Goal: Task Accomplishment & Management: Manage account settings

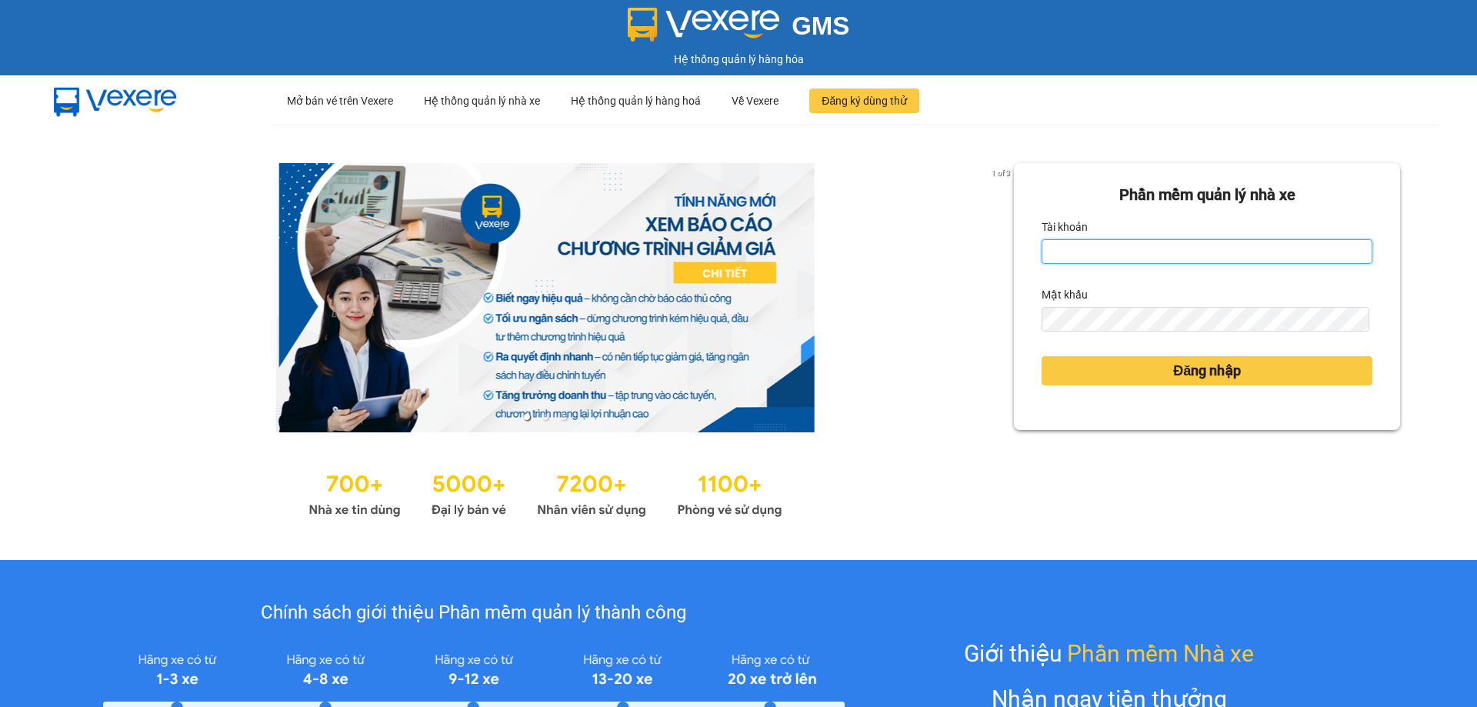
click at [1143, 248] on input "Tài khoản" at bounding box center [1207, 251] width 331 height 25
type input "luthanhnhan.tienoanh"
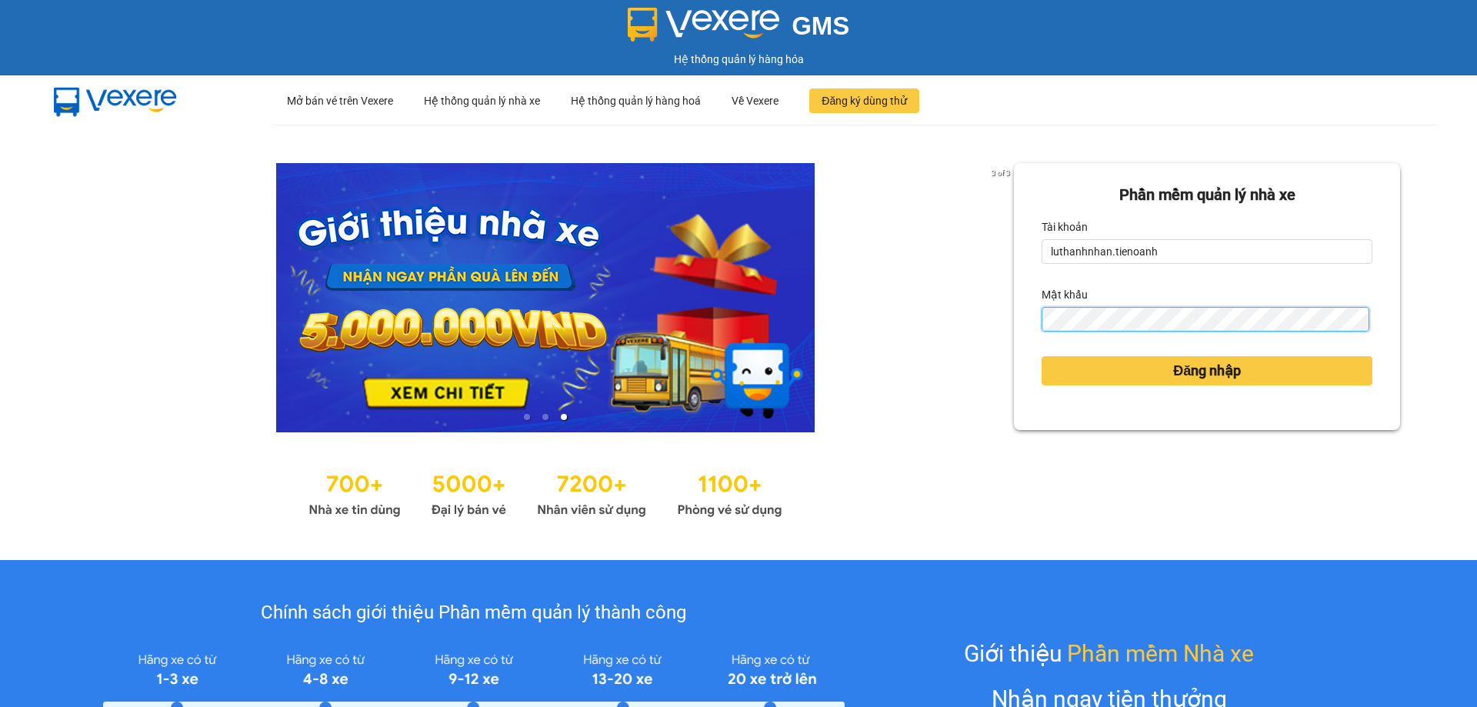
click at [1042, 356] on button "Đăng nhập" at bounding box center [1207, 370] width 331 height 29
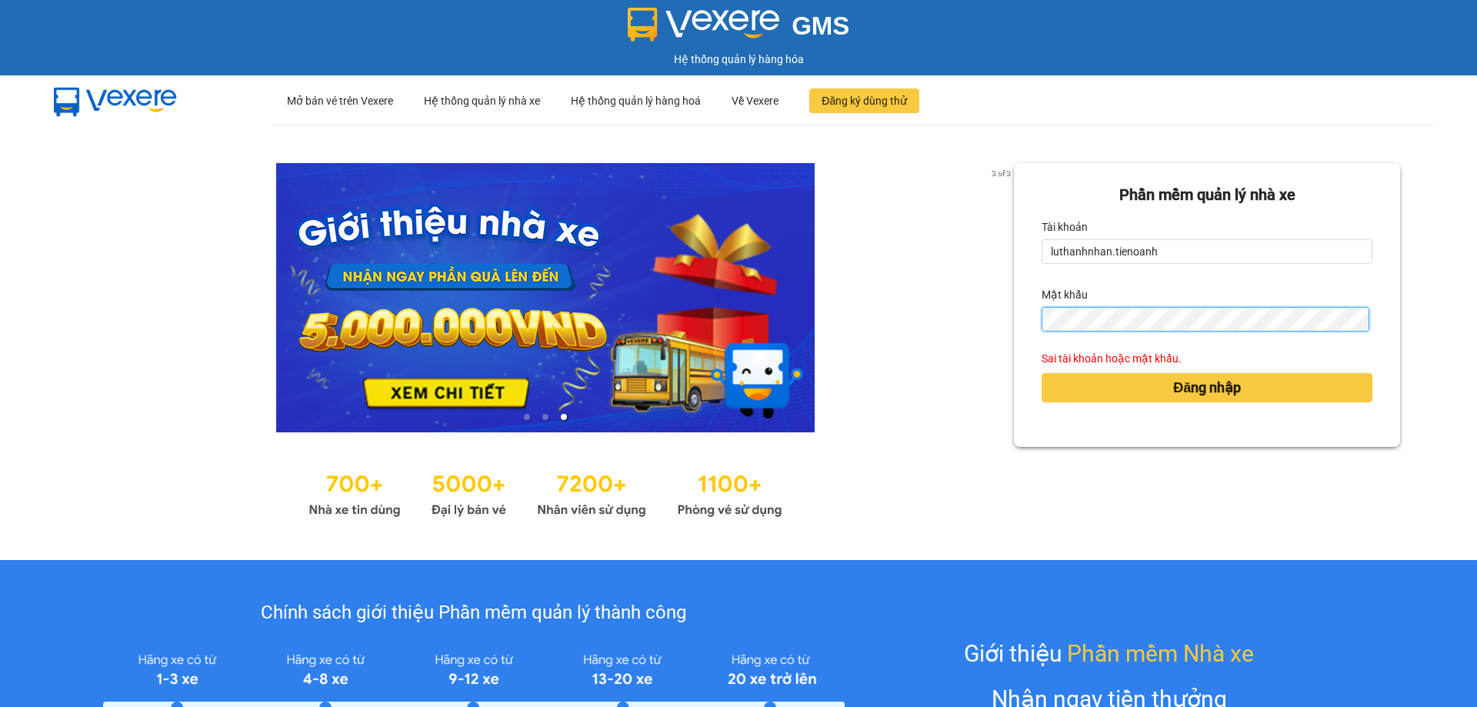
click at [1042, 373] on button "Đăng nhập" at bounding box center [1207, 387] width 331 height 29
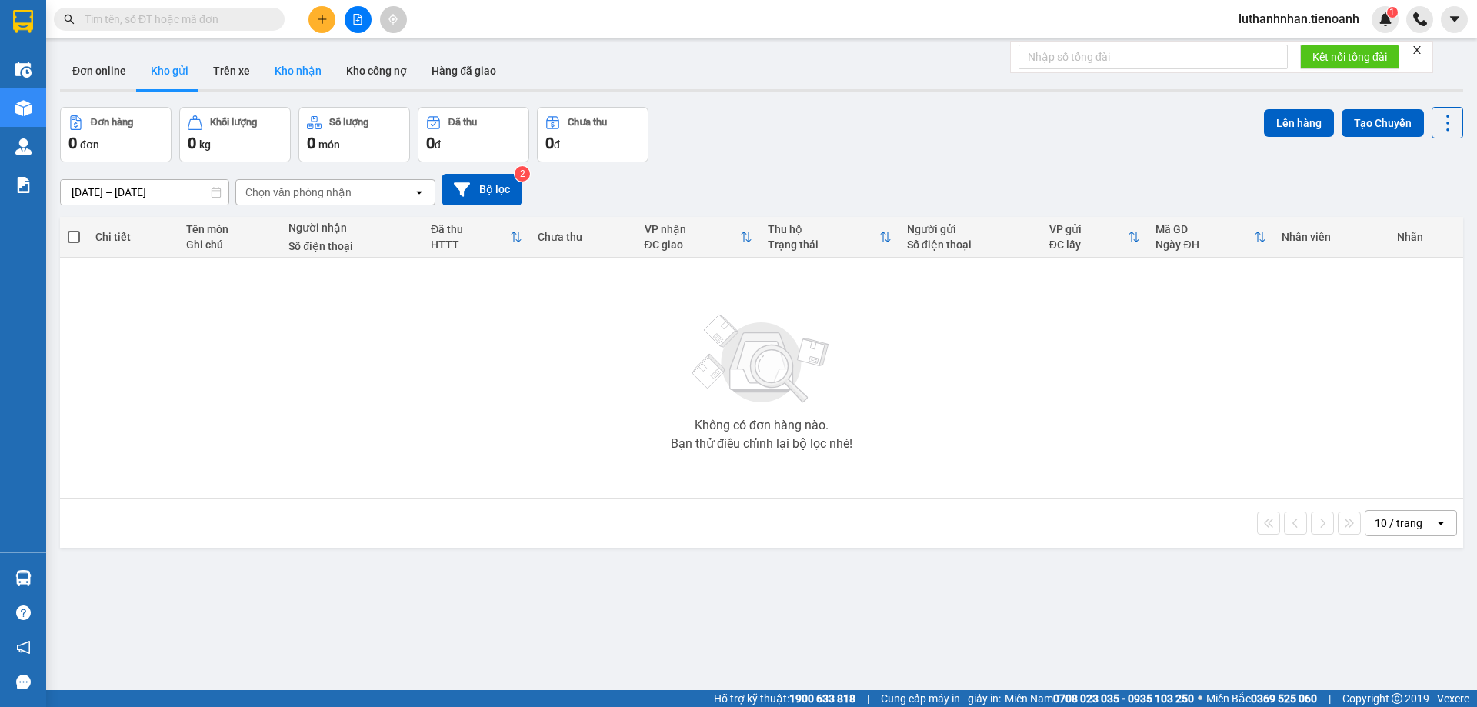
click at [299, 68] on button "Kho nhận" at bounding box center [298, 70] width 72 height 37
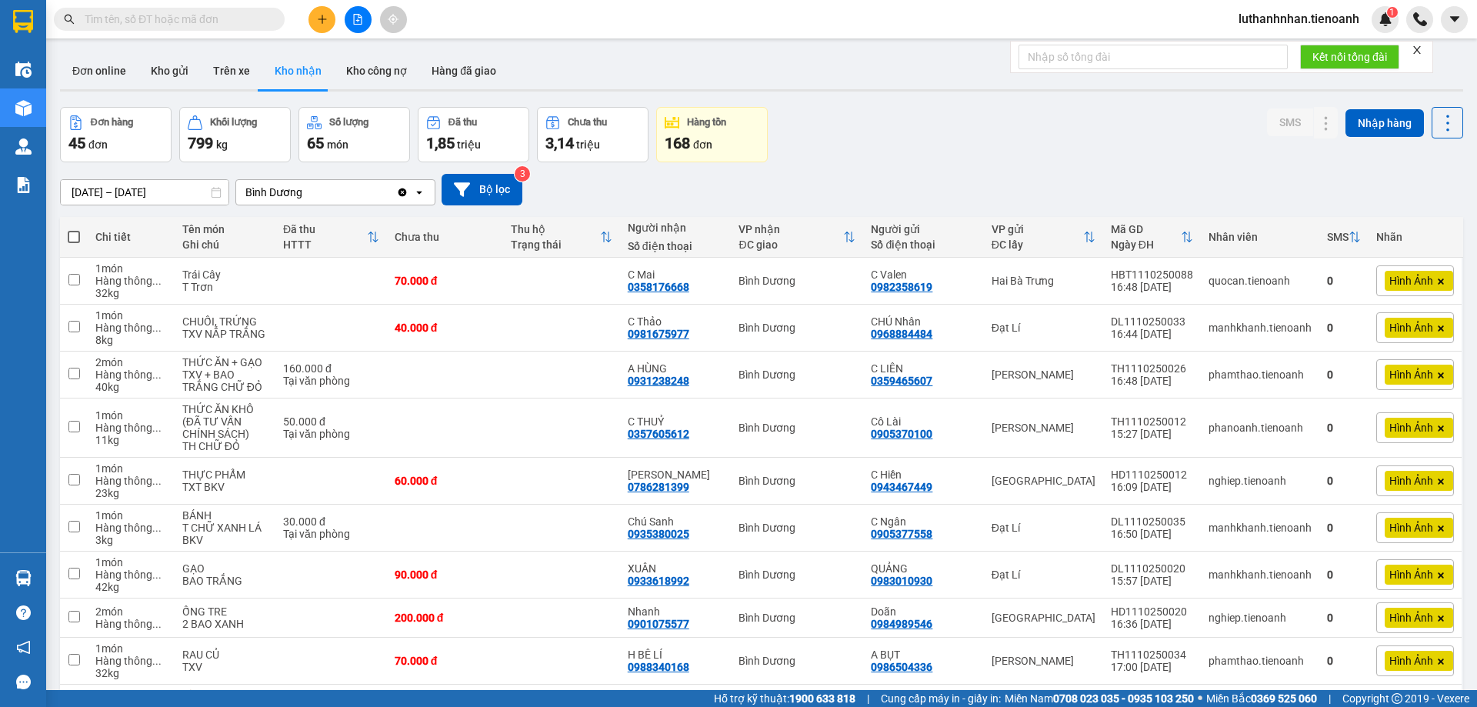
click at [182, 10] on span at bounding box center [169, 19] width 231 height 23
click at [186, 25] on input "text" at bounding box center [176, 19] width 182 height 17
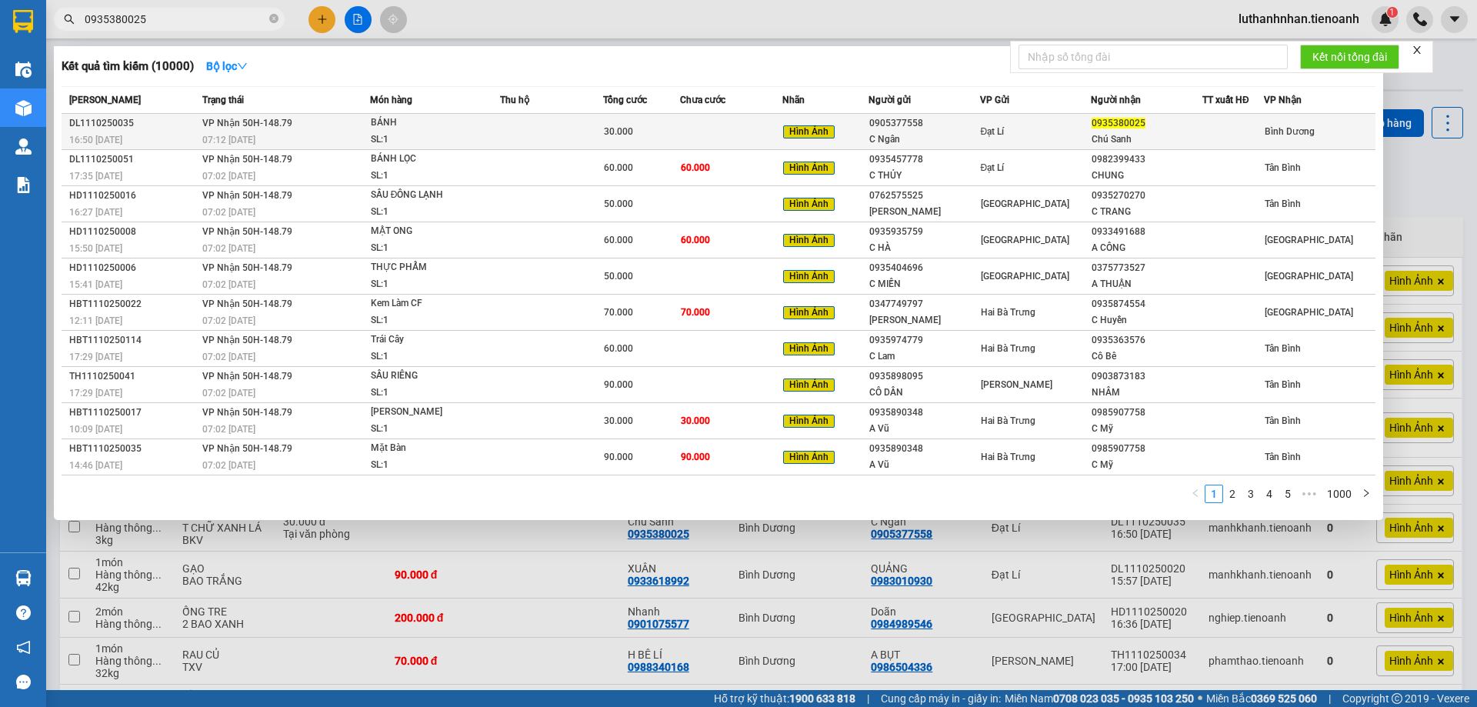
type input "0935380025"
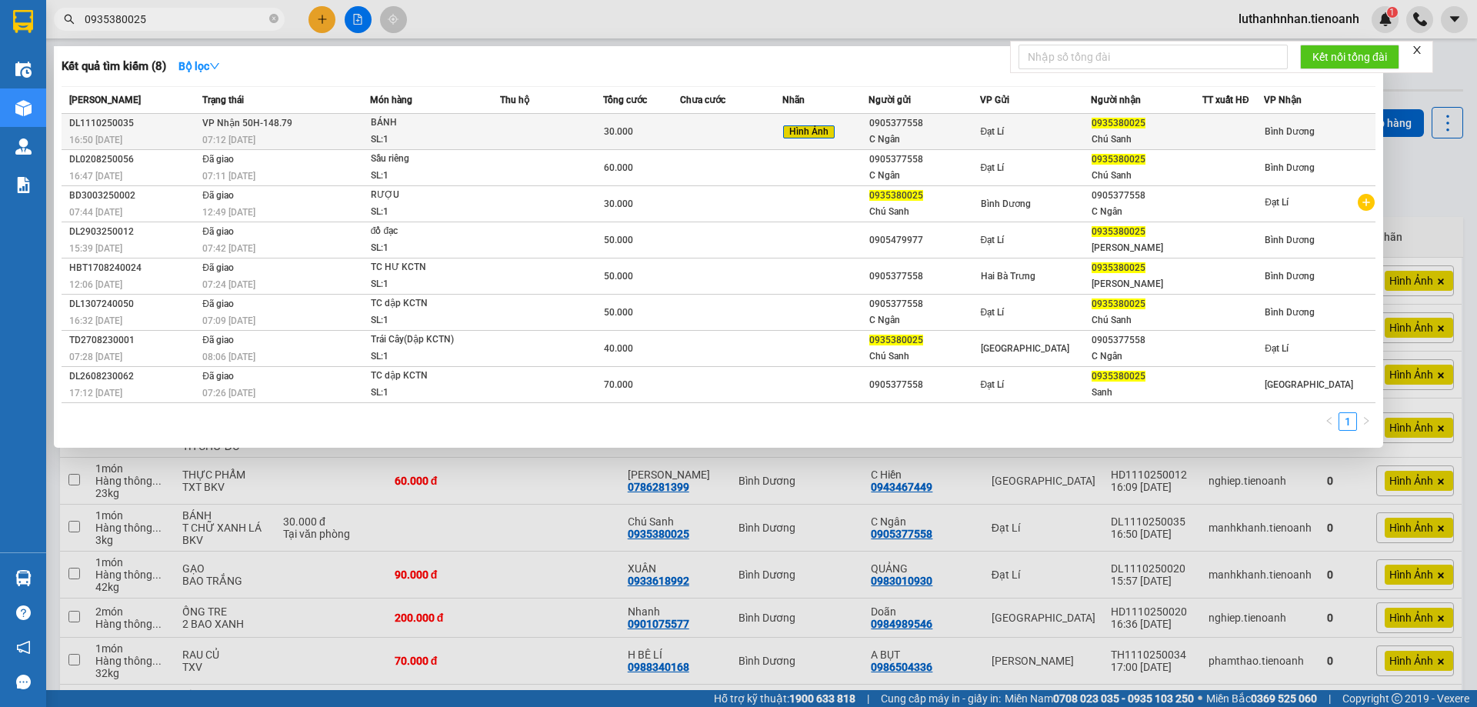
click at [298, 135] on div "07:12 [DATE]" at bounding box center [285, 140] width 167 height 17
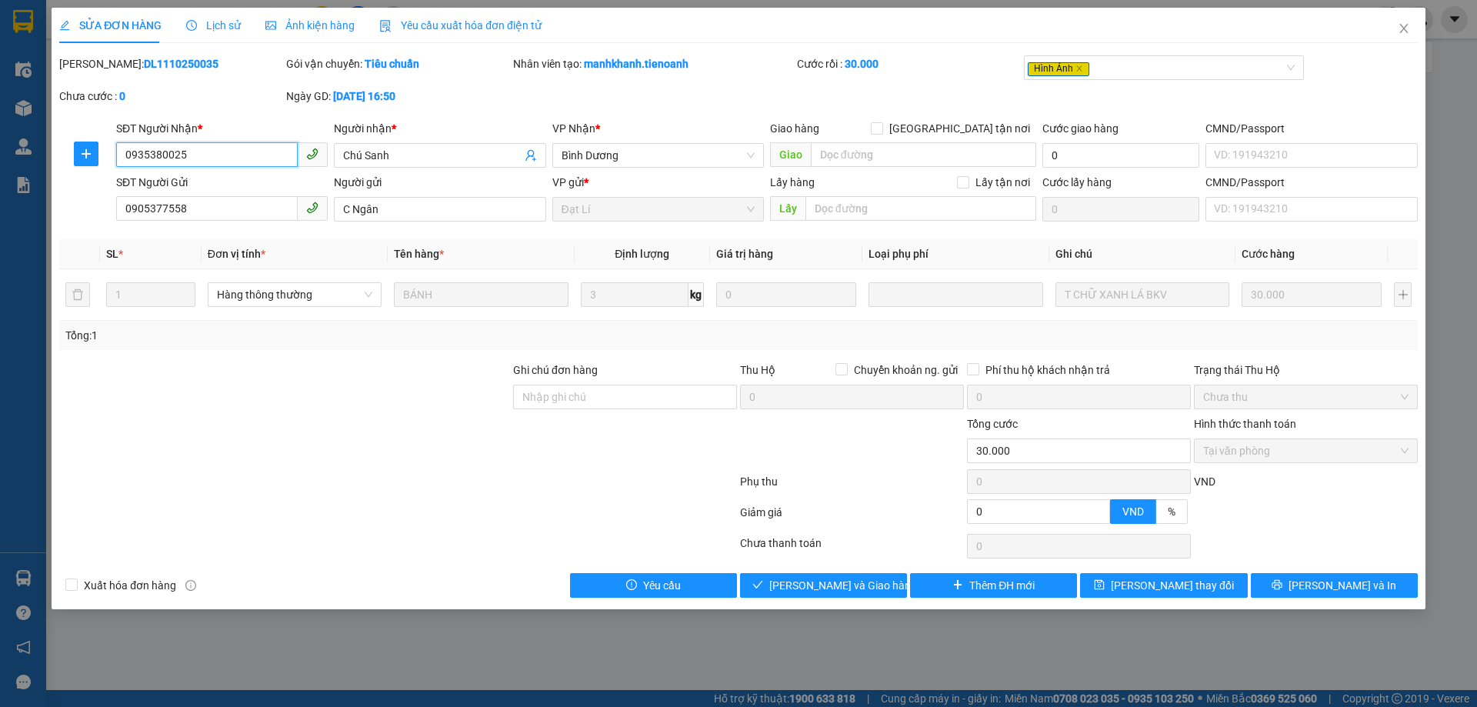
type input "0935380025"
type input "Chú Sanh"
type input "0905377558"
type input "C Ngân"
type input "0"
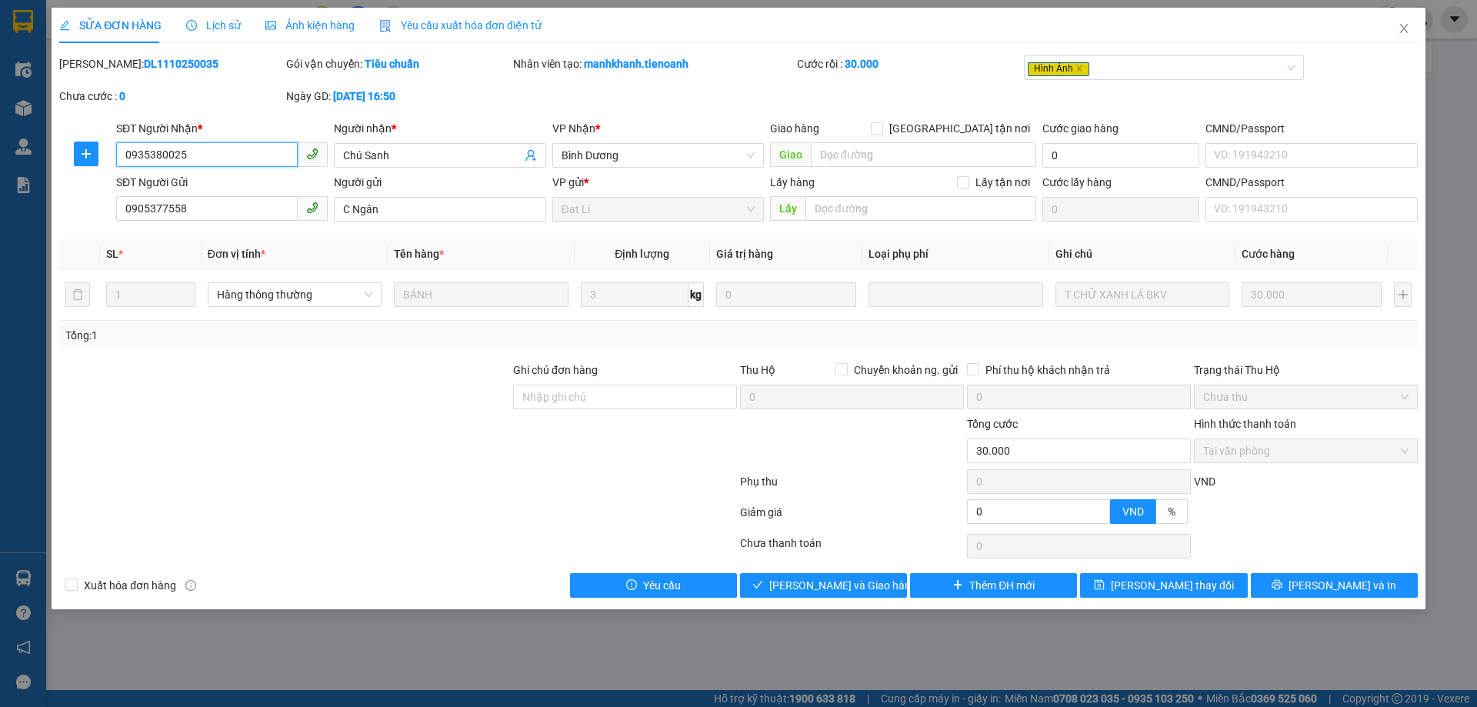
type input "30.000"
click at [818, 589] on span "Giao hàng" at bounding box center [832, 585] width 49 height 17
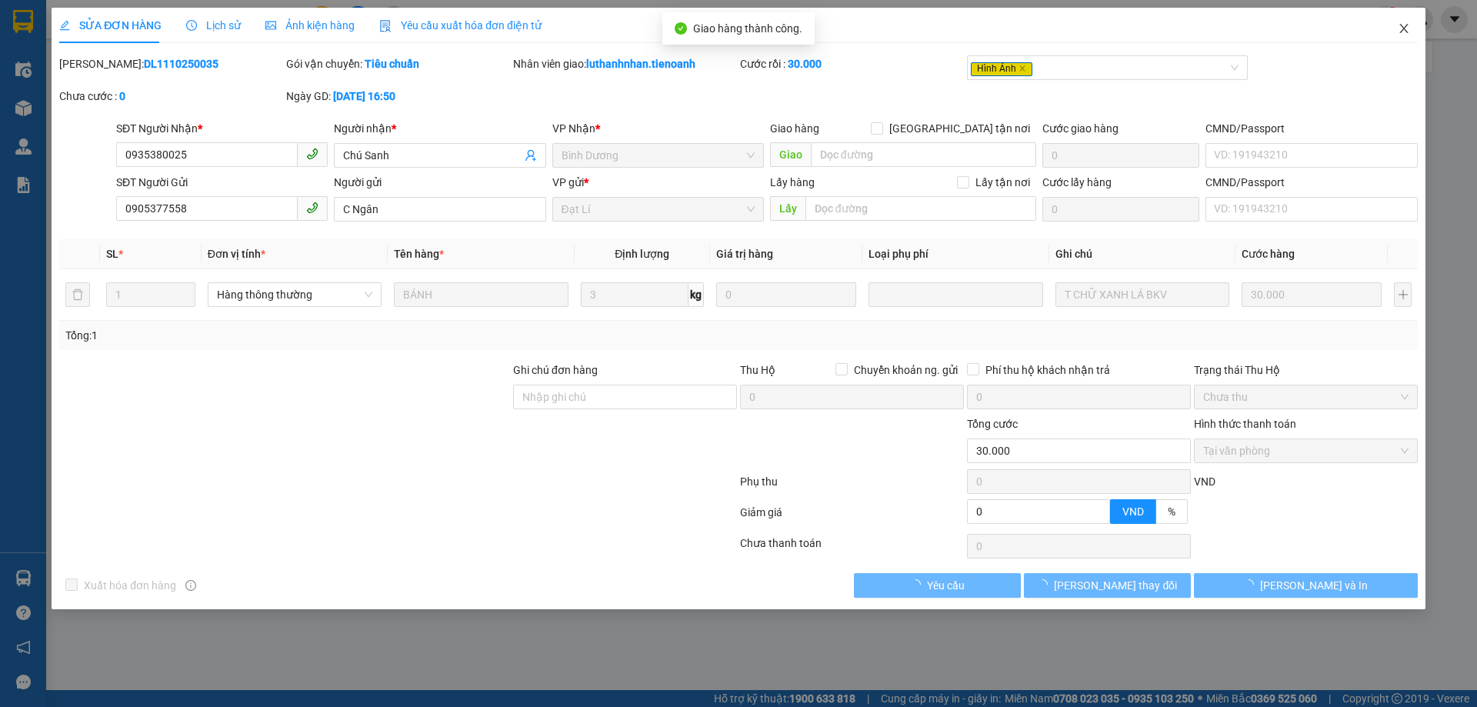
click at [1408, 31] on icon "close" at bounding box center [1404, 28] width 12 height 12
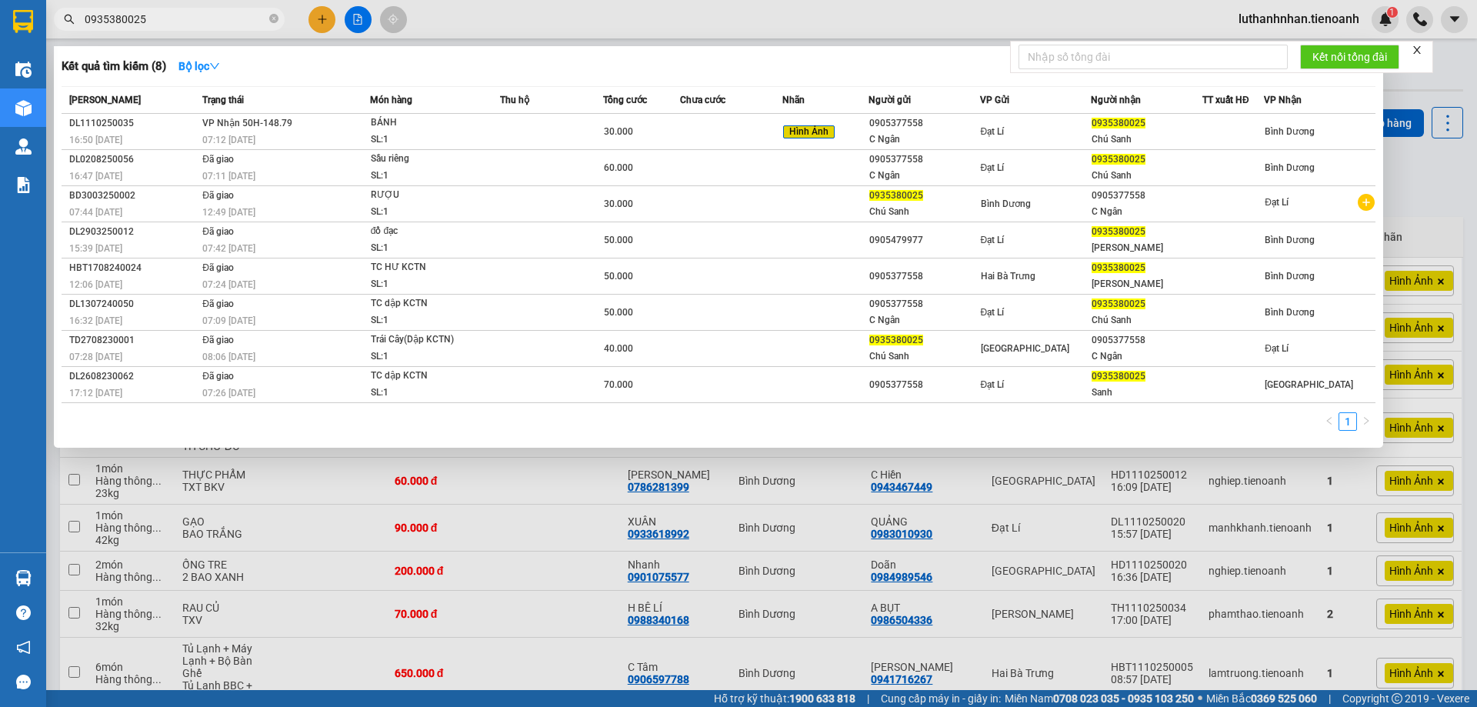
click at [185, 25] on input "0935380025" at bounding box center [176, 19] width 182 height 17
click at [202, 18] on input "0935380025" at bounding box center [176, 19] width 182 height 17
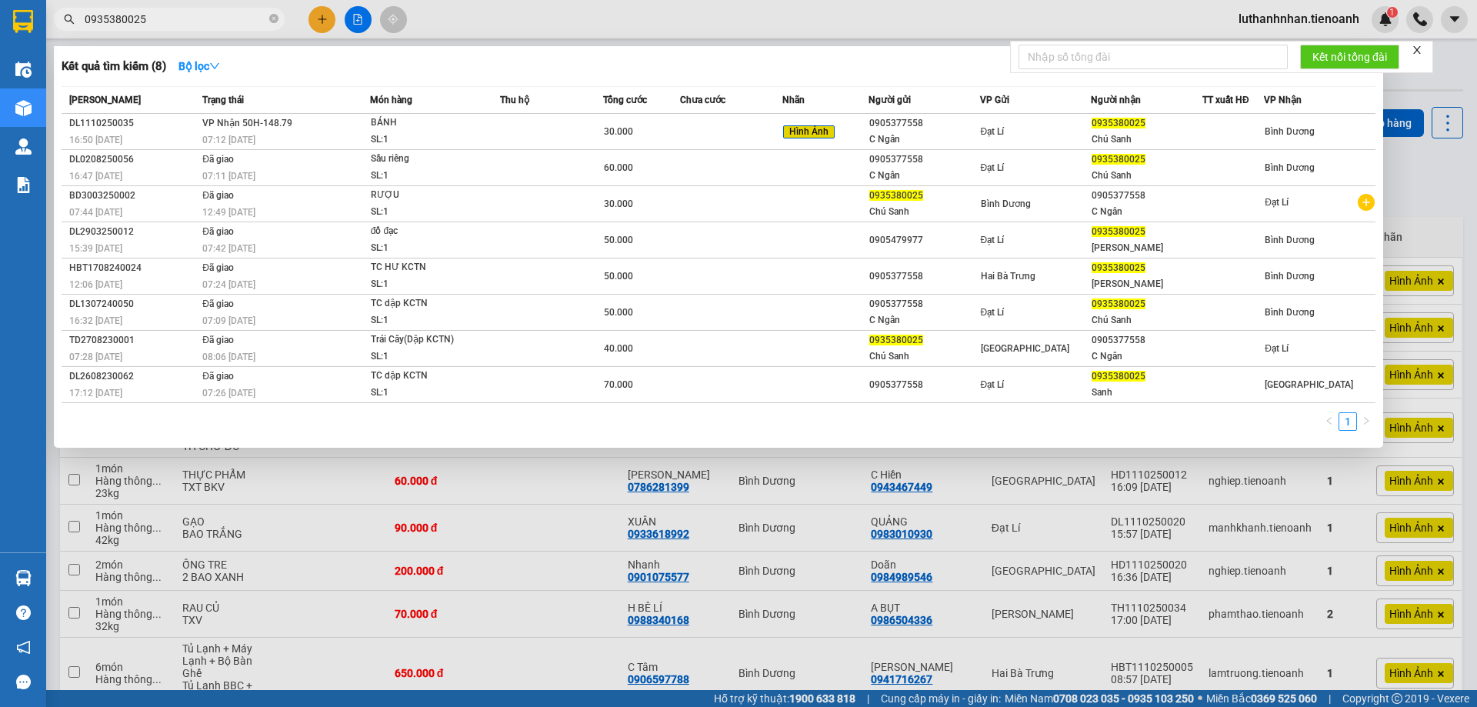
click at [202, 18] on input "0935380025" at bounding box center [176, 19] width 182 height 17
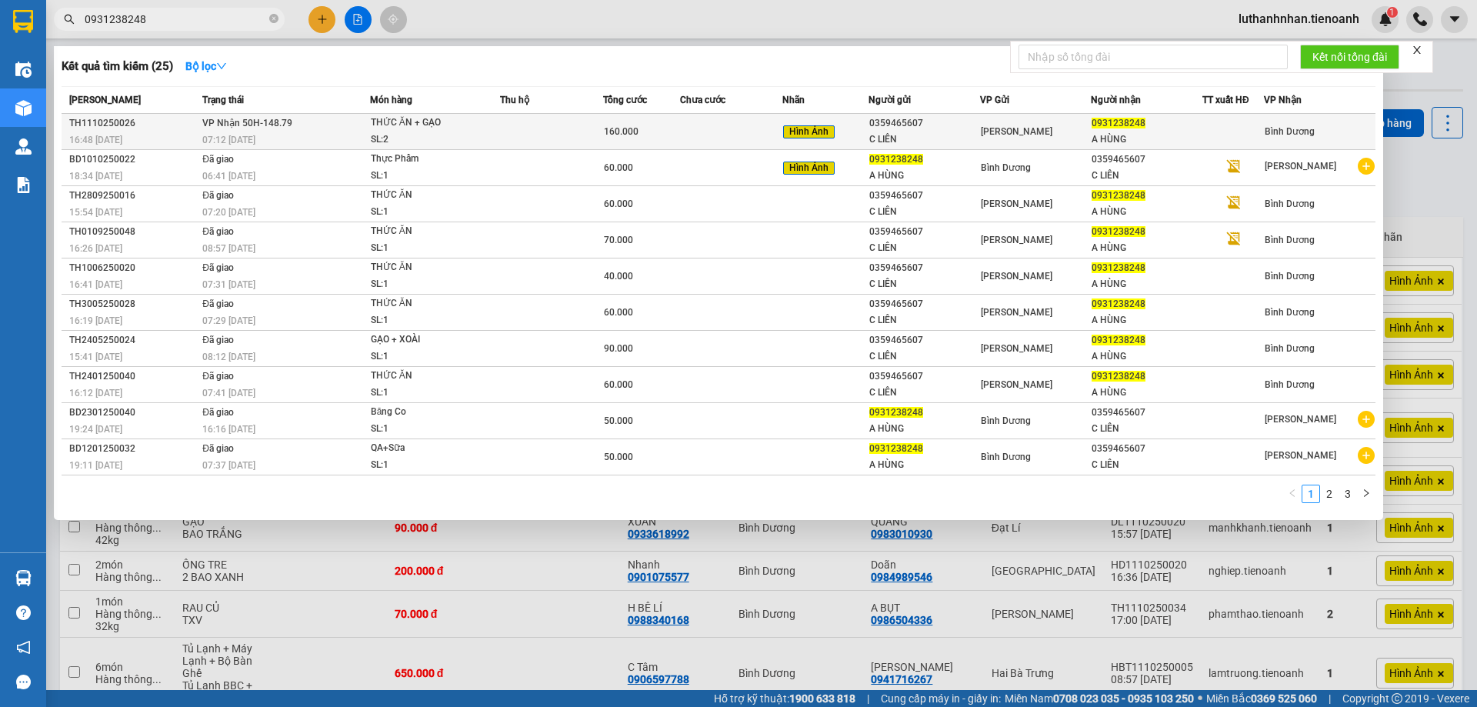
type input "0931238248"
click at [298, 132] on div "07:12 [DATE]" at bounding box center [285, 140] width 167 height 17
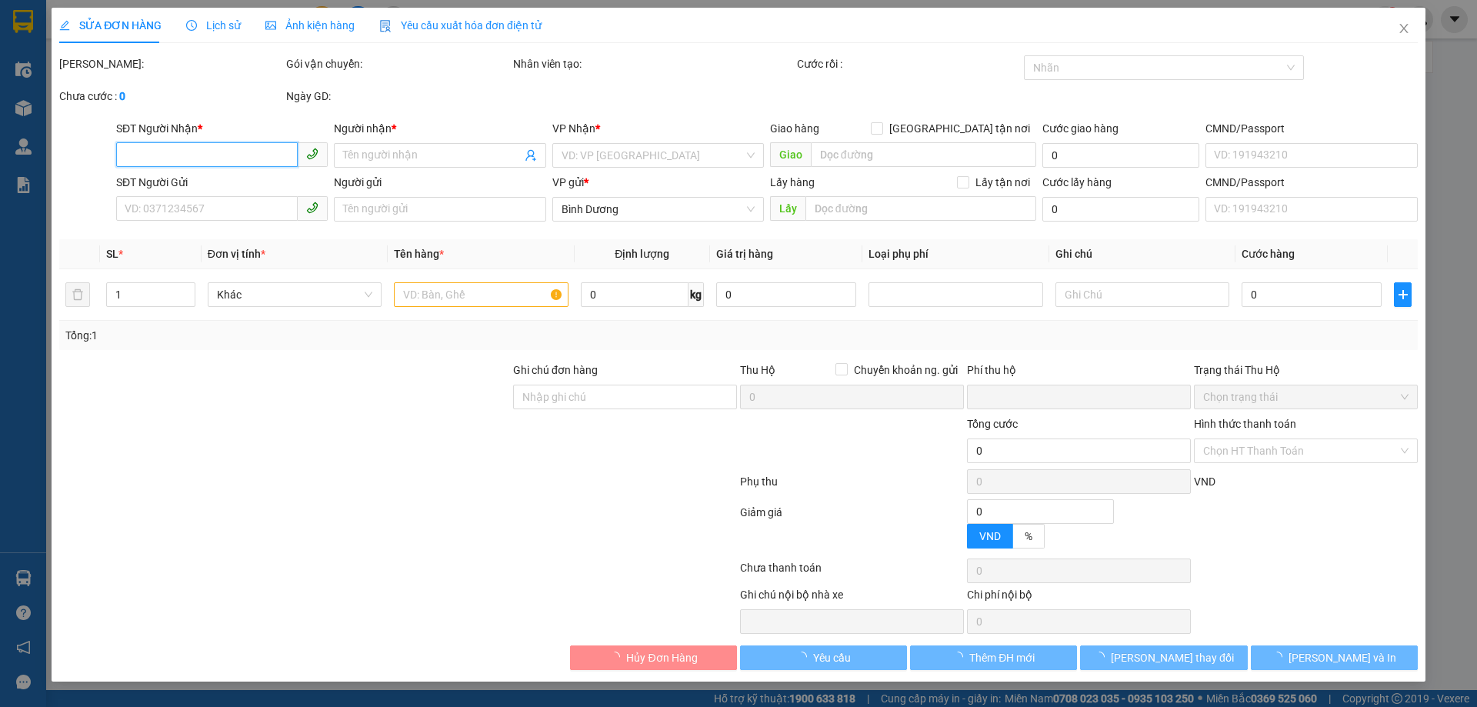
type input "0931238248"
type input "A HÙNG"
type input "0359465607"
type input "C LIÊN"
type input "0"
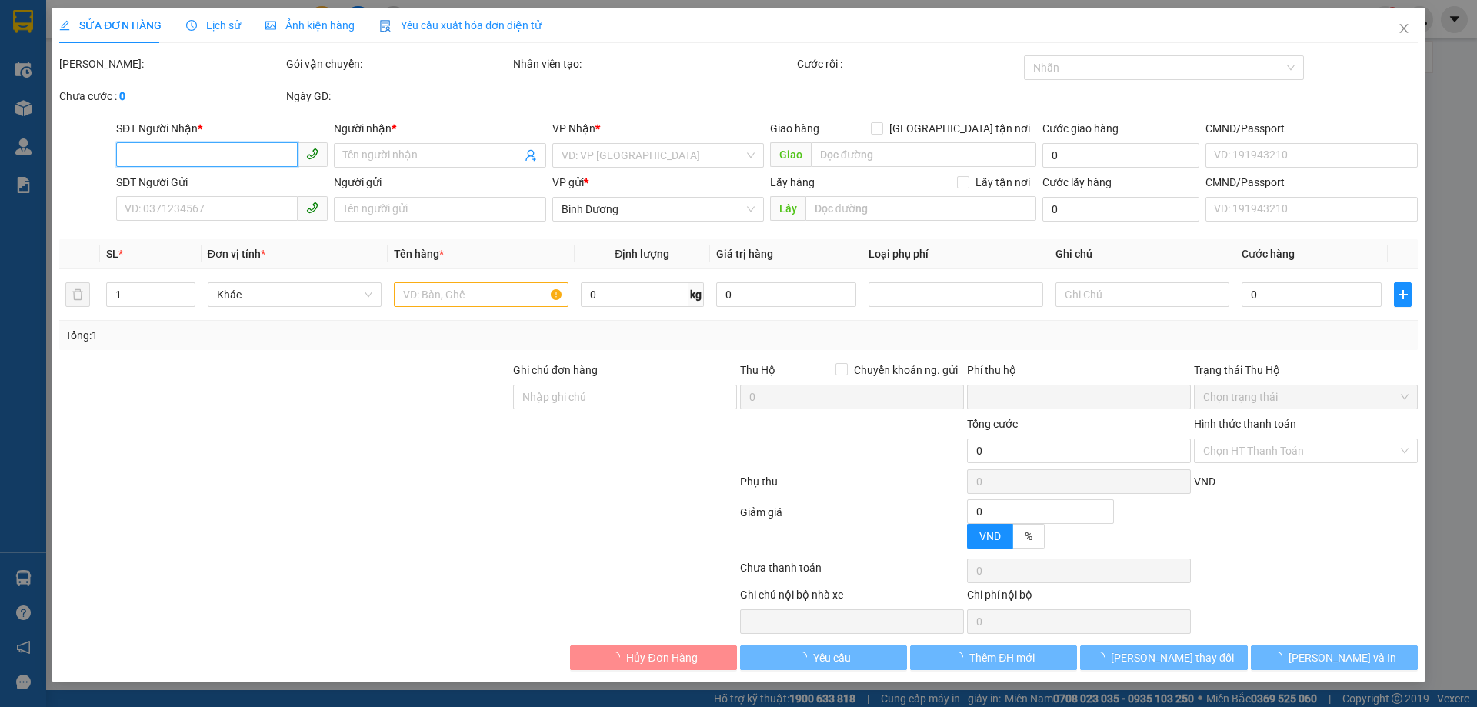
type input "160.000"
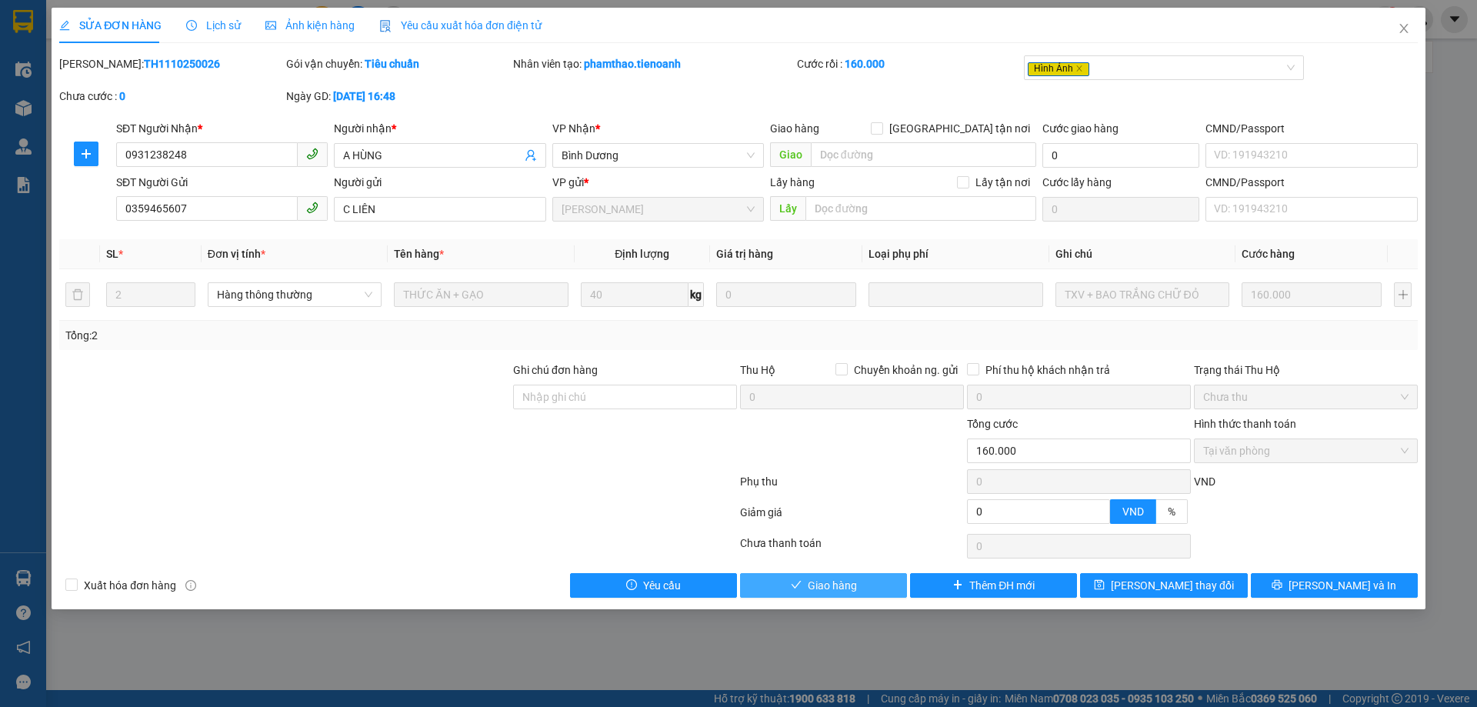
click at [859, 582] on button "Giao hàng" at bounding box center [823, 585] width 167 height 25
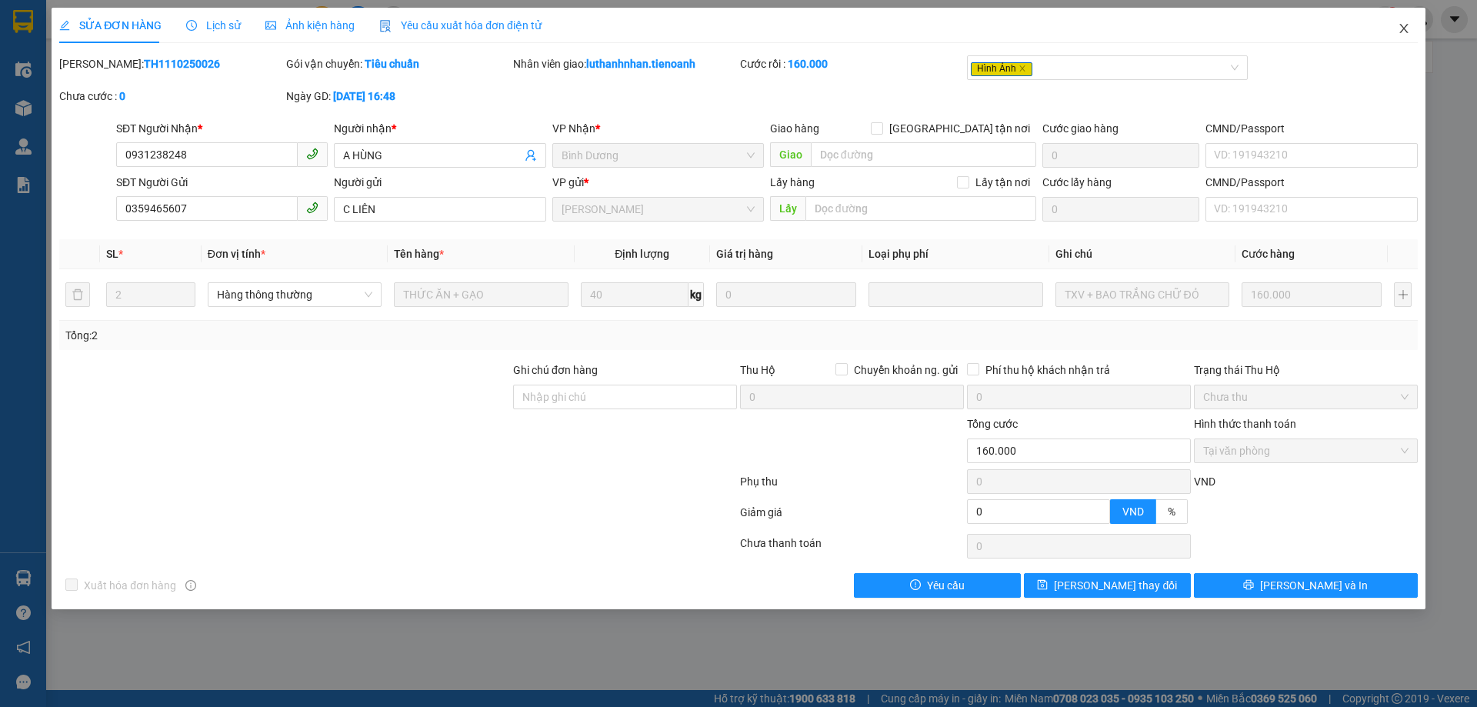
click at [1402, 27] on icon "close" at bounding box center [1403, 28] width 8 height 9
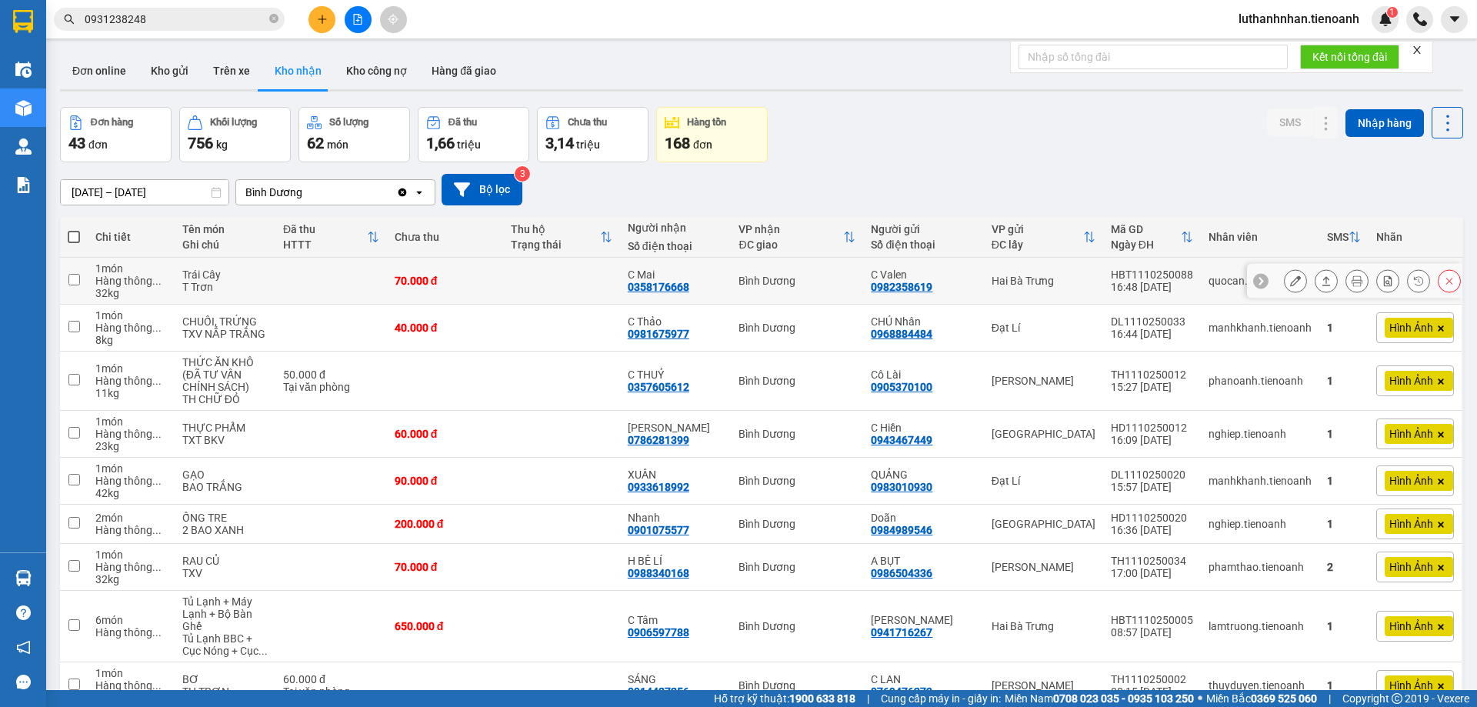
scroll to position [129, 0]
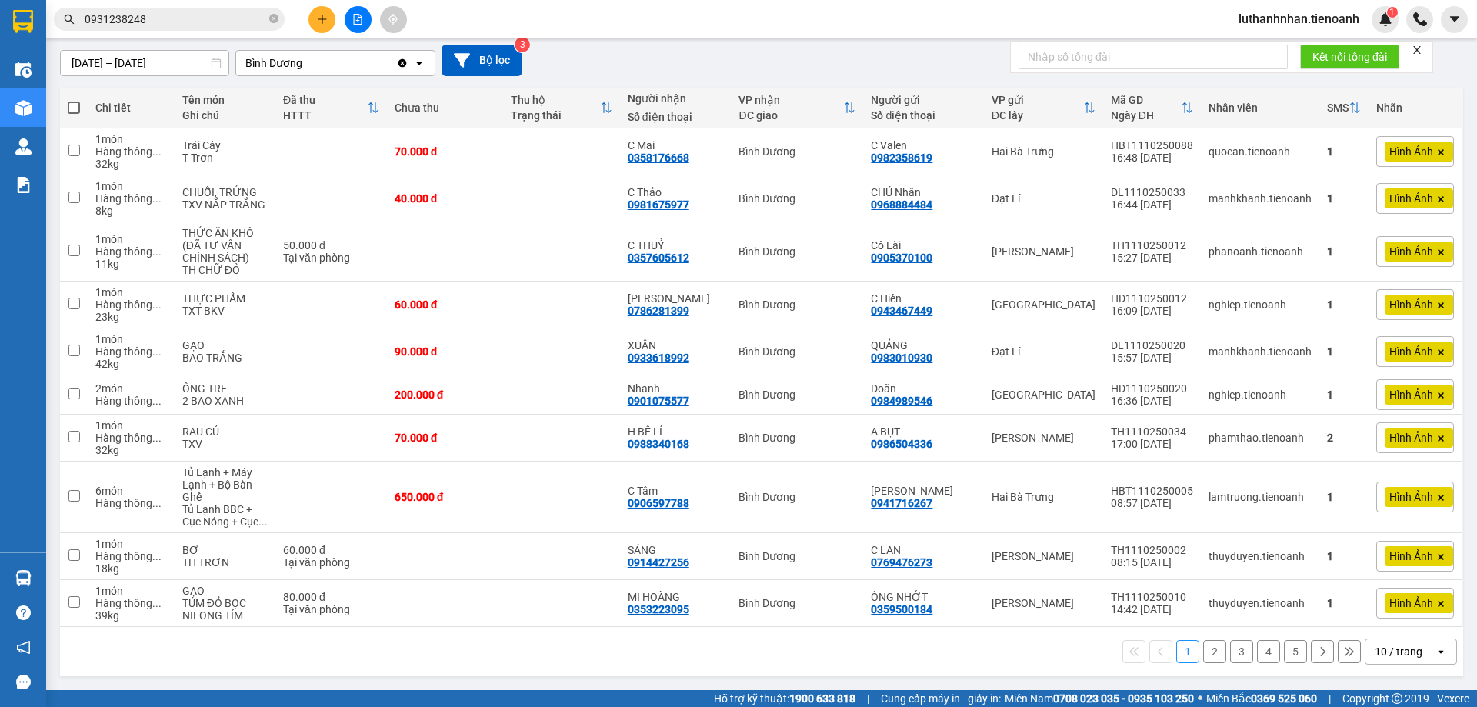
click at [1386, 652] on div "10 / trang" at bounding box center [1399, 651] width 48 height 15
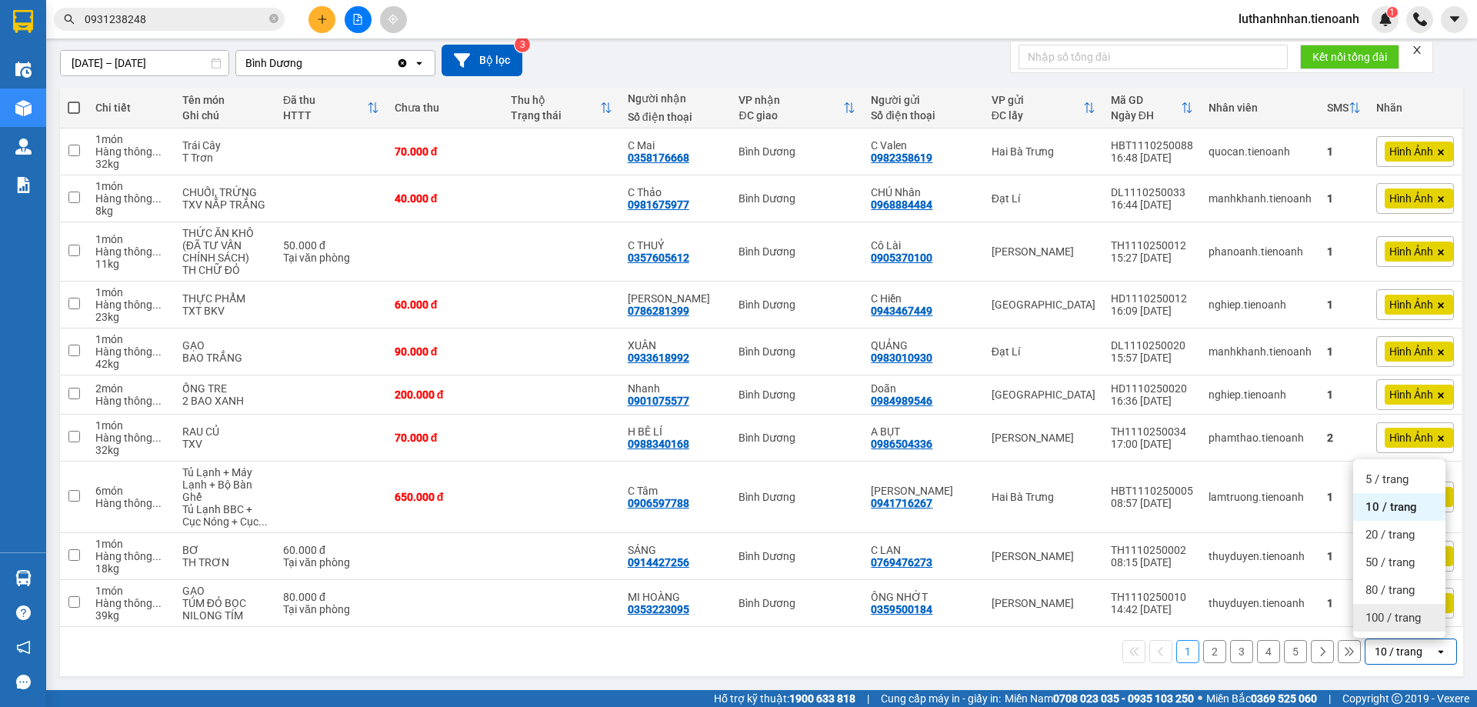
click at [1395, 618] on span "100 / trang" at bounding box center [1393, 617] width 55 height 15
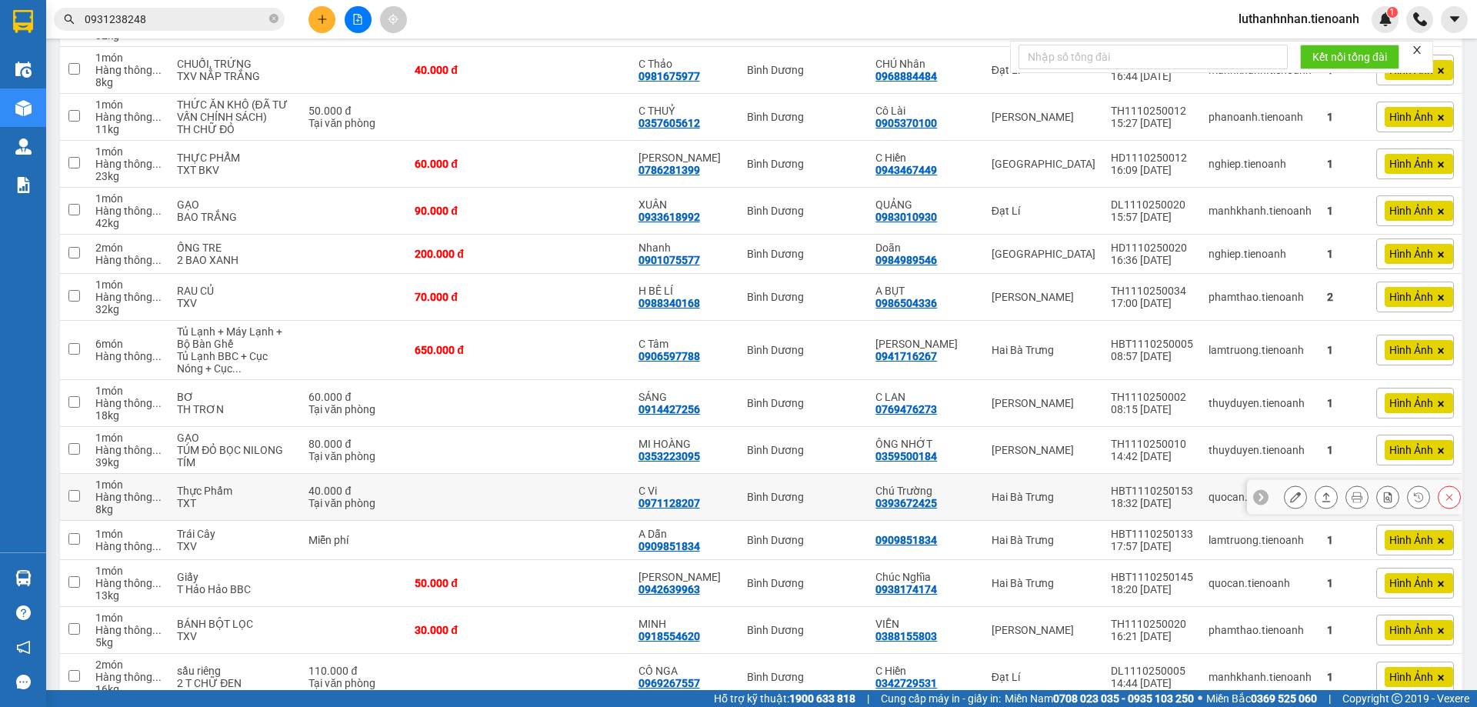
scroll to position [0, 0]
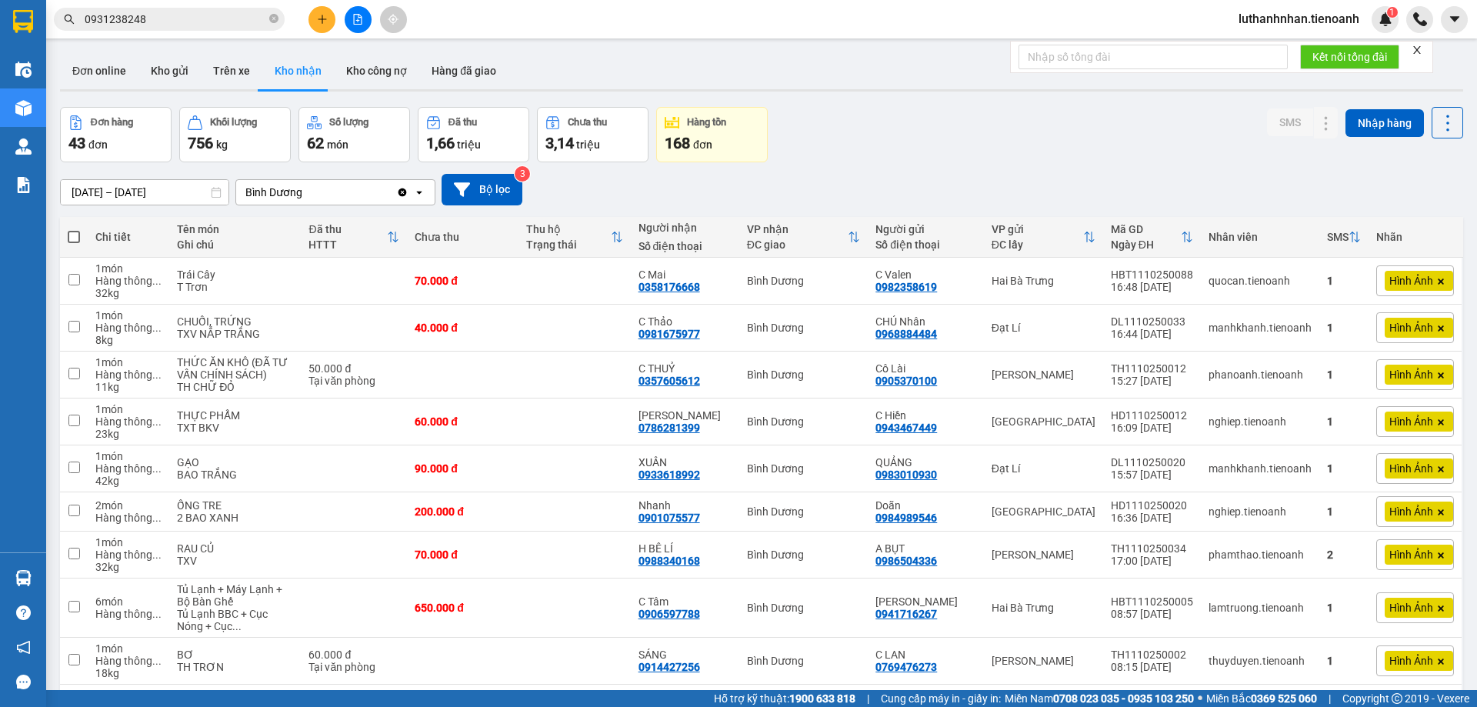
click at [1011, 157] on div "Đơn hàng 43 đơn Khối lượng 756 kg Số lượng 62 món Đã thu 1,66 triệu Chưa thu 3,…" at bounding box center [761, 134] width 1403 height 55
click at [190, 6] on div "Kết quả tìm kiếm ( 25 ) Bộ lọc Mã ĐH Trạng thái Món hàng Thu hộ Tổng cước Chưa …" at bounding box center [150, 19] width 300 height 27
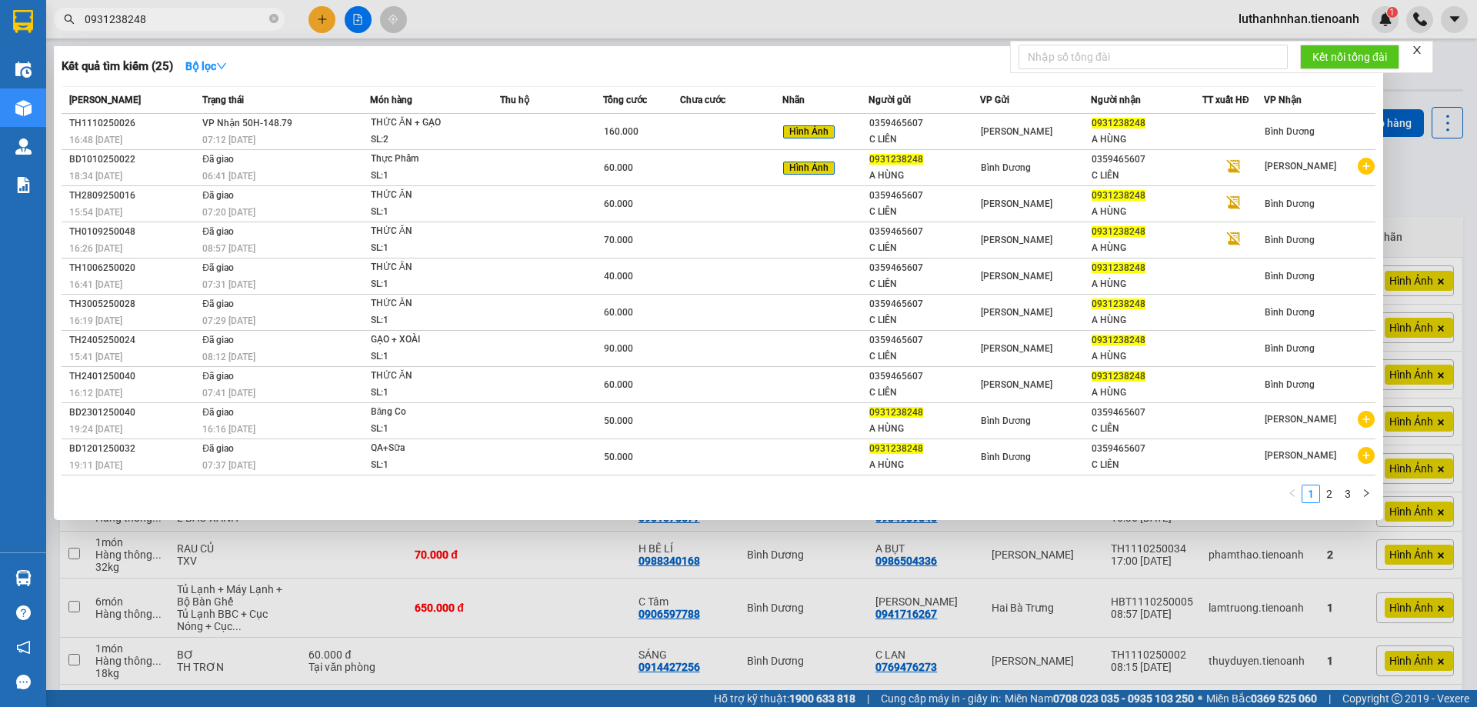
click at [193, 18] on input "0931238248" at bounding box center [176, 19] width 182 height 17
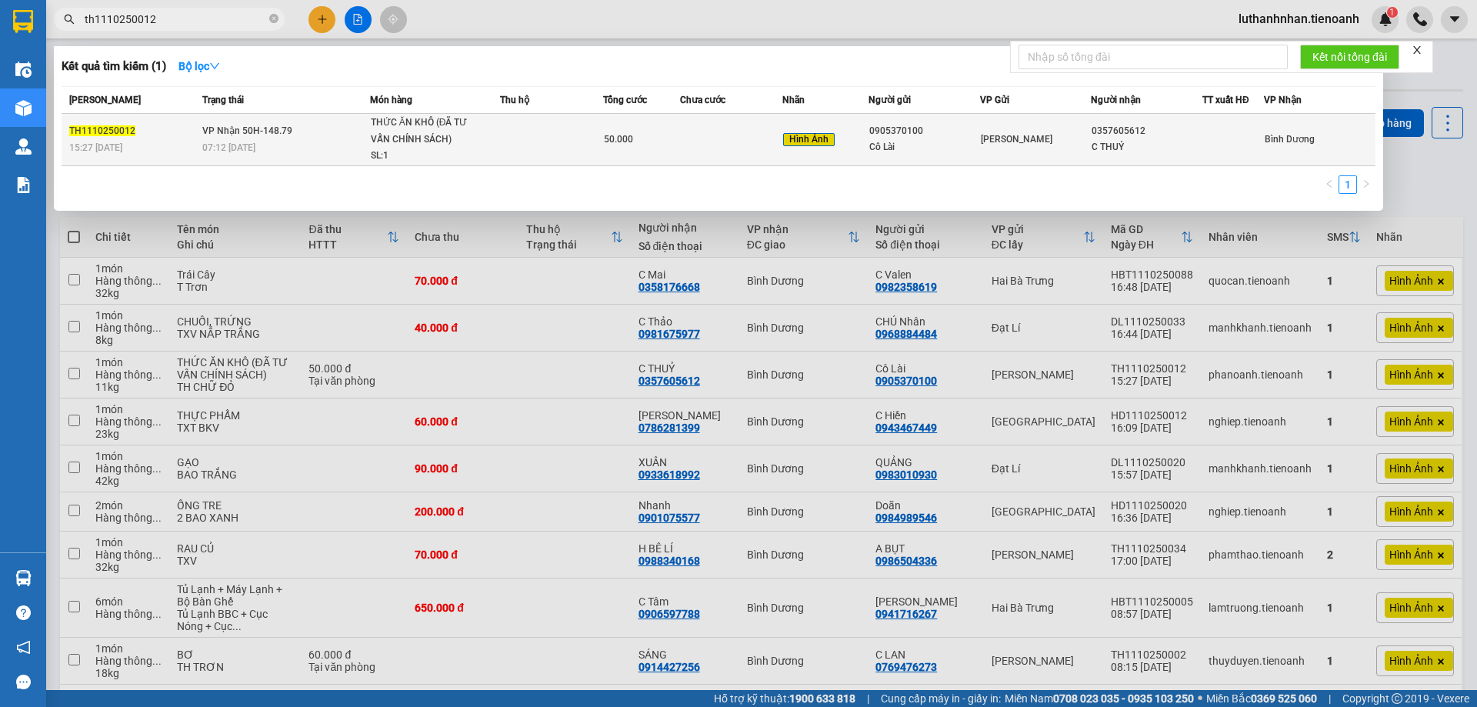
type input "th1110250012"
click at [305, 148] on div "07:12 [DATE]" at bounding box center [285, 147] width 167 height 17
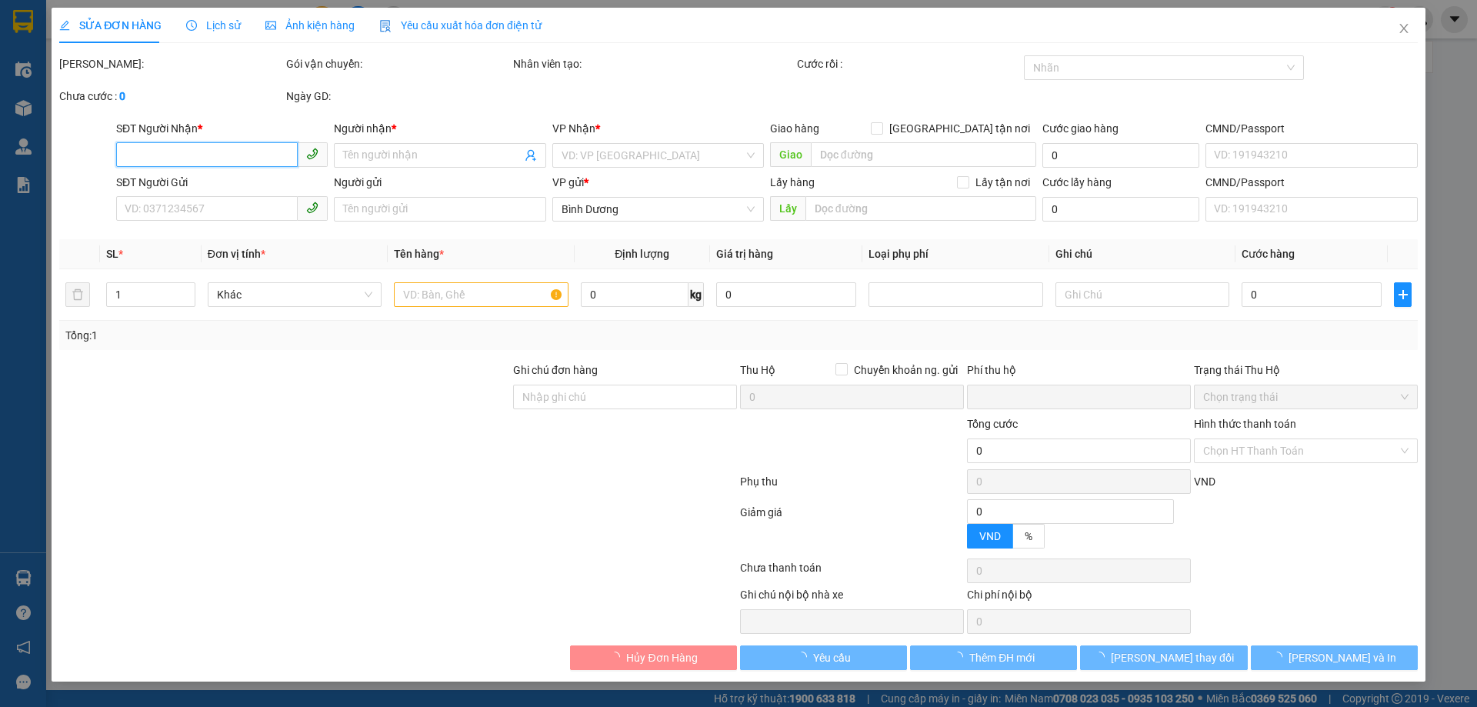
type input "0357605612"
type input "C THUỶ"
type input "0905370100"
type input "Cô Lài"
type input "0"
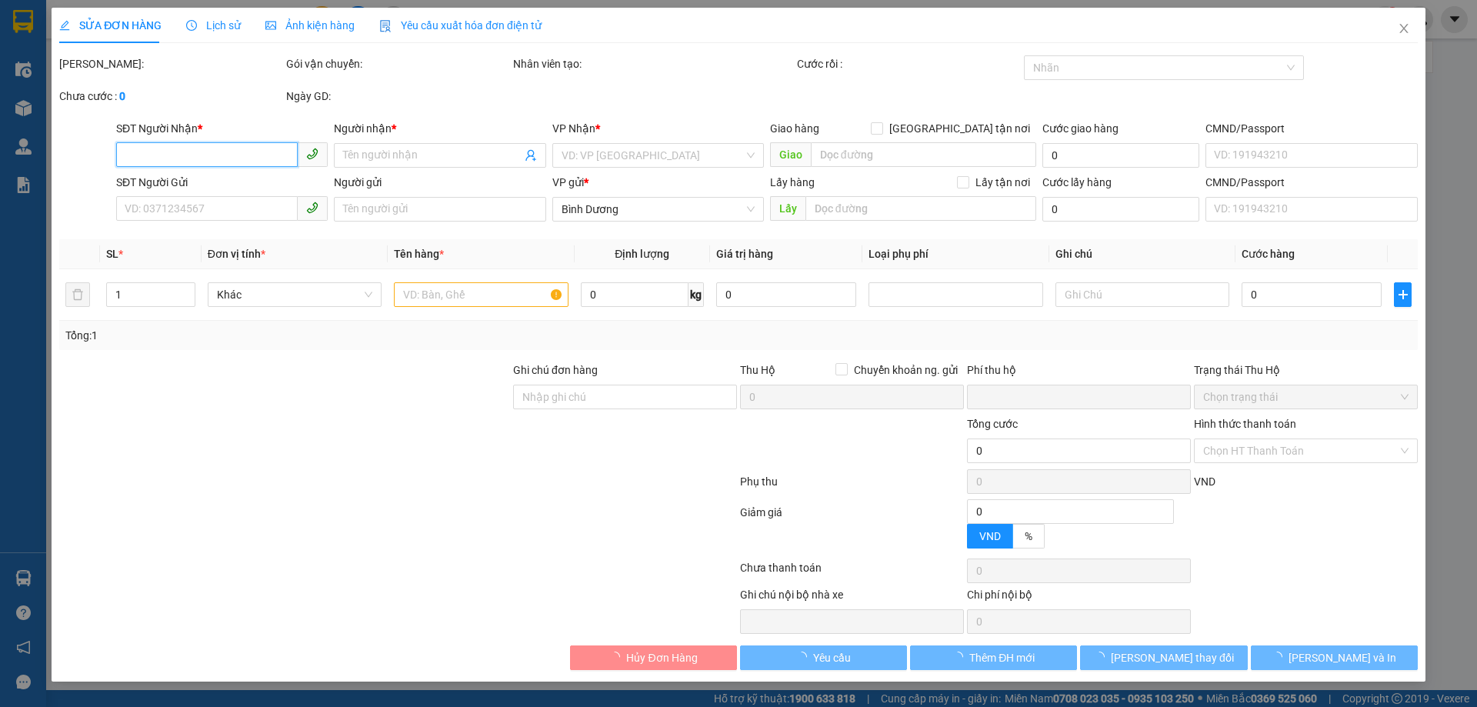
type input "50.000"
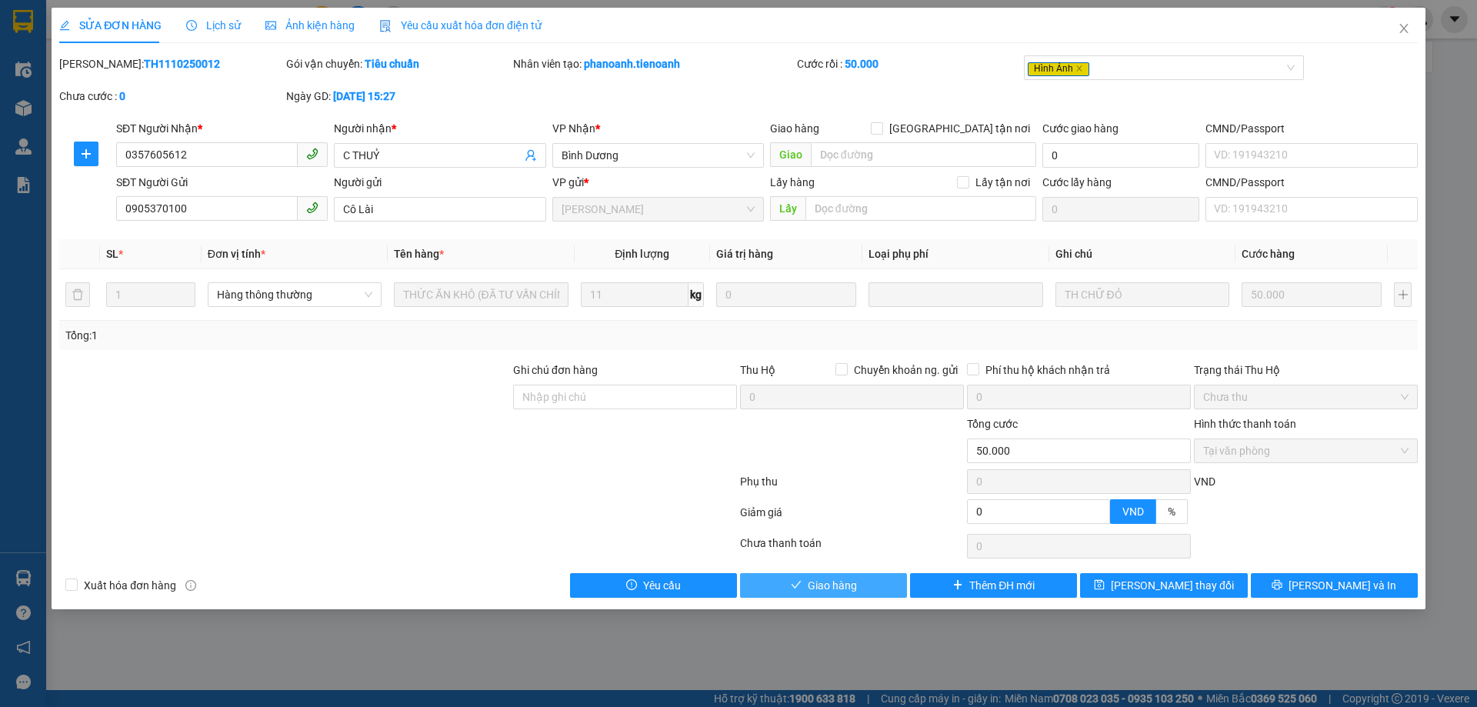
click at [839, 588] on span "Giao hàng" at bounding box center [832, 585] width 49 height 17
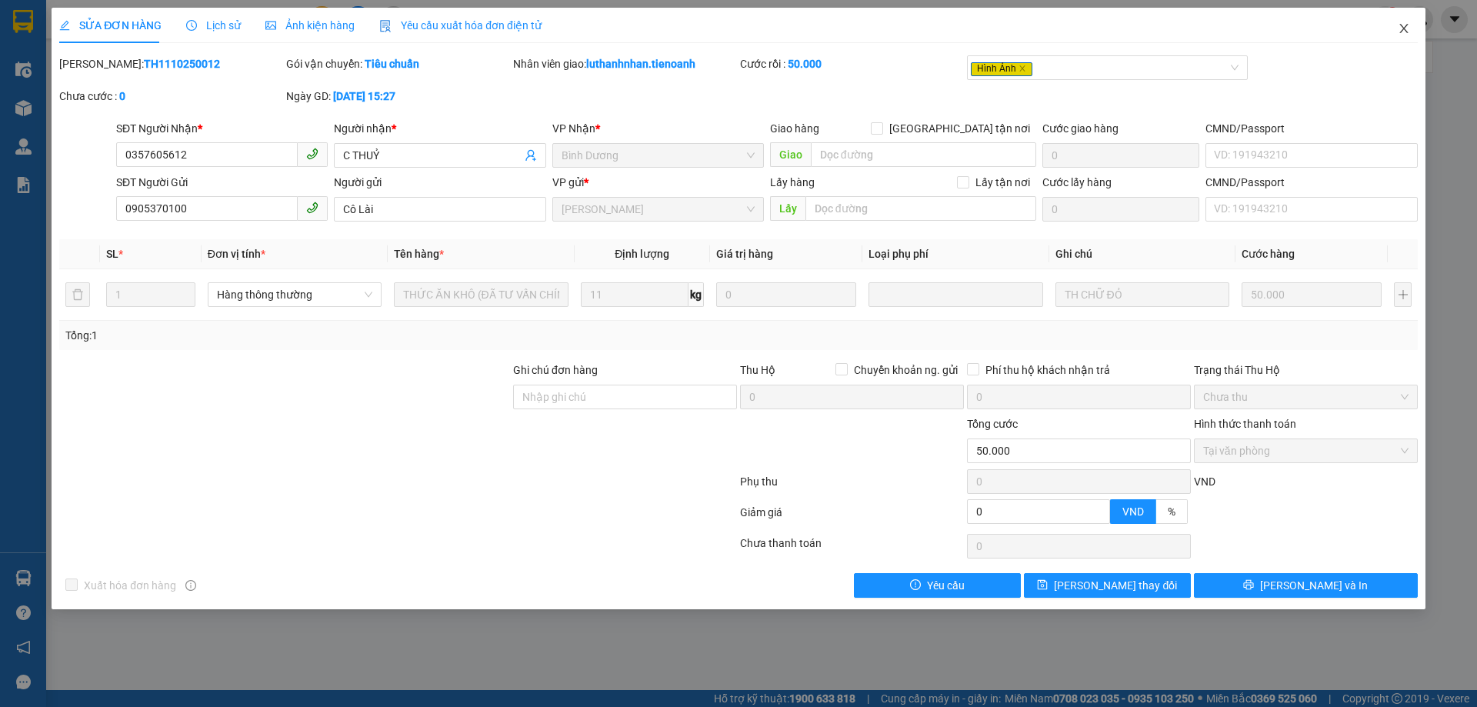
click at [1406, 35] on icon "close" at bounding box center [1404, 28] width 12 height 12
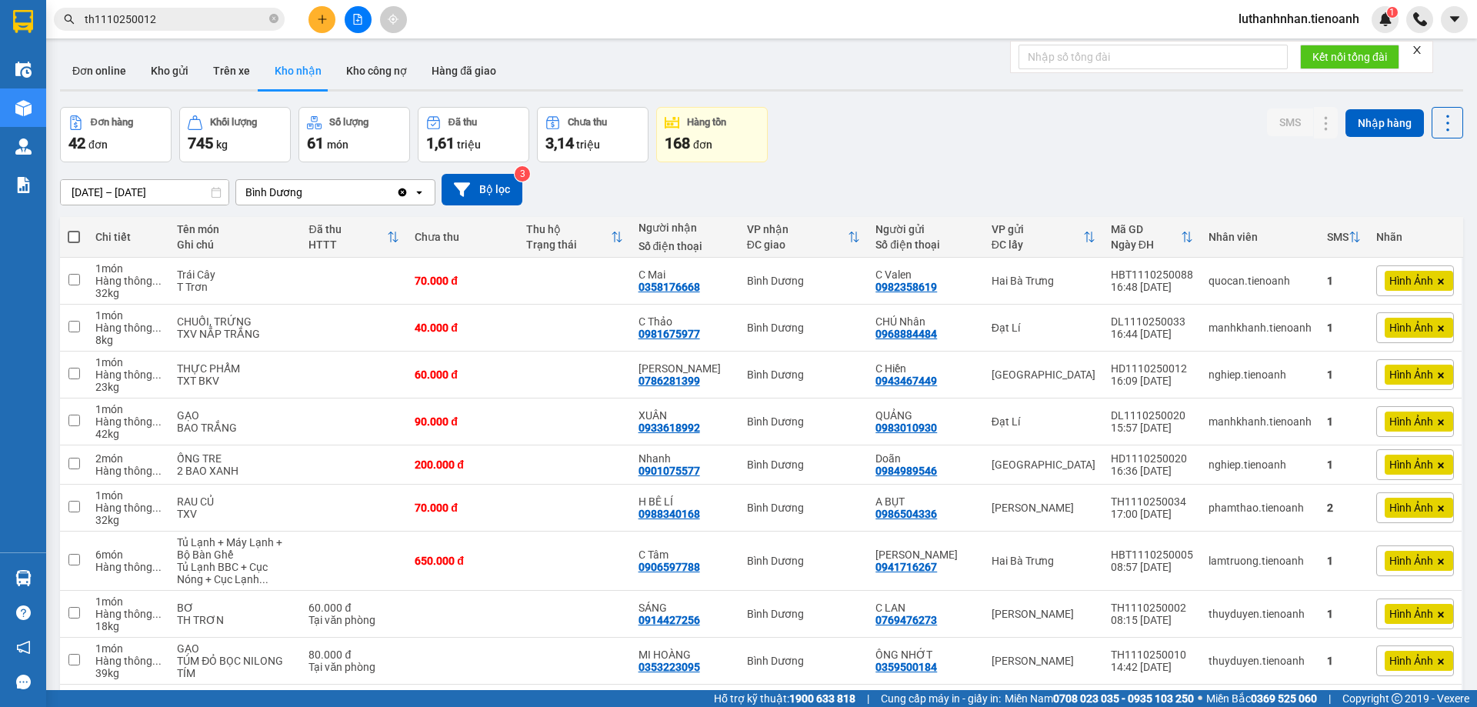
click at [184, 23] on input "th1110250012" at bounding box center [176, 19] width 182 height 17
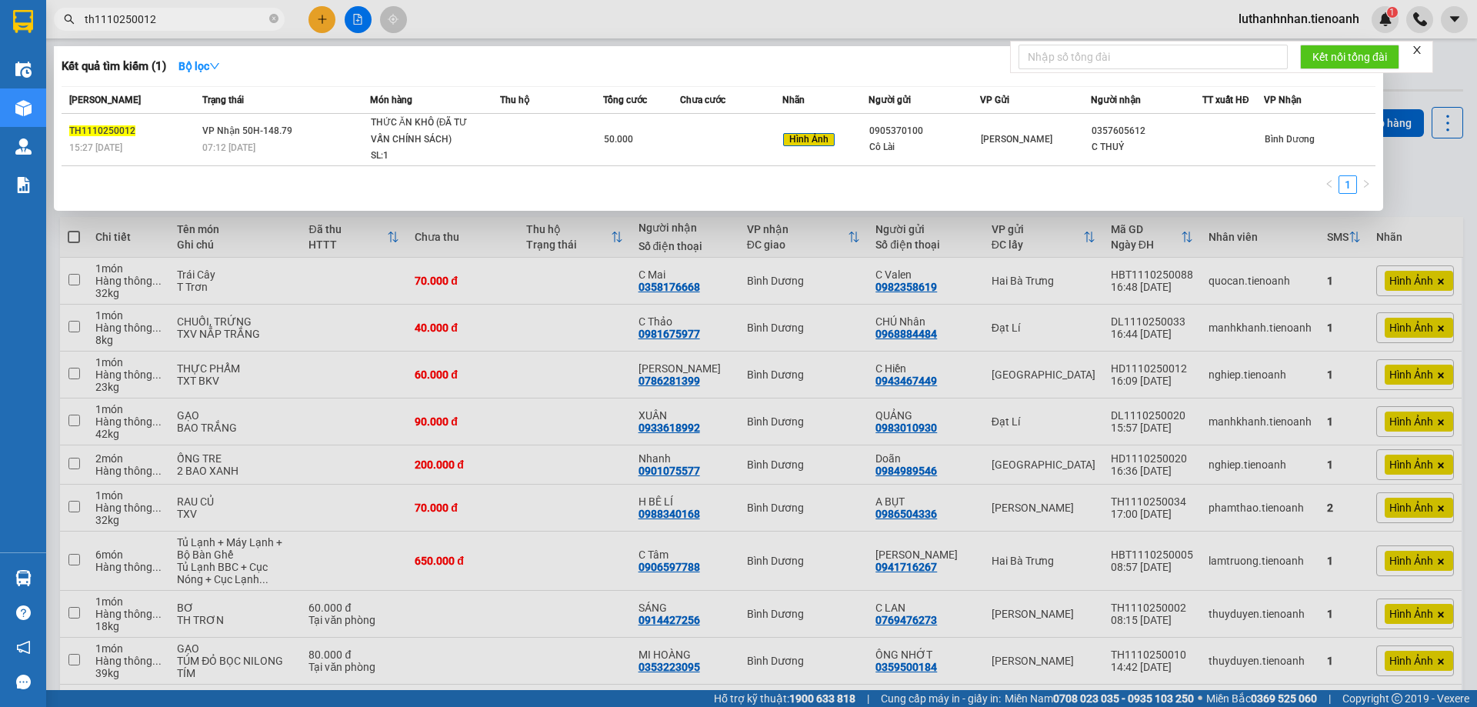
click at [184, 23] on input "th1110250012" at bounding box center [176, 19] width 182 height 17
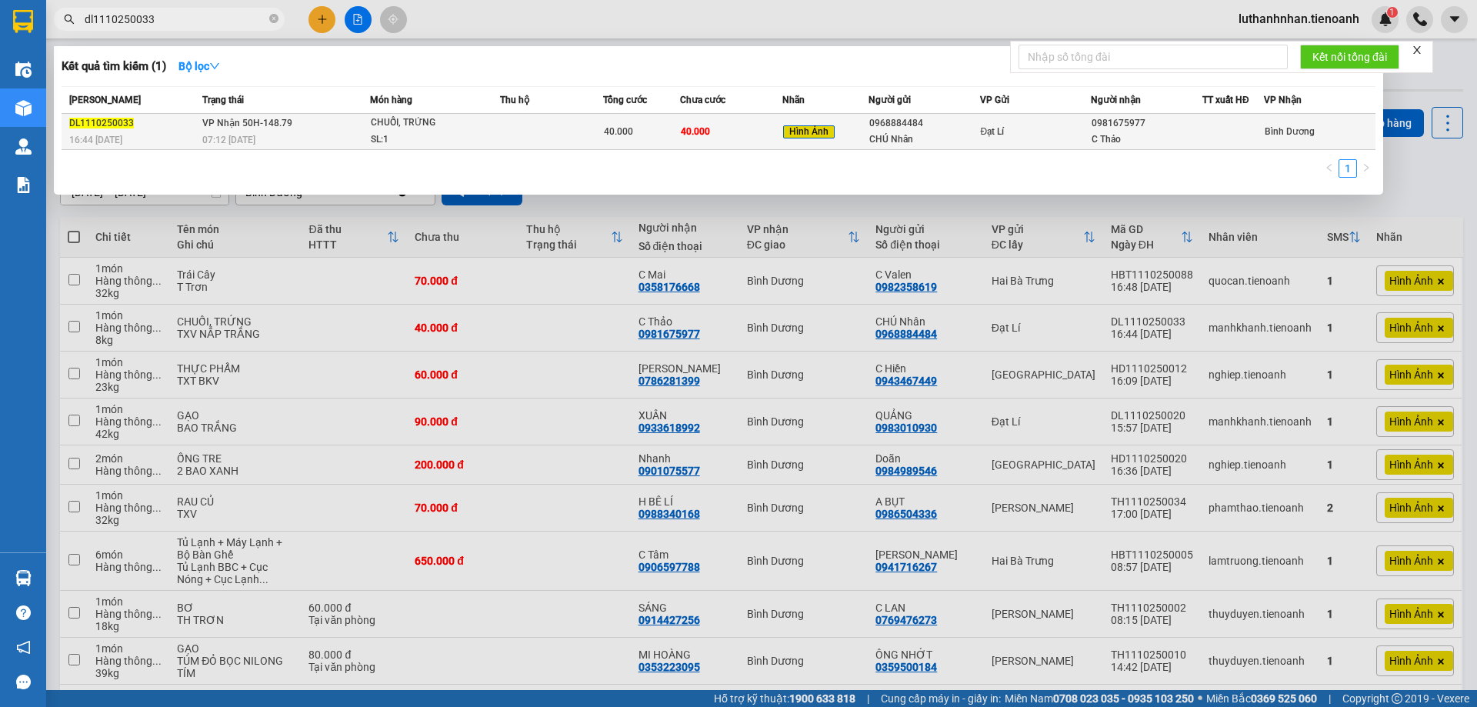
type input "dl1110250033"
click at [333, 128] on td "VP Nhận 50H-148.79 07:12 - 12/10" at bounding box center [284, 132] width 172 height 36
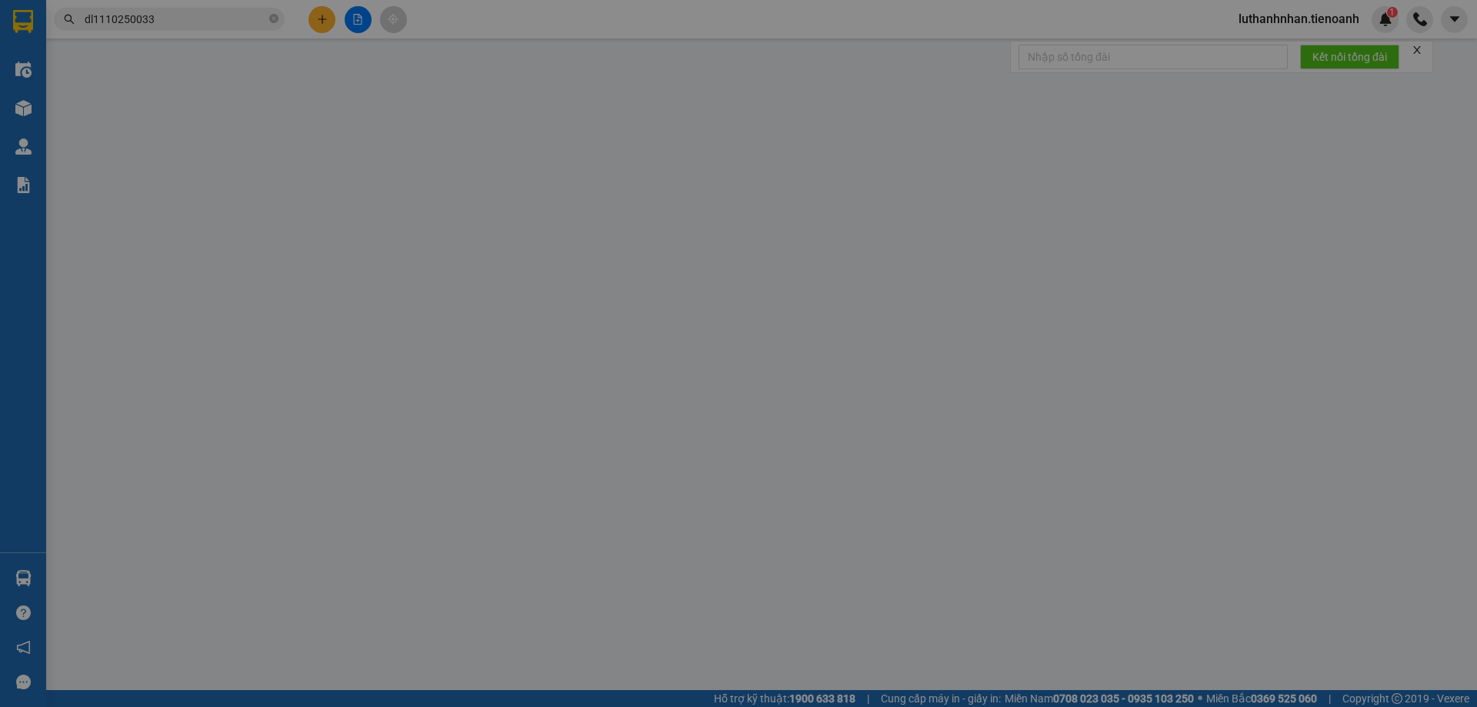
type input "0981675977"
type input "C Thảo"
type input "0968884484"
type input "CHÚ Nhân"
type input "0"
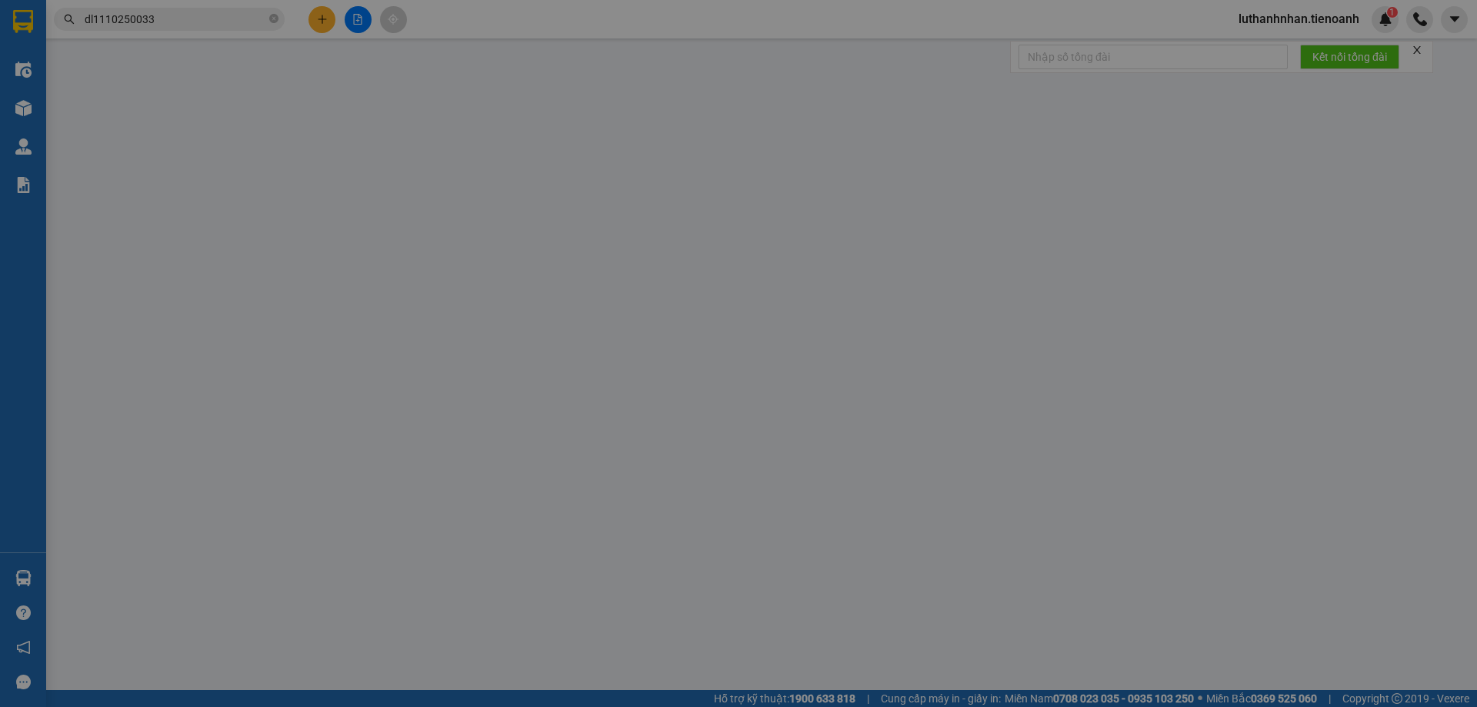
type input "40.000"
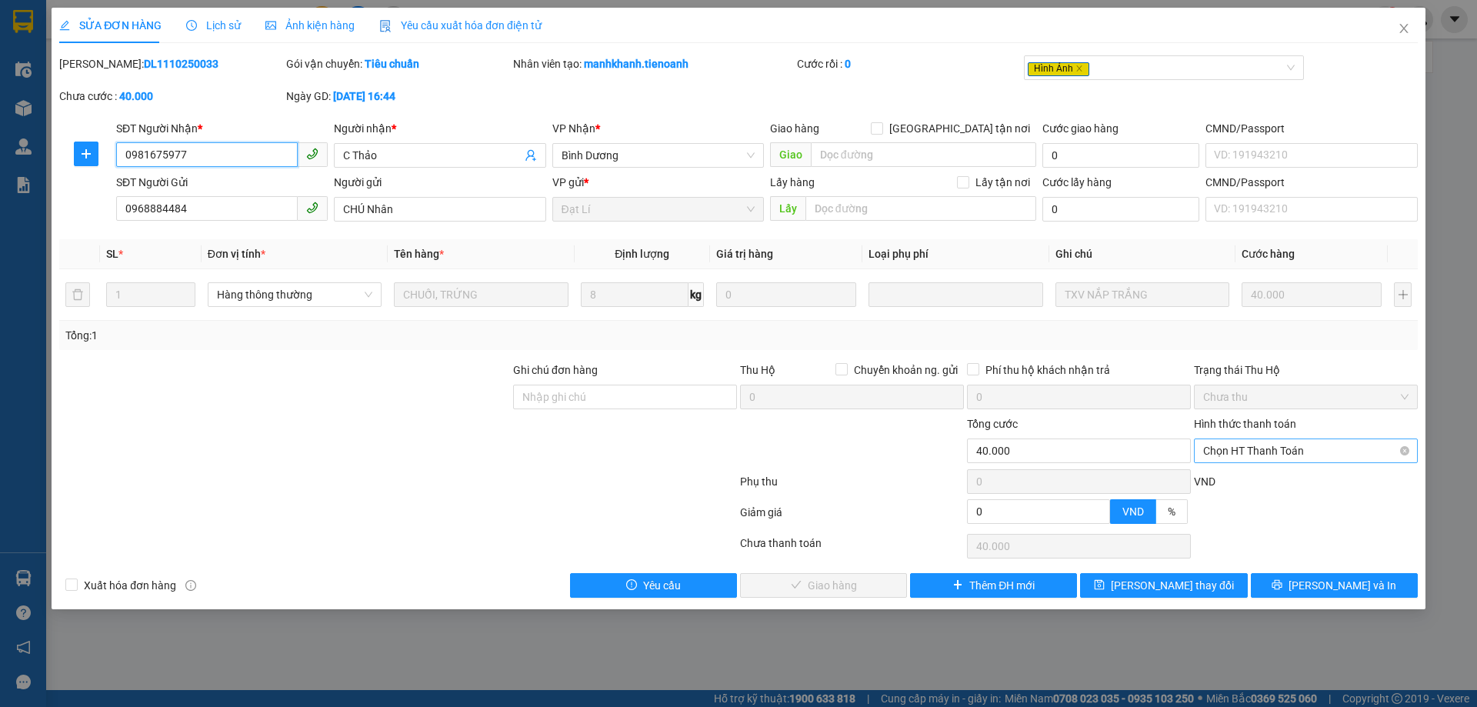
click at [1242, 453] on span "Chọn HT Thanh Toán" at bounding box center [1305, 450] width 205 height 23
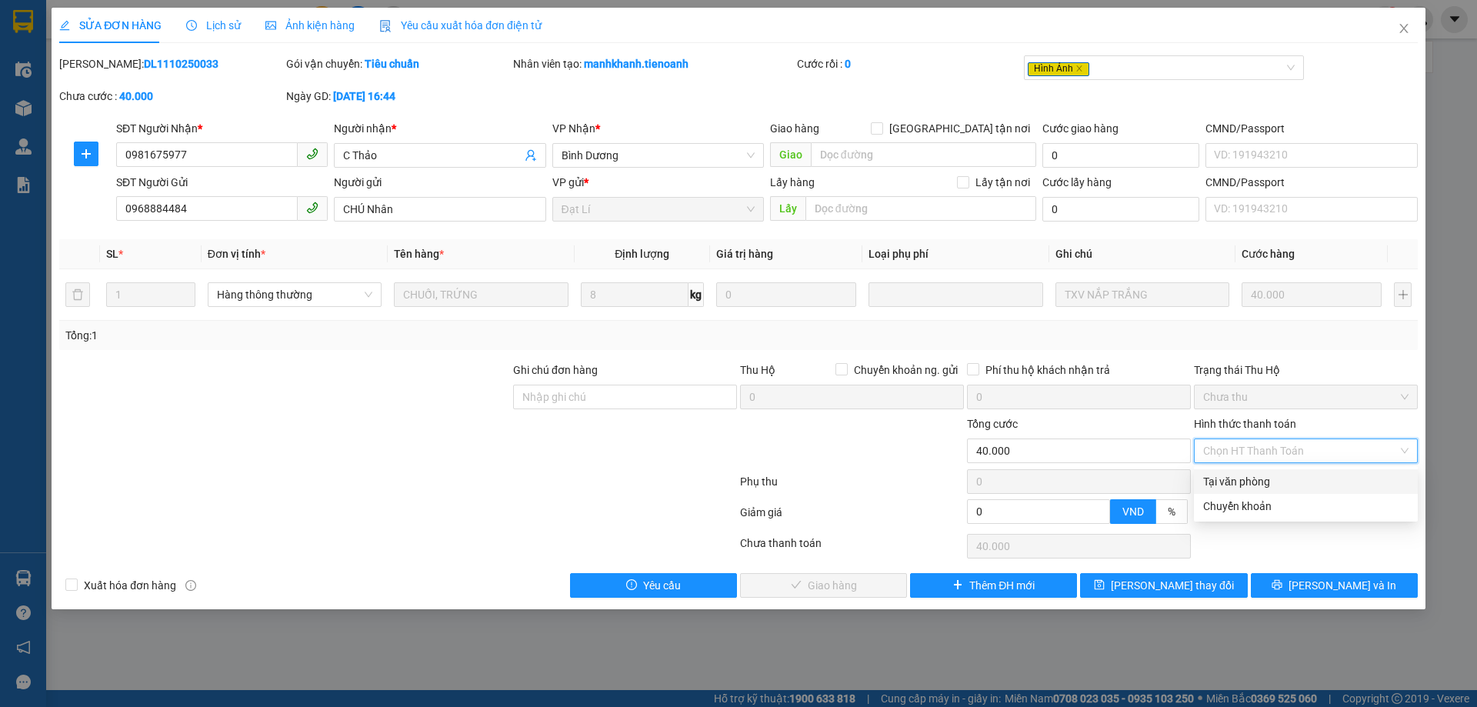
click at [1246, 482] on div "Tại văn phòng" at bounding box center [1305, 481] width 205 height 17
type input "0"
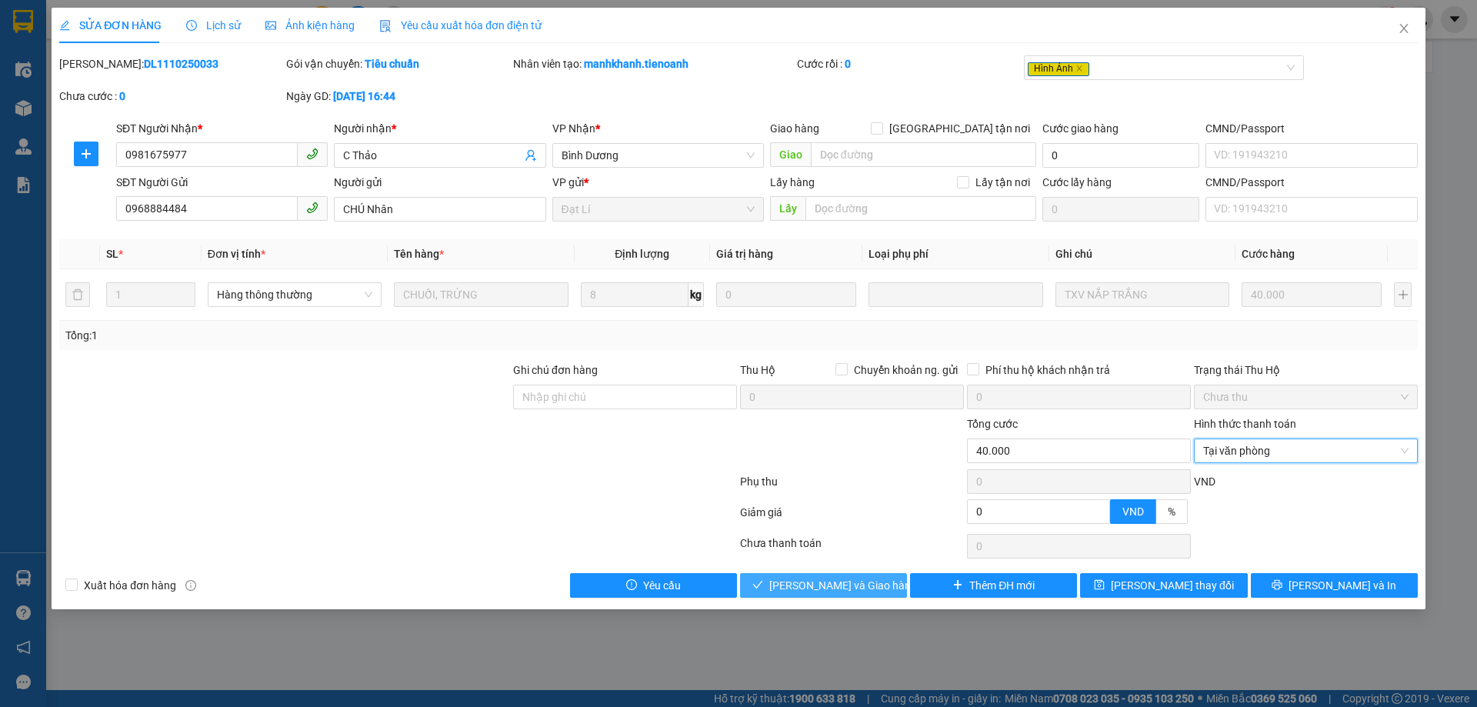
click at [839, 591] on span "Lưu và Giao hàng" at bounding box center [843, 585] width 148 height 17
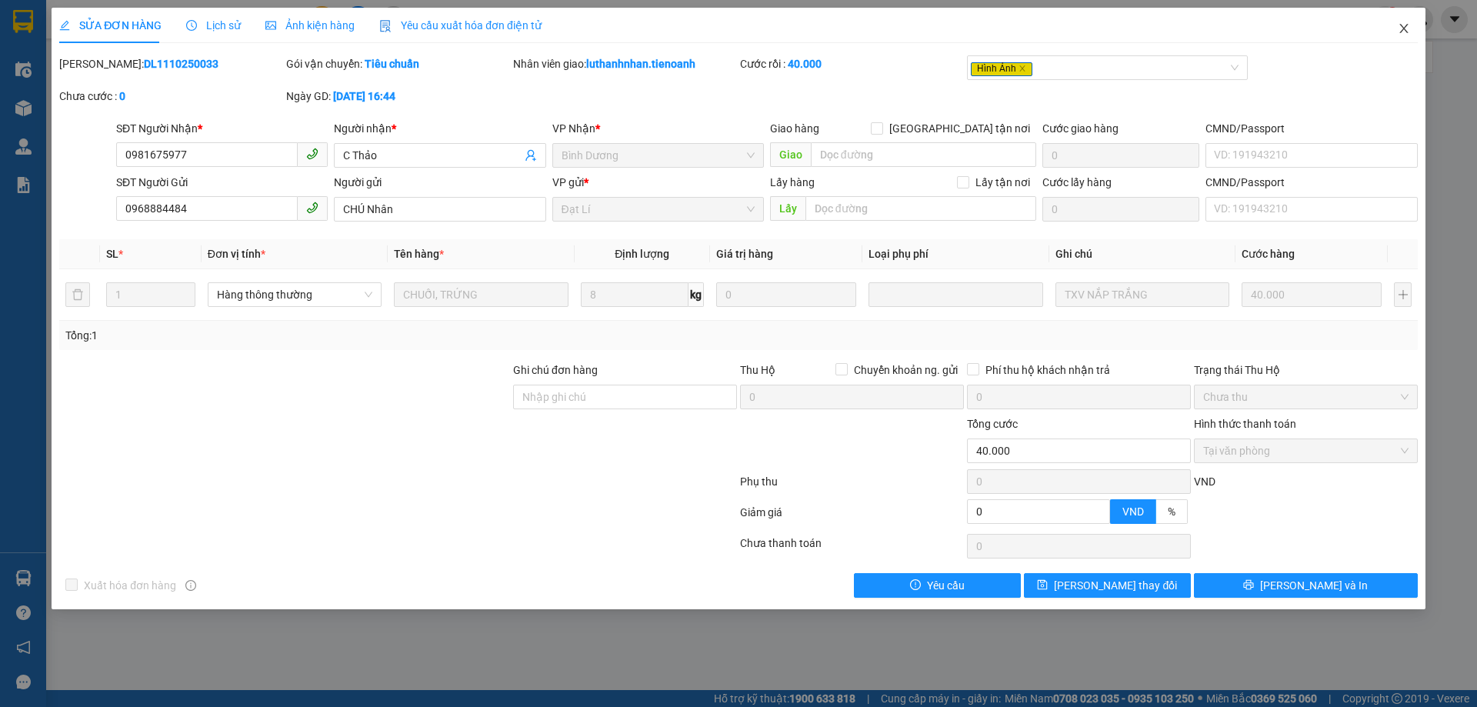
click at [1405, 29] on icon "close" at bounding box center [1404, 28] width 12 height 12
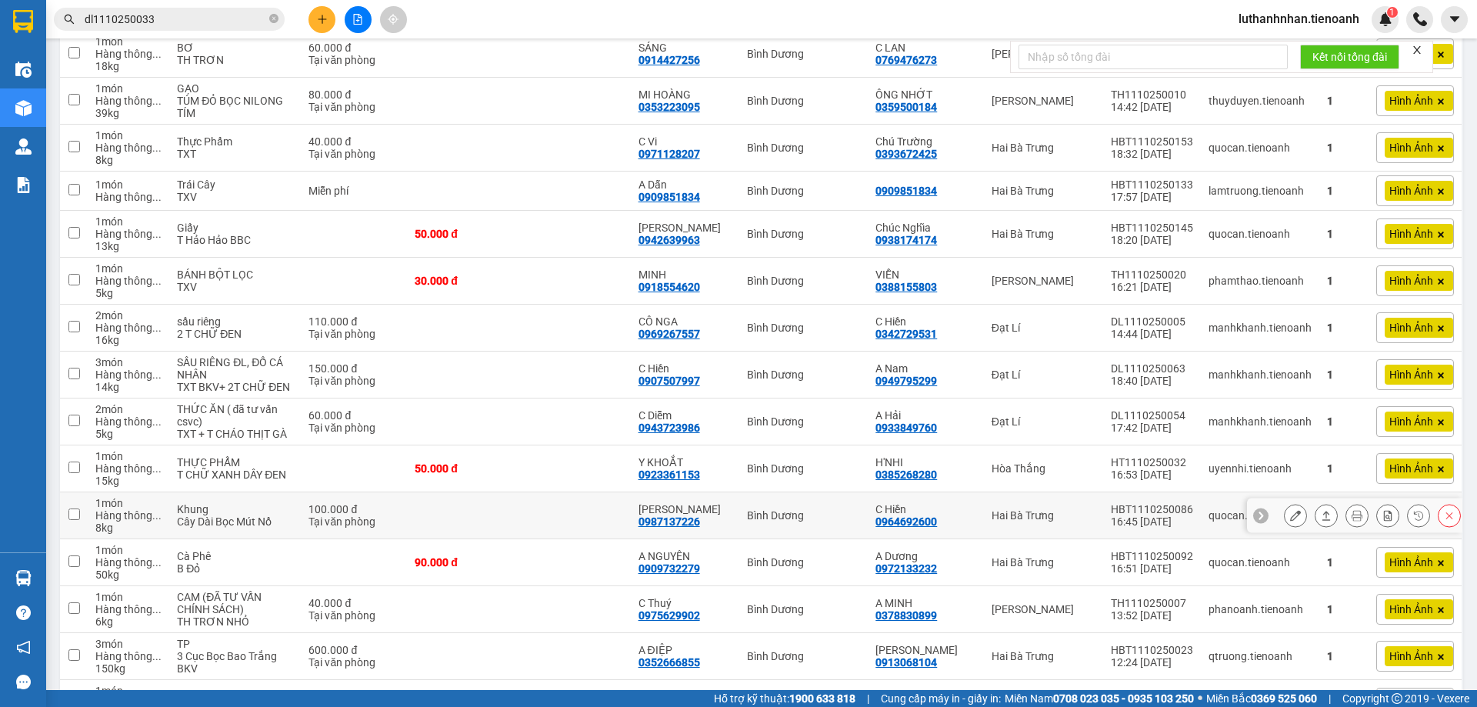
scroll to position [641, 0]
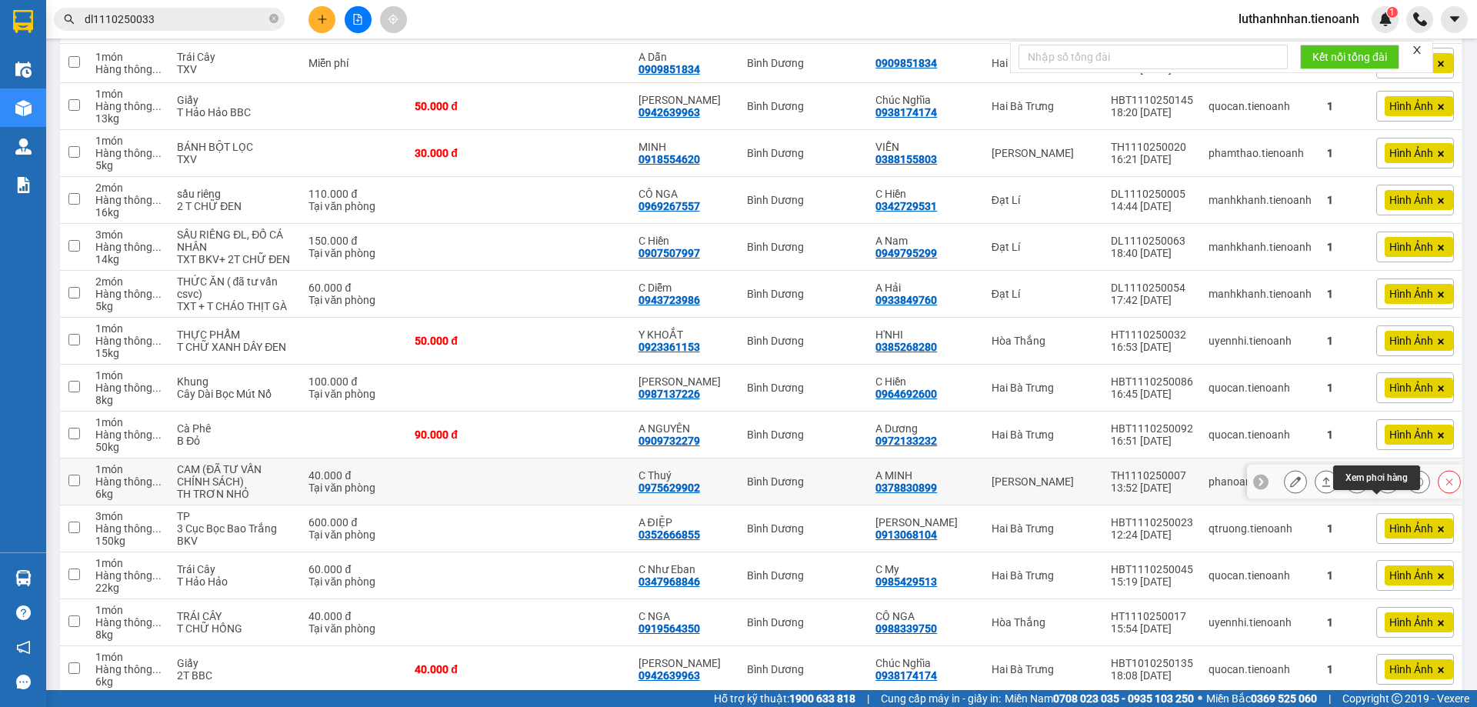
click at [1382, 487] on icon at bounding box center [1387, 481] width 11 height 11
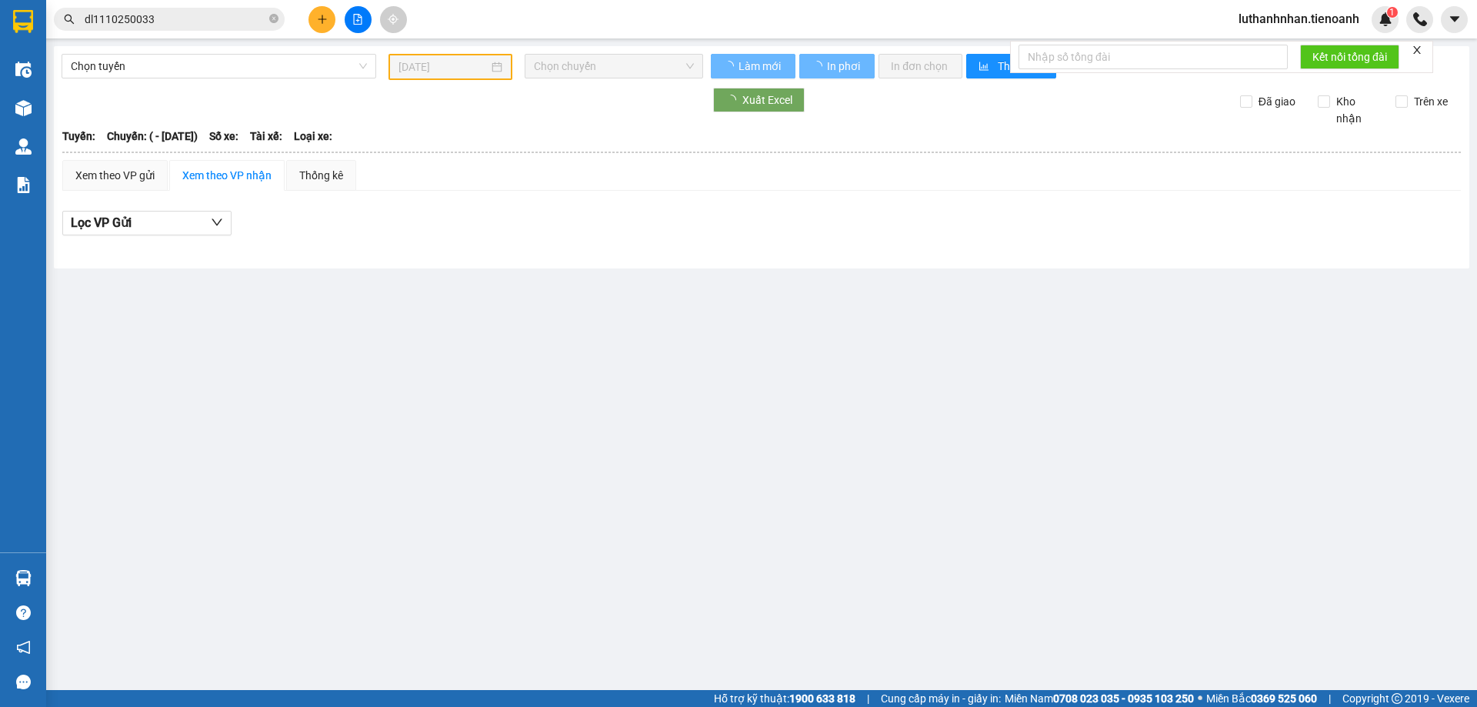
click at [276, 18] on icon "close-circle" at bounding box center [273, 18] width 9 height 9
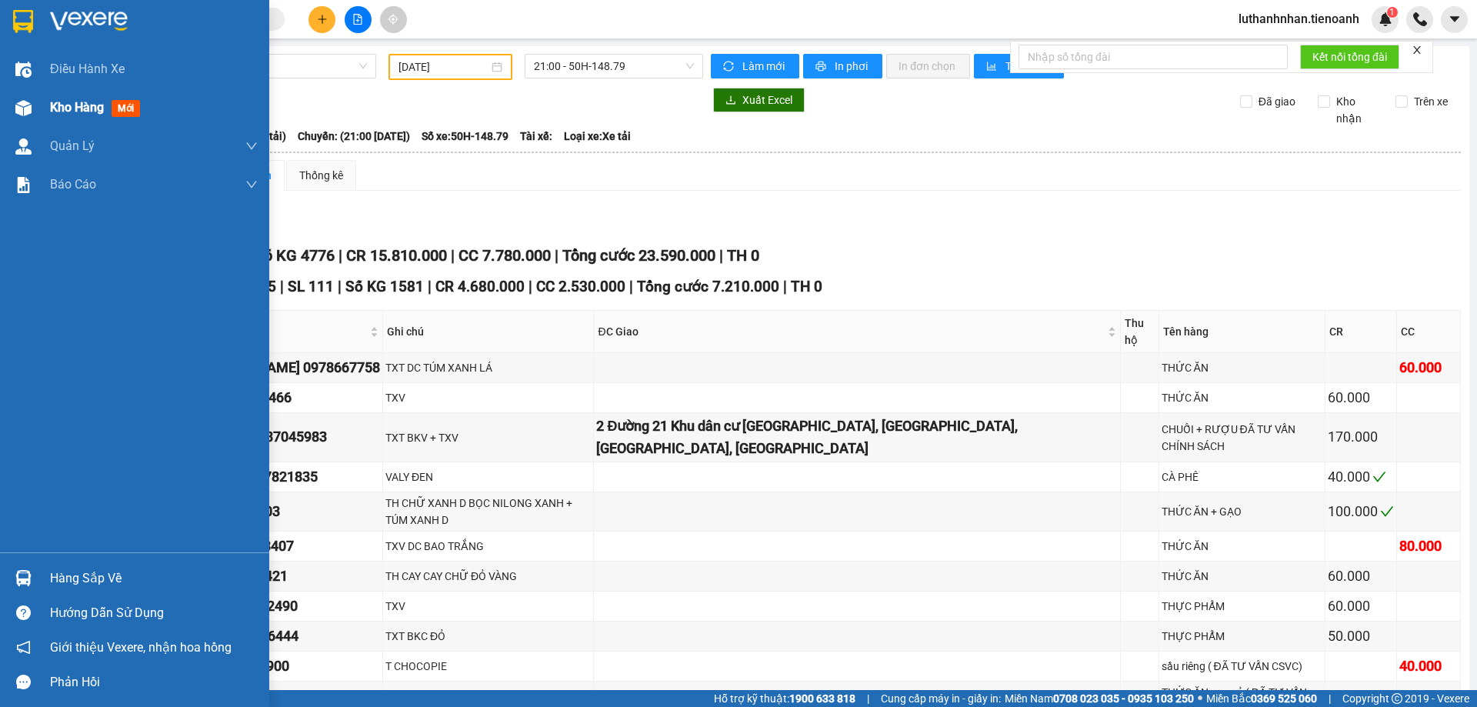
click at [63, 111] on span "Kho hàng" at bounding box center [77, 107] width 54 height 15
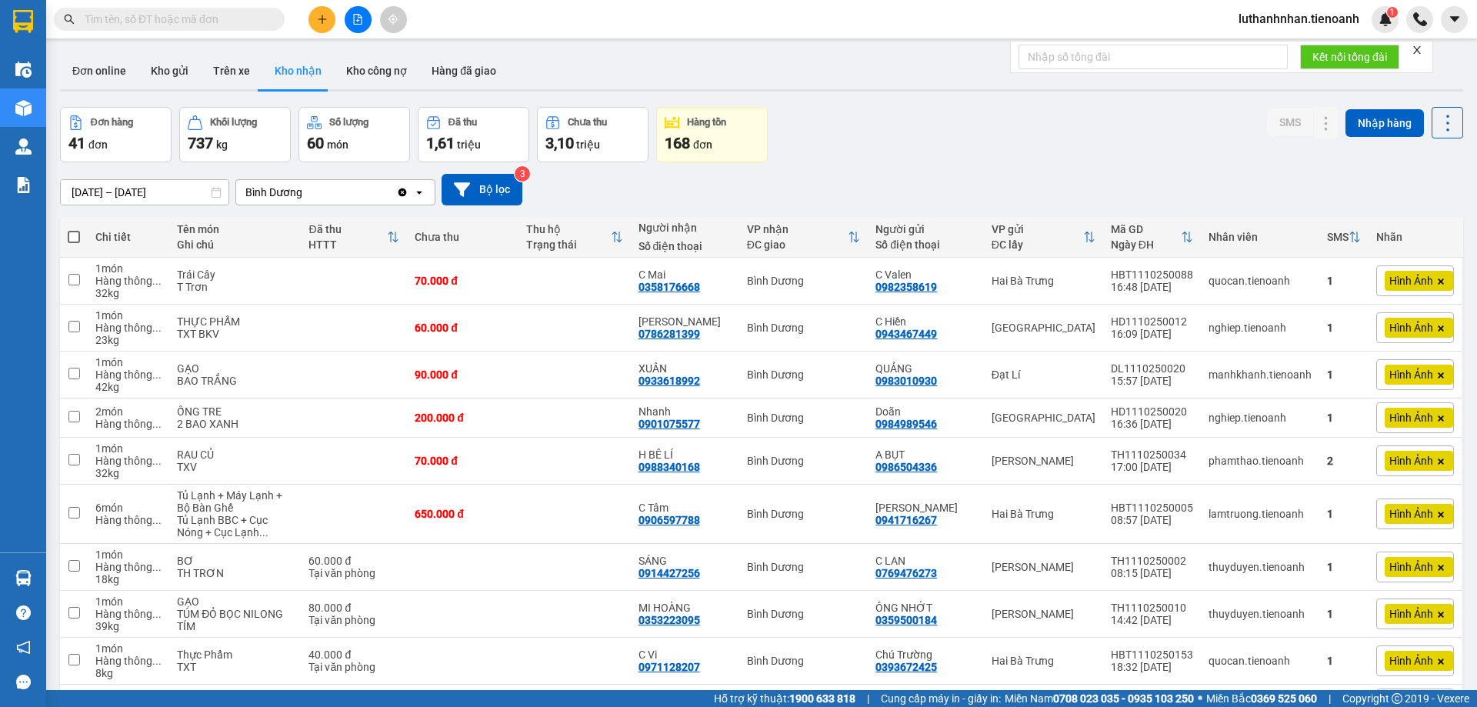
click at [122, 13] on input "text" at bounding box center [176, 19] width 182 height 17
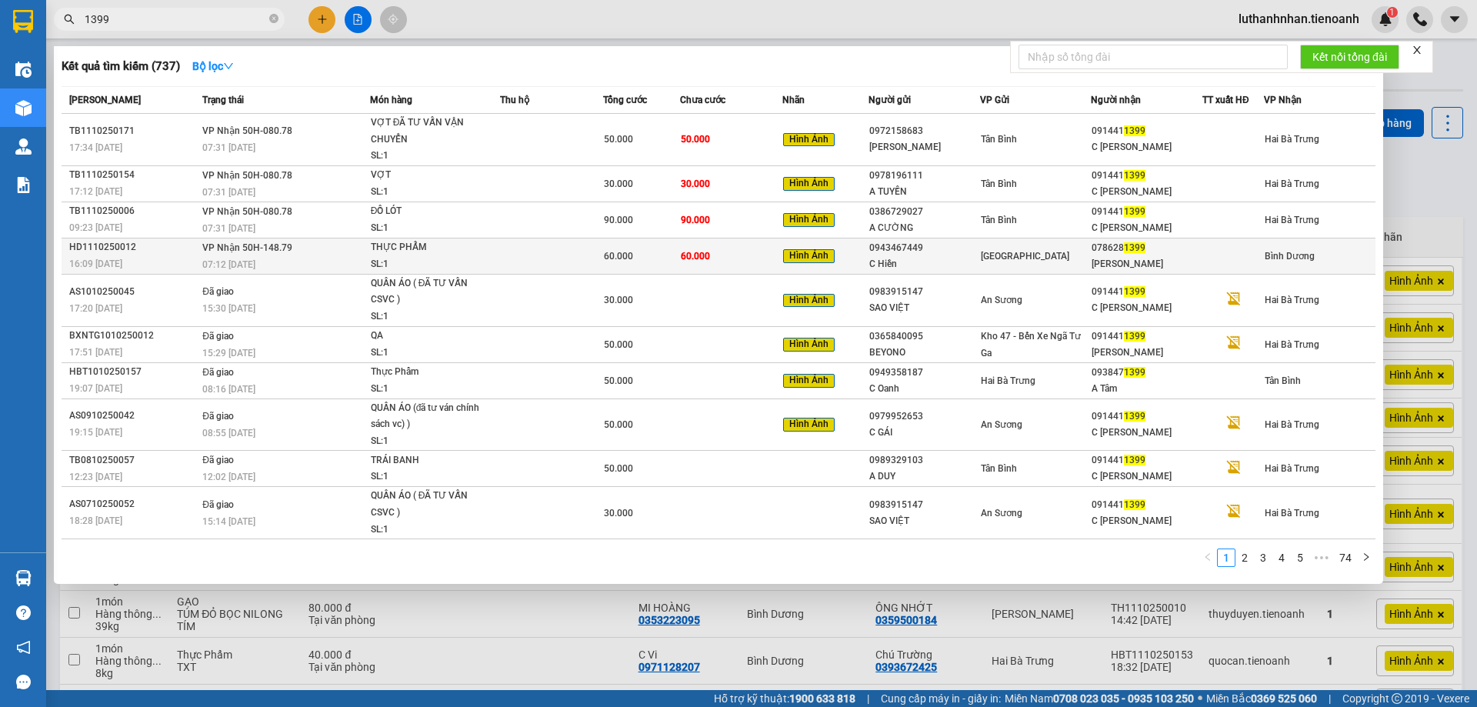
type input "1399"
click at [1114, 255] on div "078628 1399" at bounding box center [1147, 248] width 110 height 16
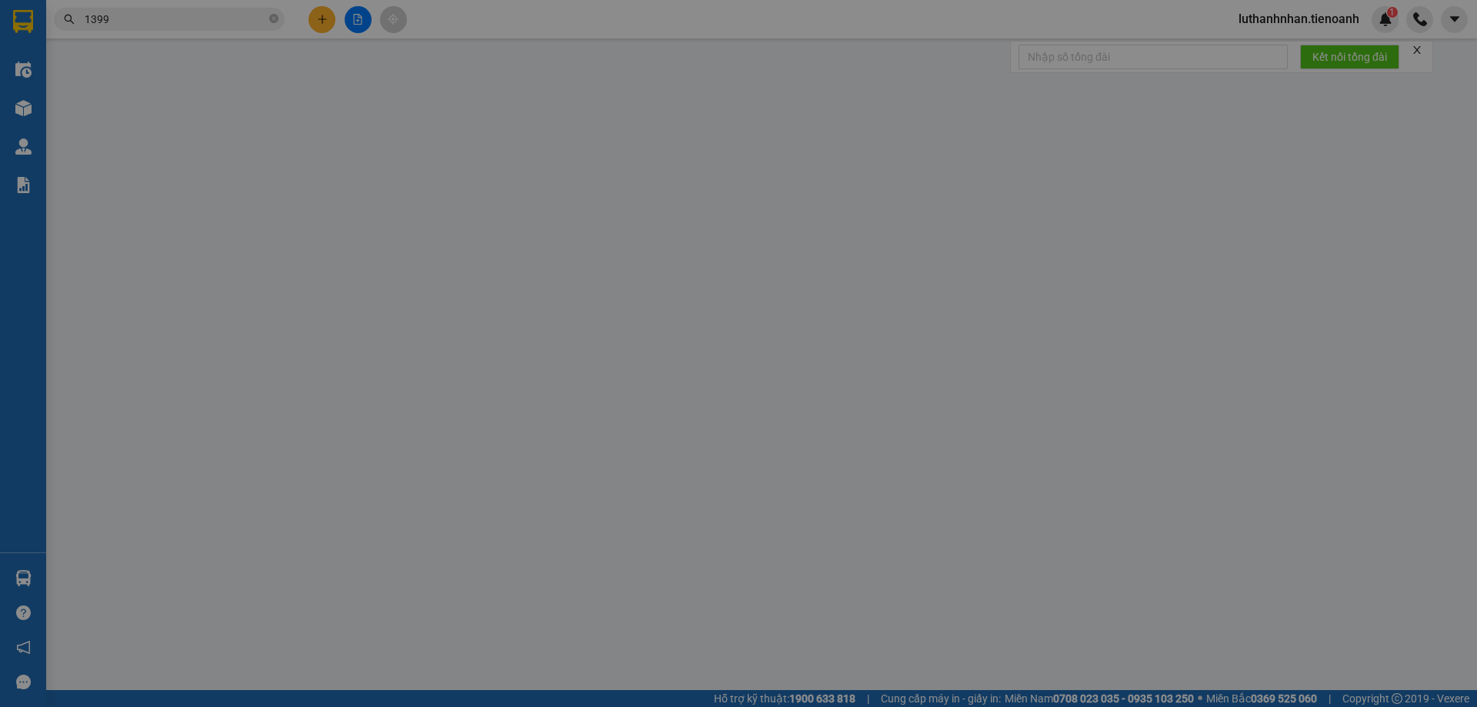
type input "0786281399"
type input "Phượng Hồng"
type input "0943467449"
type input "C Hiền"
type input "0"
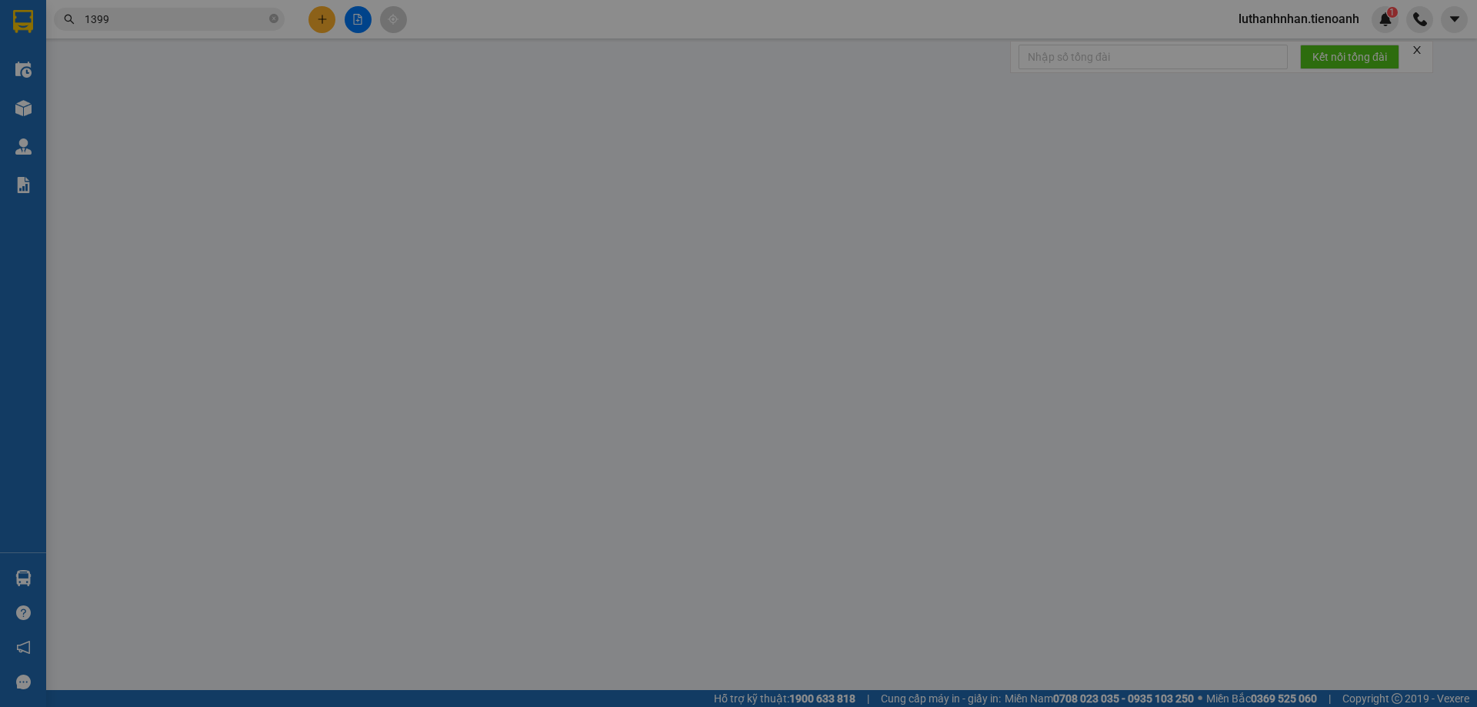
type input "60.000"
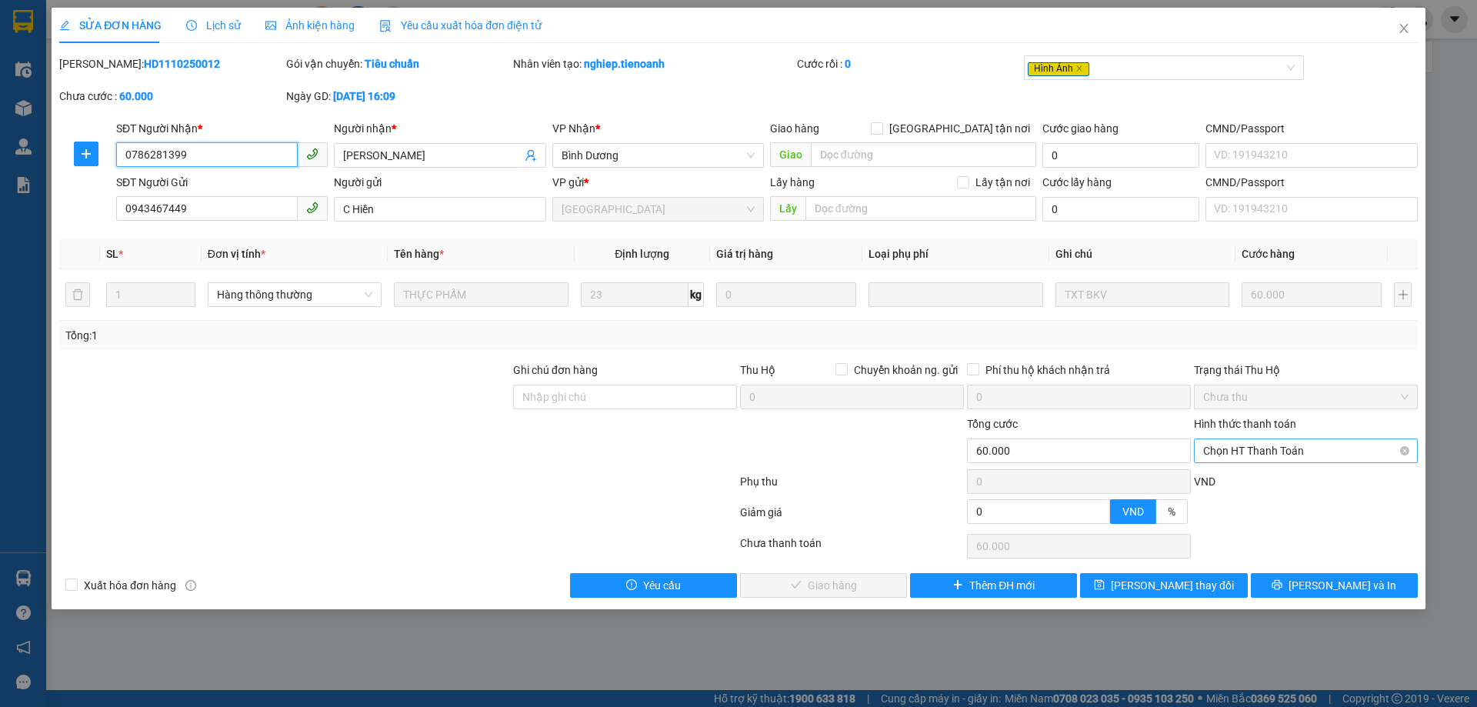
click at [1296, 449] on span "Chọn HT Thanh Toán" at bounding box center [1305, 450] width 205 height 23
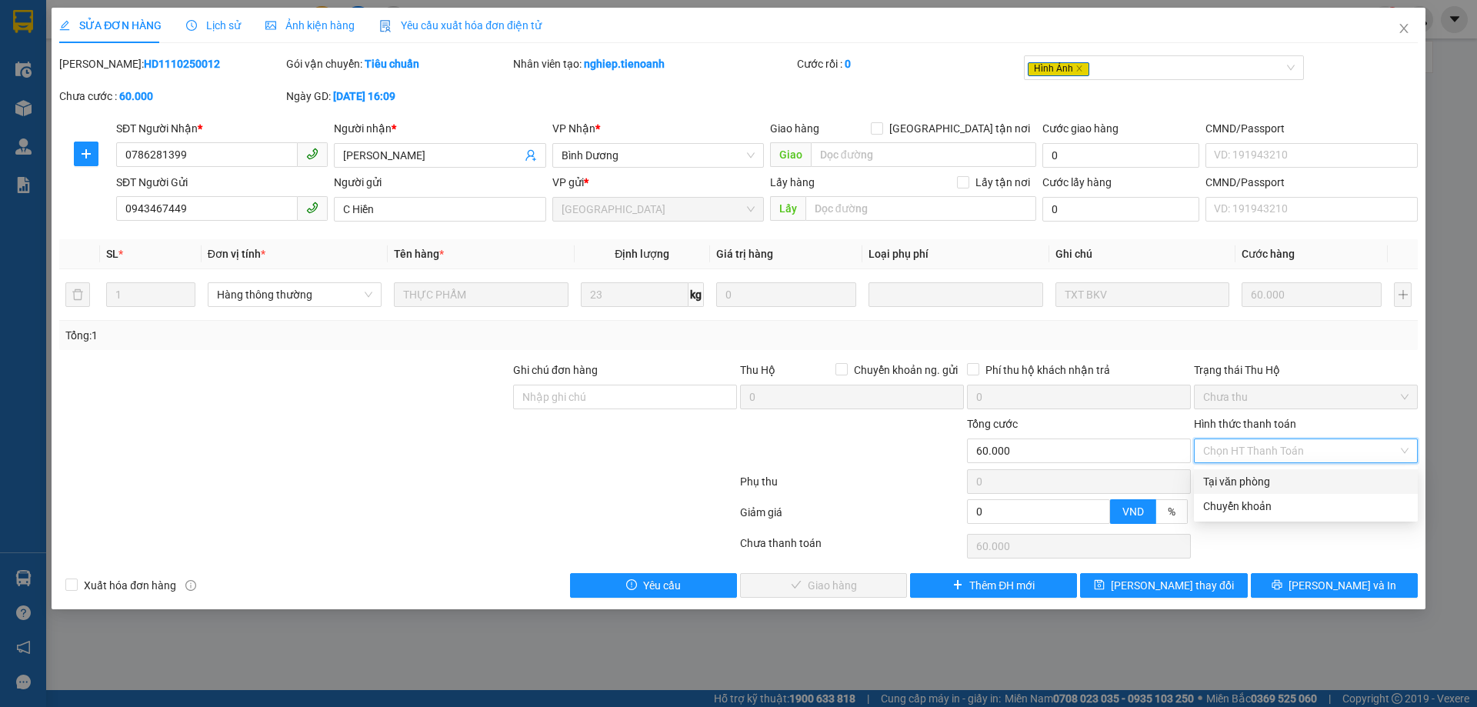
click at [1265, 483] on div "Tại văn phòng" at bounding box center [1305, 481] width 205 height 17
type input "0"
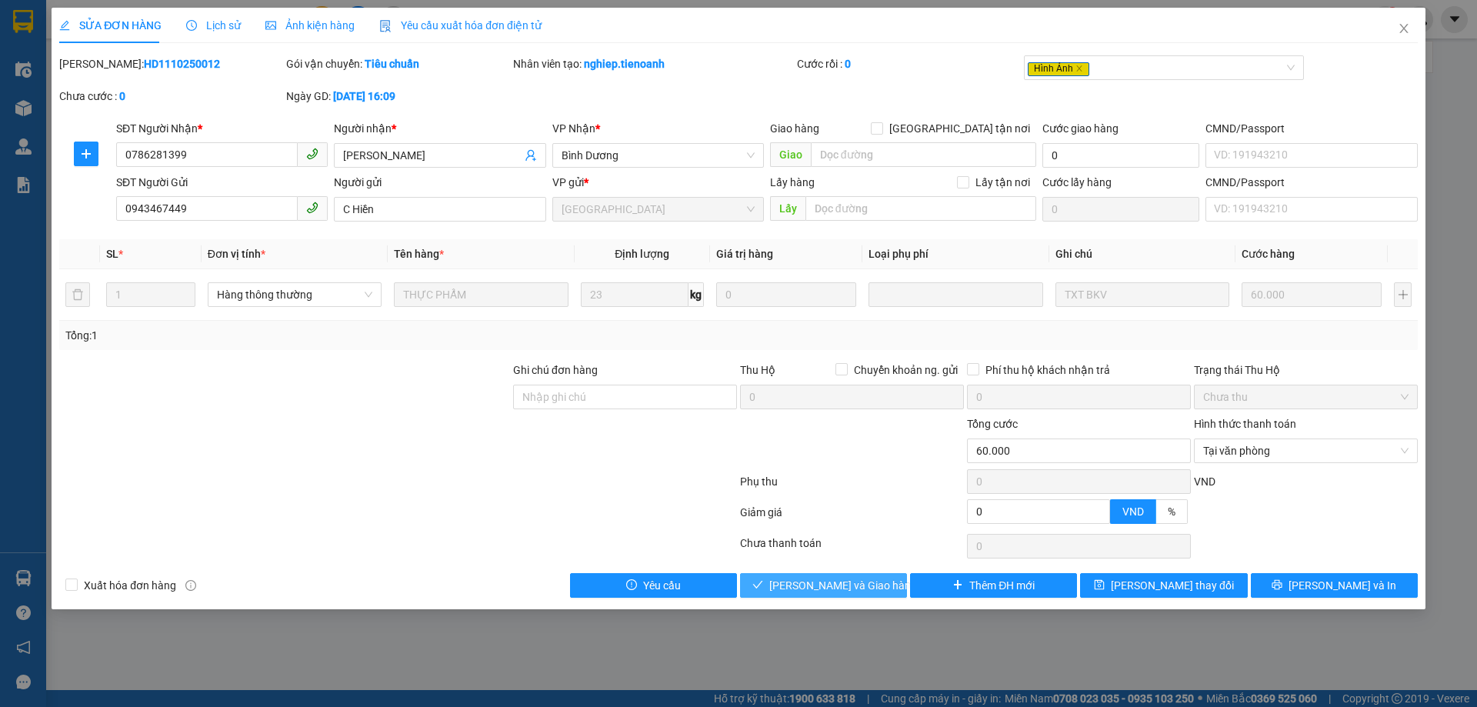
click at [875, 591] on button "Lưu và Giao hàng" at bounding box center [823, 585] width 167 height 25
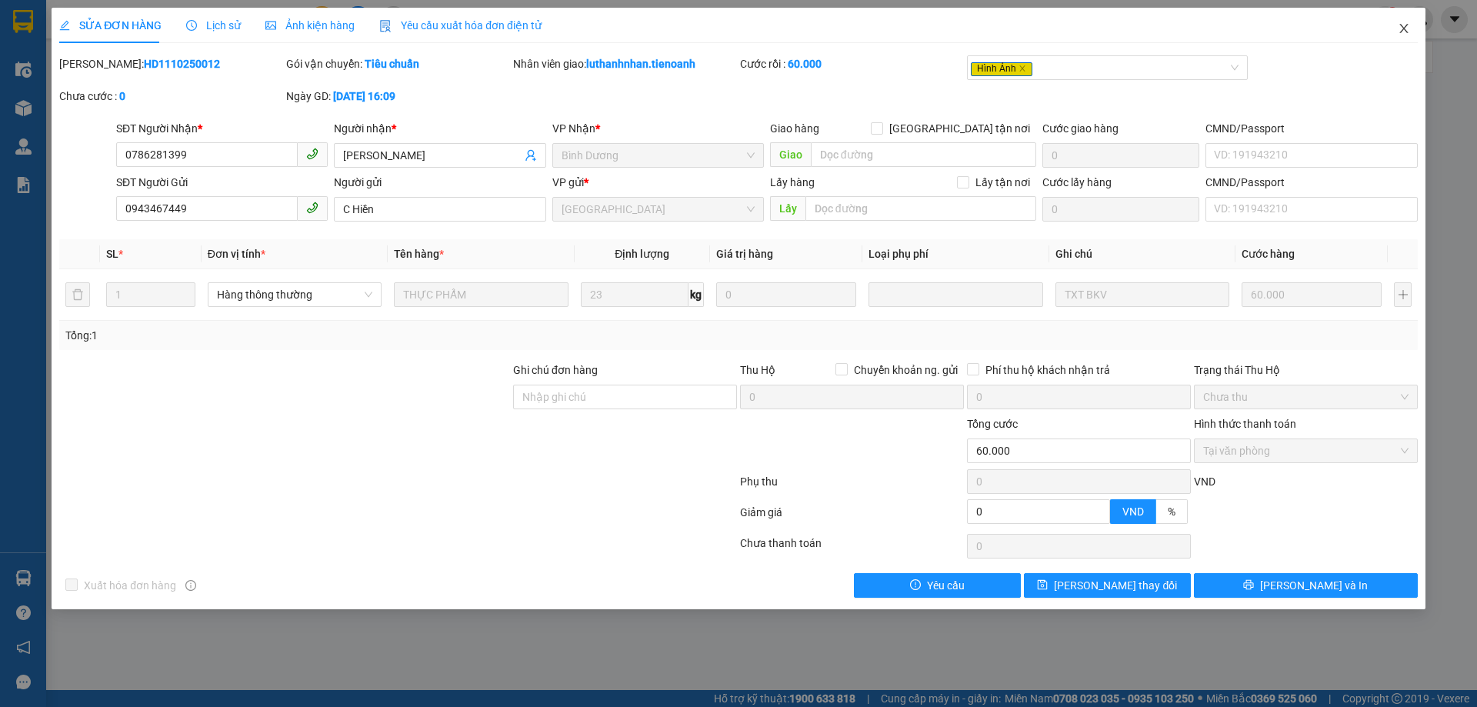
click at [1402, 29] on icon "close" at bounding box center [1404, 28] width 12 height 12
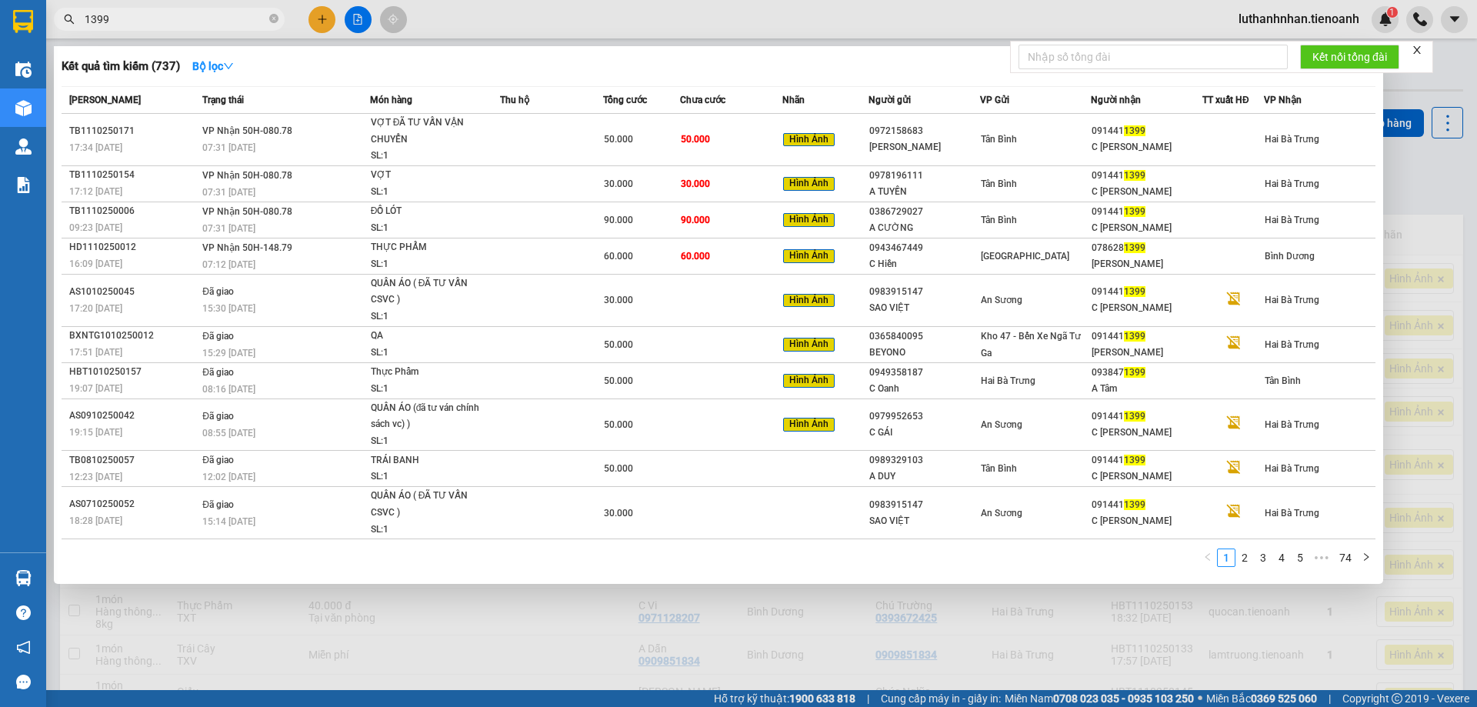
click at [176, 18] on input "1399" at bounding box center [176, 19] width 182 height 17
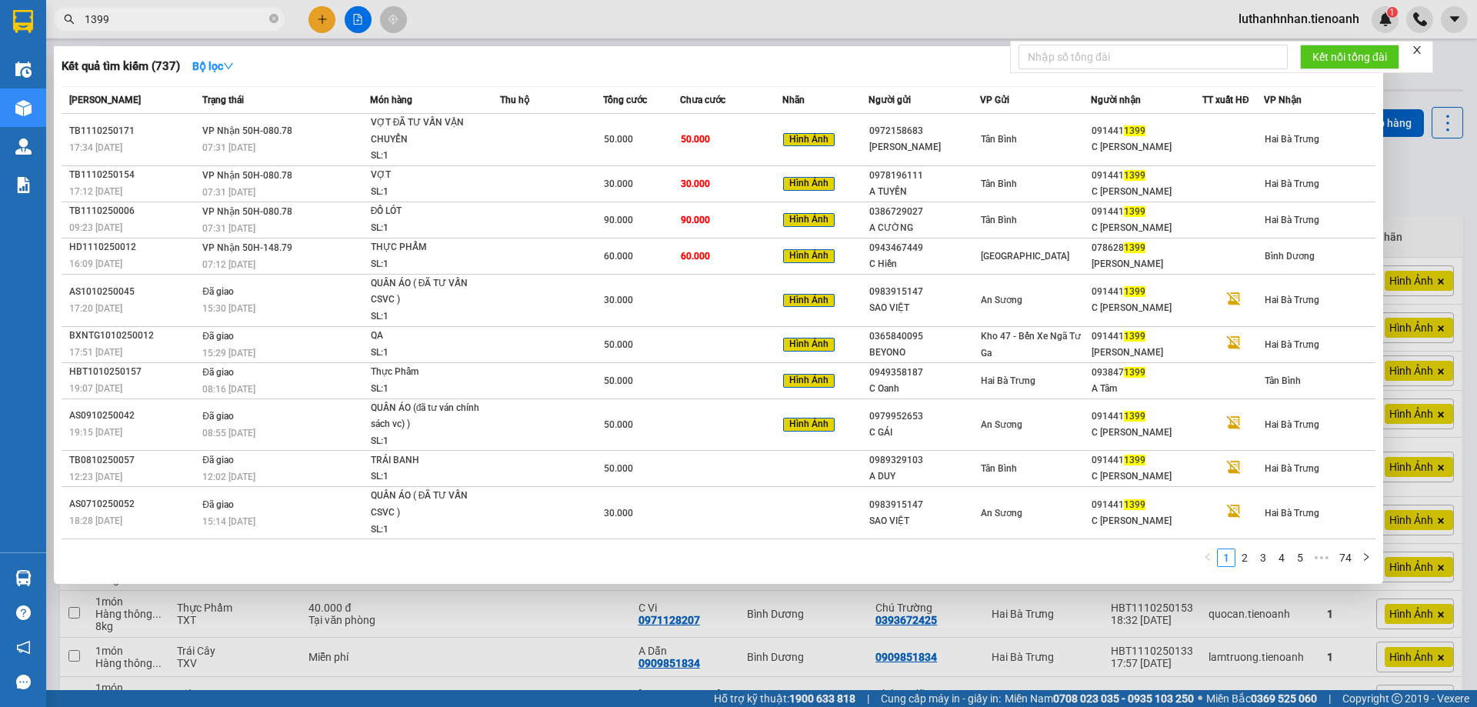
click at [176, 18] on input "1399" at bounding box center [176, 19] width 182 height 17
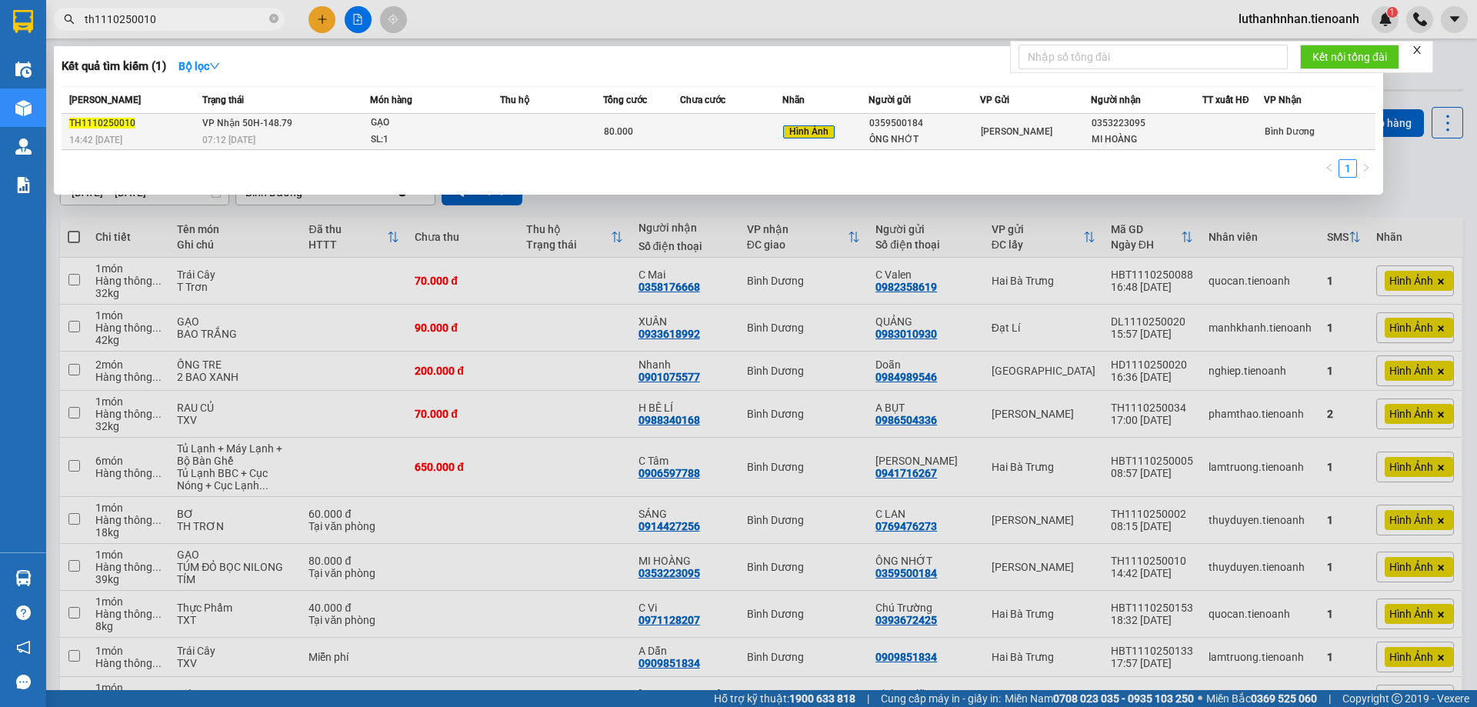
type input "th1110250010"
click at [547, 135] on td at bounding box center [551, 132] width 103 height 36
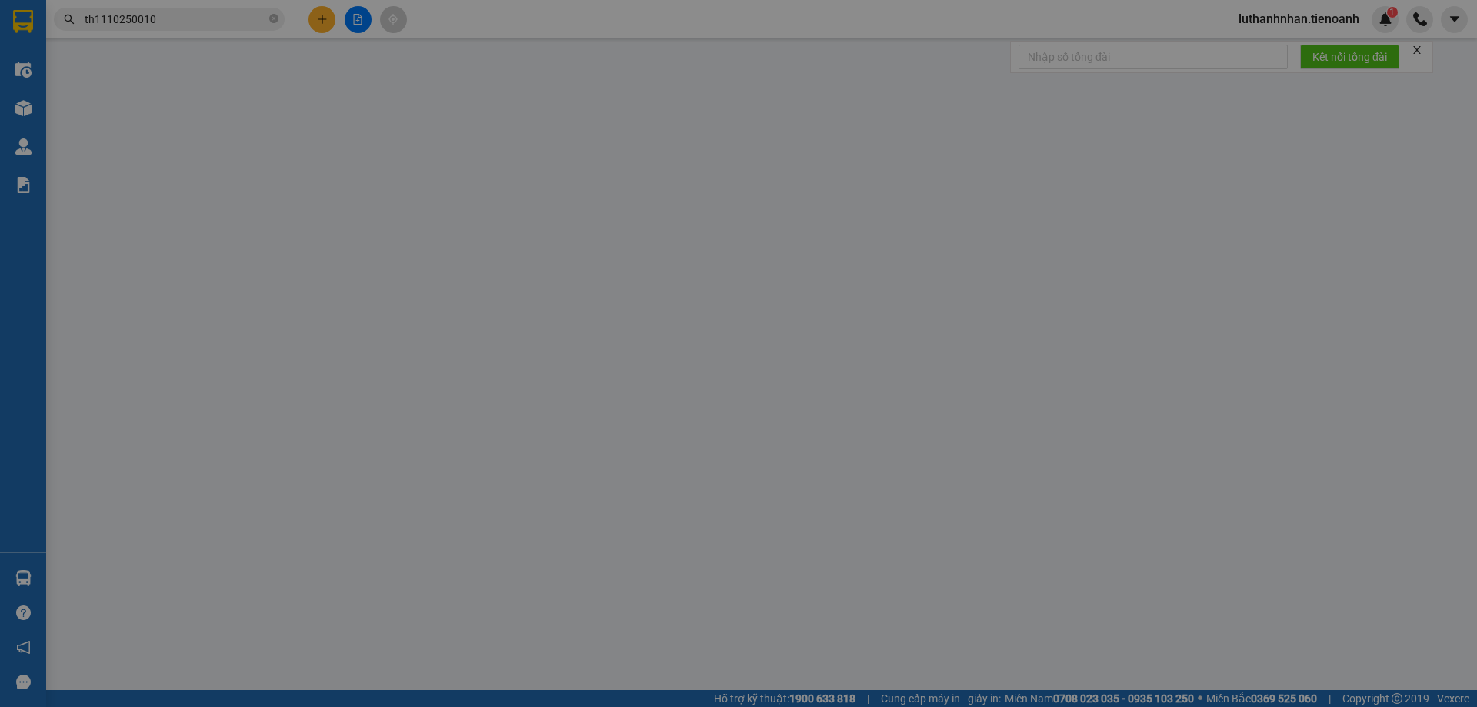
type input "0353223095"
type input "MI HOÀNG"
type input "0359500184"
type input "ÔNG NHỚT"
type input "0"
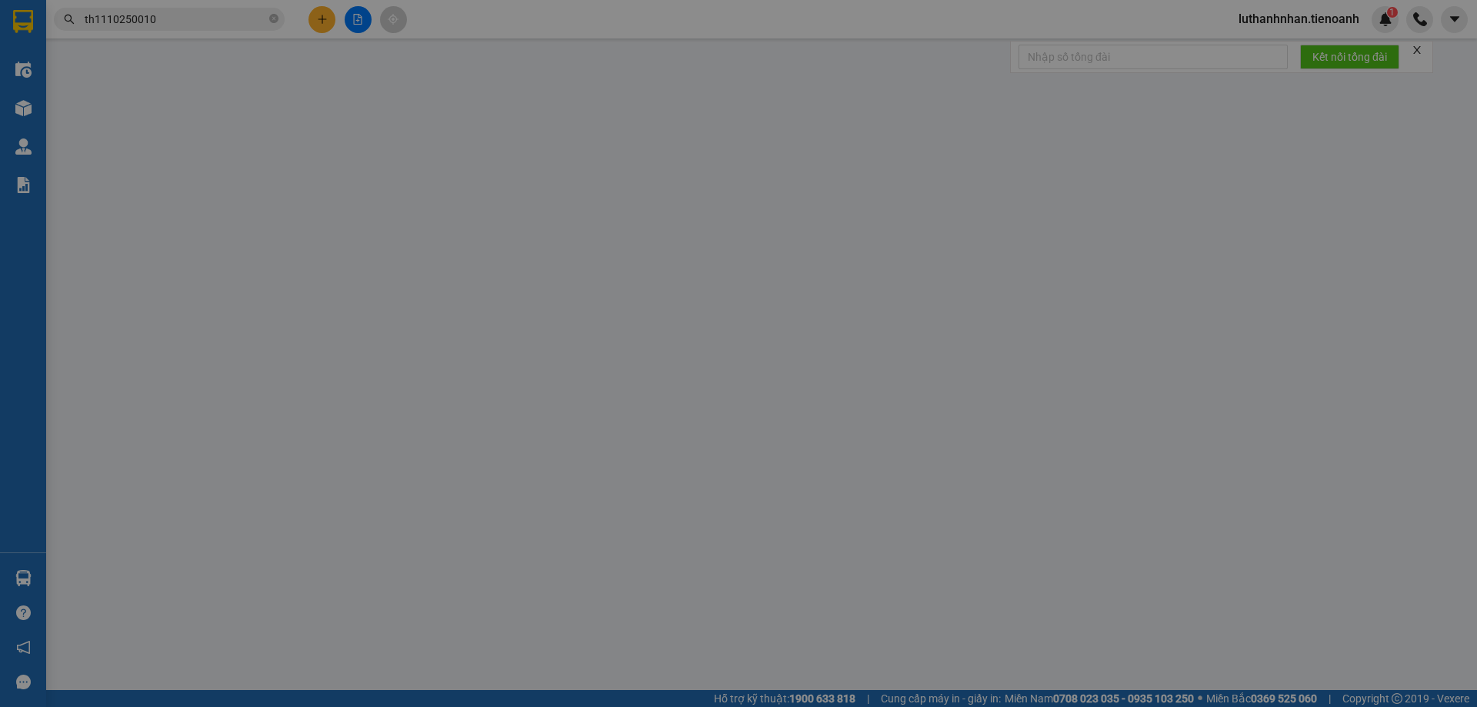
type input "80.000"
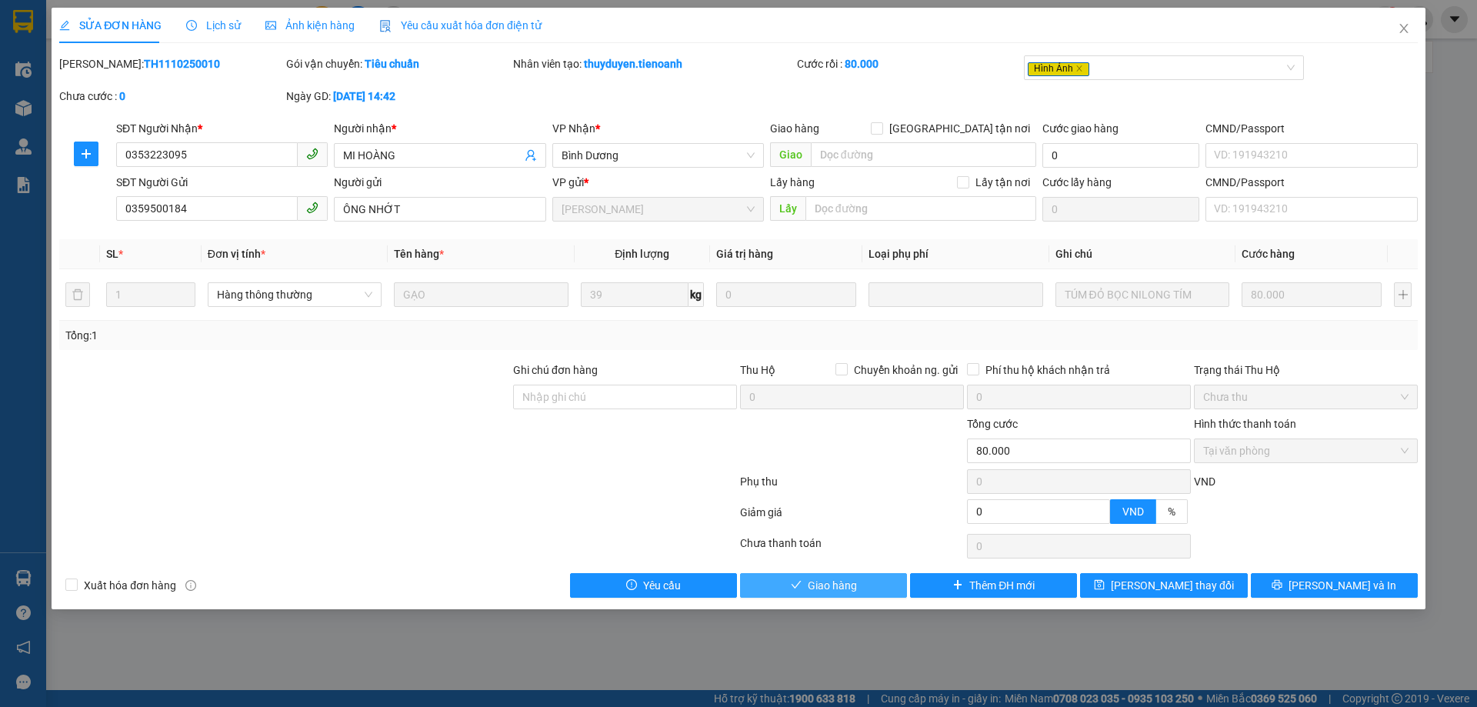
click at [835, 589] on span "Giao hàng" at bounding box center [832, 585] width 49 height 17
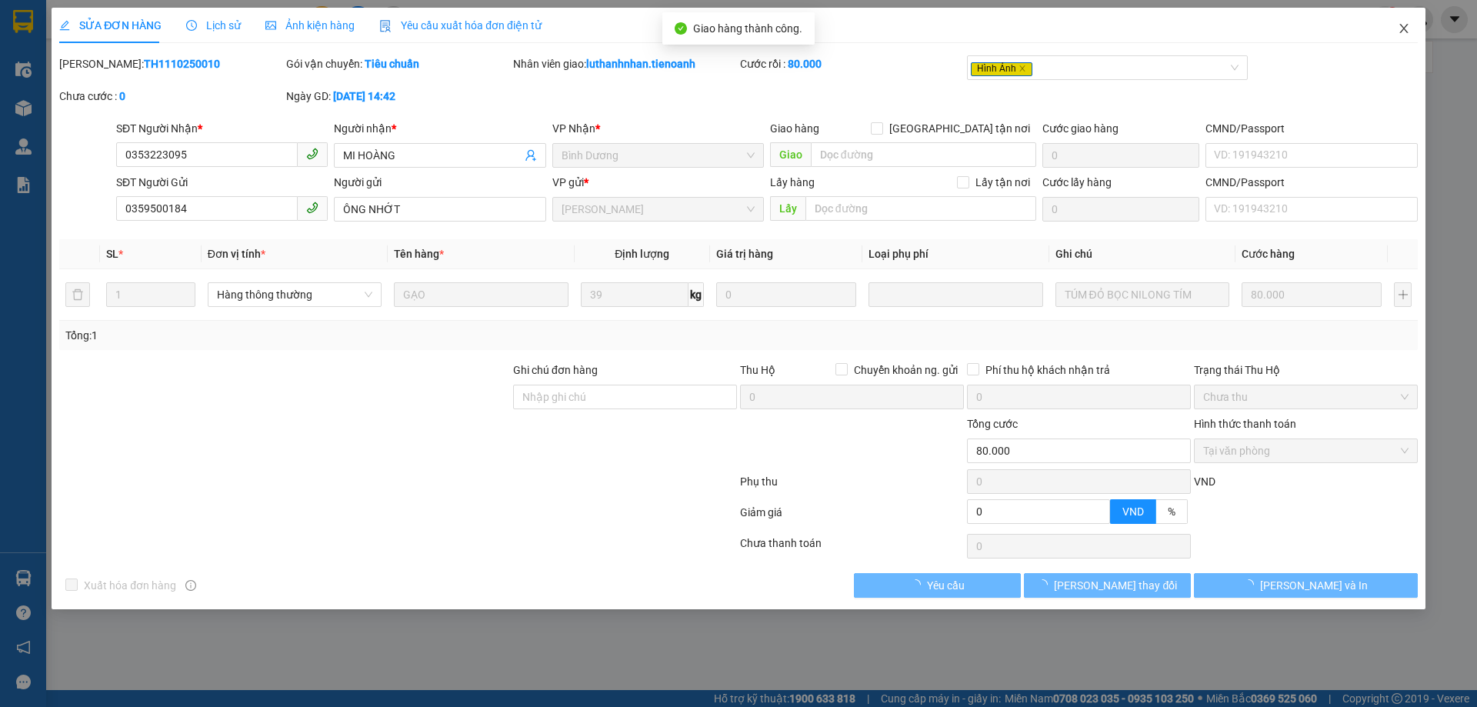
click at [1405, 35] on icon "close" at bounding box center [1404, 28] width 12 height 12
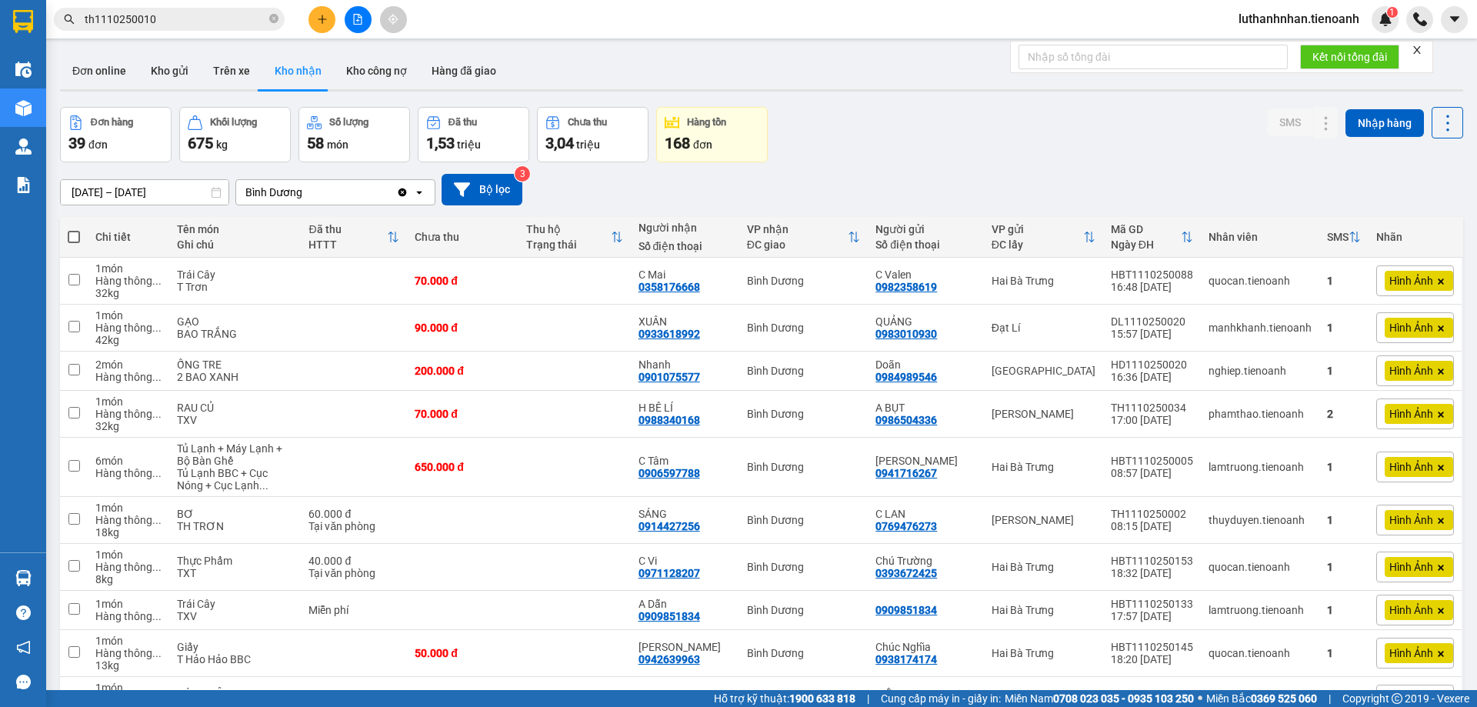
click at [95, 18] on input "th1110250010" at bounding box center [176, 19] width 182 height 17
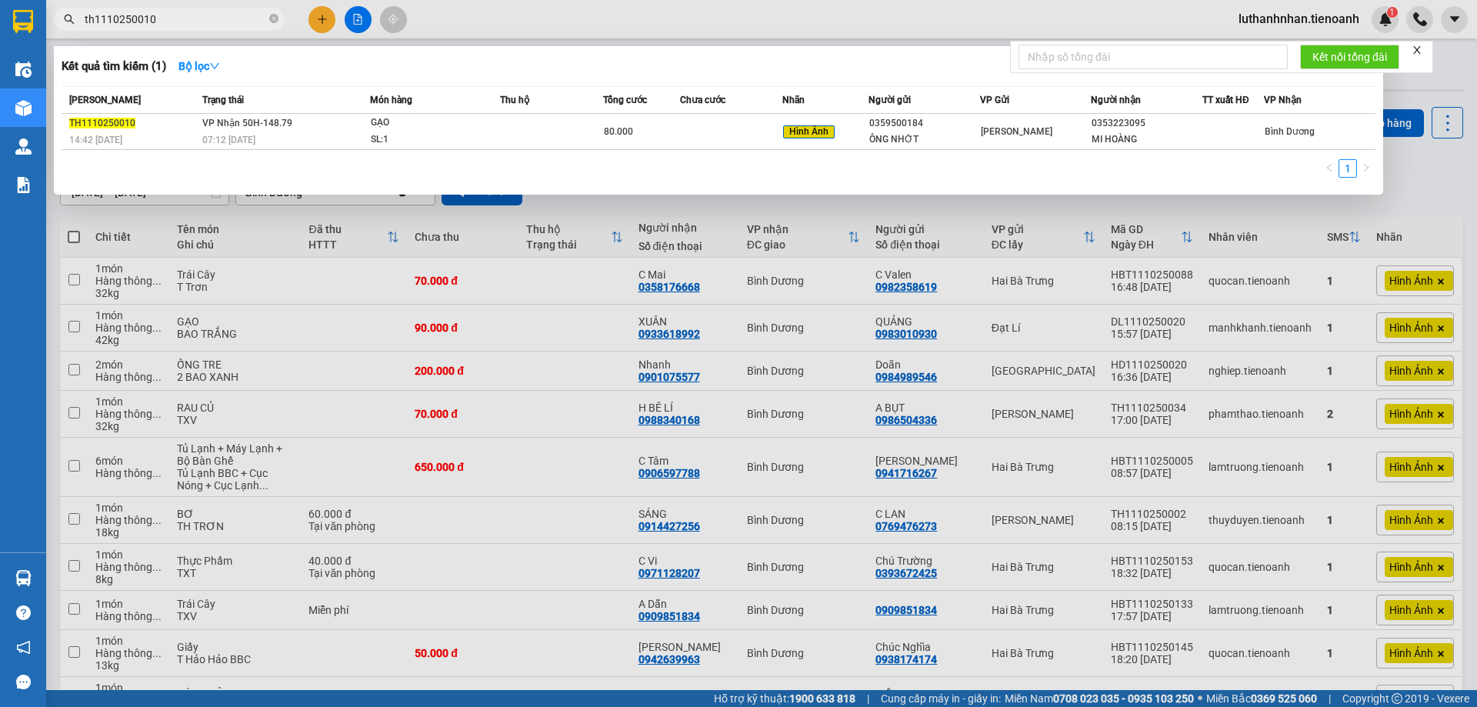
click at [95, 18] on input "th1110250010" at bounding box center [176, 19] width 182 height 17
type input "dl1110250005"
click at [447, 123] on div "sầu riêng" at bounding box center [428, 123] width 115 height 17
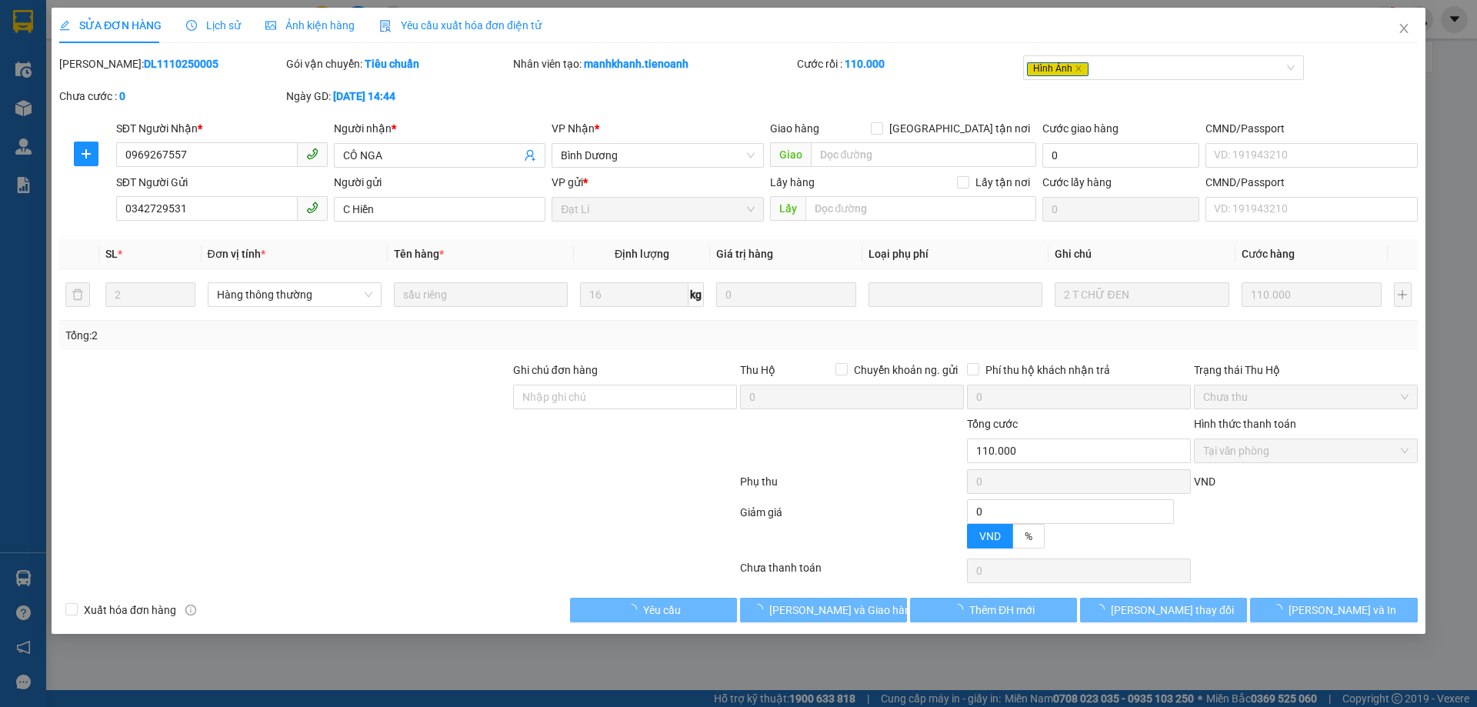
type input "0969267557"
type input "CÔ NGA"
type input "0342729531"
type input "C Hiền"
type input "0"
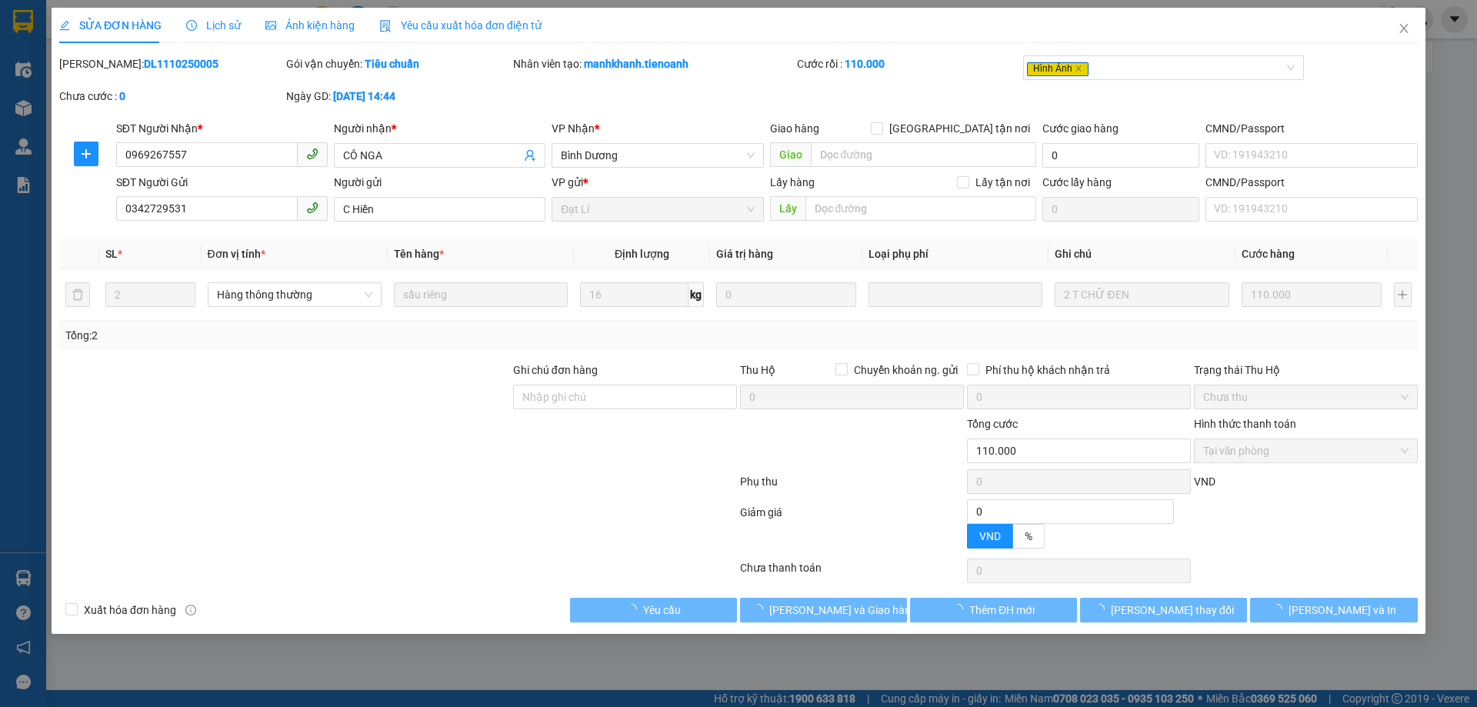
type input "110.000"
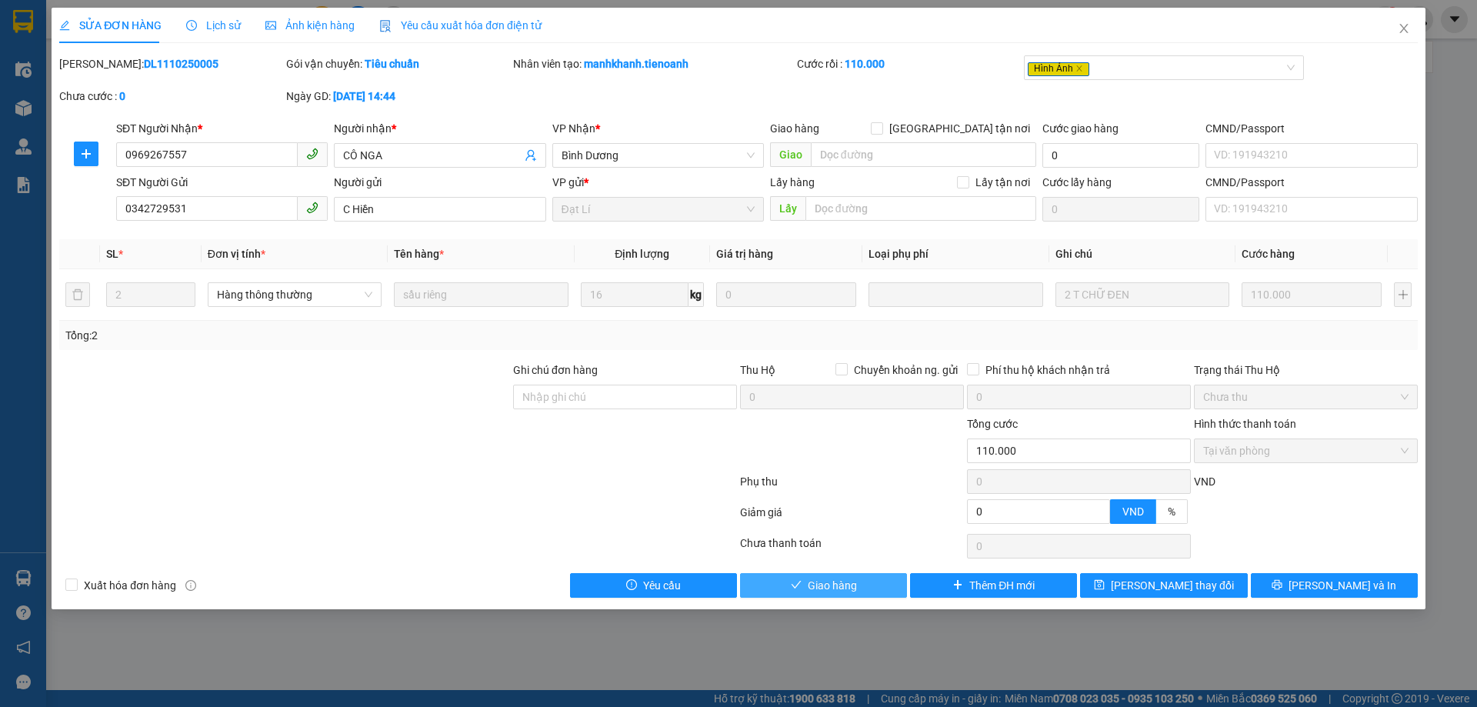
click at [898, 581] on button "Giao hàng" at bounding box center [823, 585] width 167 height 25
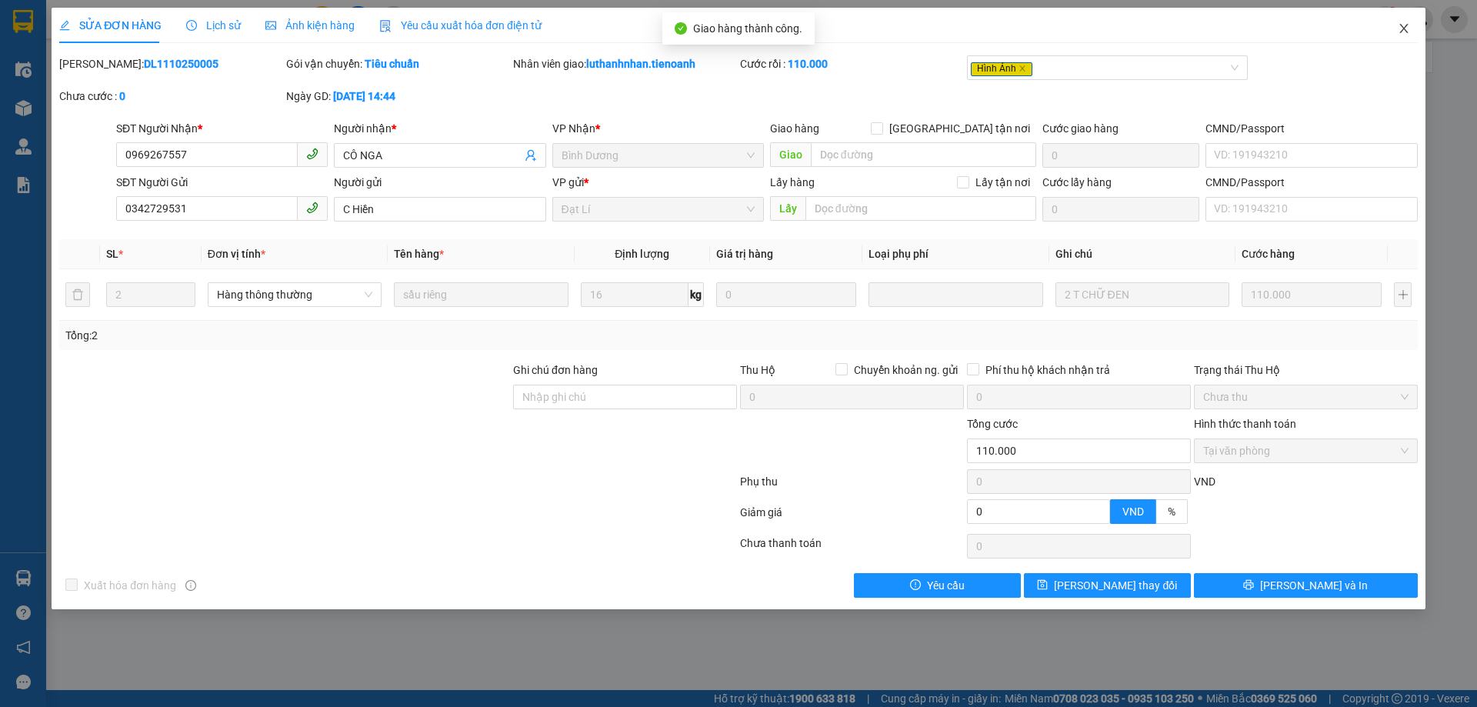
click at [1404, 28] on icon "close" at bounding box center [1404, 28] width 12 height 12
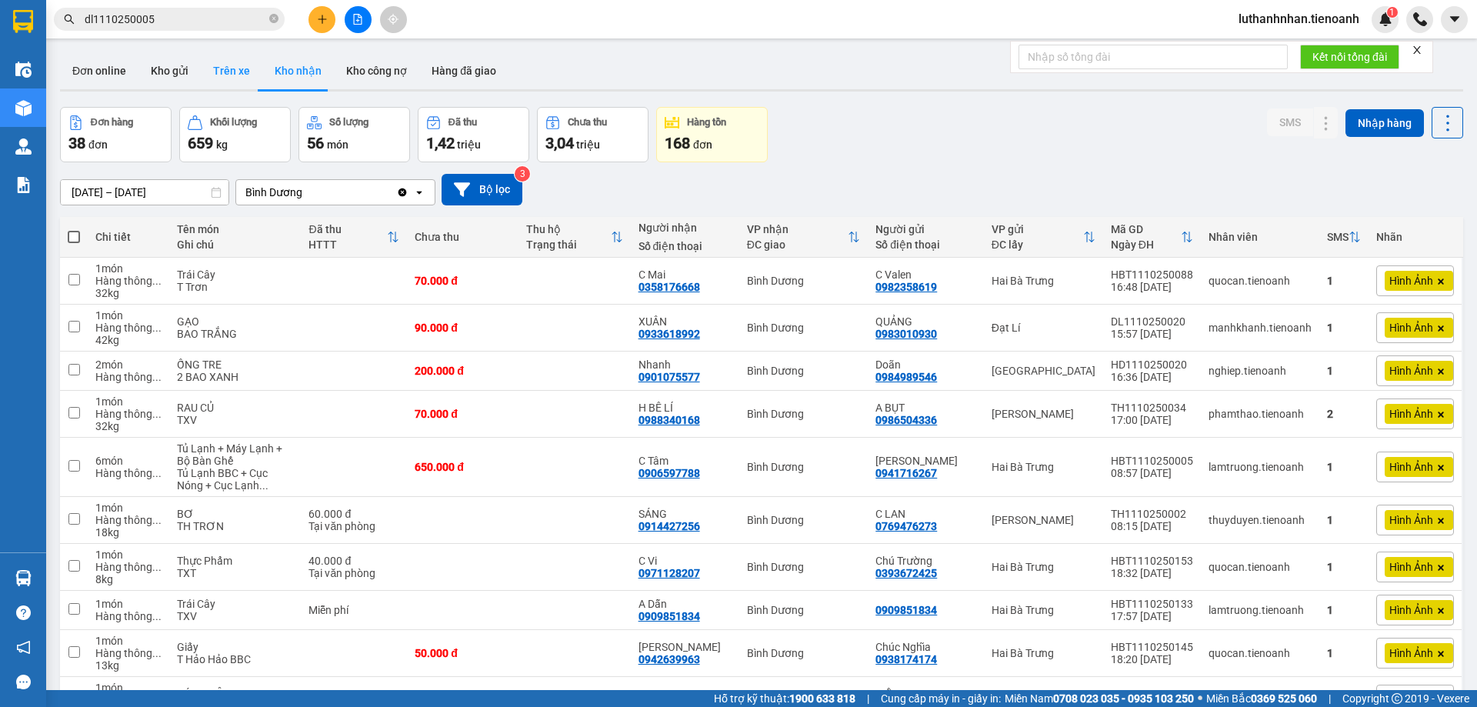
click at [243, 75] on button "Trên xe" at bounding box center [232, 70] width 62 height 37
type input "10/10/2025 – 12/10/2025"
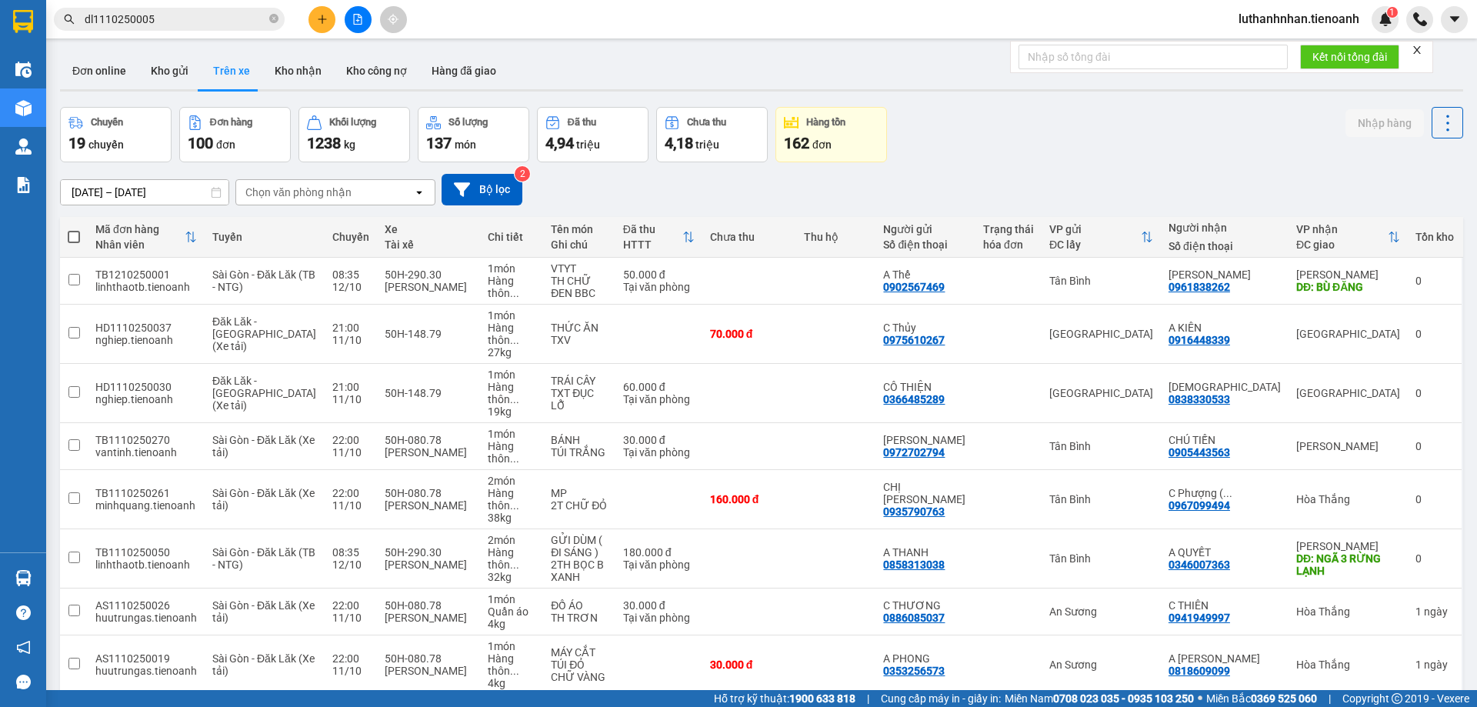
click at [270, 188] on div "Chọn văn phòng nhận" at bounding box center [298, 192] width 106 height 15
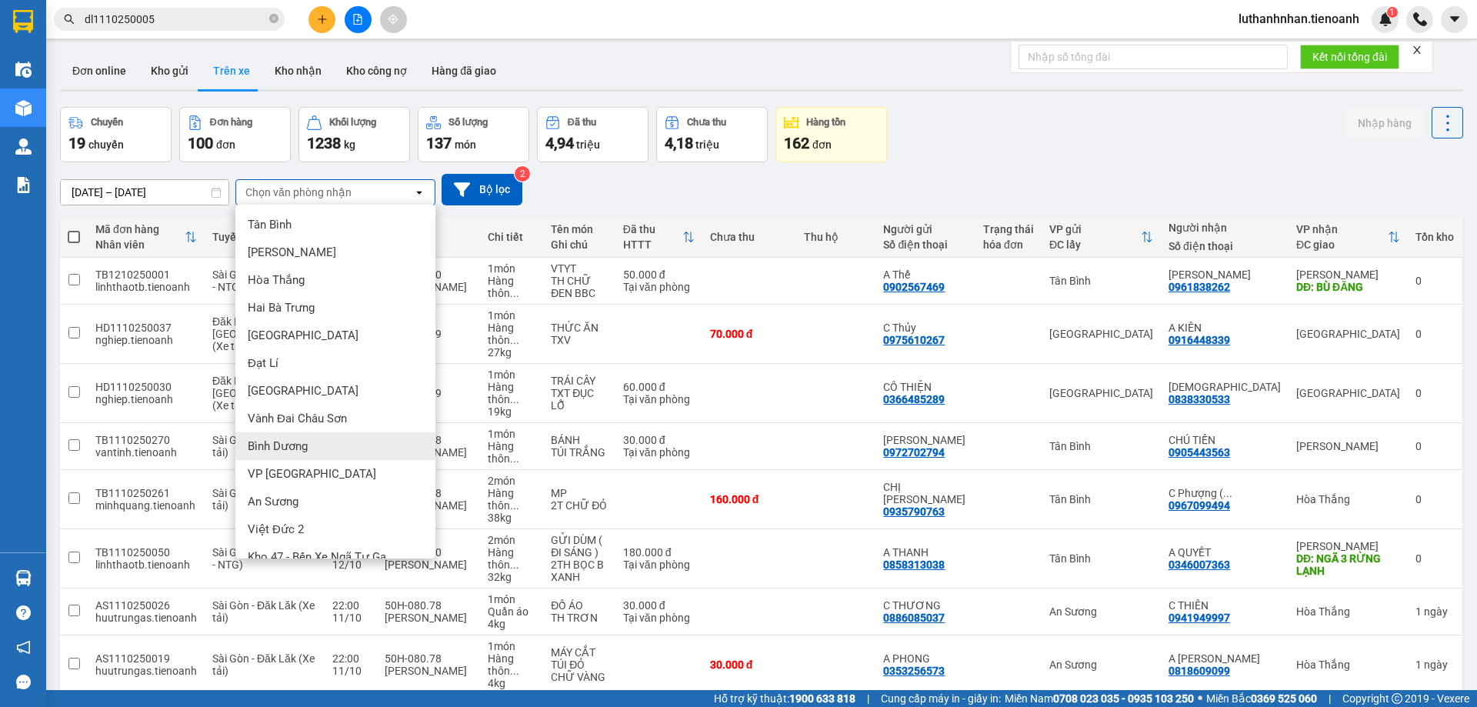
click at [312, 442] on div "Bình Dương" at bounding box center [335, 446] width 200 height 28
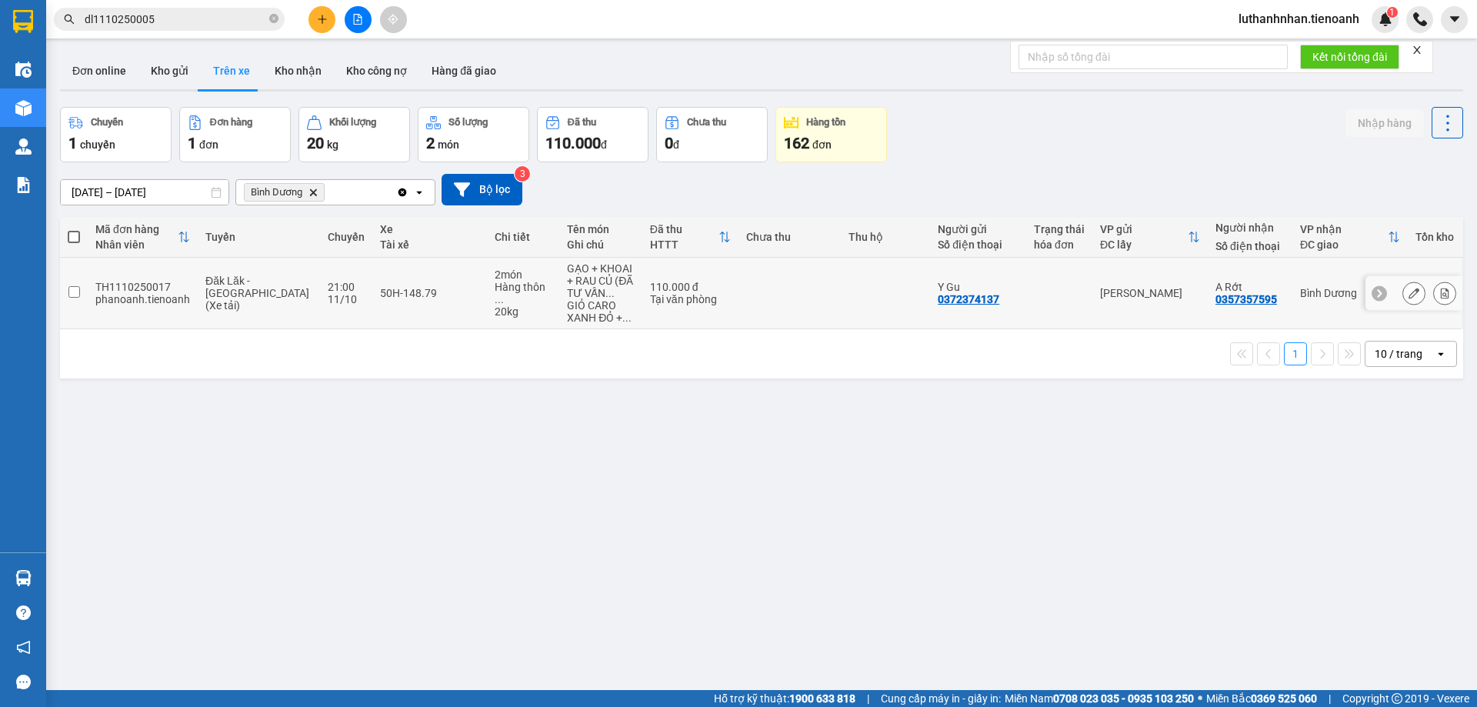
click at [492, 313] on td "2 món Hàng thôn ... 20 kg" at bounding box center [523, 294] width 72 height 72
checkbox input "true"
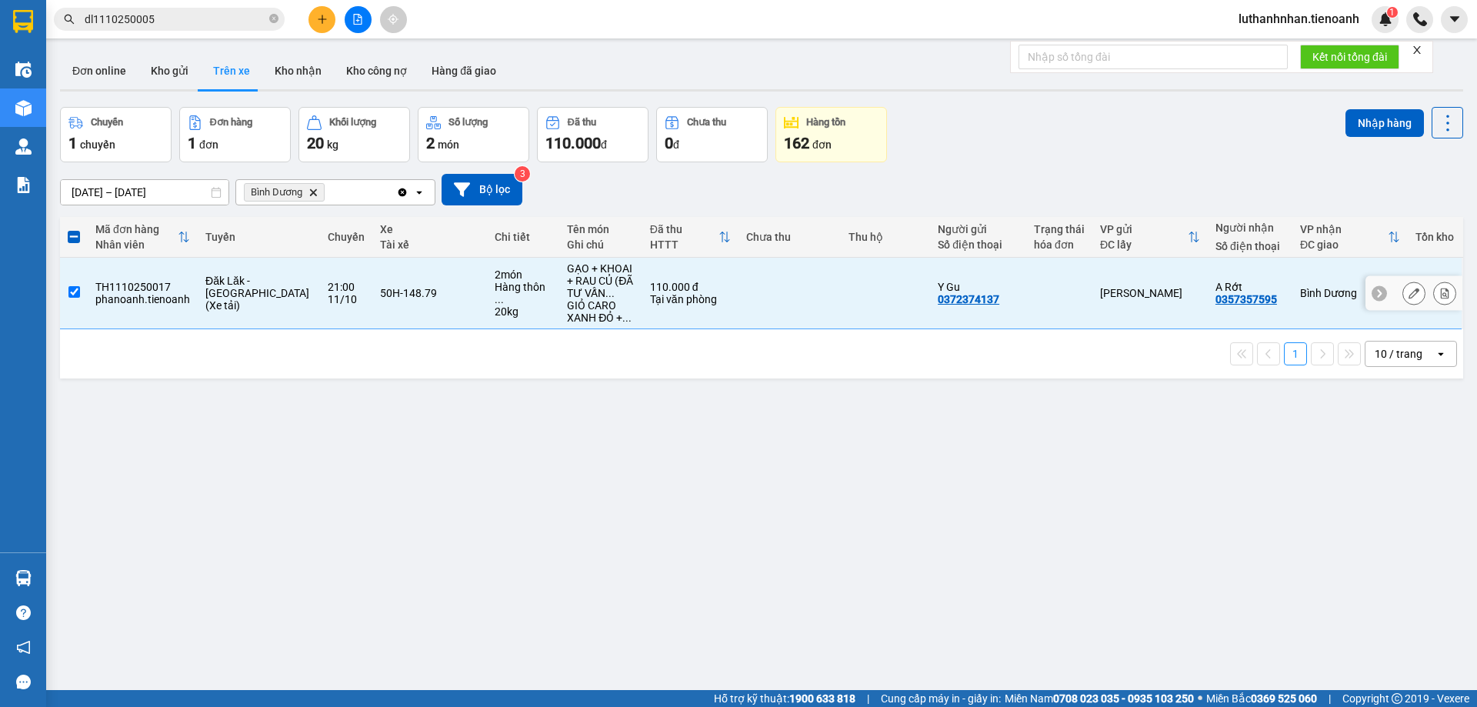
click at [1403, 294] on button at bounding box center [1414, 293] width 22 height 27
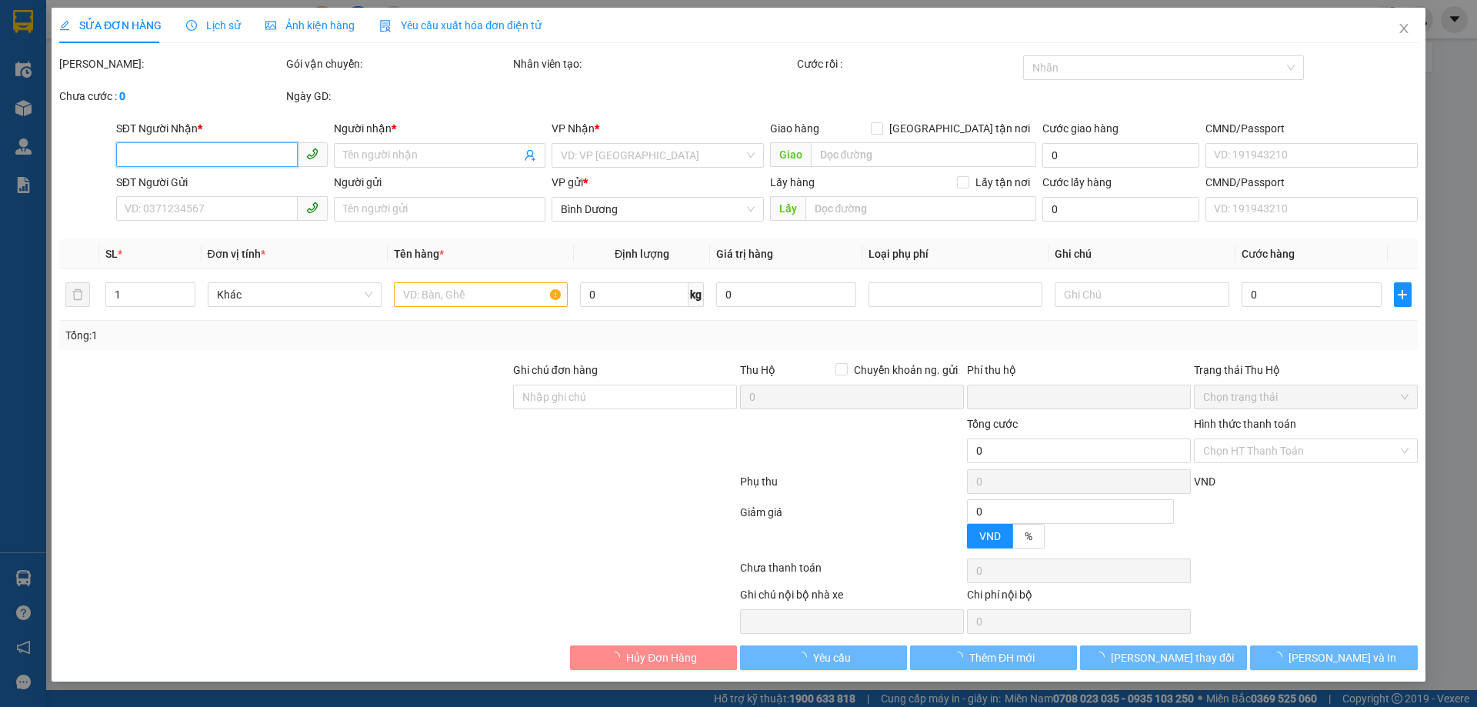
type input "0357357595"
type input "A Rớt"
type input "0372374137"
type input "Y Gu"
type input "0"
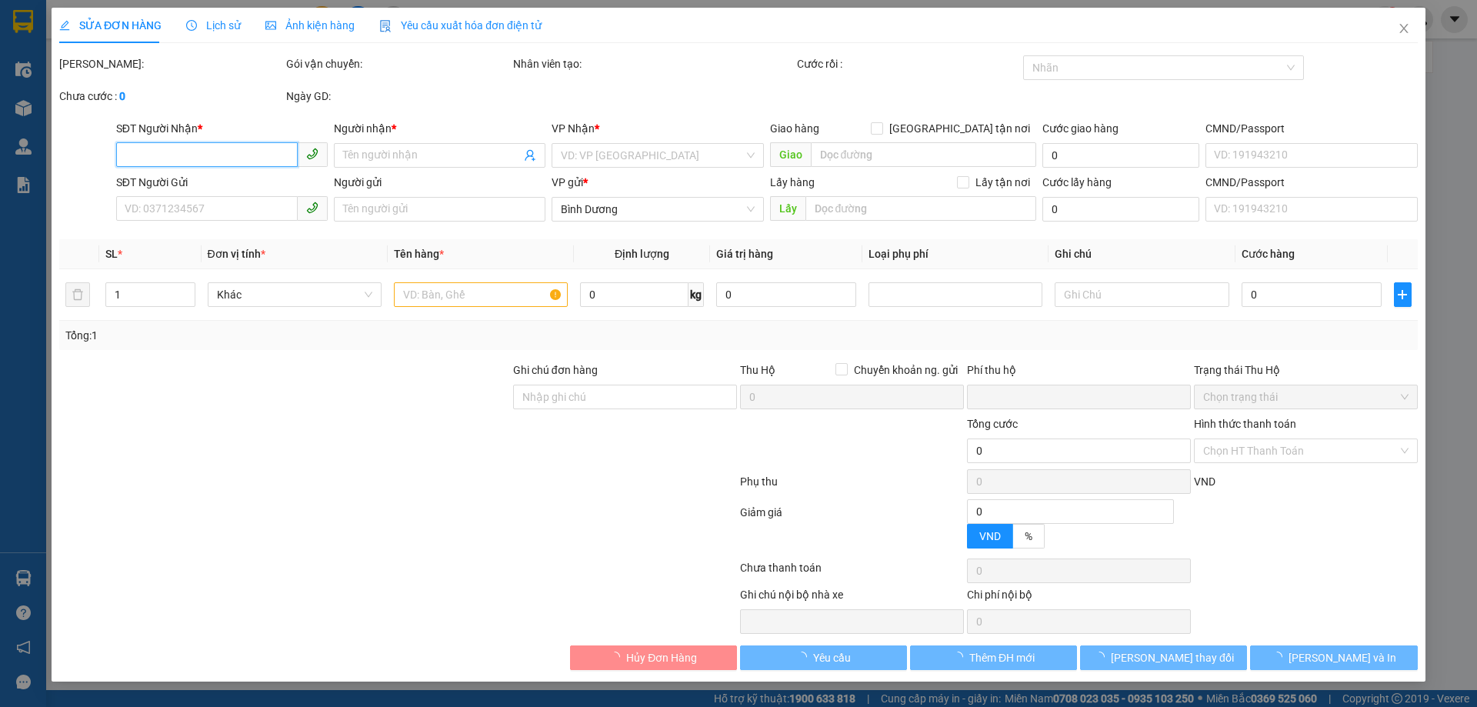
type input "110.000"
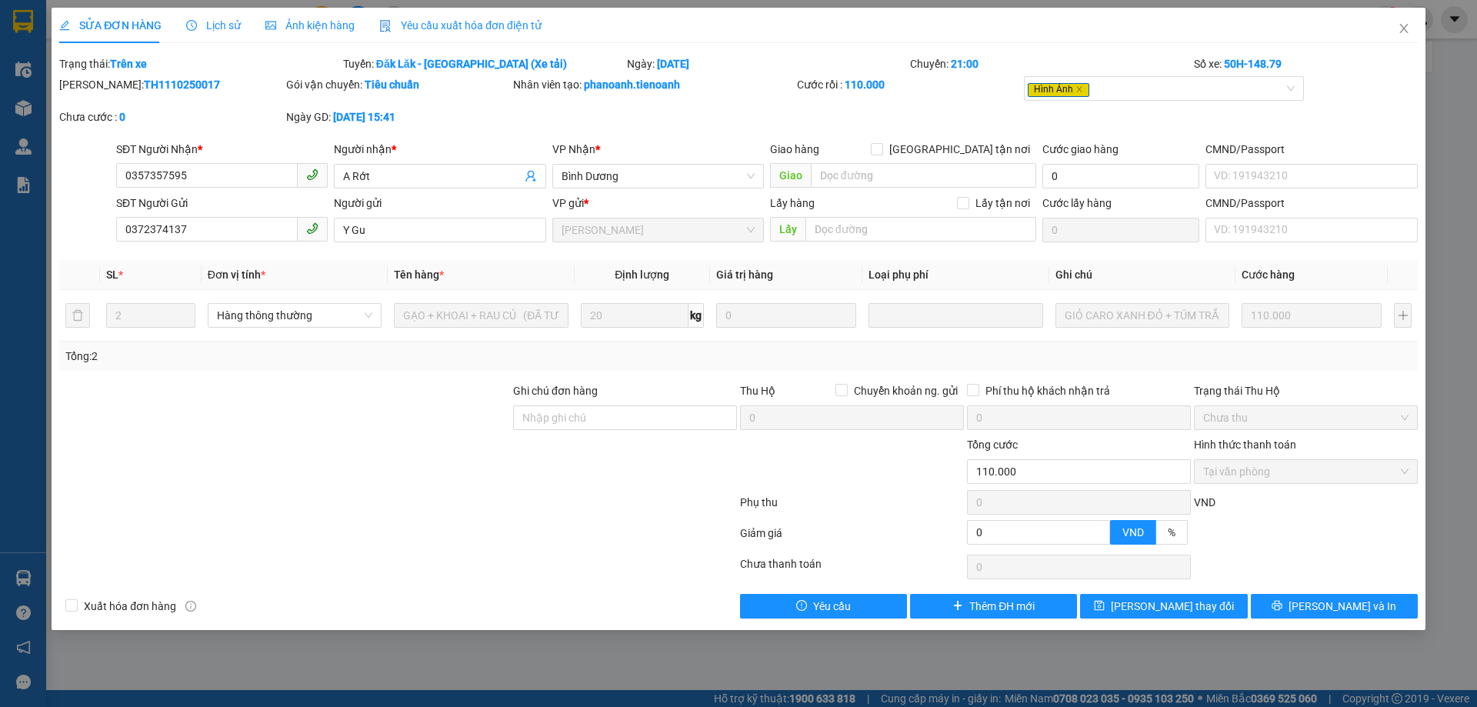
click at [298, 29] on span "Ảnh kiện hàng" at bounding box center [309, 25] width 89 height 12
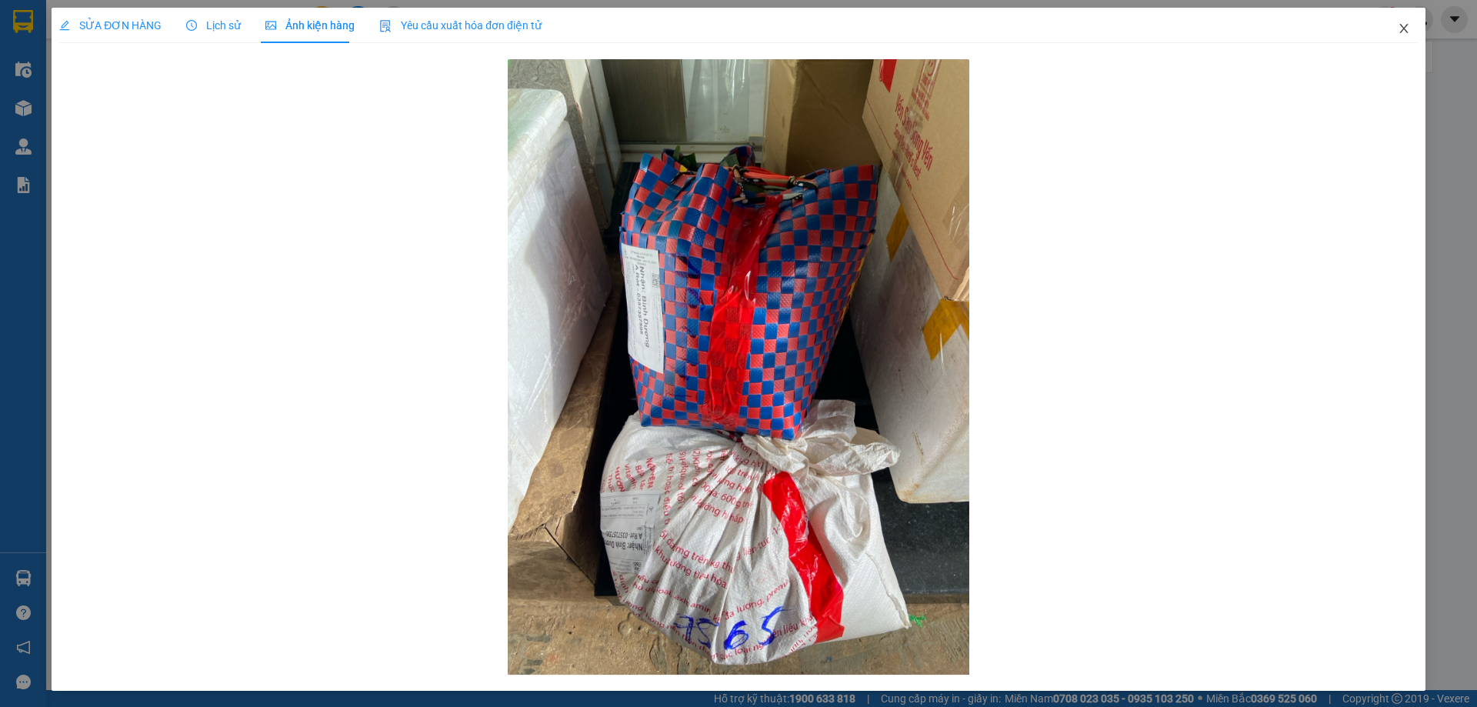
click at [1398, 27] on icon "close" at bounding box center [1404, 28] width 12 height 12
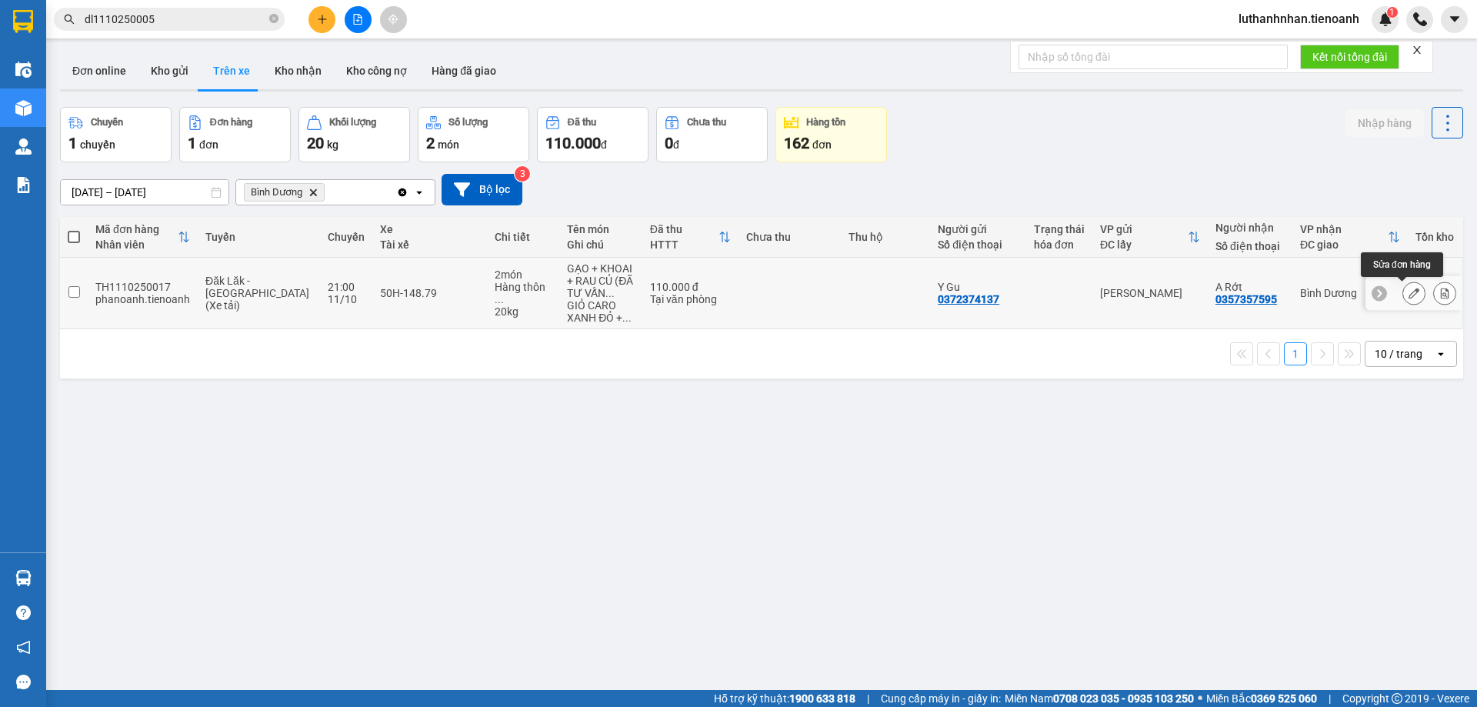
click at [1409, 297] on icon at bounding box center [1414, 293] width 11 height 11
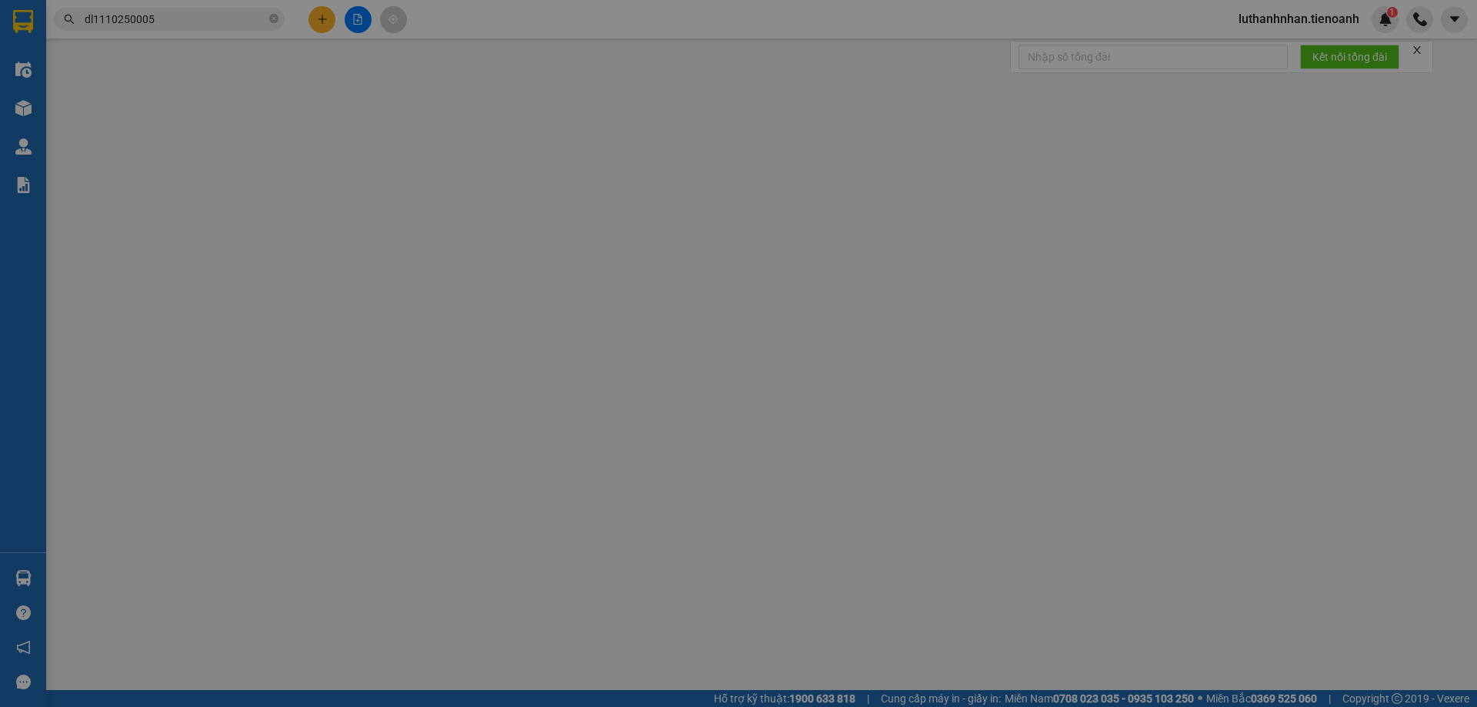
type input "0357357595"
type input "A Rớt"
type input "0372374137"
type input "Y Gu"
type input "0"
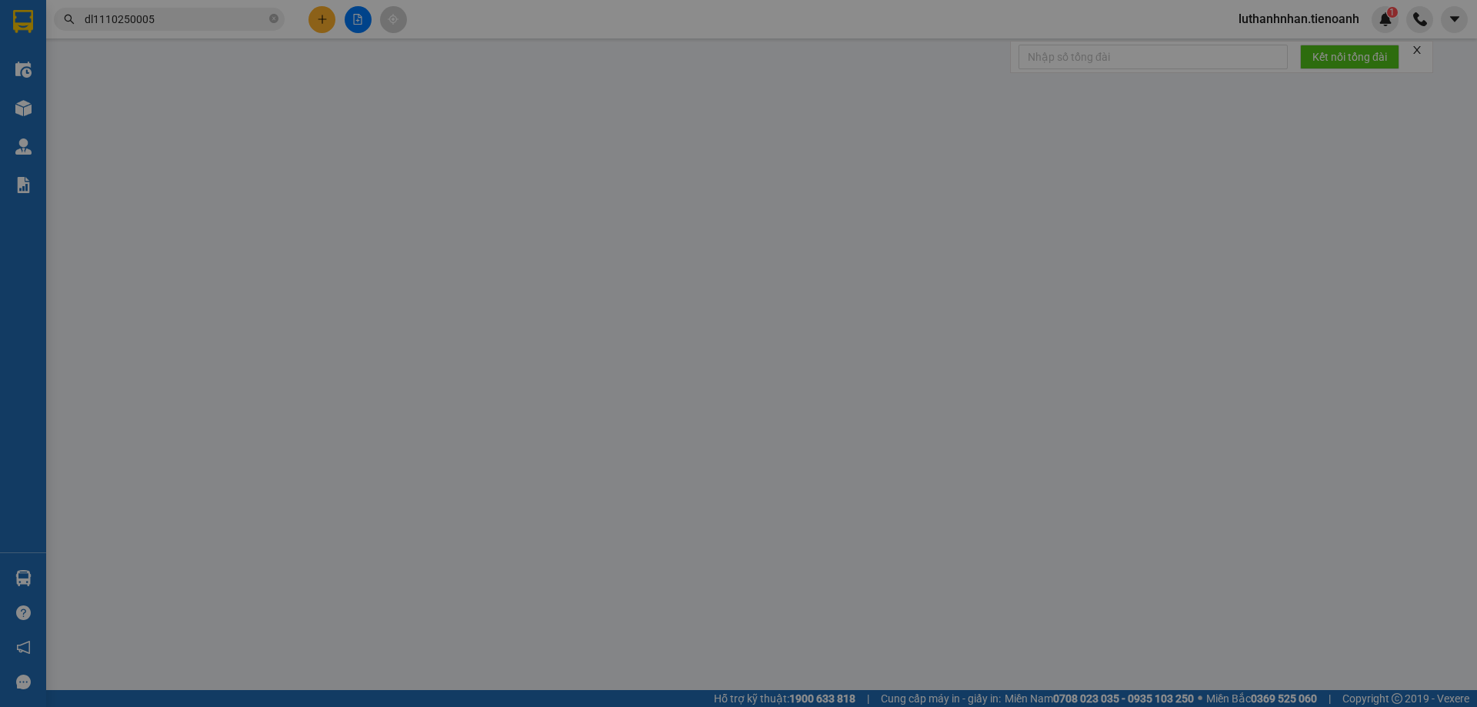
type input "110.000"
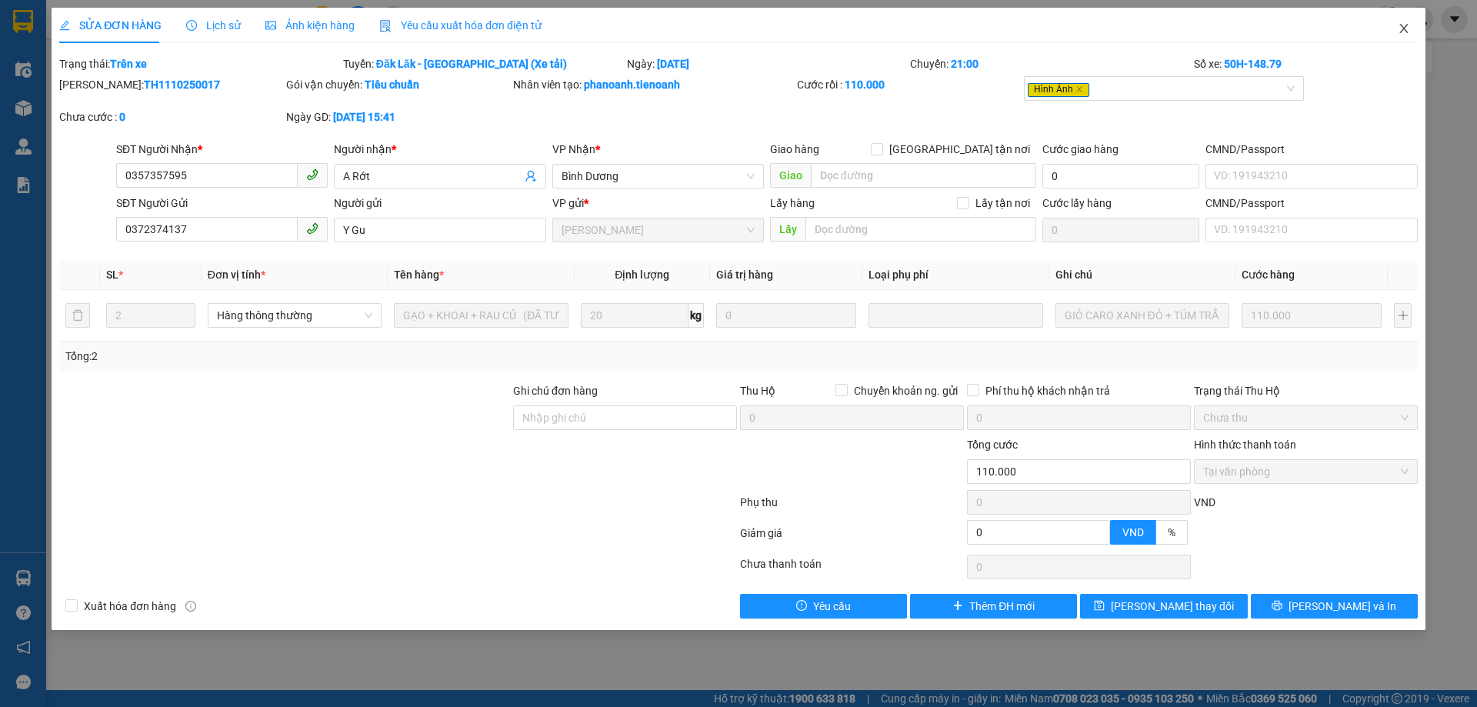
click at [1405, 33] on icon "close" at bounding box center [1404, 28] width 12 height 12
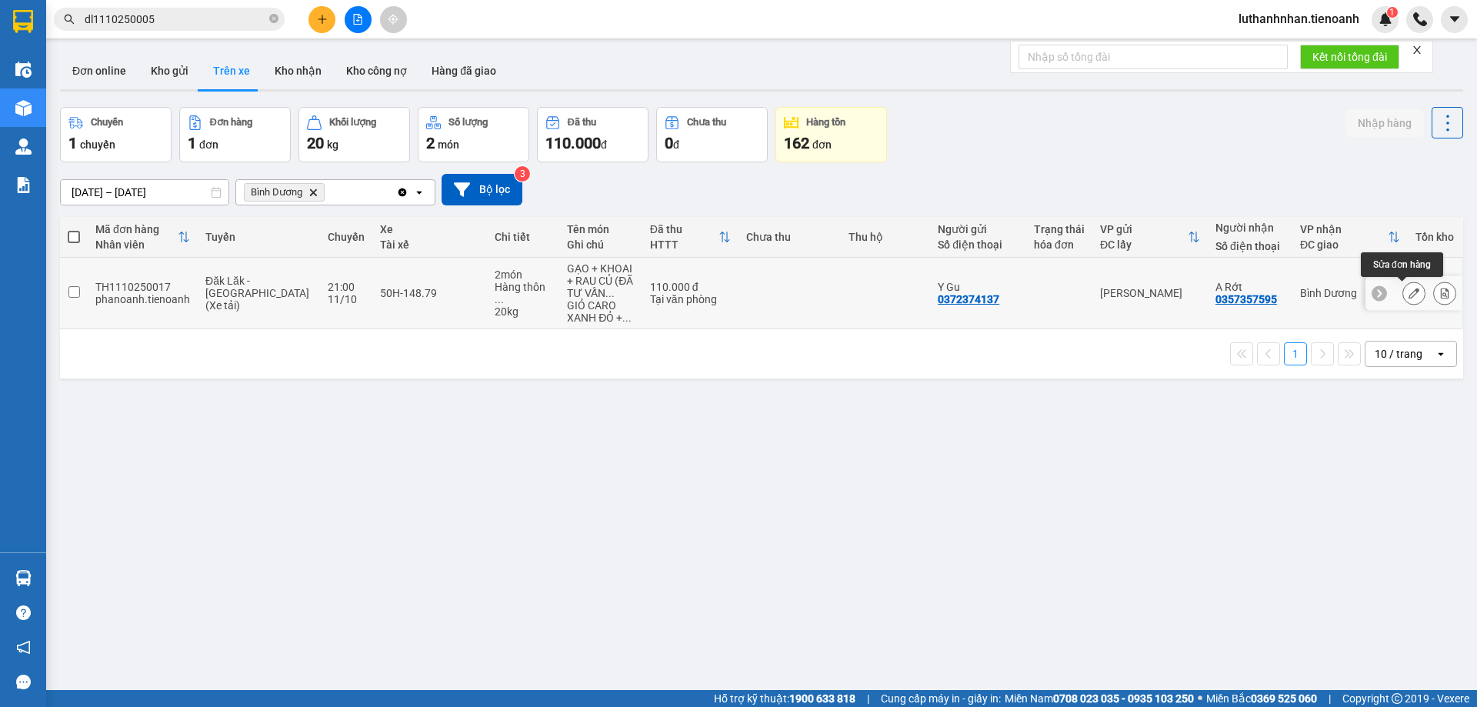
click at [1409, 290] on icon at bounding box center [1414, 293] width 11 height 11
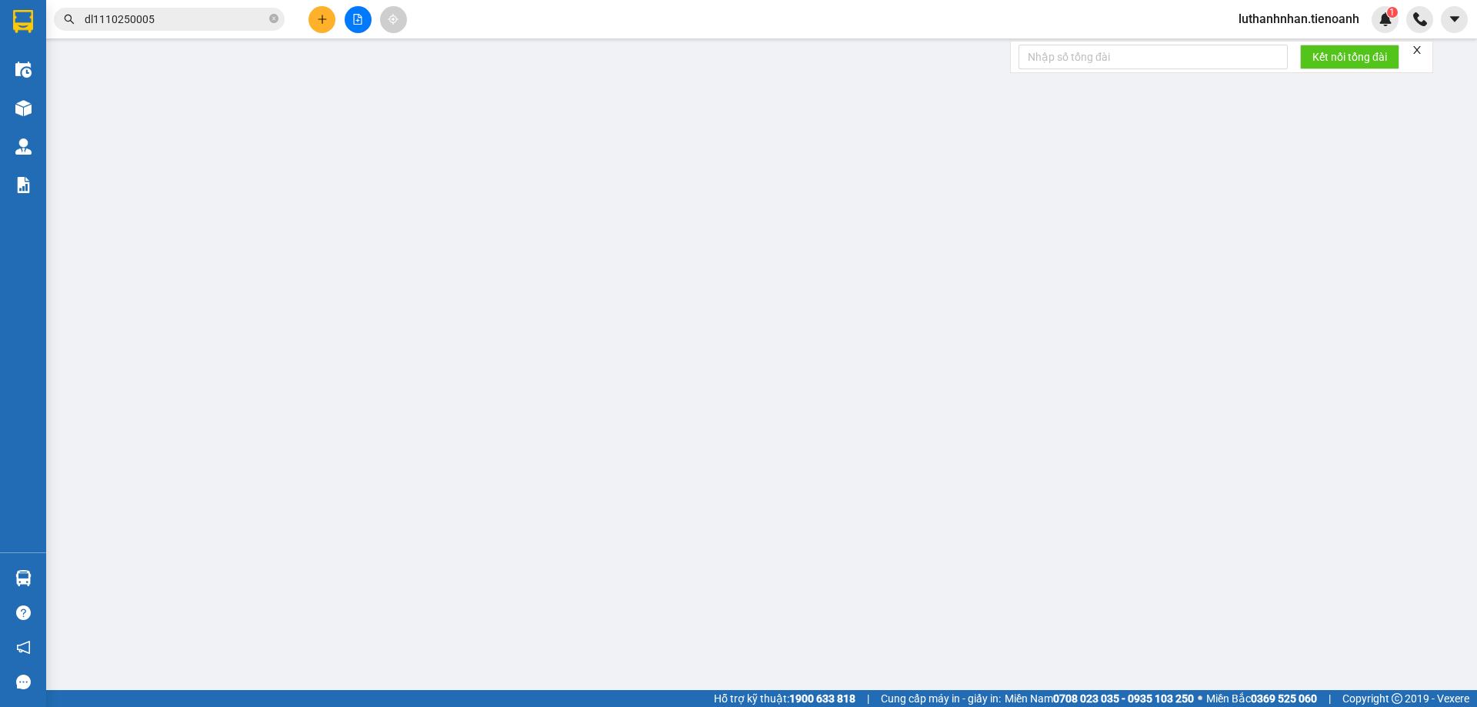
type input "0357357595"
type input "A Rớt"
type input "0372374137"
type input "Y Gu"
type input "0"
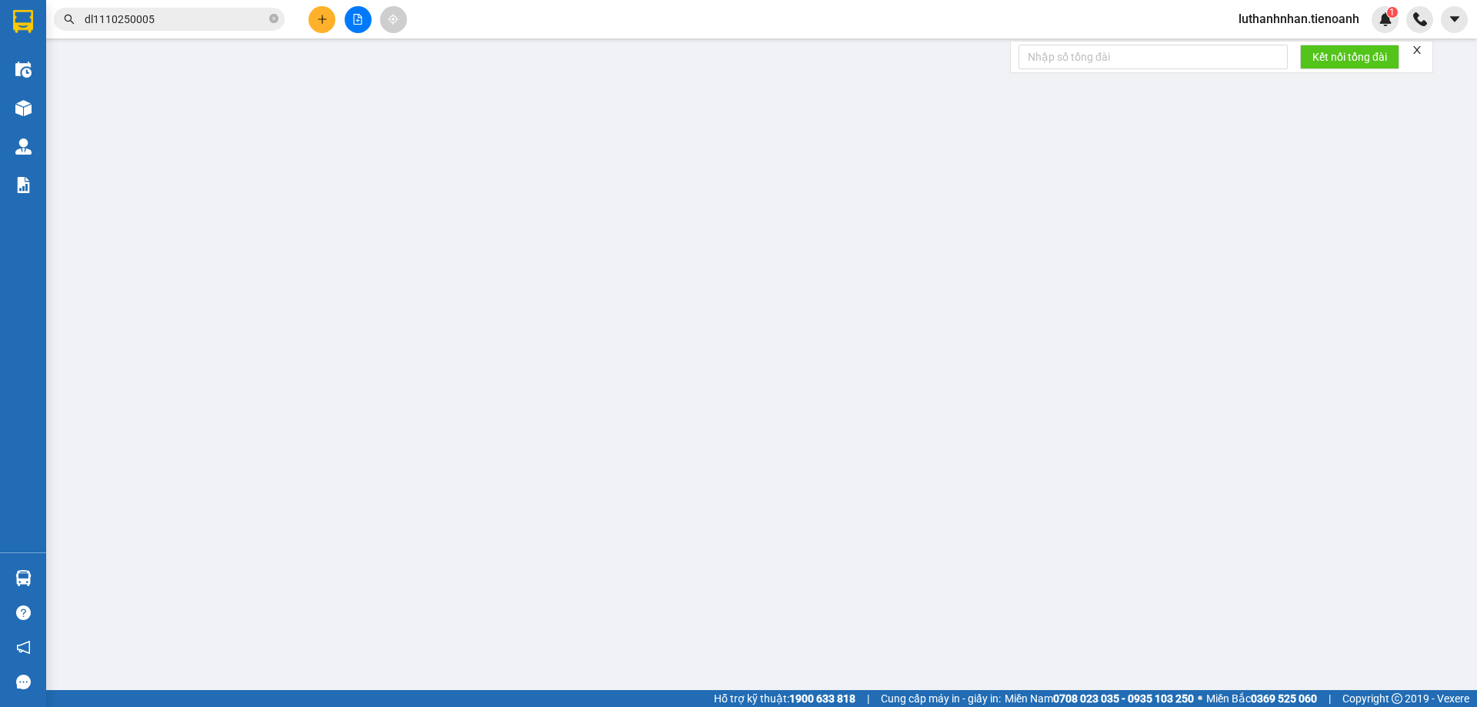
type input "110.000"
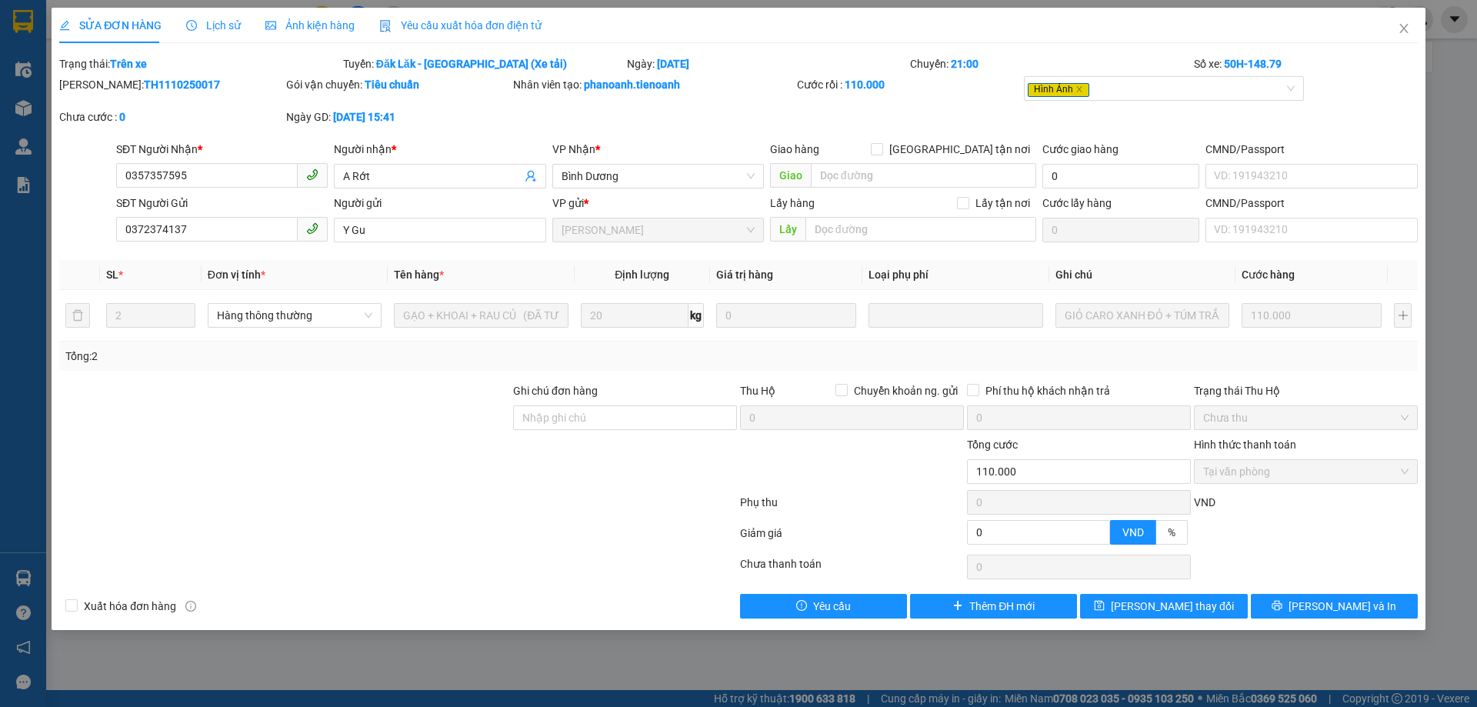
click at [295, 23] on span "Ảnh kiện hàng" at bounding box center [309, 25] width 89 height 12
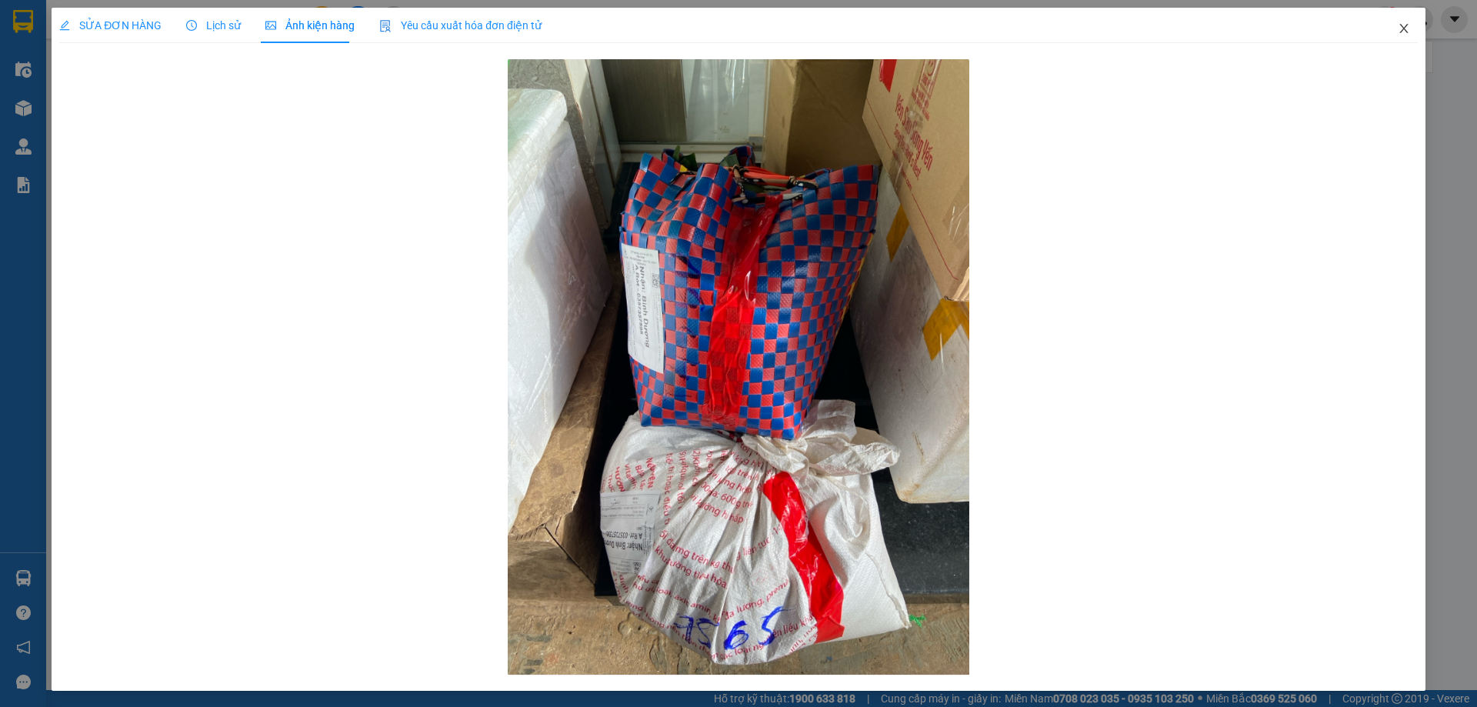
click at [1399, 30] on icon "close" at bounding box center [1403, 28] width 8 height 9
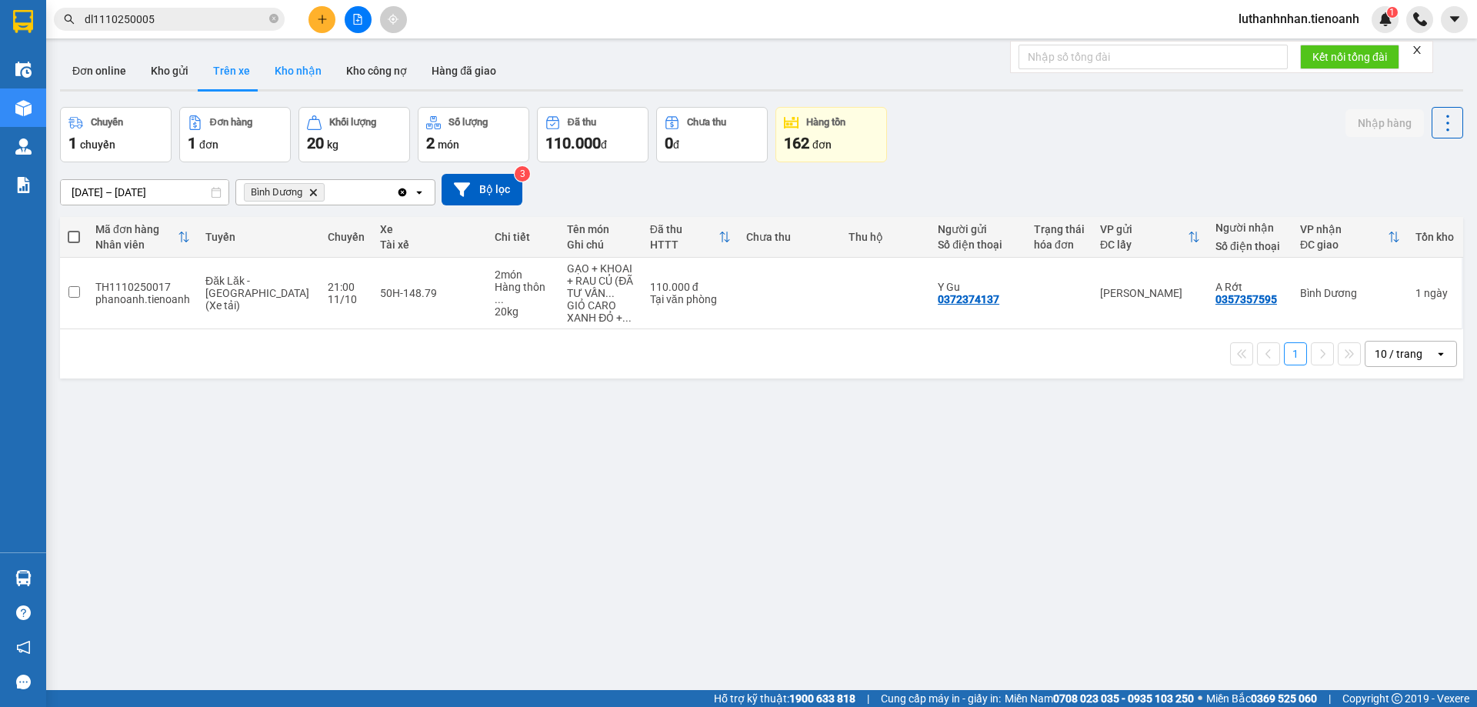
click at [306, 73] on button "Kho nhận" at bounding box center [298, 70] width 72 height 37
type input "[DATE] – [DATE]"
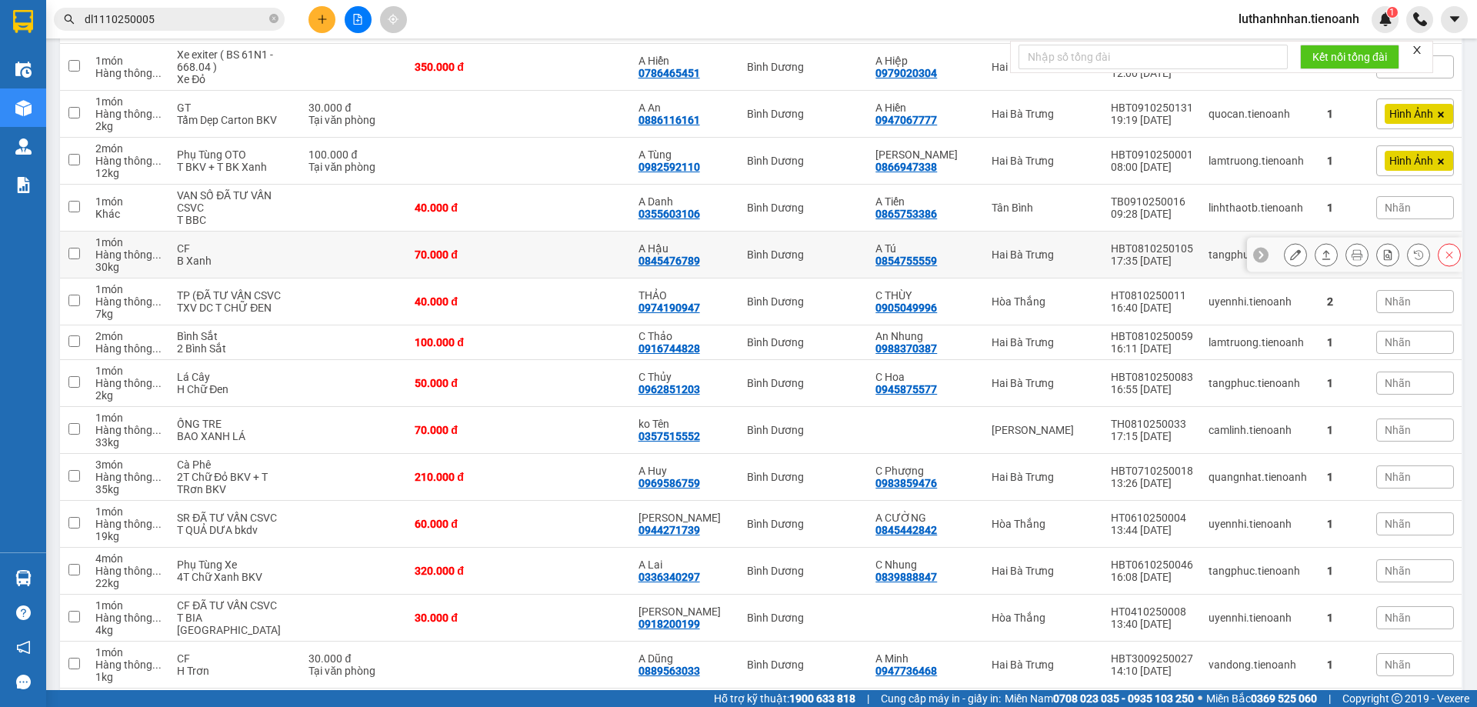
scroll to position [1410, 0]
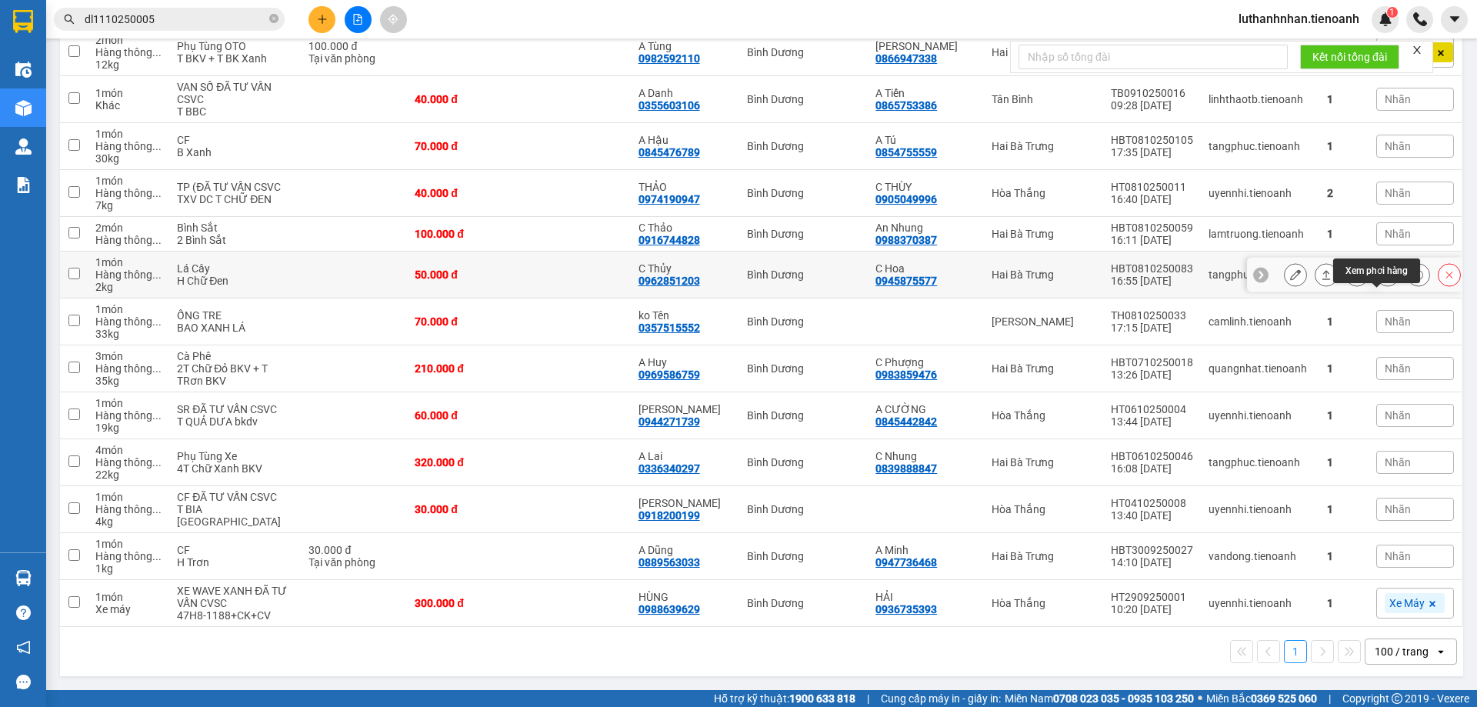
click at [1384, 280] on icon at bounding box center [1388, 274] width 8 height 11
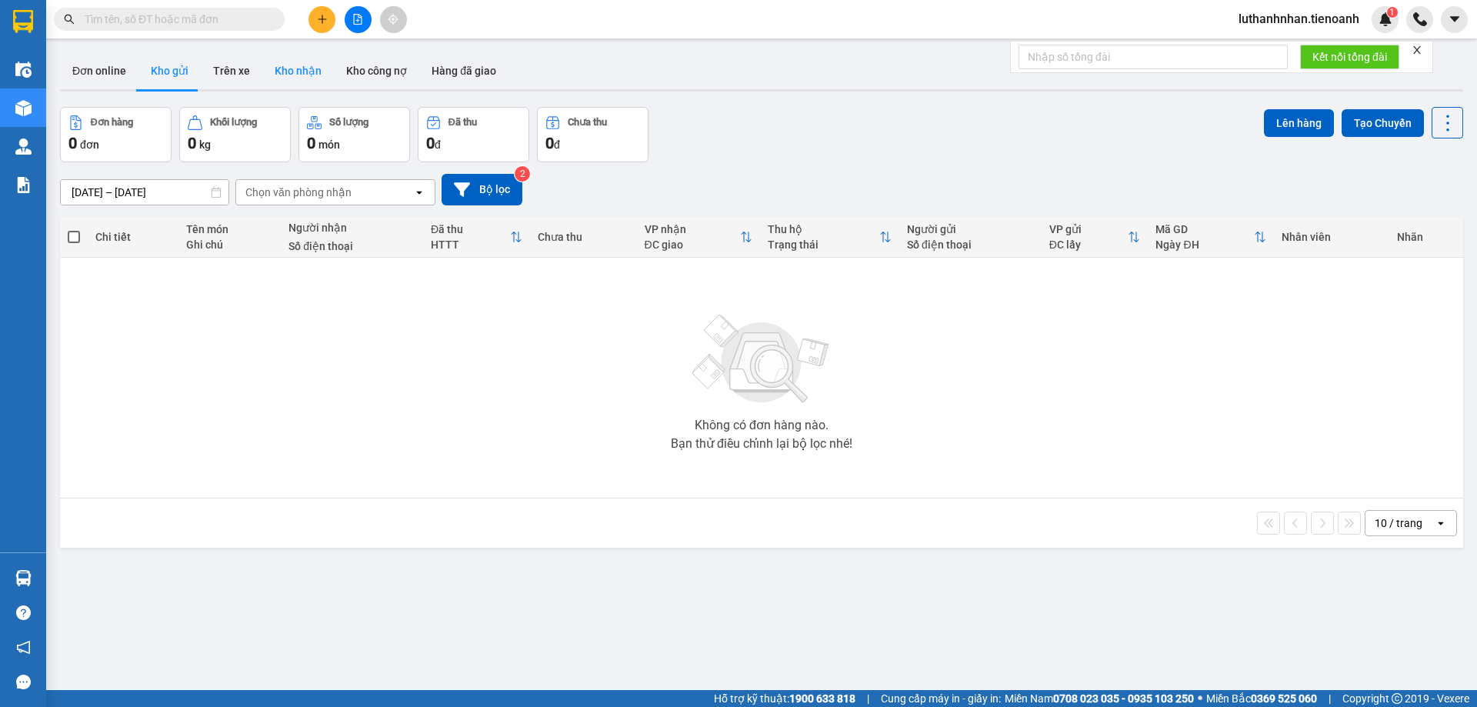
click at [307, 77] on button "Kho nhận" at bounding box center [298, 70] width 72 height 37
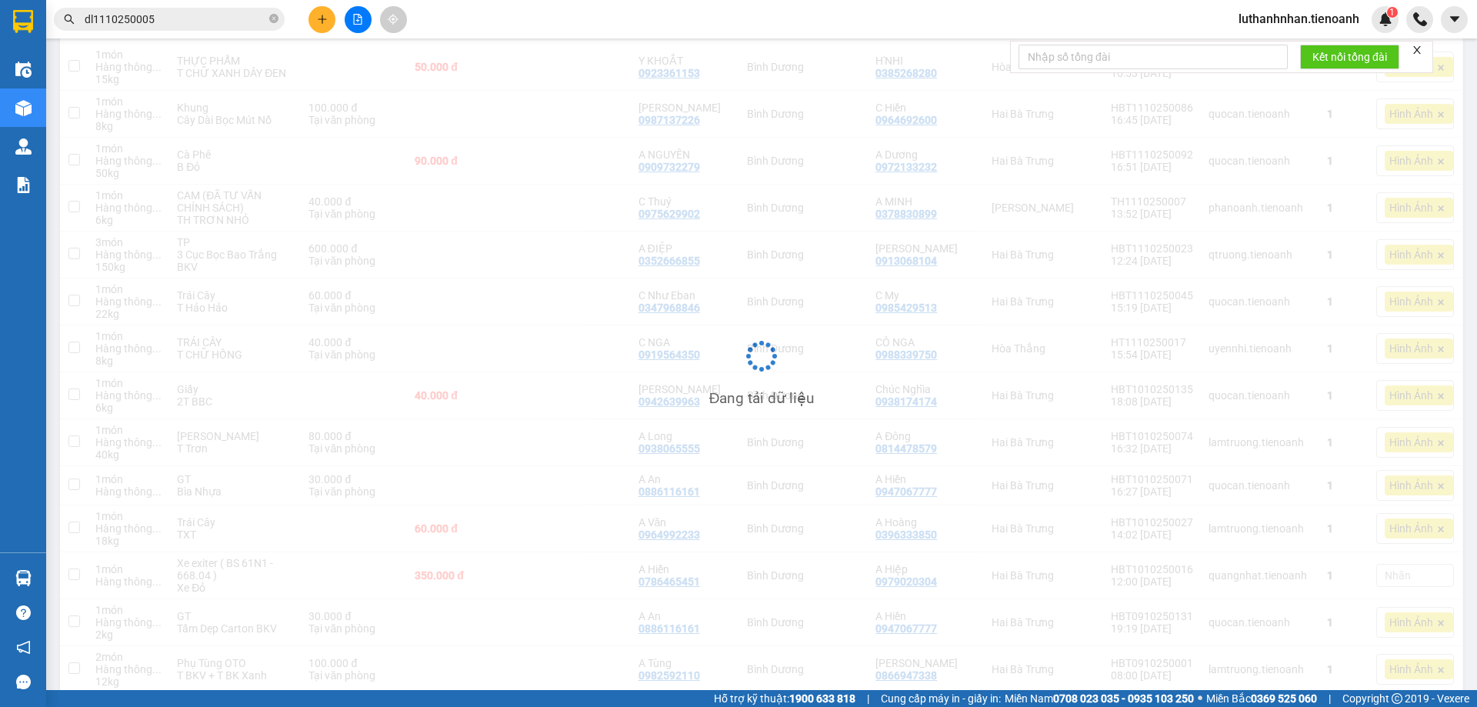
scroll to position [772, 0]
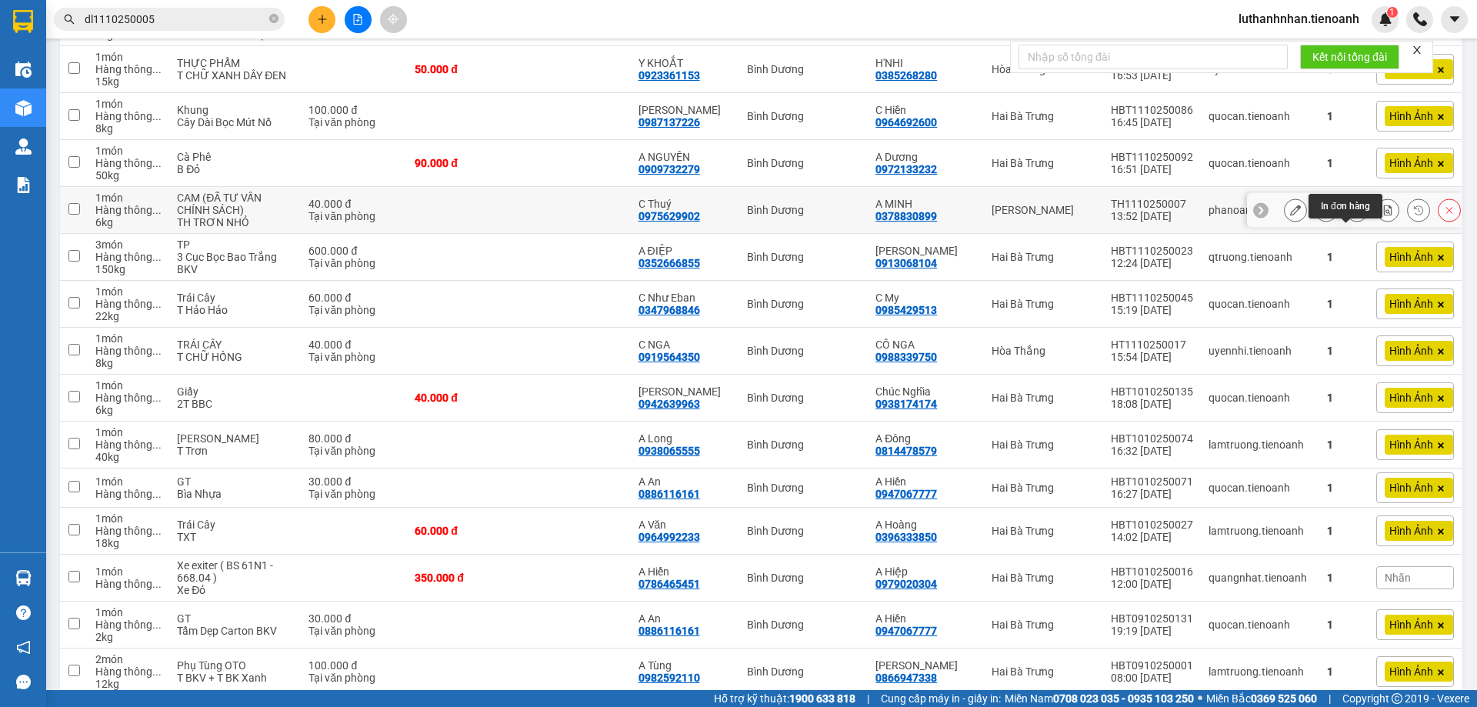
click at [1352, 215] on icon at bounding box center [1357, 210] width 11 height 11
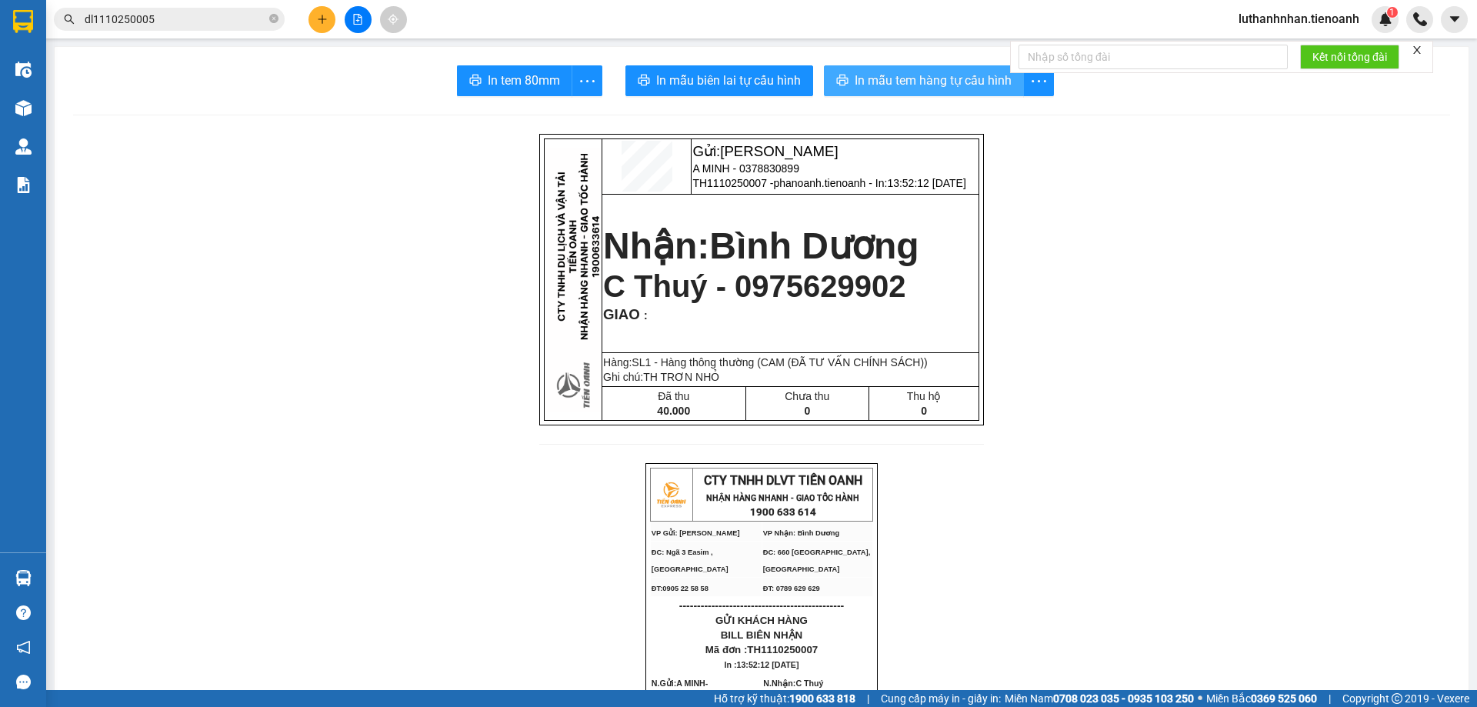
click at [945, 85] on span "In mẫu tem hàng tự cấu hình" at bounding box center [933, 80] width 157 height 19
click at [957, 68] on button "In mẫu tem hàng tự cấu hình" at bounding box center [924, 80] width 200 height 31
click at [150, 16] on input "dl1110250005" at bounding box center [176, 19] width 182 height 17
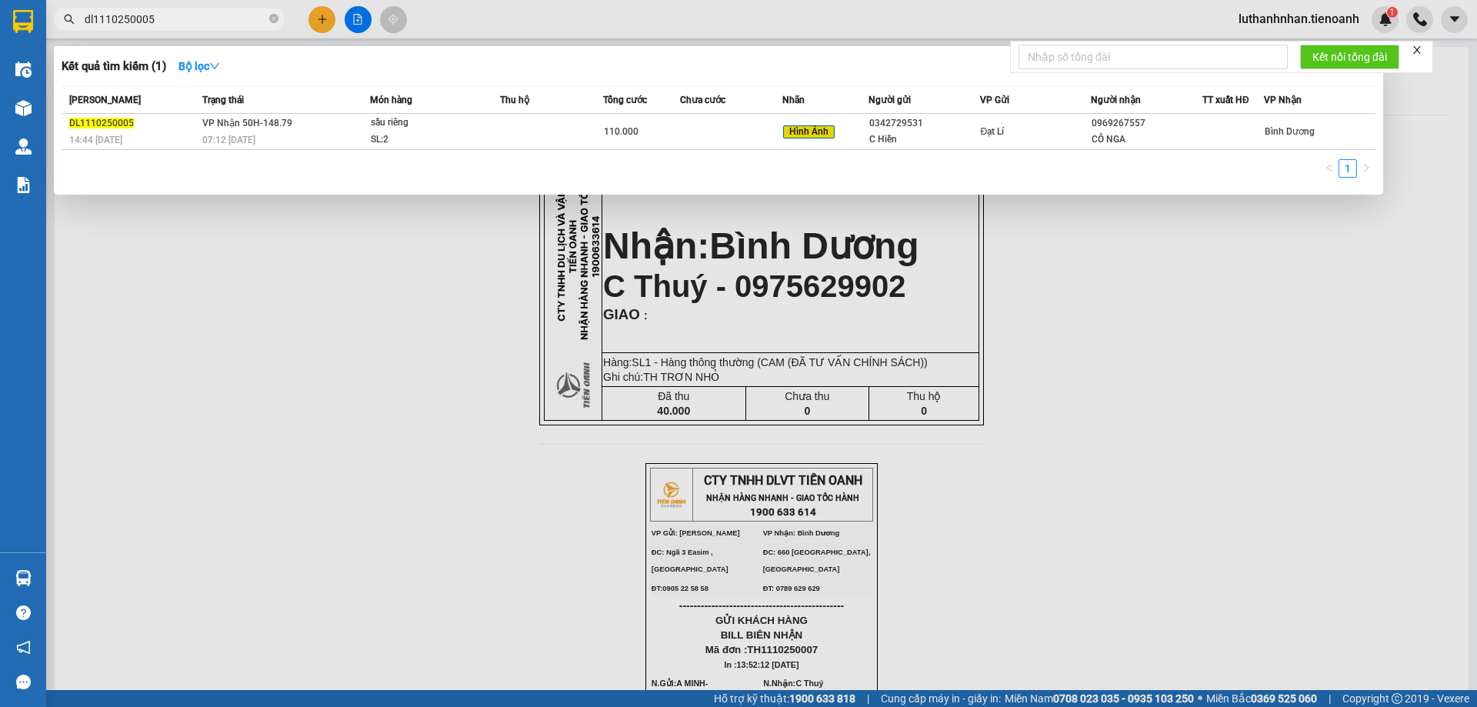
click at [150, 16] on input "dl1110250005" at bounding box center [176, 19] width 182 height 17
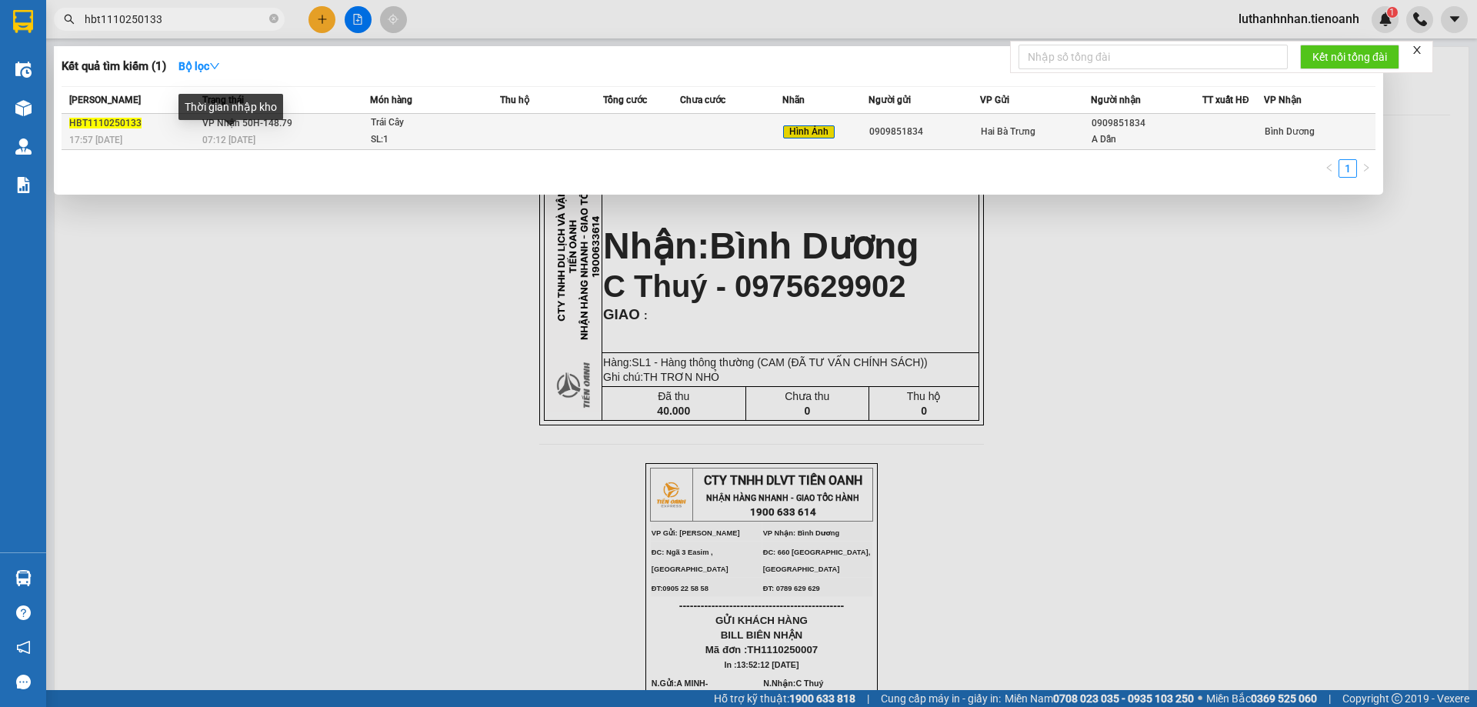
type input "hbt1110250133"
click at [209, 139] on span "07:12 [DATE]" at bounding box center [228, 140] width 53 height 11
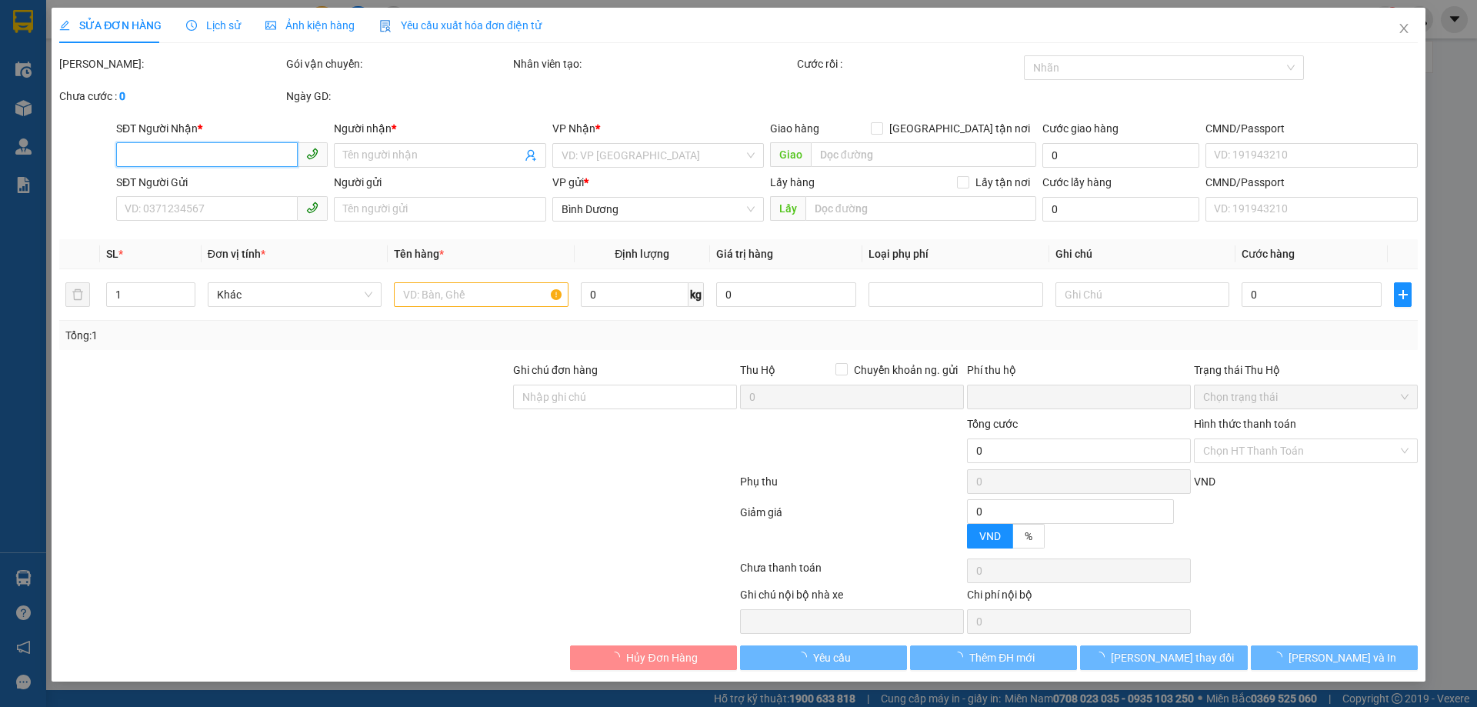
type input "0909851834"
type input "A Dẫn"
type input "0909851834"
type input "Lộc HBT"
type input "0"
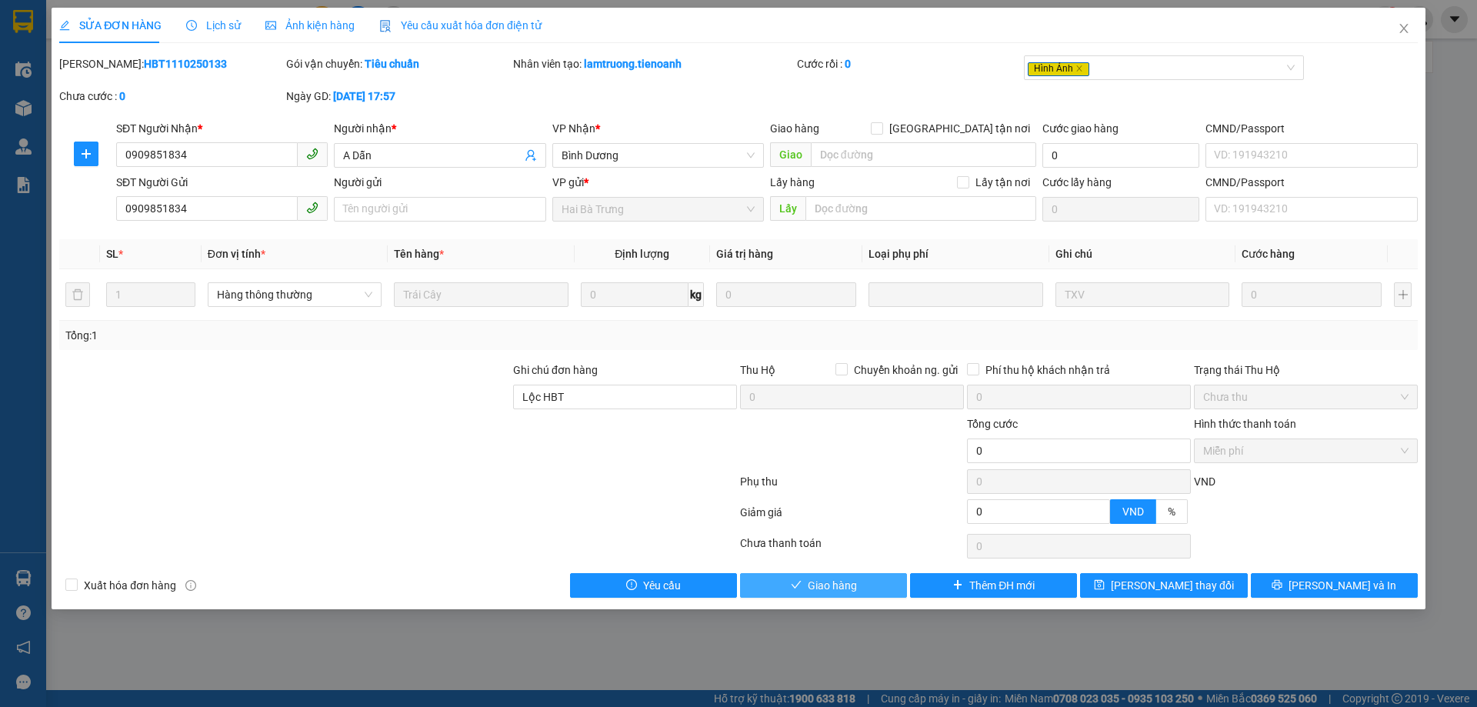
click at [867, 586] on button "Giao hàng" at bounding box center [823, 585] width 167 height 25
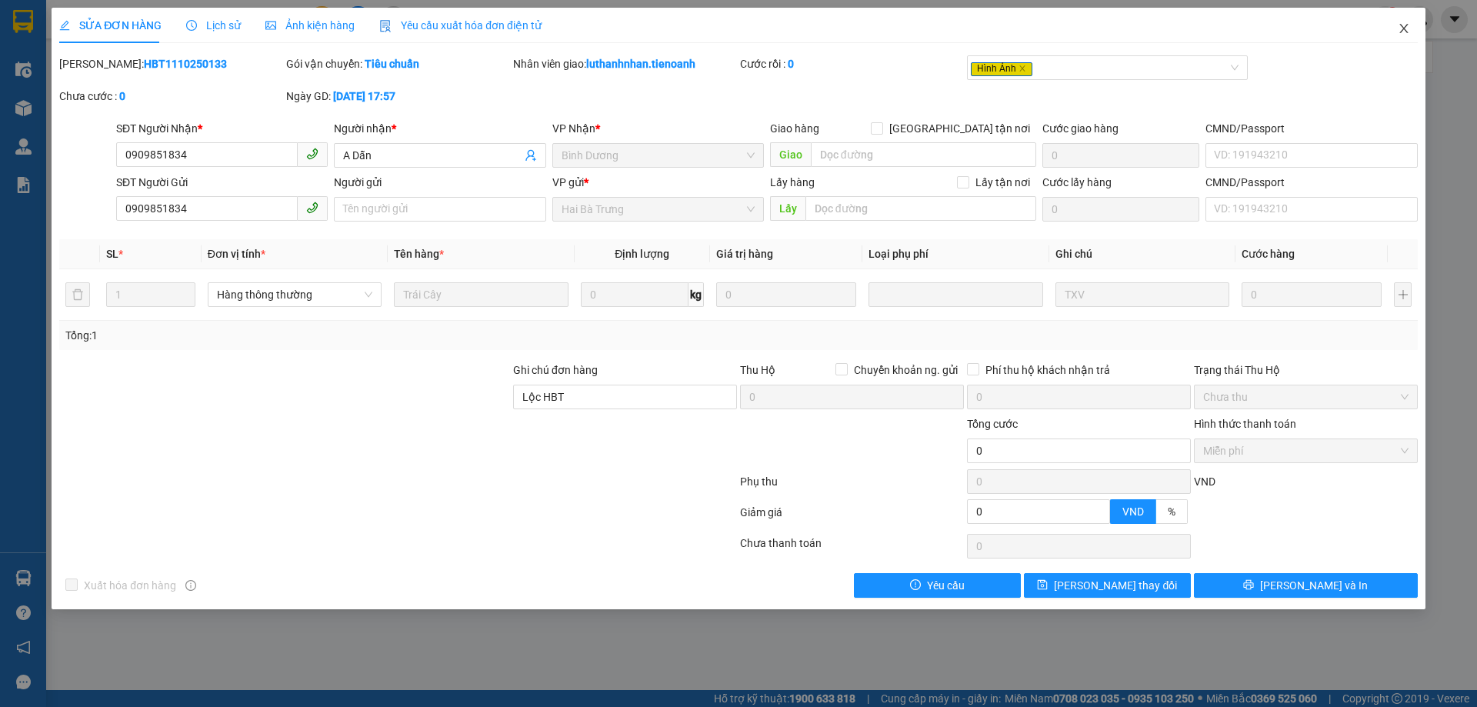
click at [1404, 29] on icon "close" at bounding box center [1403, 28] width 8 height 9
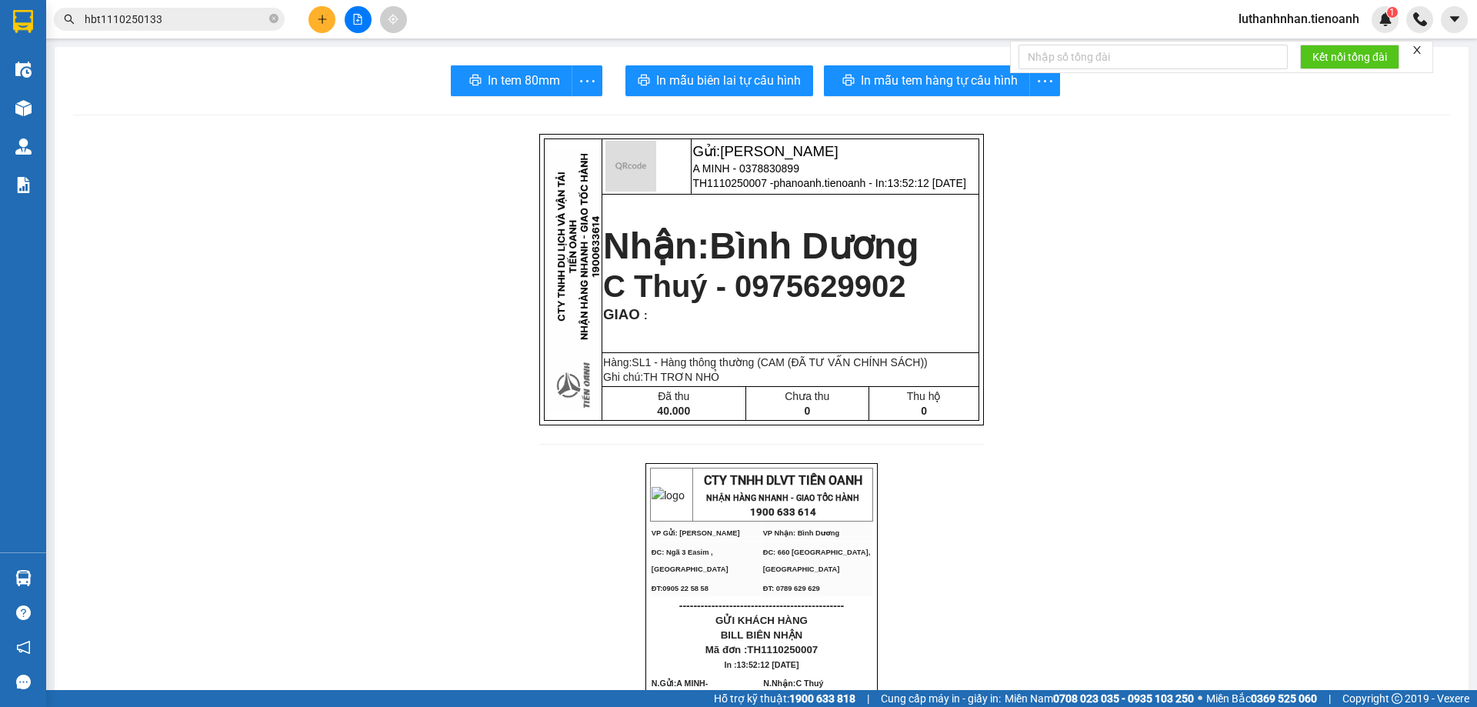
click at [226, 24] on input "hbt1110250133" at bounding box center [176, 19] width 182 height 17
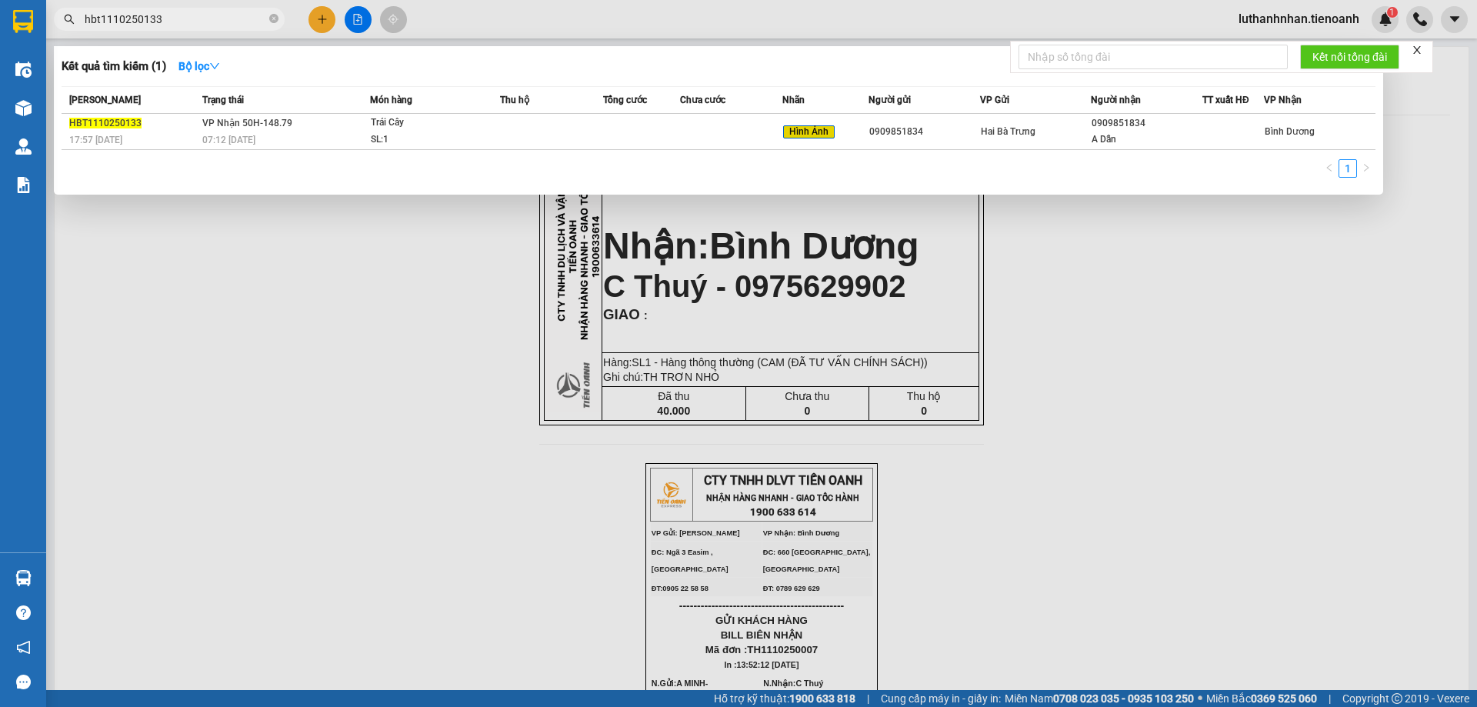
click at [226, 24] on input "hbt1110250133" at bounding box center [176, 19] width 182 height 17
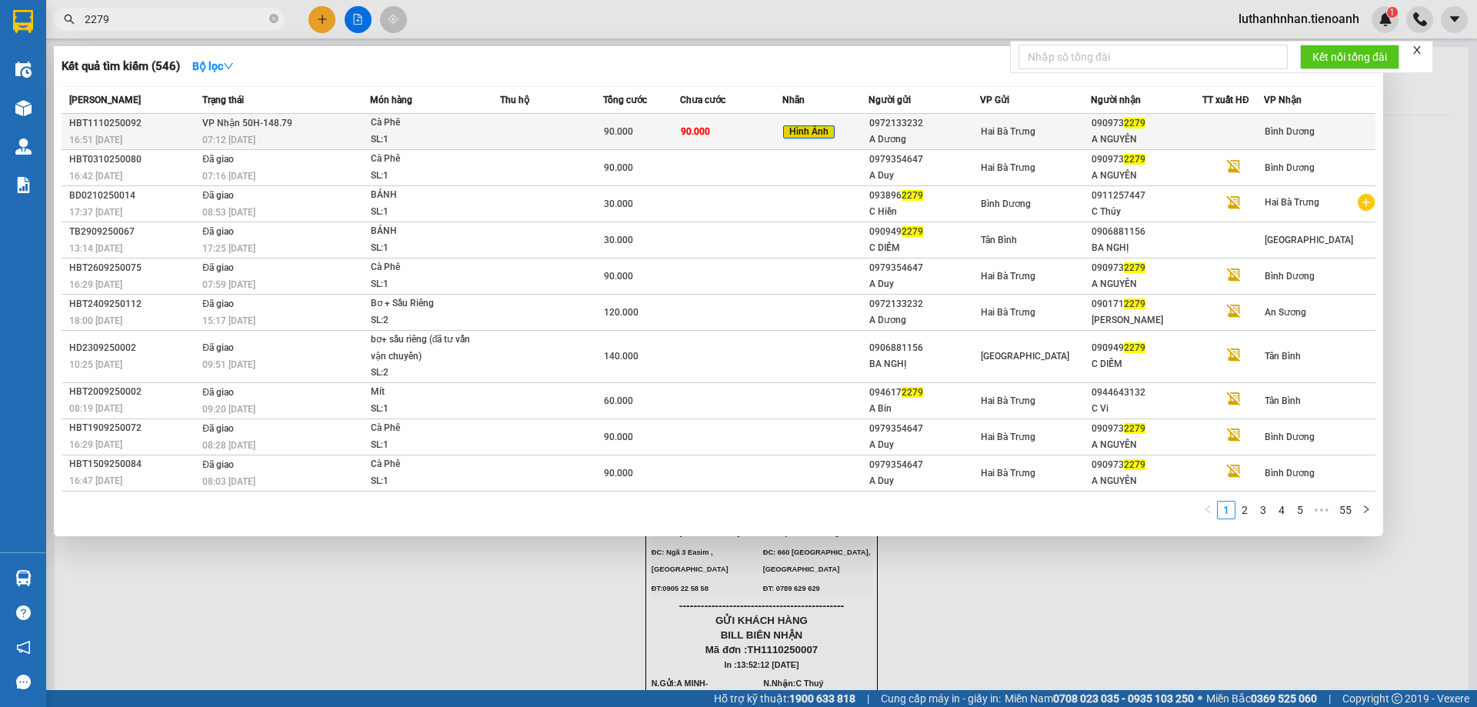
type input "2279"
click at [462, 141] on div "SL: 1" at bounding box center [428, 140] width 115 height 17
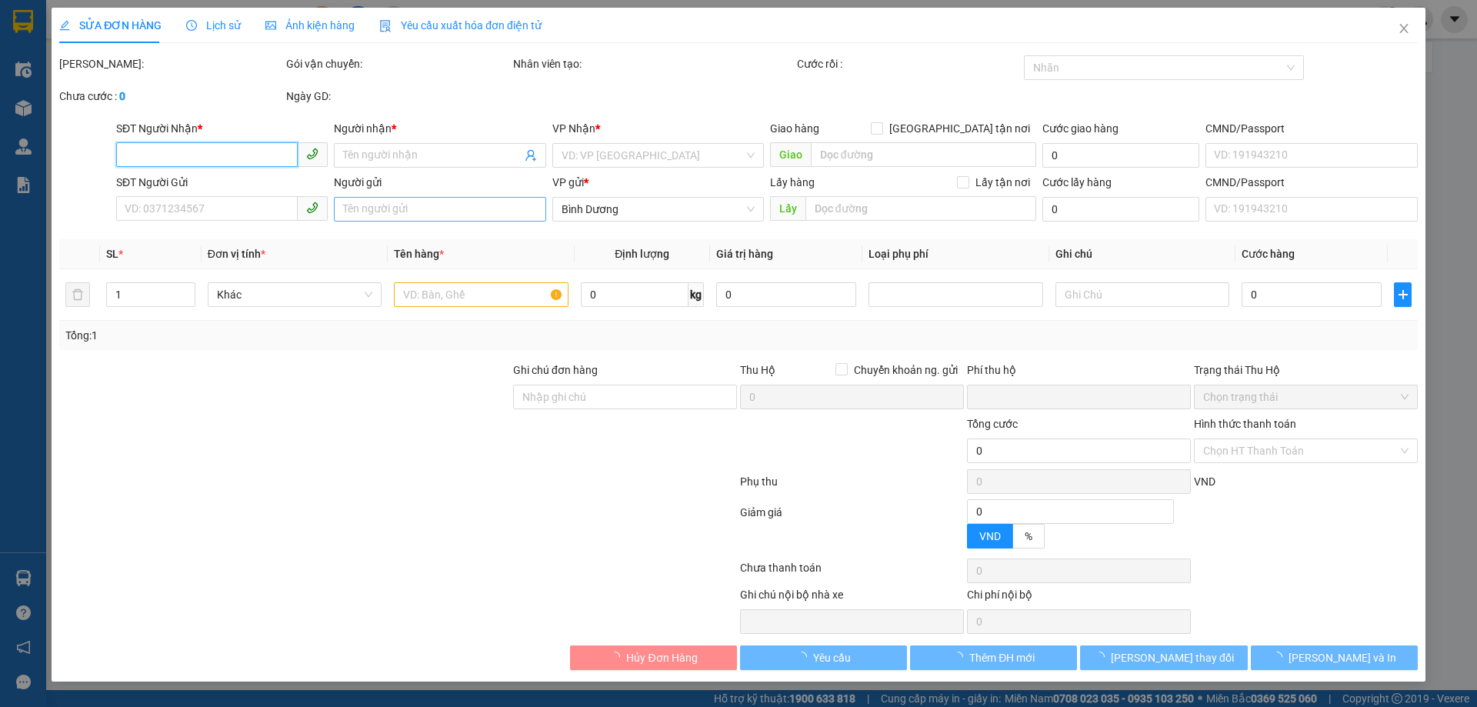
type input "0909732279"
type input "A NGUYÊN"
type input "0972133232"
type input "A Dương"
type input "0"
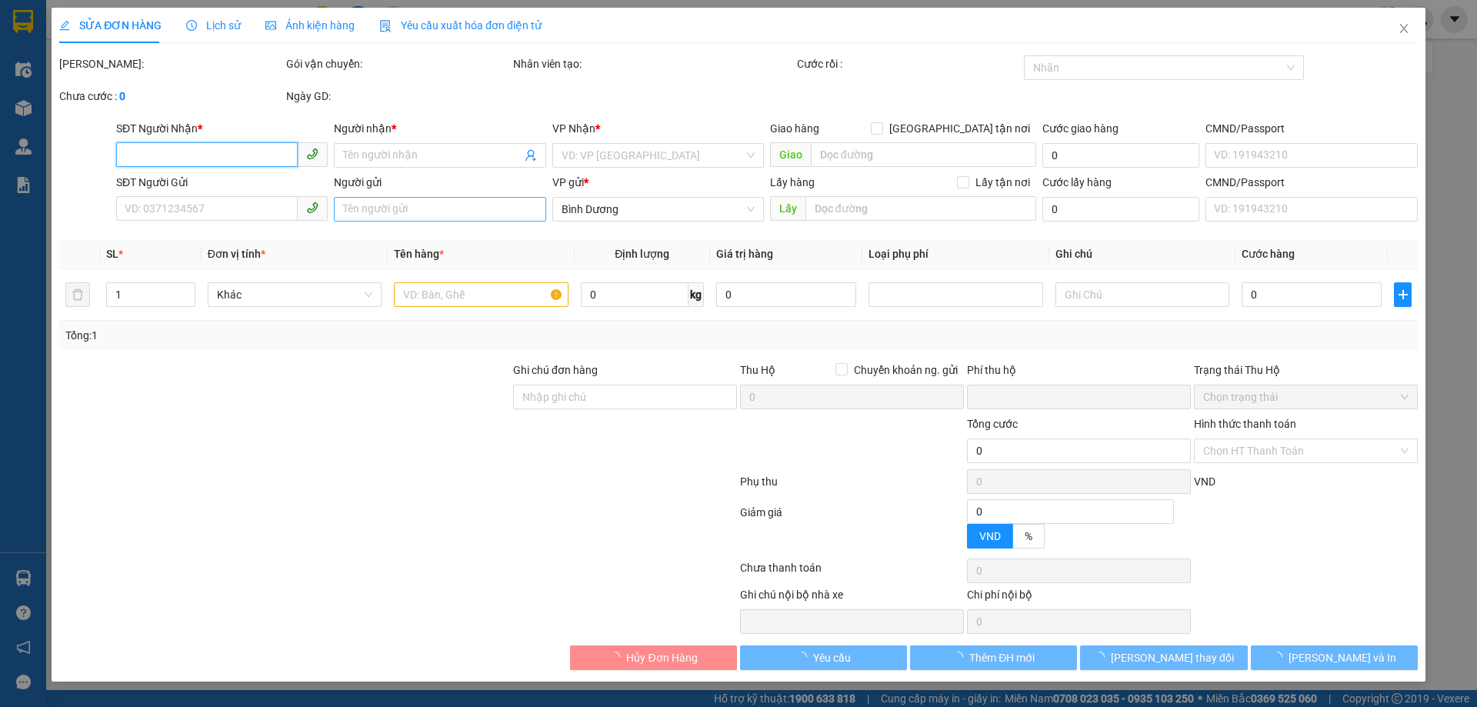
type input "90.000"
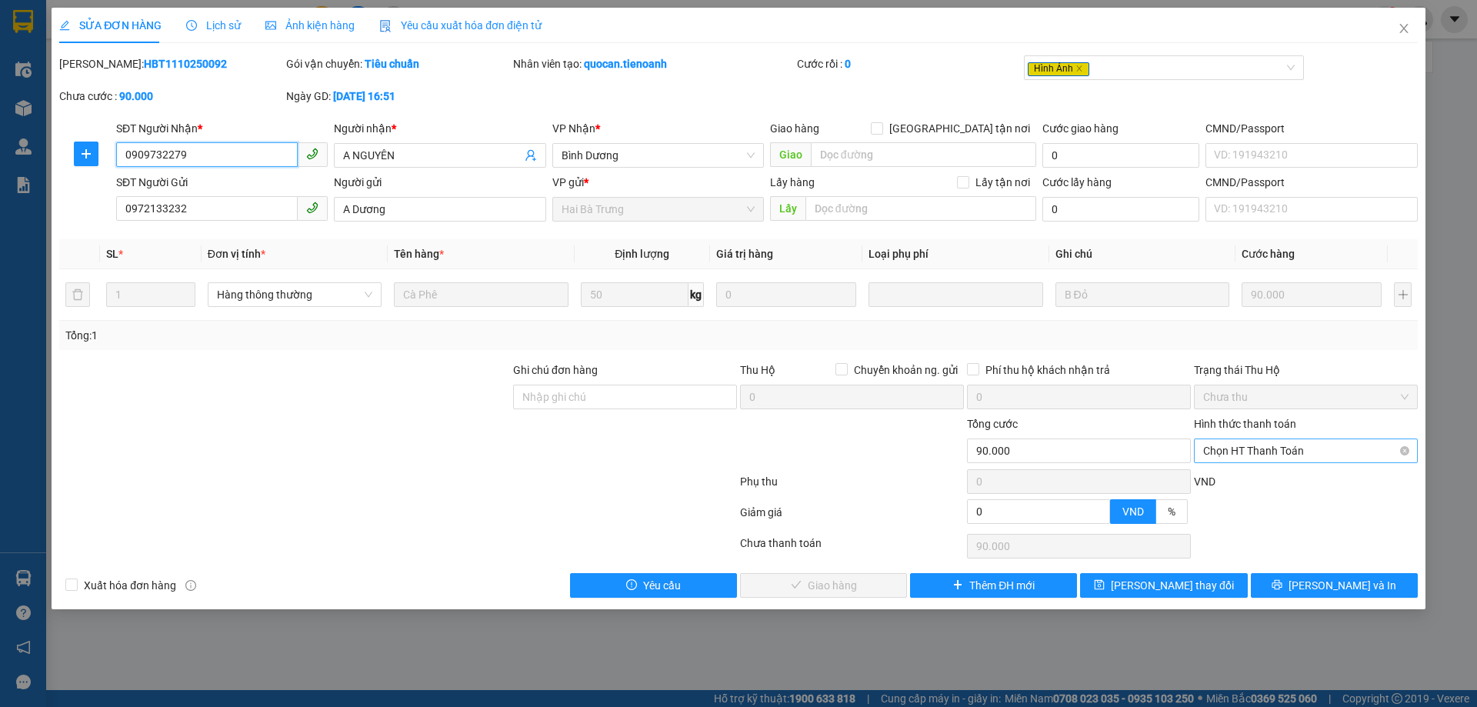
click at [1319, 454] on span "Chọn HT Thanh Toán" at bounding box center [1305, 450] width 205 height 23
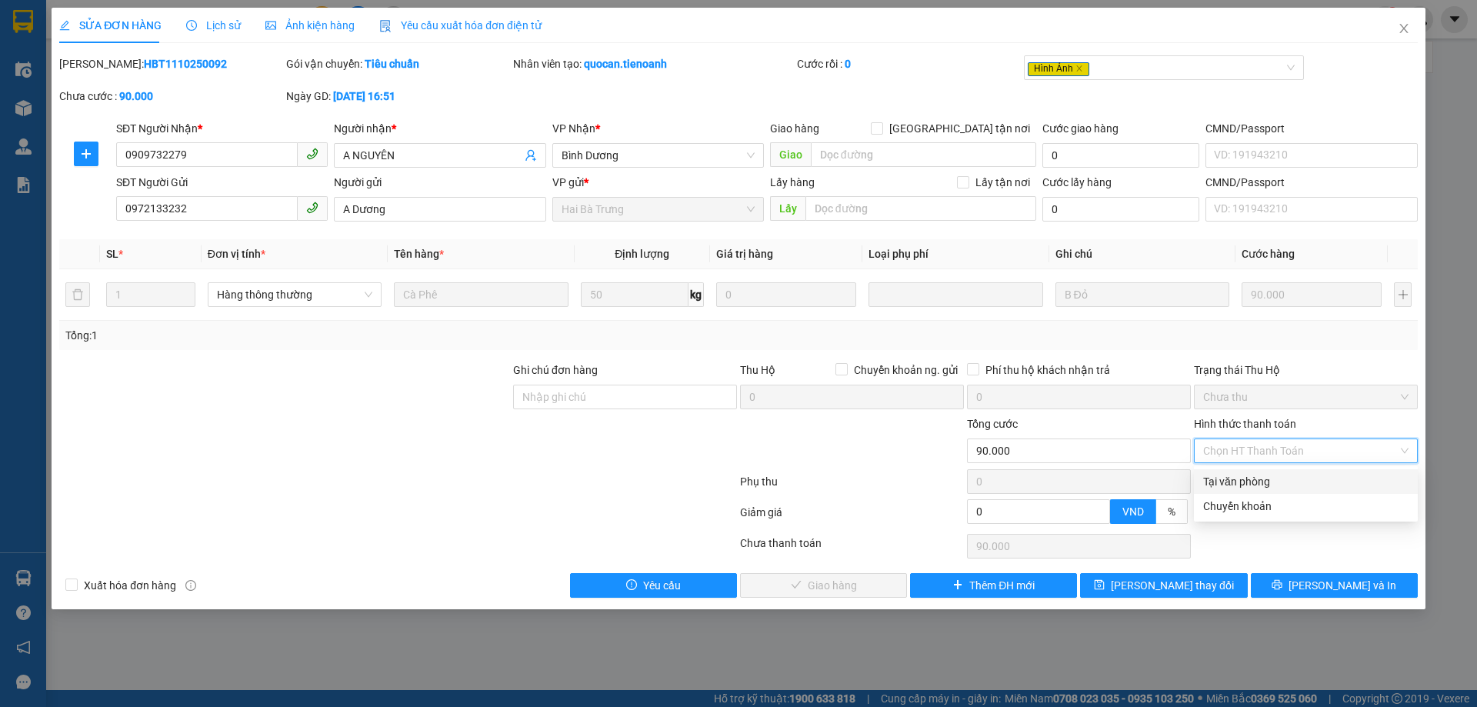
click at [1290, 479] on div "Tại văn phòng" at bounding box center [1305, 481] width 205 height 17
type input "0"
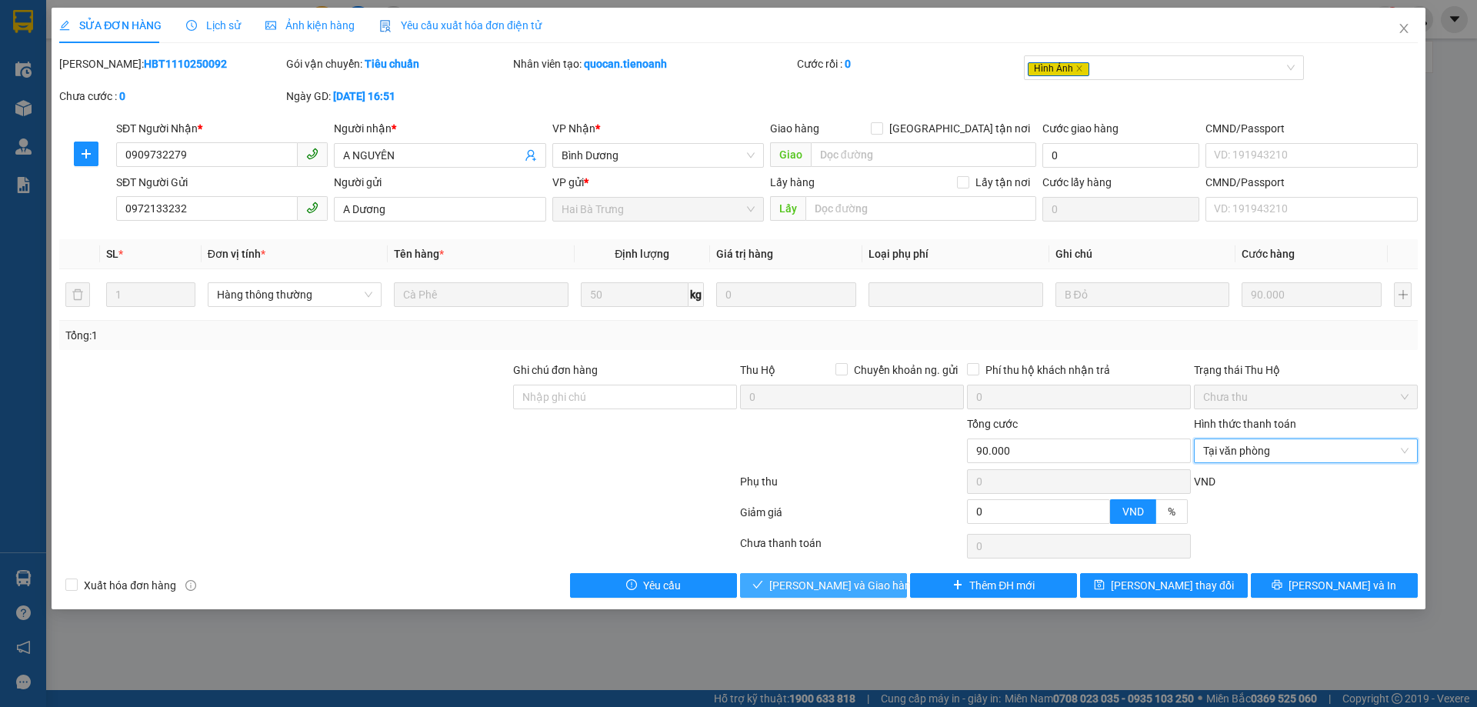
click at [843, 583] on span "[PERSON_NAME] và Giao hàng" at bounding box center [843, 585] width 148 height 17
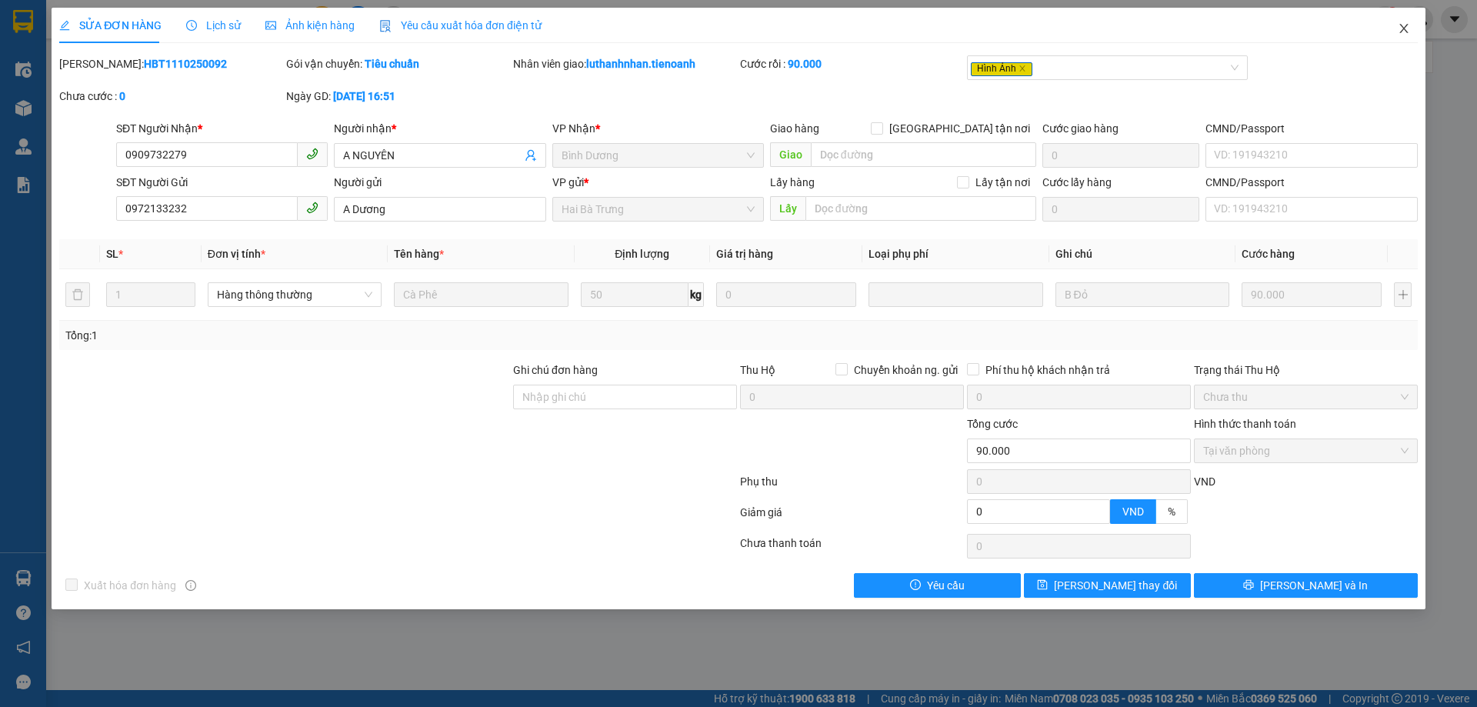
click at [1404, 30] on icon "close" at bounding box center [1403, 28] width 8 height 9
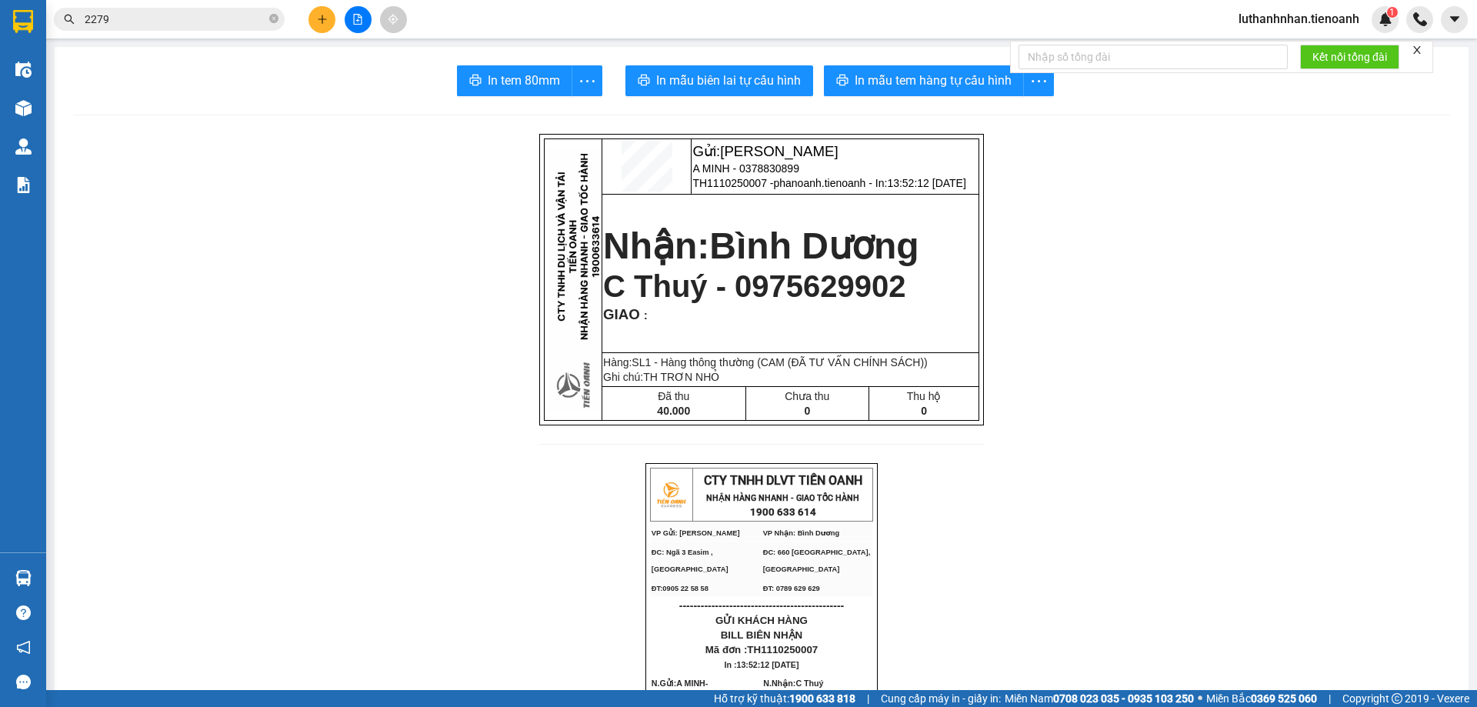
click at [151, 26] on input "2279" at bounding box center [176, 19] width 182 height 17
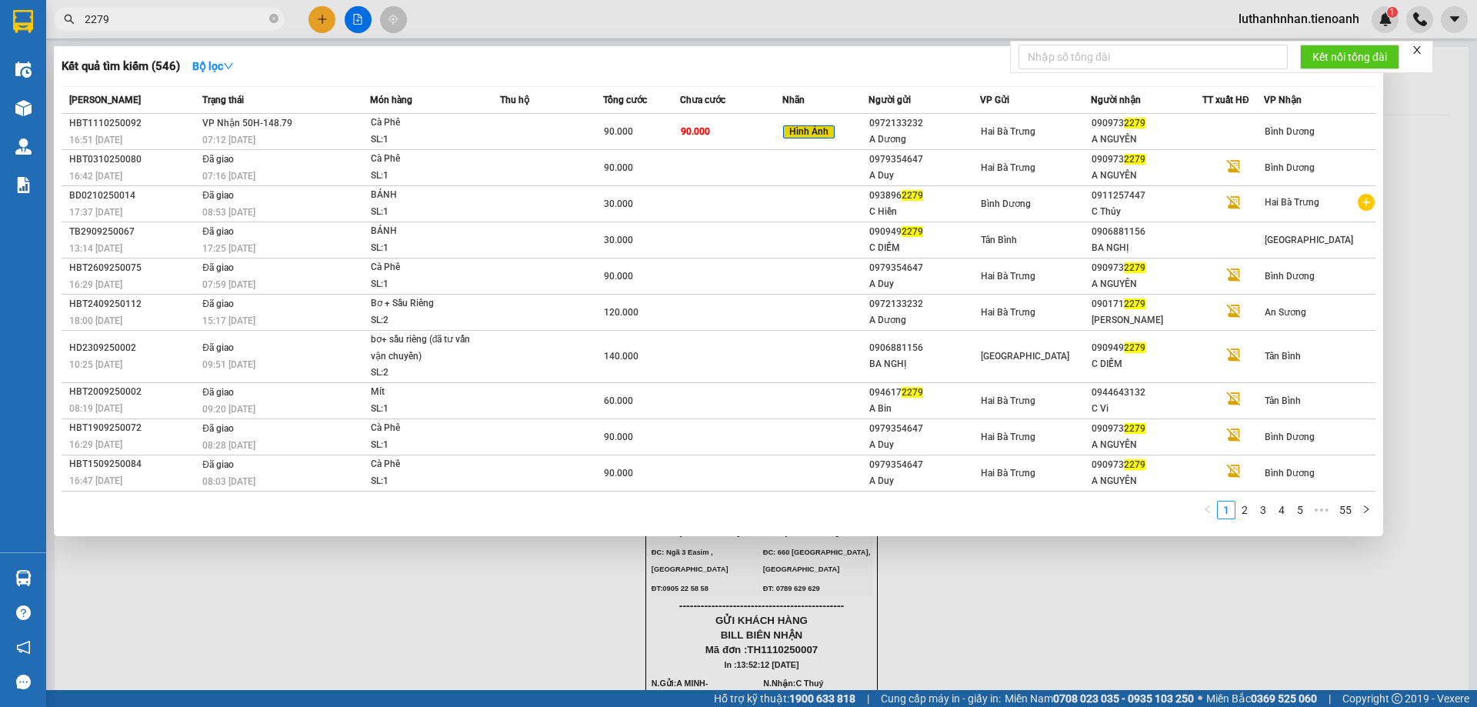
click at [151, 26] on input "2279" at bounding box center [176, 19] width 182 height 17
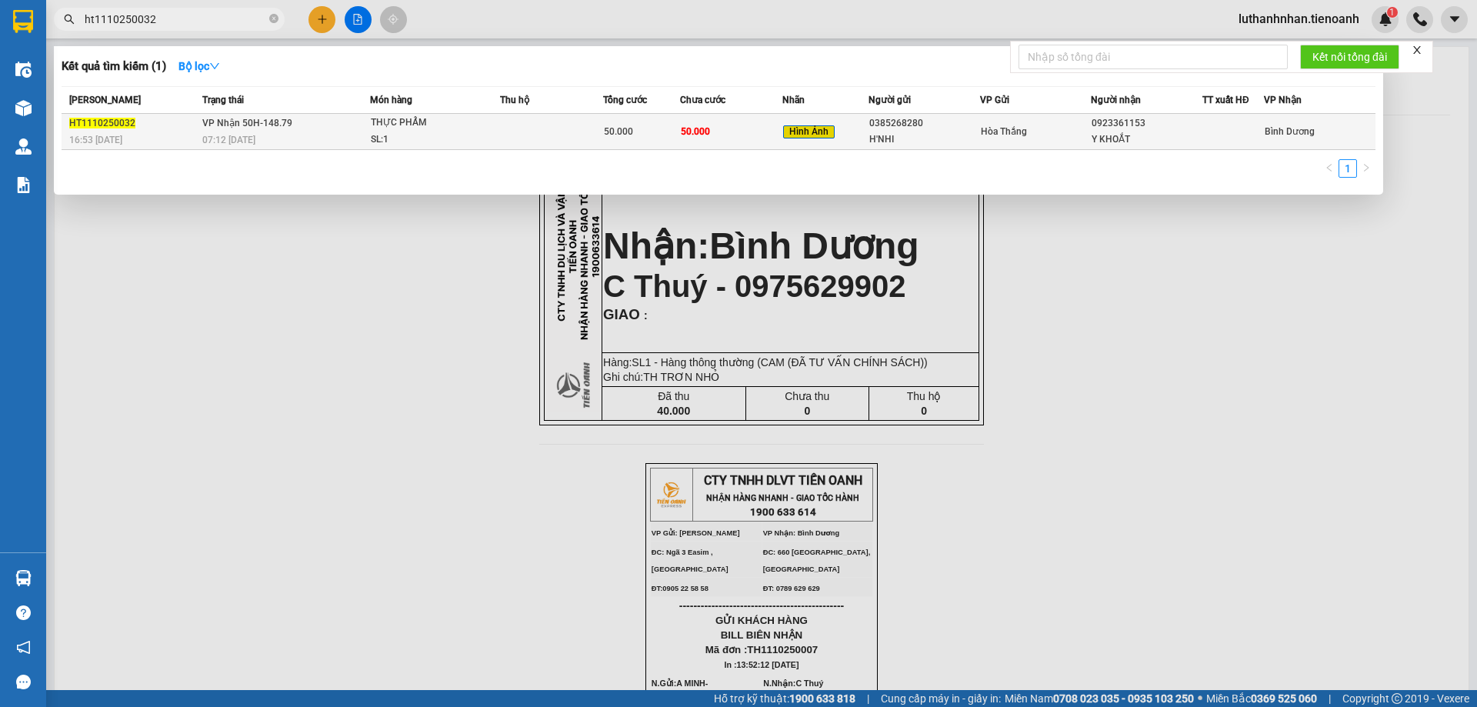
type input "ht1110250032"
click at [505, 132] on td at bounding box center [551, 132] width 103 height 36
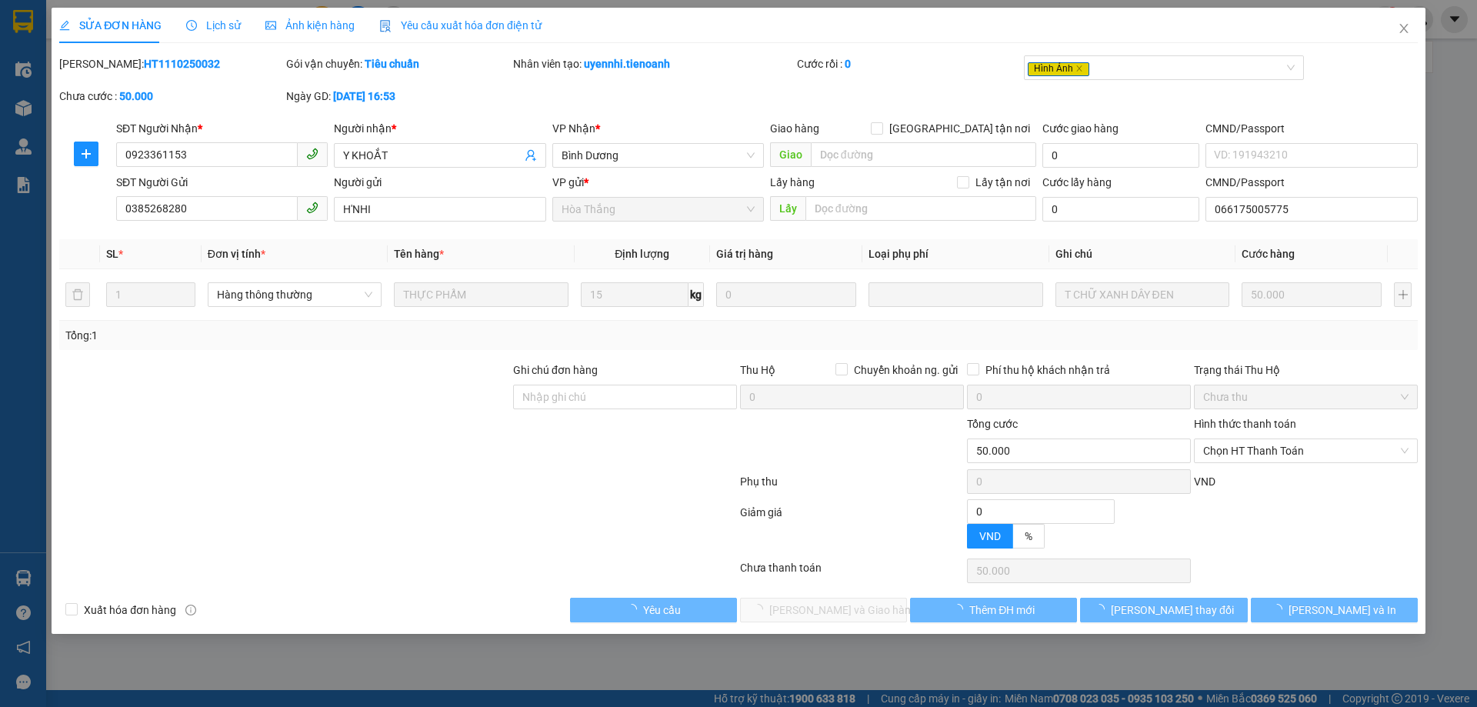
type input "0923361153"
type input "Y KHOẮT"
type input "0385268280"
type input "H'NHI"
type input "066175005775"
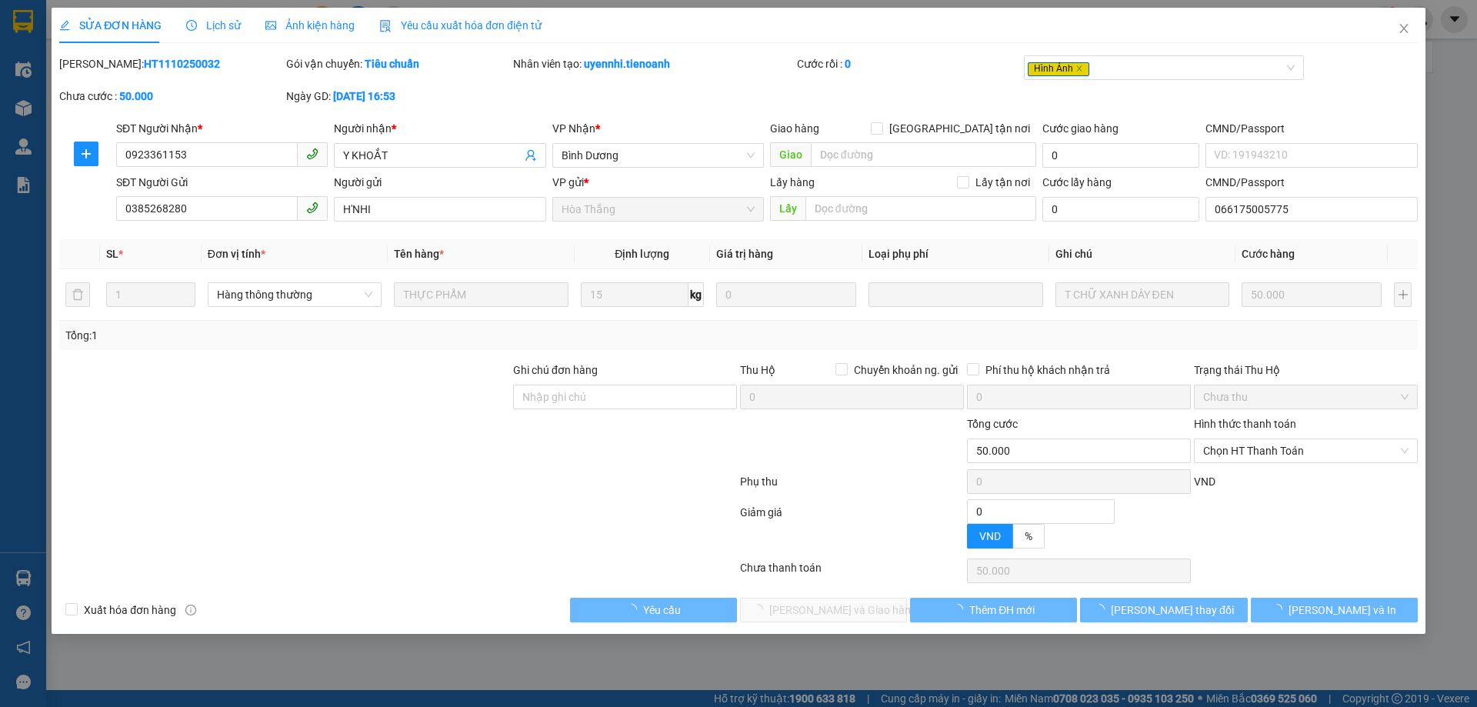
type input "0"
type input "50.000"
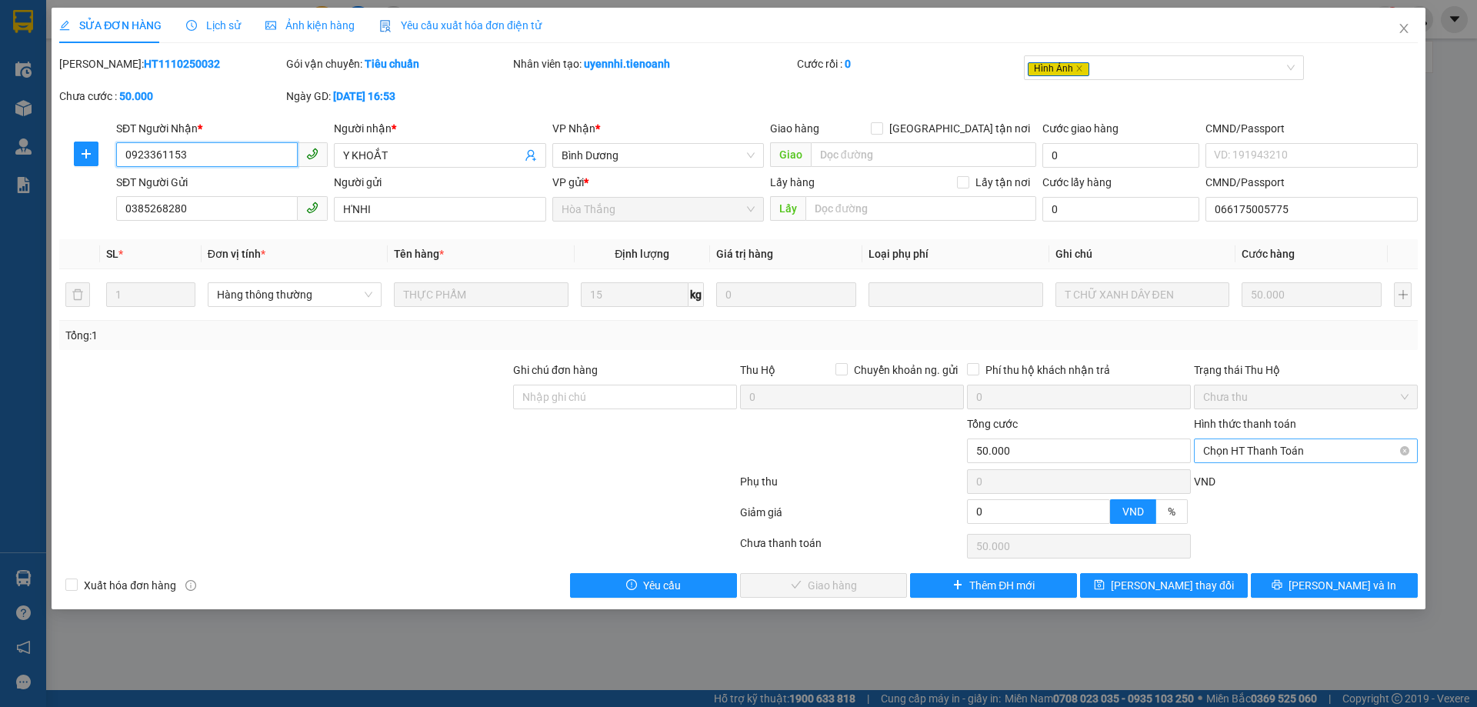
click at [1277, 452] on span "Chọn HT Thanh Toán" at bounding box center [1305, 450] width 205 height 23
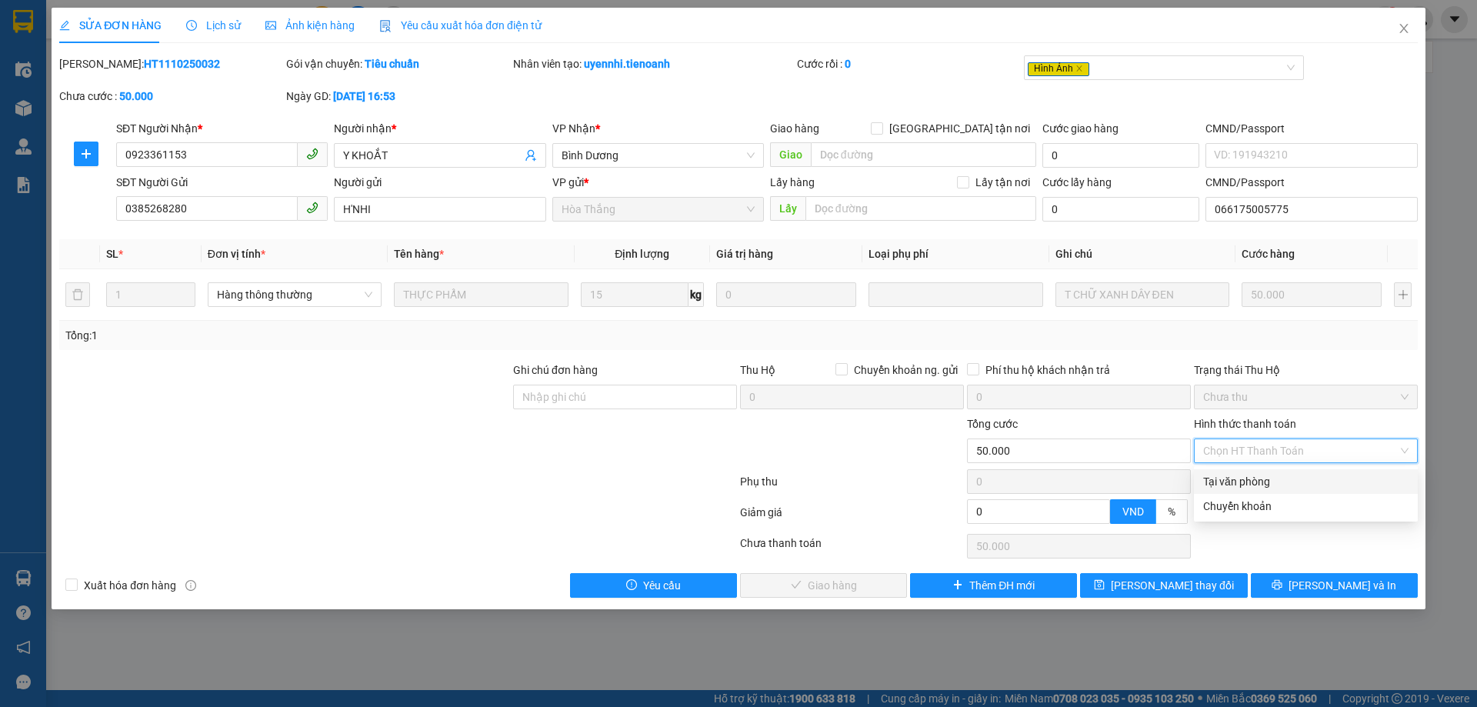
click at [1272, 475] on div "Tại văn phòng" at bounding box center [1305, 481] width 205 height 17
type input "0"
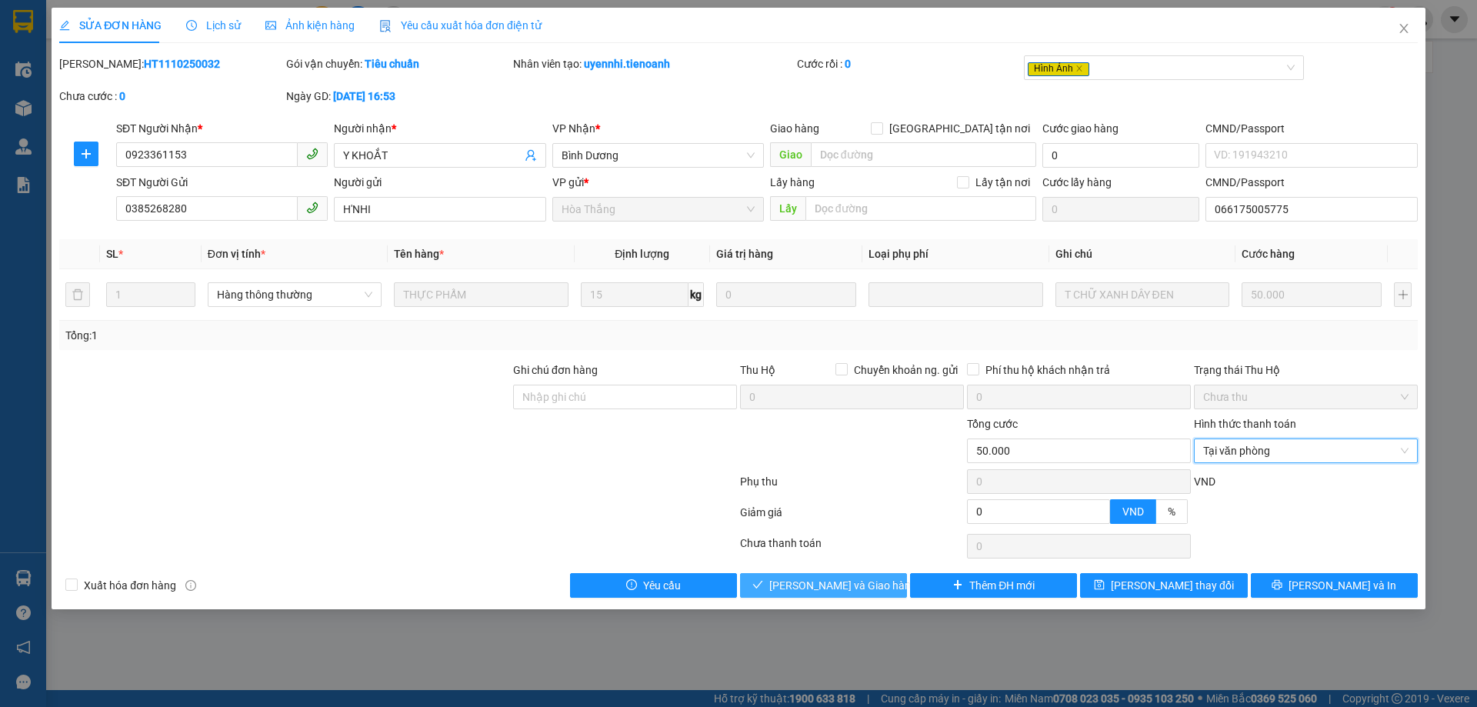
click at [836, 591] on span "Lưu và Giao hàng" at bounding box center [843, 585] width 148 height 17
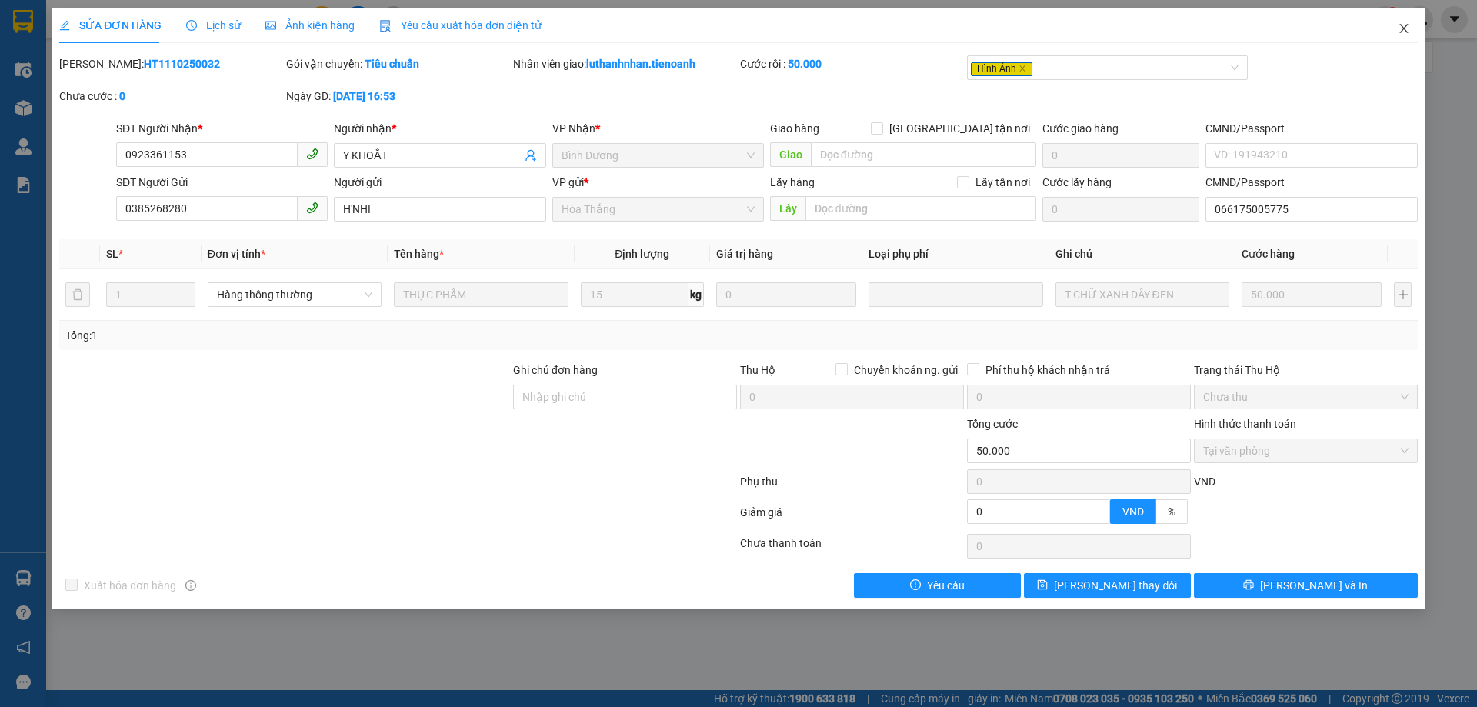
click at [1408, 32] on icon "close" at bounding box center [1404, 28] width 12 height 12
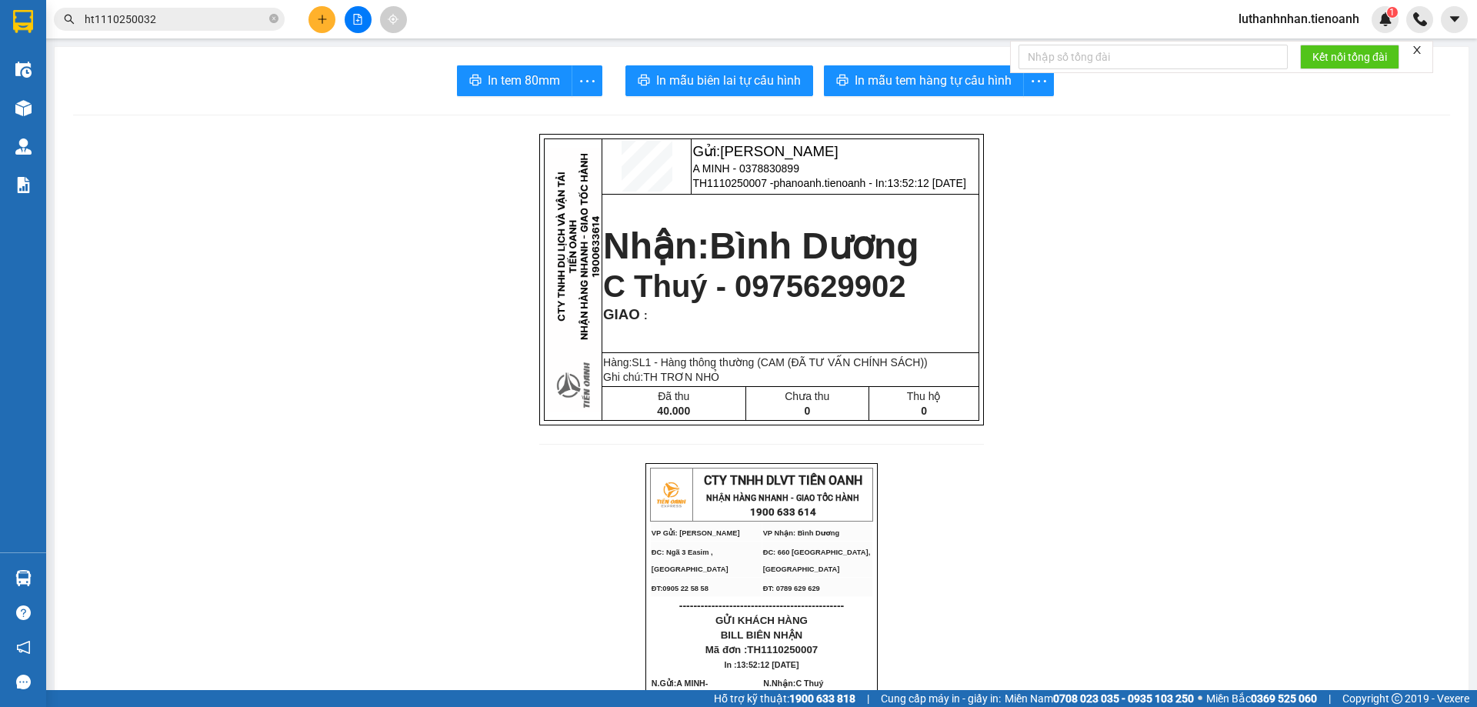
click at [198, 16] on input "ht1110250032" at bounding box center [176, 19] width 182 height 17
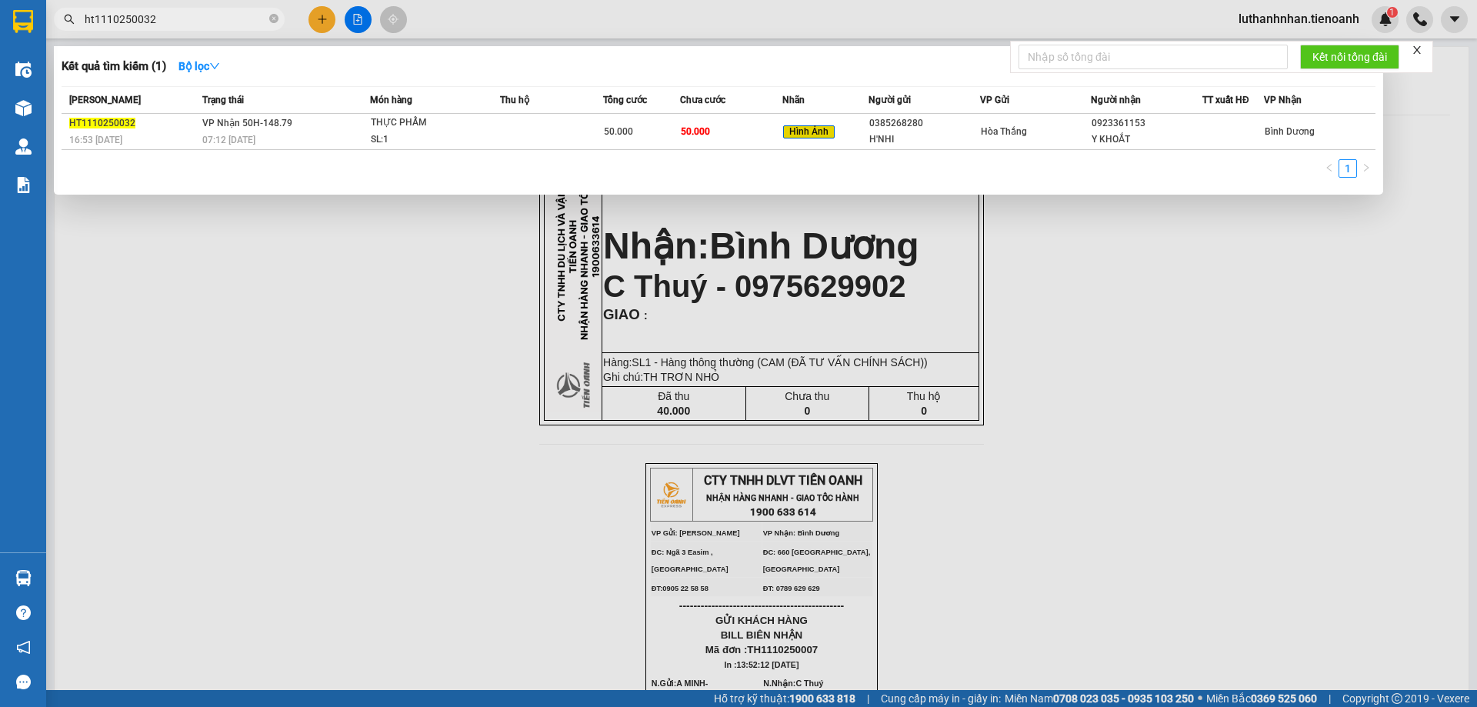
click at [198, 16] on input "ht1110250032" at bounding box center [176, 19] width 182 height 17
click at [278, 18] on icon "close-circle" at bounding box center [273, 18] width 9 height 9
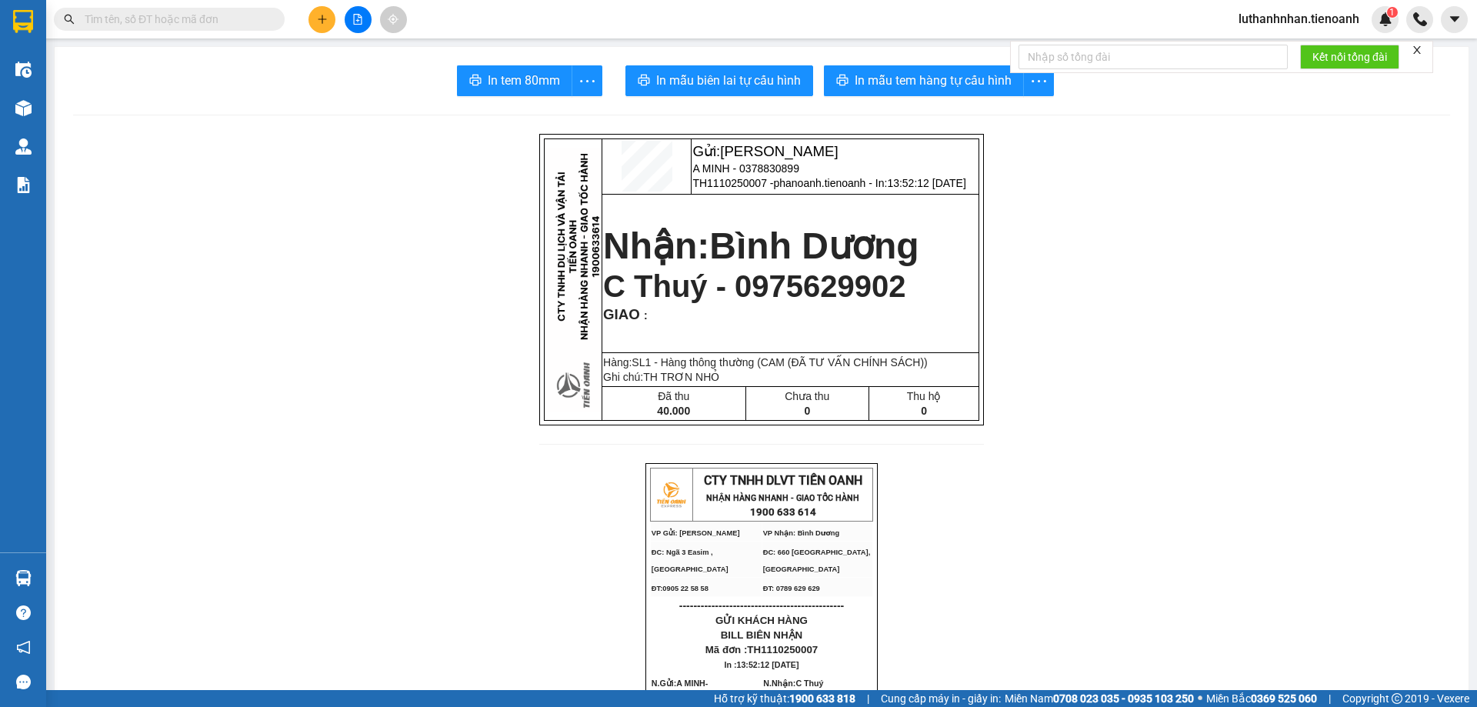
click at [205, 27] on input "text" at bounding box center [176, 19] width 182 height 17
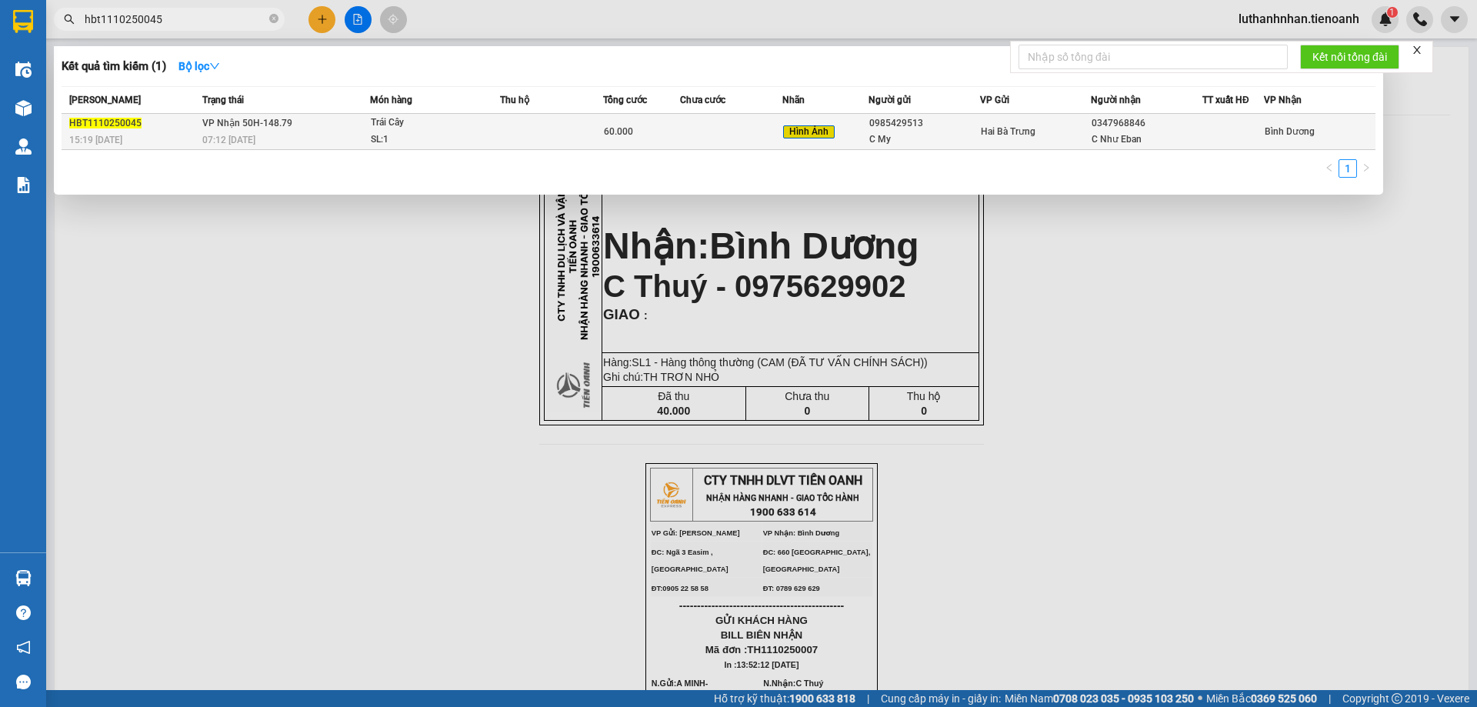
type input "hbt1110250045"
click at [307, 134] on div "07:12 [DATE]" at bounding box center [285, 140] width 167 height 17
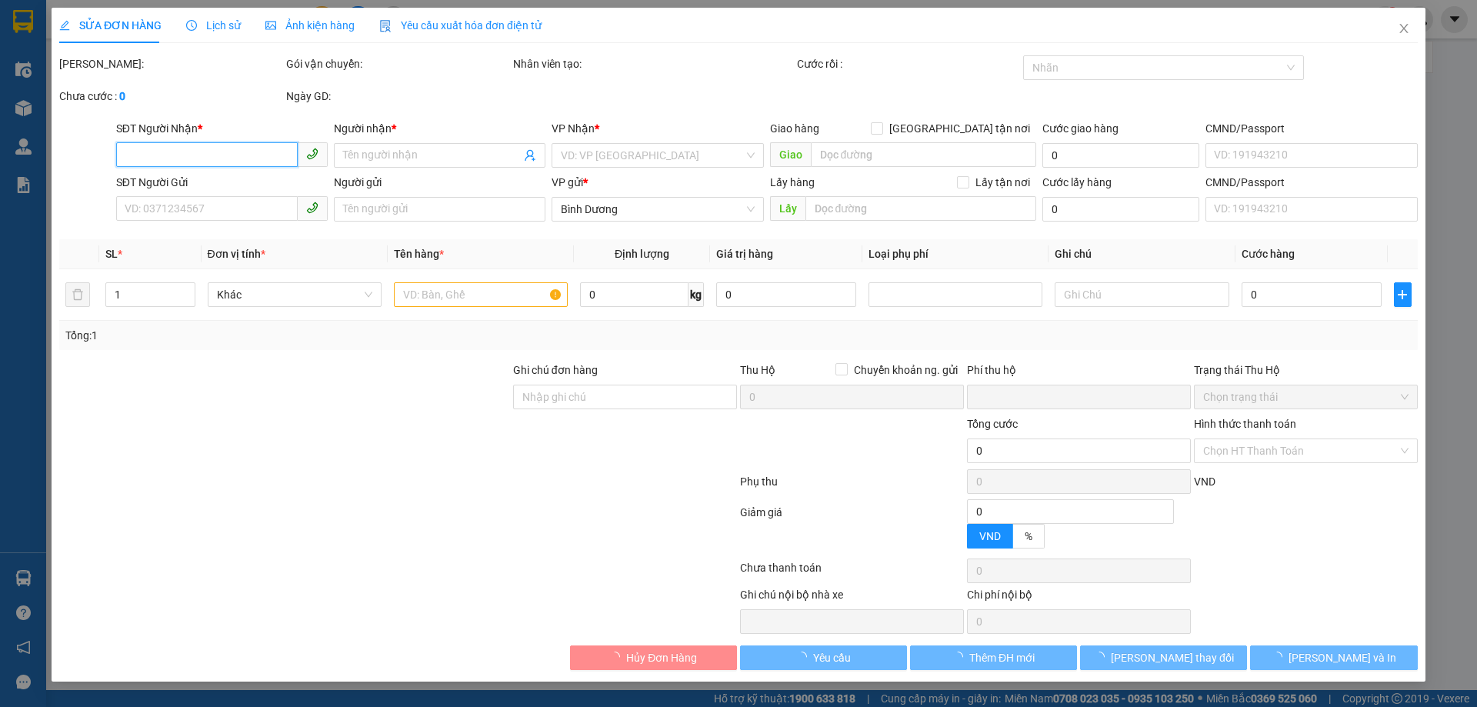
type input "0347968846"
type input "C Như Eban"
type input "0985429513"
type input "C My"
type input "0"
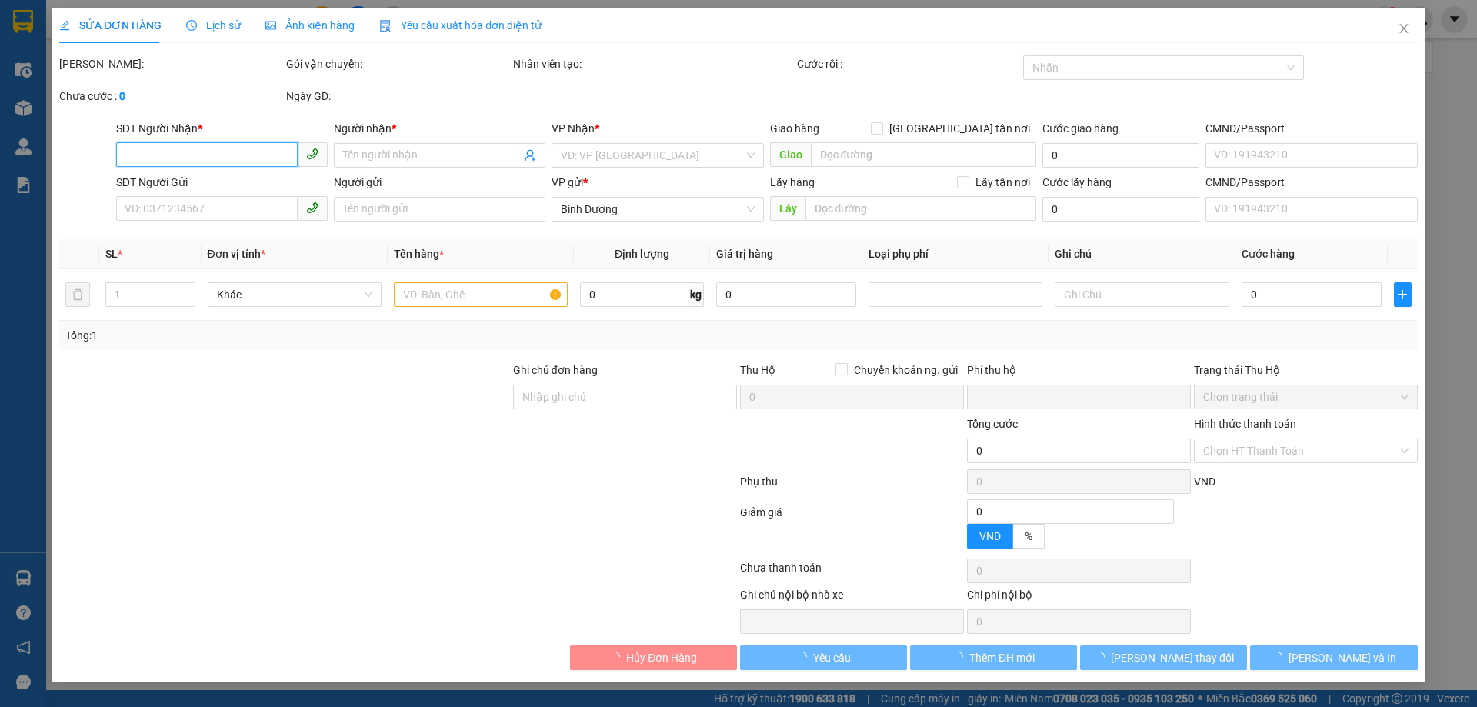
type input "60.000"
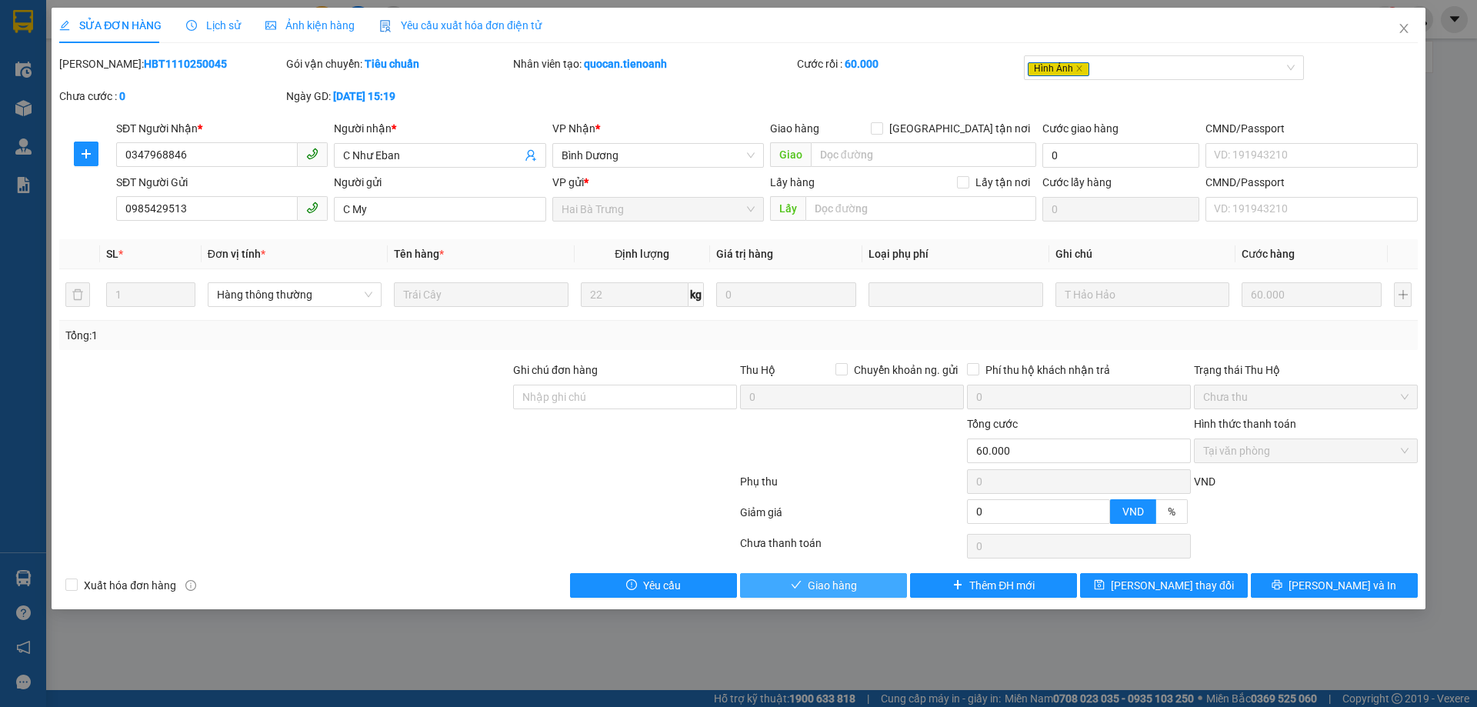
click at [822, 591] on span "Giao hàng" at bounding box center [832, 585] width 49 height 17
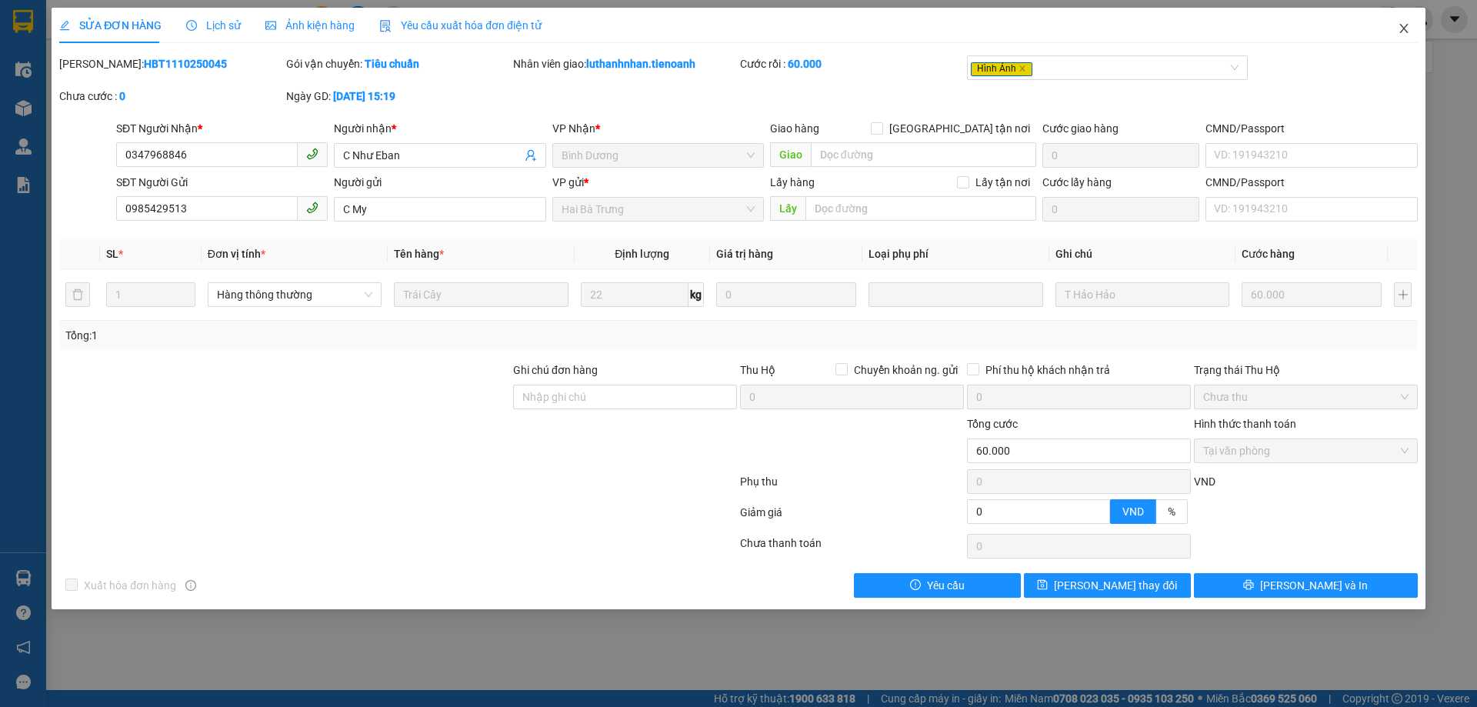
click at [1402, 32] on icon "close" at bounding box center [1403, 28] width 8 height 9
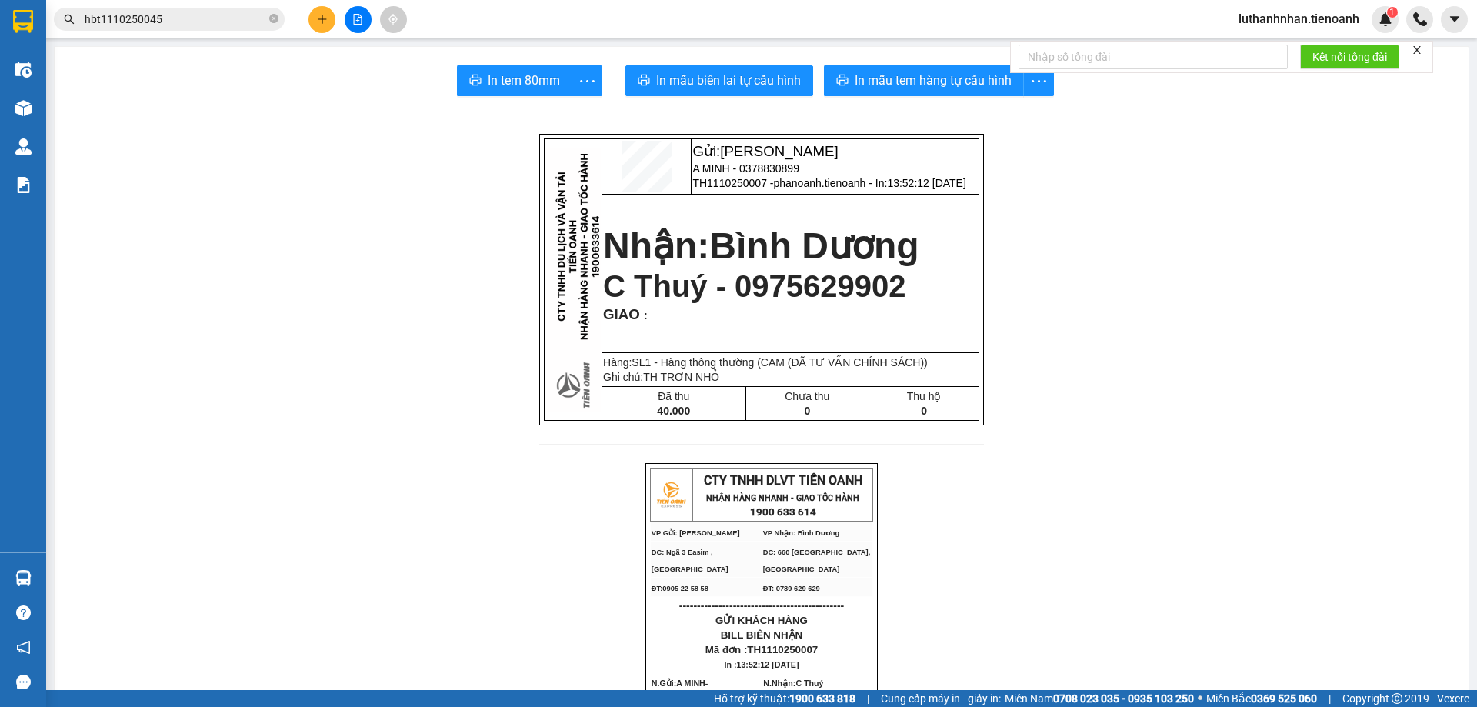
click at [321, 15] on icon "plus" at bounding box center [322, 19] width 11 height 11
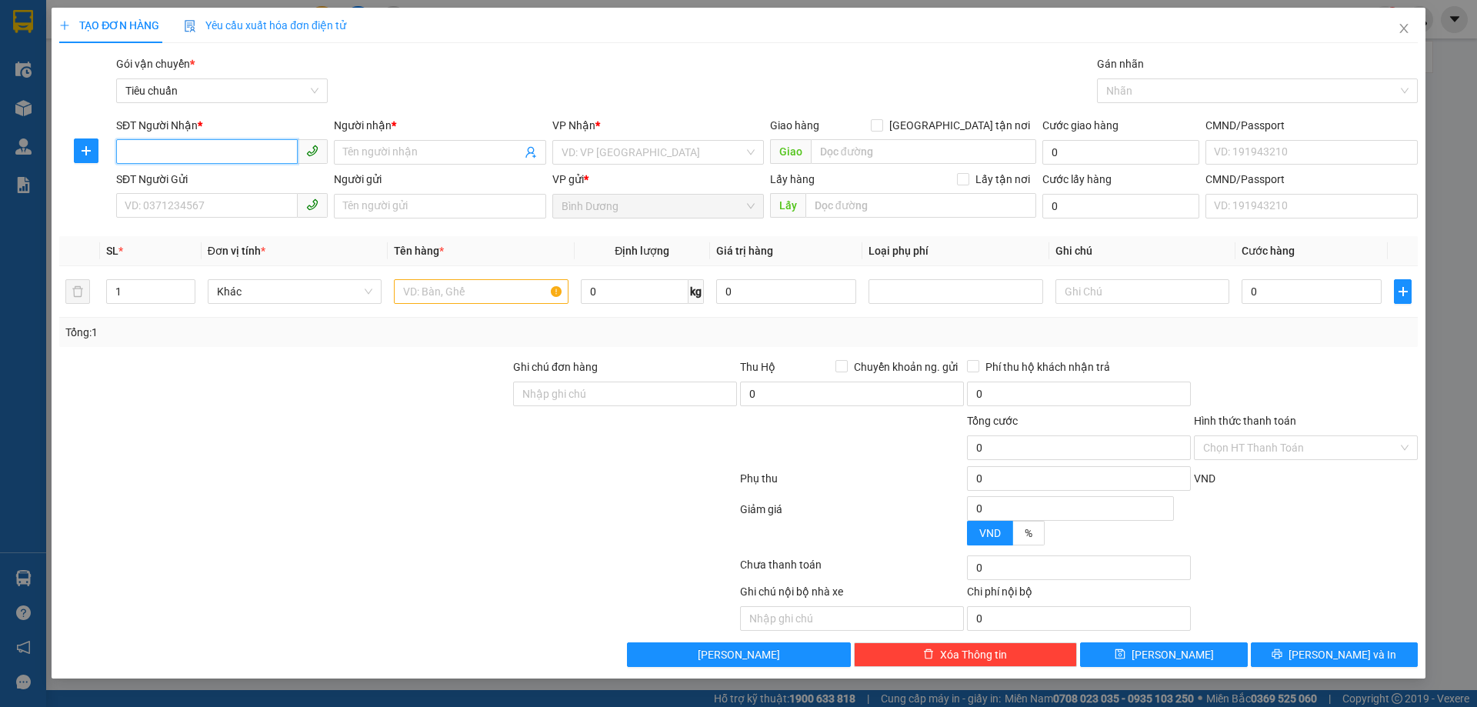
click at [233, 150] on input "SĐT Người Nhận *" at bounding box center [207, 151] width 182 height 25
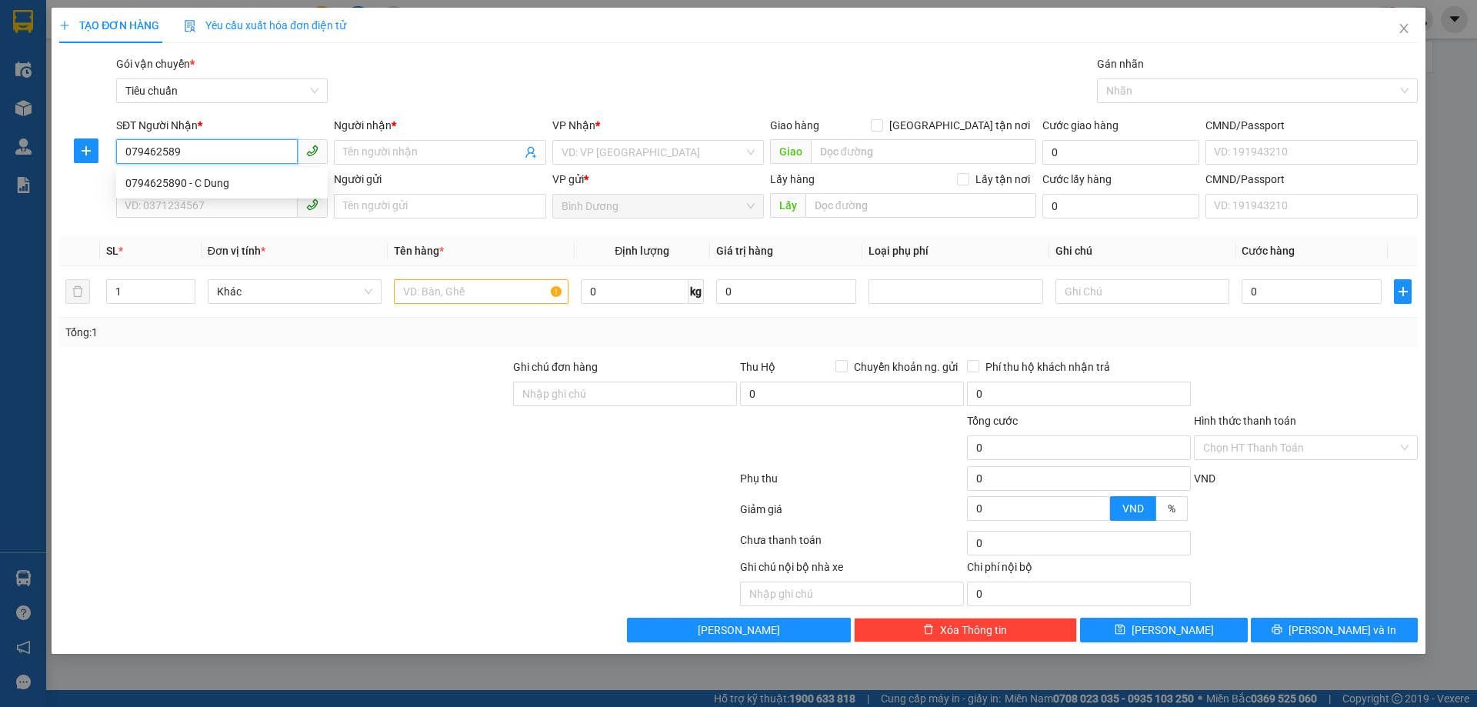
type input "0794625890"
click at [222, 185] on div "0794625890 - C Dung" at bounding box center [221, 183] width 193 height 17
type input "C Dung"
type input "0794625890"
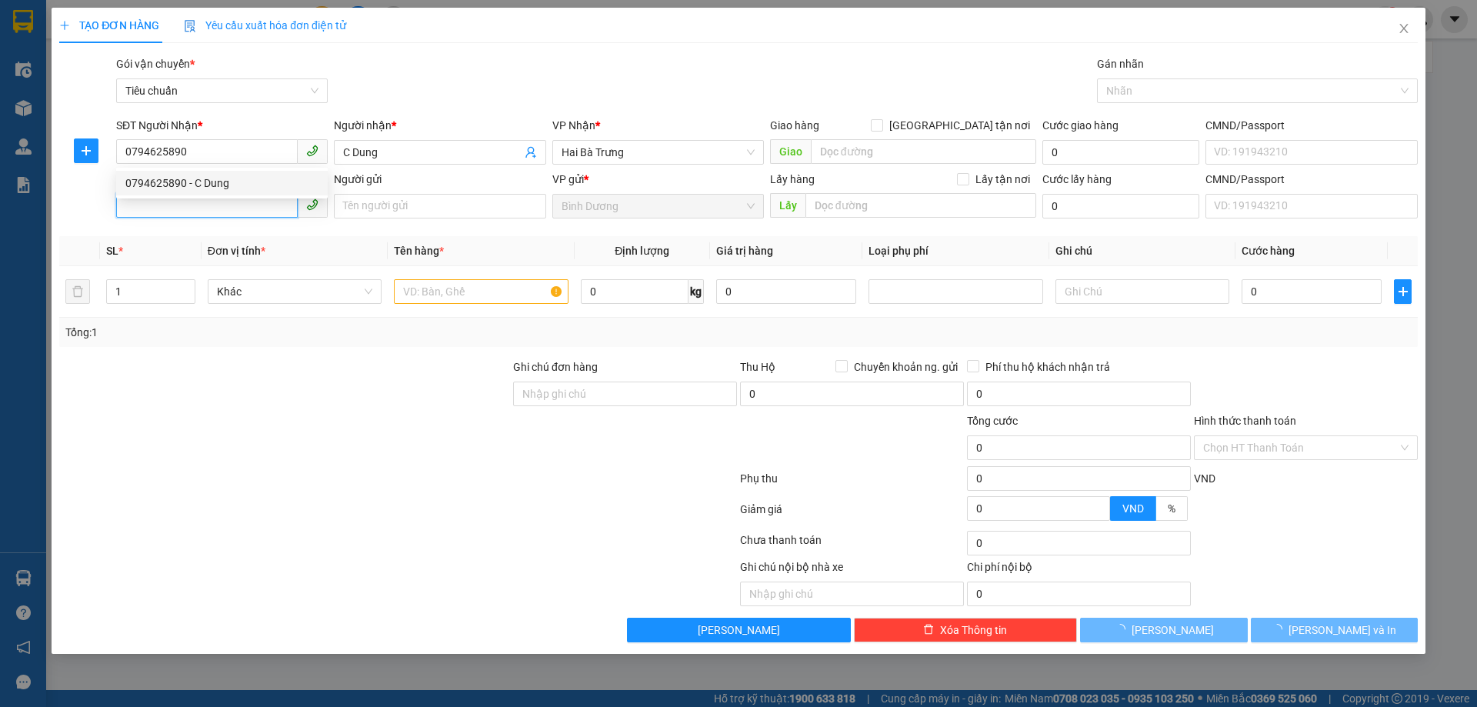
type input "510.000"
click at [225, 213] on input "SĐT Người Gửi" at bounding box center [207, 205] width 182 height 25
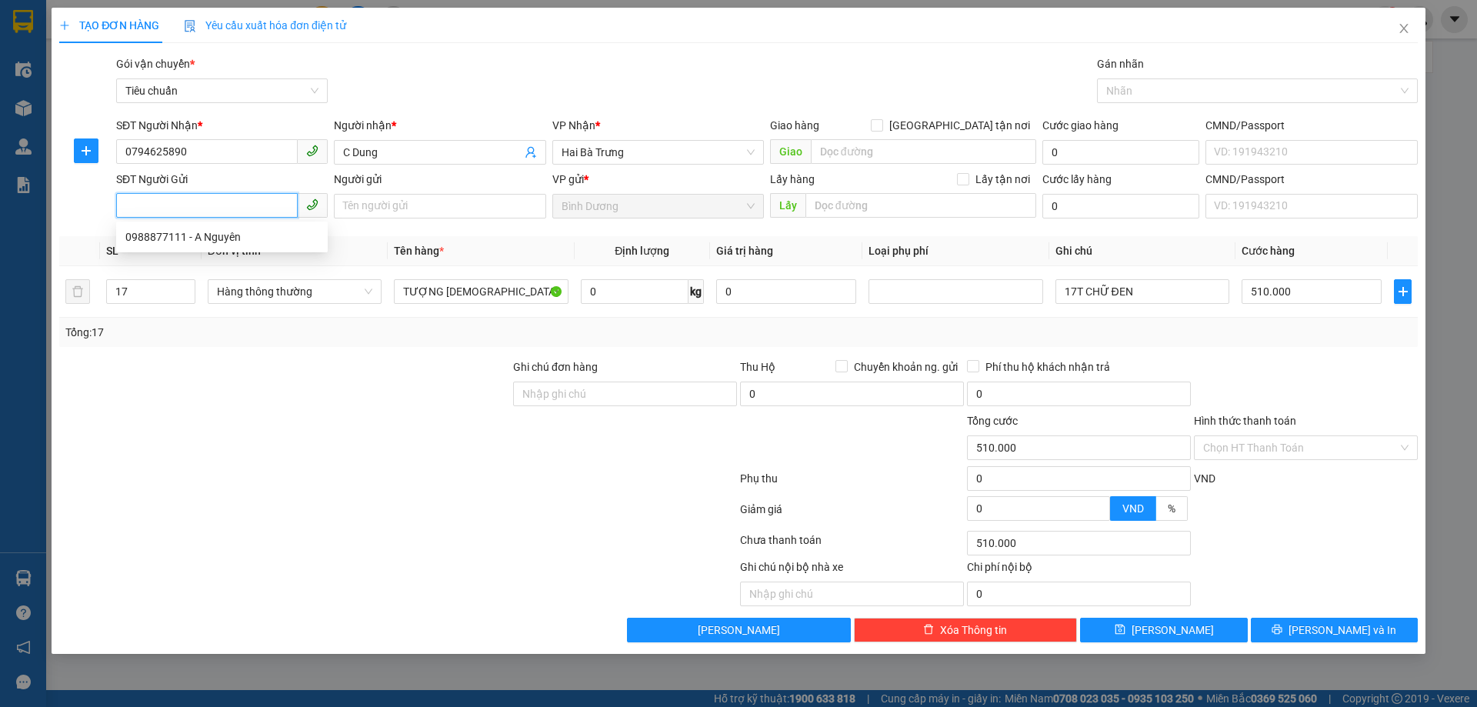
click at [222, 209] on input "SĐT Người Gửi" at bounding box center [207, 205] width 182 height 25
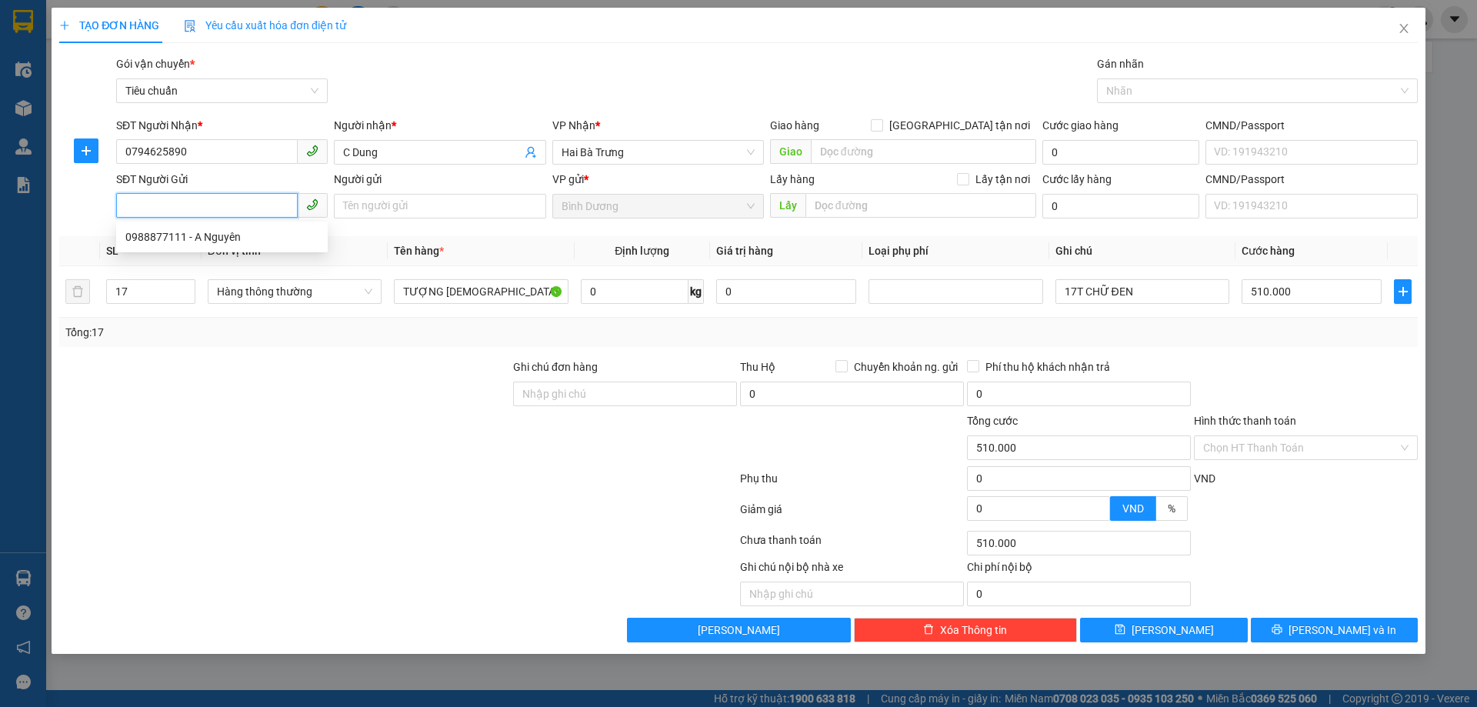
click at [222, 208] on input "SĐT Người Gửi" at bounding box center [207, 205] width 182 height 25
click at [222, 204] on input "SĐT Người Gửi" at bounding box center [207, 205] width 182 height 25
click at [227, 233] on div "0988877111 - A Nguyên" at bounding box center [221, 236] width 193 height 17
type input "0988877111"
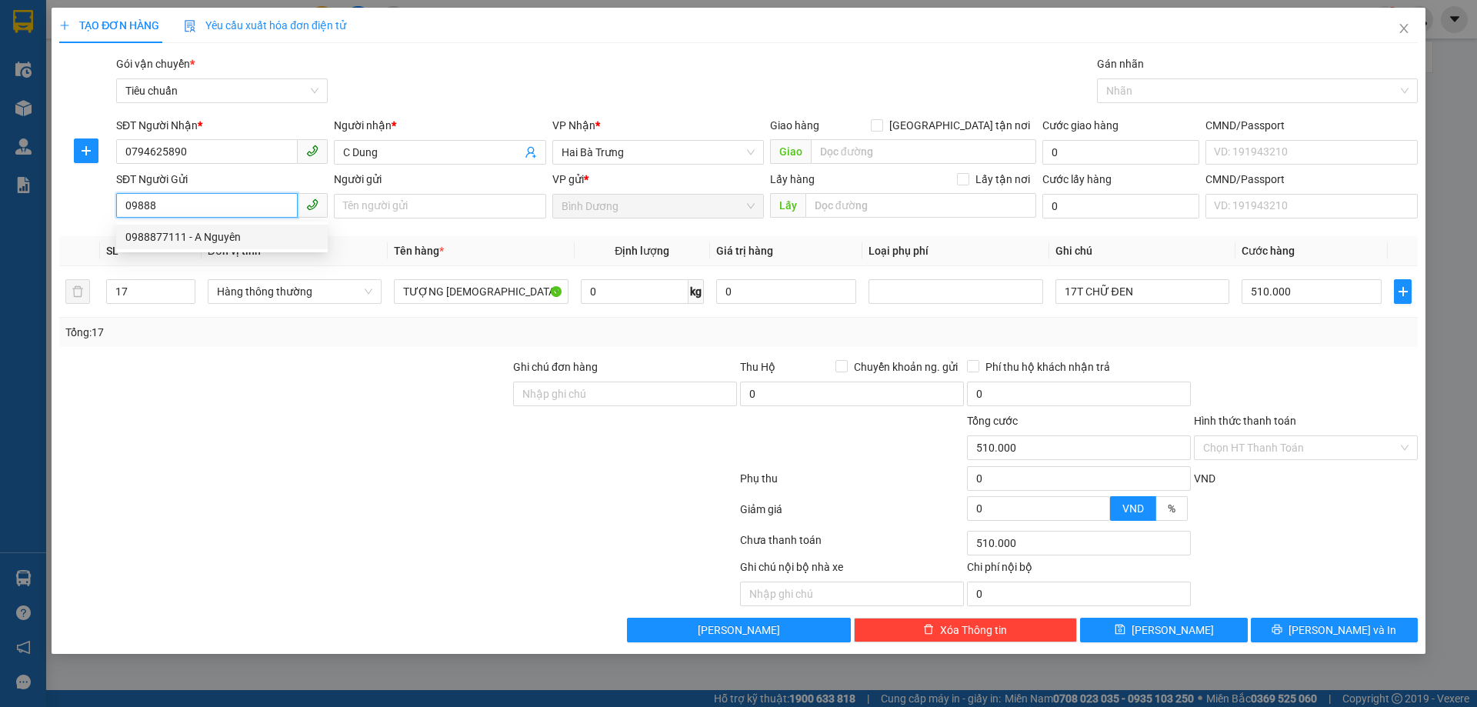
type input "A Nguyên"
type input "0988877111"
click at [184, 296] on icon "down" at bounding box center [186, 296] width 5 height 5
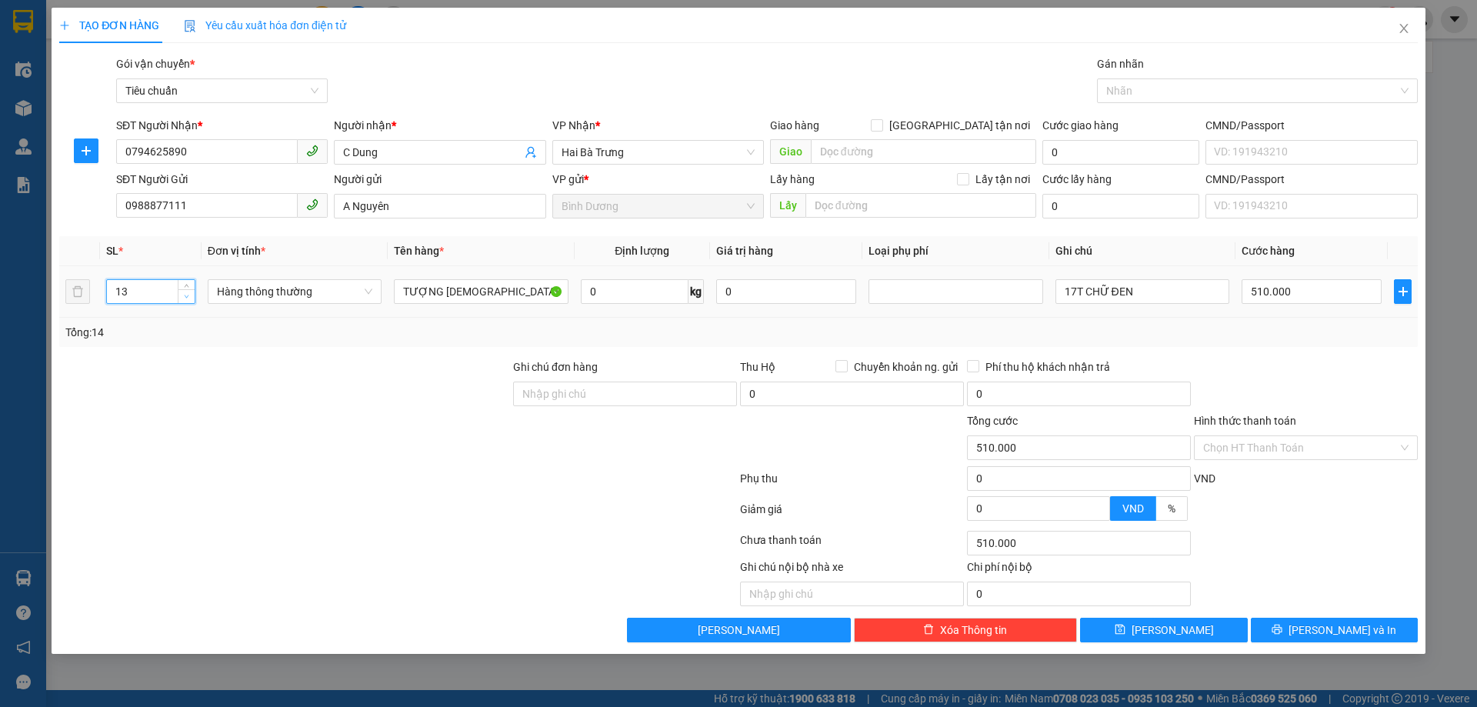
click at [184, 296] on icon "down" at bounding box center [186, 296] width 5 height 5
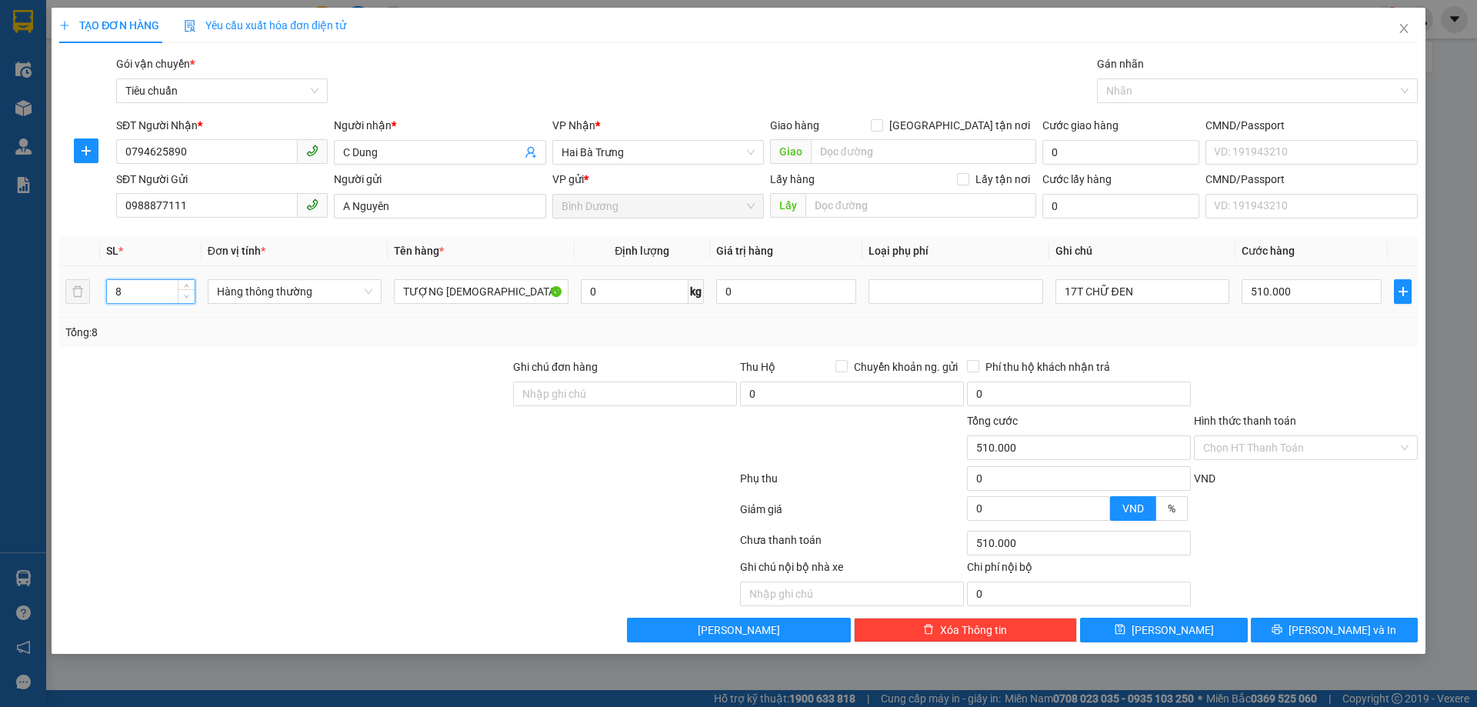
click at [184, 296] on icon "down" at bounding box center [186, 296] width 5 height 5
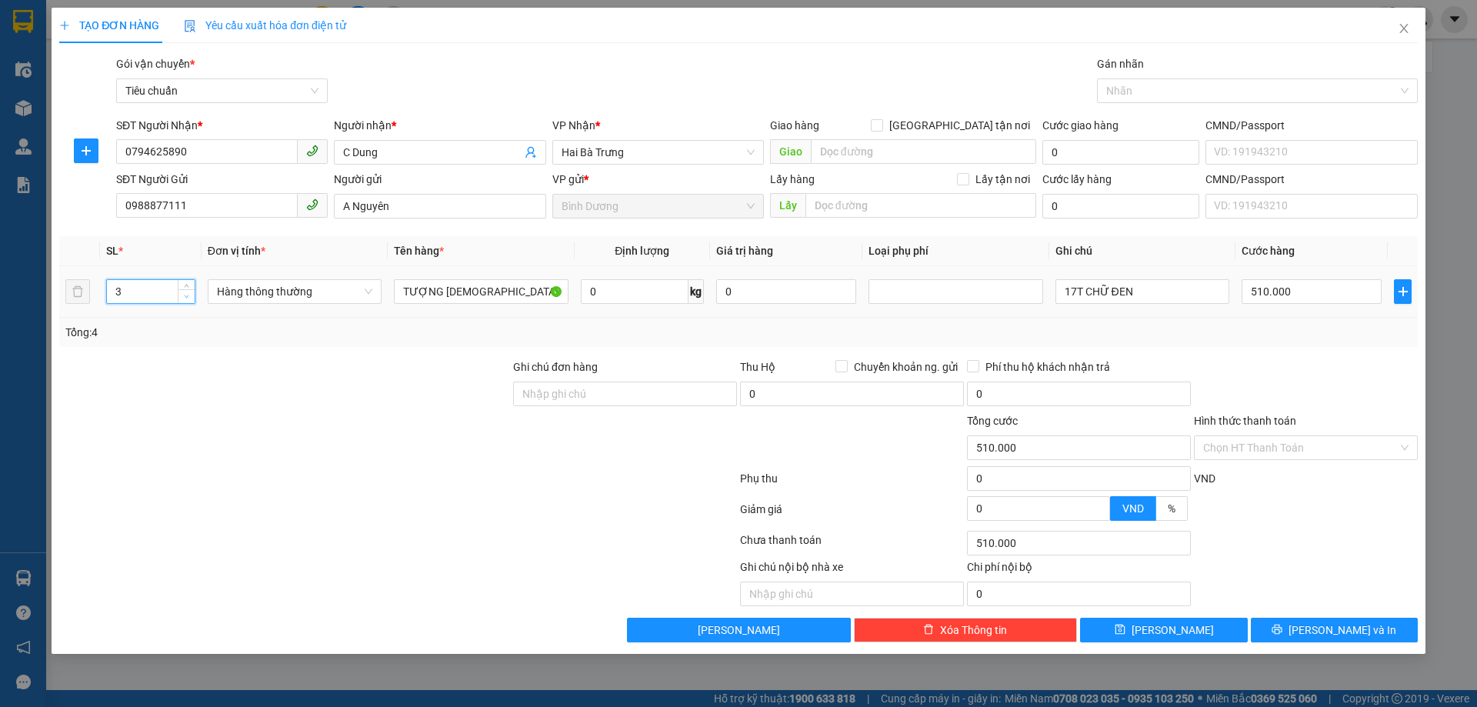
click at [184, 296] on icon "down" at bounding box center [186, 296] width 5 height 5
type input "1"
click at [184, 296] on icon "down" at bounding box center [186, 296] width 5 height 5
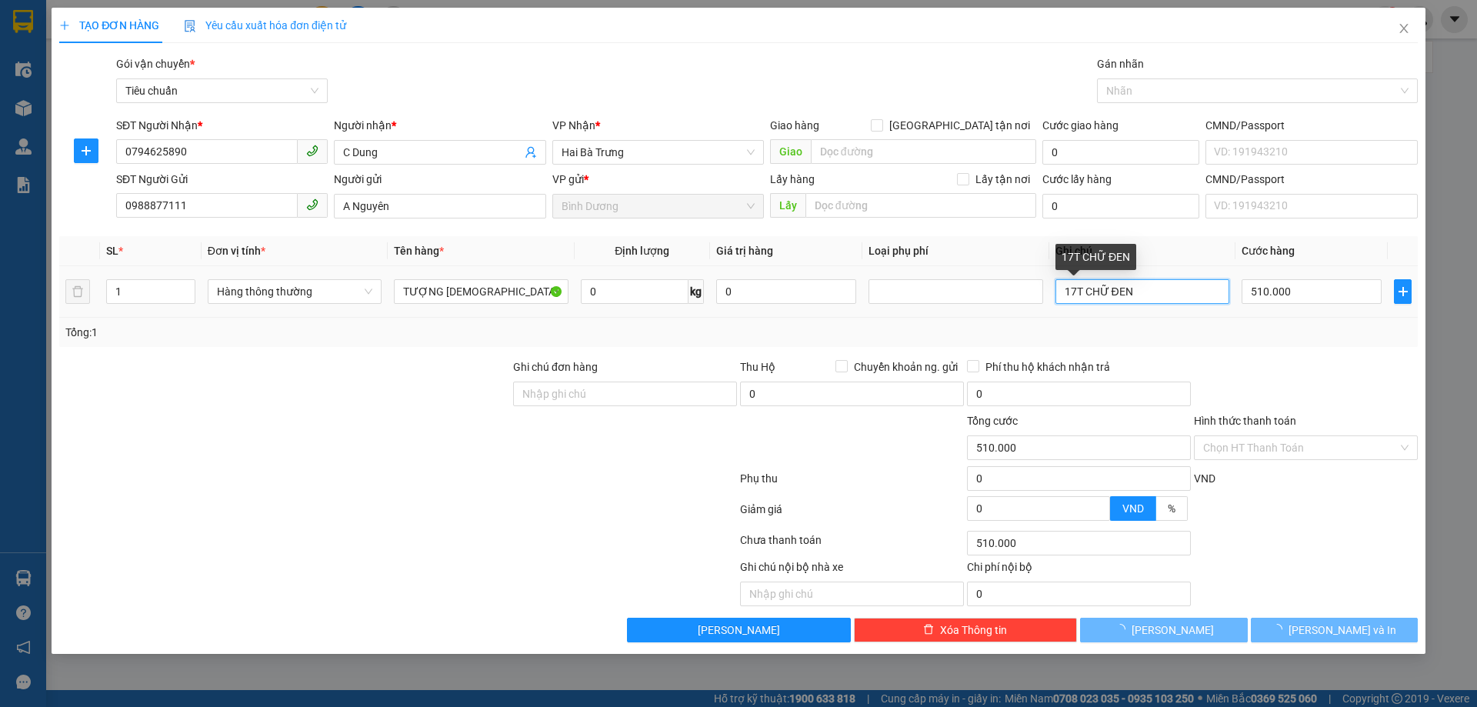
click at [1143, 291] on input "17T CHỮ ĐEN" at bounding box center [1143, 291] width 174 height 25
type input "0"
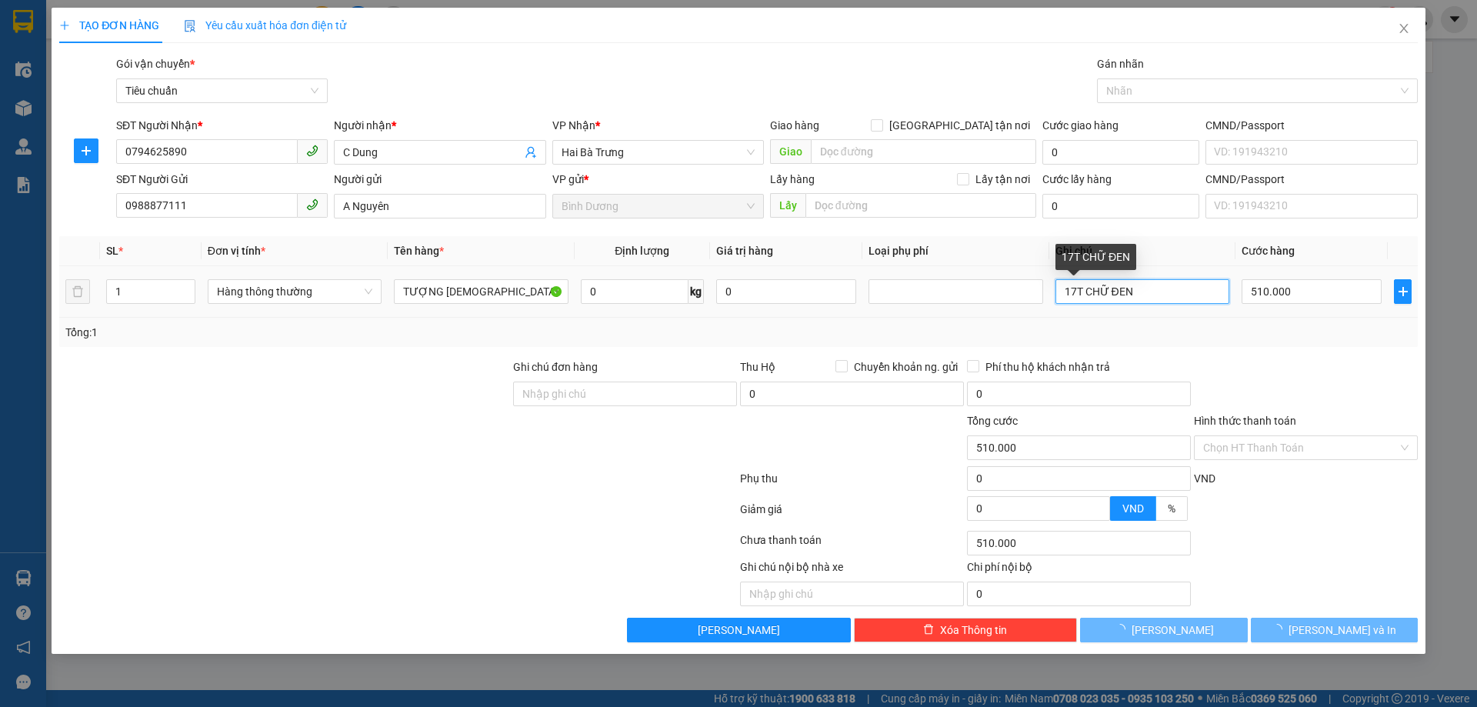
type input "0"
click at [1143, 291] on input "17T CHỮ ĐEN" at bounding box center [1143, 291] width 174 height 25
type input "T BỌC XỐP BBC"
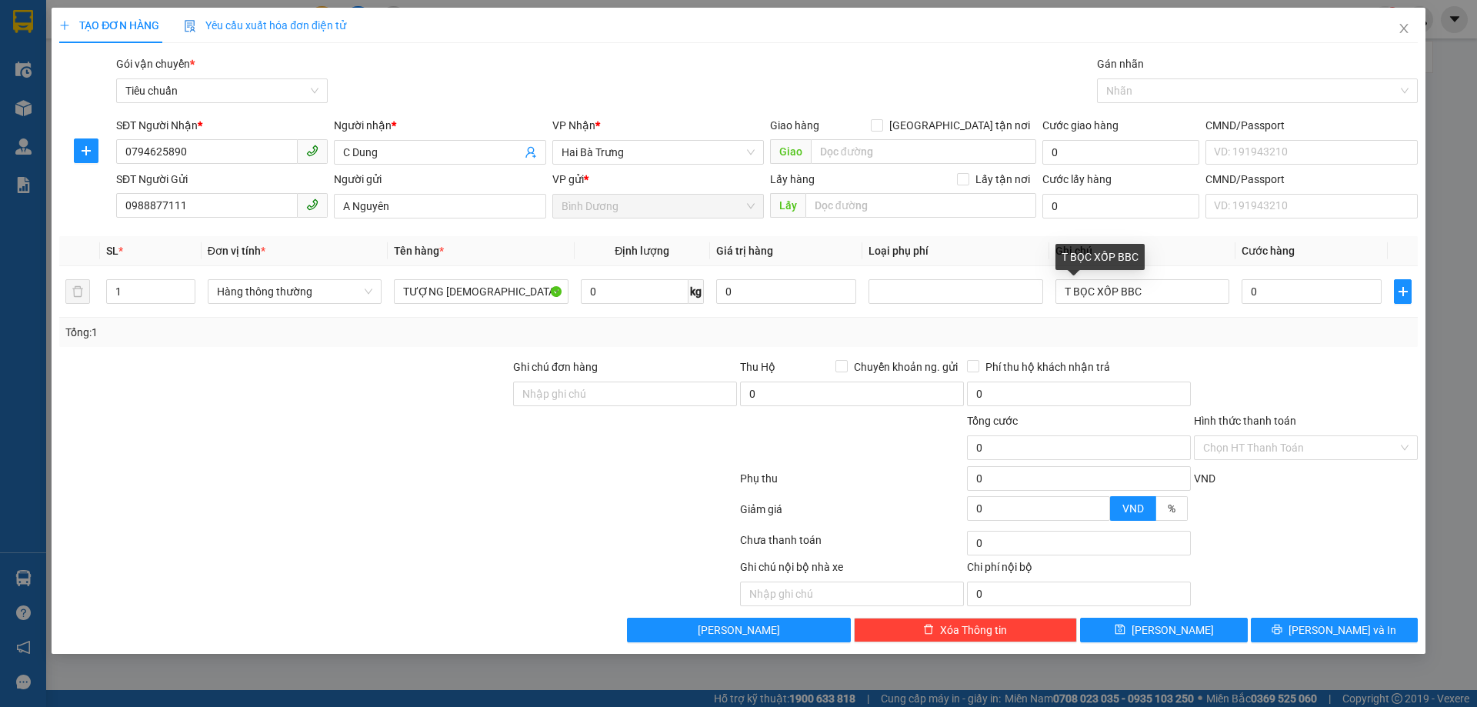
click at [1189, 332] on div "Tổng: 1" at bounding box center [738, 332] width 1346 height 17
click at [1294, 289] on input "0" at bounding box center [1312, 291] width 140 height 25
click at [1270, 298] on input "0" at bounding box center [1312, 291] width 140 height 25
type input "5"
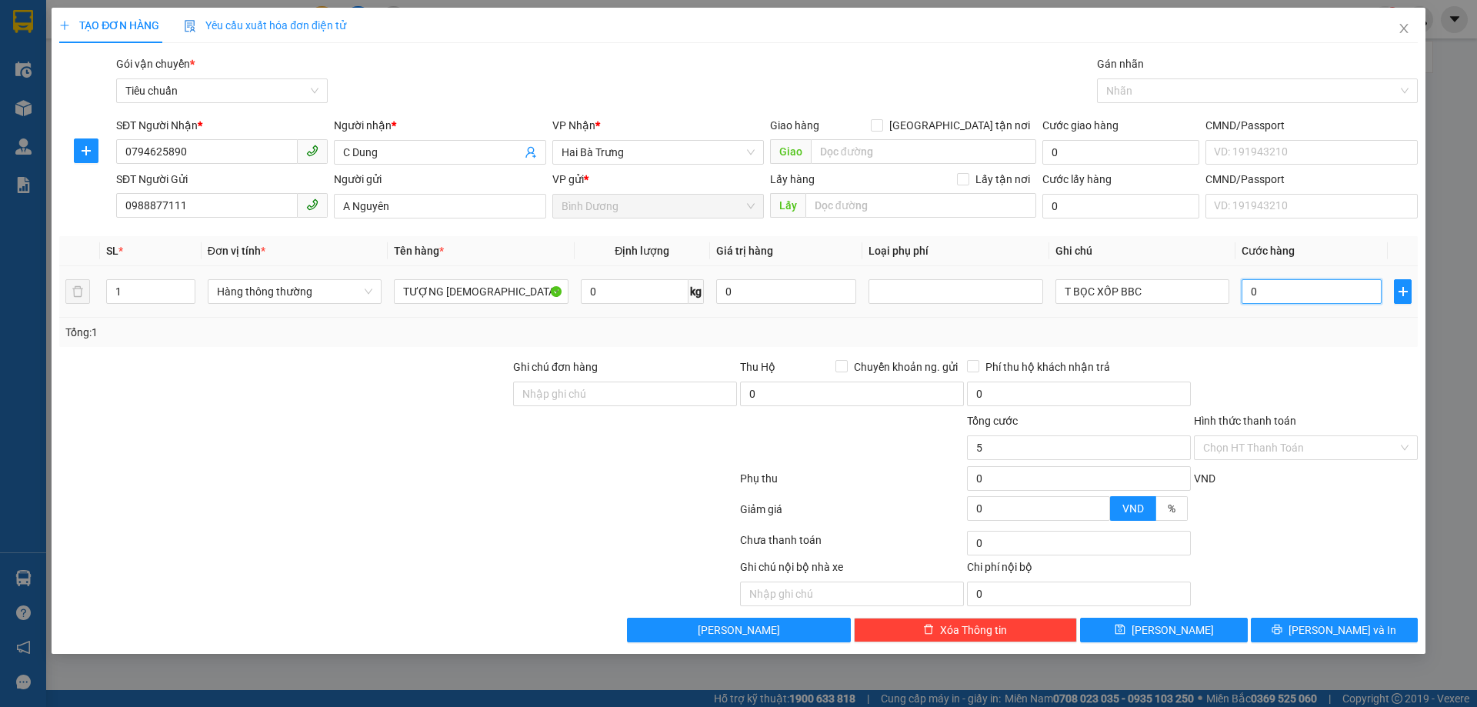
type input "5"
type input "05"
type input "50"
type input "050"
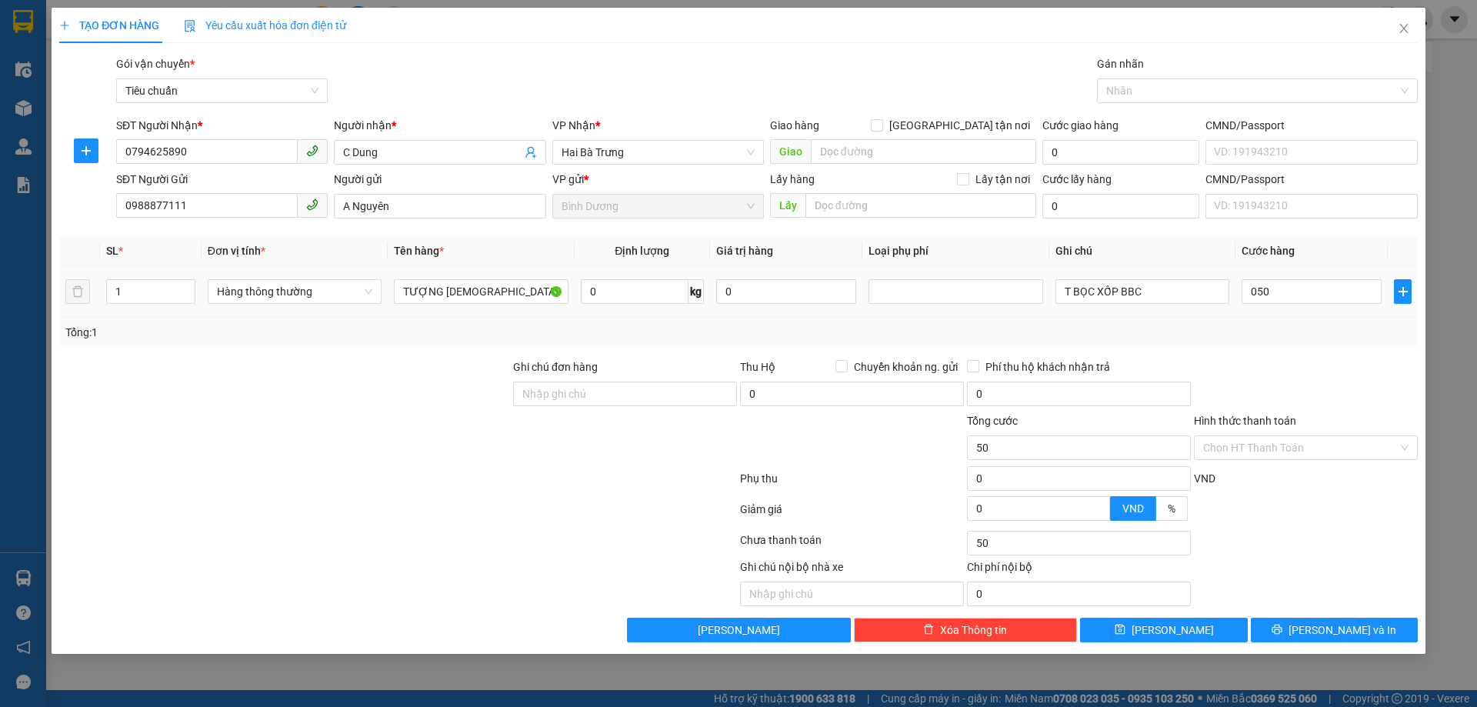
type input "50.000"
click at [1299, 330] on div "Tổng: 1" at bounding box center [738, 332] width 1346 height 17
click at [1338, 627] on span "Lưu và In" at bounding box center [1343, 630] width 108 height 17
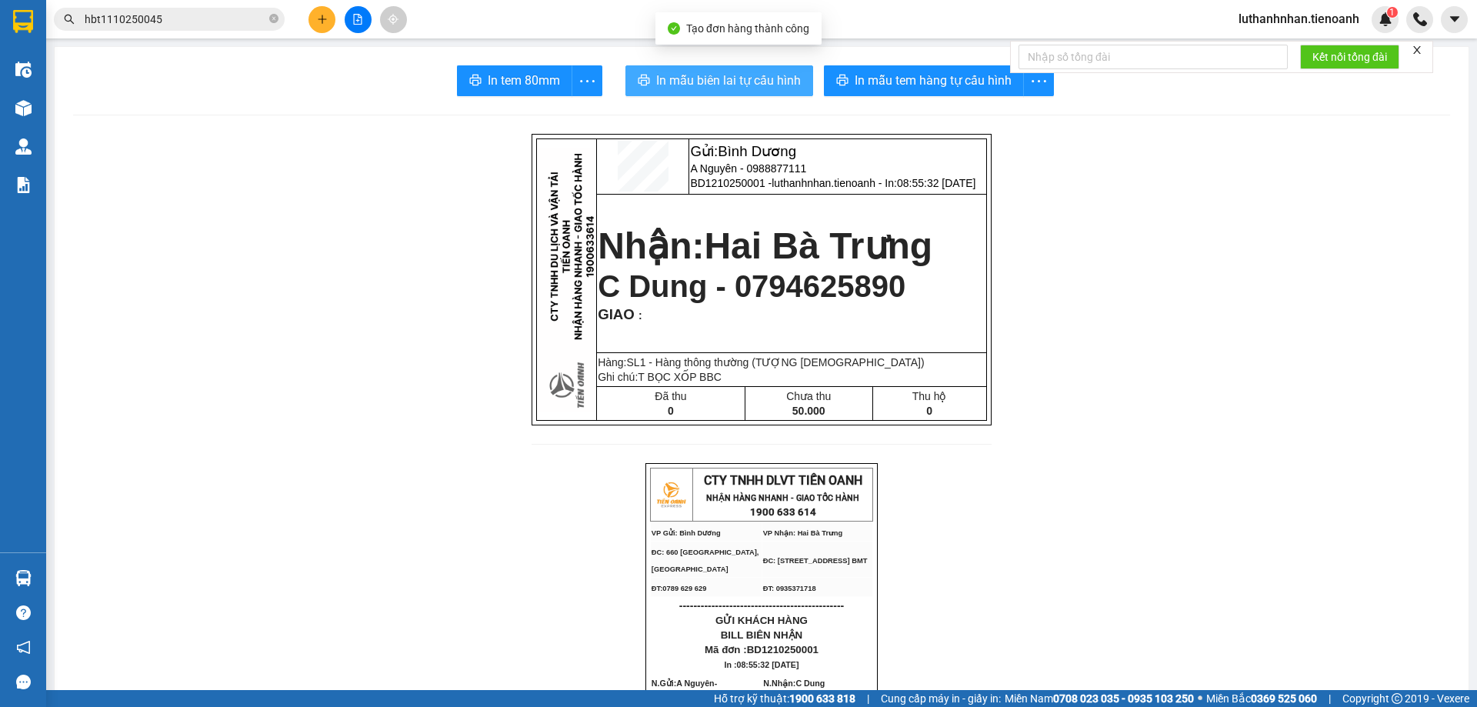
click at [748, 83] on span "In mẫu biên lai tự cấu hình" at bounding box center [728, 80] width 145 height 19
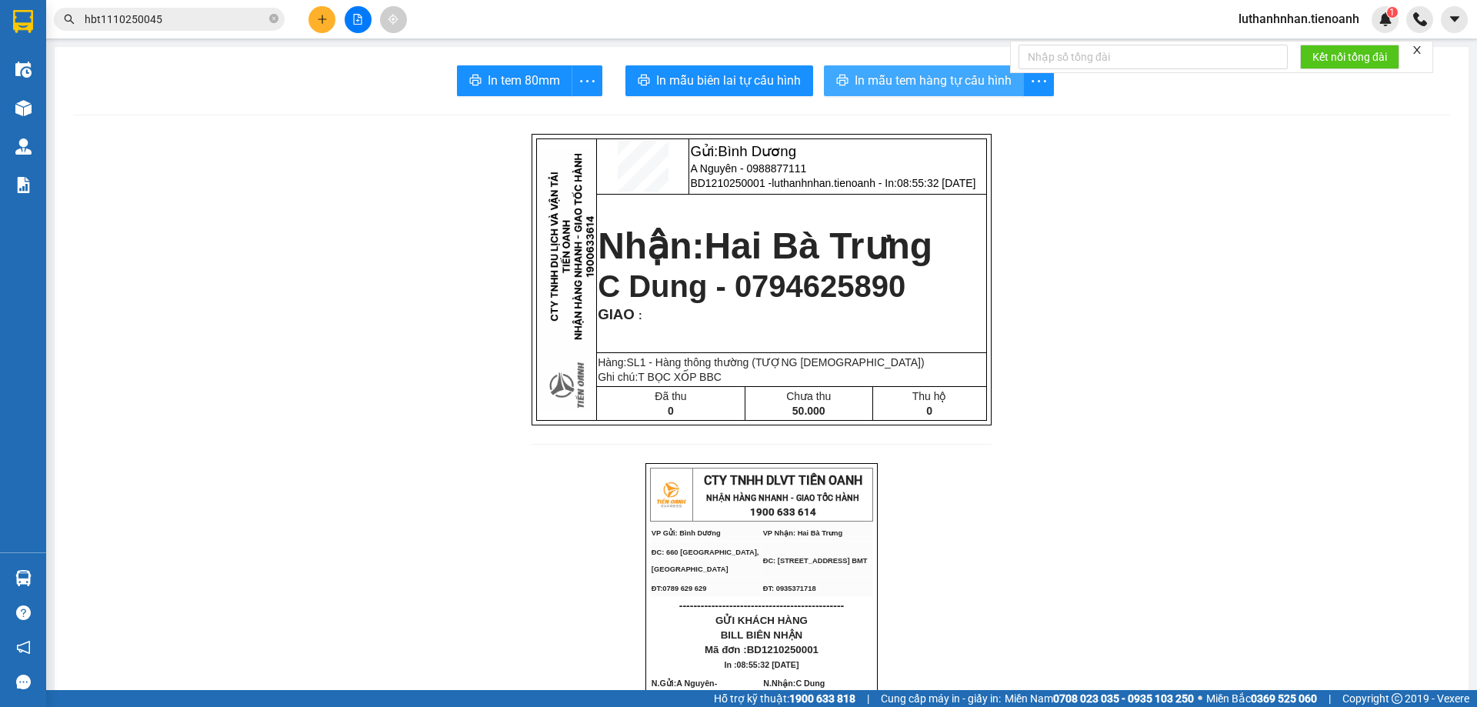
click at [962, 73] on span "In mẫu tem hàng tự cấu hình" at bounding box center [933, 80] width 157 height 19
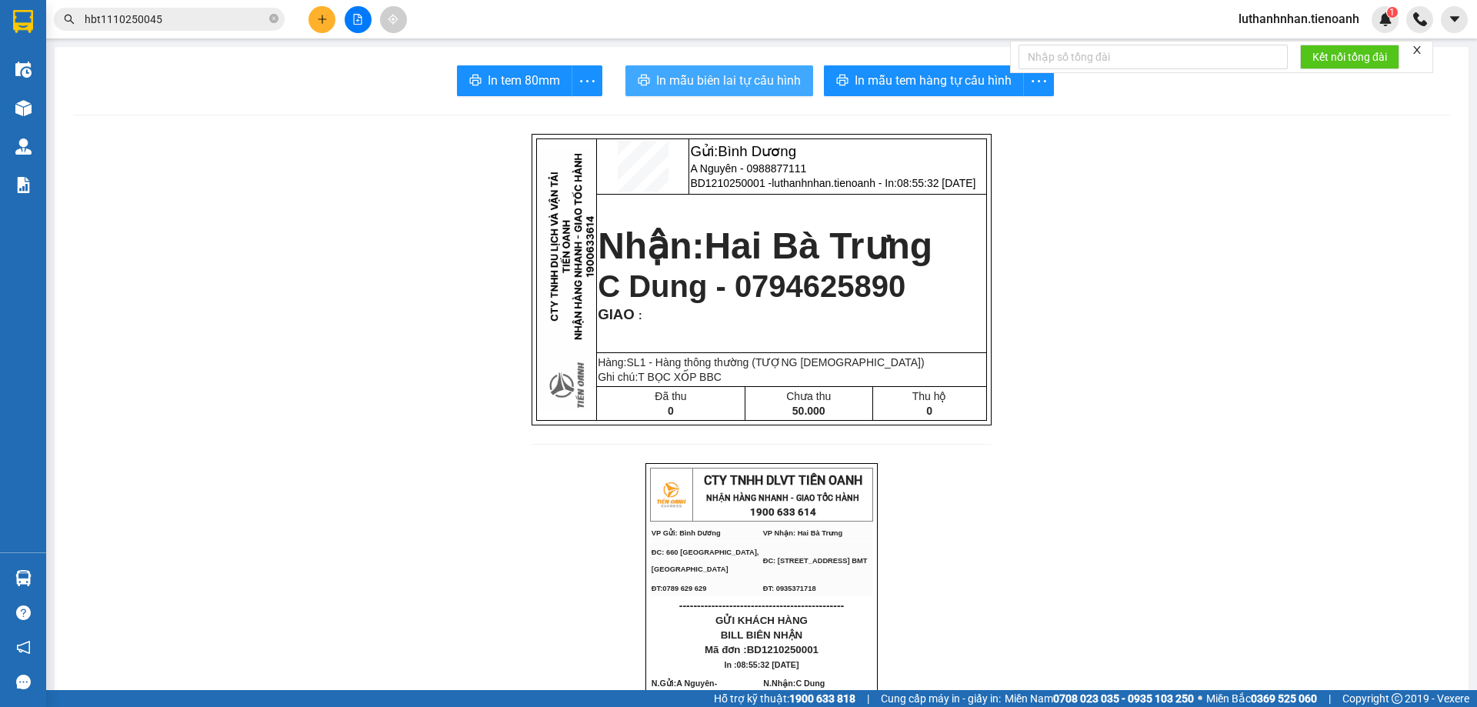
click at [718, 80] on span "In mẫu biên lai tự cấu hình" at bounding box center [728, 80] width 145 height 19
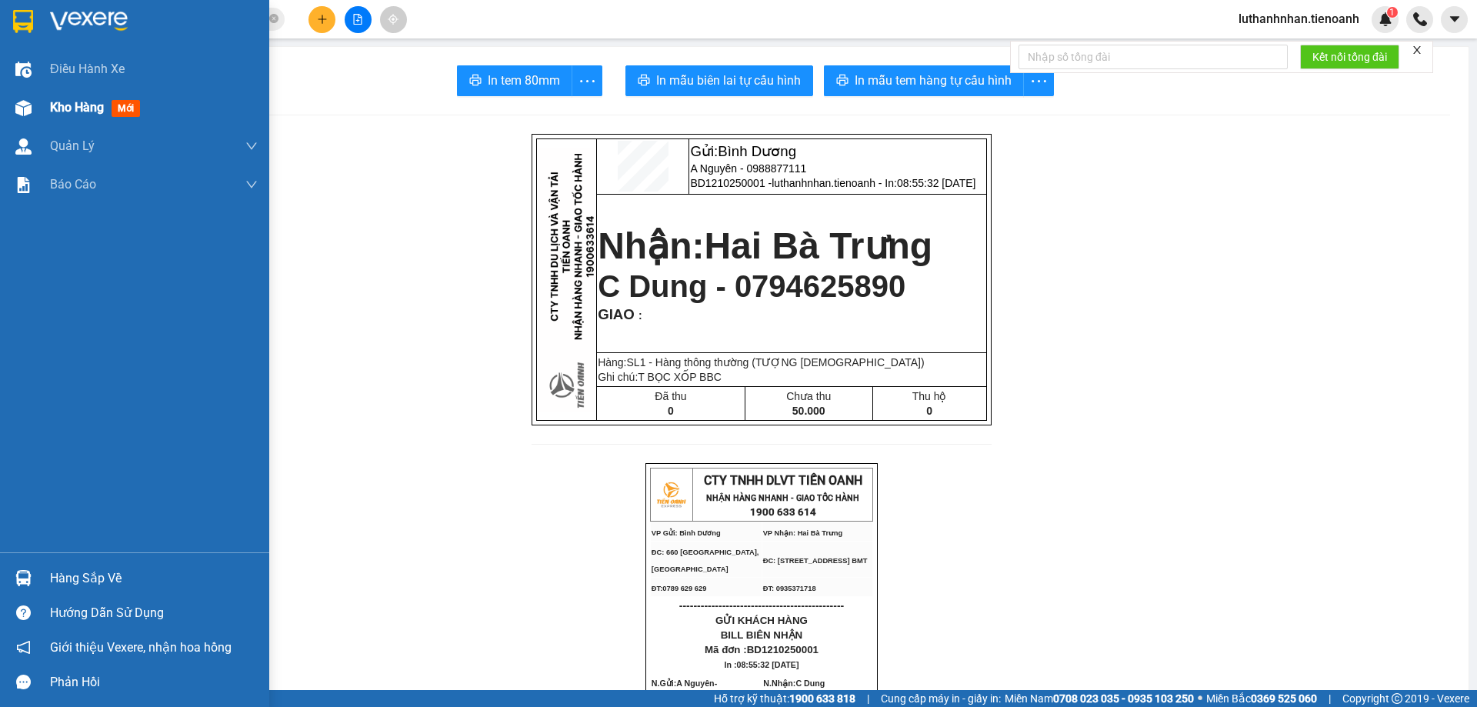
click at [91, 107] on span "Kho hàng" at bounding box center [77, 107] width 54 height 15
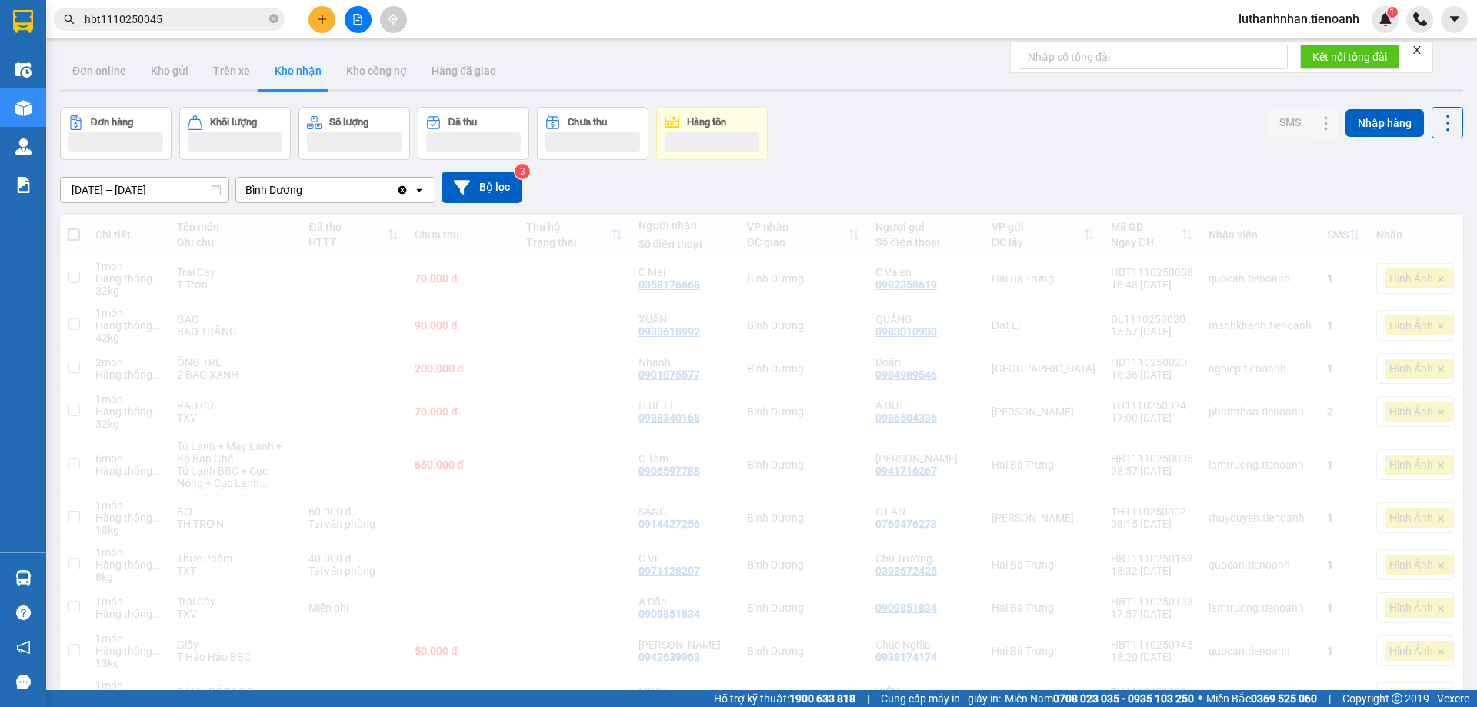
click at [179, 18] on input "hbt1110250045" at bounding box center [176, 19] width 182 height 17
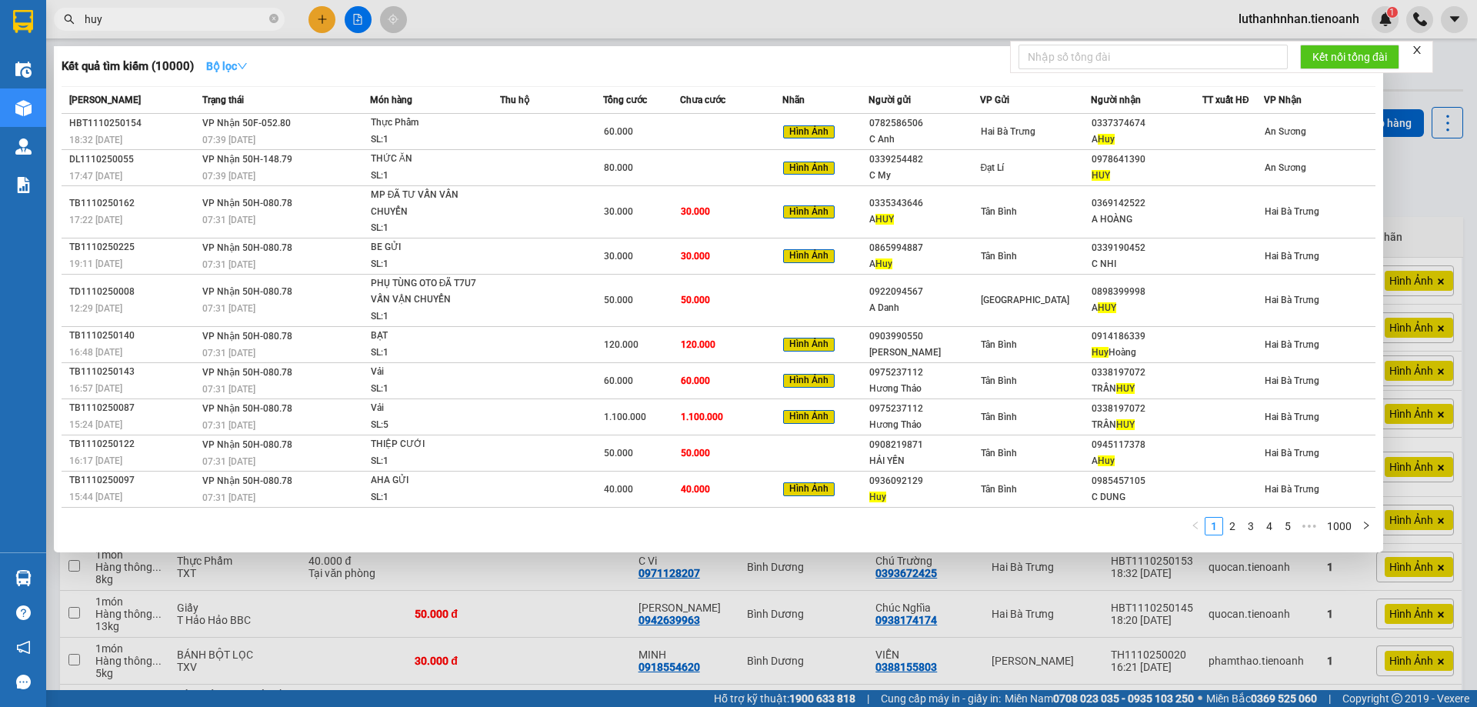
type input "huy"
click at [237, 65] on strong "Bộ lọc" at bounding box center [227, 66] width 42 height 12
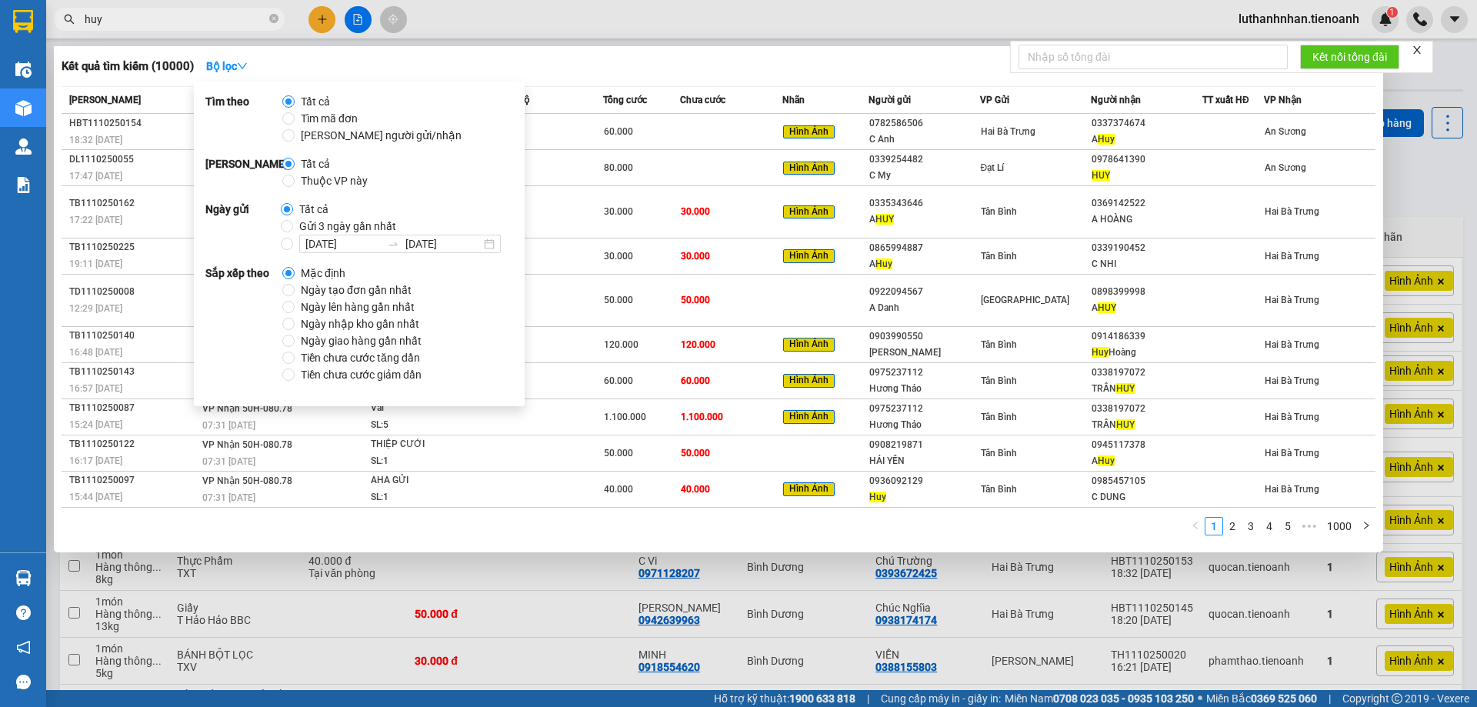
click at [331, 185] on span "Thuộc VP này" at bounding box center [334, 180] width 79 height 17
click at [295, 185] on input "Thuộc VP này" at bounding box center [288, 181] width 12 height 12
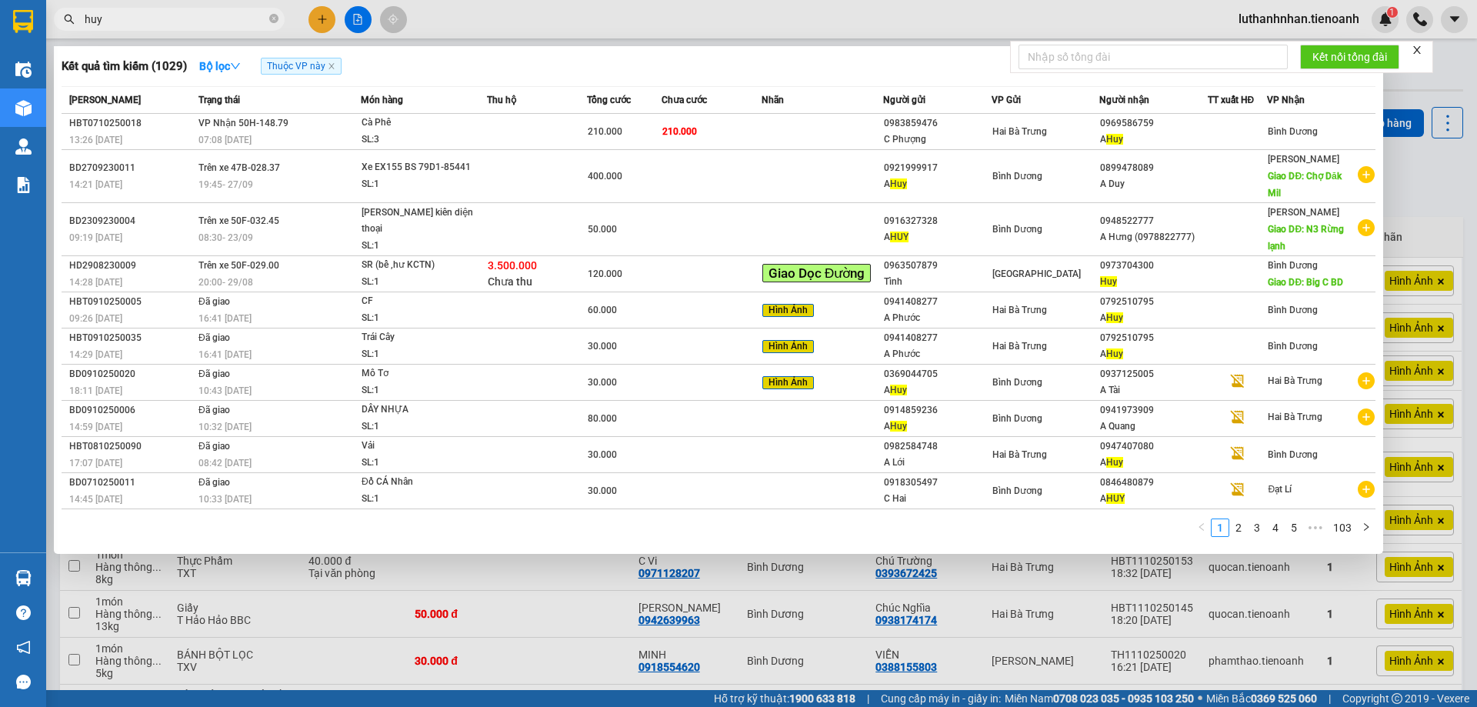
click at [648, 55] on div "Kết quả tìm kiếm ( 1029 ) Bộ lọc Thuộc VP này" at bounding box center [719, 66] width 1314 height 25
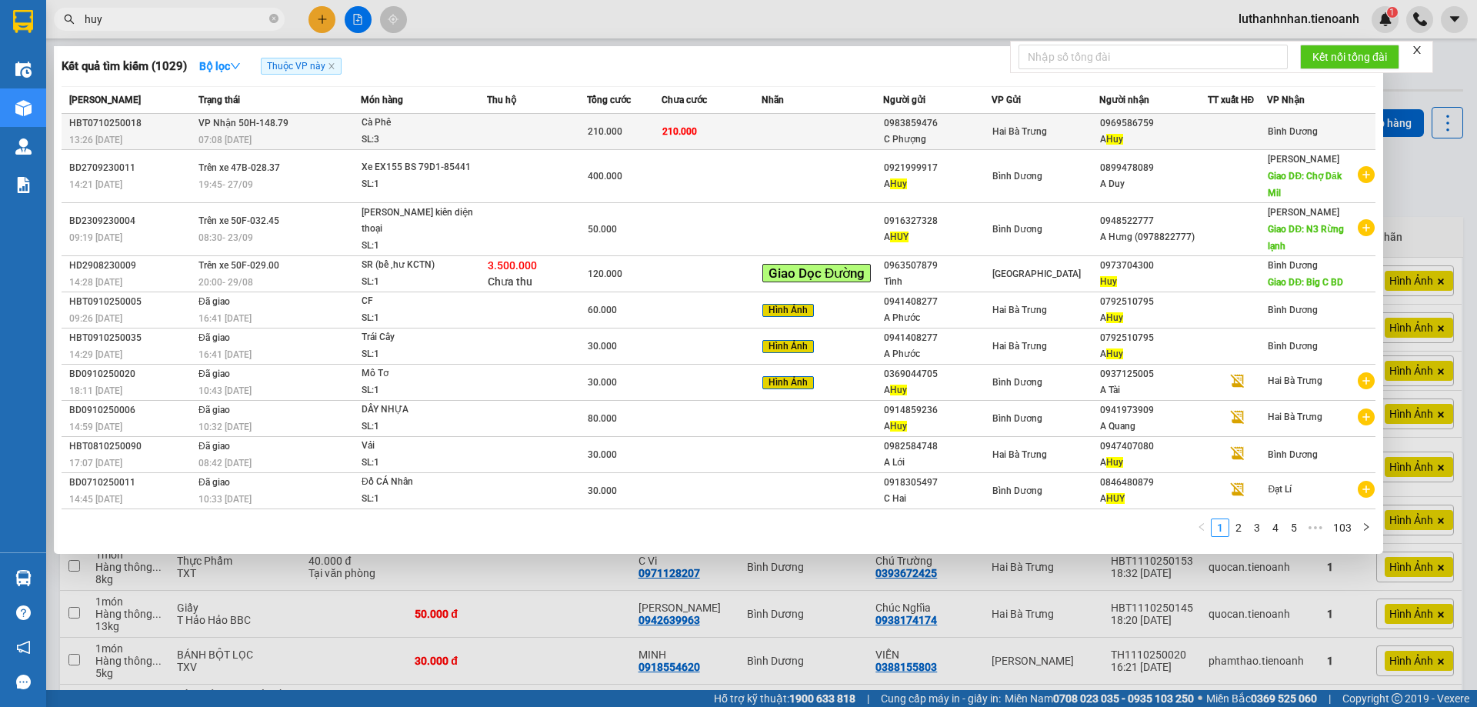
click at [635, 138] on div "210.000" at bounding box center [624, 131] width 73 height 17
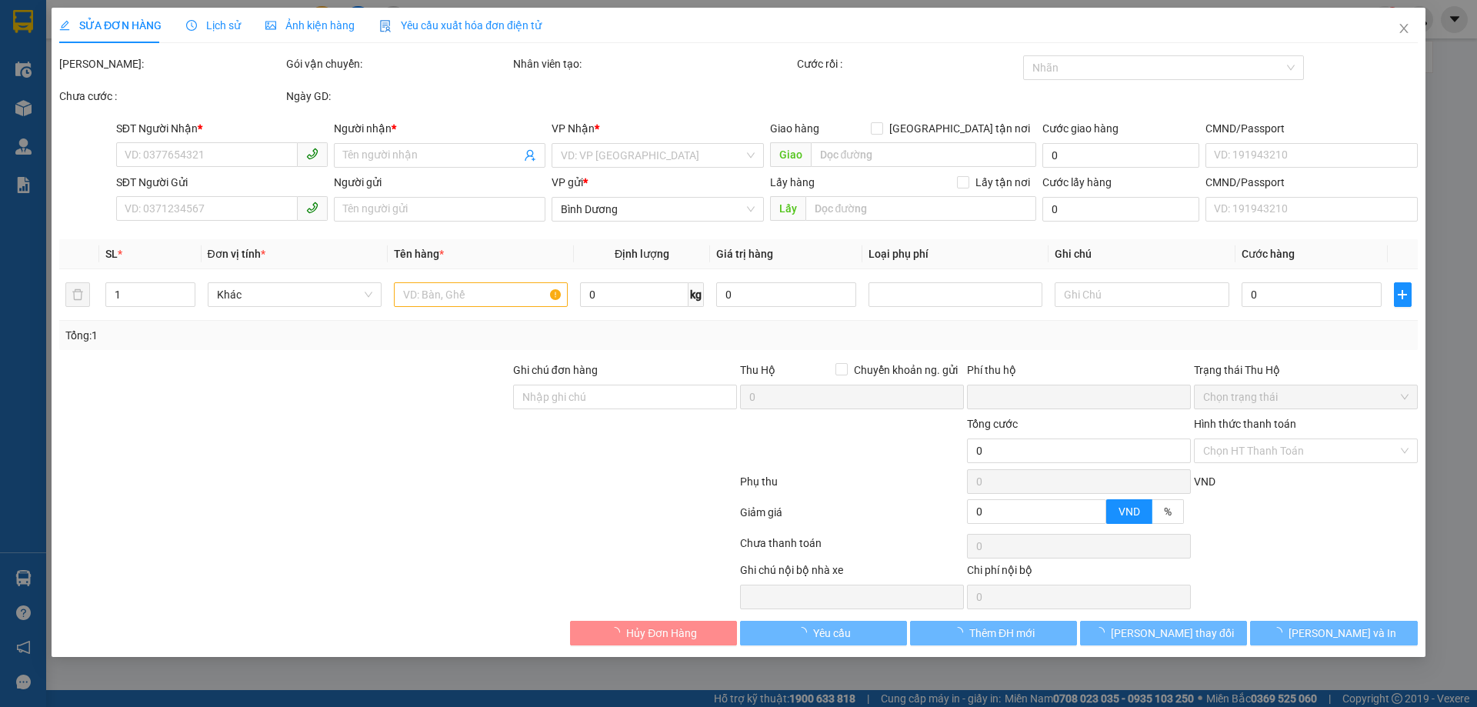
type input "0969586759"
type input "A Huy"
type input "0983859476"
type input "C Phượng"
type input "0"
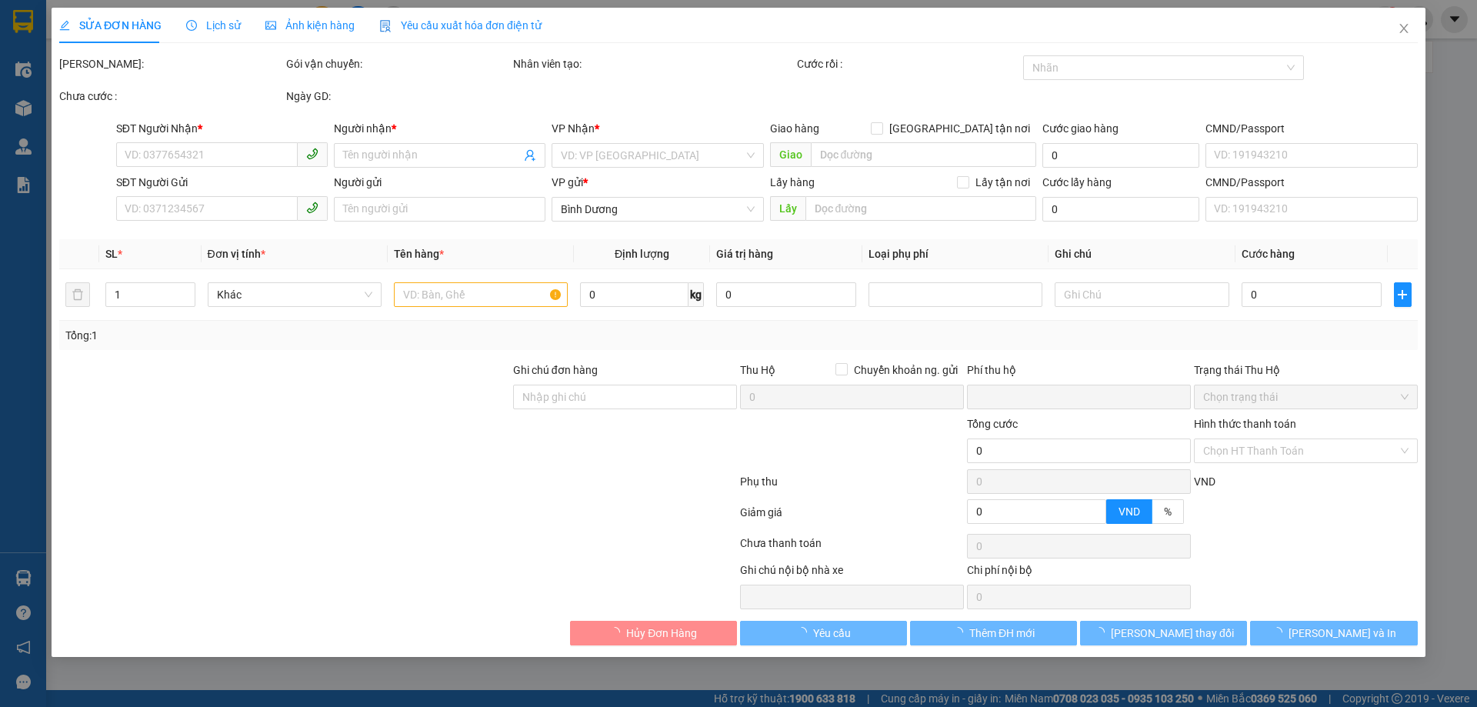
type input "210.000"
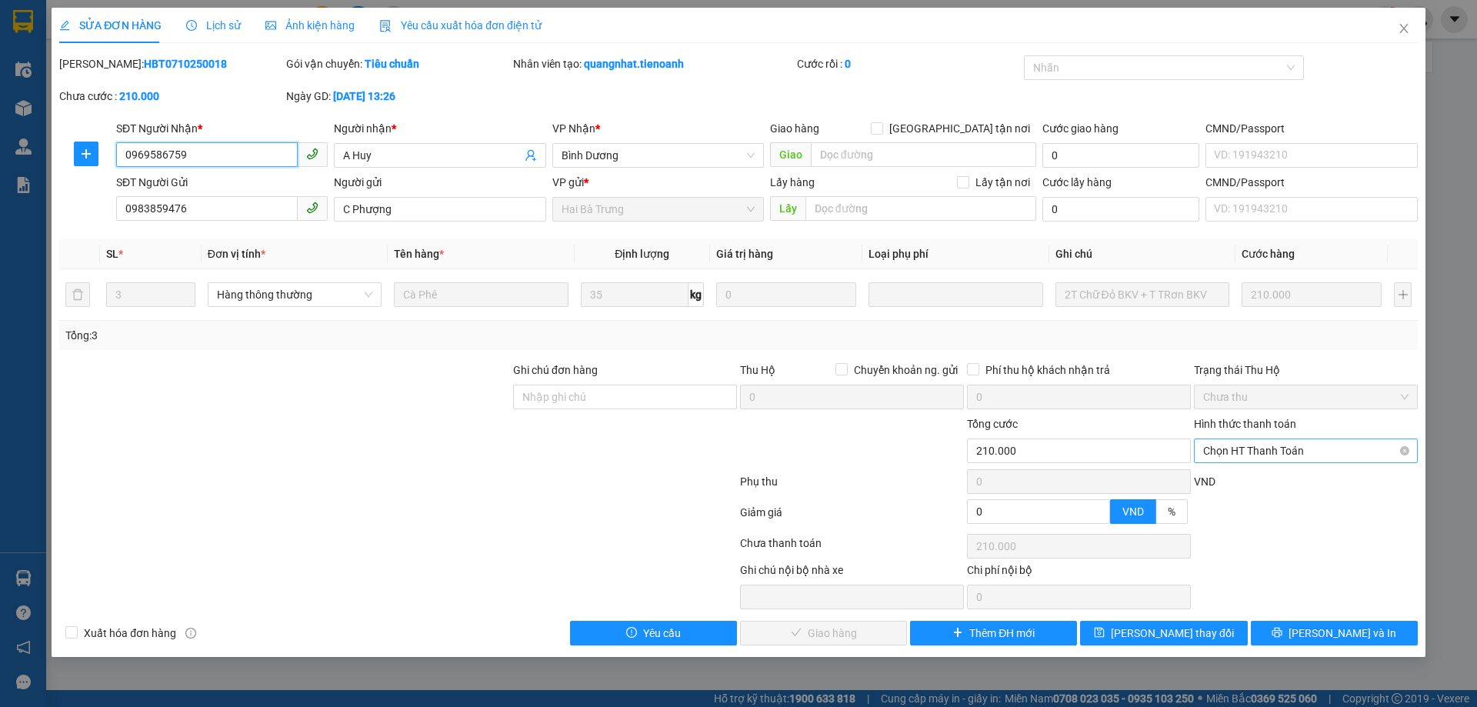
click at [1259, 449] on span "Chọn HT Thanh Toán" at bounding box center [1305, 450] width 205 height 23
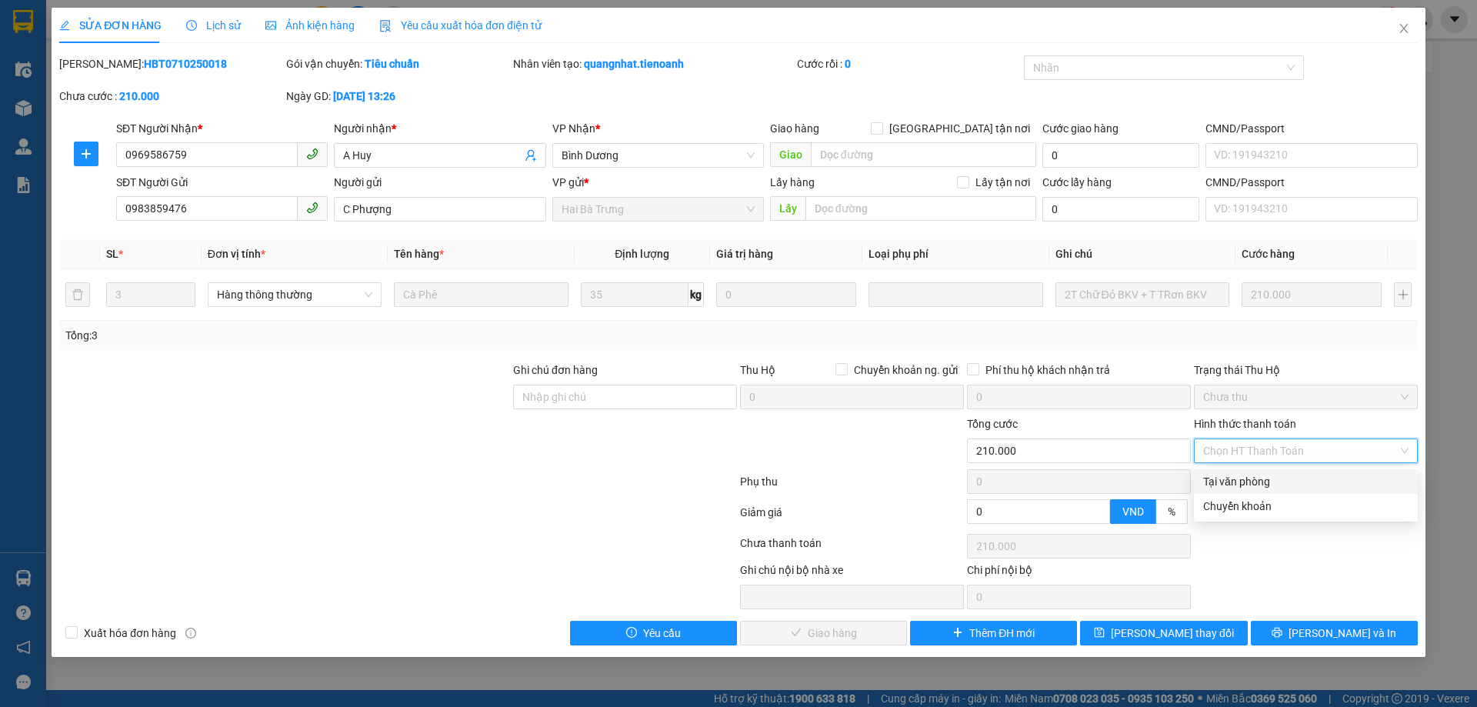
click at [1266, 482] on div "Tại văn phòng" at bounding box center [1305, 481] width 205 height 17
type input "0"
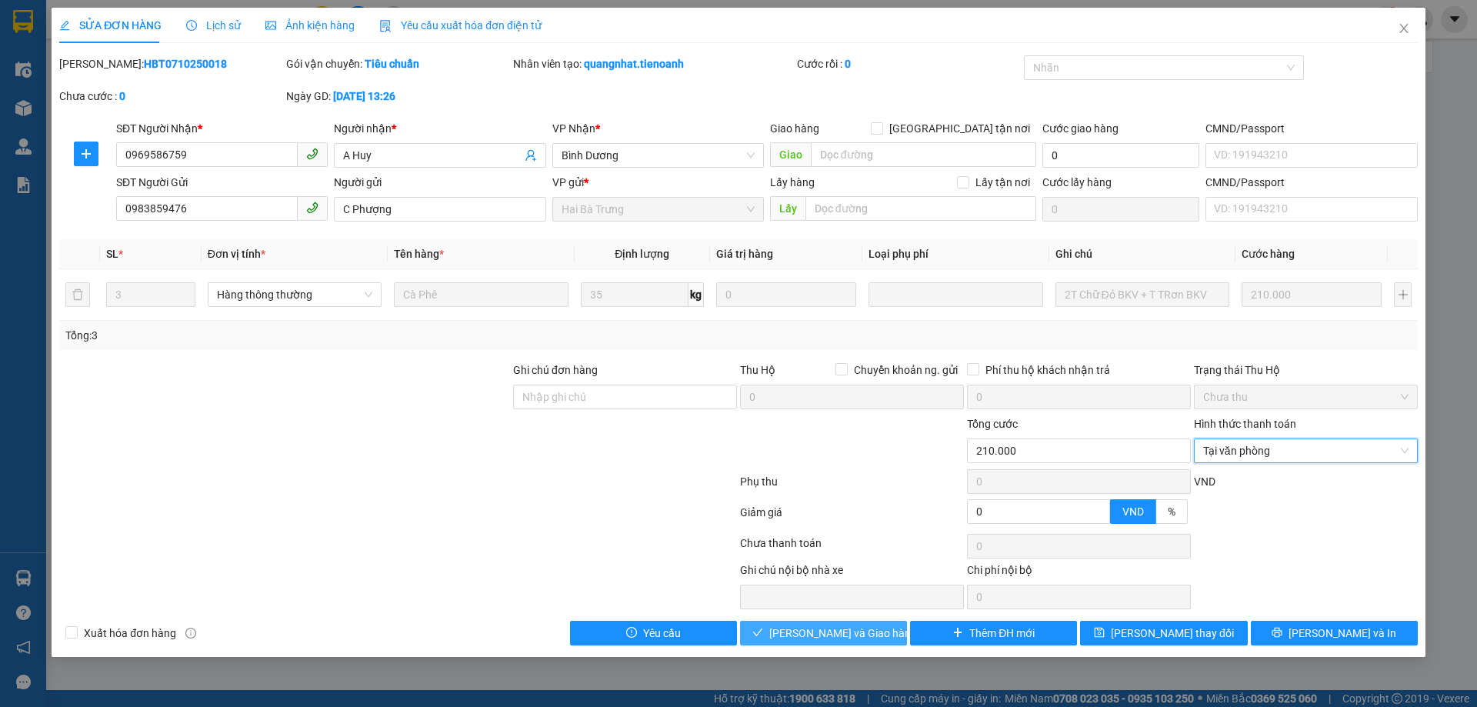
click at [885, 636] on button "Lưu và Giao hàng" at bounding box center [823, 633] width 167 height 25
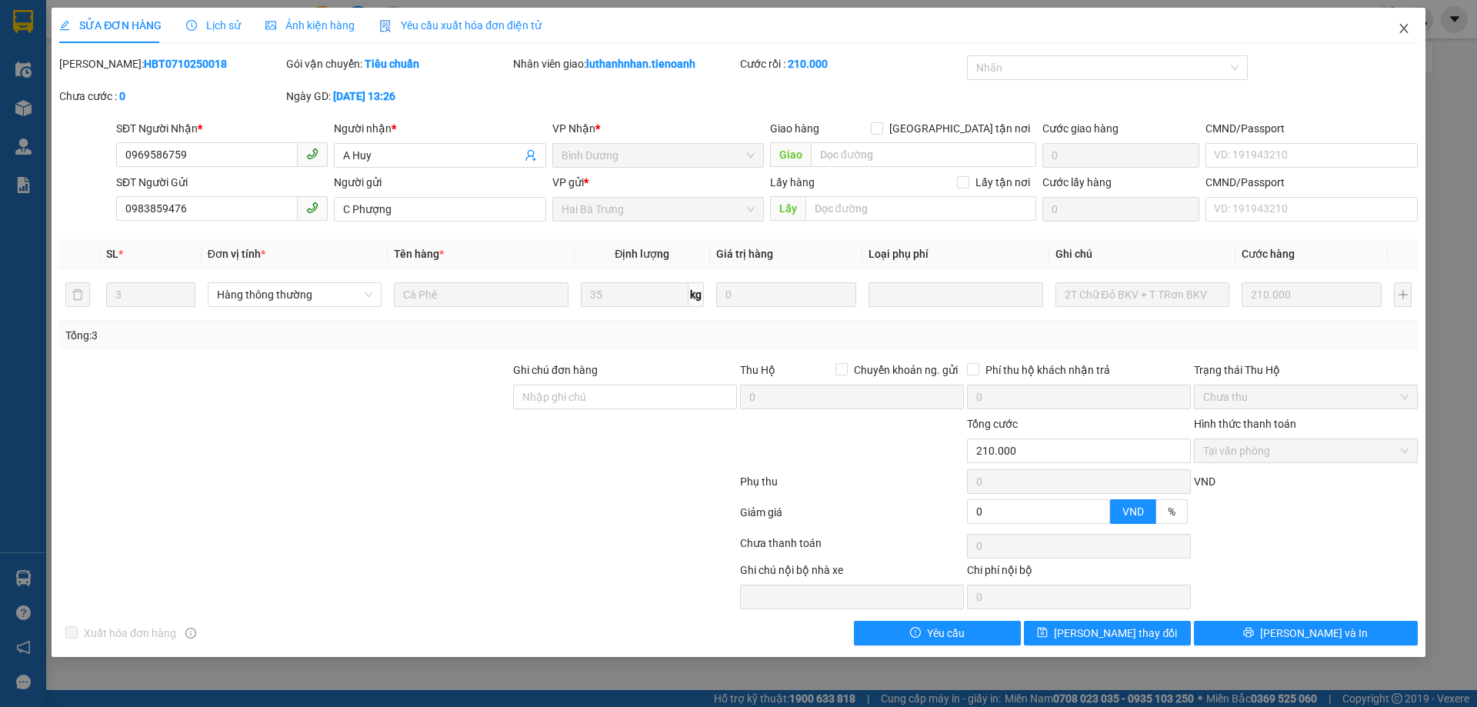
click at [1406, 28] on icon "close" at bounding box center [1404, 28] width 12 height 12
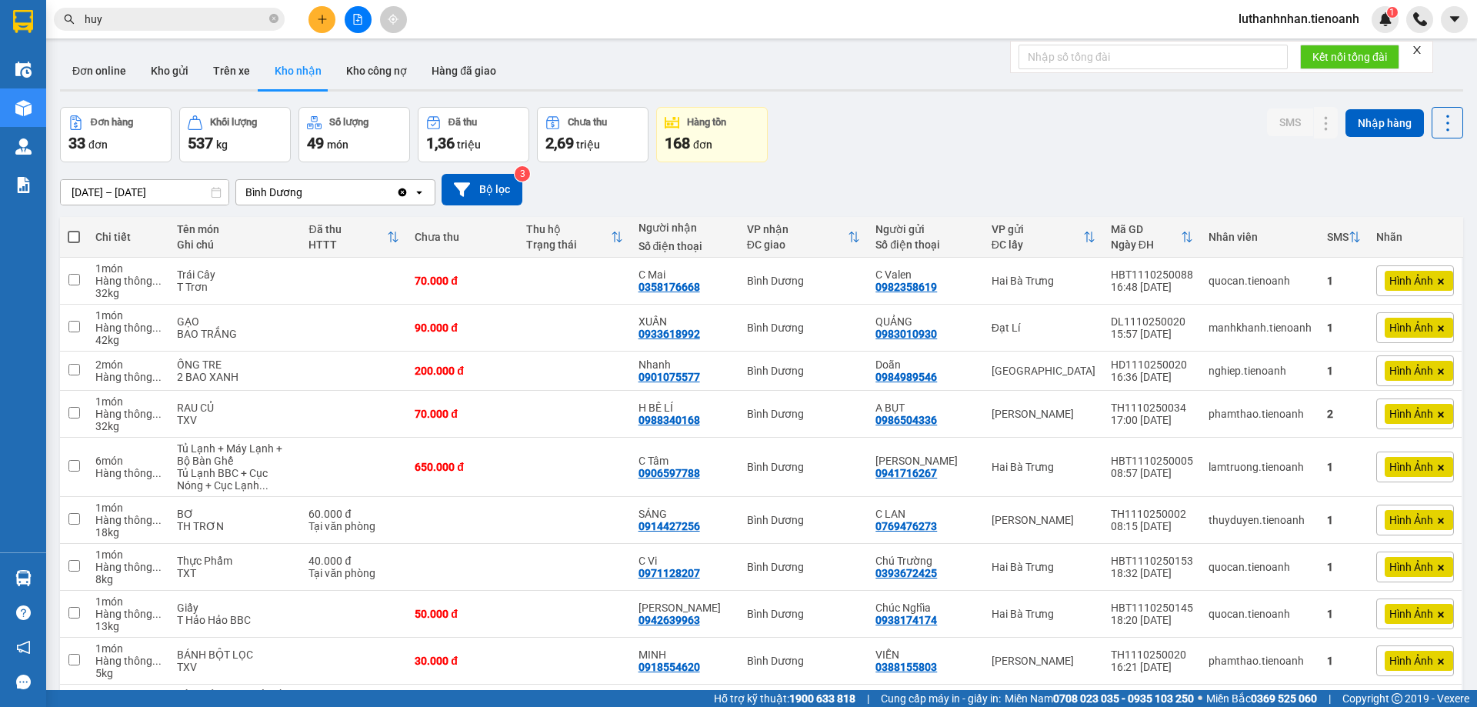
click at [147, 25] on input "huy" at bounding box center [176, 19] width 182 height 17
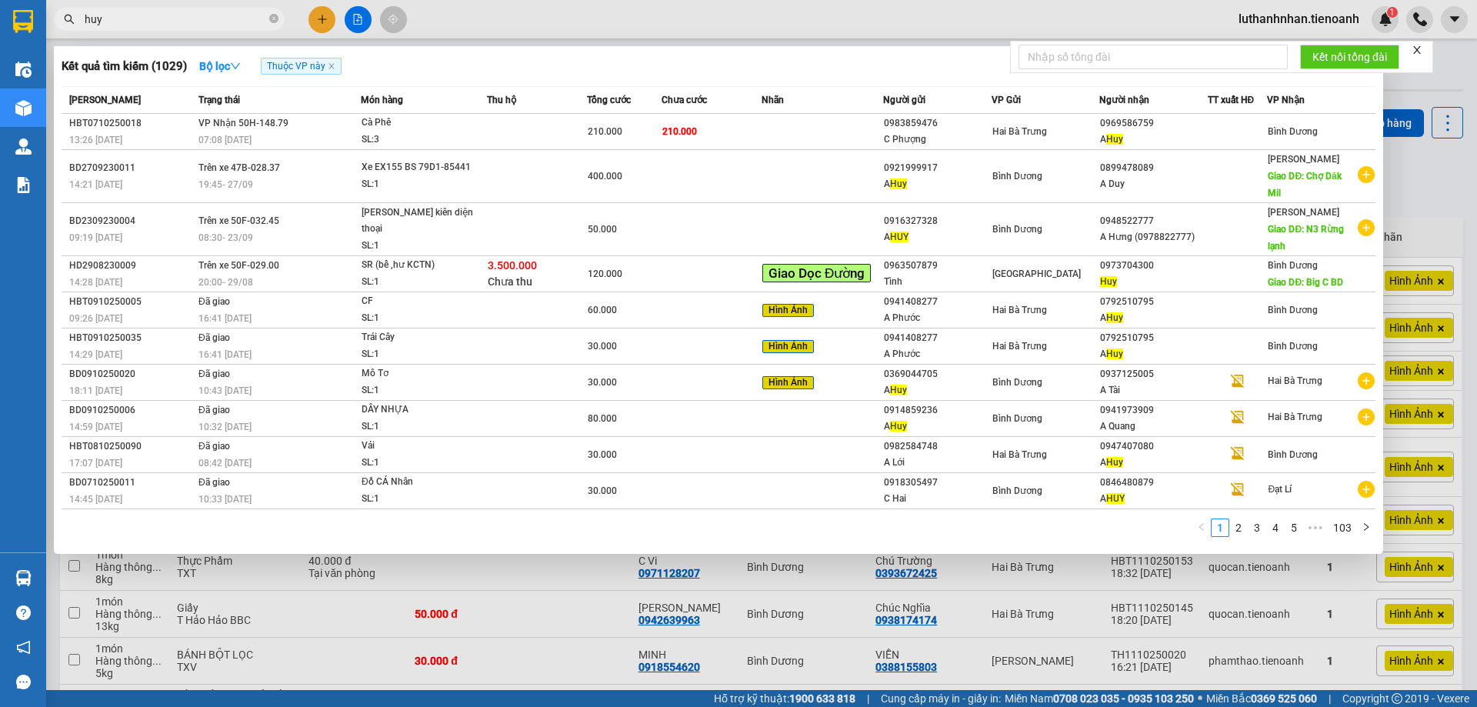
click at [147, 25] on input "huy" at bounding box center [176, 19] width 182 height 17
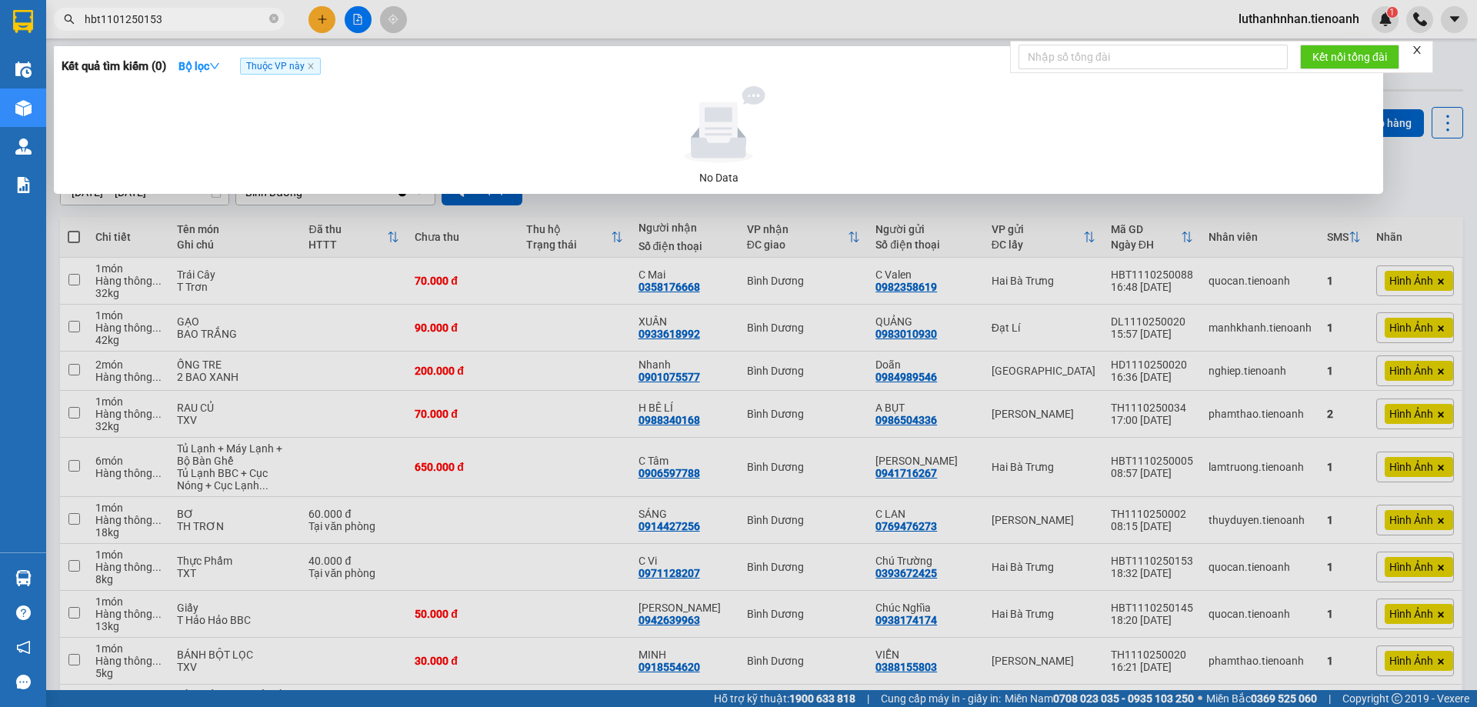
click at [117, 18] on input "hbt1101250153" at bounding box center [176, 19] width 182 height 17
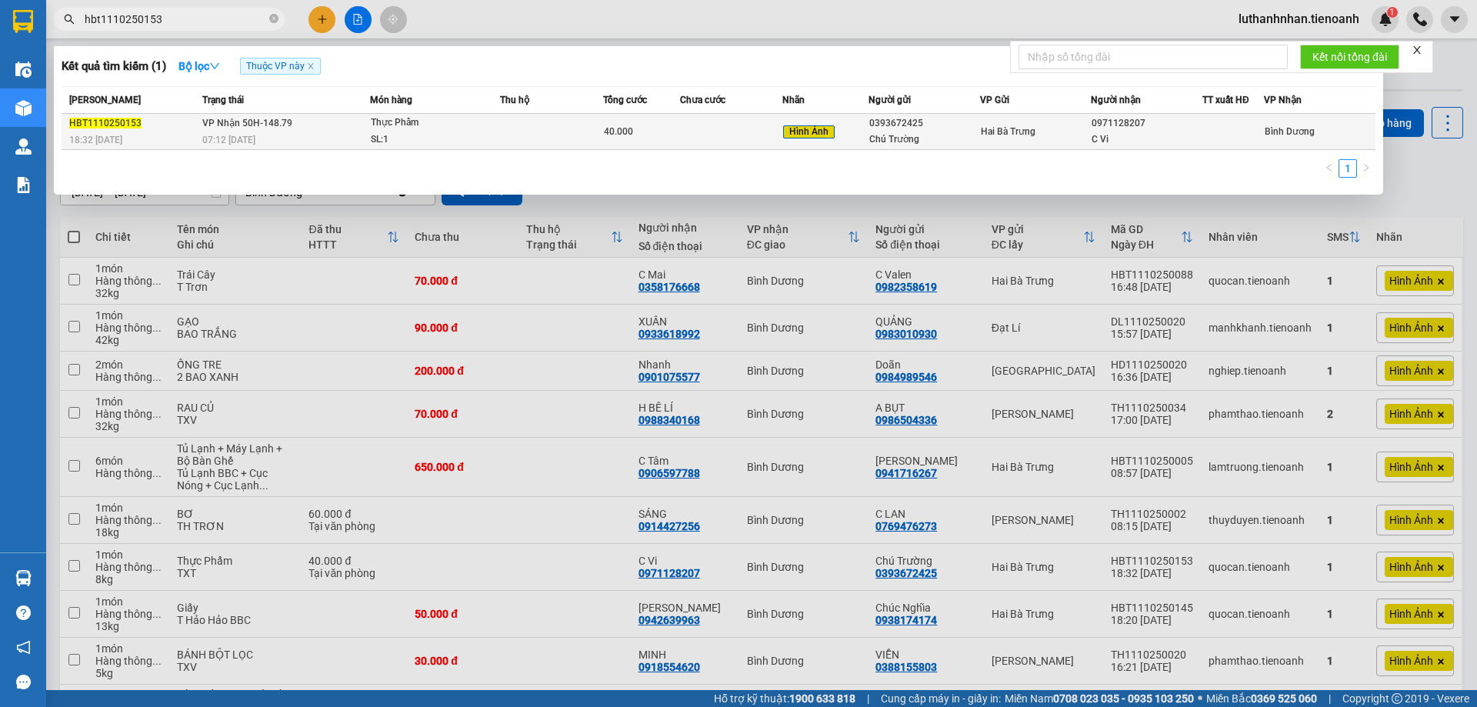
type input "hbt1110250153"
click at [399, 145] on div "SL: 1" at bounding box center [428, 140] width 115 height 17
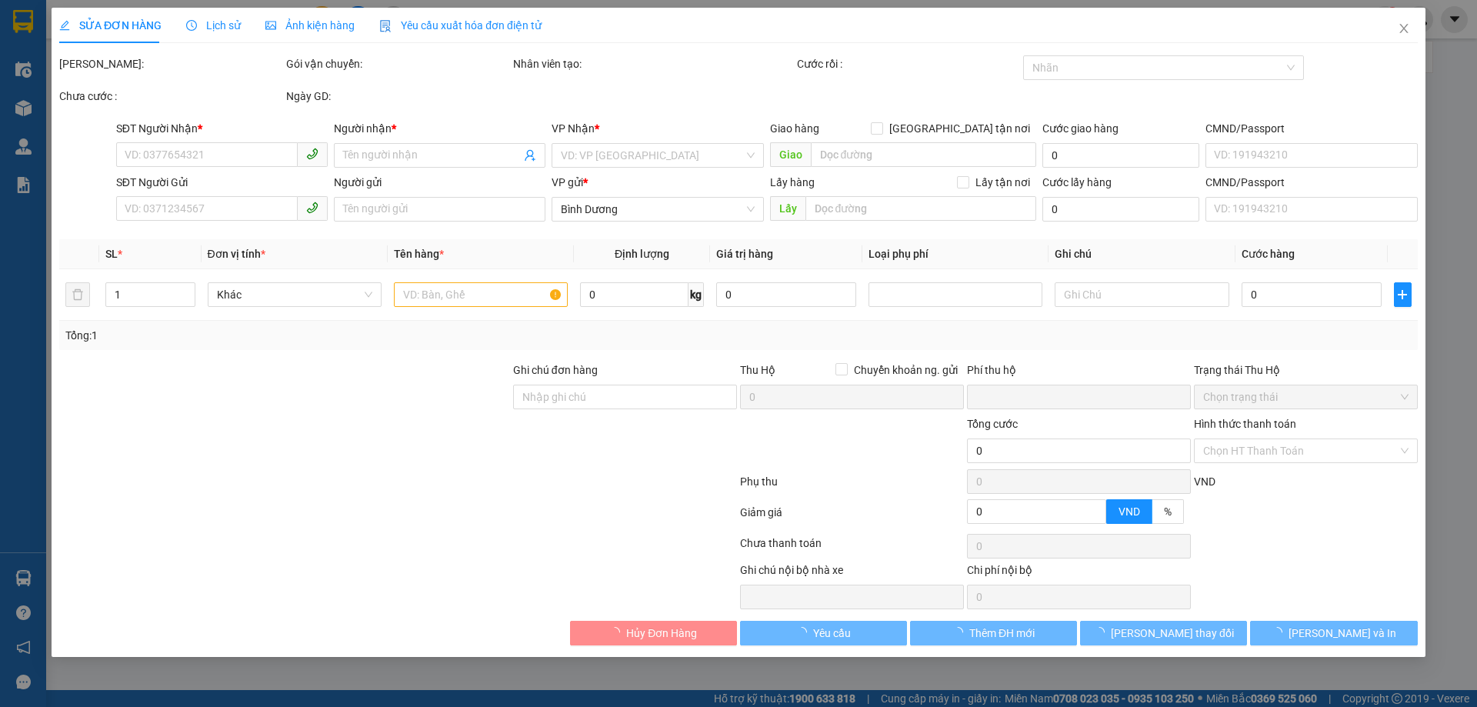
type input "0971128207"
type input "C Vi"
type input "0393672425"
type input "Chú Trường"
type input "0"
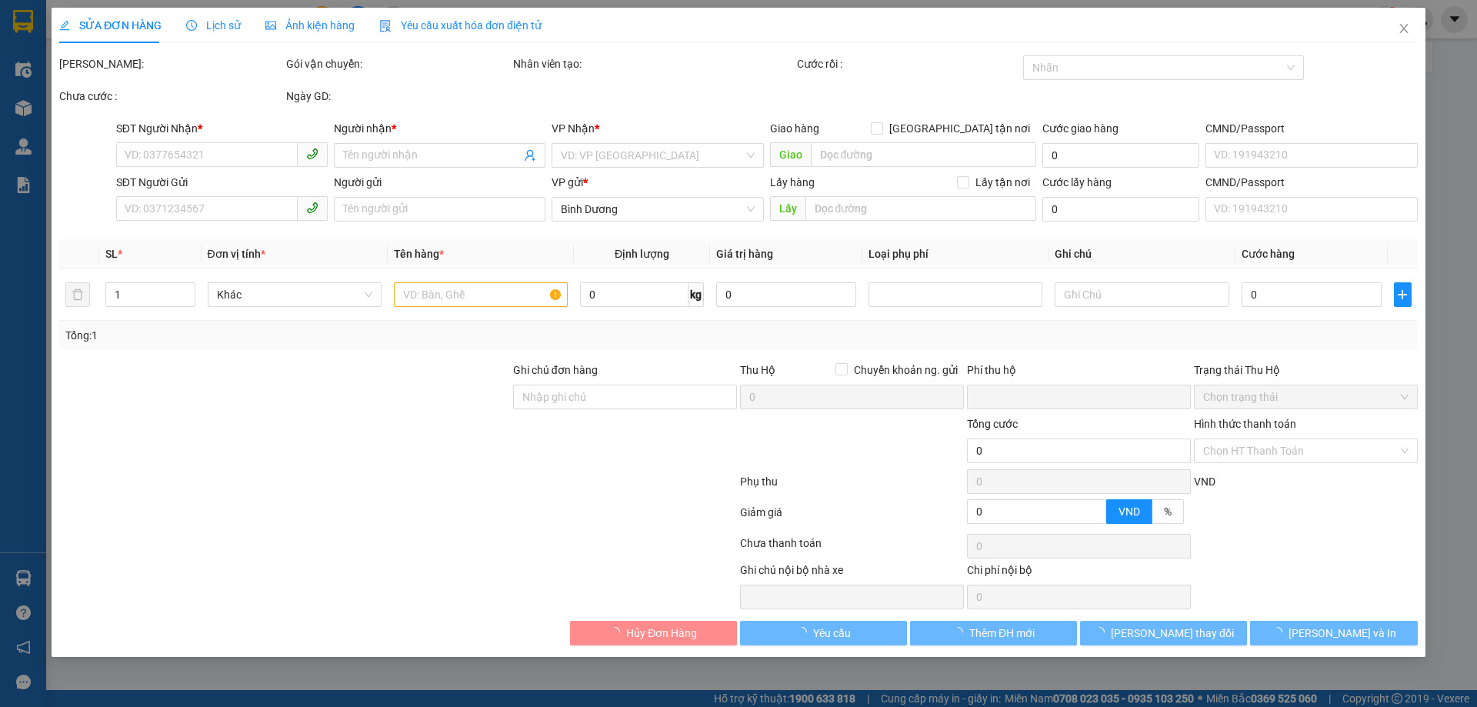
type input "40.000"
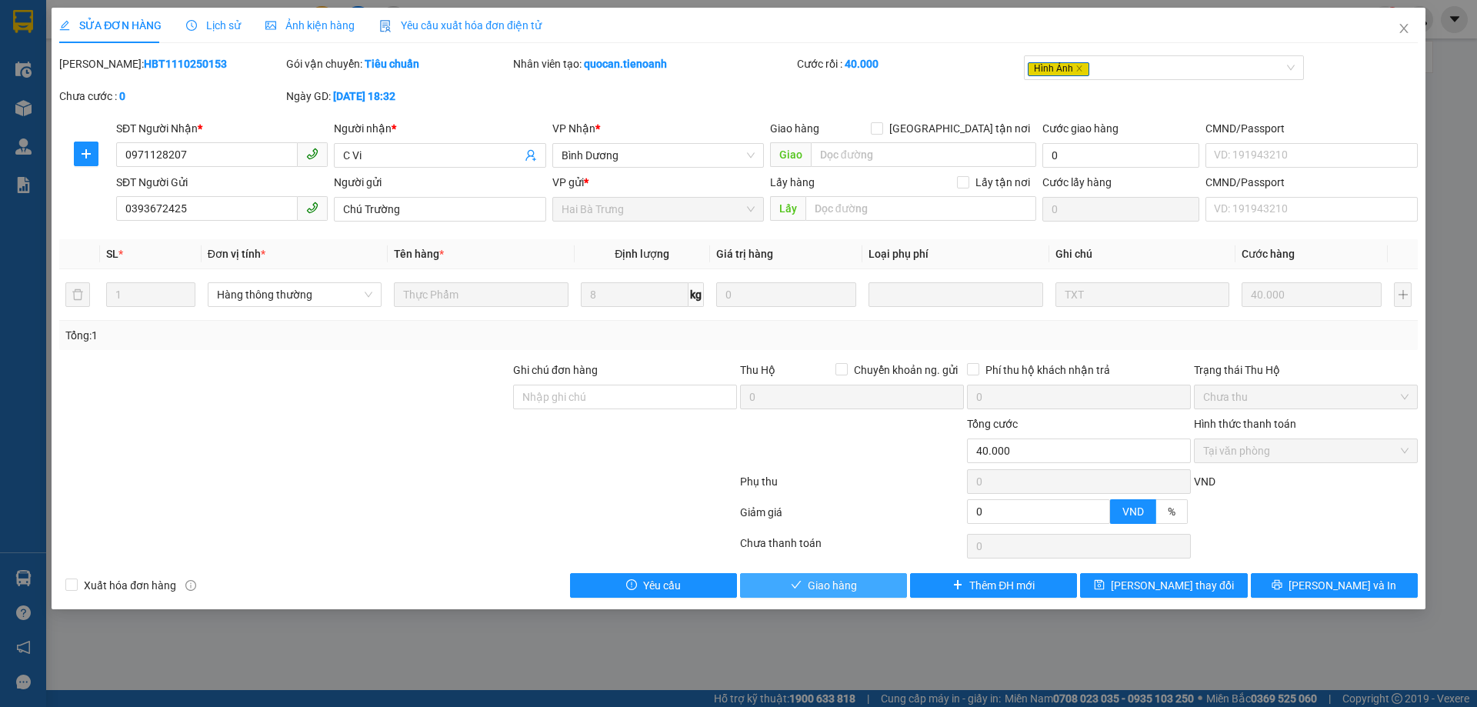
click at [886, 580] on button "Giao hàng" at bounding box center [823, 585] width 167 height 25
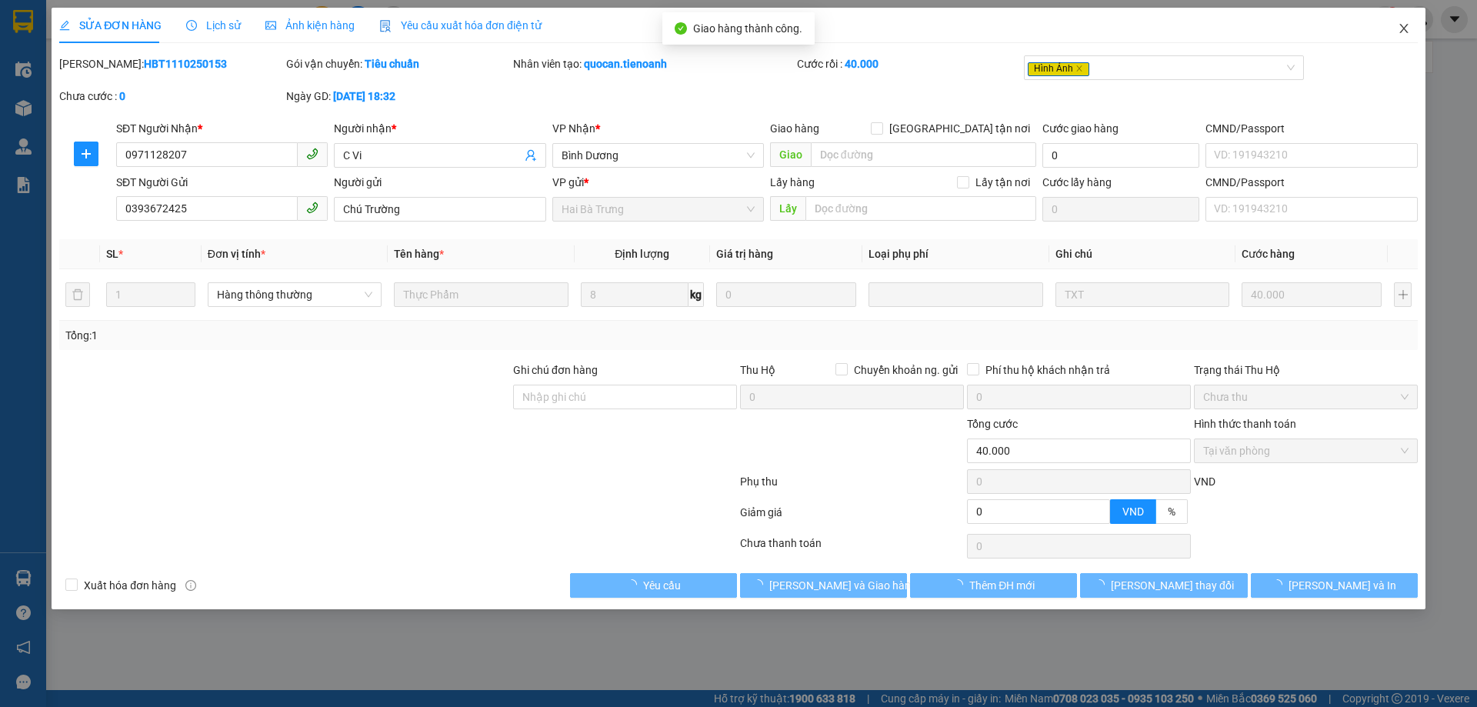
click at [1405, 29] on icon "close" at bounding box center [1404, 28] width 12 height 12
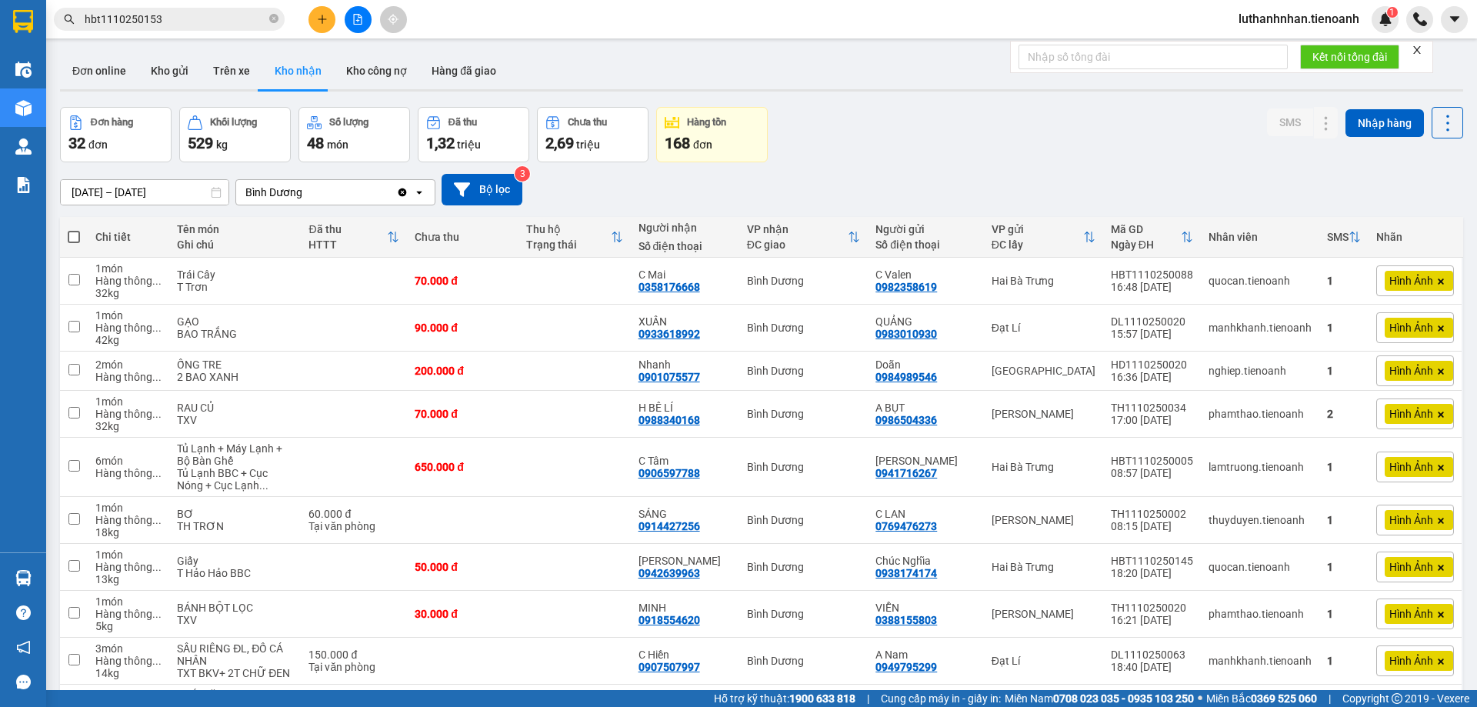
click at [921, 154] on div "Đơn hàng 32 đơn Khối lượng 529 kg Số lượng 48 món Đã thu 1,32 triệu Chưa thu 2,…" at bounding box center [761, 134] width 1403 height 55
click at [220, 24] on input "hbt1110250153" at bounding box center [176, 19] width 182 height 17
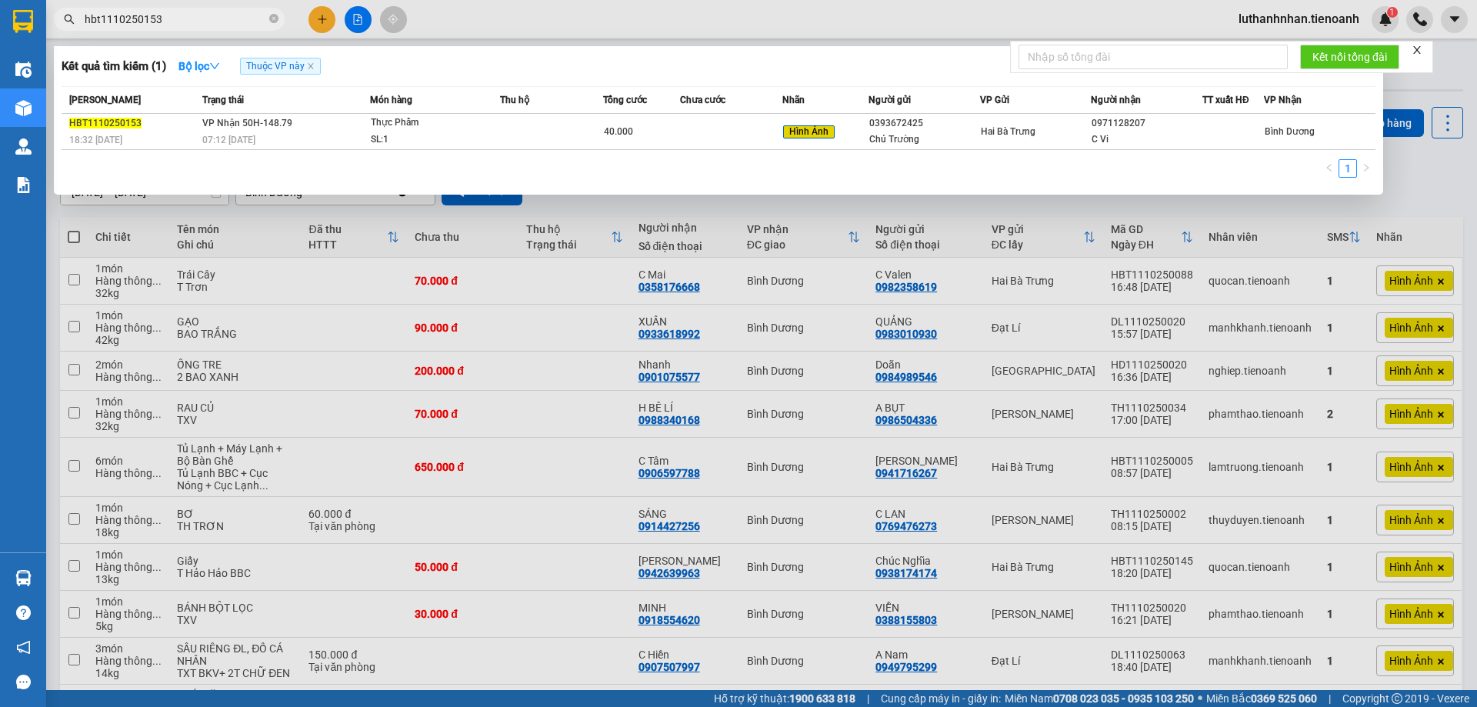
click at [220, 24] on input "hbt1110250153" at bounding box center [176, 19] width 182 height 17
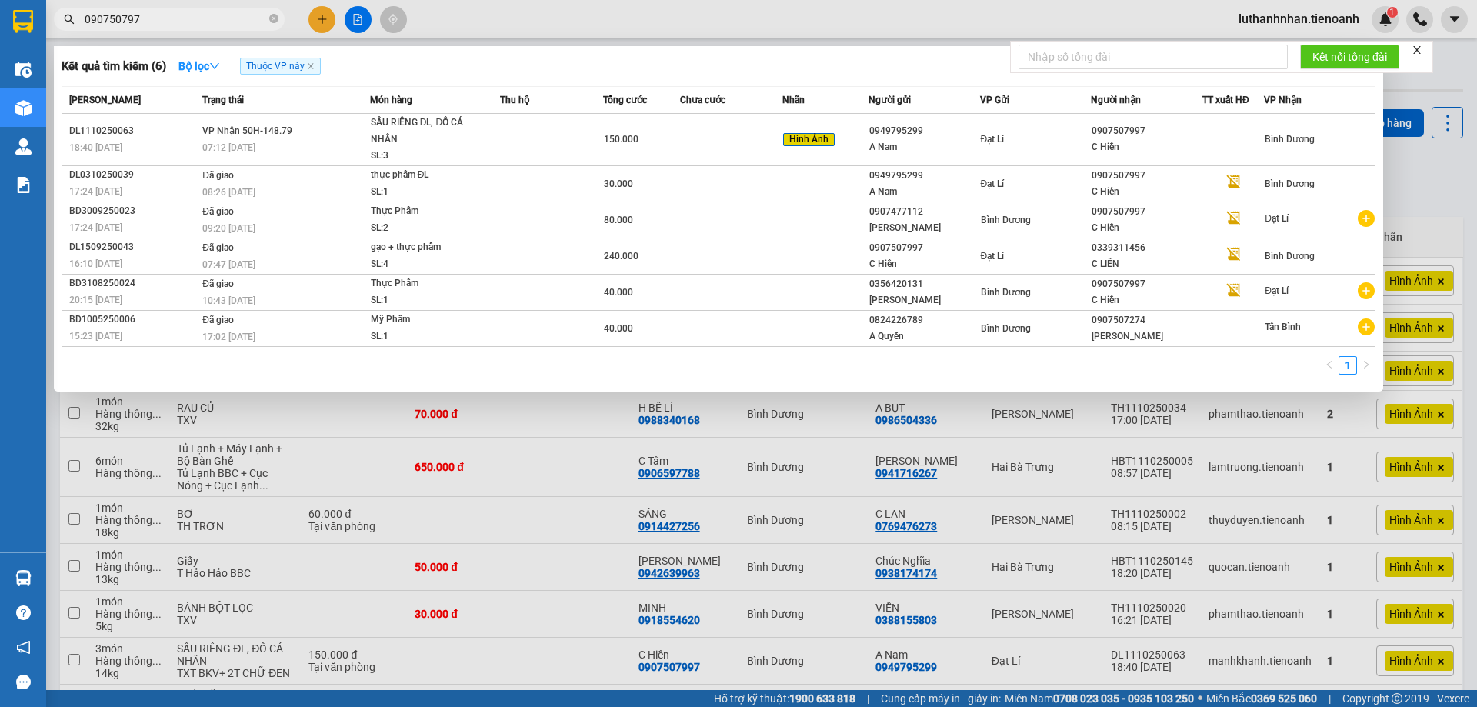
type input "0907507977"
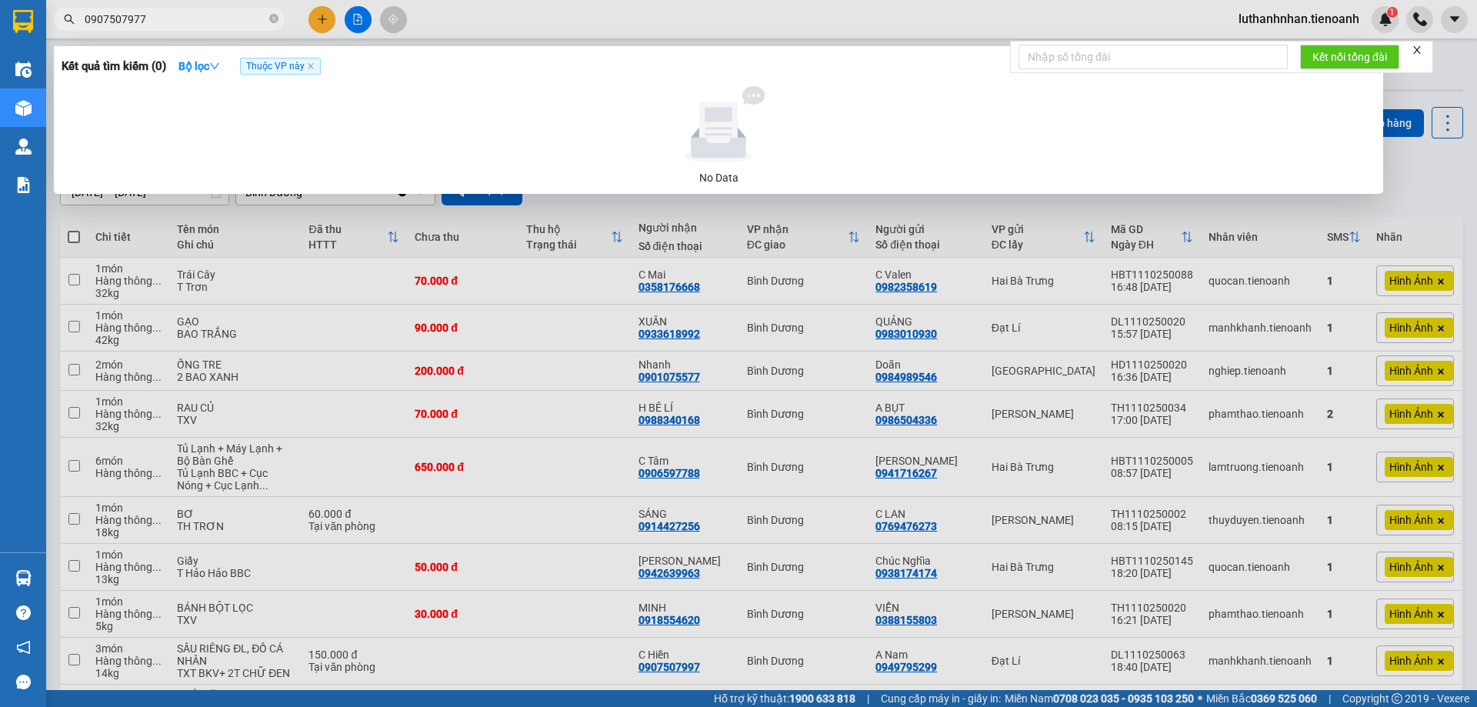
click at [168, 11] on input "0907507977" at bounding box center [176, 19] width 182 height 17
click at [187, 18] on input "0907507977" at bounding box center [176, 19] width 182 height 17
click at [274, 22] on icon "close-circle" at bounding box center [273, 18] width 9 height 9
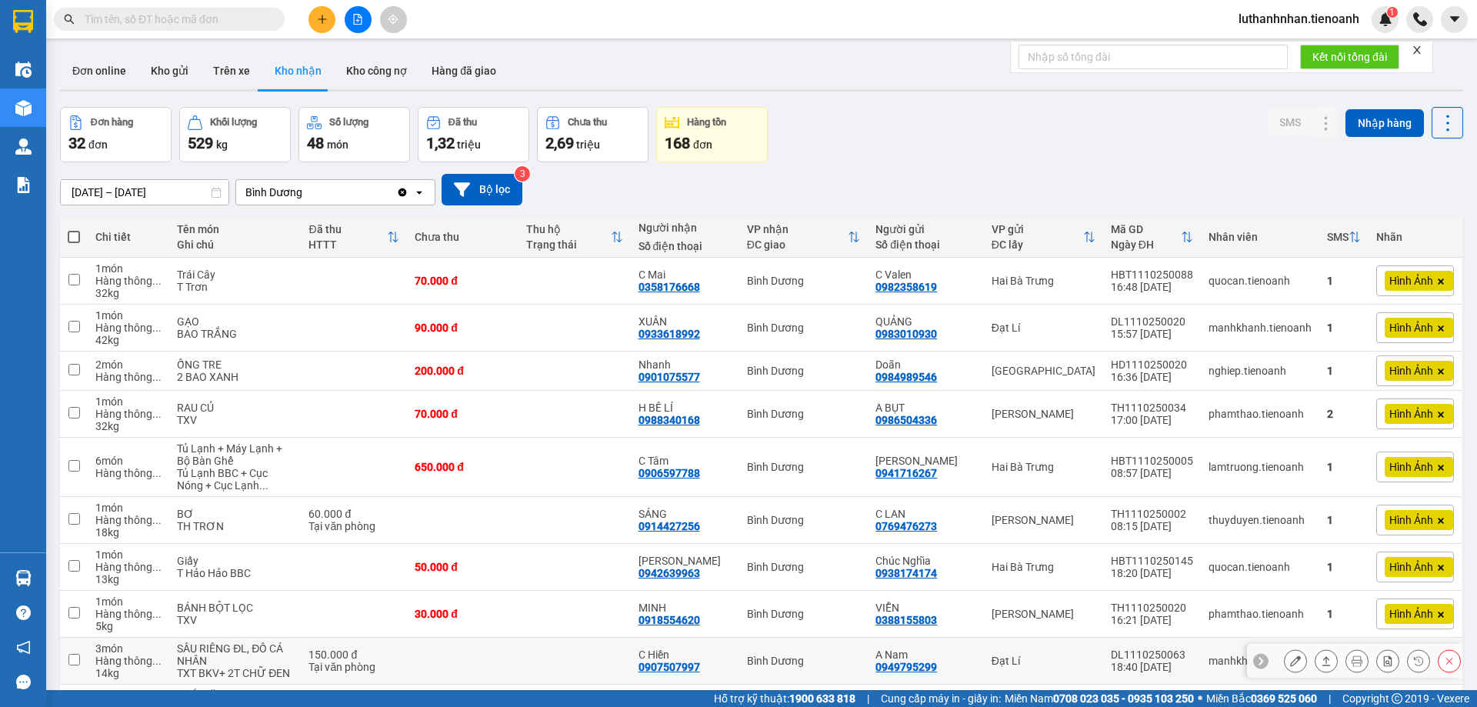
click at [686, 661] on div "0907507997" at bounding box center [670, 667] width 62 height 12
click at [201, 19] on input "text" at bounding box center [176, 19] width 182 height 17
paste input "0907507997"
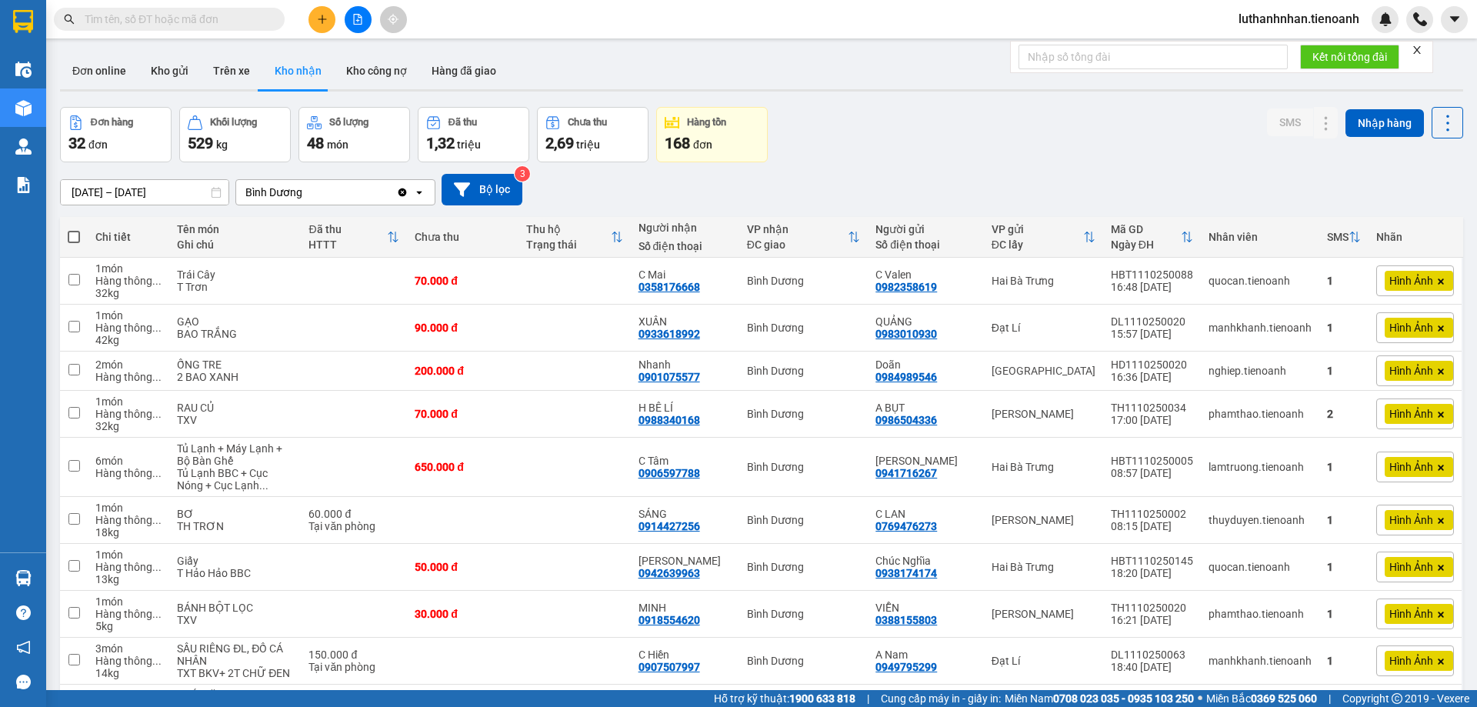
type input "0907507997"
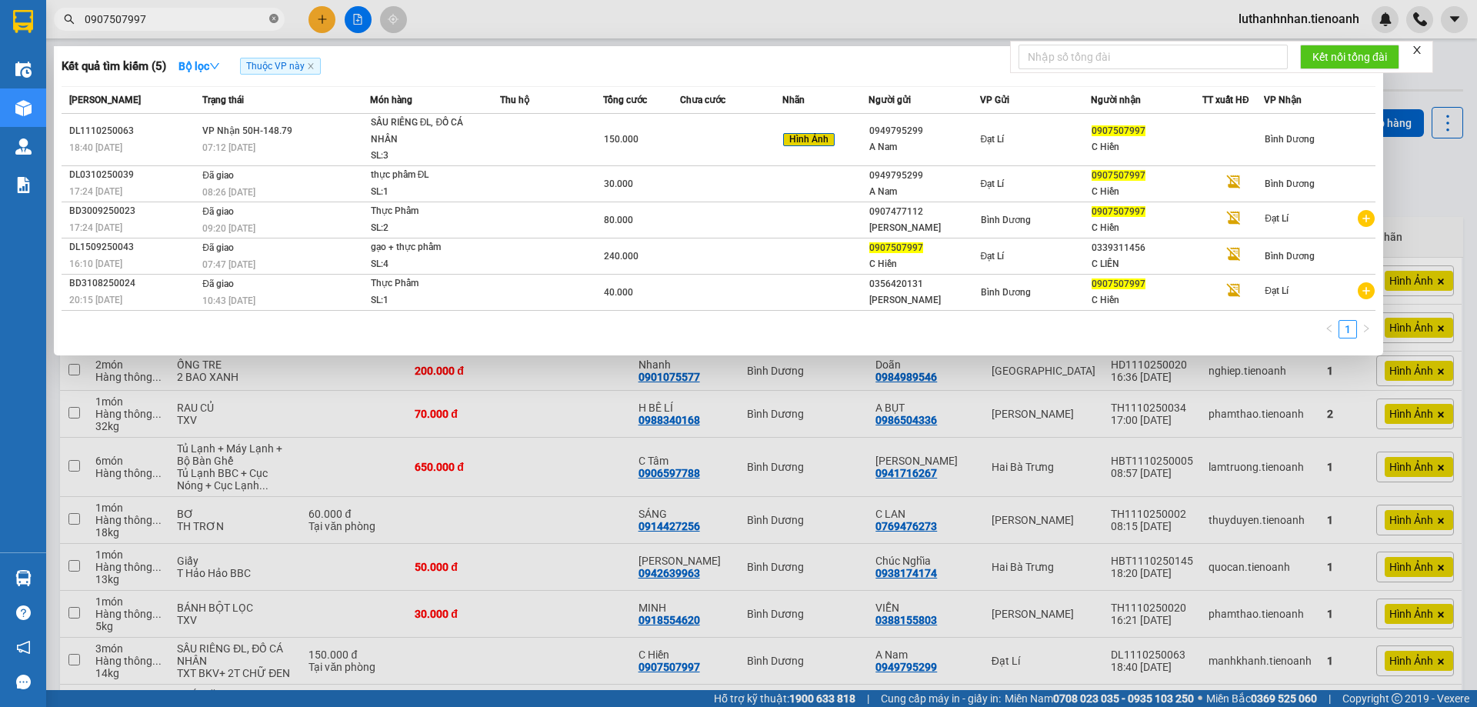
click at [273, 18] on icon "close-circle" at bounding box center [273, 18] width 9 height 9
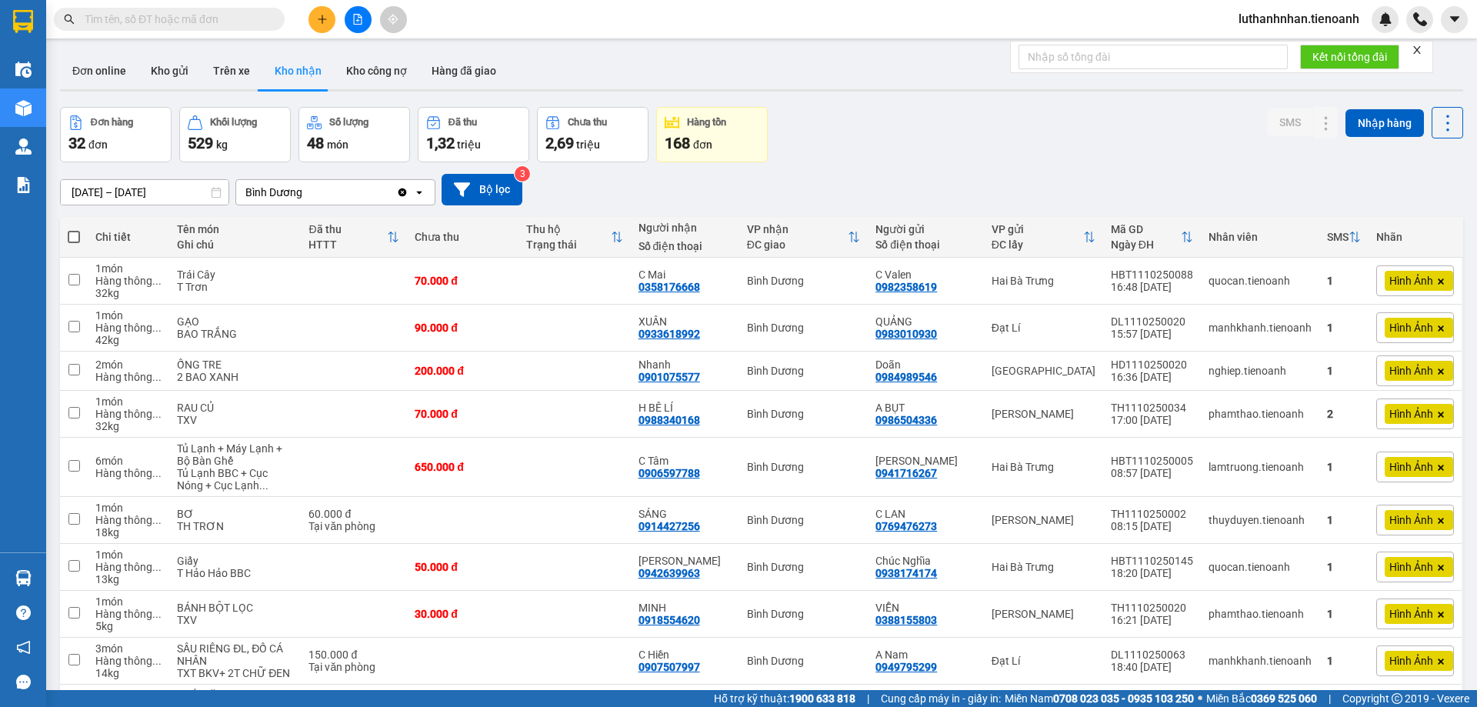
click at [155, 27] on input "text" at bounding box center [176, 19] width 182 height 17
click at [160, 18] on input "text" at bounding box center [176, 19] width 182 height 17
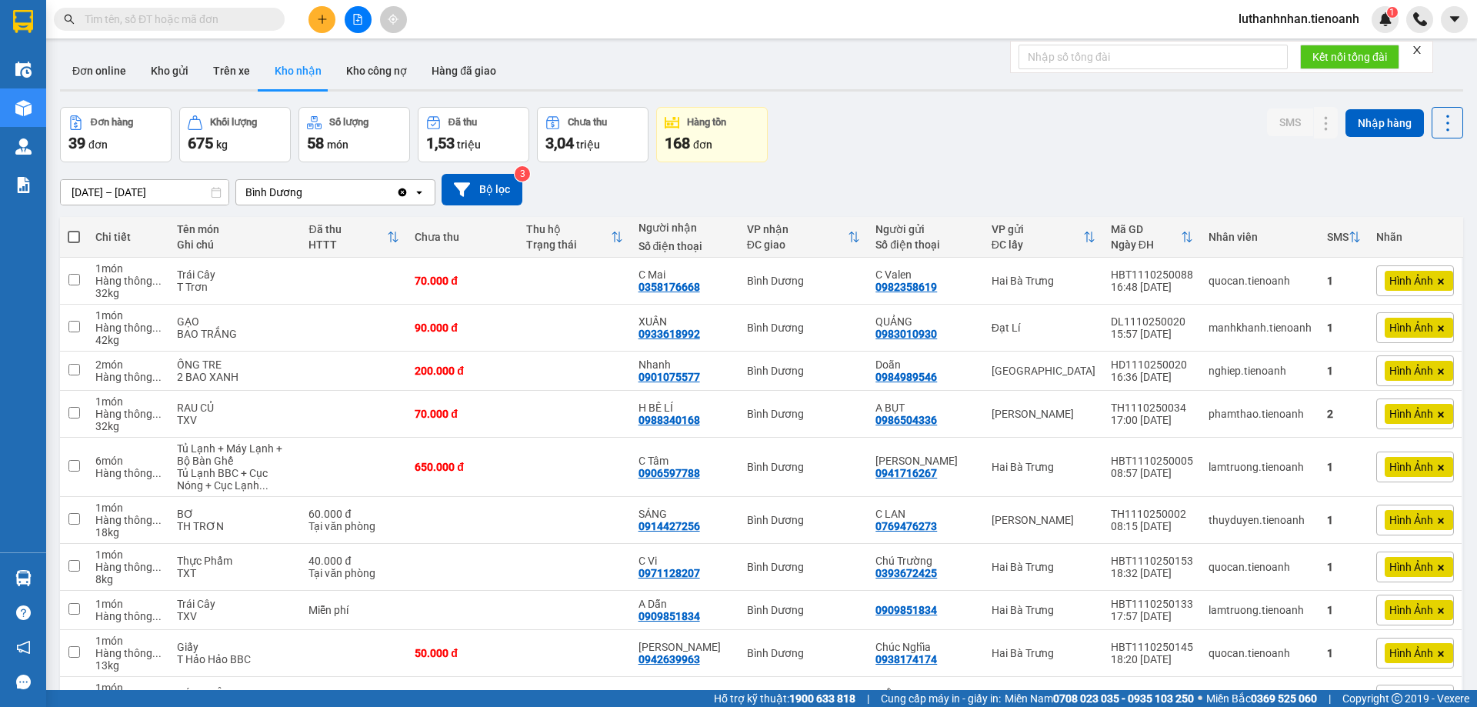
click at [211, 15] on input "text" at bounding box center [176, 19] width 182 height 17
click at [223, 16] on input "text" at bounding box center [176, 19] width 182 height 17
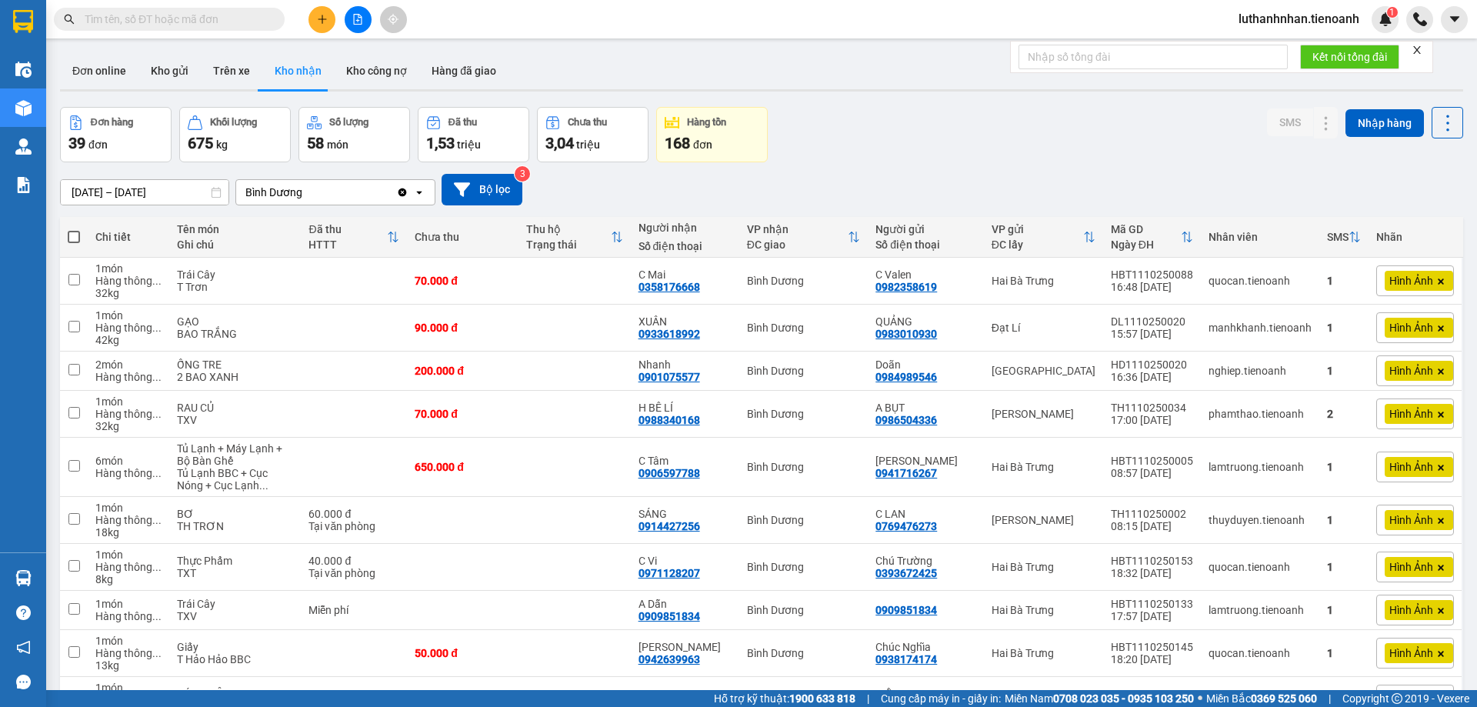
click at [223, 17] on input "text" at bounding box center [176, 19] width 182 height 17
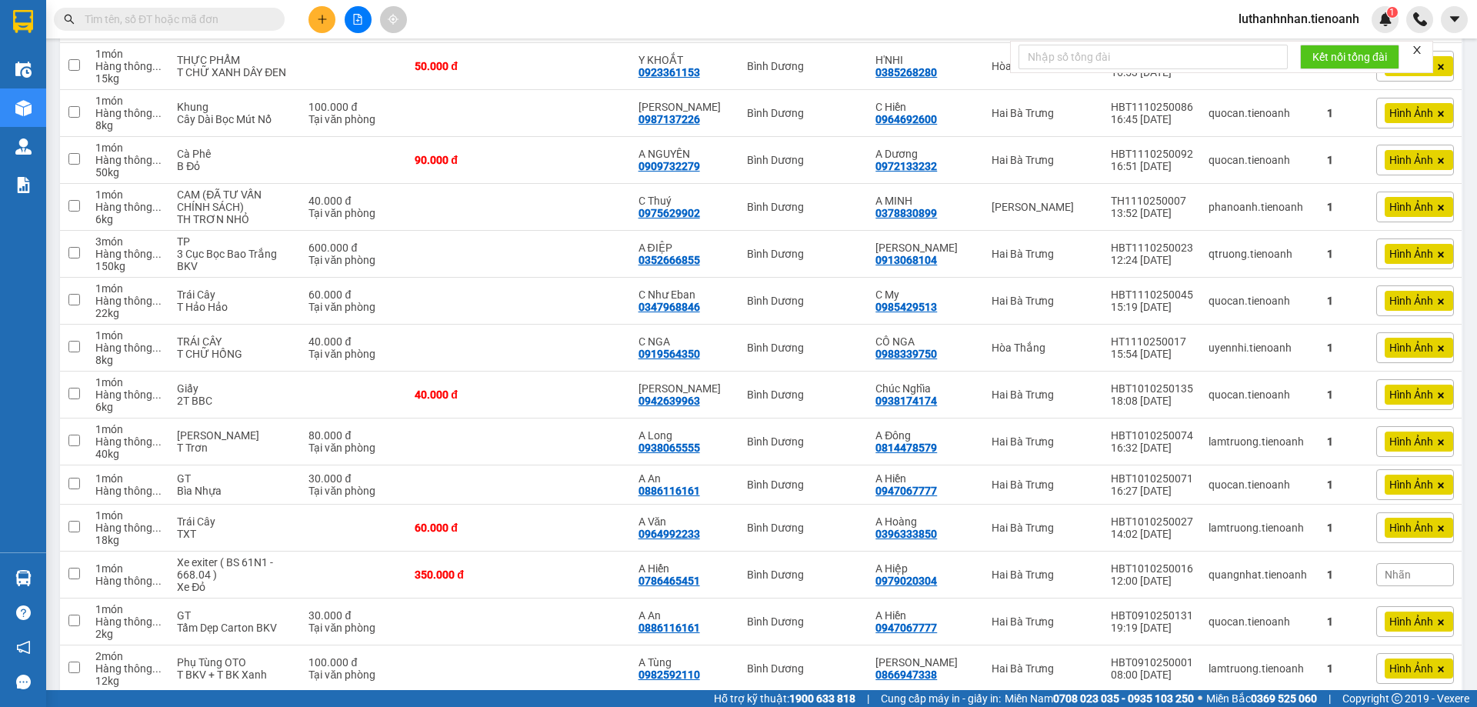
scroll to position [308, 0]
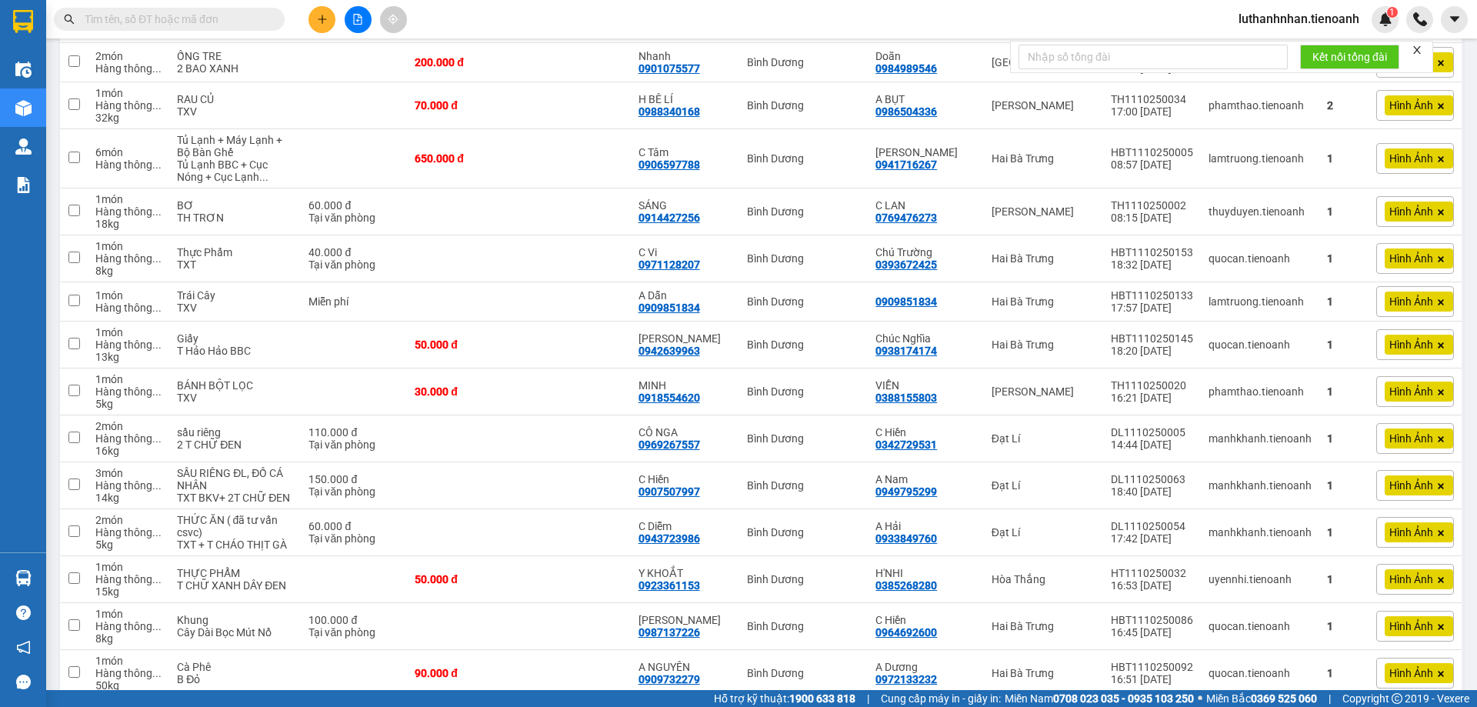
click at [200, 12] on input "text" at bounding box center [176, 19] width 182 height 17
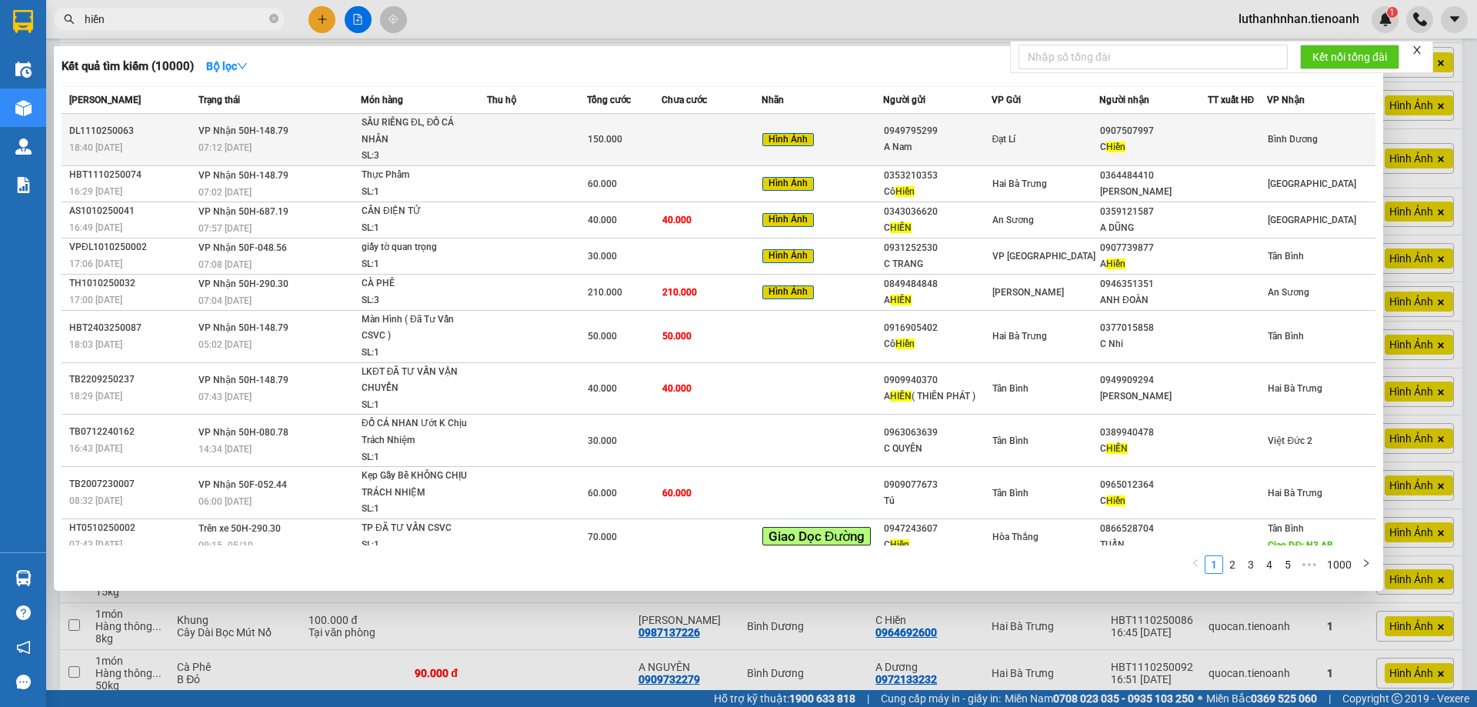
type input "hiền"
click at [438, 145] on div "SẦU RIÊNG ĐL, ĐỒ CÁ NHÂN" at bounding box center [419, 131] width 115 height 33
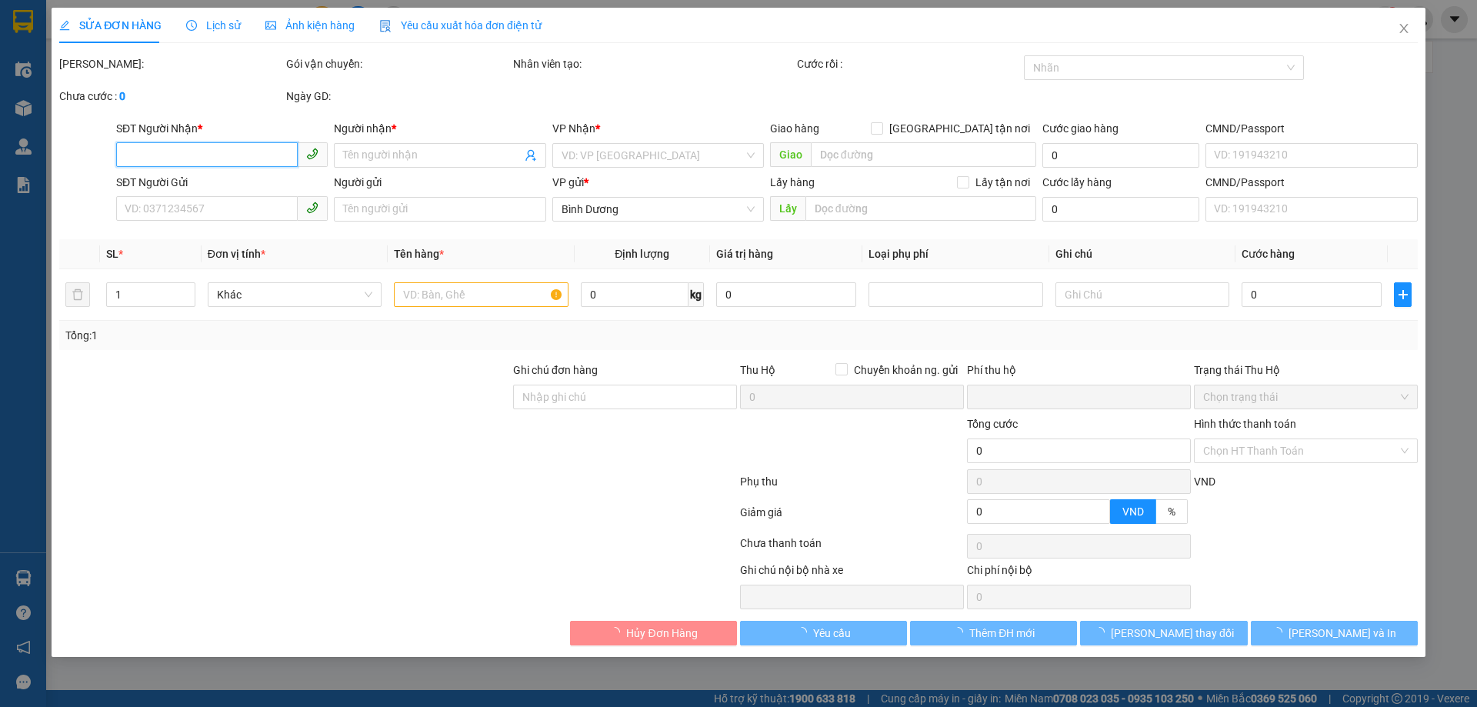
type input "0907507997"
type input "C Hiền"
type input "0949795299"
type input "A Nam"
type input "0"
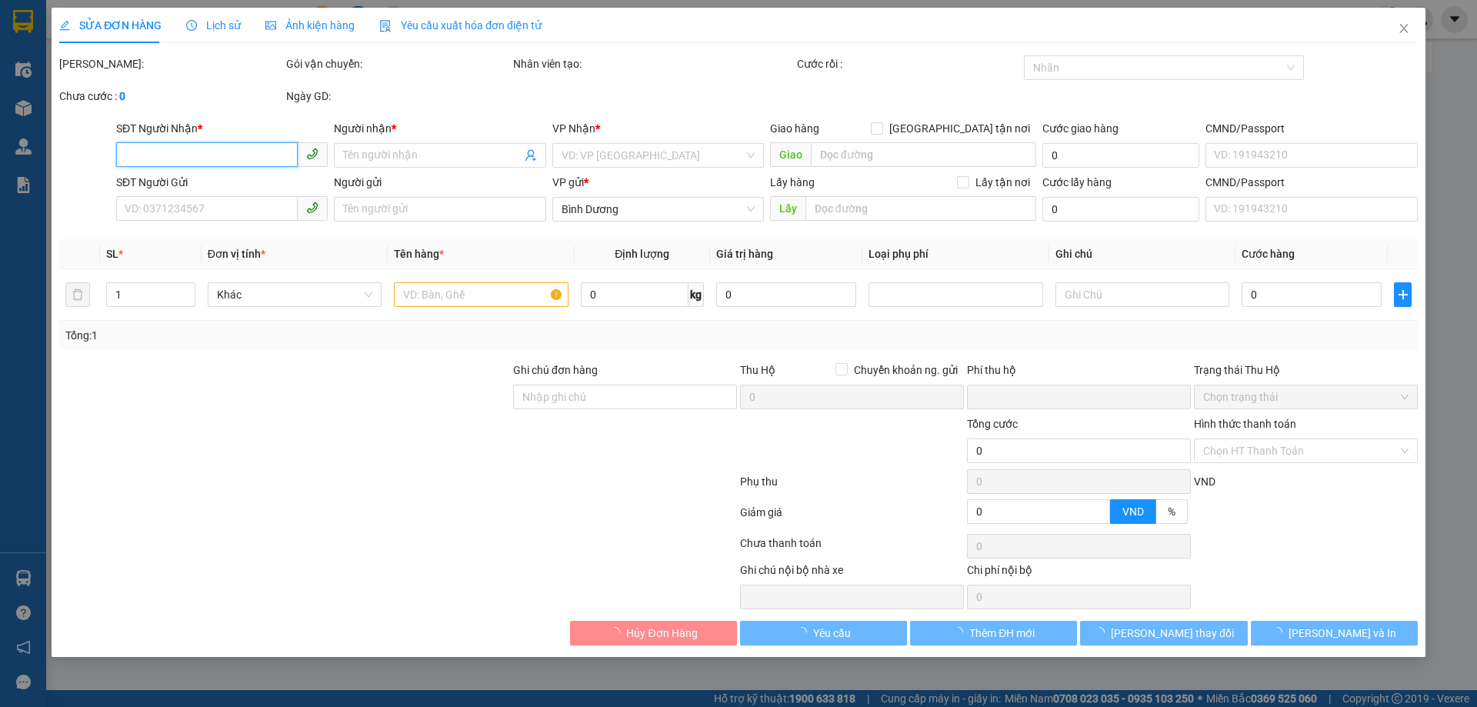
type input "150.000"
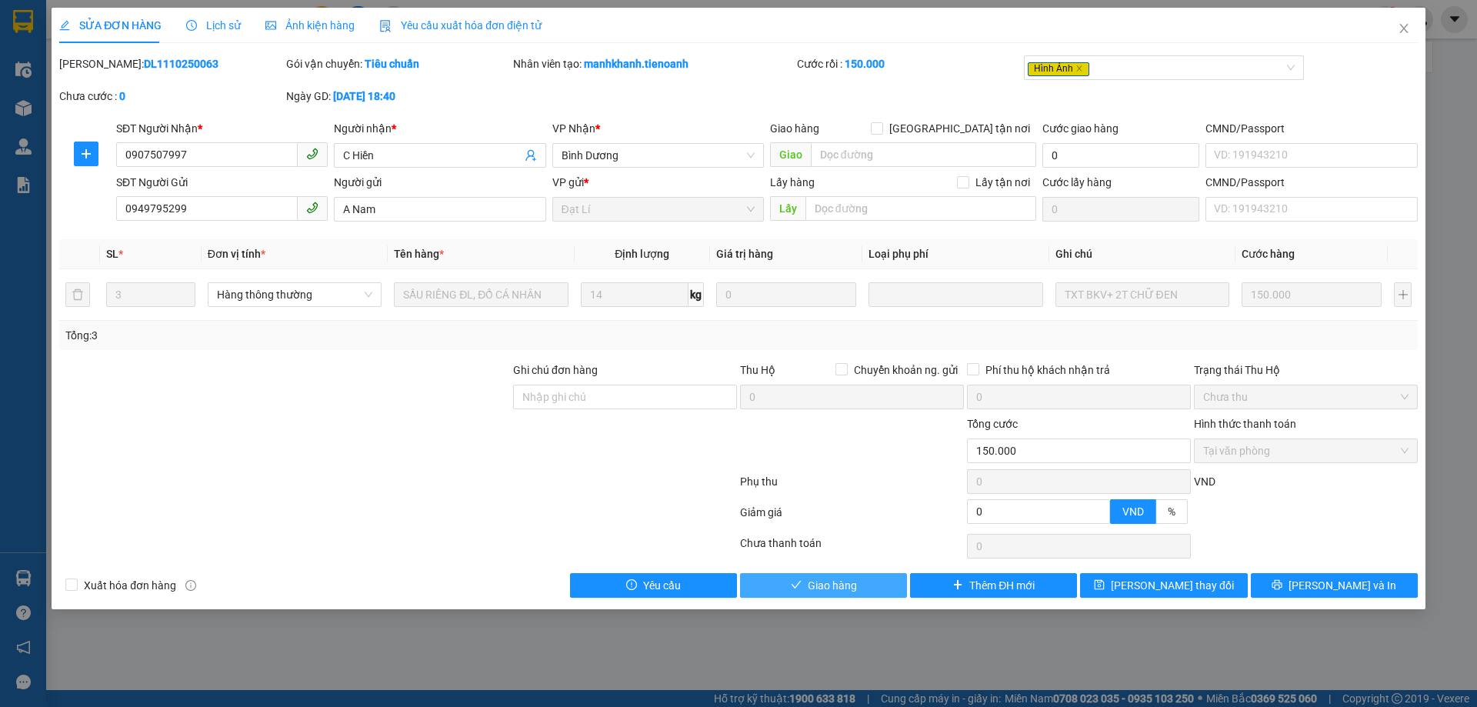
click at [869, 573] on button "Giao hàng" at bounding box center [823, 585] width 167 height 25
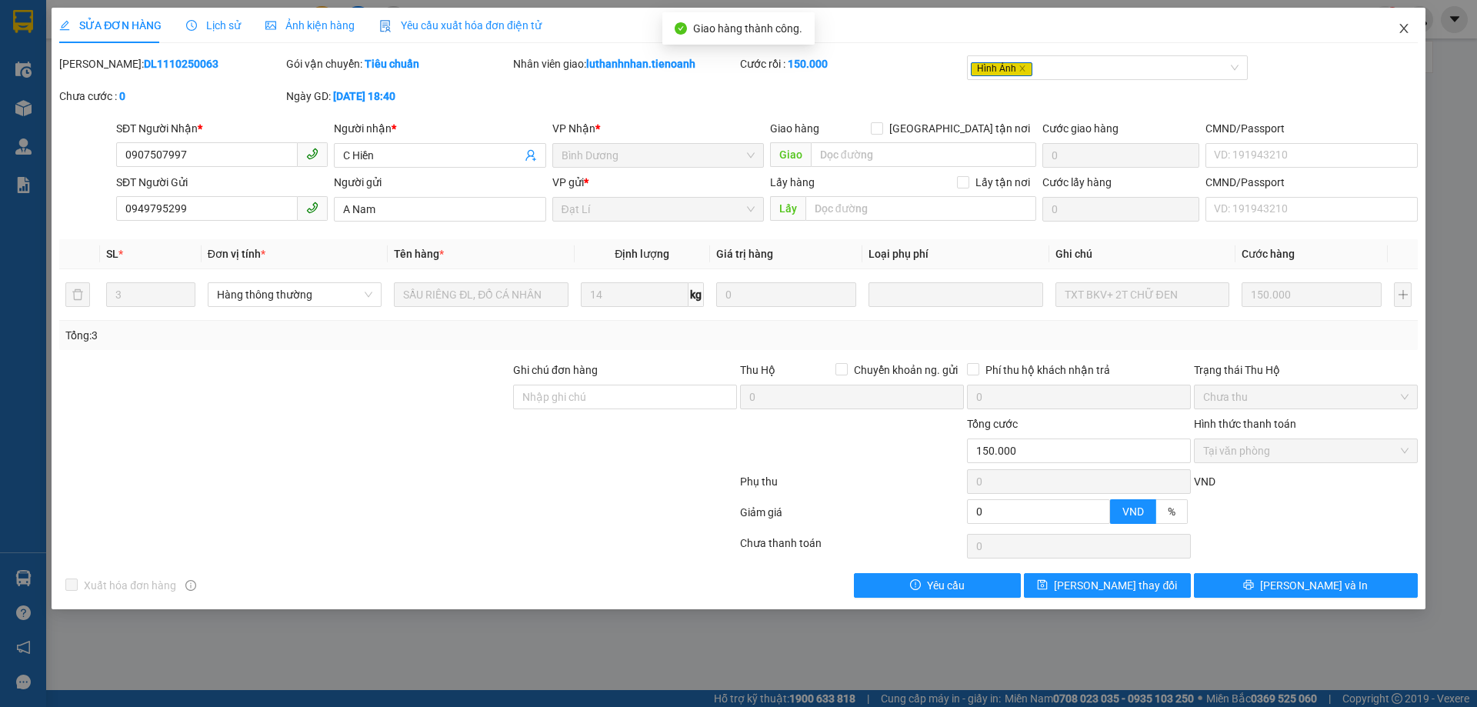
click at [1406, 27] on icon "close" at bounding box center [1403, 28] width 8 height 9
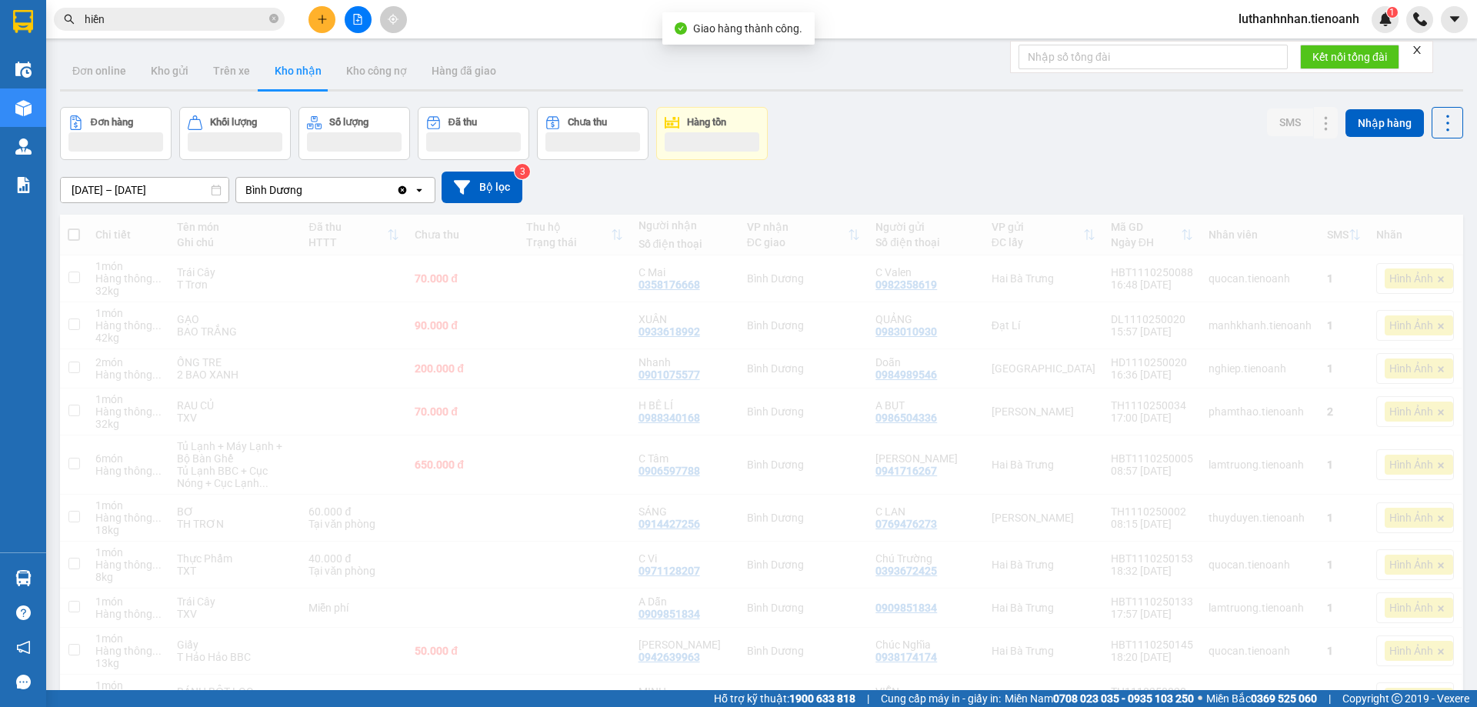
click at [869, 137] on div "Đơn hàng Khối lượng Số lượng Đã thu Chưa thu Hàng tồn SMS Nhập hàng" at bounding box center [761, 133] width 1403 height 53
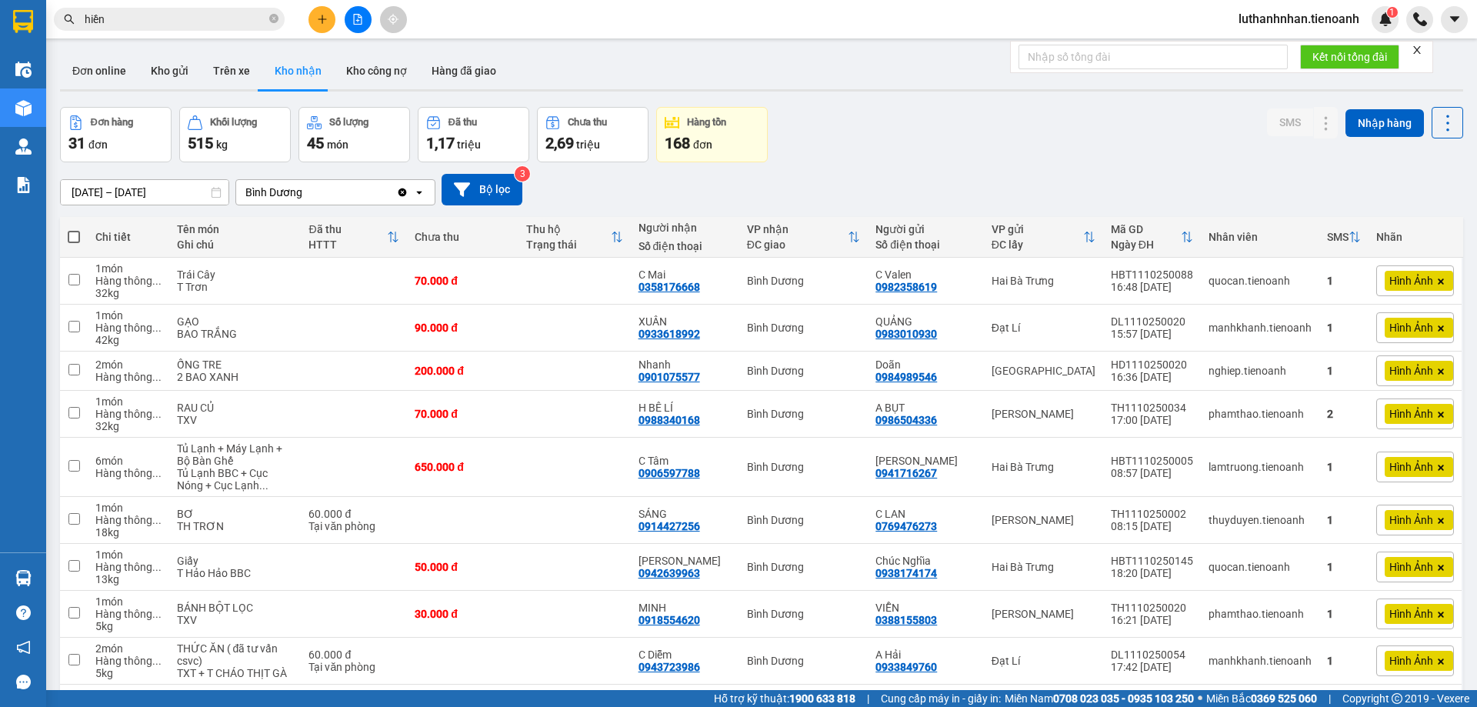
click at [151, 16] on input "hiền" at bounding box center [176, 19] width 182 height 17
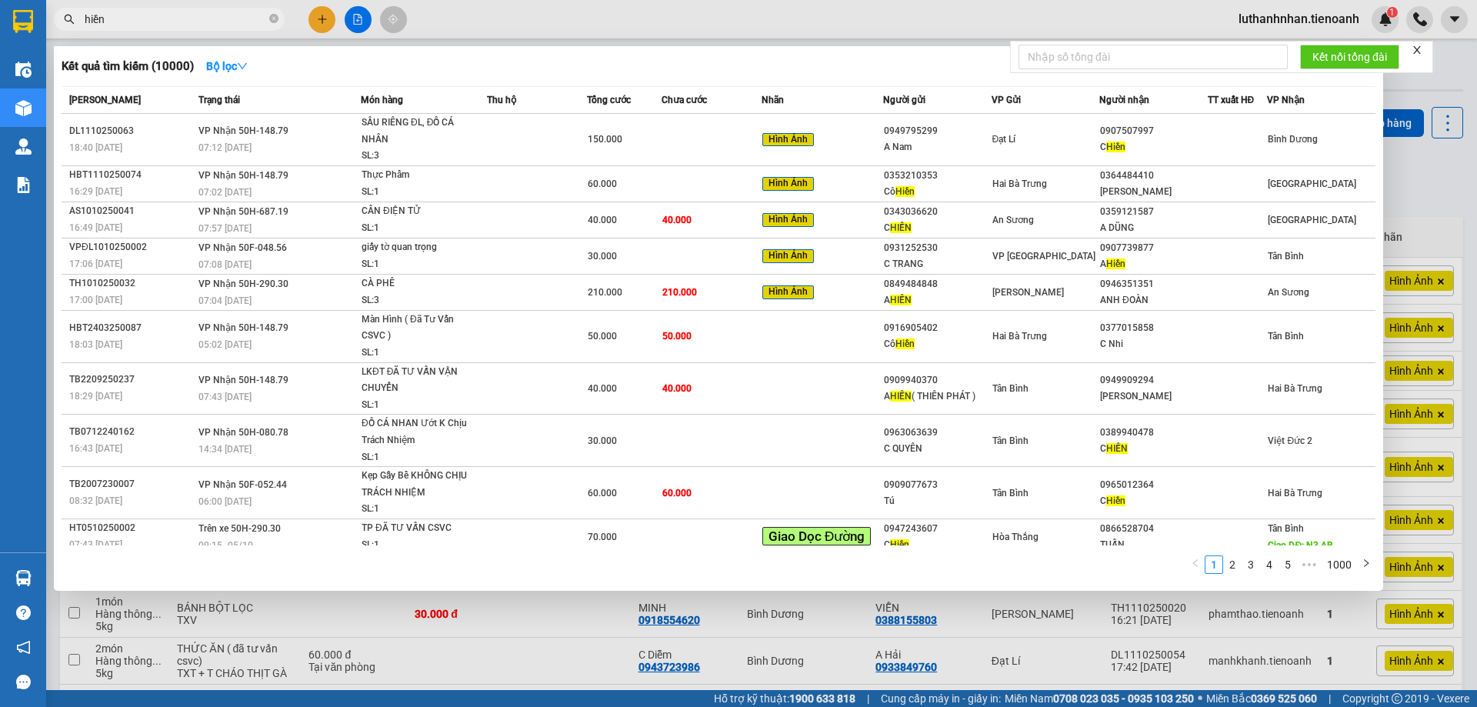
click at [151, 16] on input "hiền" at bounding box center [176, 19] width 182 height 17
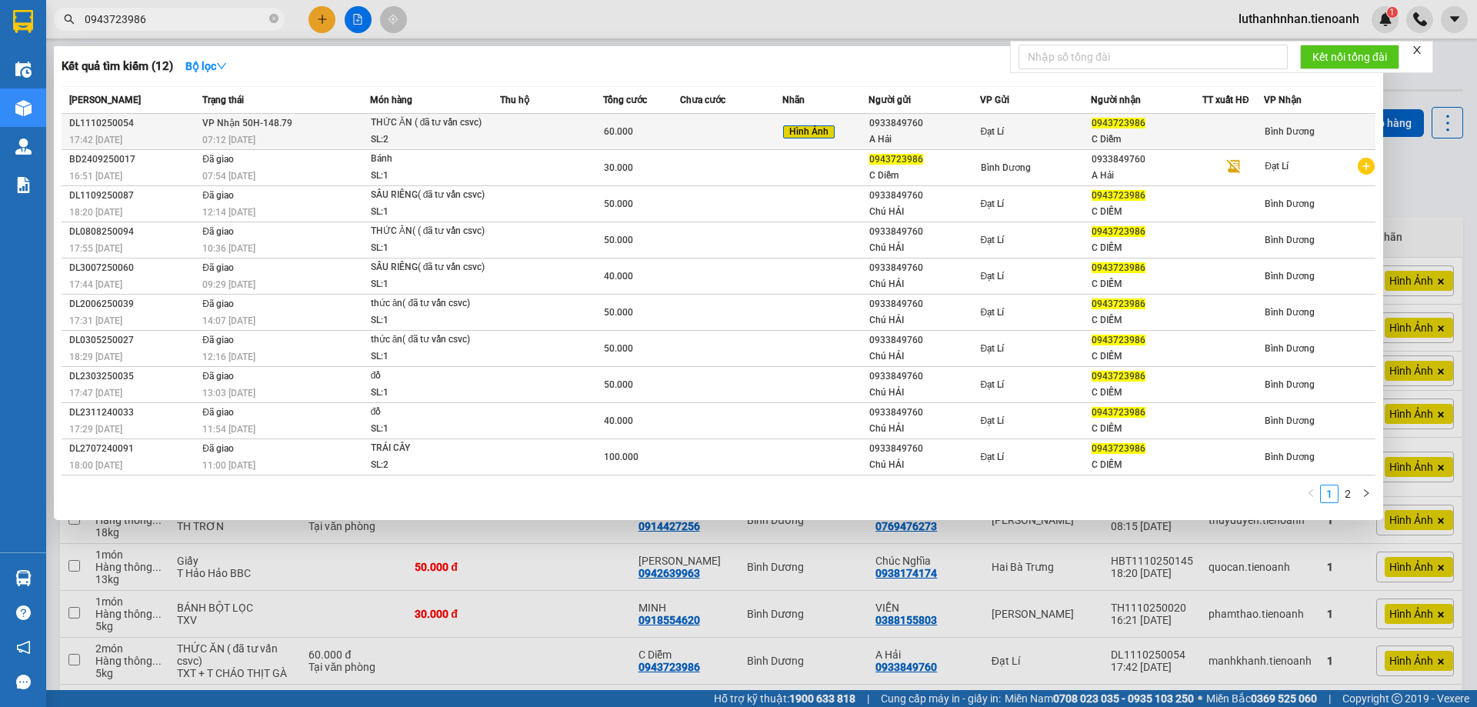
type input "0943723986"
click at [335, 128] on td "VP Nhận 50H-148.79 07:12 - 12/10" at bounding box center [284, 132] width 172 height 36
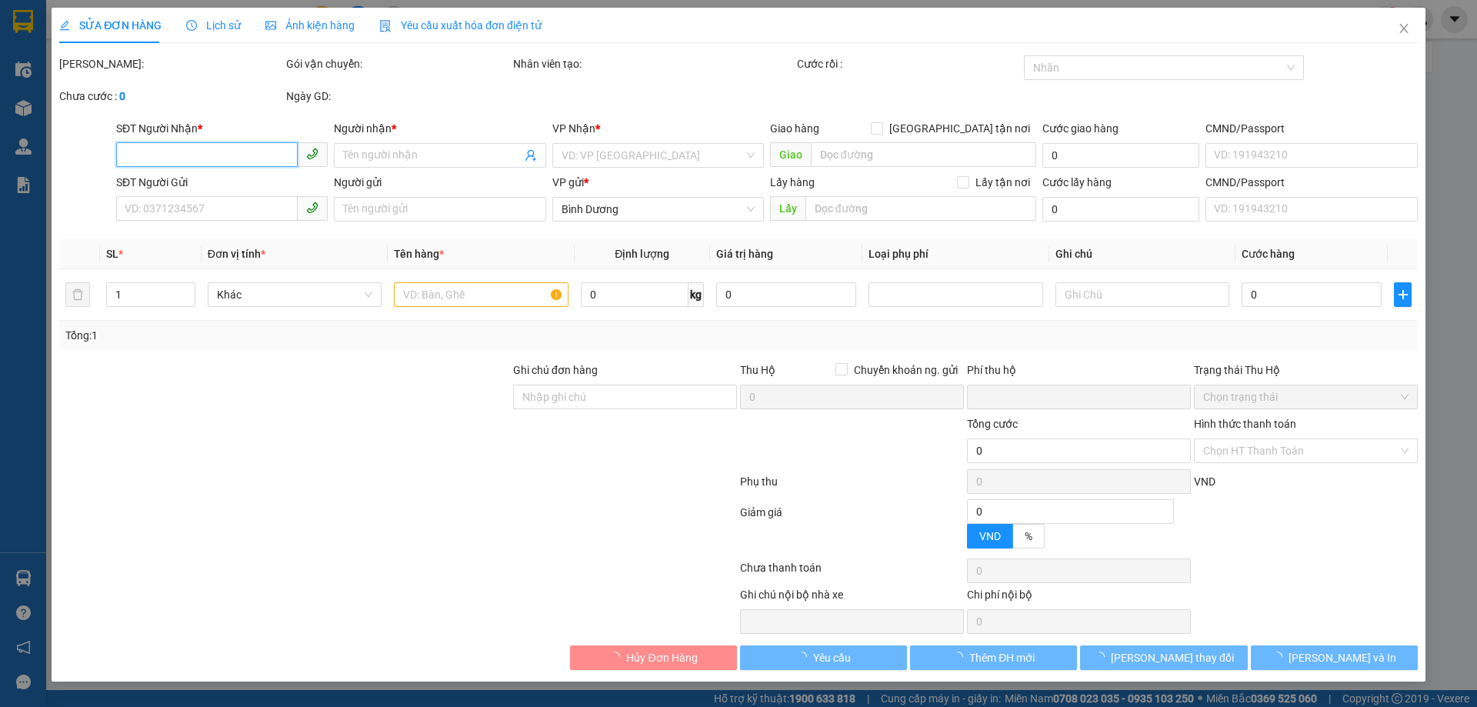
type input "0943723986"
type input "C Diễm"
type input "0933849760"
type input "A Hải"
type input "241370333"
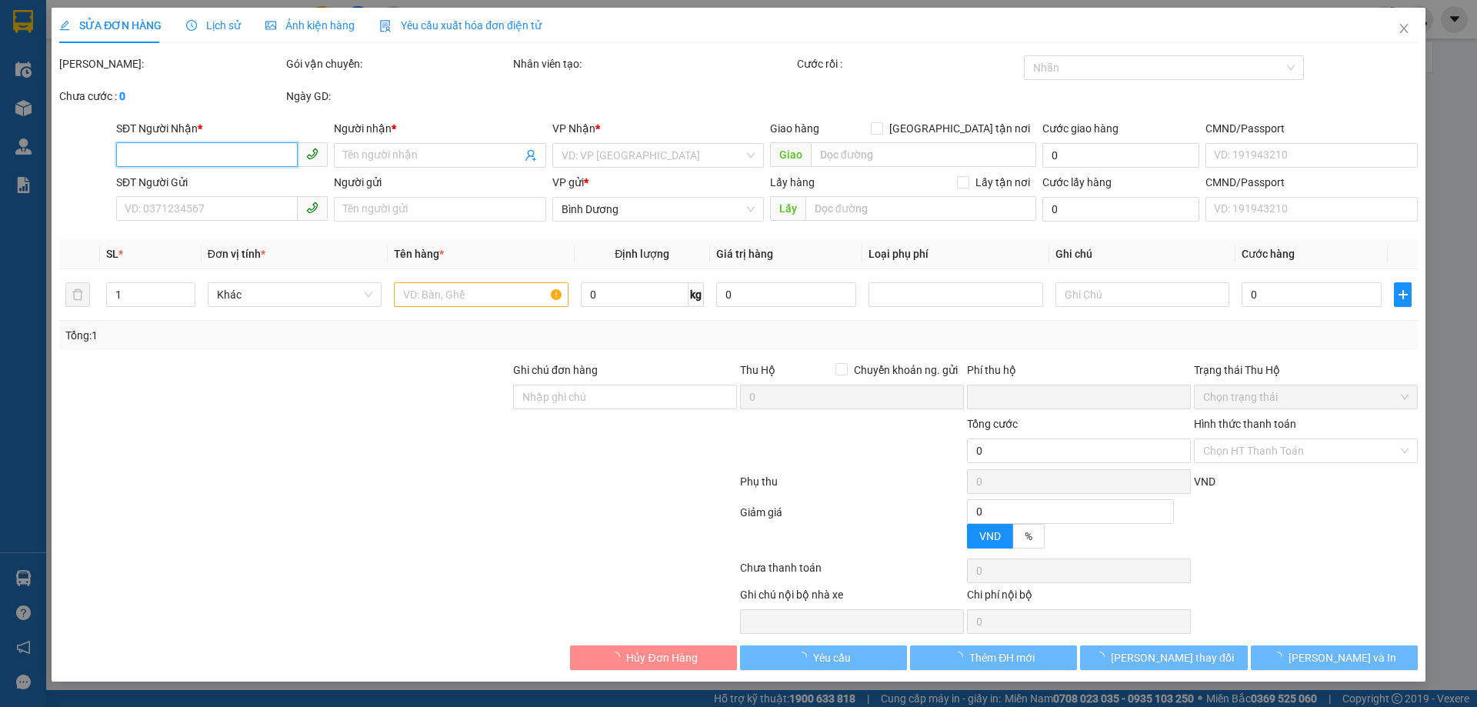
type input "0"
type input "60.000"
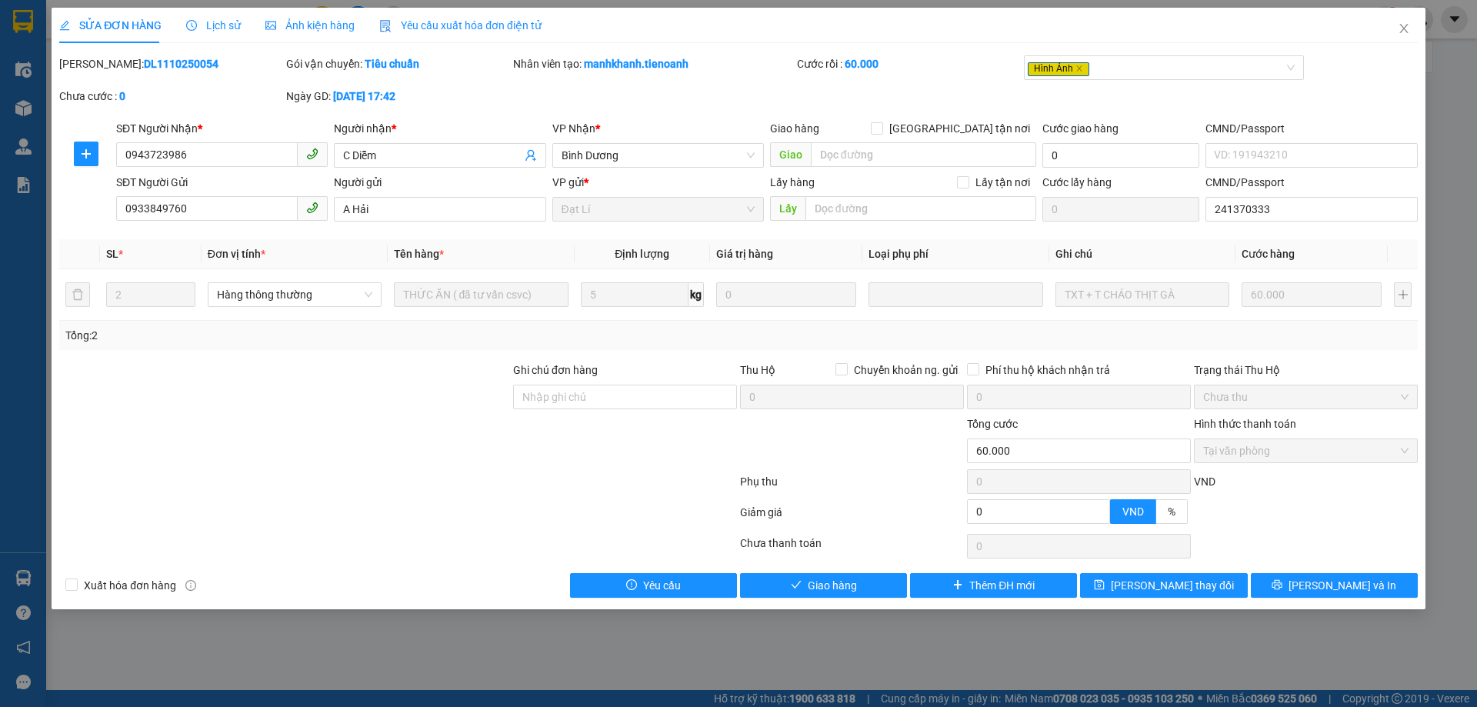
click at [309, 25] on span "Ảnh kiện hàng" at bounding box center [309, 25] width 89 height 12
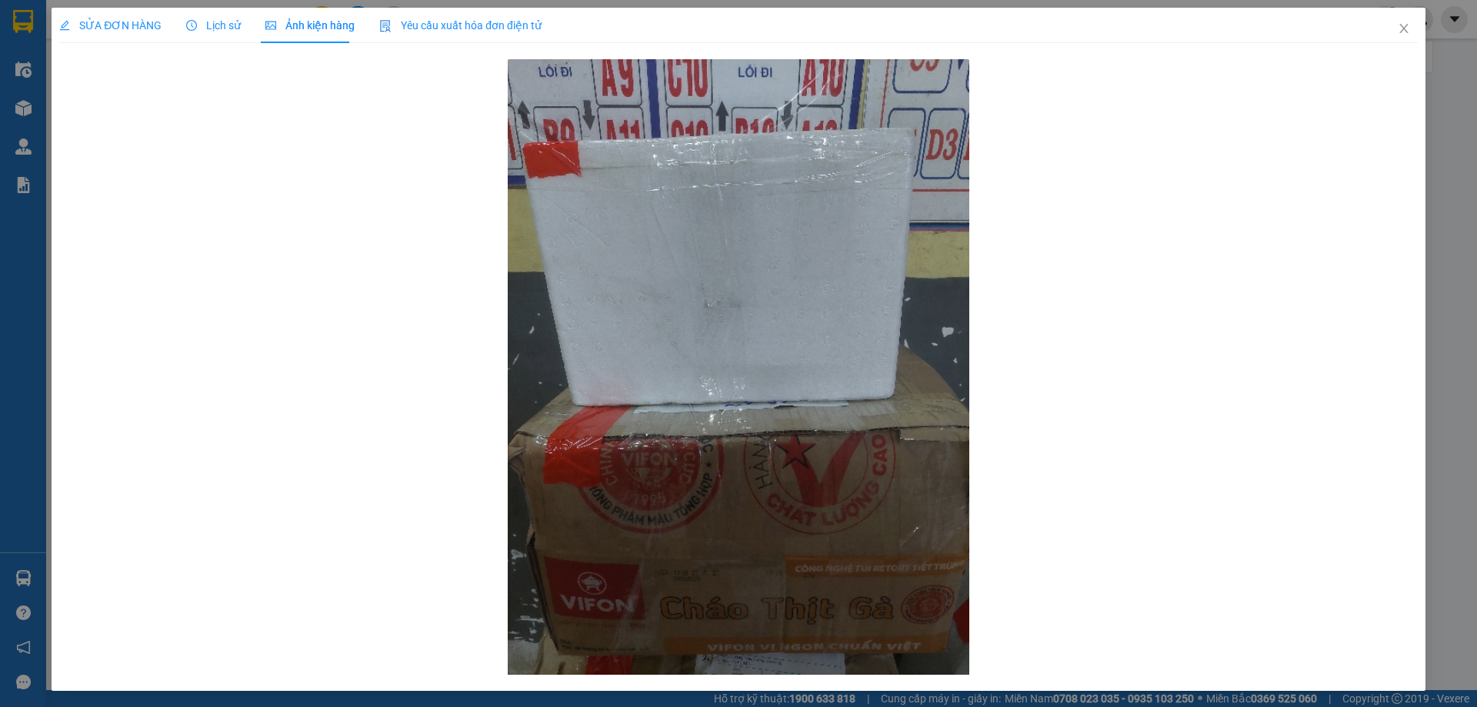
click at [130, 25] on span "SỬA ĐƠN HÀNG" at bounding box center [110, 25] width 102 height 12
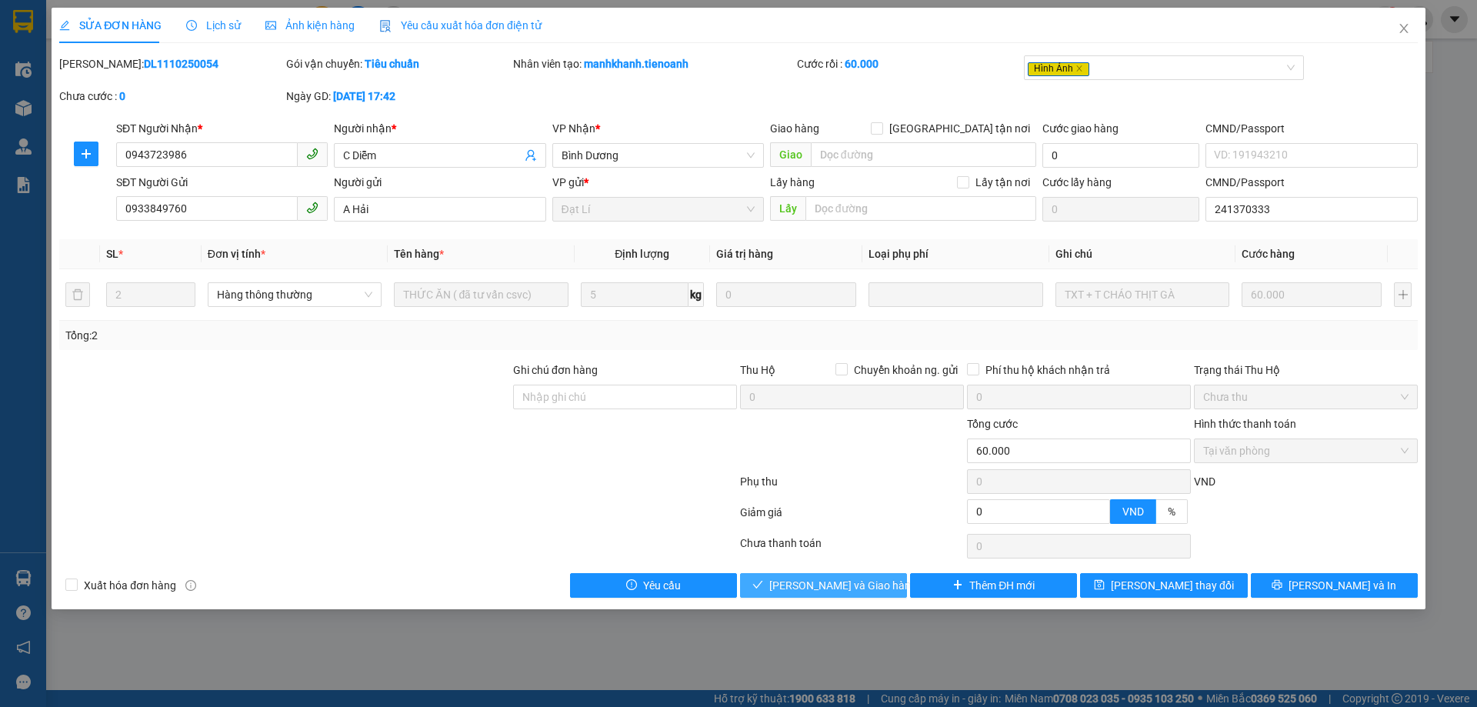
click at [870, 590] on span "[PERSON_NAME] và Giao hàng" at bounding box center [843, 585] width 148 height 17
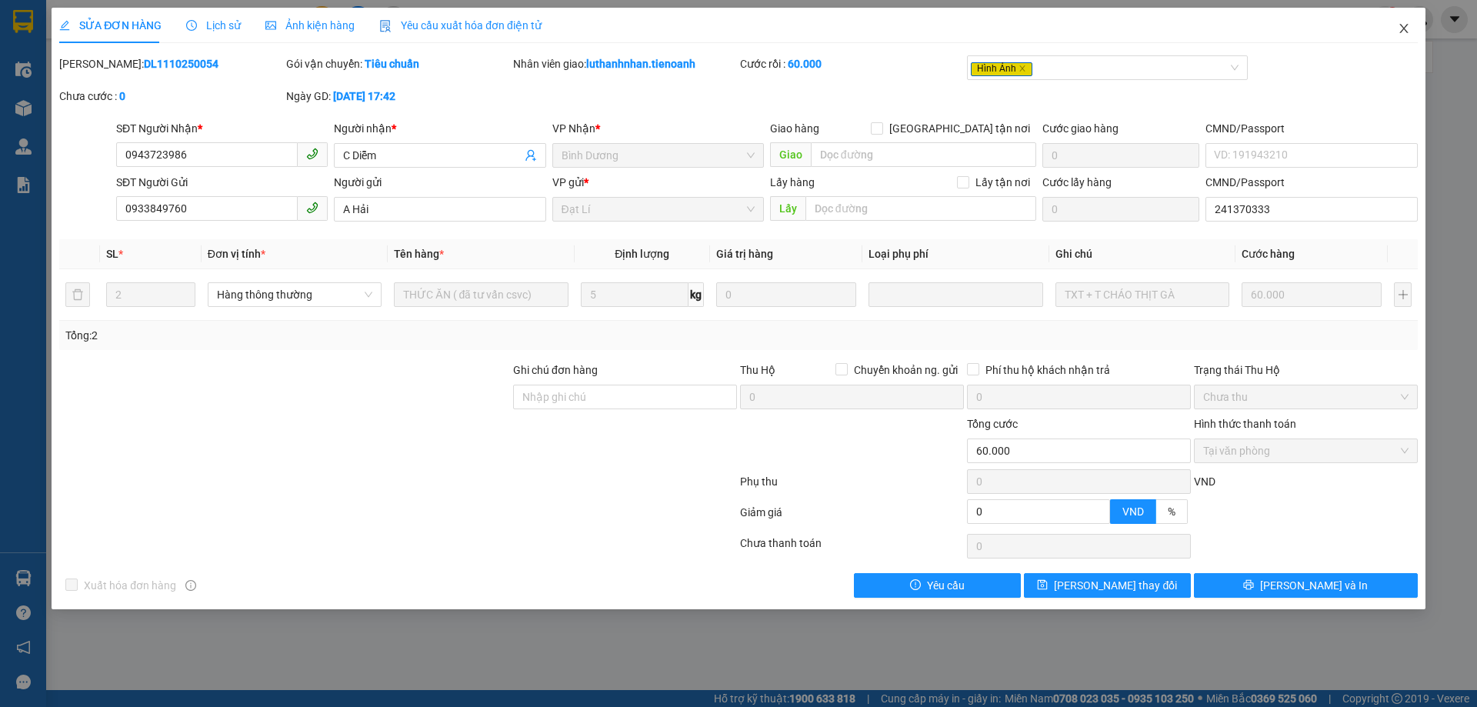
click at [1407, 26] on icon "close" at bounding box center [1403, 28] width 8 height 9
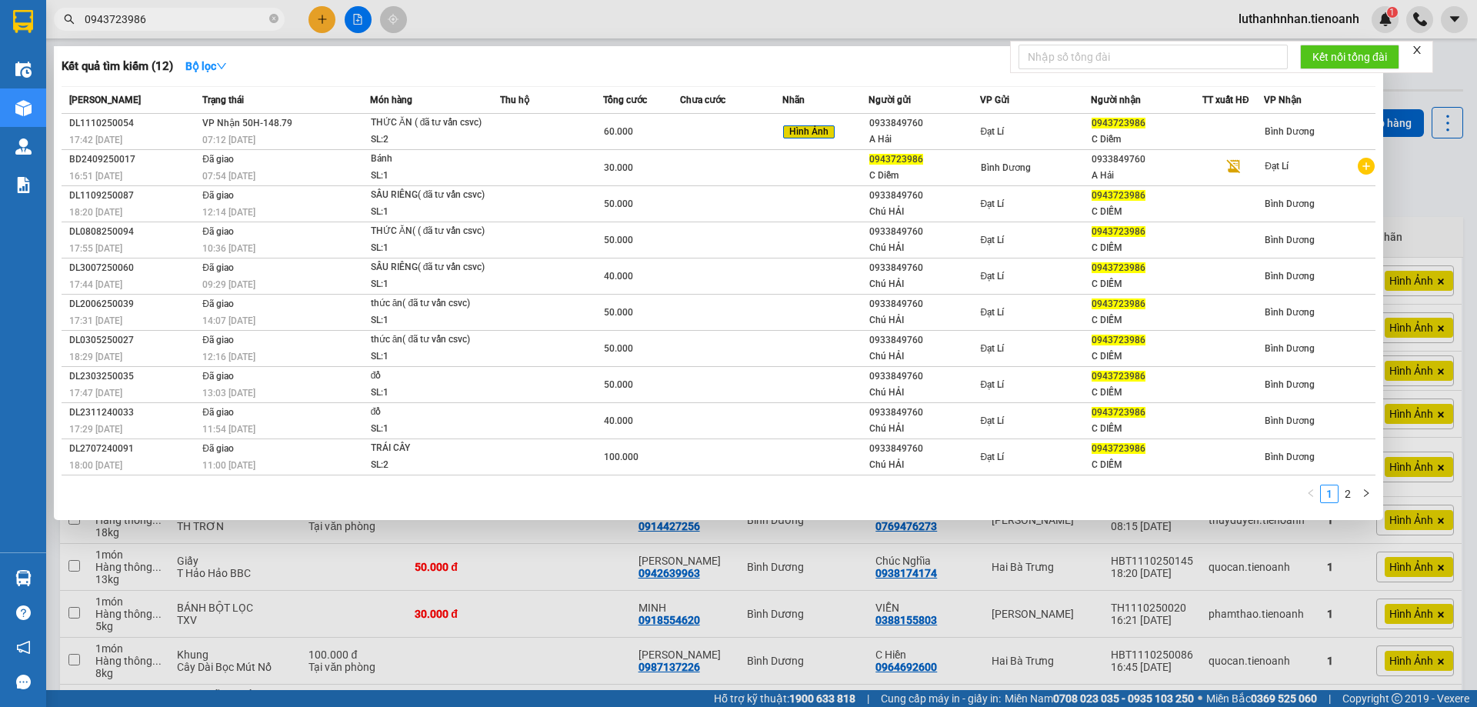
click at [165, 21] on input "0943723986" at bounding box center [176, 19] width 182 height 17
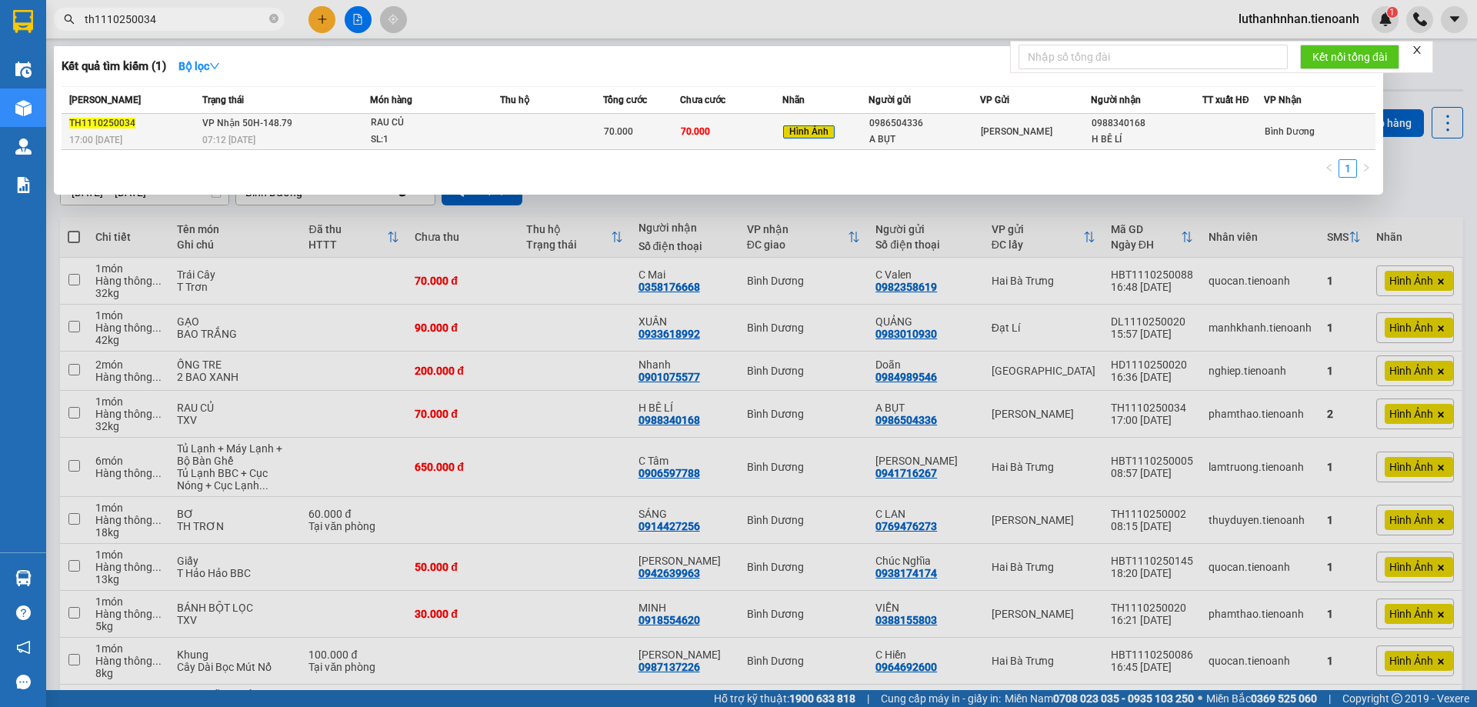
type input "th1110250034"
click at [373, 128] on div "RAU CỦ" at bounding box center [428, 123] width 115 height 17
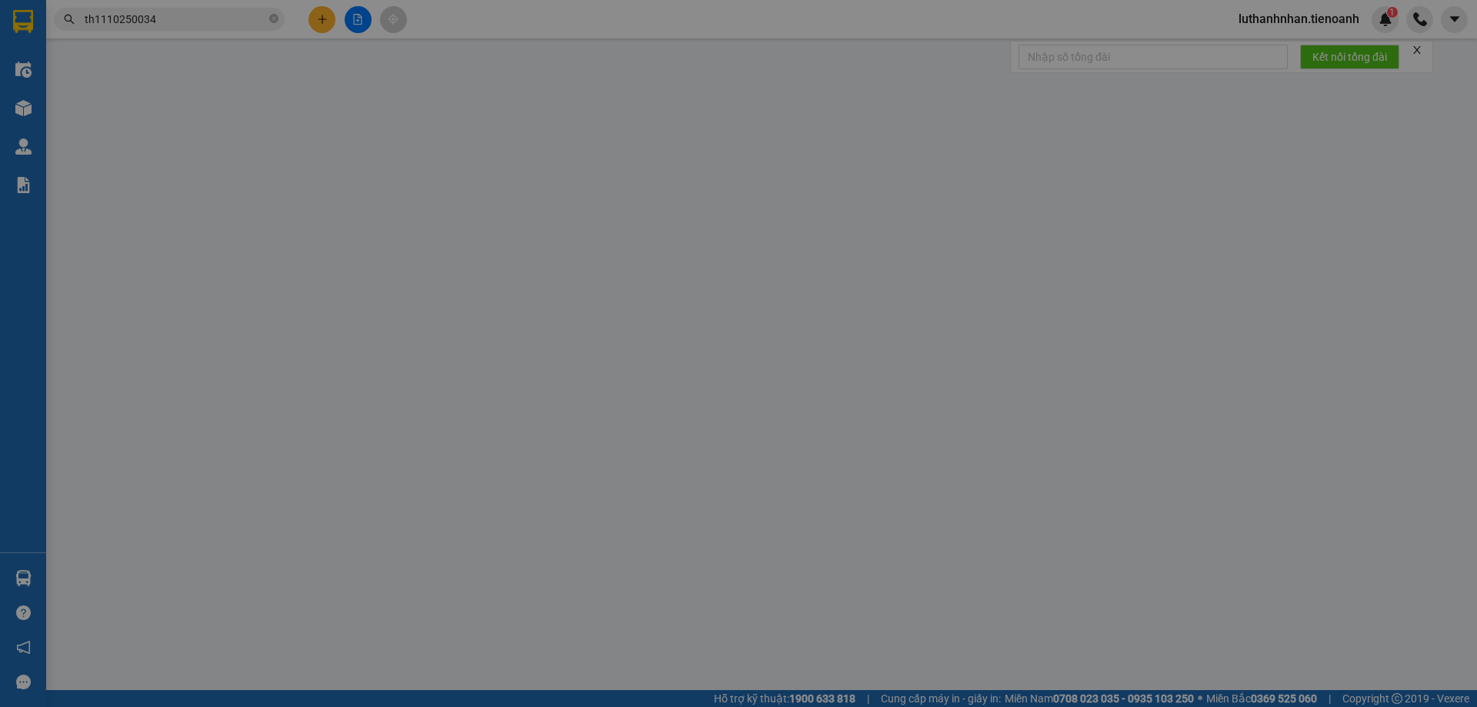
type input "0988340168"
type input "H BÊ LÍ"
type input "0986504336"
type input "A BỤT"
type input "0"
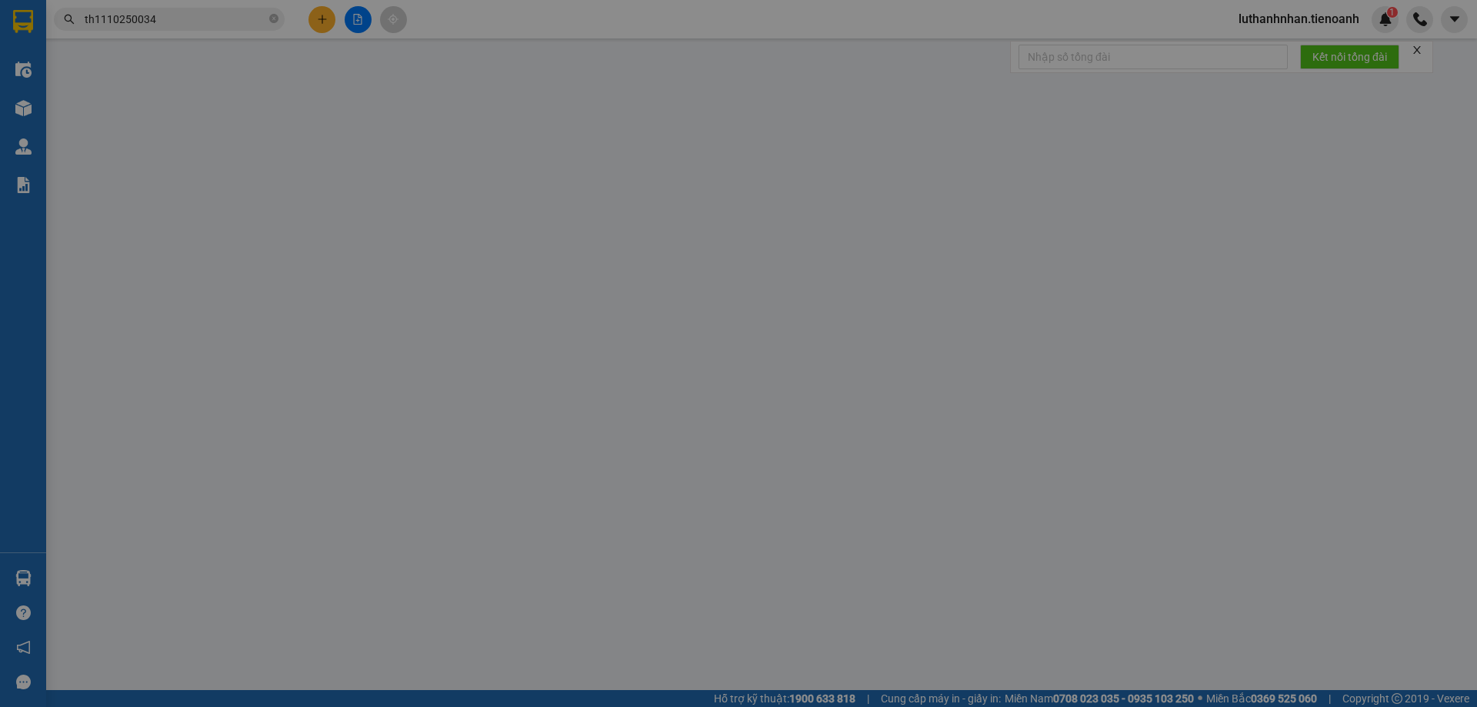
type input "70.000"
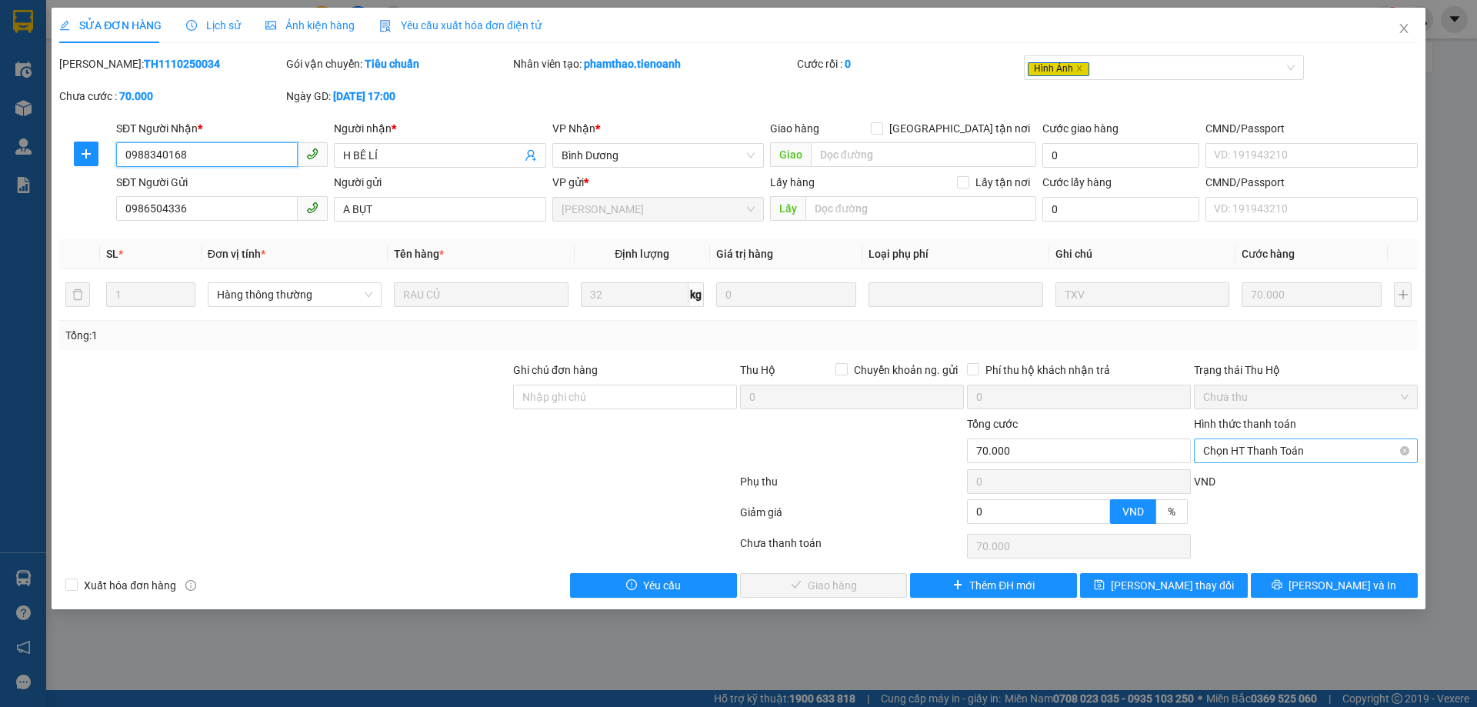
click at [1272, 459] on span "Chọn HT Thanh Toán" at bounding box center [1305, 450] width 205 height 23
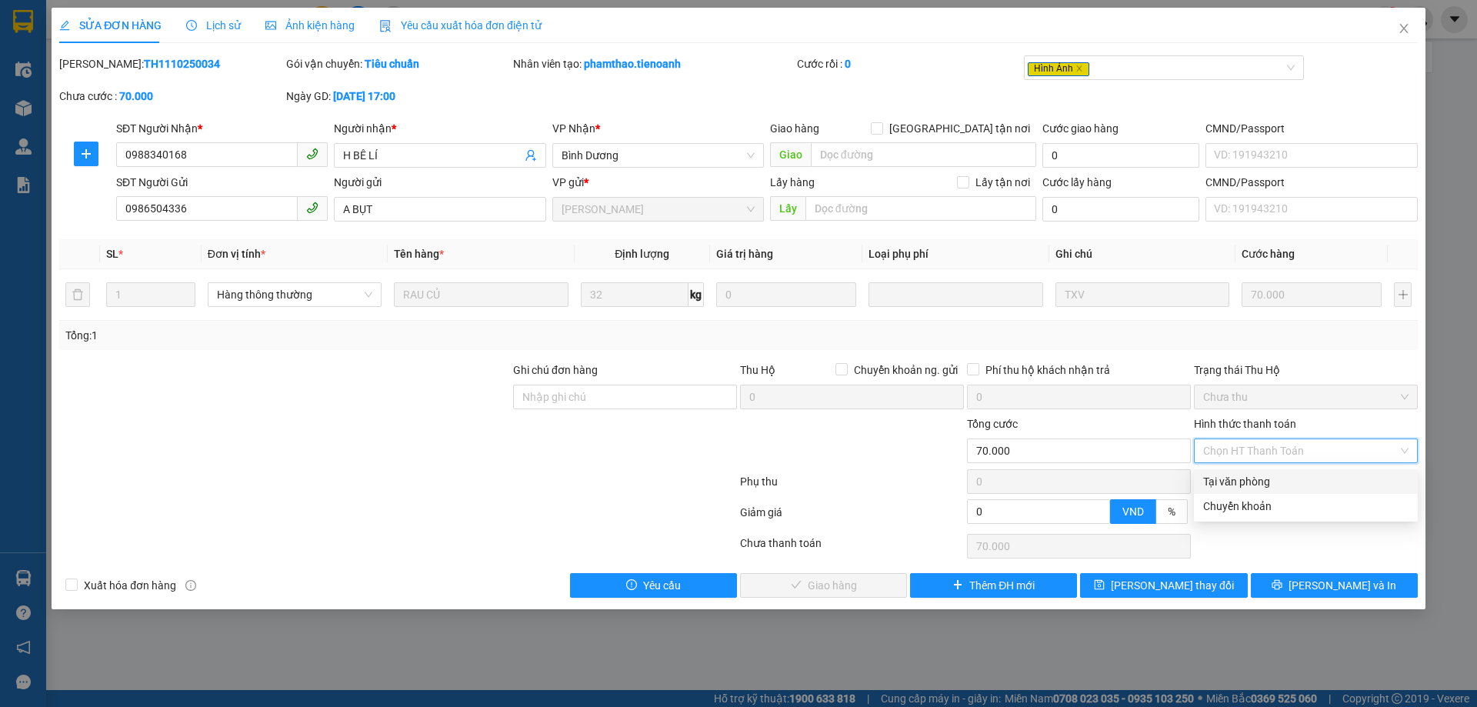
click at [1289, 488] on div "Tại văn phòng" at bounding box center [1305, 481] width 205 height 17
type input "0"
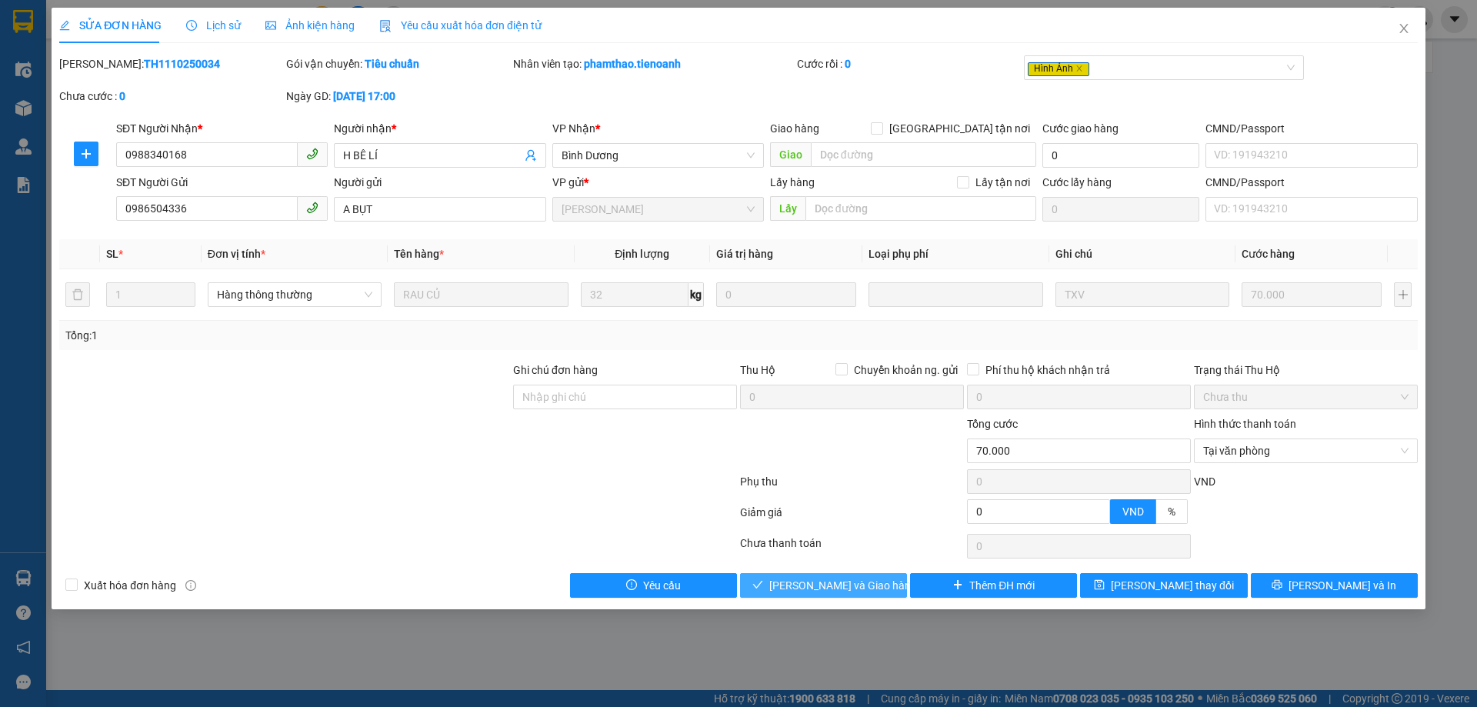
click at [861, 579] on span "[PERSON_NAME] và Giao hàng" at bounding box center [843, 585] width 148 height 17
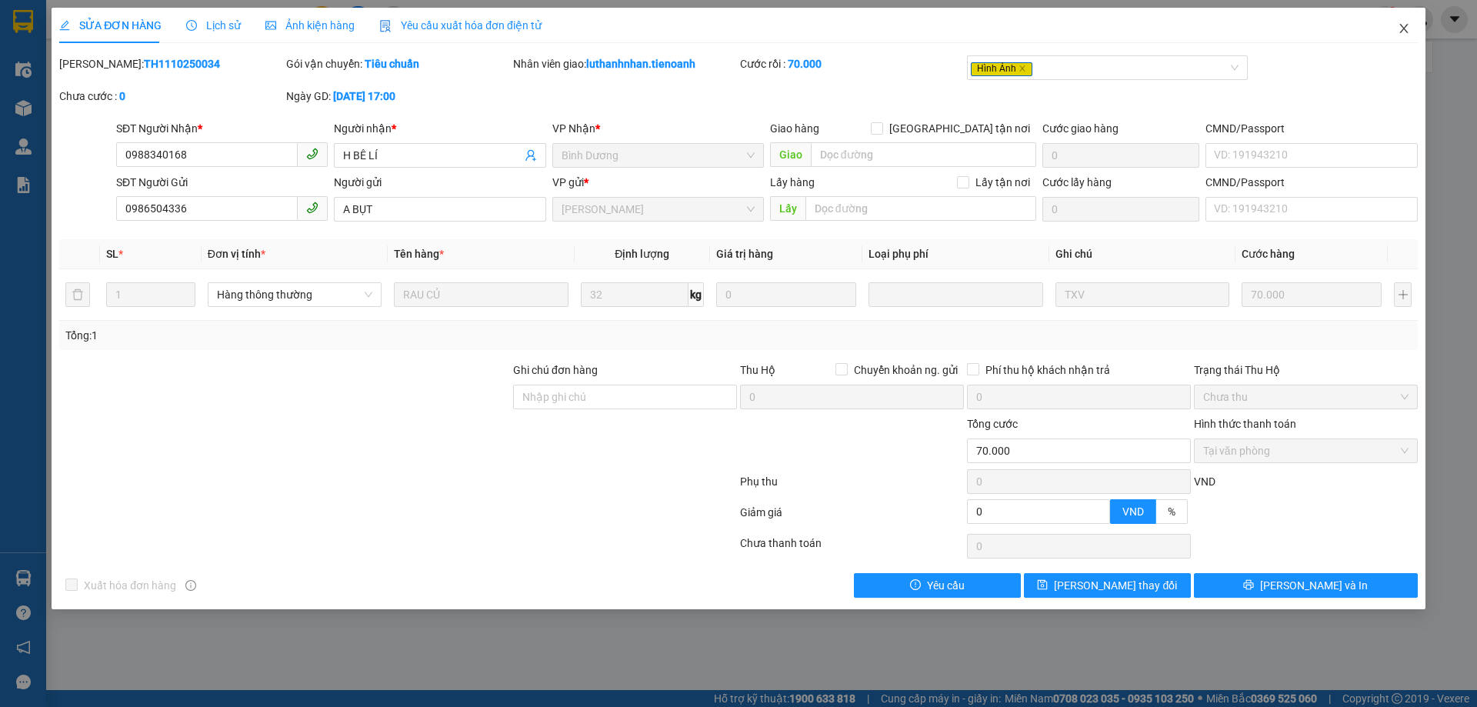
click at [1407, 28] on icon "close" at bounding box center [1404, 28] width 12 height 12
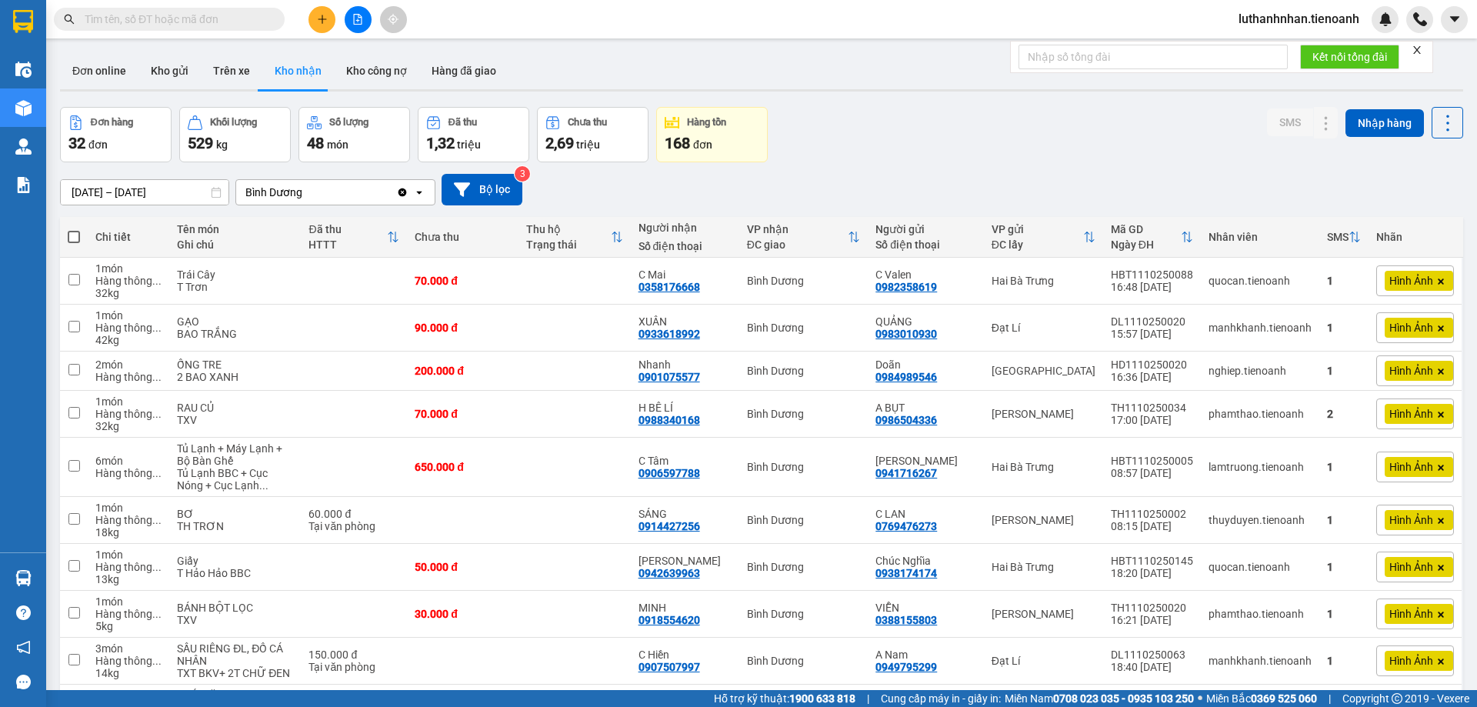
click at [212, 21] on input "text" at bounding box center [176, 19] width 182 height 17
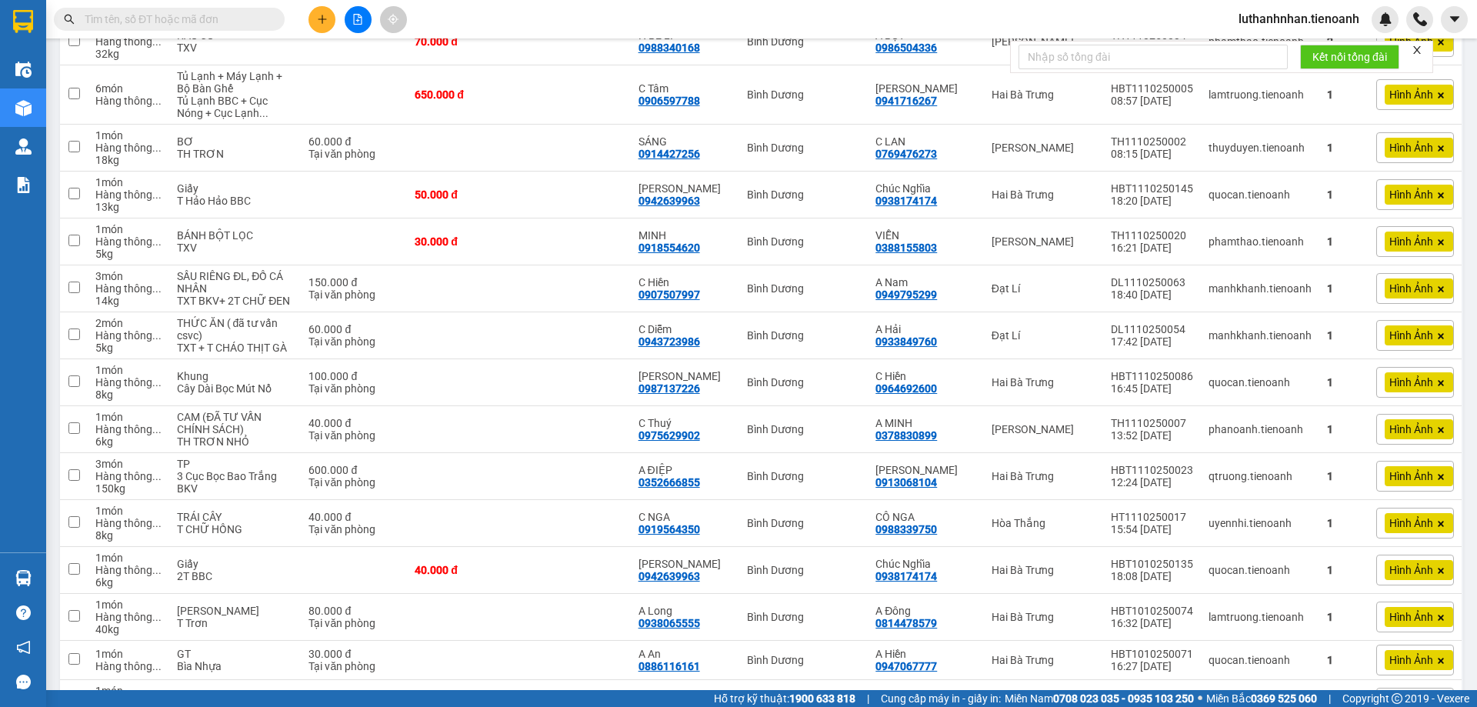
click at [173, 17] on input "text" at bounding box center [176, 19] width 182 height 17
click at [173, 16] on input "text" at bounding box center [176, 19] width 182 height 17
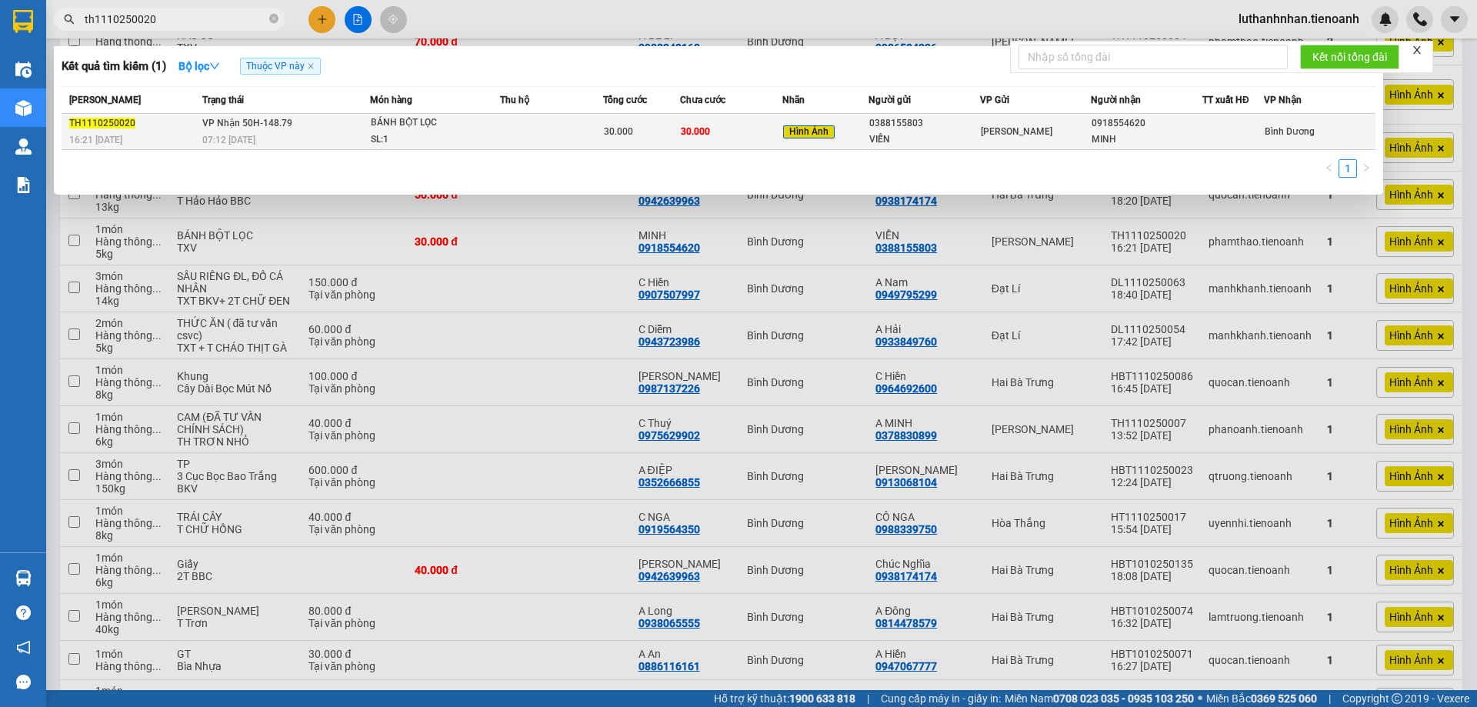
type input "th1110250020"
click at [499, 126] on span "BÁNH BỘT LỌC SL: 1" at bounding box center [435, 131] width 128 height 33
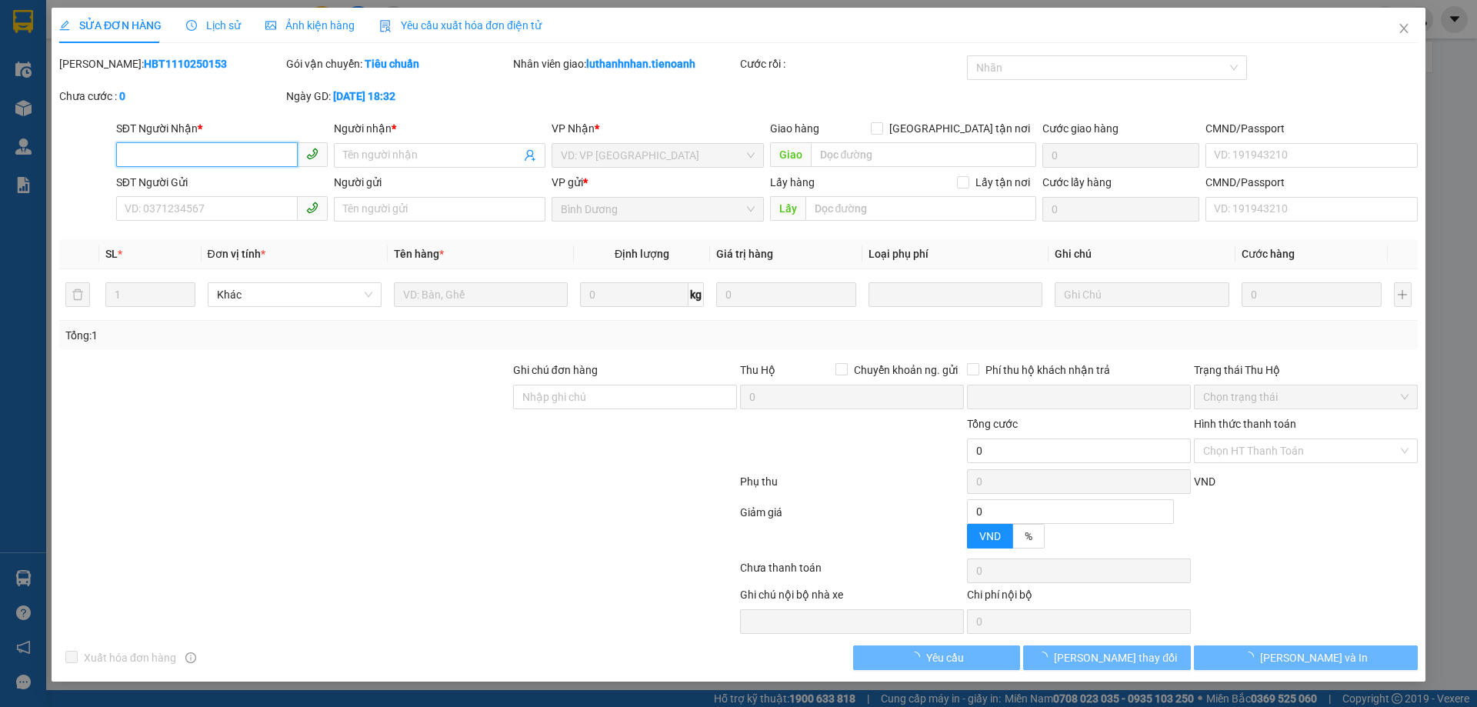
type input "0918554620"
type input "MINH"
type input "0388155803"
type input "VIỄN"
type input "046193007282"
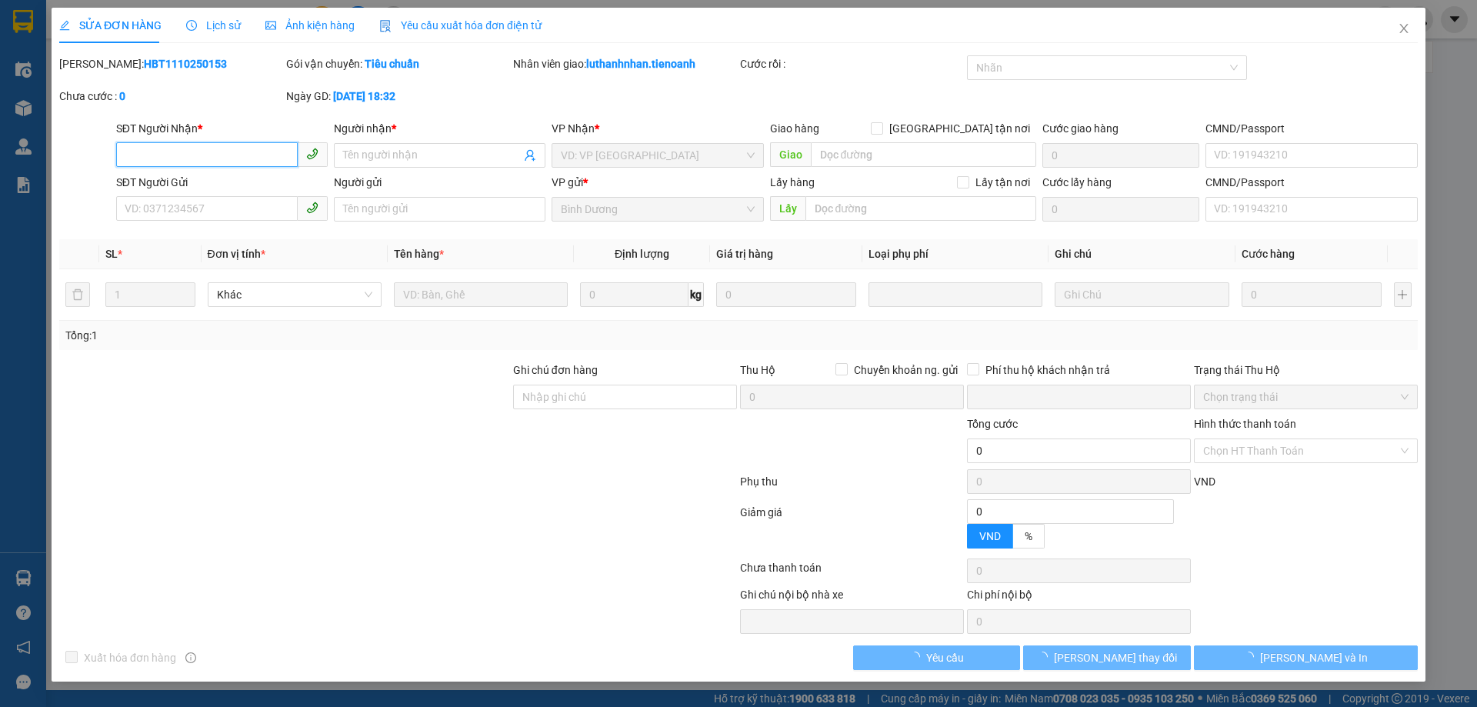
type input "0"
type input "30.000"
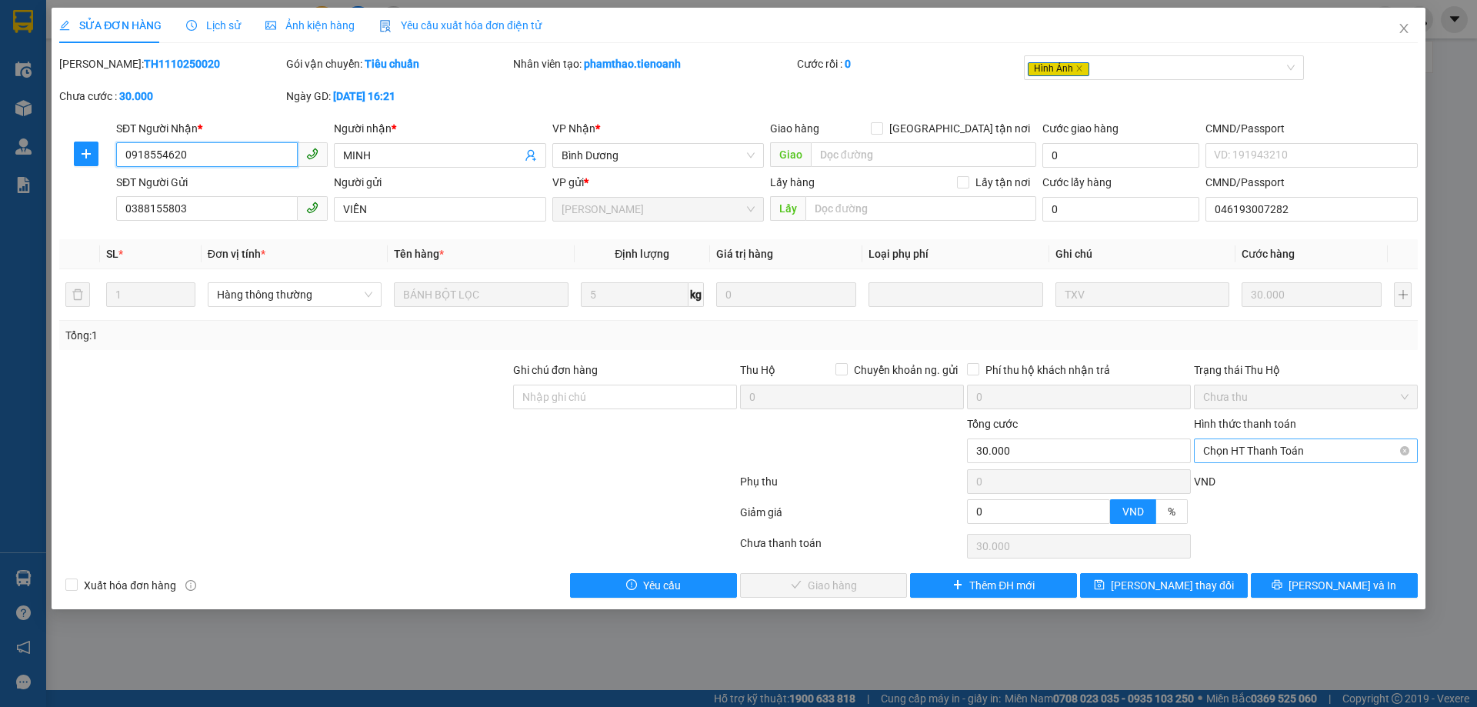
click at [1336, 445] on span "Chọn HT Thanh Toán" at bounding box center [1305, 450] width 205 height 23
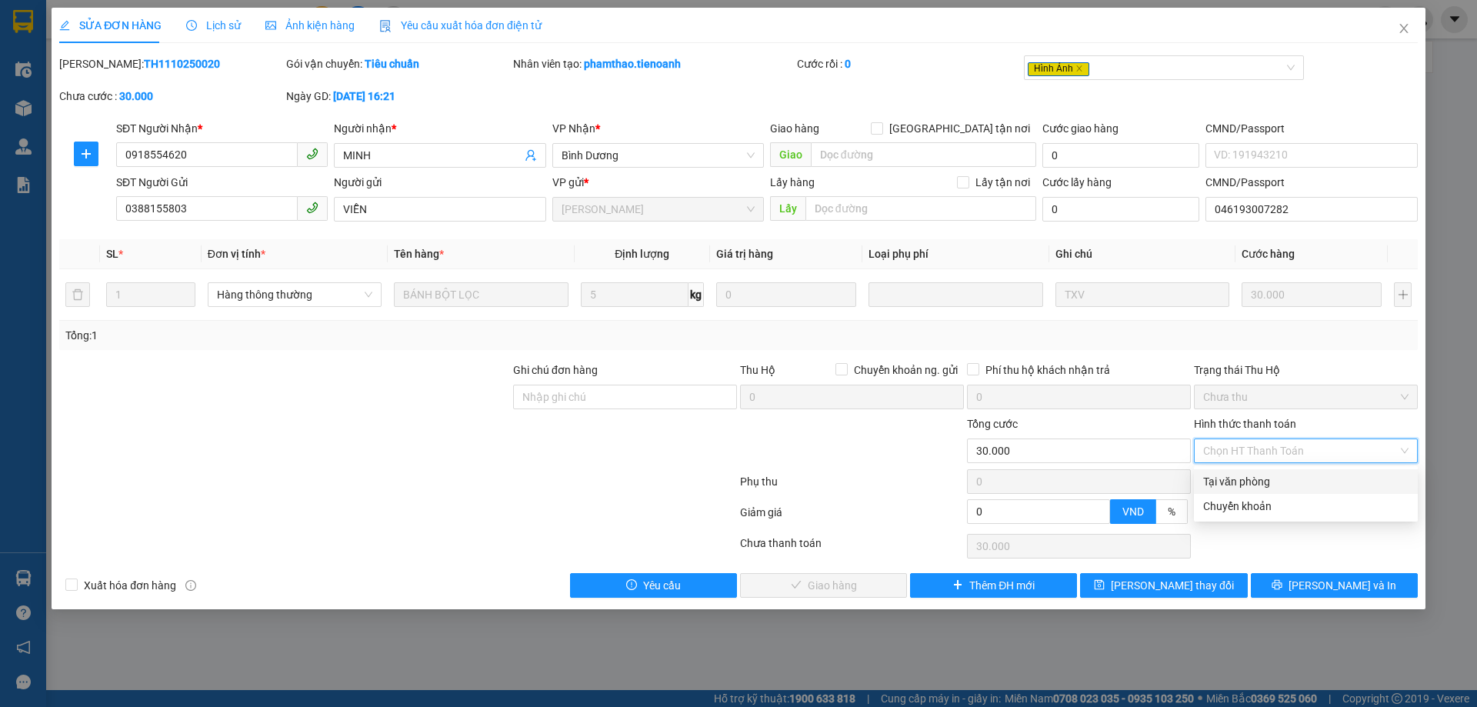
click at [1269, 482] on div "Tại văn phòng" at bounding box center [1305, 481] width 205 height 17
type input "0"
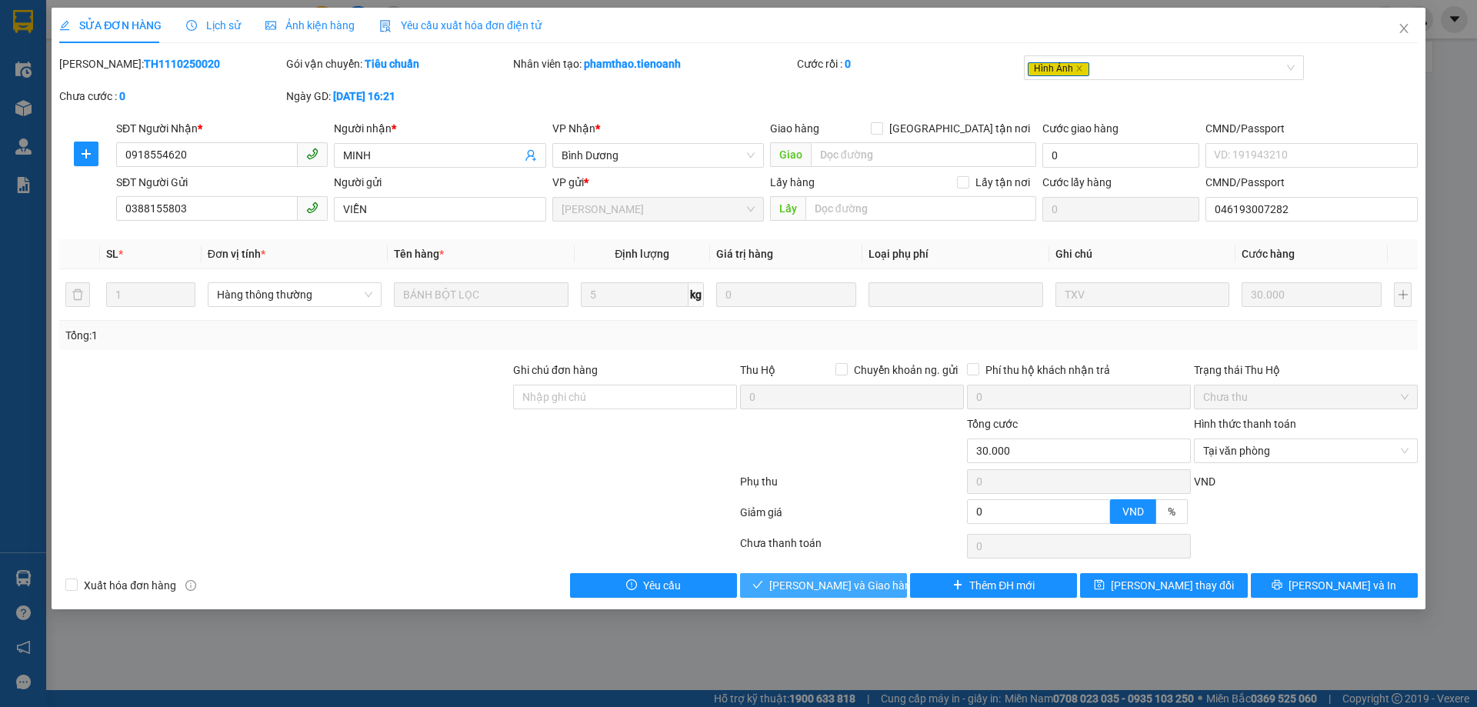
click at [821, 585] on span "[PERSON_NAME] và Giao hàng" at bounding box center [843, 585] width 148 height 17
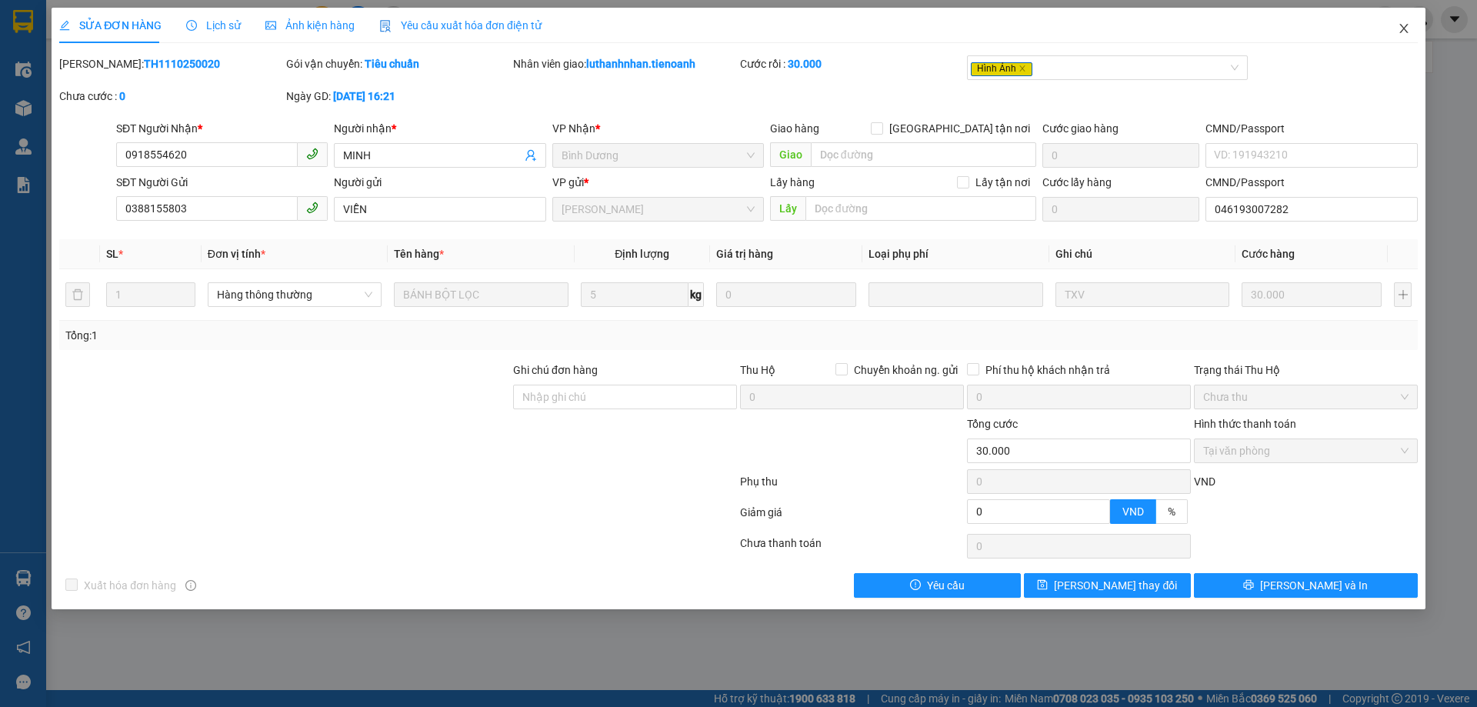
click at [1406, 34] on icon "close" at bounding box center [1404, 28] width 12 height 12
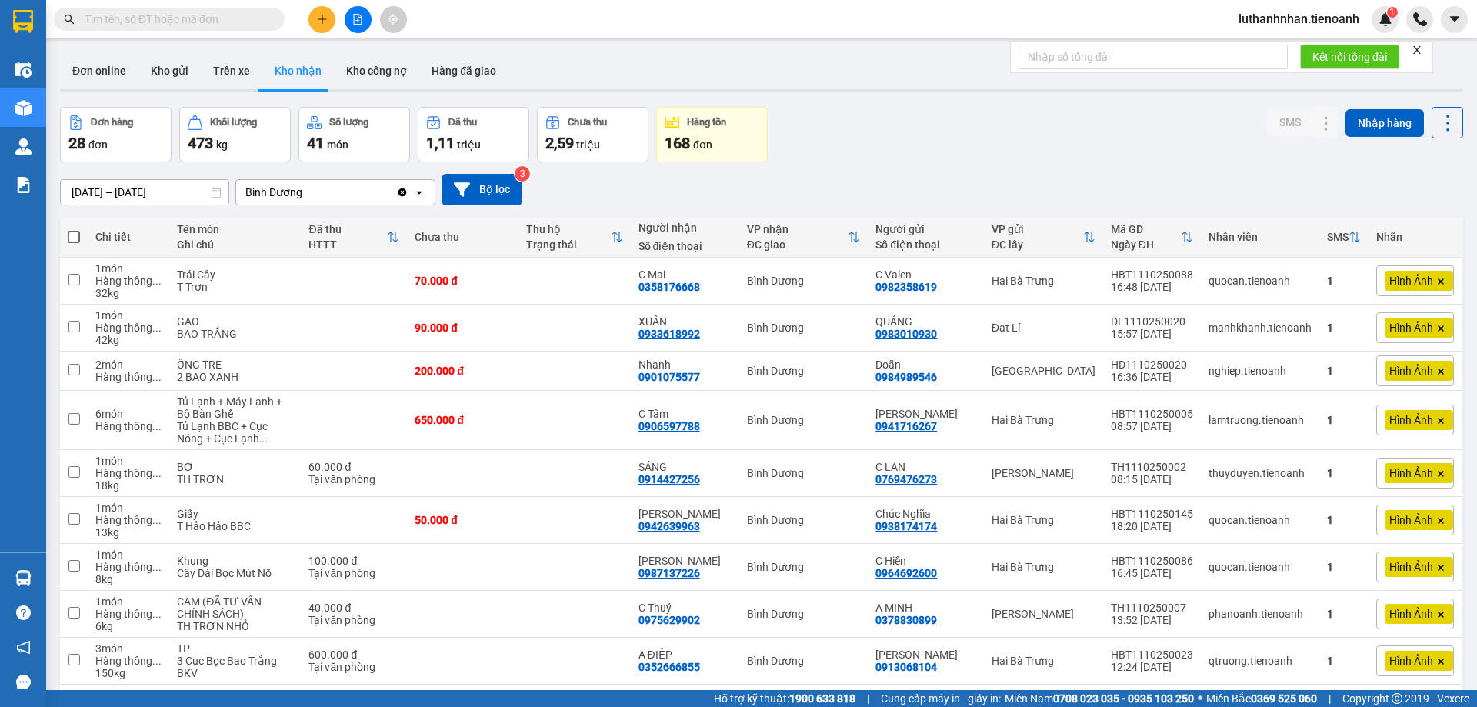
scroll to position [929, 0]
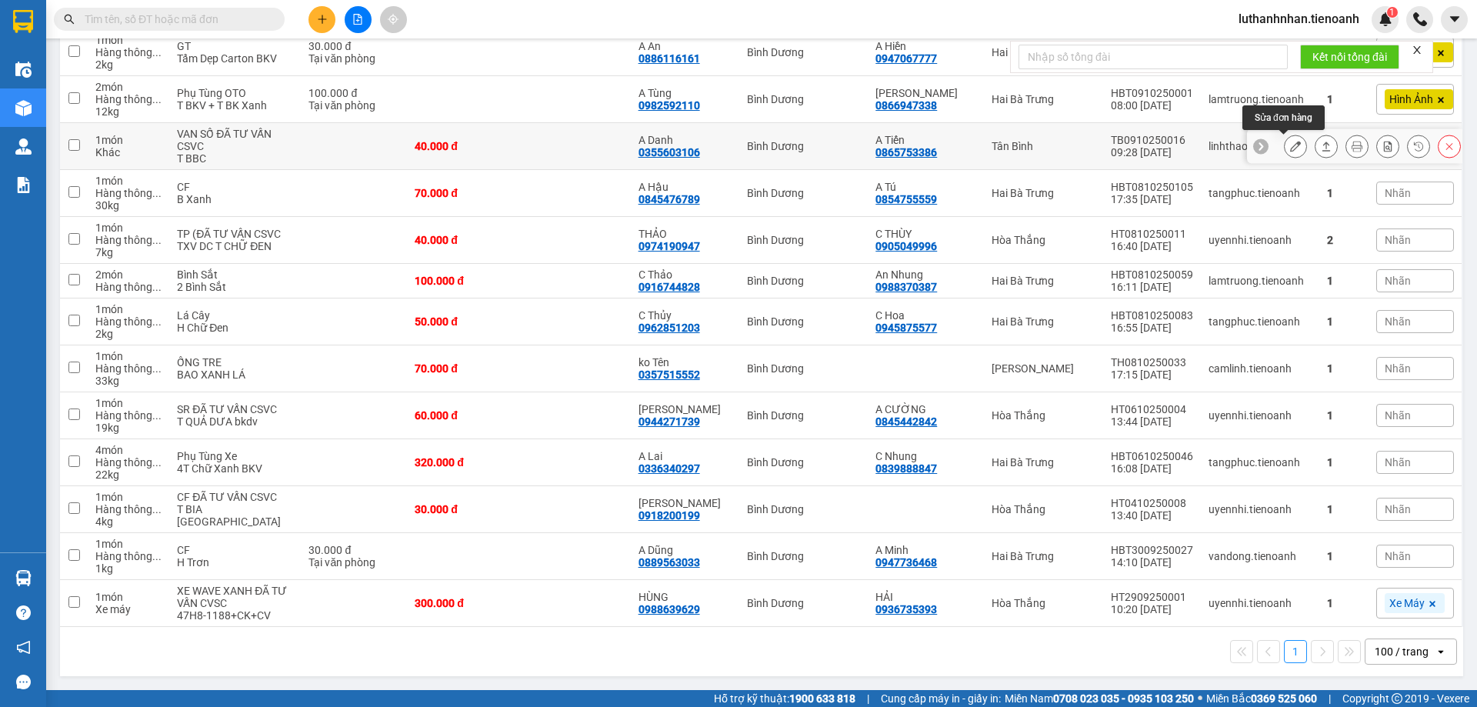
click at [1290, 150] on icon at bounding box center [1295, 146] width 11 height 11
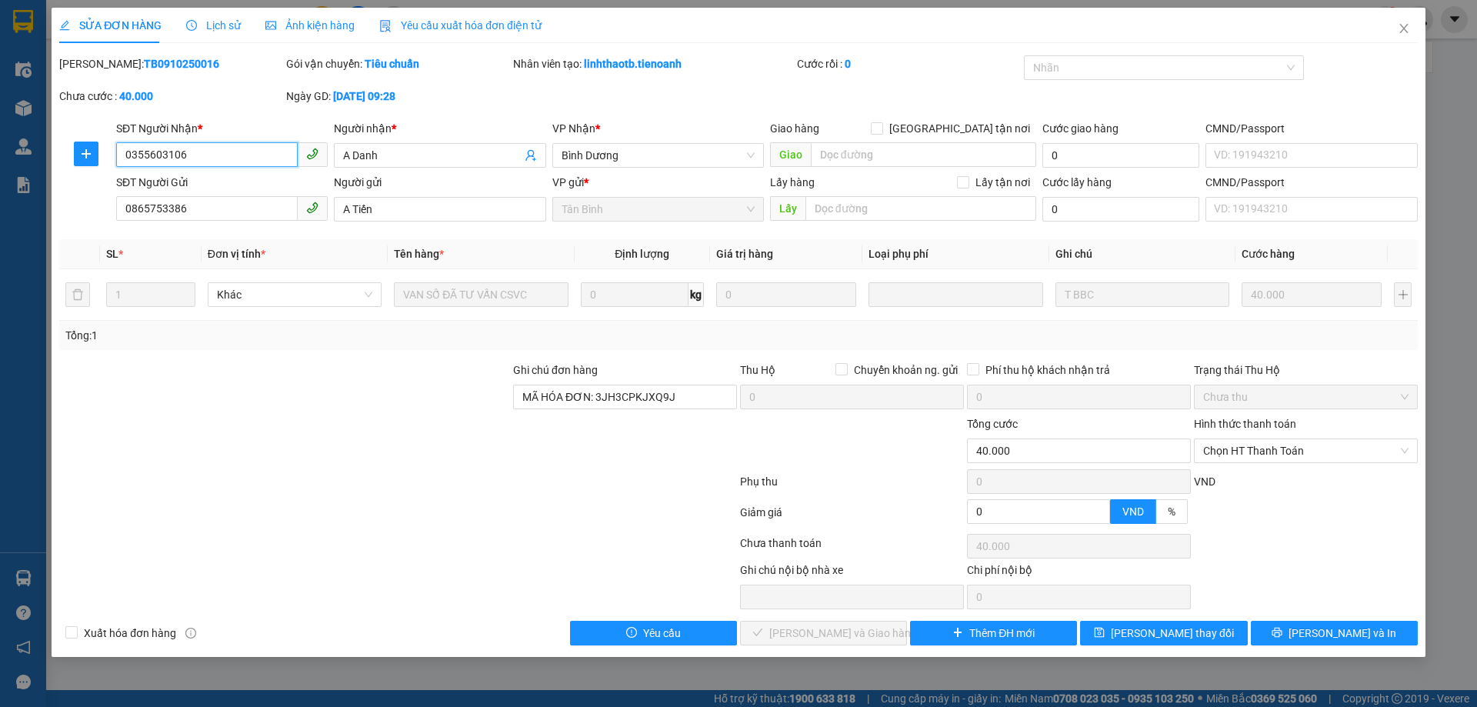
type input "0355603106"
type input "A Danh"
type input "0865753386"
type input "A Tiến"
type input "MÃ HÓA ĐƠN: 3JH3CPKJXQ9J"
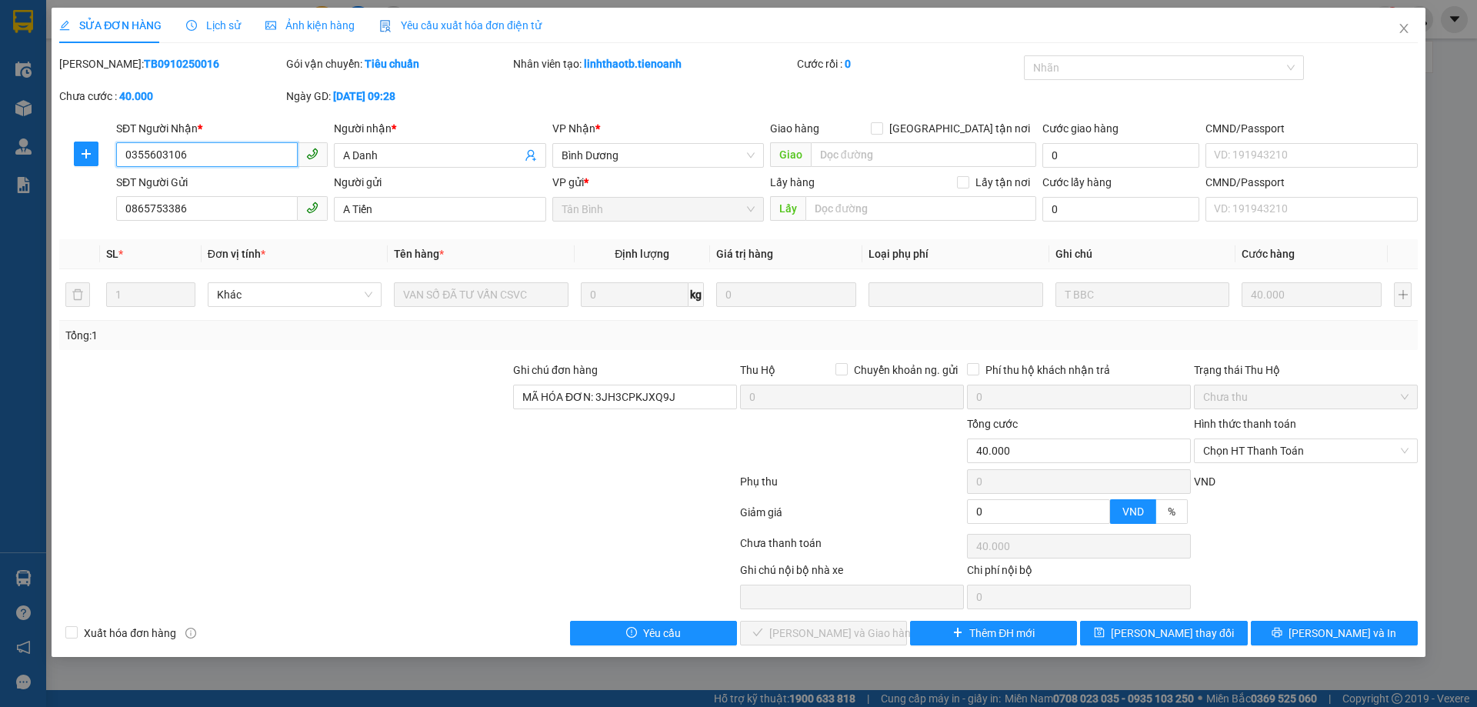
type input "0"
type input "40.000"
click at [1244, 453] on span "Chọn HT Thanh Toán" at bounding box center [1305, 450] width 205 height 23
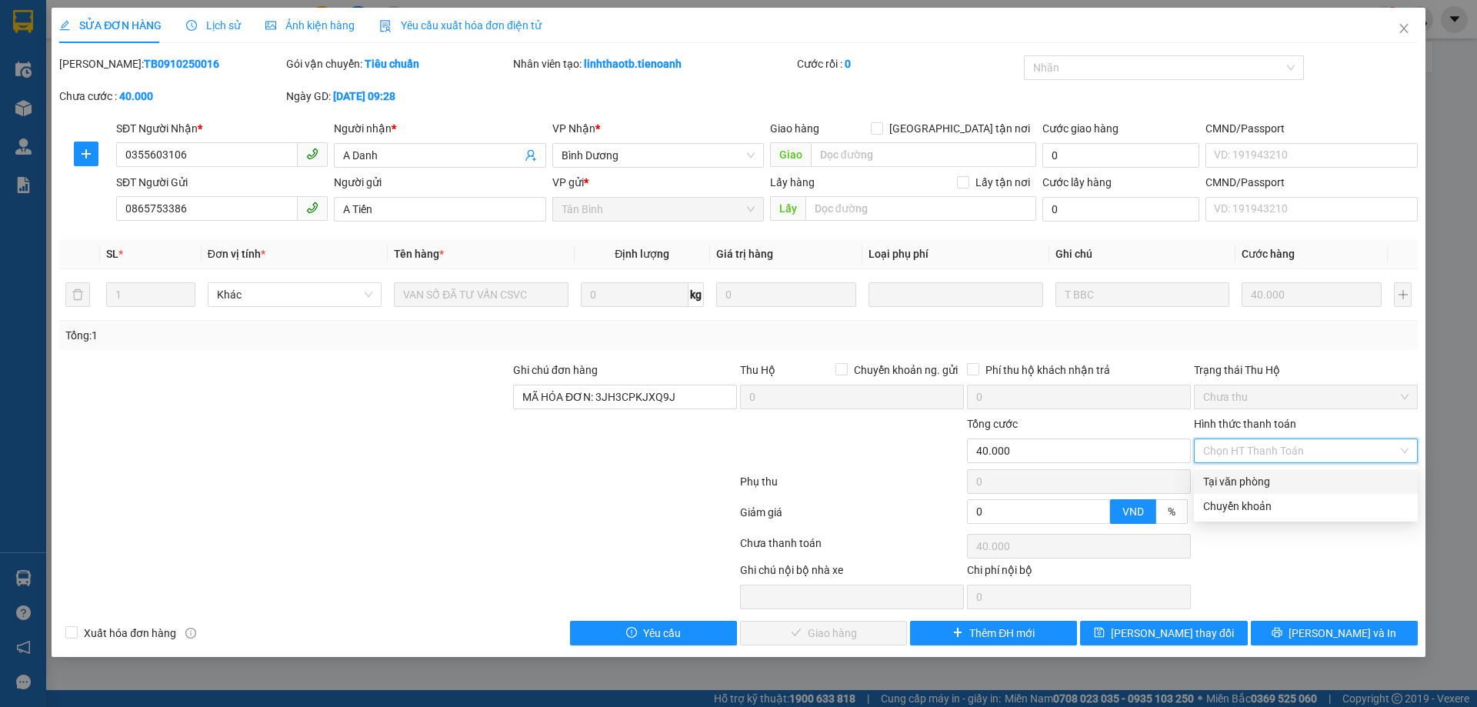
click at [1243, 484] on div "Tại văn phòng" at bounding box center [1305, 481] width 205 height 17
type input "0"
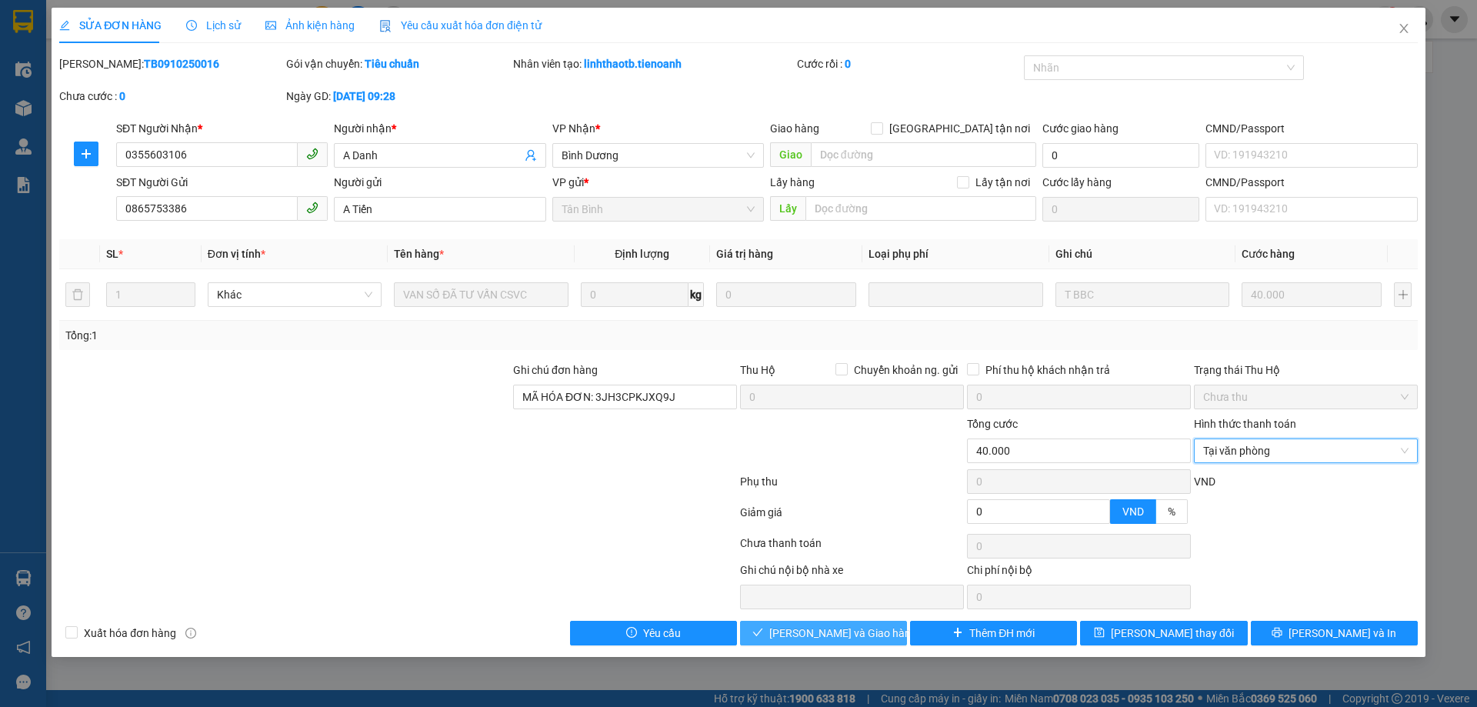
click at [820, 635] on span "Lưu và Giao hàng" at bounding box center [843, 633] width 148 height 17
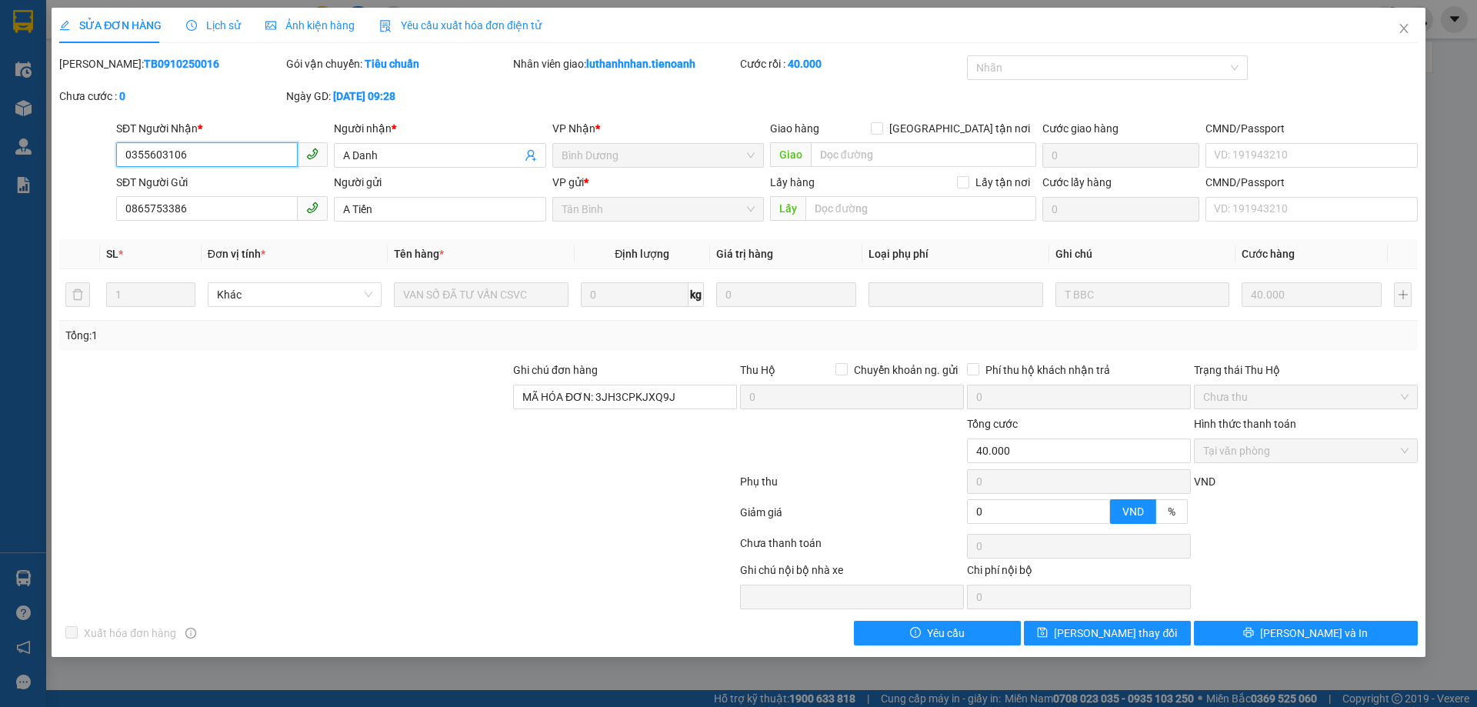
click at [234, 145] on input "0355603106" at bounding box center [207, 154] width 182 height 25
click at [1407, 28] on icon "close" at bounding box center [1404, 28] width 12 height 12
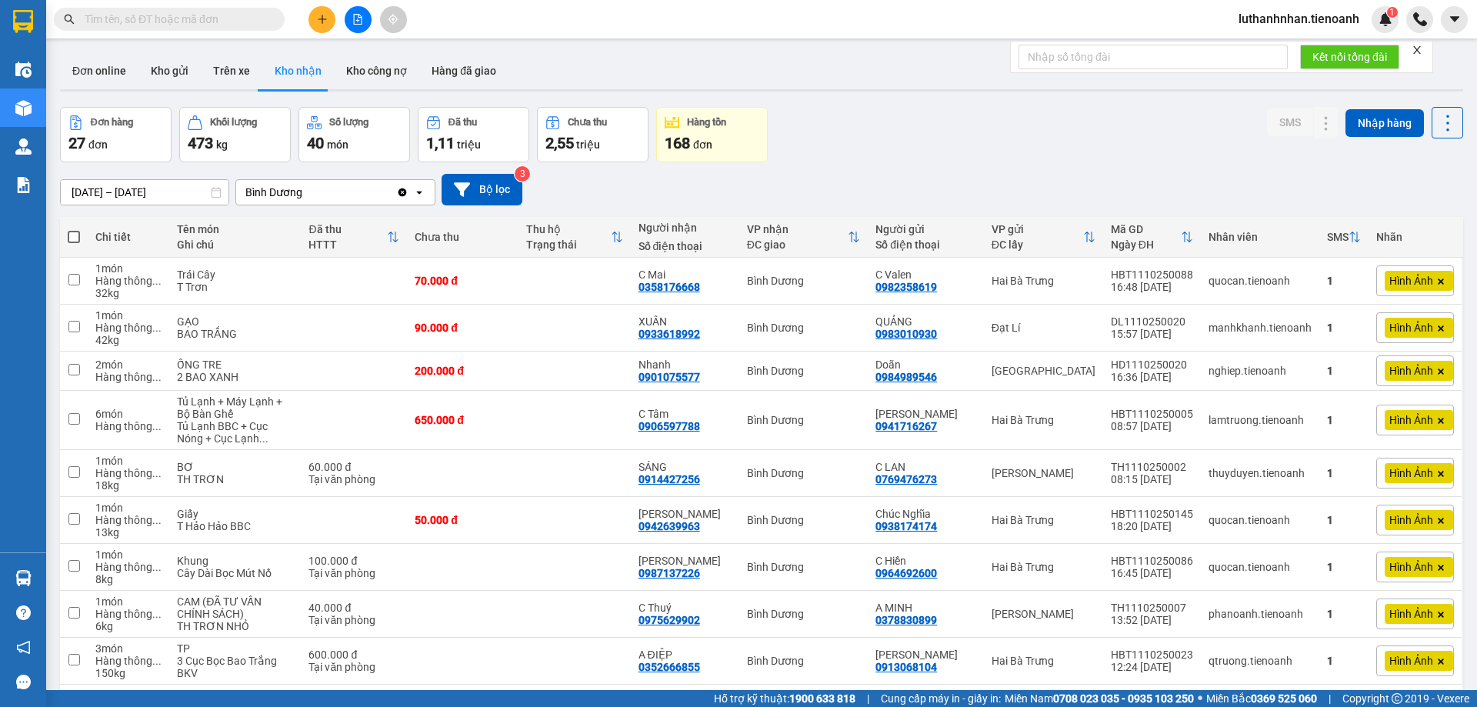
click at [192, 28] on span at bounding box center [169, 19] width 231 height 23
click at [193, 25] on input "text" at bounding box center [176, 19] width 182 height 17
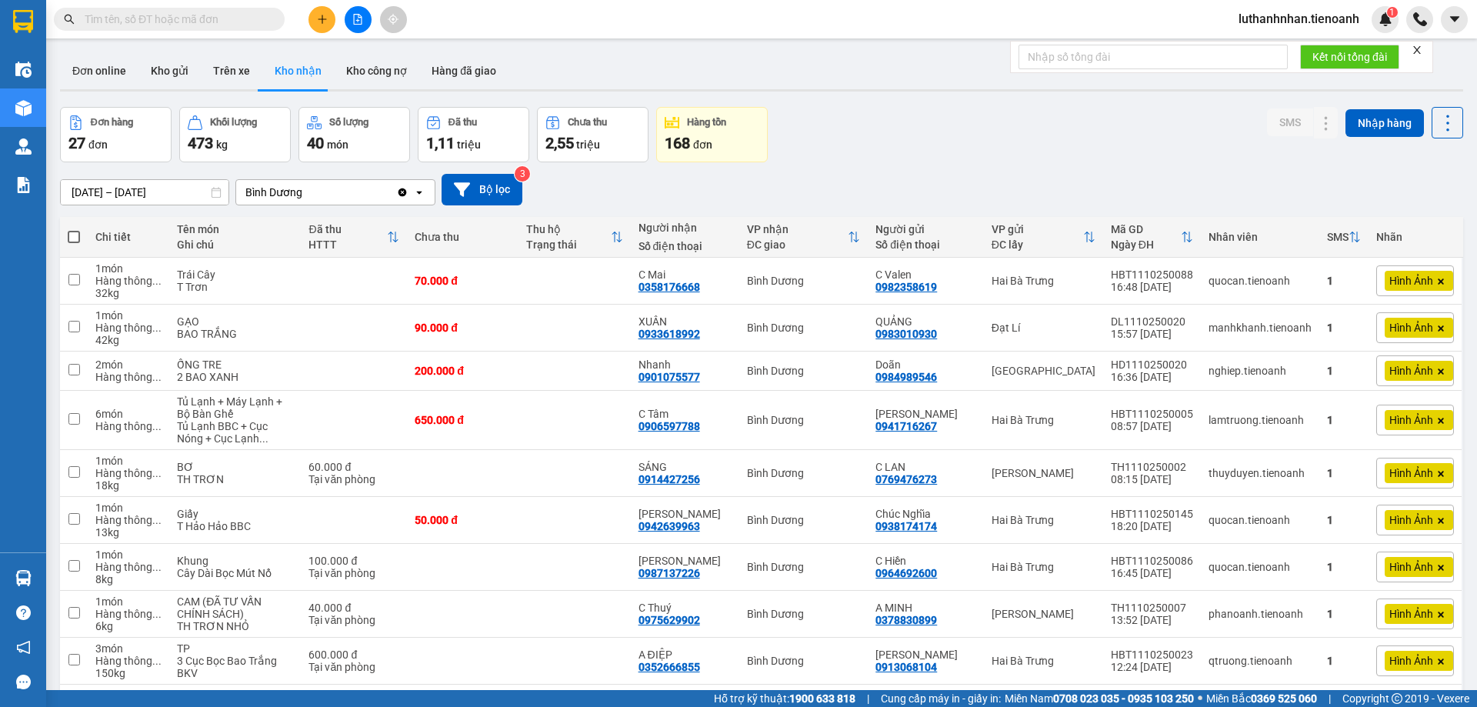
click at [193, 25] on input "text" at bounding box center [176, 19] width 182 height 17
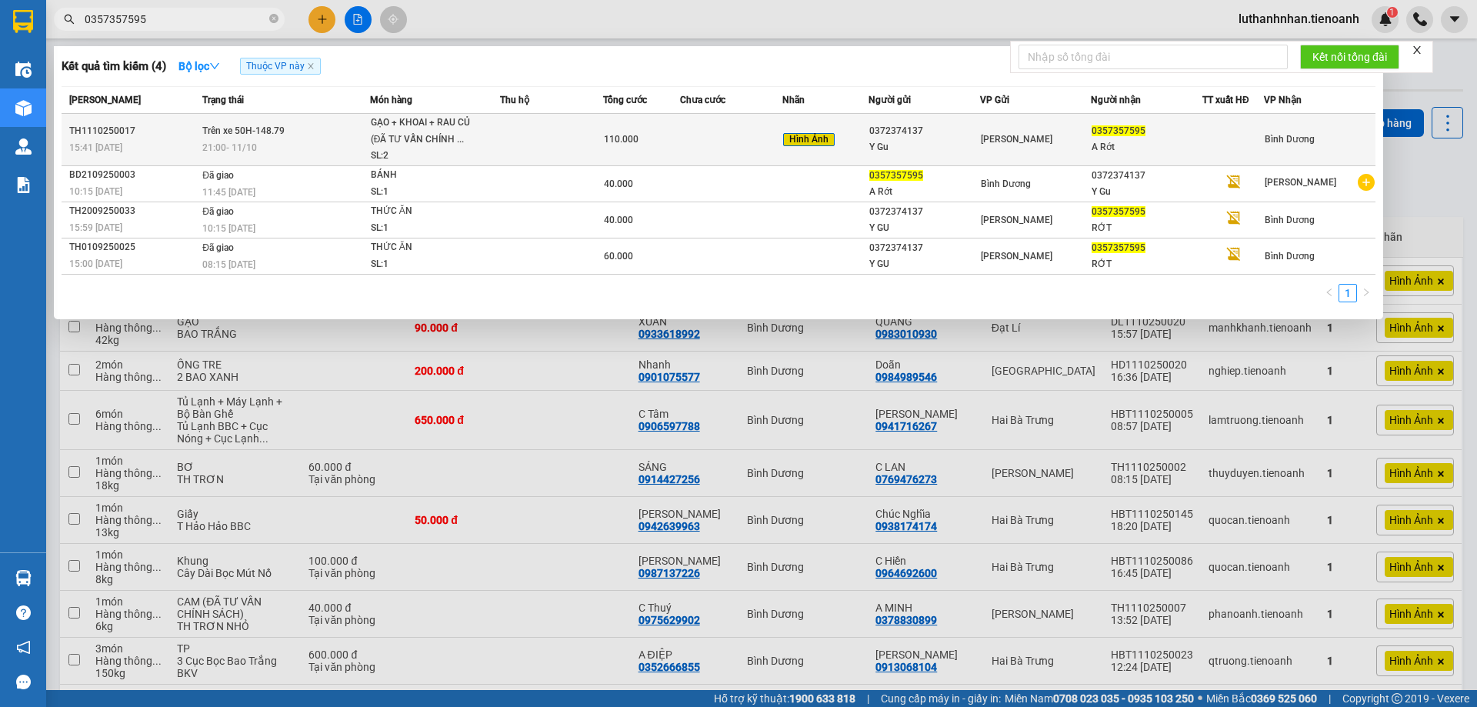
type input "0357357595"
click at [559, 134] on td at bounding box center [551, 140] width 103 height 52
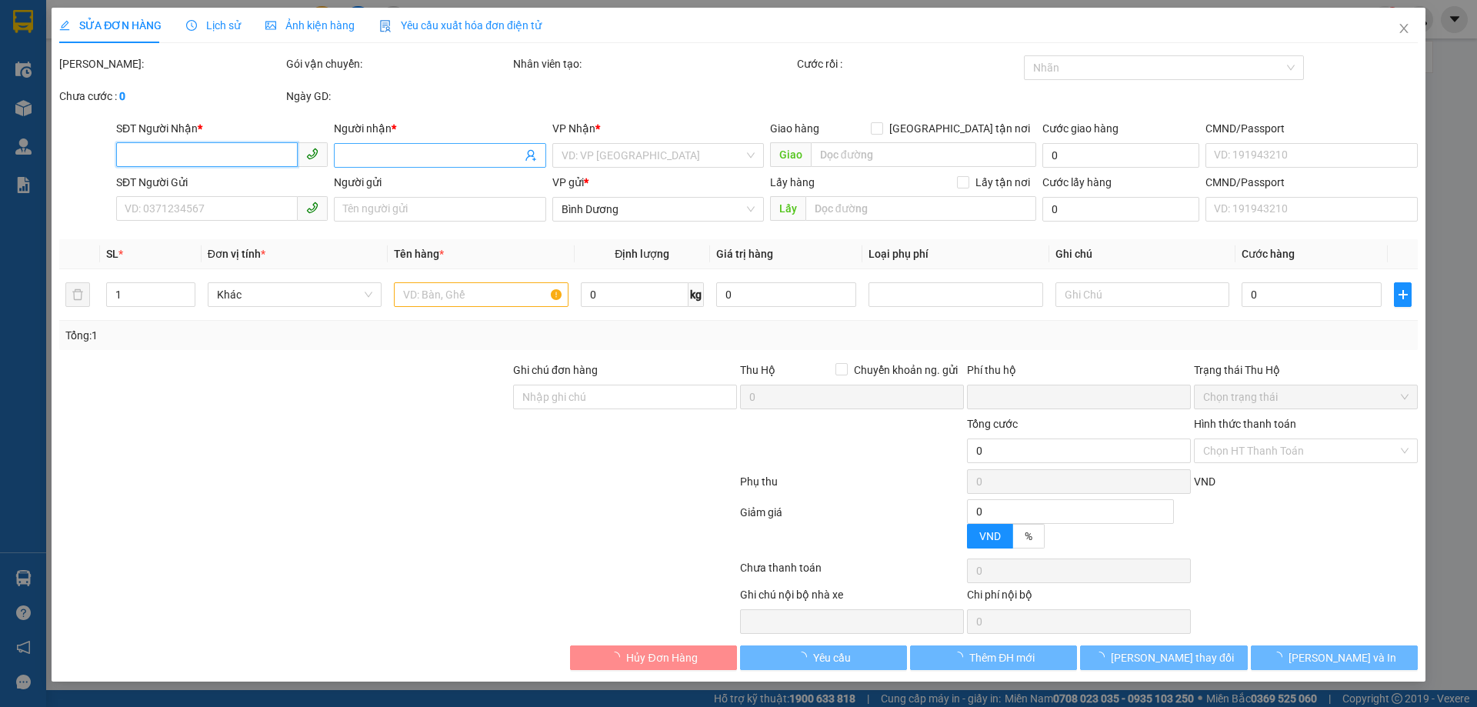
type input "0357357595"
type input "A Rớt"
type input "0372374137"
type input "Y Gu"
type input "0"
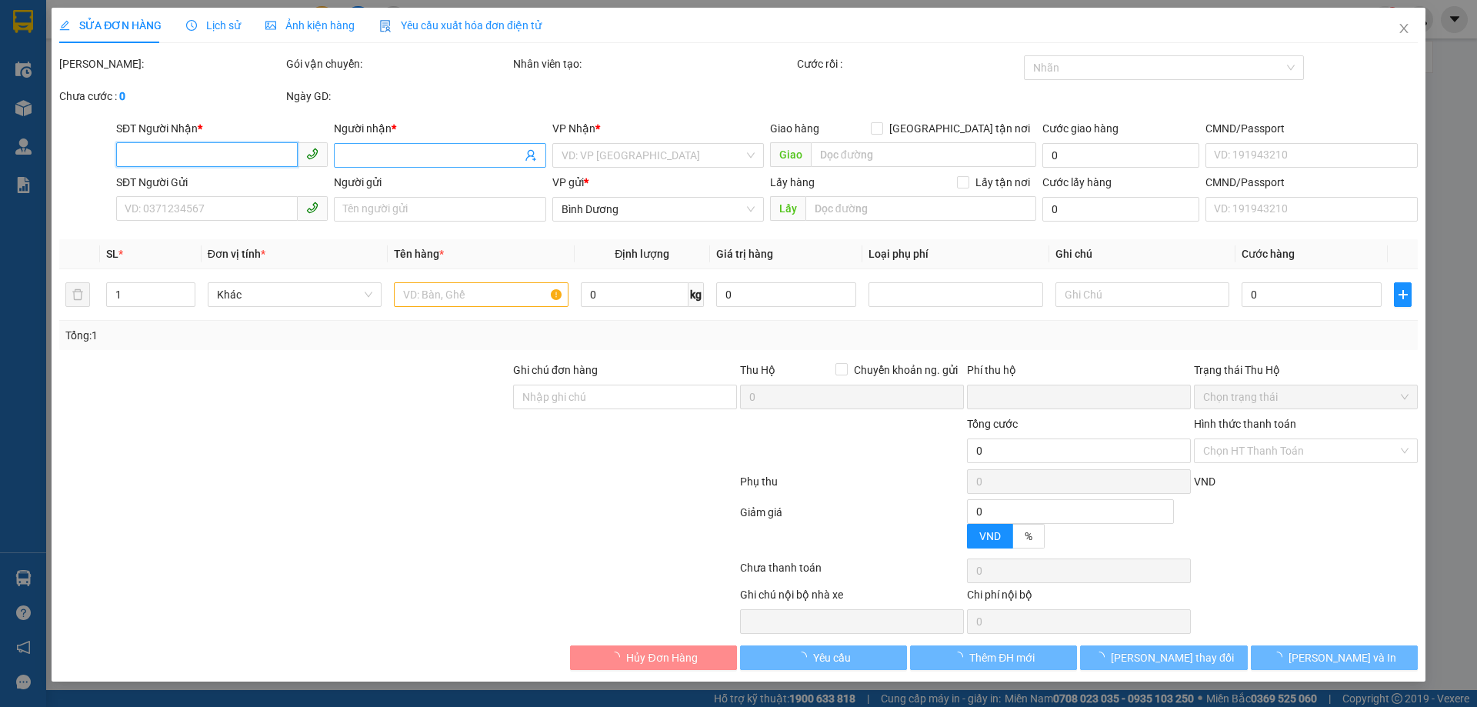
type input "110.000"
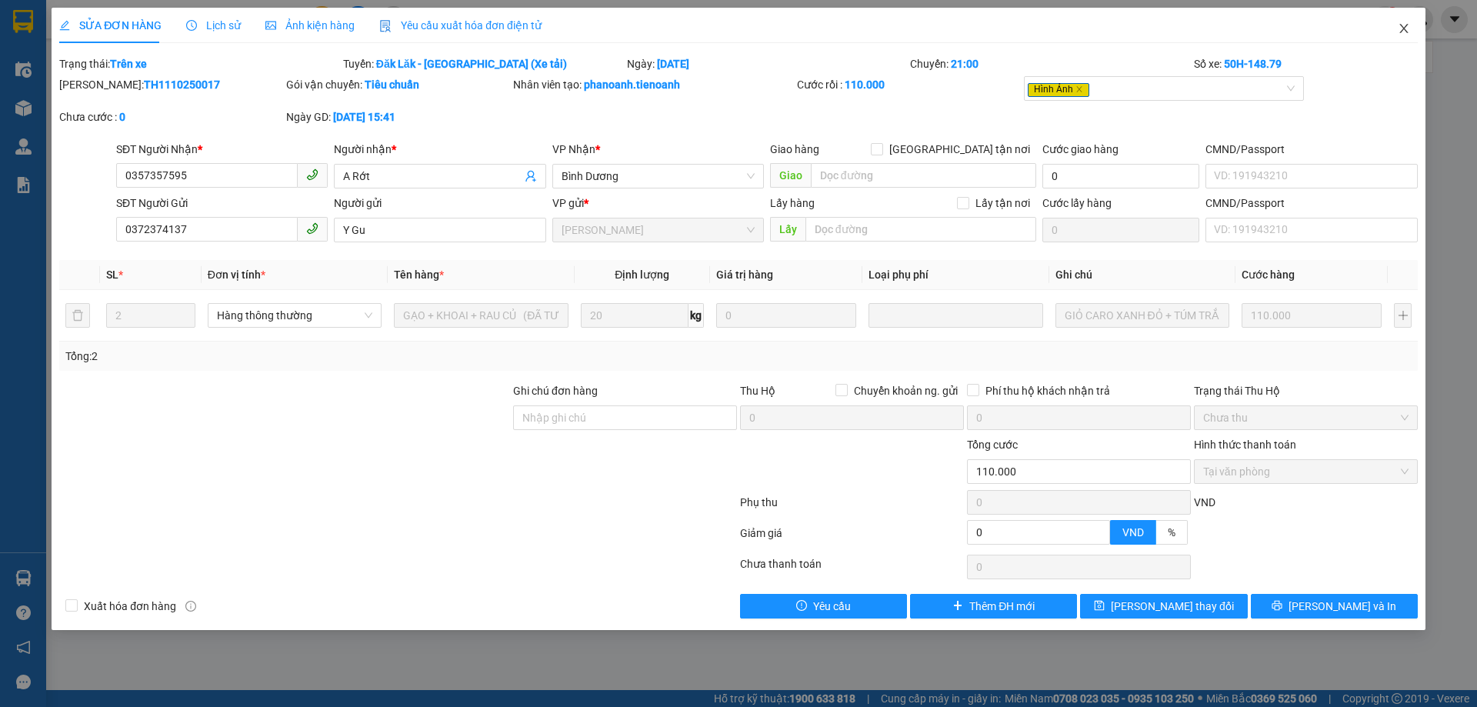
drag, startPoint x: 1402, startPoint y: 28, endPoint x: 9, endPoint y: 105, distance: 1394.6
click at [1402, 28] on icon "close" at bounding box center [1404, 28] width 12 height 12
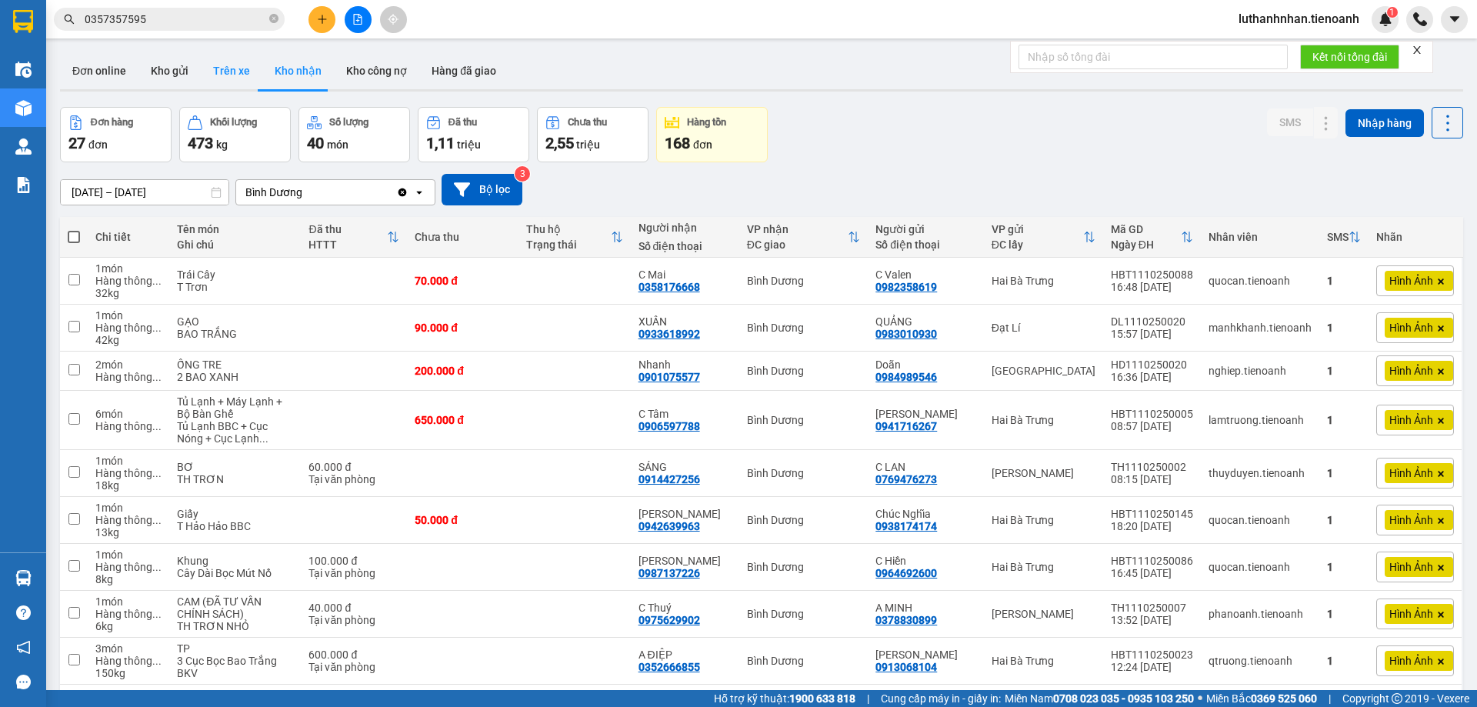
click at [217, 74] on button "Trên xe" at bounding box center [232, 70] width 62 height 37
type input "10/10/2025 – 12/10/2025"
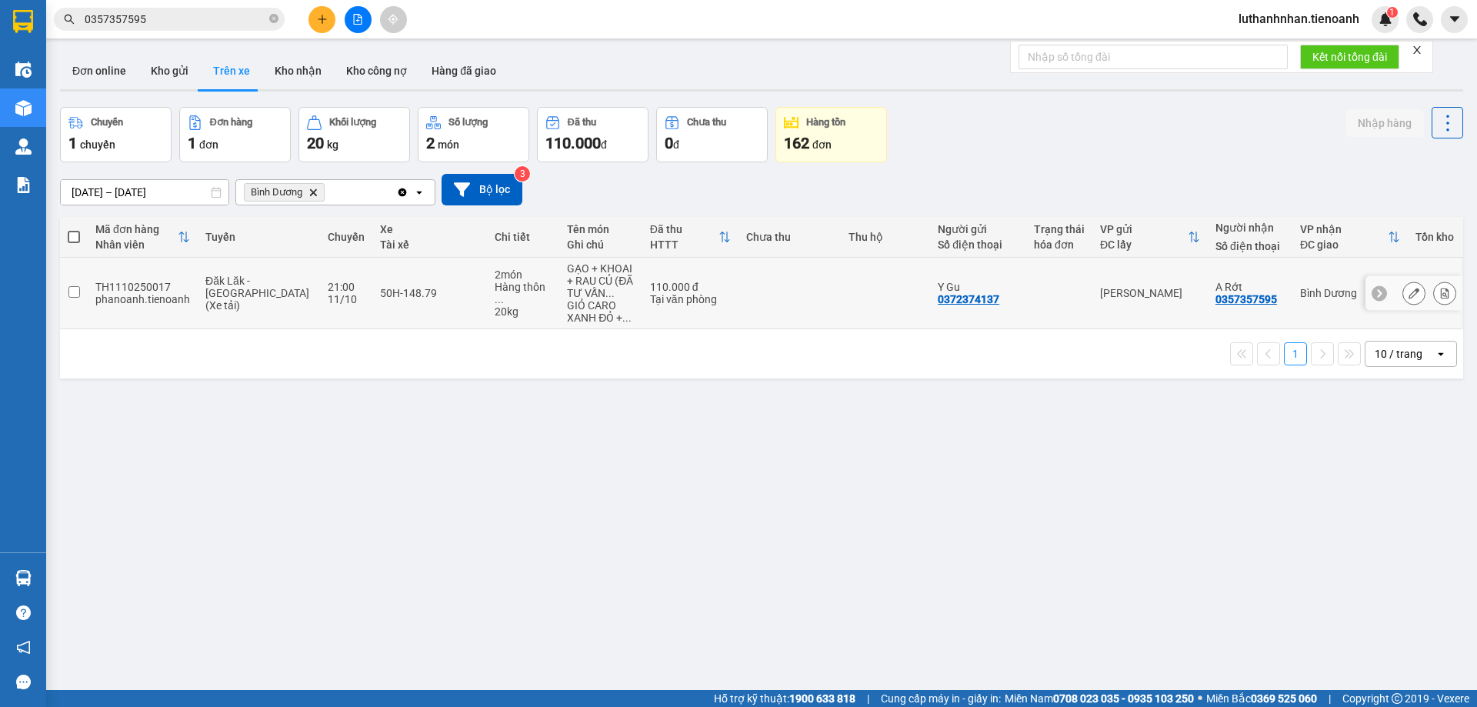
click at [841, 272] on td at bounding box center [885, 294] width 89 height 72
checkbox input "true"
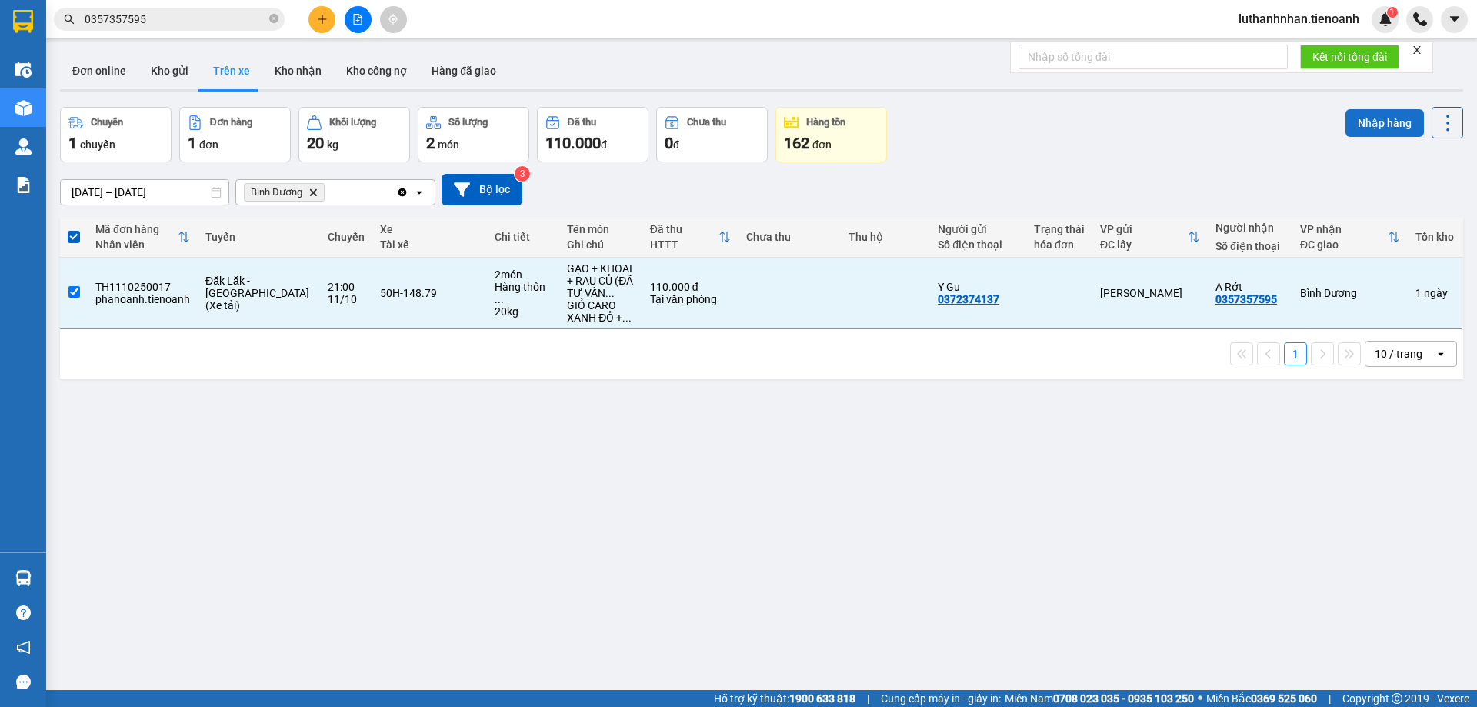
click at [1369, 113] on button "Nhập hàng" at bounding box center [1385, 123] width 78 height 28
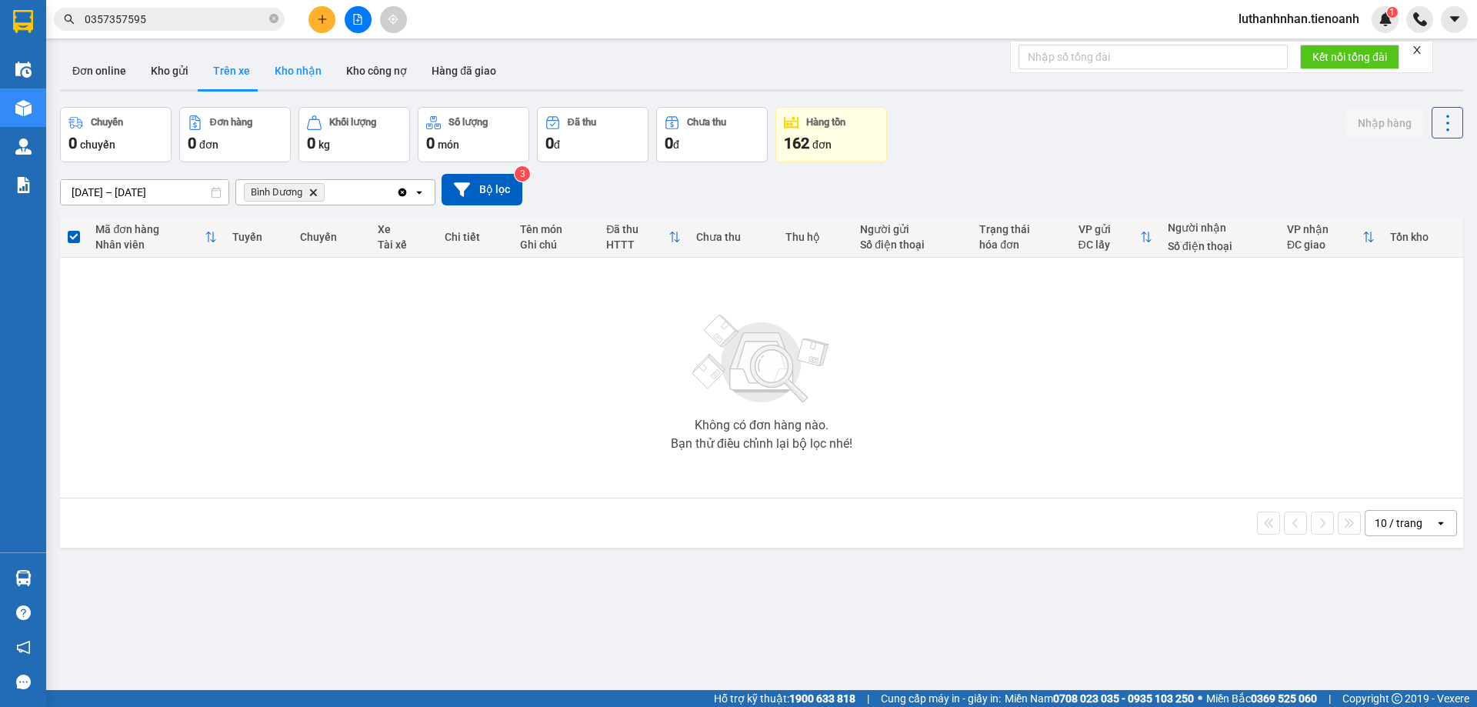
click at [301, 77] on button "Kho nhận" at bounding box center [298, 70] width 72 height 37
type input "[DATE] – [DATE]"
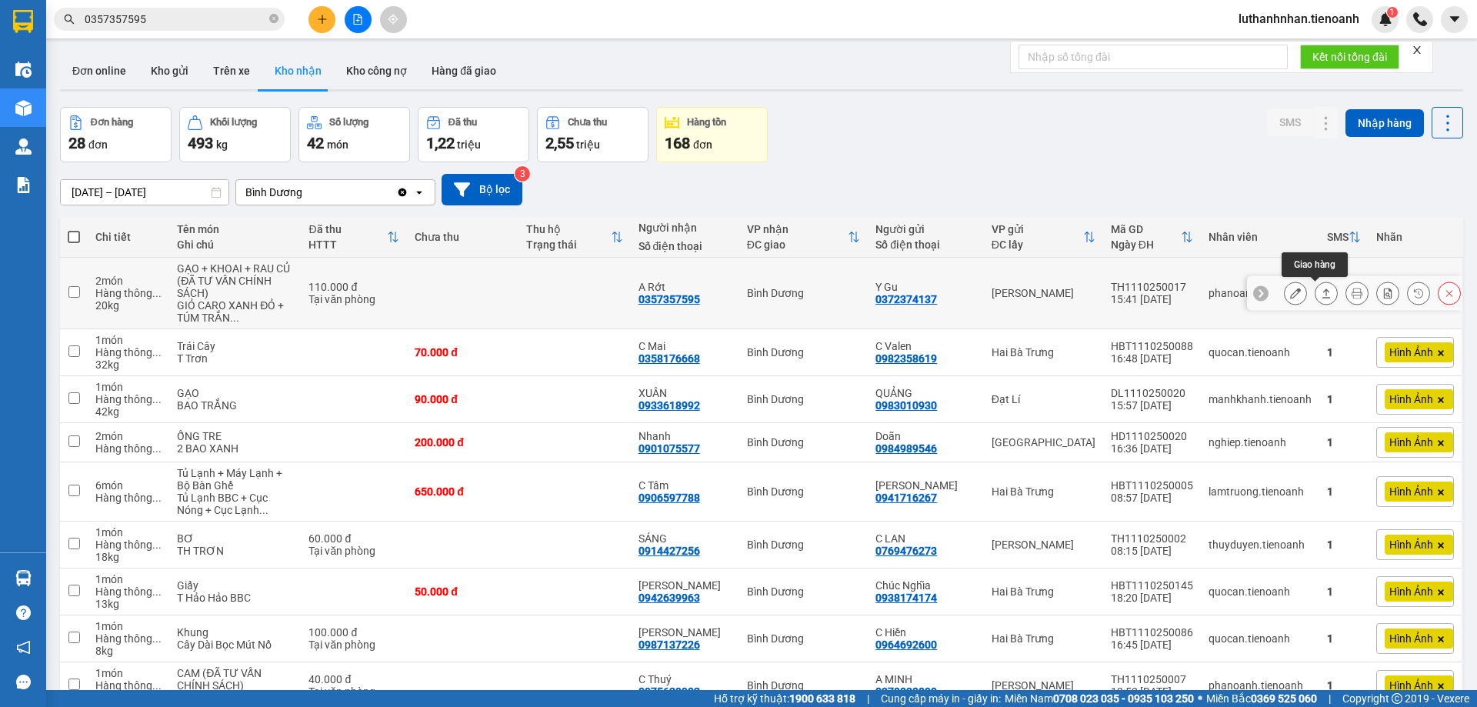
click at [1321, 293] on icon at bounding box center [1326, 293] width 11 height 11
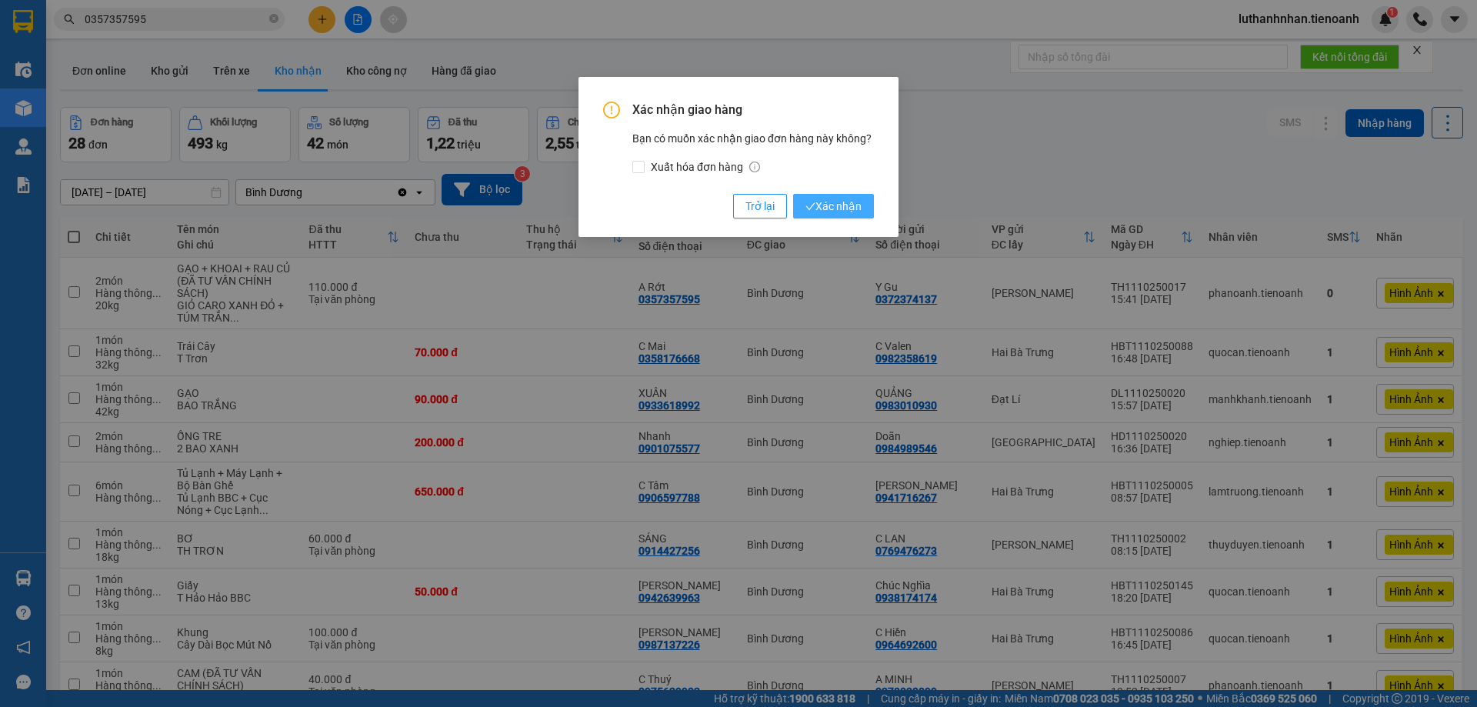
click at [822, 206] on span "Xác nhận" at bounding box center [833, 206] width 56 height 17
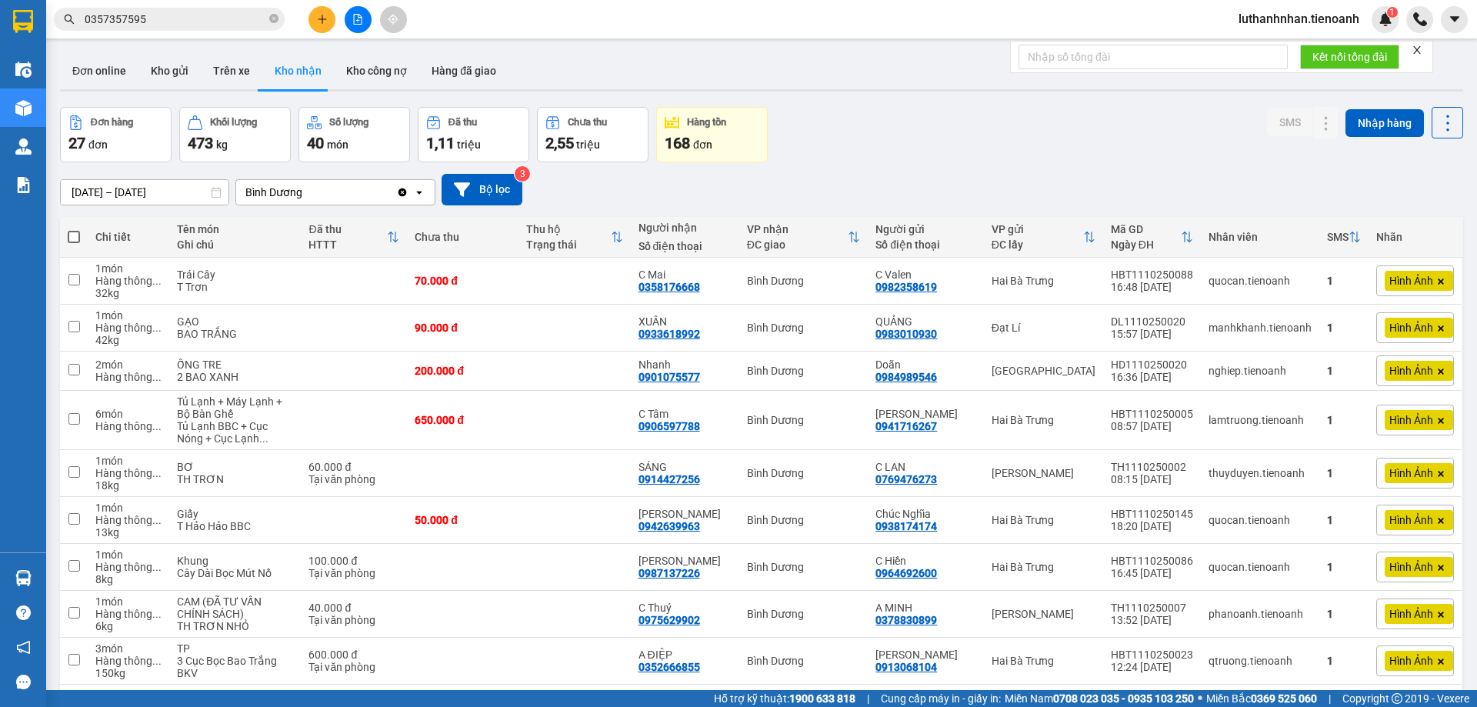
click at [228, 12] on input "0357357595" at bounding box center [176, 19] width 182 height 17
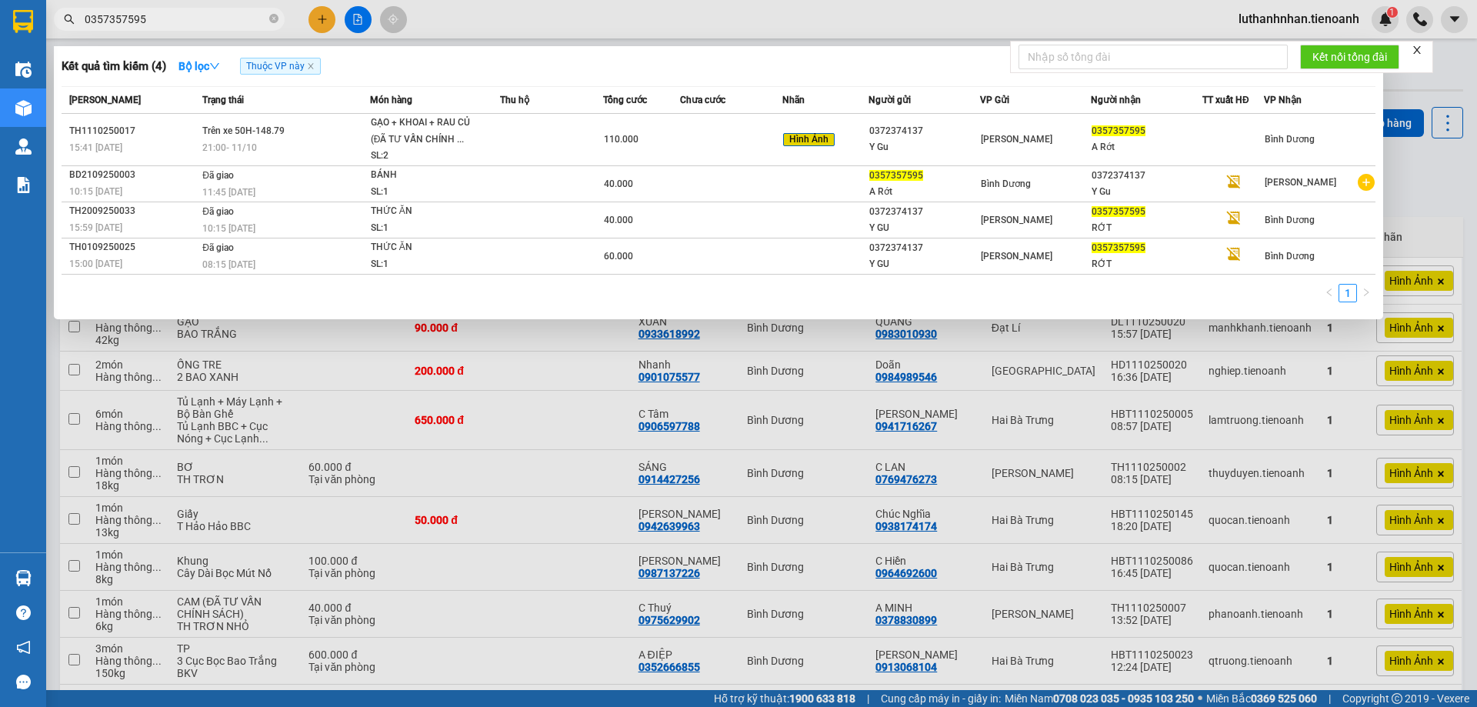
click at [228, 12] on input "0357357595" at bounding box center [176, 19] width 182 height 17
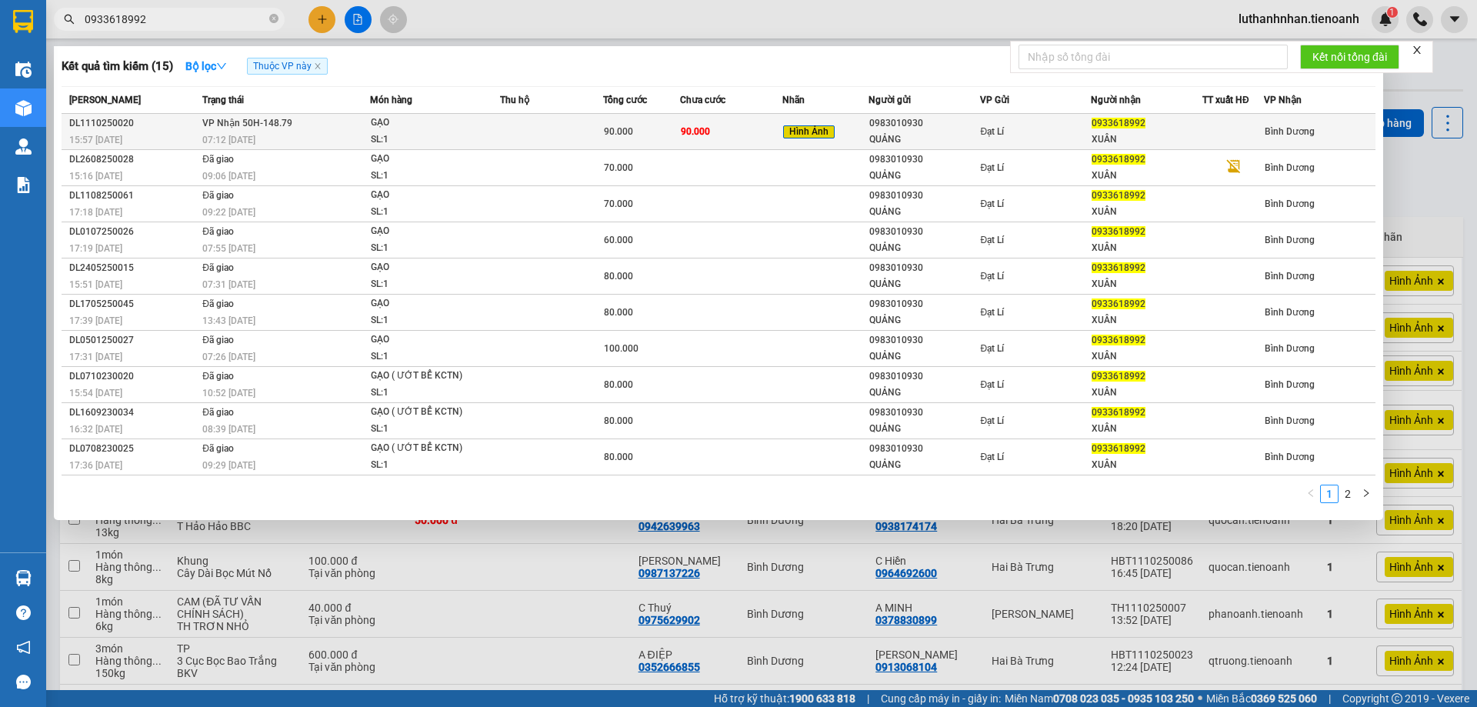
type input "0933618992"
click at [402, 136] on div "SL: 1" at bounding box center [428, 140] width 115 height 17
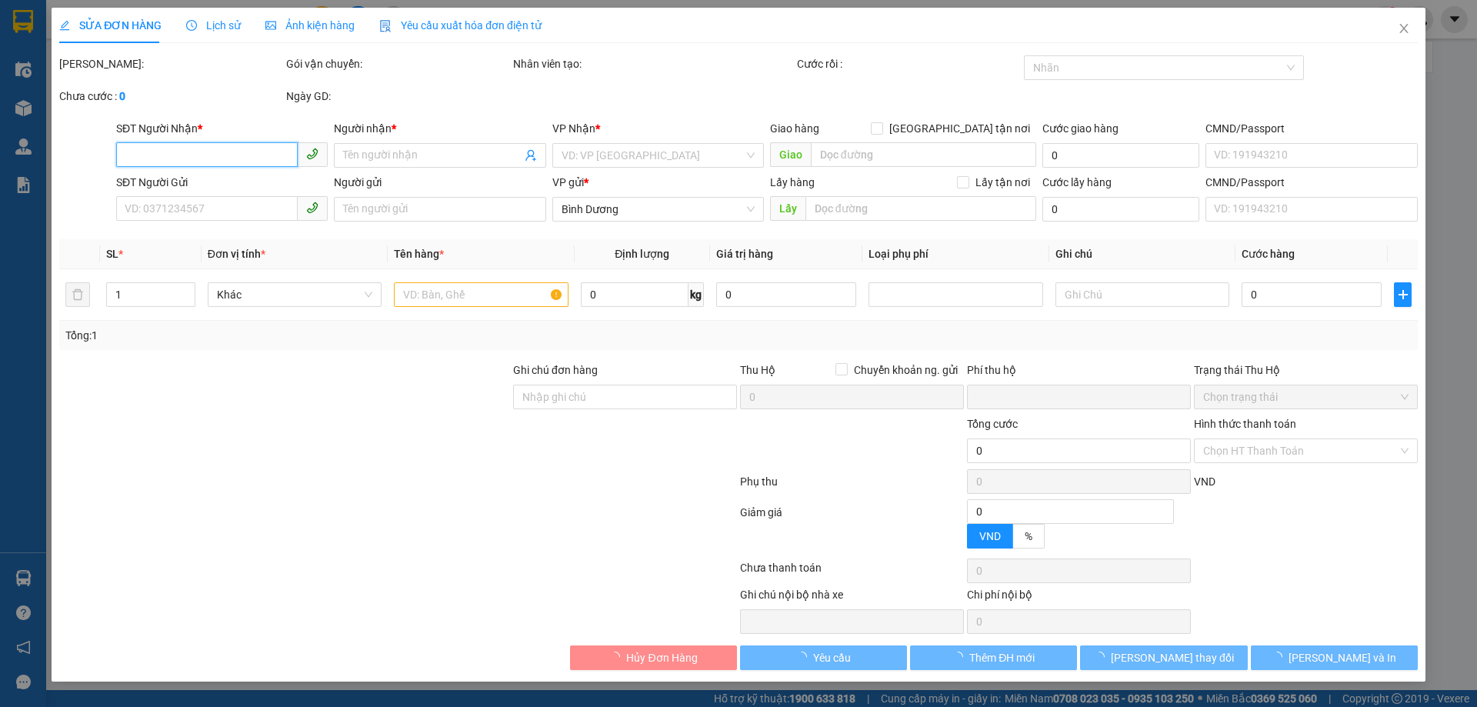
type input "0933618992"
type input "XUÂN"
type input "0983010930"
type input "QUẢNG"
type input "035078008218"
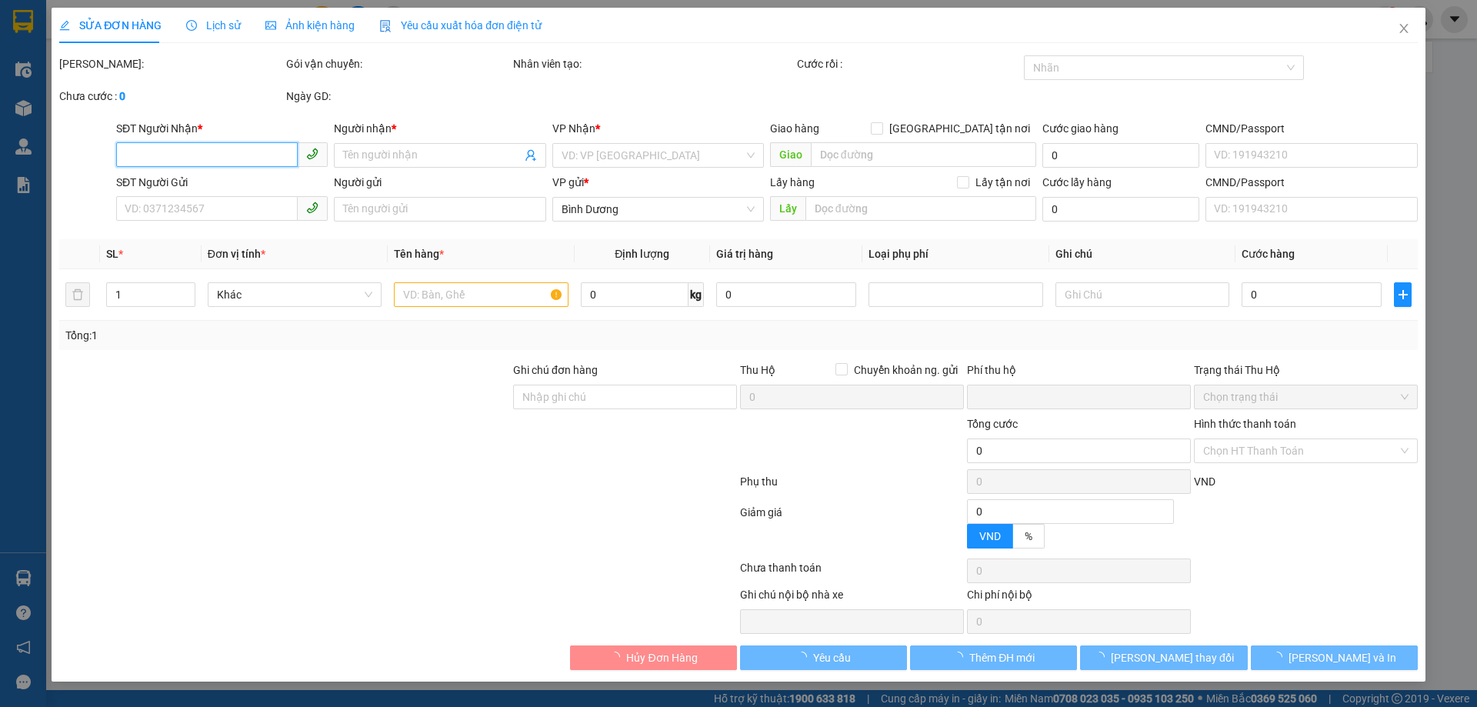
type input "0"
type input "90.000"
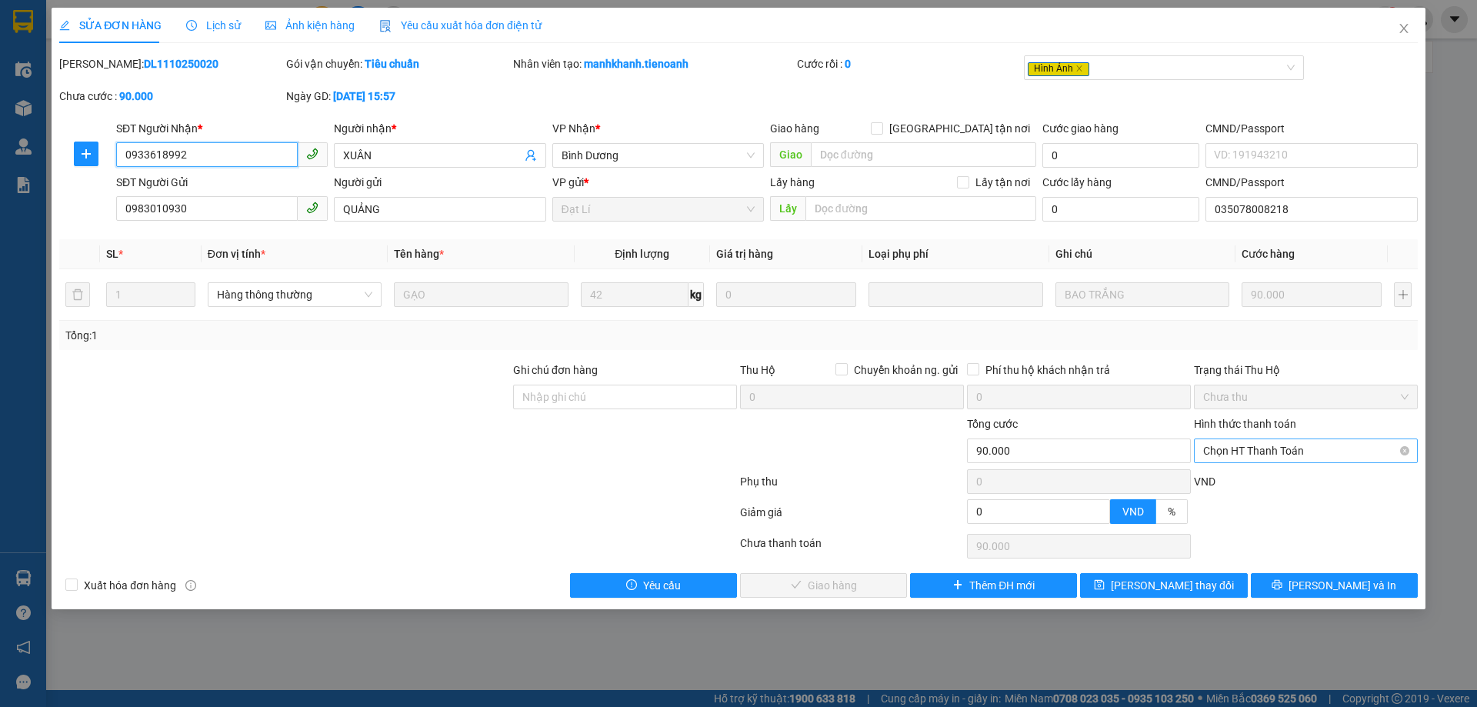
click at [1229, 450] on span "Chọn HT Thanh Toán" at bounding box center [1305, 450] width 205 height 23
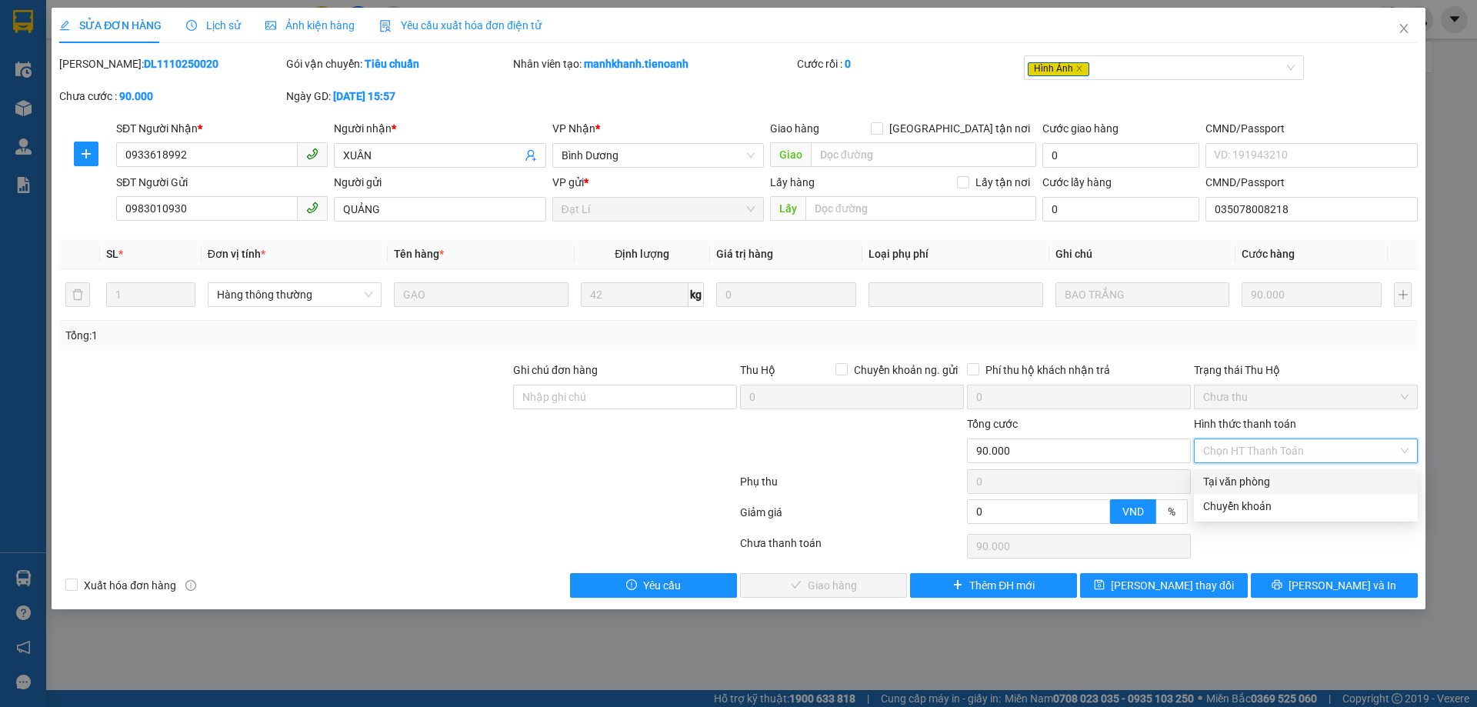
click at [1238, 485] on div "Tại văn phòng" at bounding box center [1305, 481] width 205 height 17
type input "0"
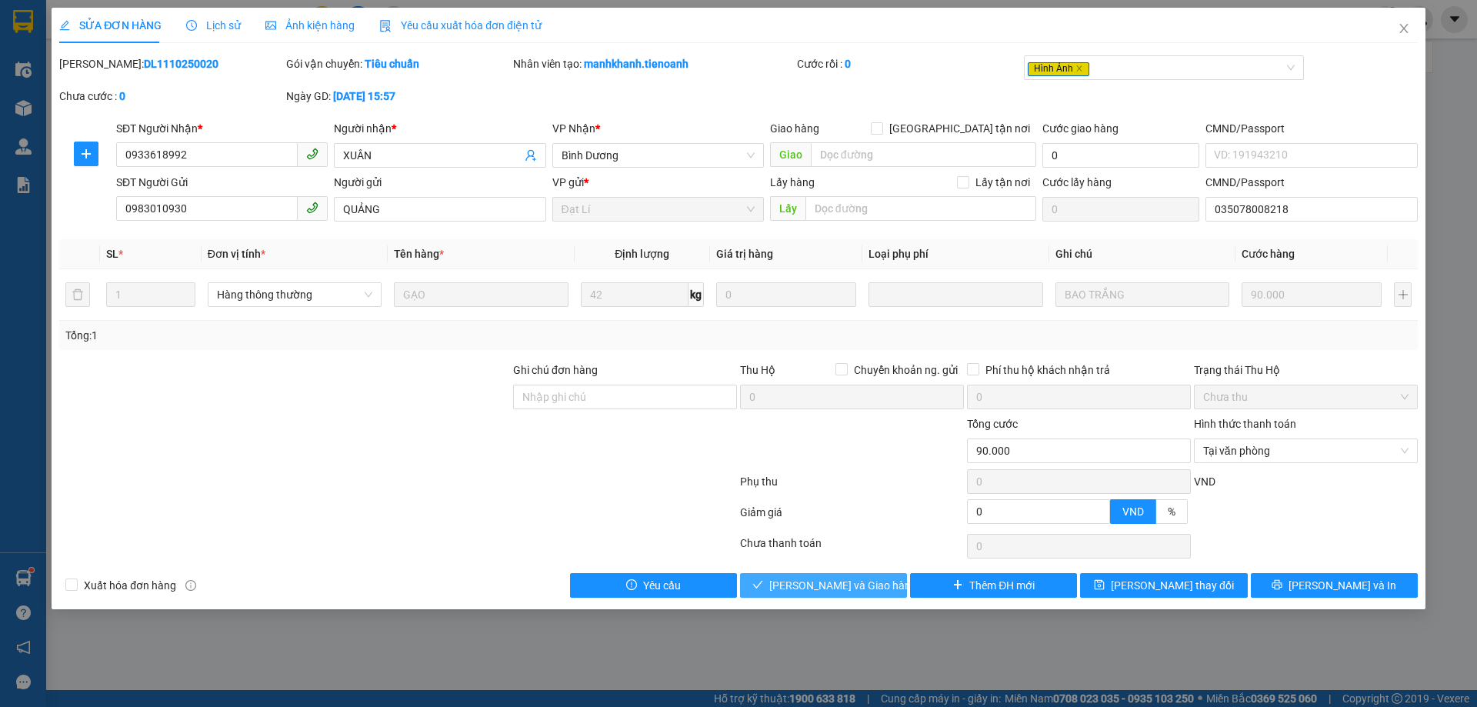
click at [871, 585] on span "Lưu và Giao hàng" at bounding box center [843, 585] width 148 height 17
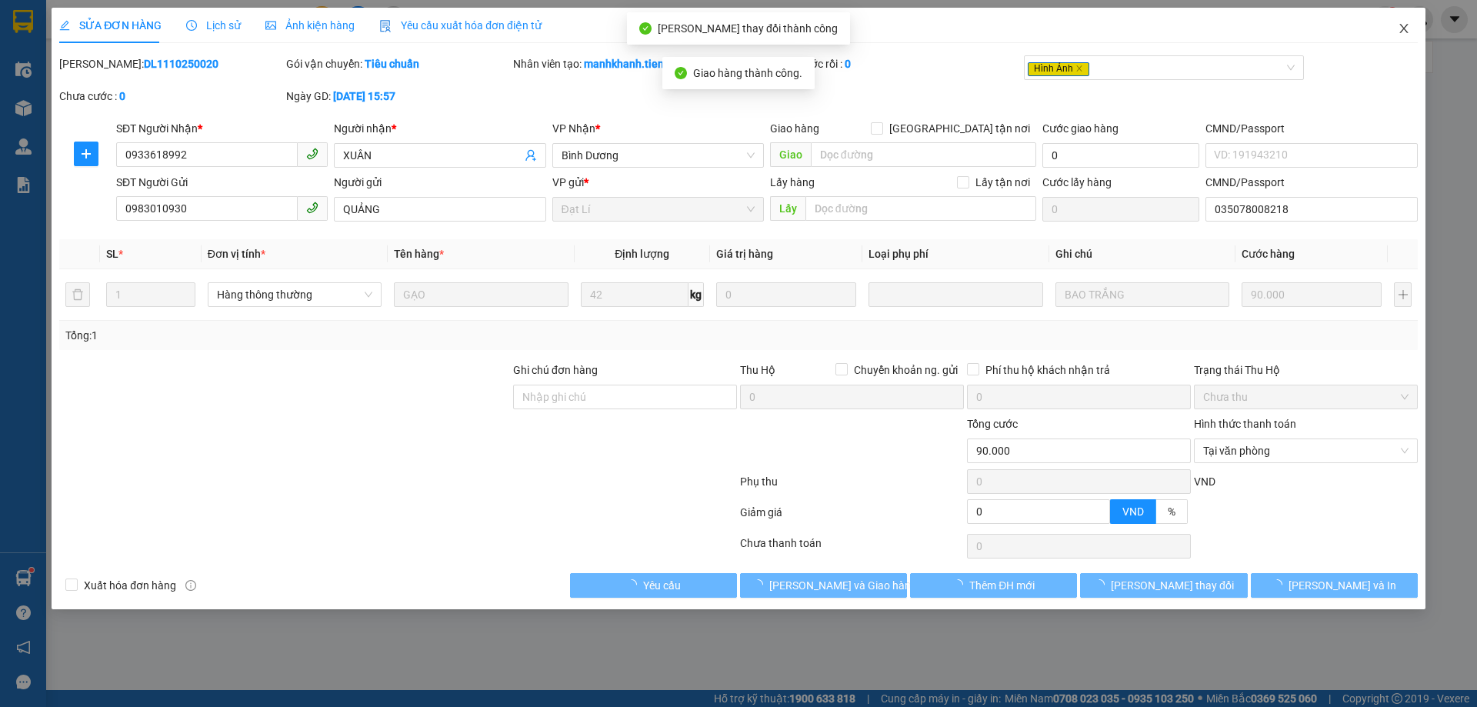
click at [1402, 31] on icon "close" at bounding box center [1403, 28] width 8 height 9
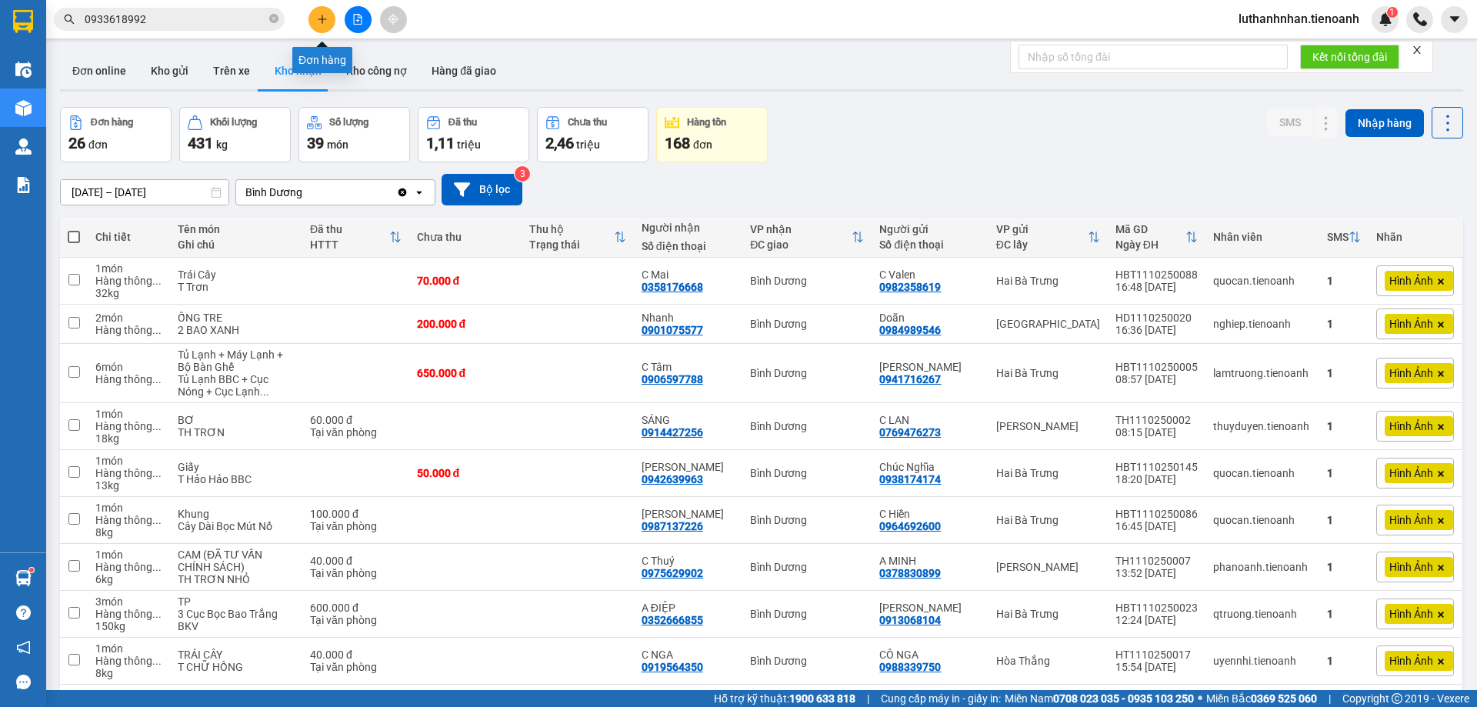
click at [321, 19] on icon "plus" at bounding box center [322, 18] width 8 height 1
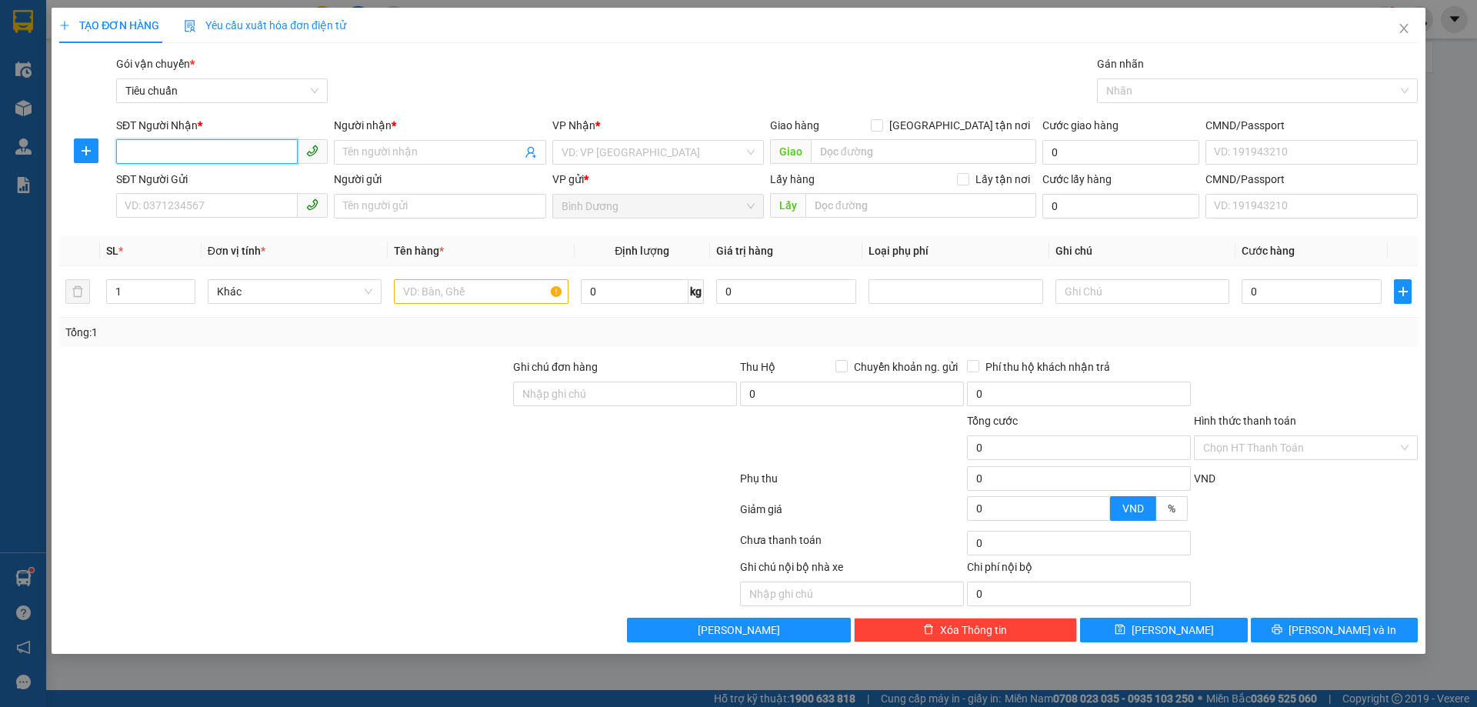
click at [238, 145] on input "SĐT Người Nhận *" at bounding box center [207, 151] width 182 height 25
click at [146, 153] on input "033836638" at bounding box center [207, 151] width 182 height 25
click at [142, 152] on input "033836638" at bounding box center [207, 151] width 182 height 25
type input "0333836638"
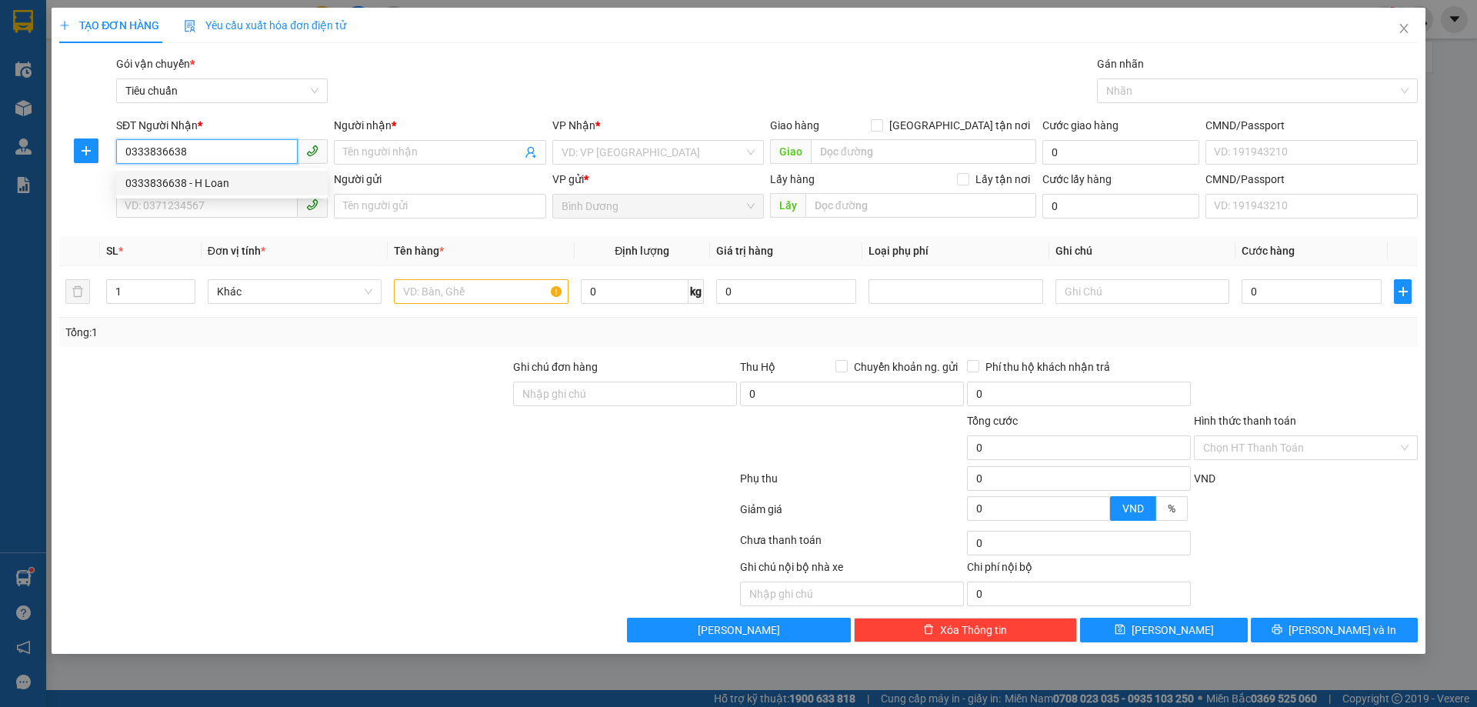
click at [237, 181] on div "0333836638 - H Loan" at bounding box center [221, 183] width 193 height 17
type input "H Loan"
type input "40.000"
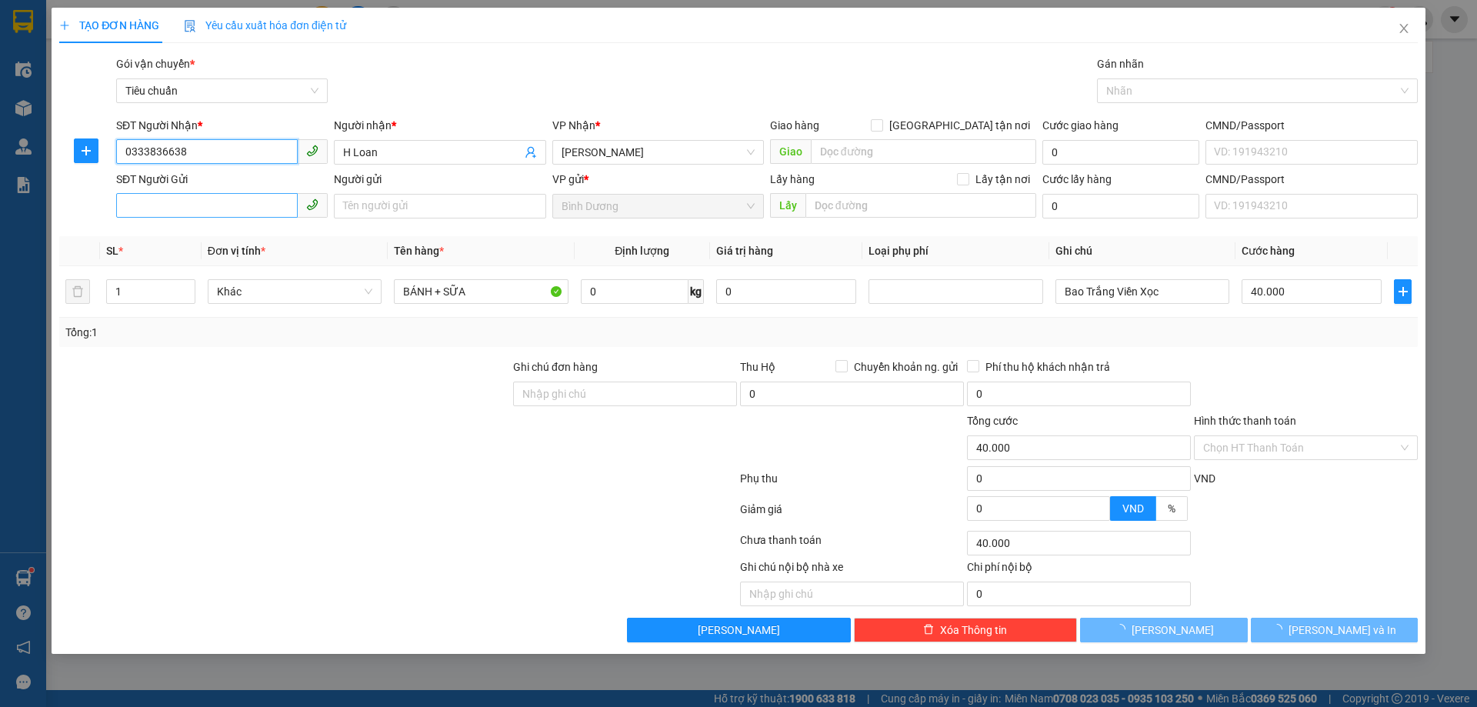
type input "0333836638"
click at [221, 204] on input "SĐT Người Gửi" at bounding box center [207, 205] width 182 height 25
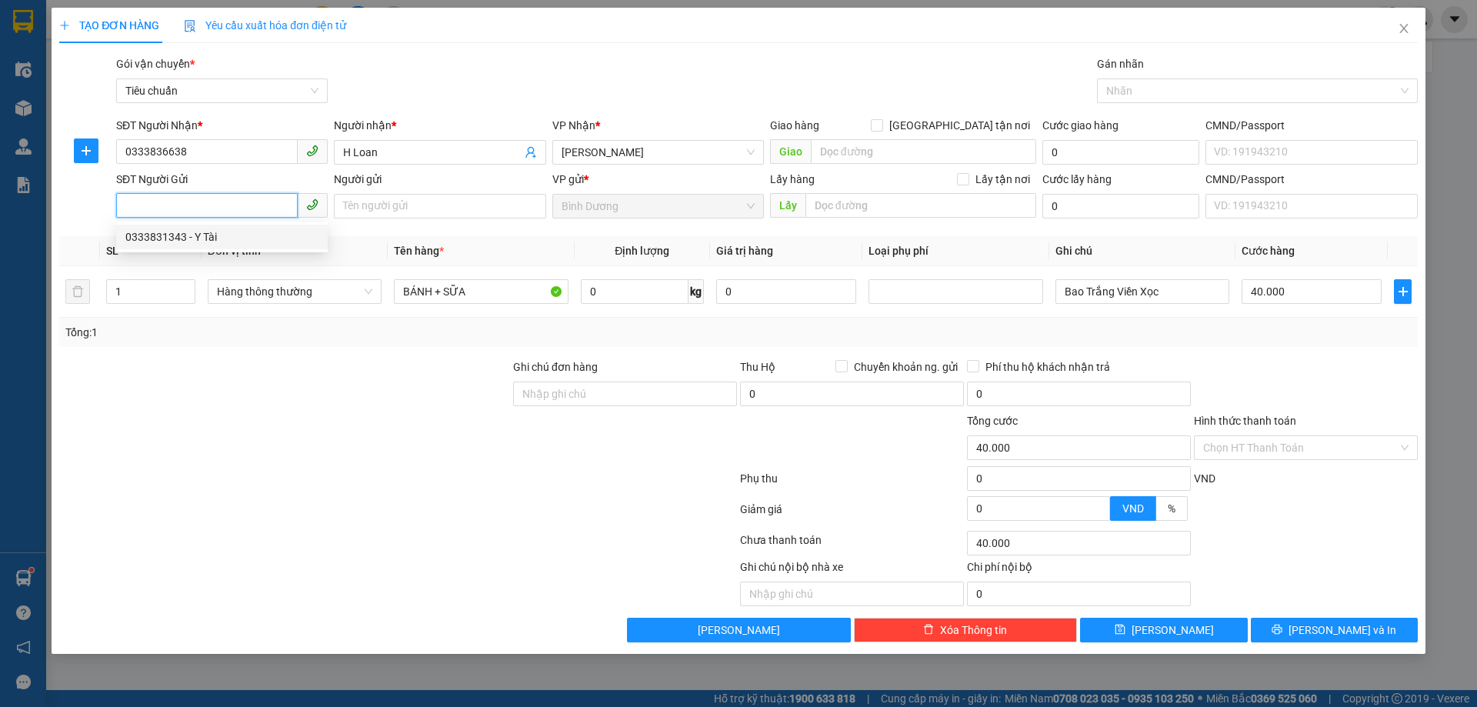
click at [219, 234] on div "0333831343 - Y Tài" at bounding box center [221, 236] width 193 height 17
type input "0333831343"
type input "Y Tài"
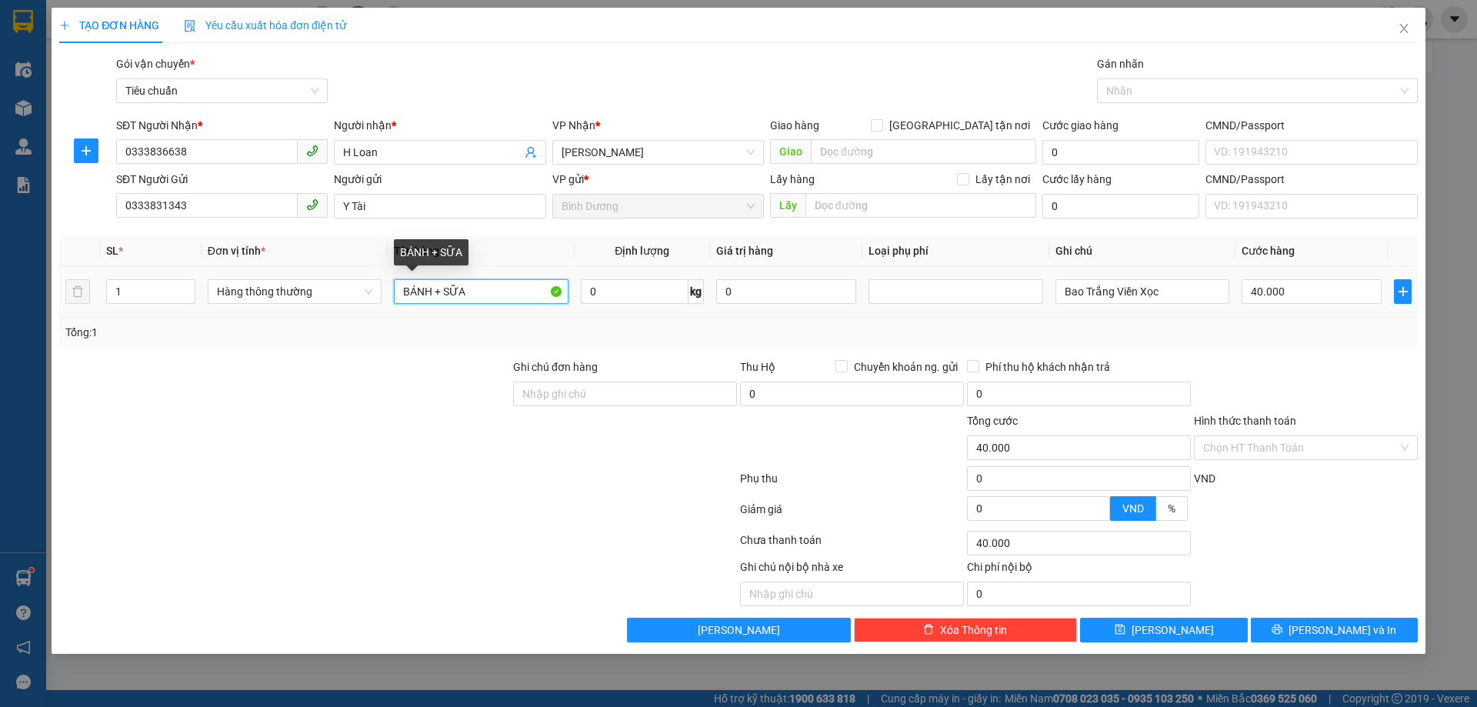
click at [425, 292] on input "BÁNH + SỮA" at bounding box center [481, 291] width 174 height 25
click at [484, 330] on div "Tổng: 1" at bounding box center [317, 332] width 505 height 17
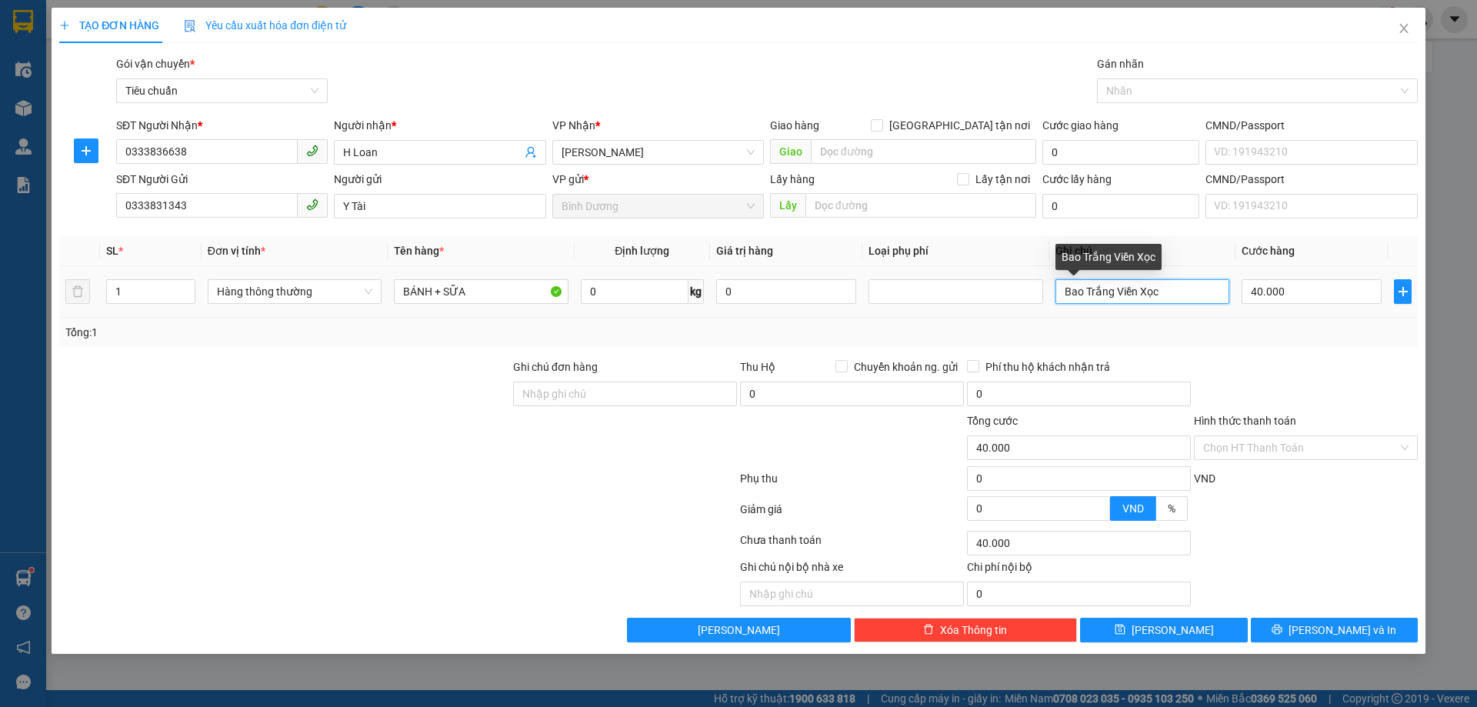
click at [1080, 284] on input "Bao Trắng Viền Xọc" at bounding box center [1143, 291] width 174 height 25
type input "TÚM TRẮNG"
click at [1210, 345] on div "Tổng: 1" at bounding box center [738, 332] width 1359 height 29
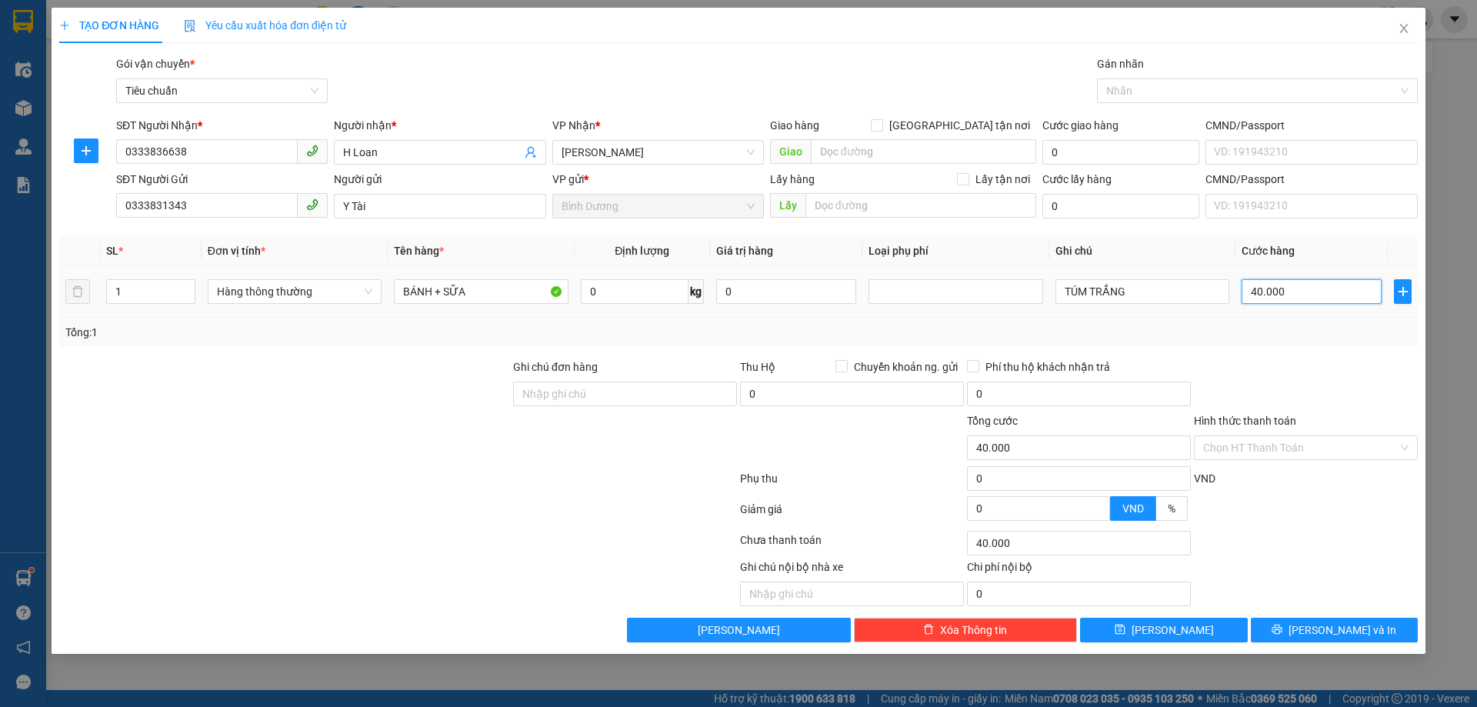
click at [1278, 297] on input "40.000" at bounding box center [1312, 291] width 140 height 25
type input "3"
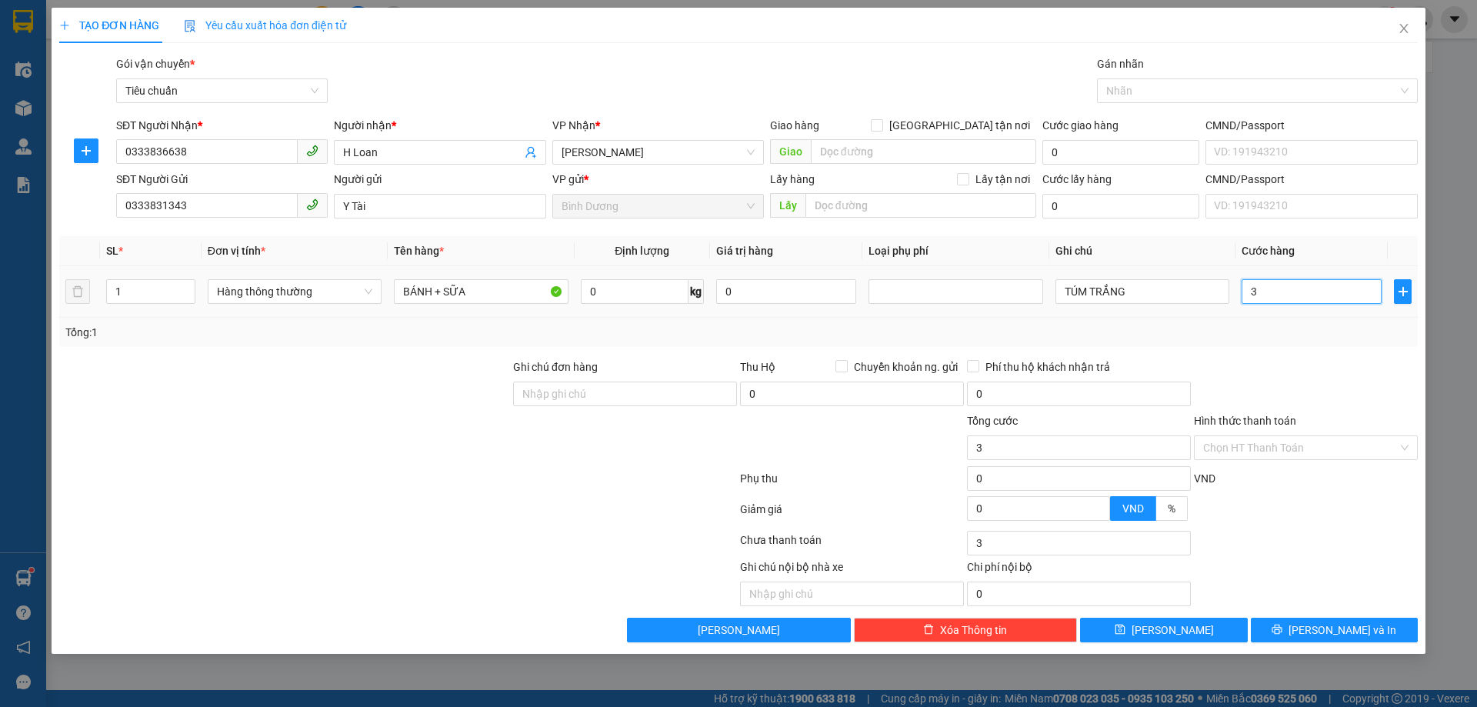
type input "30"
type input "30.000"
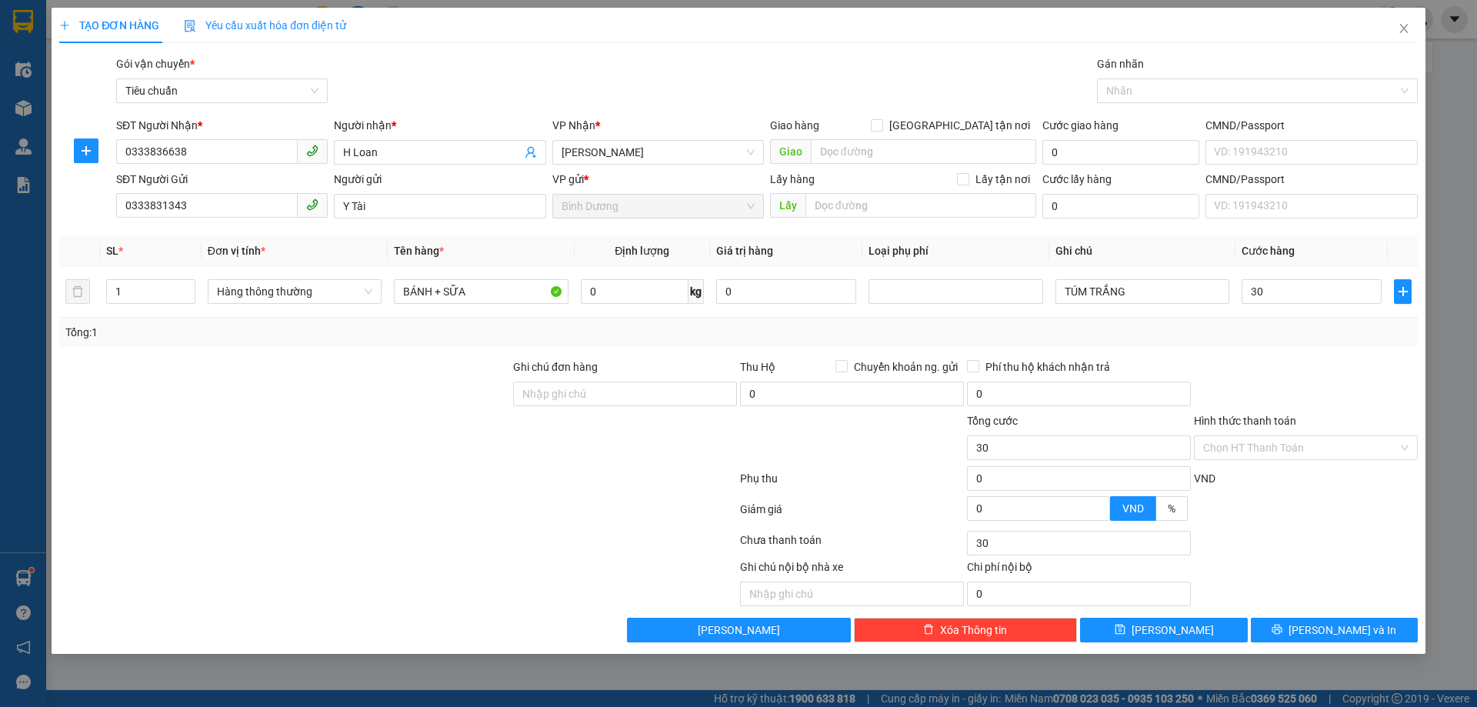
type input "30.000"
click at [1293, 337] on div "Tổng: 1" at bounding box center [738, 332] width 1346 height 17
click at [1316, 445] on input "Hình thức thanh toán" at bounding box center [1300, 447] width 195 height 23
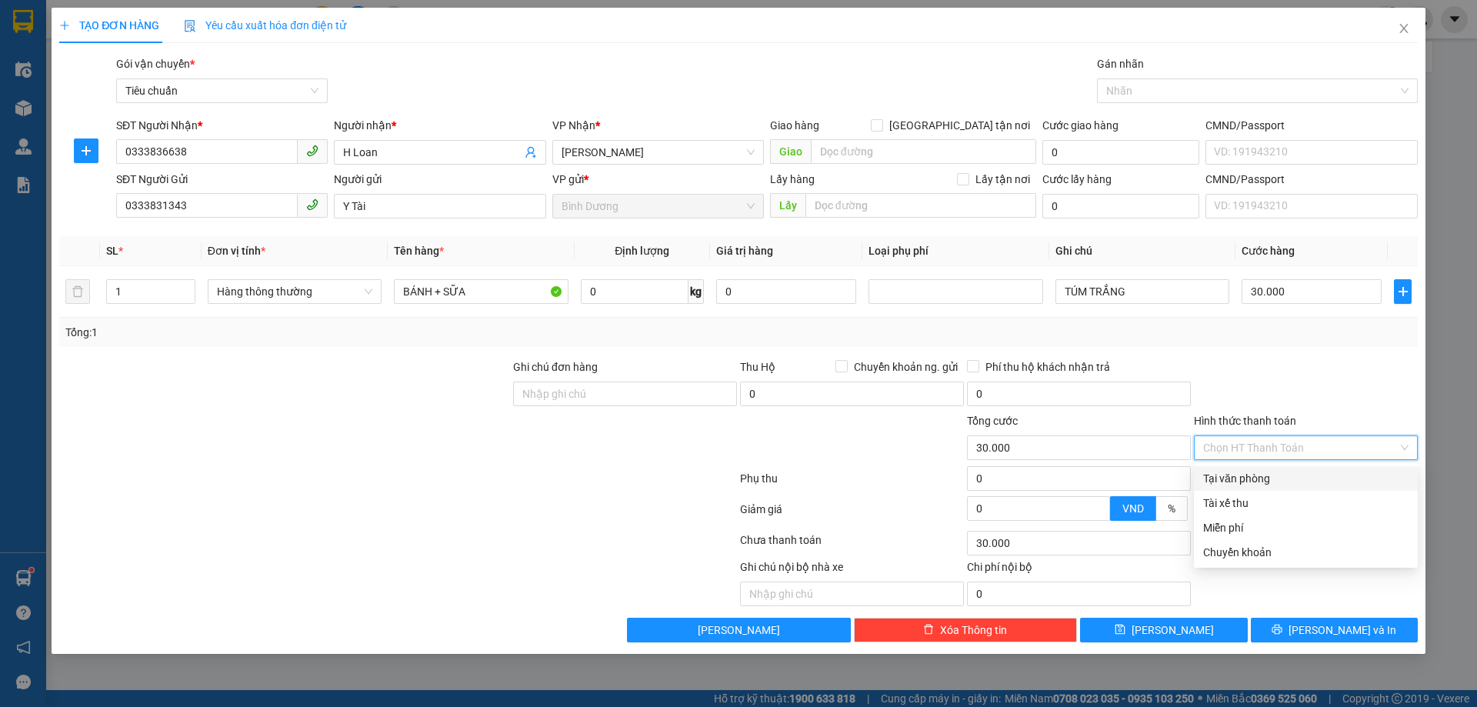
click at [1298, 480] on div "Tại văn phòng" at bounding box center [1305, 478] width 205 height 17
type input "0"
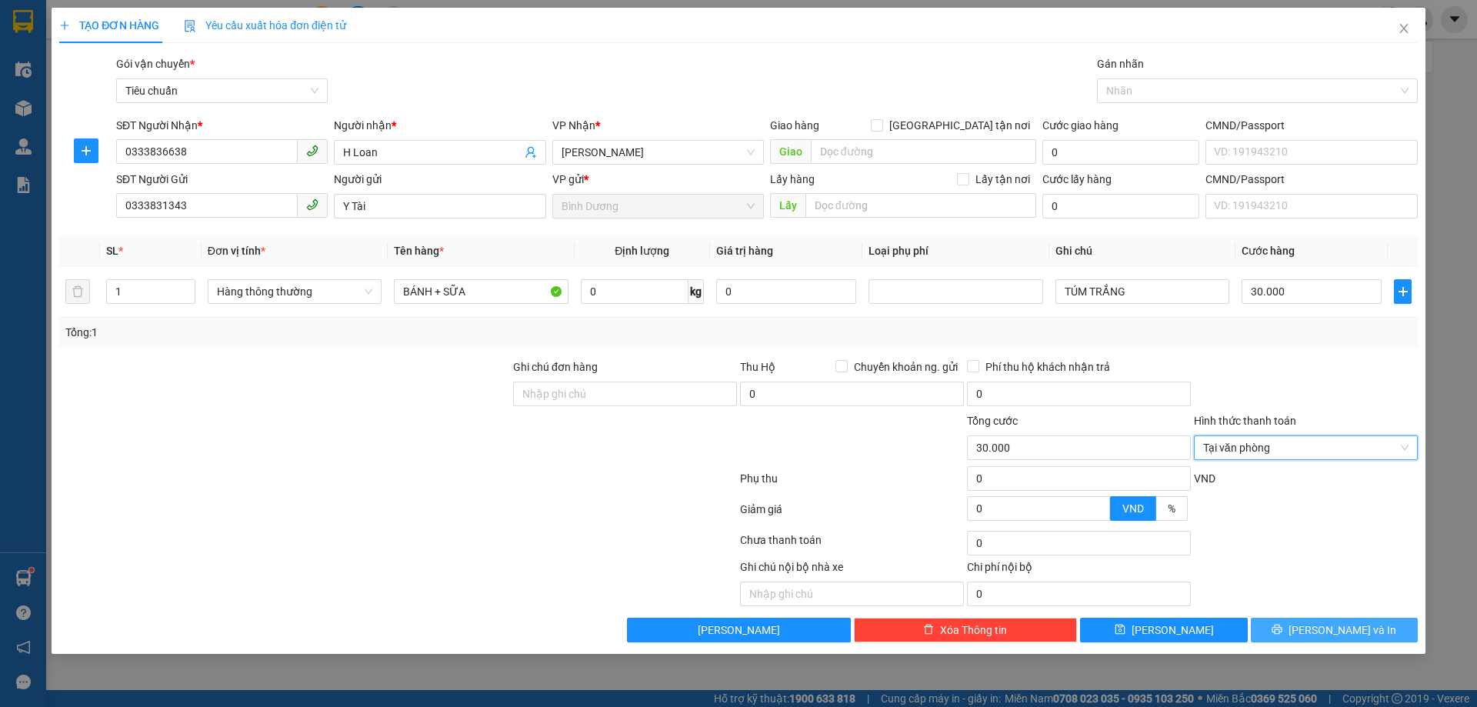
click at [1350, 631] on span "Lưu và In" at bounding box center [1343, 630] width 108 height 17
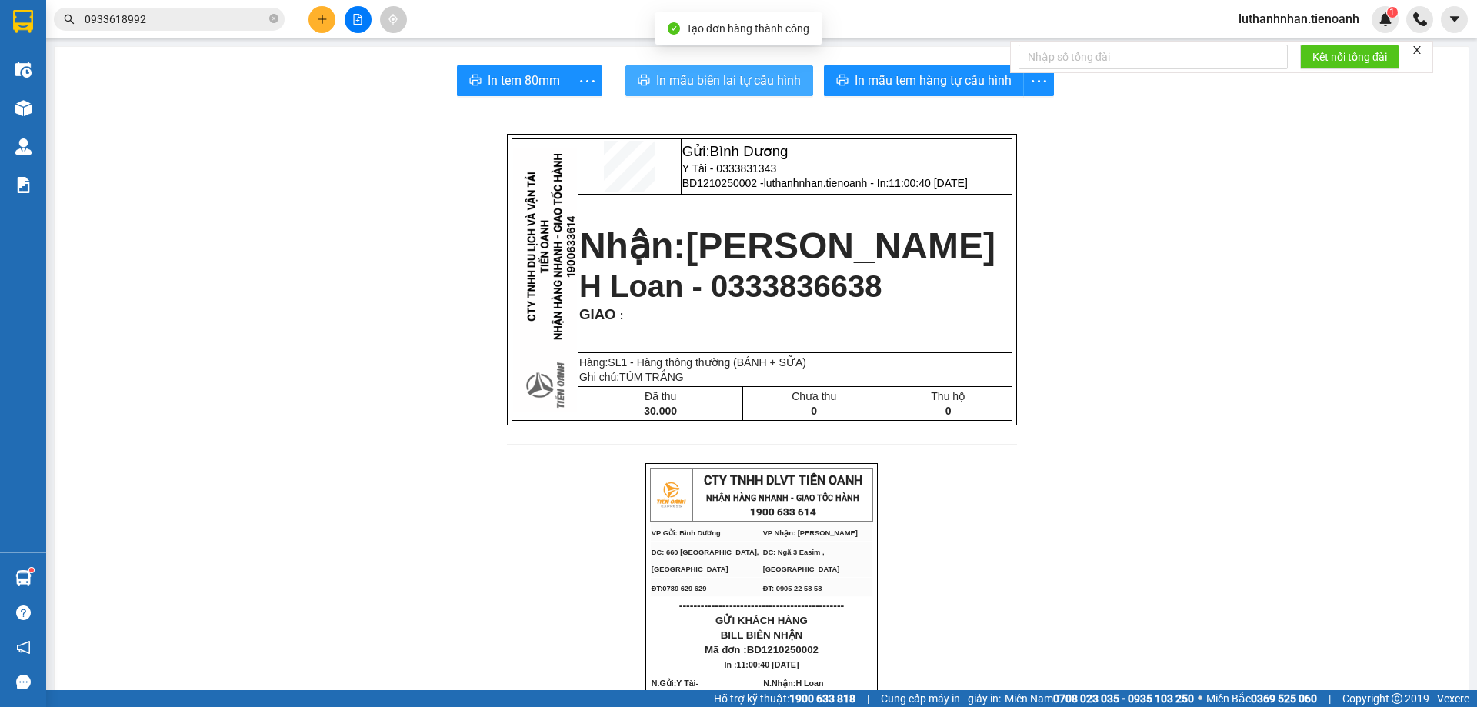
click at [755, 80] on span "In mẫu biên lai tự cấu hình" at bounding box center [728, 80] width 145 height 19
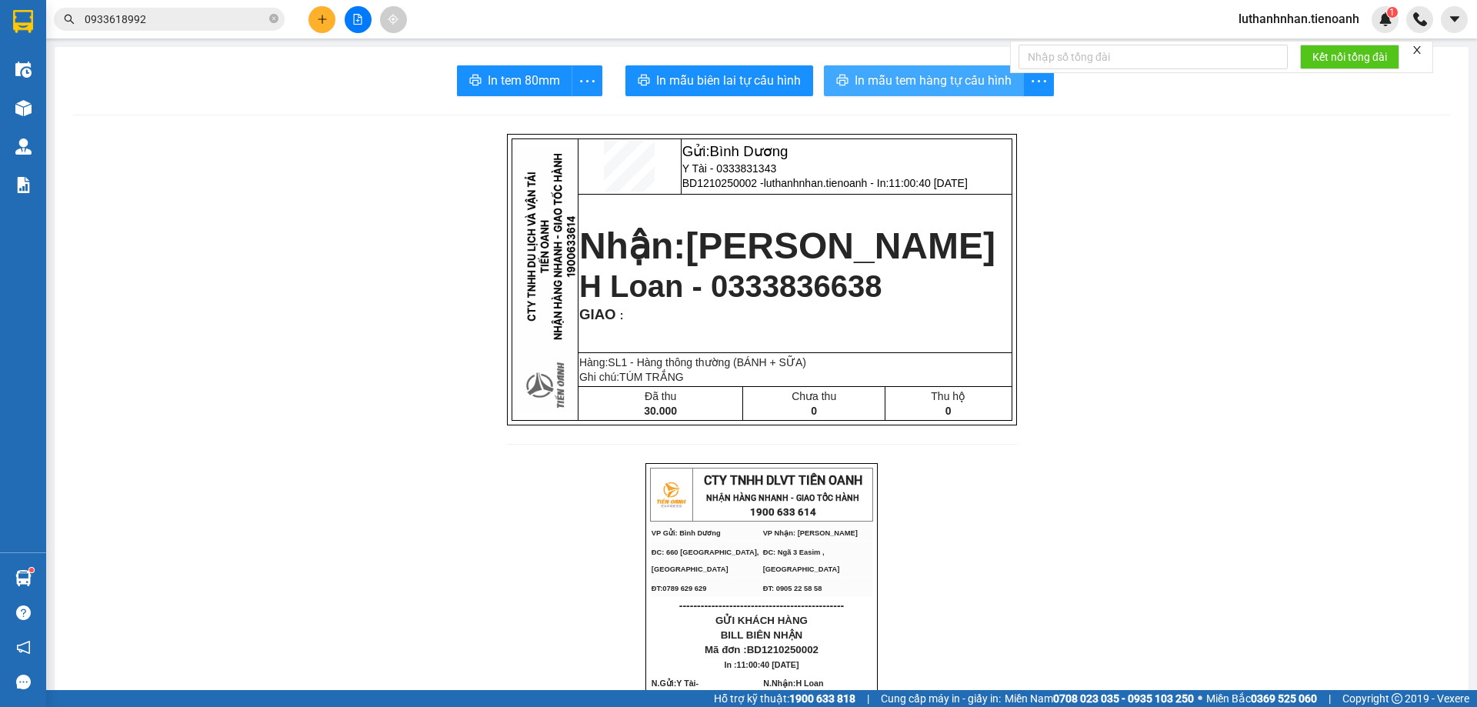
click at [945, 78] on span "In mẫu tem hàng tự cấu hình" at bounding box center [933, 80] width 157 height 19
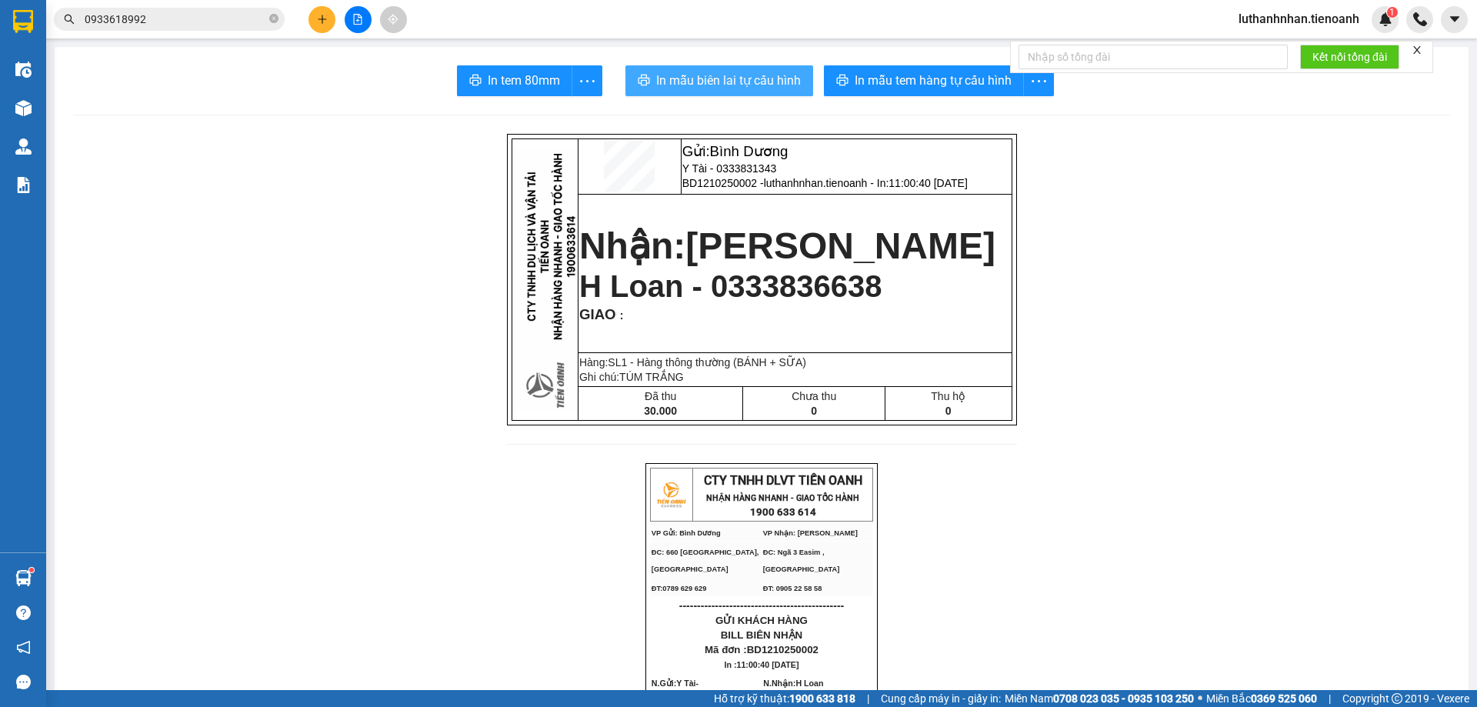
click at [769, 90] on span "In mẫu biên lai tự cấu hình" at bounding box center [728, 80] width 145 height 19
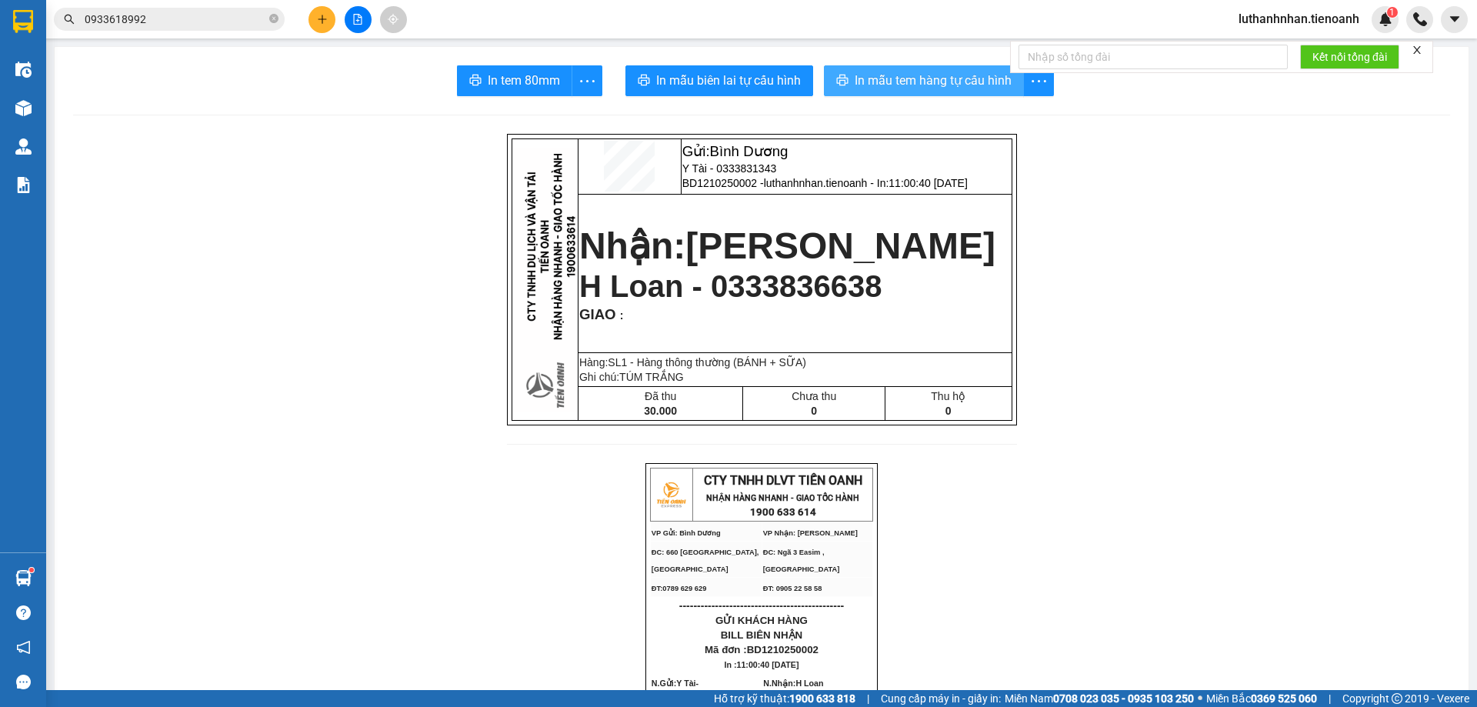
click at [908, 86] on span "In mẫu tem hàng tự cấu hình" at bounding box center [933, 80] width 157 height 19
click at [203, 22] on input "0933618992" at bounding box center [176, 19] width 182 height 17
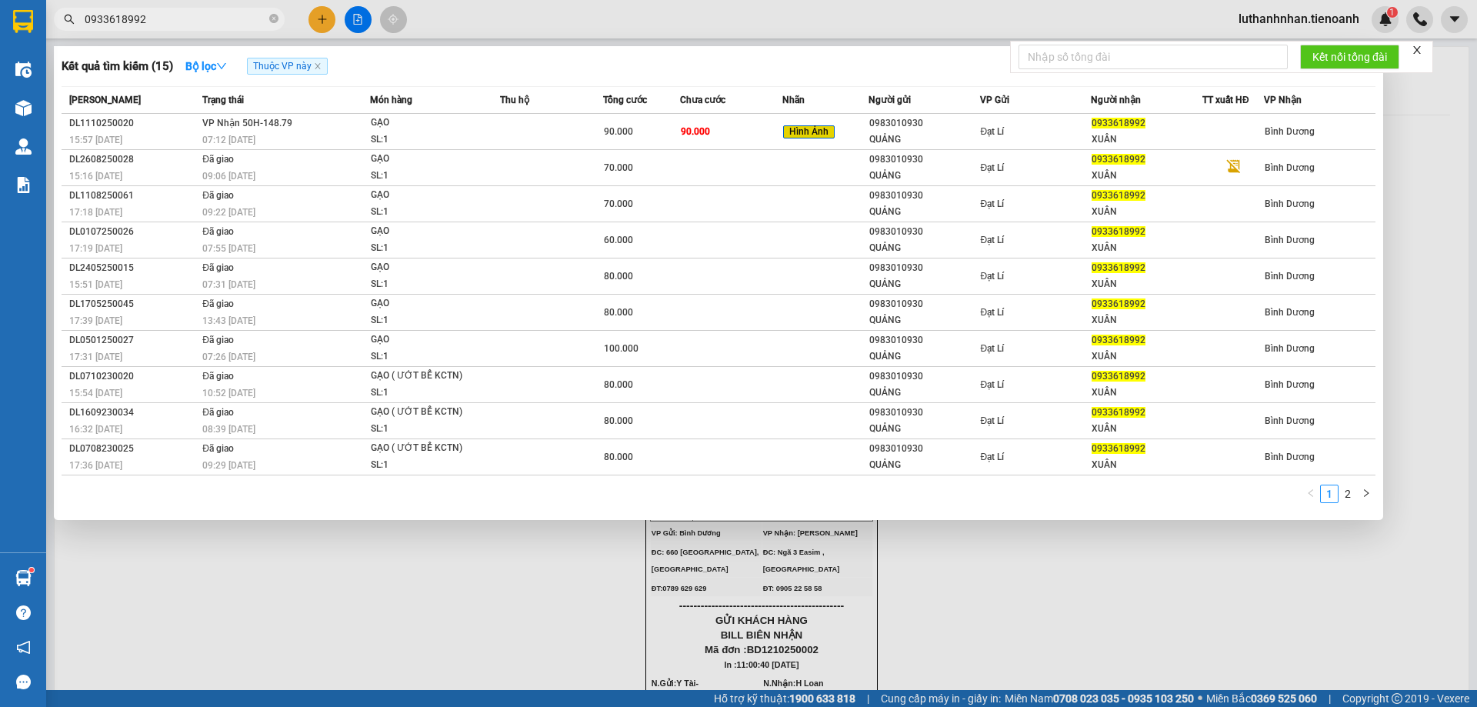
click at [203, 22] on input "0933618992" at bounding box center [176, 19] width 182 height 17
click at [465, 67] on div "Kết quả tìm kiếm ( 15 ) Bộ lọc Thuộc VP này" at bounding box center [719, 66] width 1314 height 25
click at [205, 21] on input "0933618992" at bounding box center [176, 19] width 182 height 17
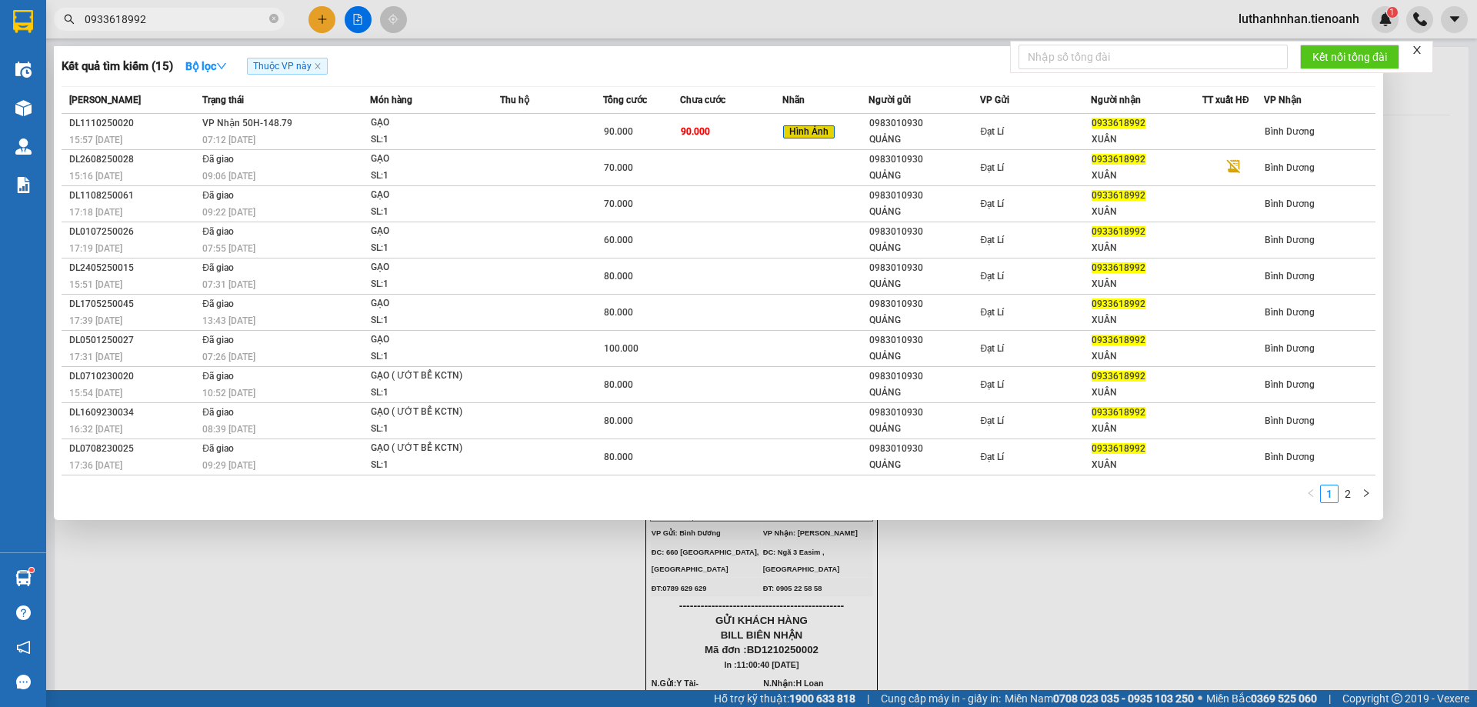
click at [205, 21] on input "0933618992" at bounding box center [176, 19] width 182 height 17
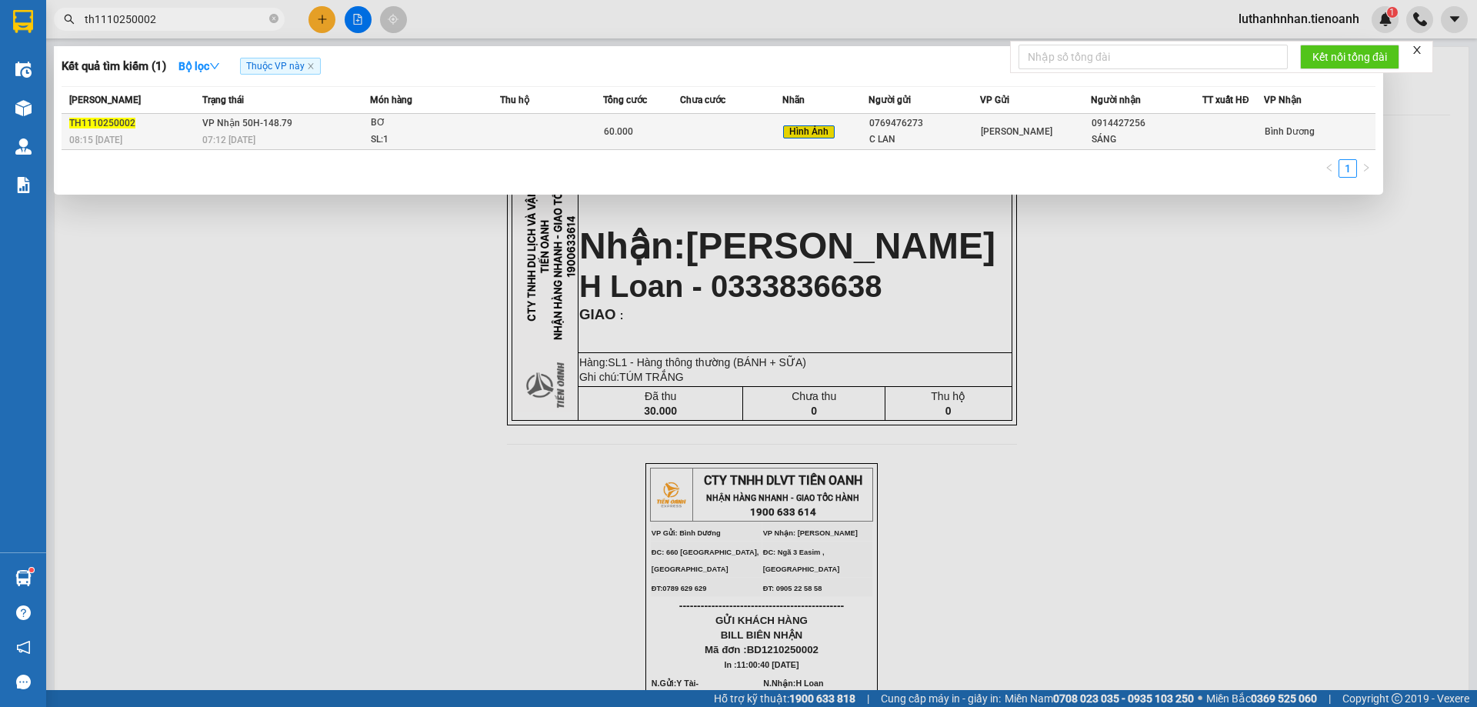
type input "th1110250002"
click at [380, 140] on div "SL: 1" at bounding box center [428, 140] width 115 height 17
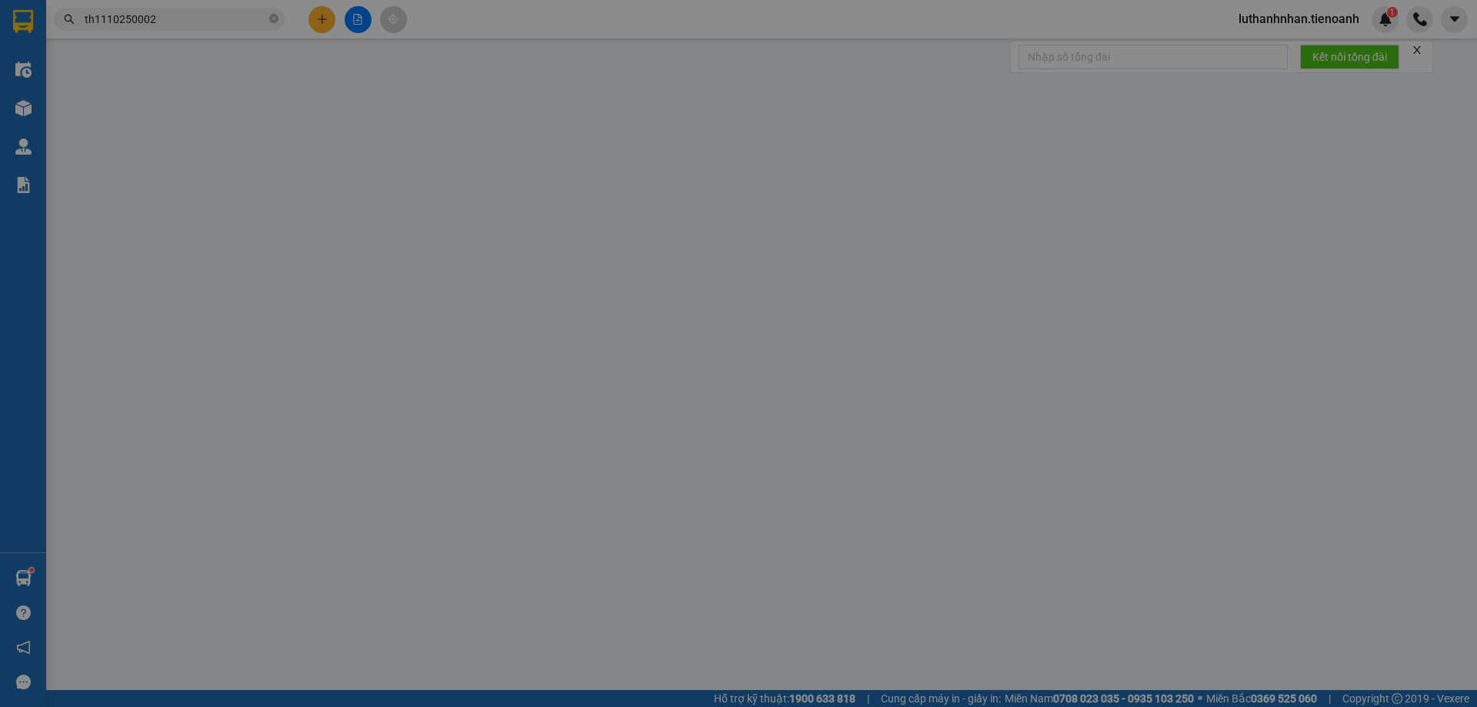
type input "0914427256"
type input "SÁNG"
type input "0769476273"
type input "C LAN"
type input "0"
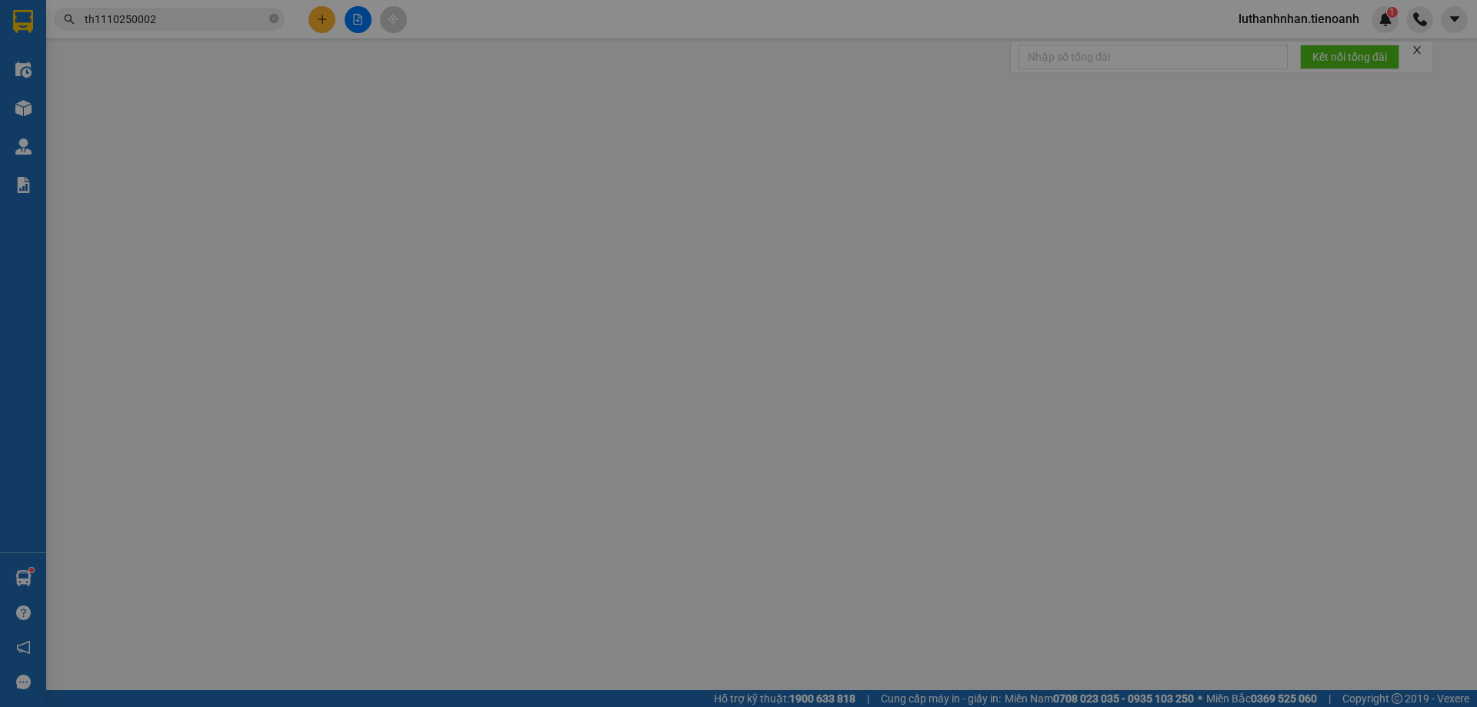
type input "60.000"
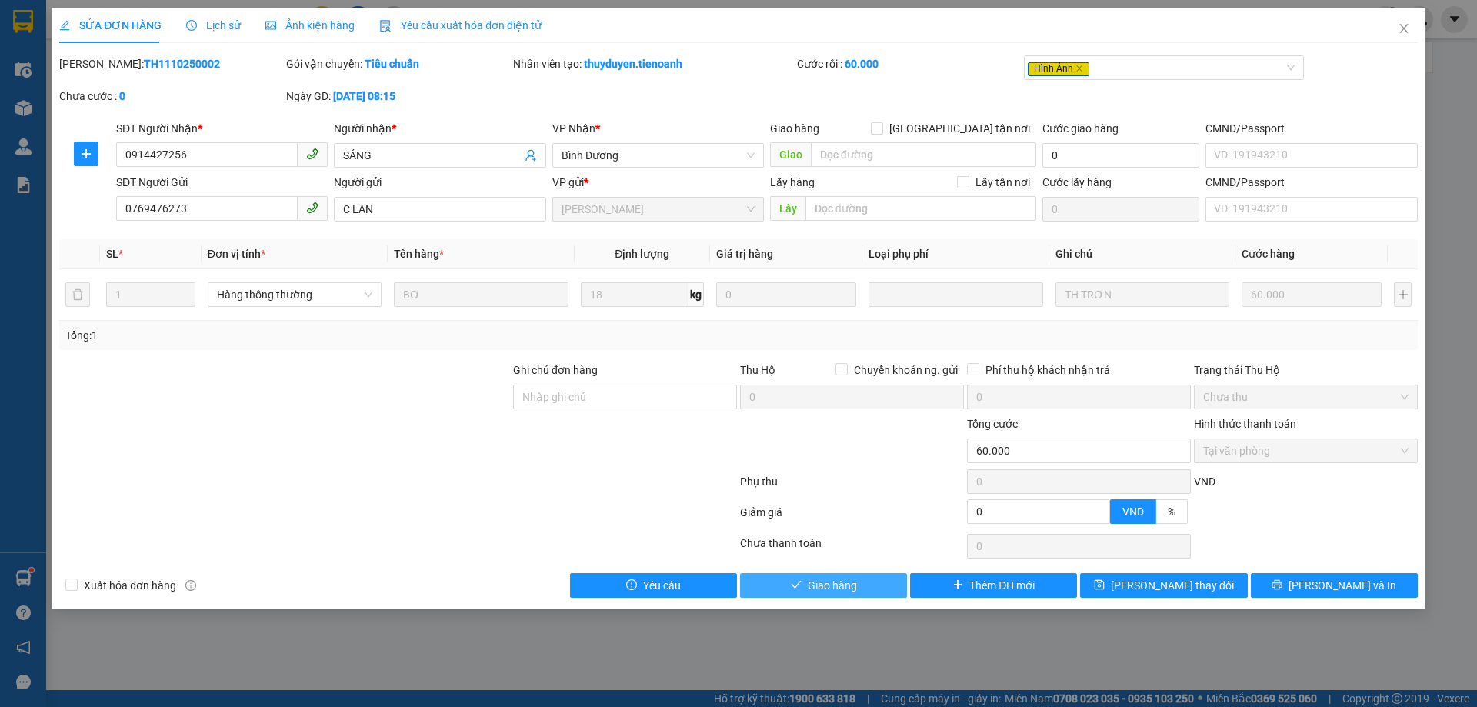
click at [830, 589] on span "Giao hàng" at bounding box center [832, 585] width 49 height 17
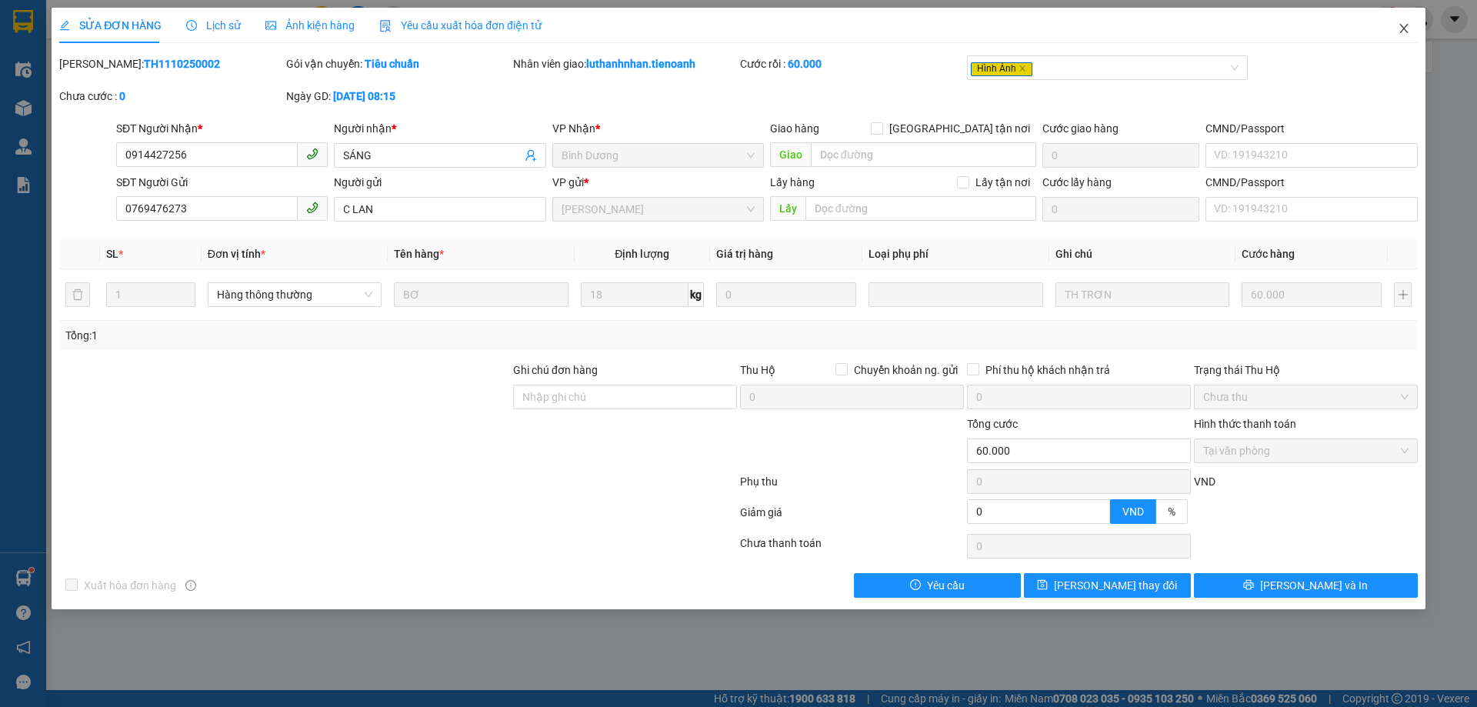
click at [1407, 29] on icon "close" at bounding box center [1404, 28] width 12 height 12
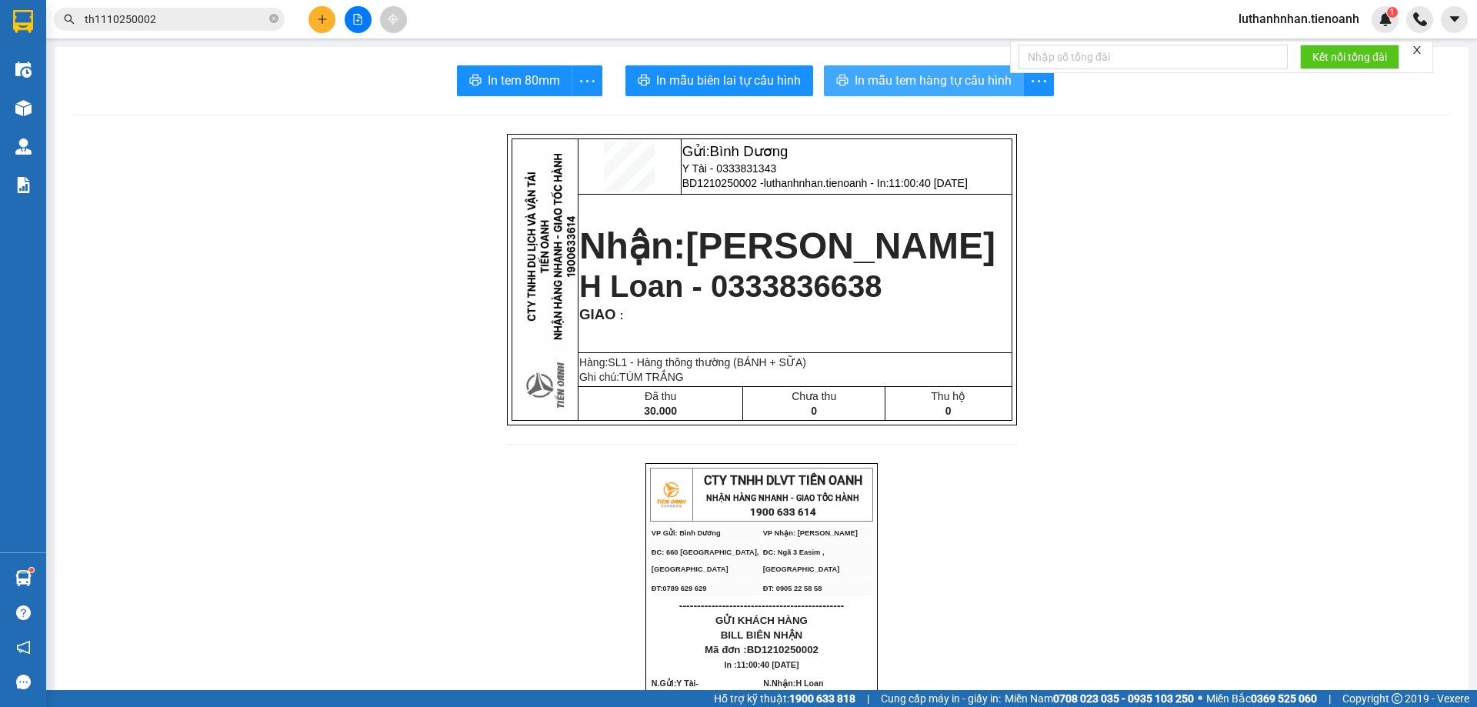
click at [943, 86] on span "In mẫu tem hàng tự cấu hình" at bounding box center [933, 80] width 157 height 19
click at [900, 84] on span "In mẫu tem hàng tự cấu hình" at bounding box center [933, 80] width 157 height 19
click at [885, 80] on span "In mẫu tem hàng tự cấu hình" at bounding box center [933, 80] width 157 height 19
click at [939, 81] on span "In mẫu tem hàng tự cấu hình" at bounding box center [933, 80] width 157 height 19
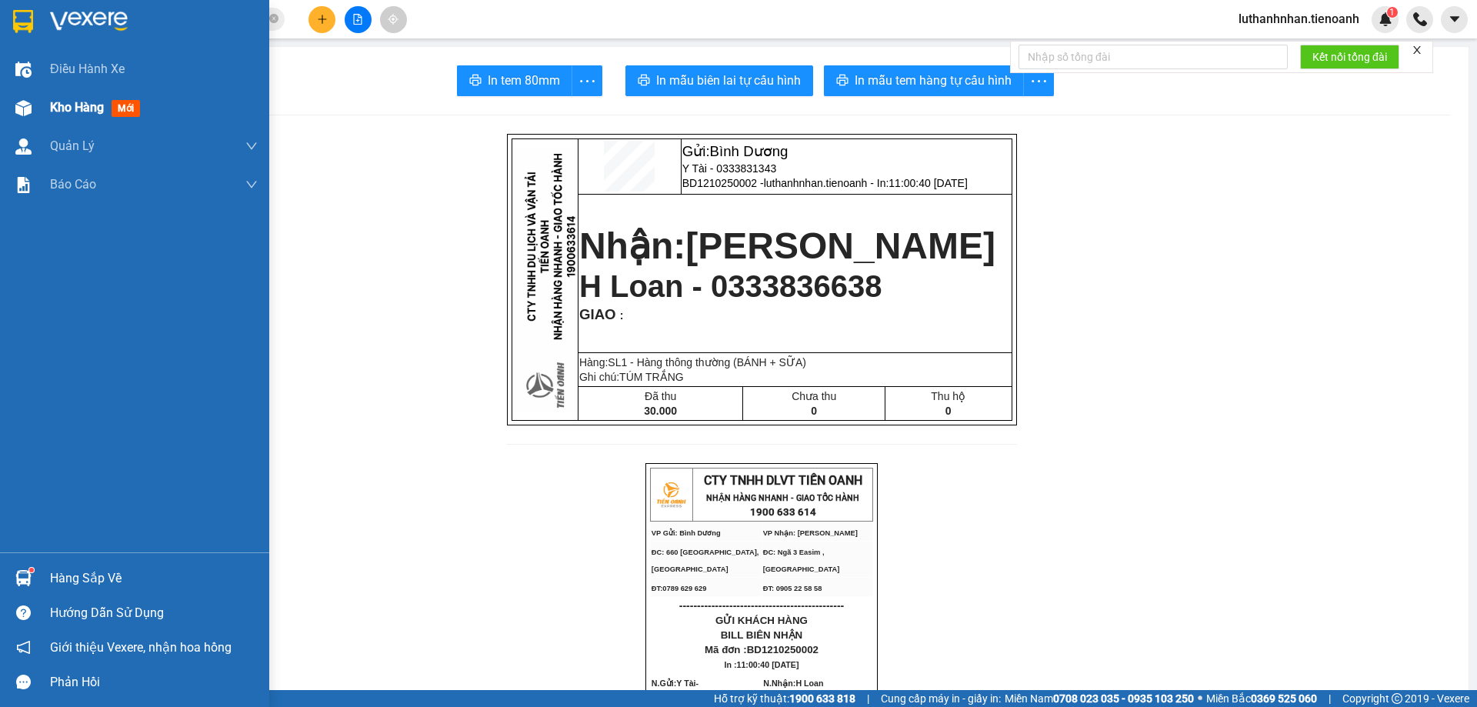
click at [40, 108] on div "Kho hàng mới" at bounding box center [134, 107] width 269 height 38
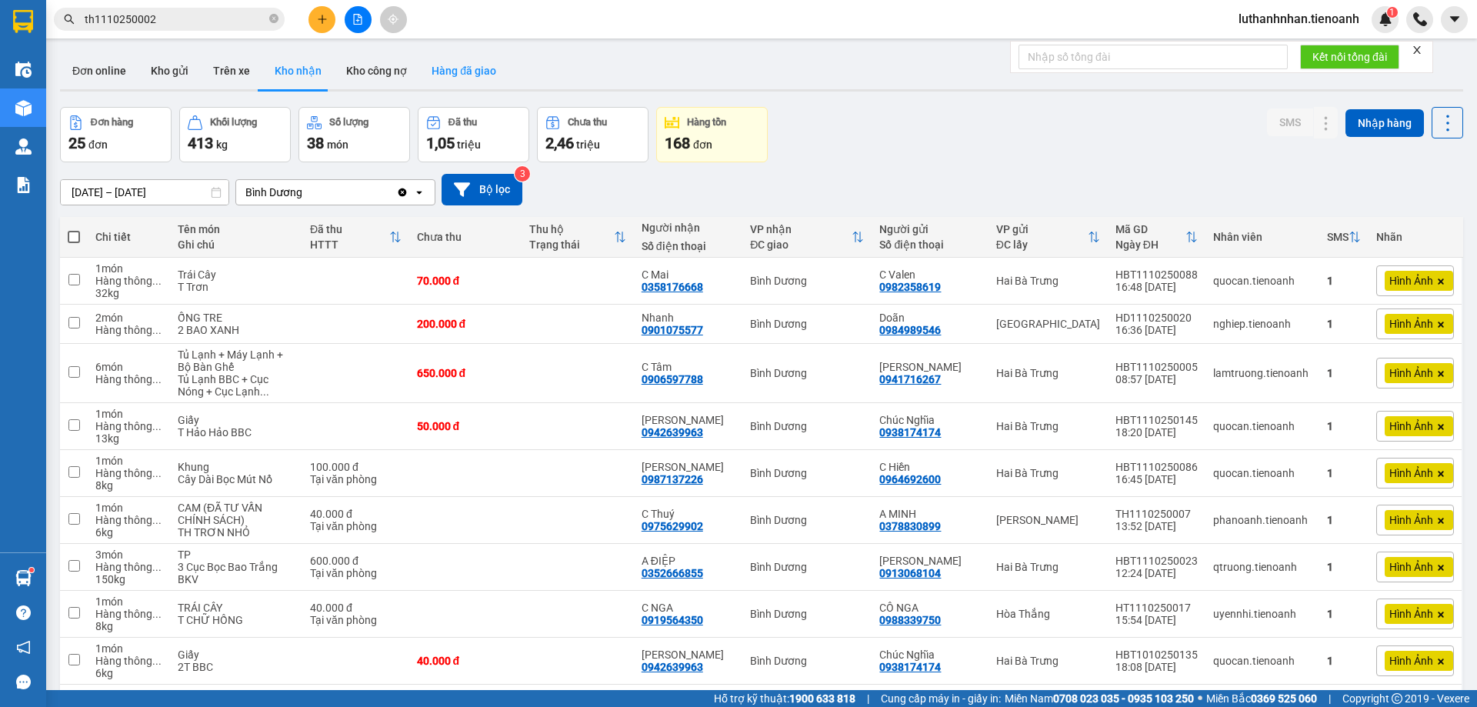
click at [456, 74] on button "Hàng đã giao" at bounding box center [463, 70] width 89 height 37
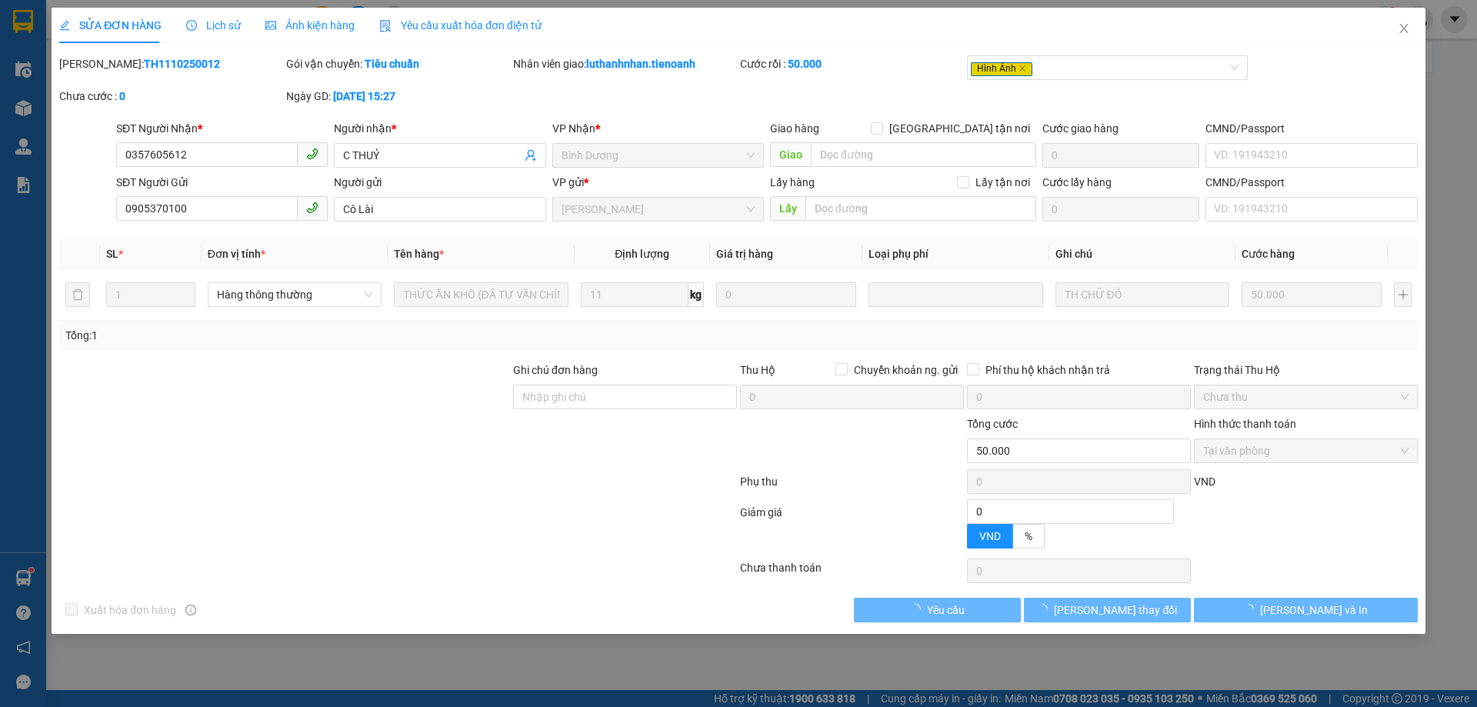
type input "0357605612"
type input "C THUỶ"
type input "0905370100"
type input "Cô Lài"
type input "0"
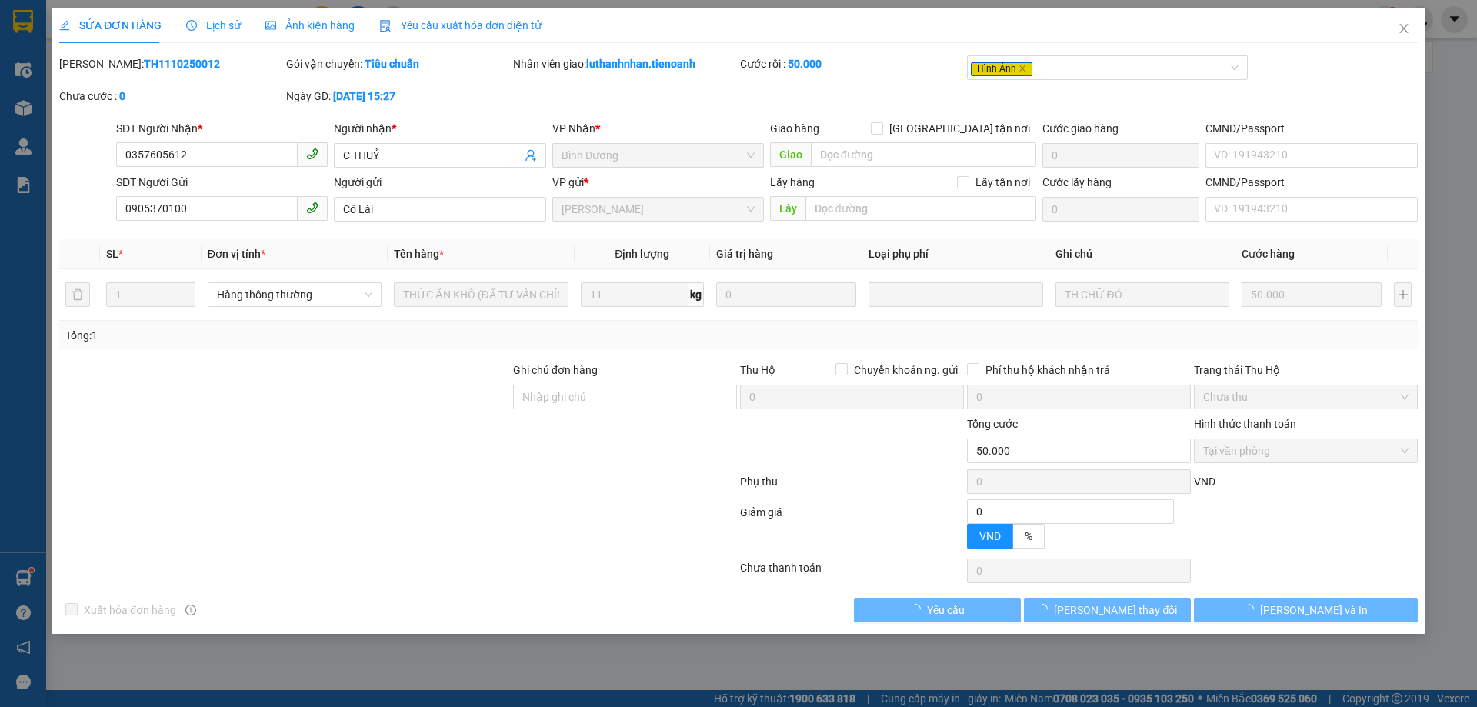
type input "50.000"
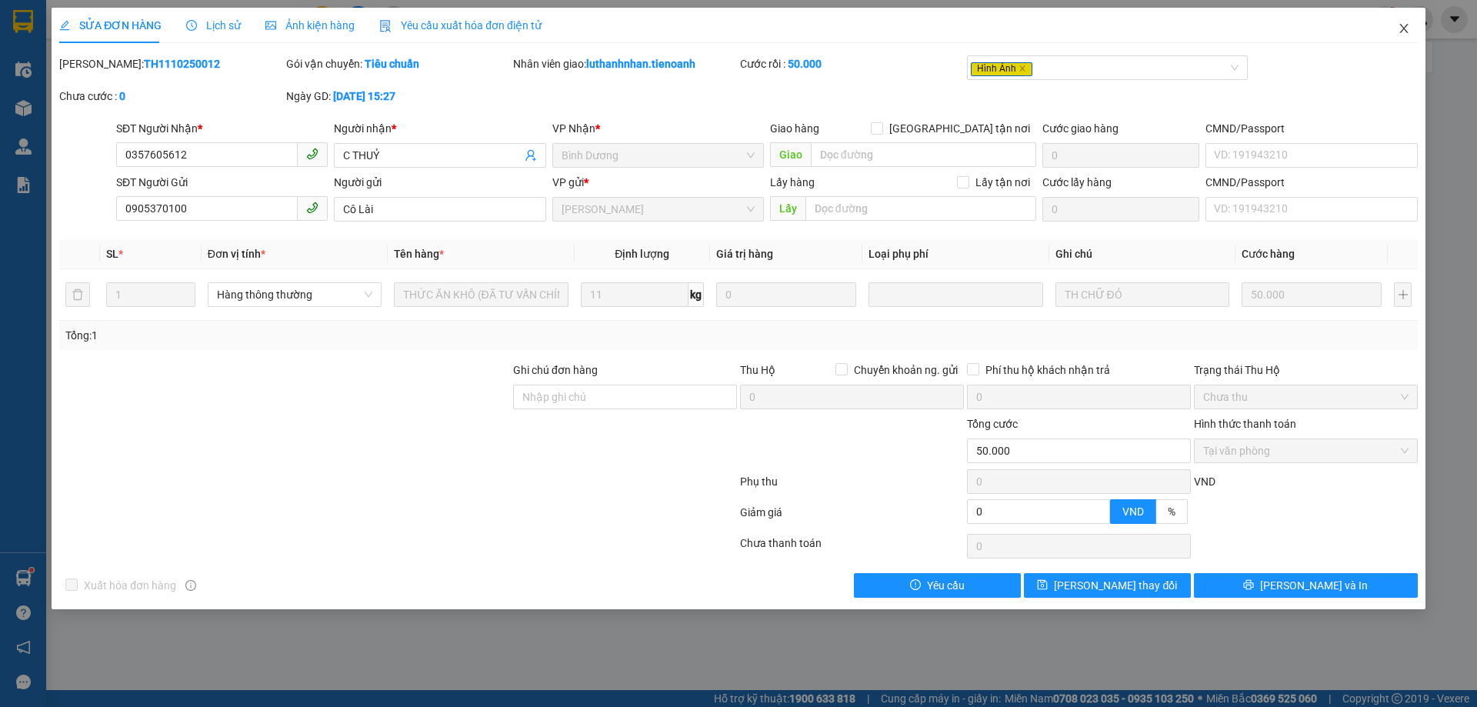
click at [1408, 26] on icon "close" at bounding box center [1404, 28] width 12 height 12
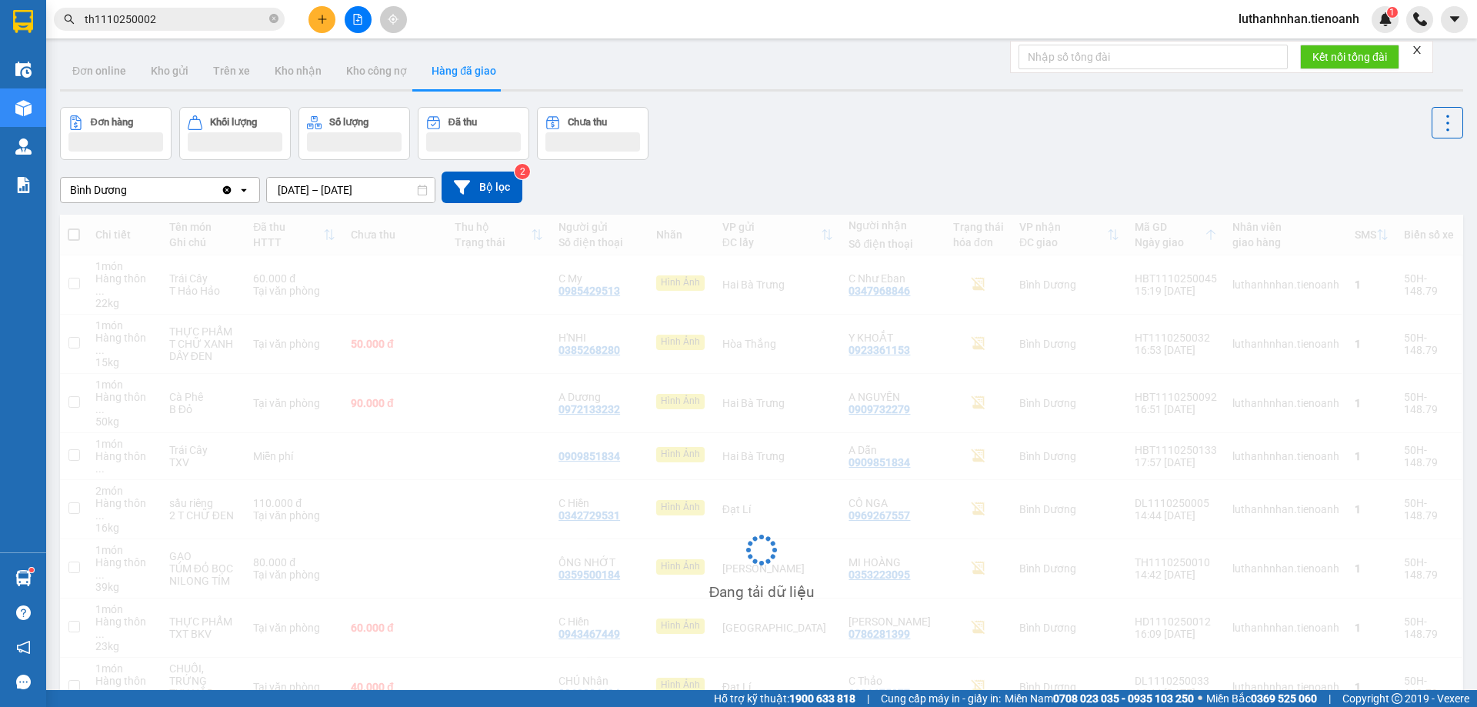
click at [215, 18] on input "th1110250002" at bounding box center [176, 19] width 182 height 17
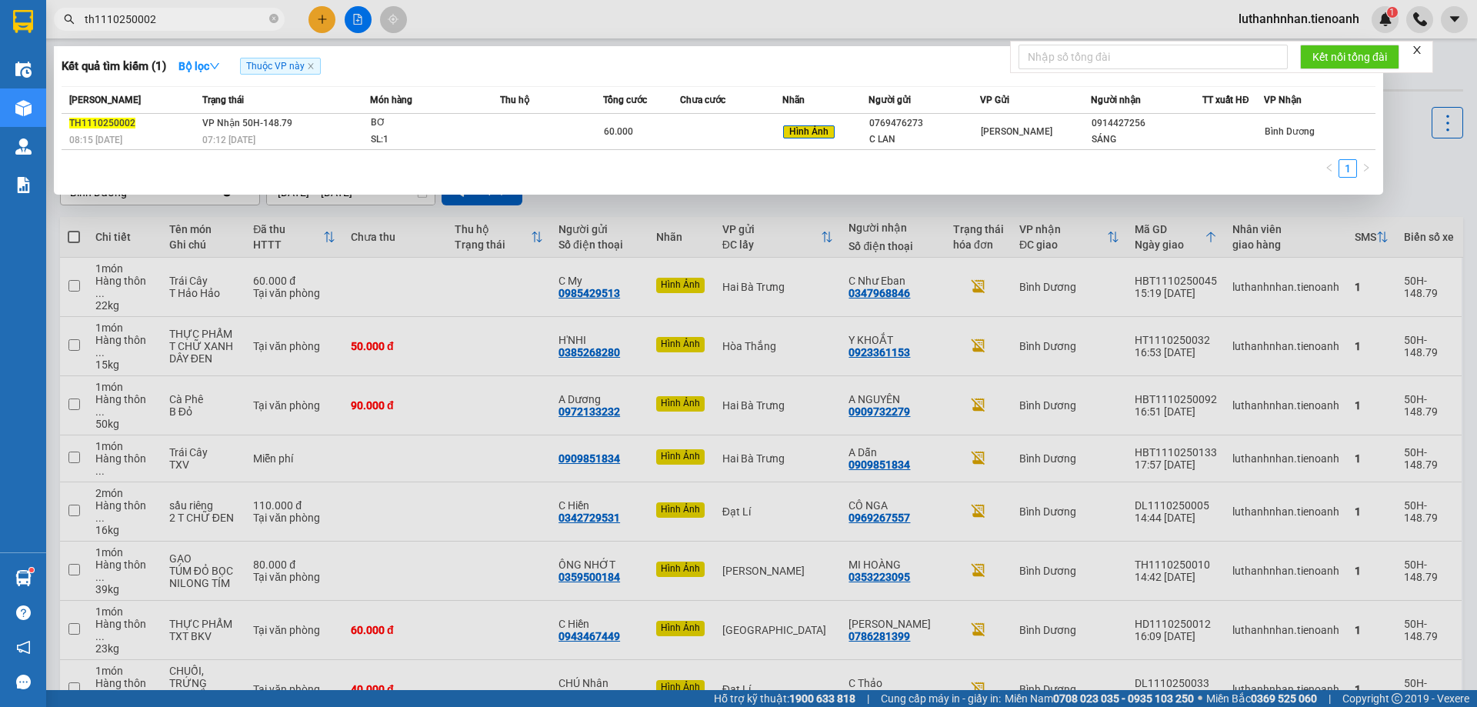
click at [215, 18] on input "th1110250002" at bounding box center [176, 19] width 182 height 17
type input "9902"
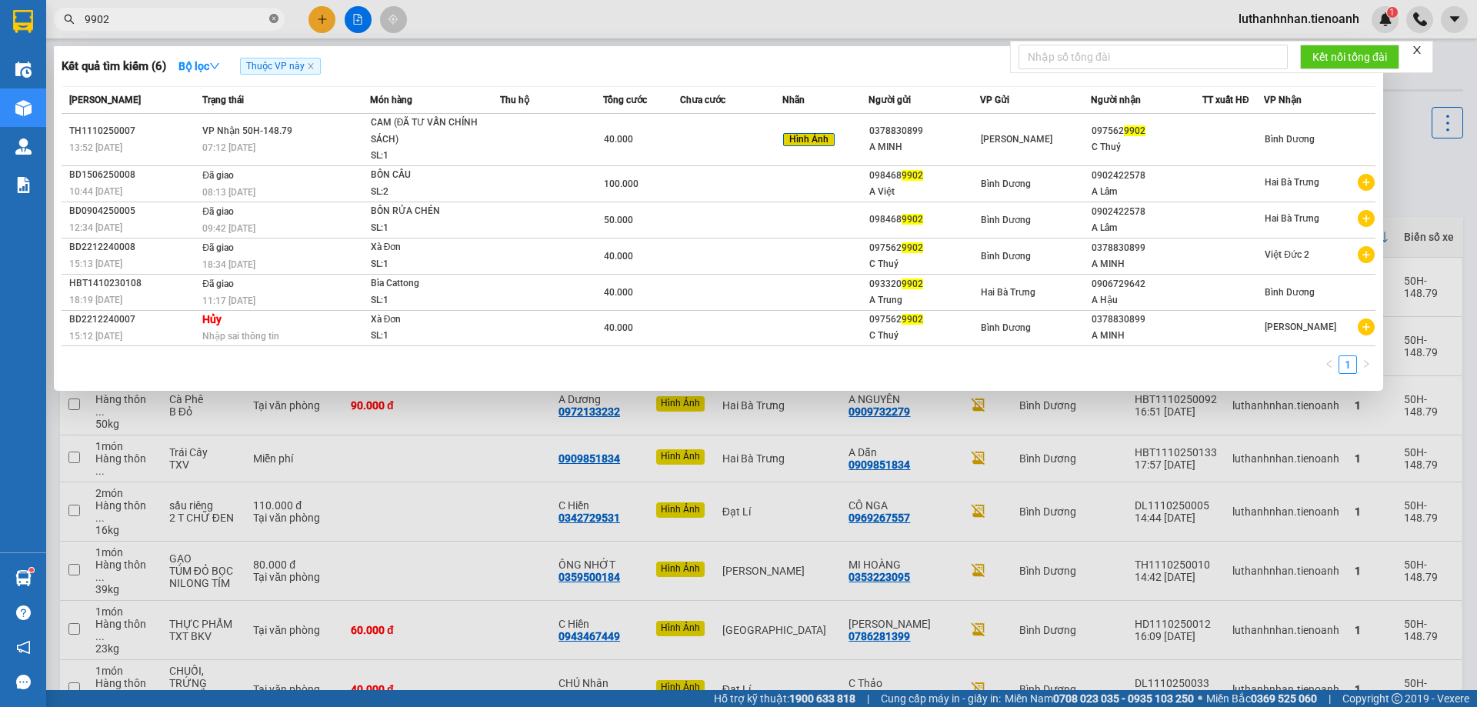
click at [273, 17] on icon "close-circle" at bounding box center [273, 18] width 9 height 9
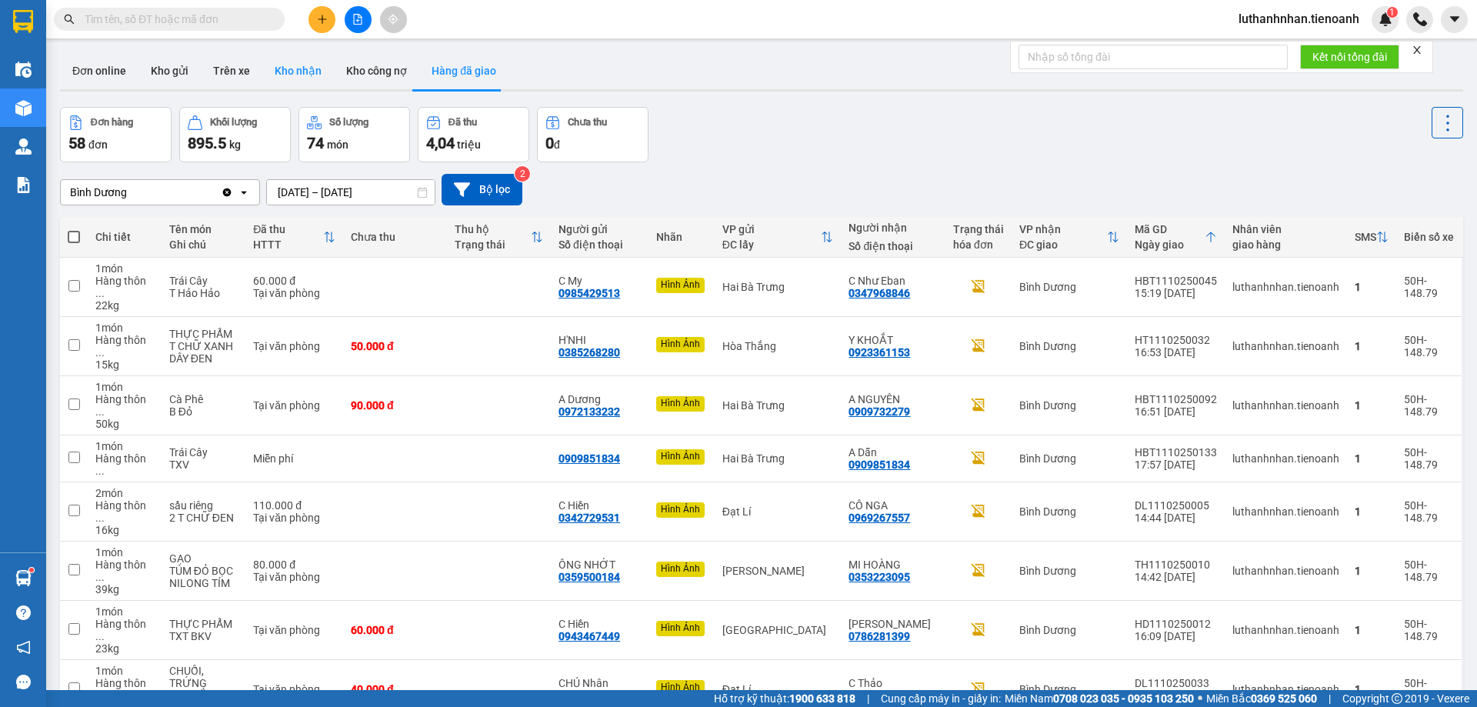
click at [290, 76] on button "Kho nhận" at bounding box center [298, 70] width 72 height 37
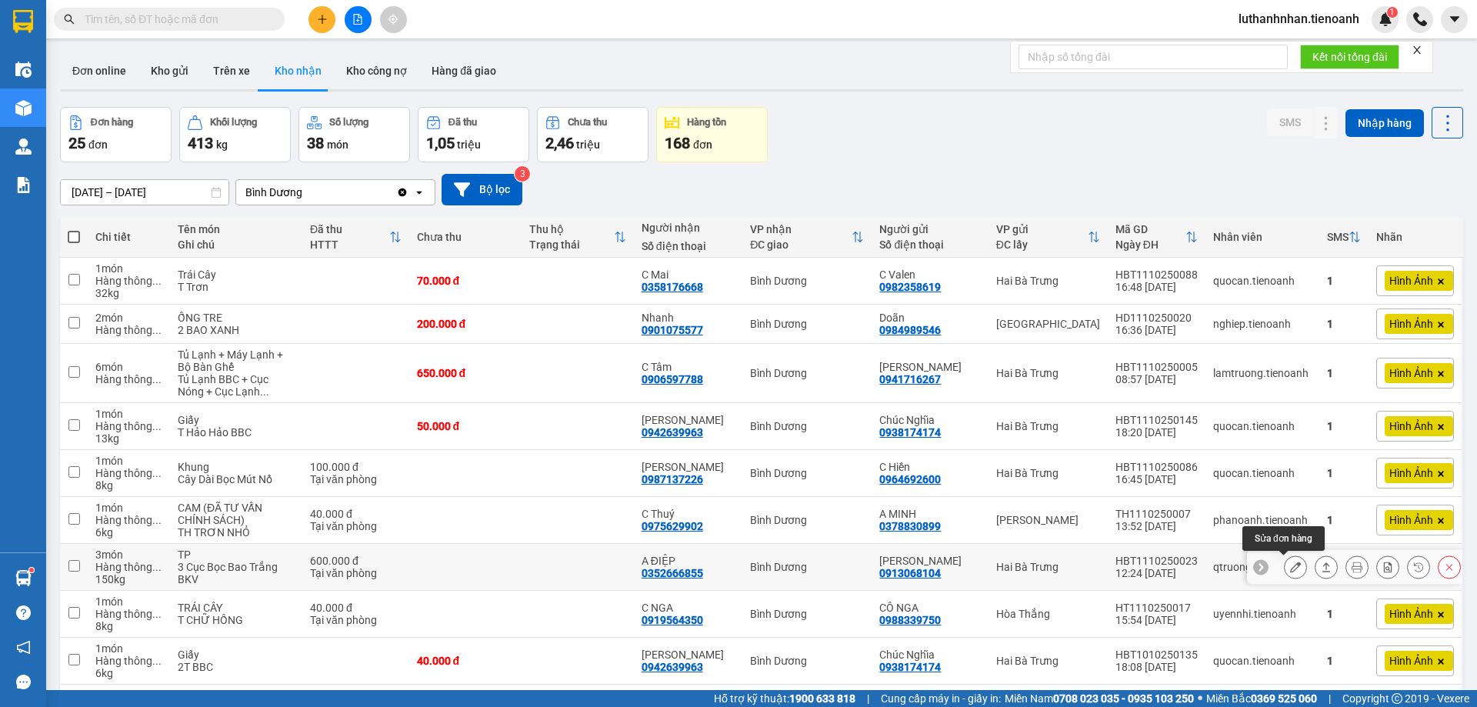
click at [1290, 571] on icon at bounding box center [1295, 567] width 11 height 11
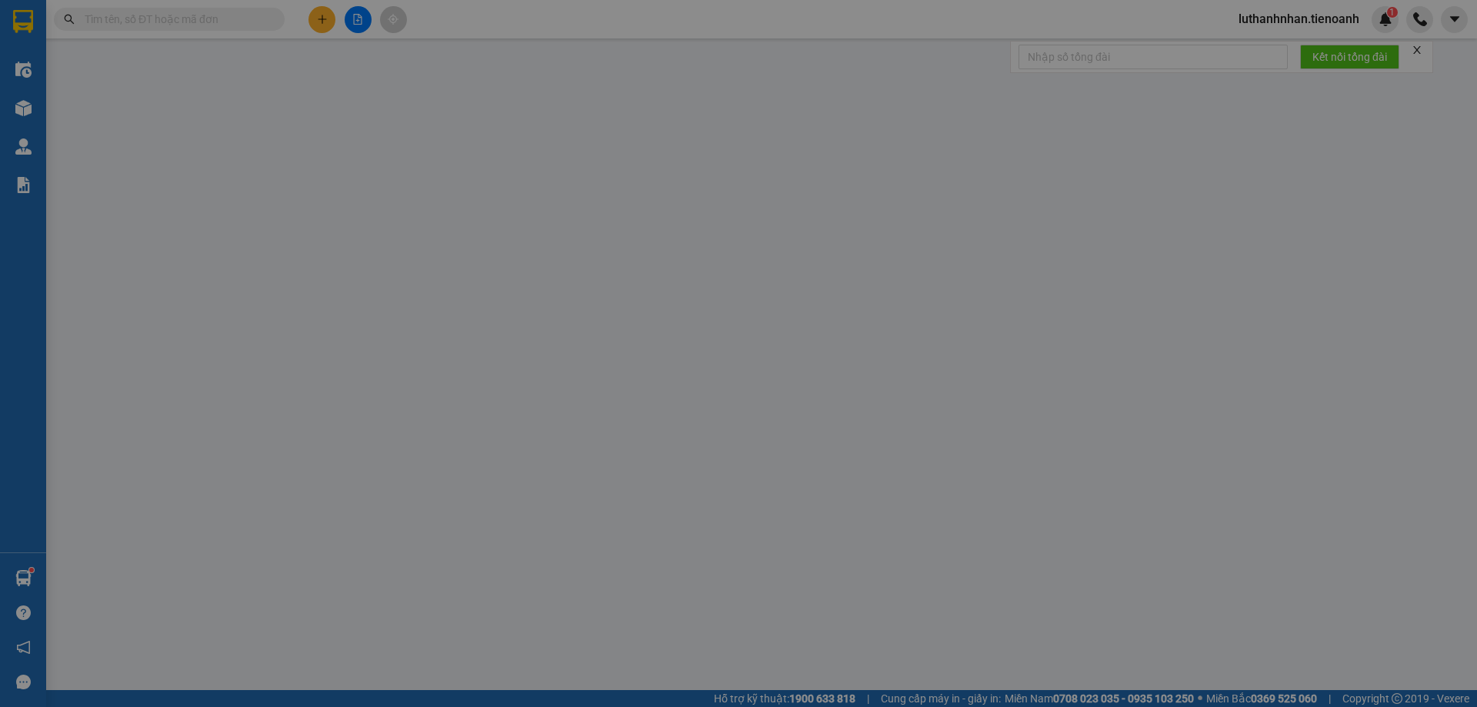
type input "0352666855"
type input "A ĐIỆP"
type input "0913068104"
type input "[PERSON_NAME]"
type input "0"
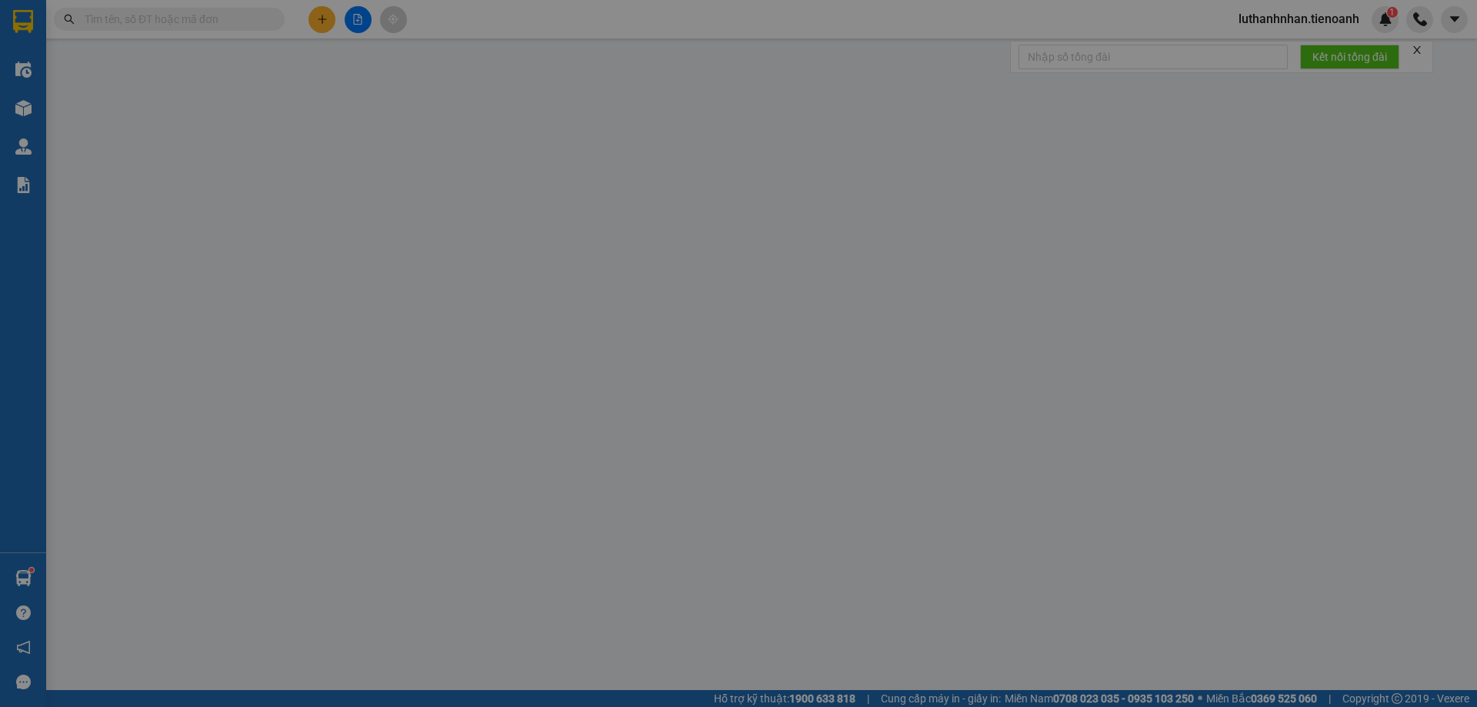
type input "600.000"
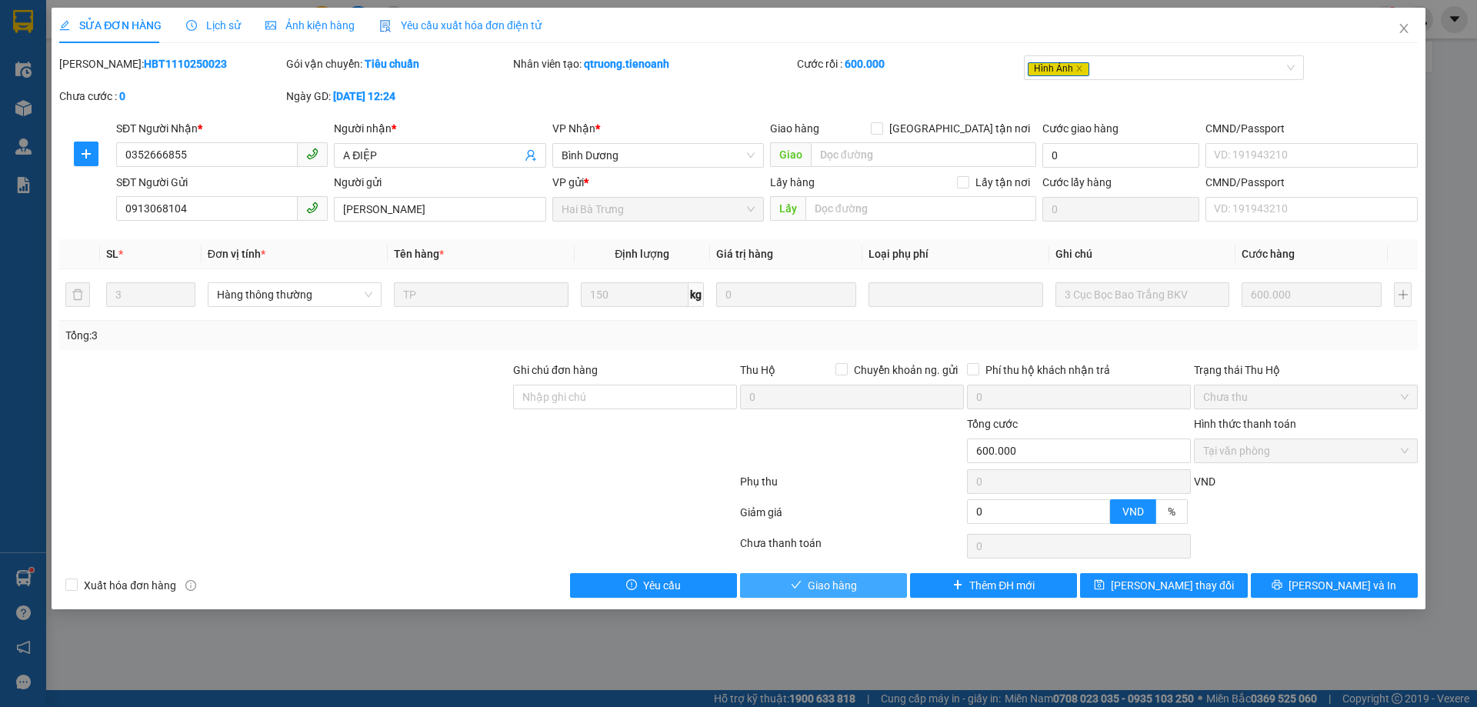
click at [841, 585] on span "Giao hàng" at bounding box center [832, 585] width 49 height 17
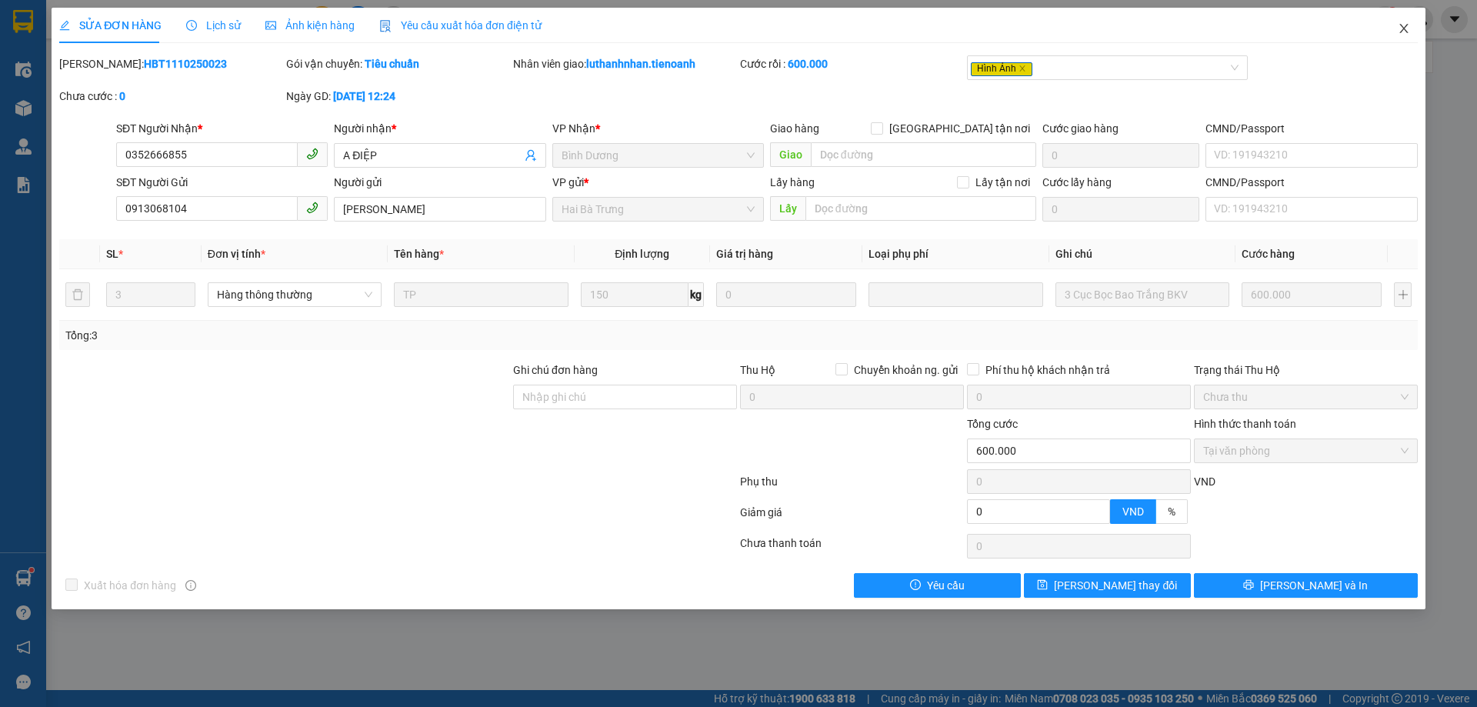
click at [1408, 31] on icon "close" at bounding box center [1404, 28] width 12 height 12
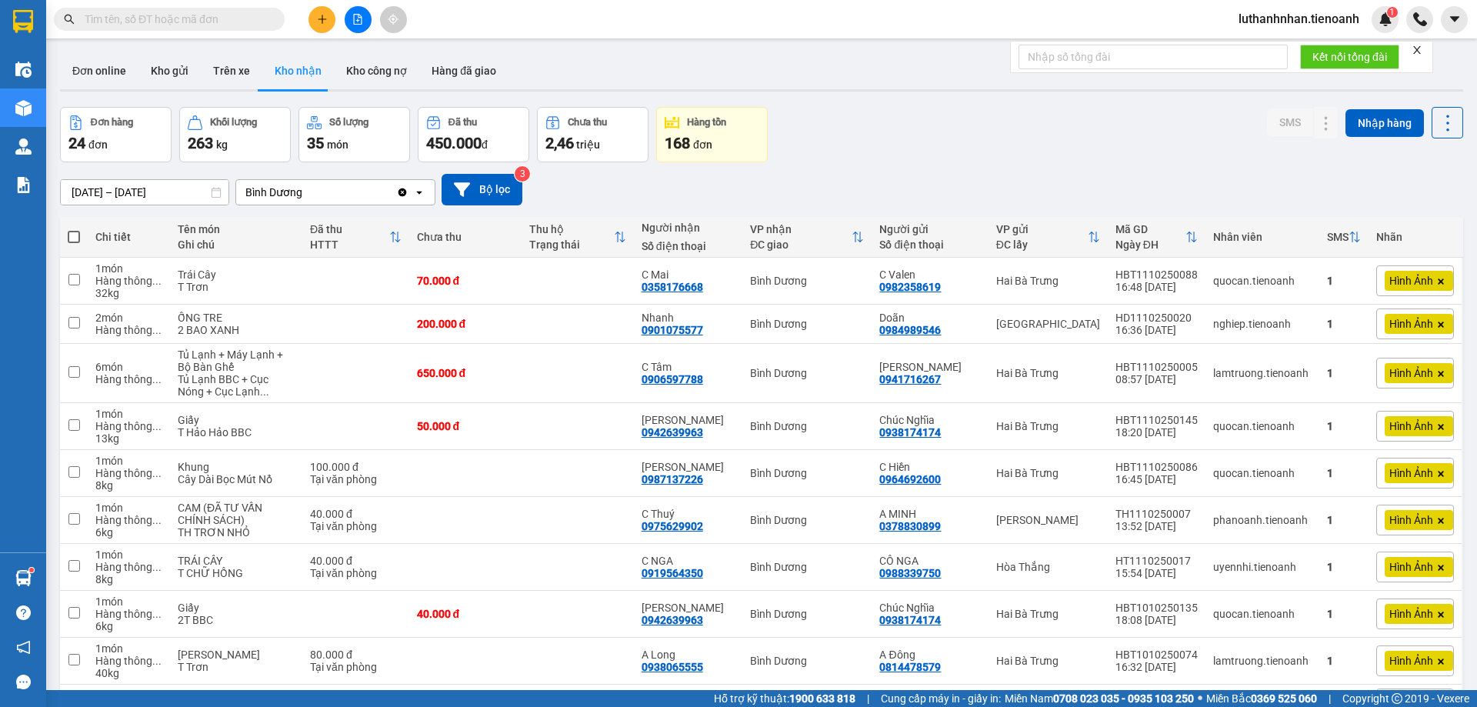
click at [174, 19] on input "text" at bounding box center [176, 19] width 182 height 17
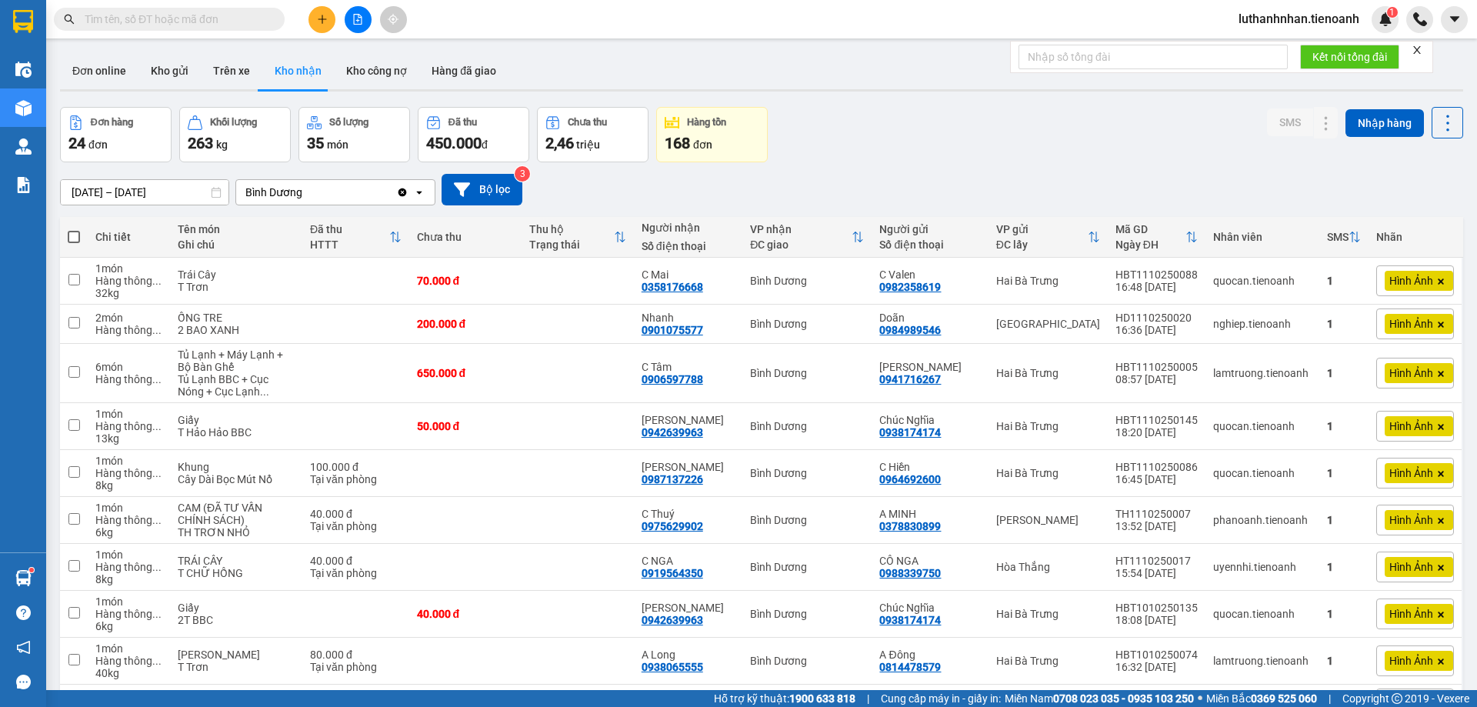
click at [174, 19] on input "text" at bounding box center [176, 19] width 182 height 17
click at [178, 24] on input "text" at bounding box center [176, 19] width 182 height 17
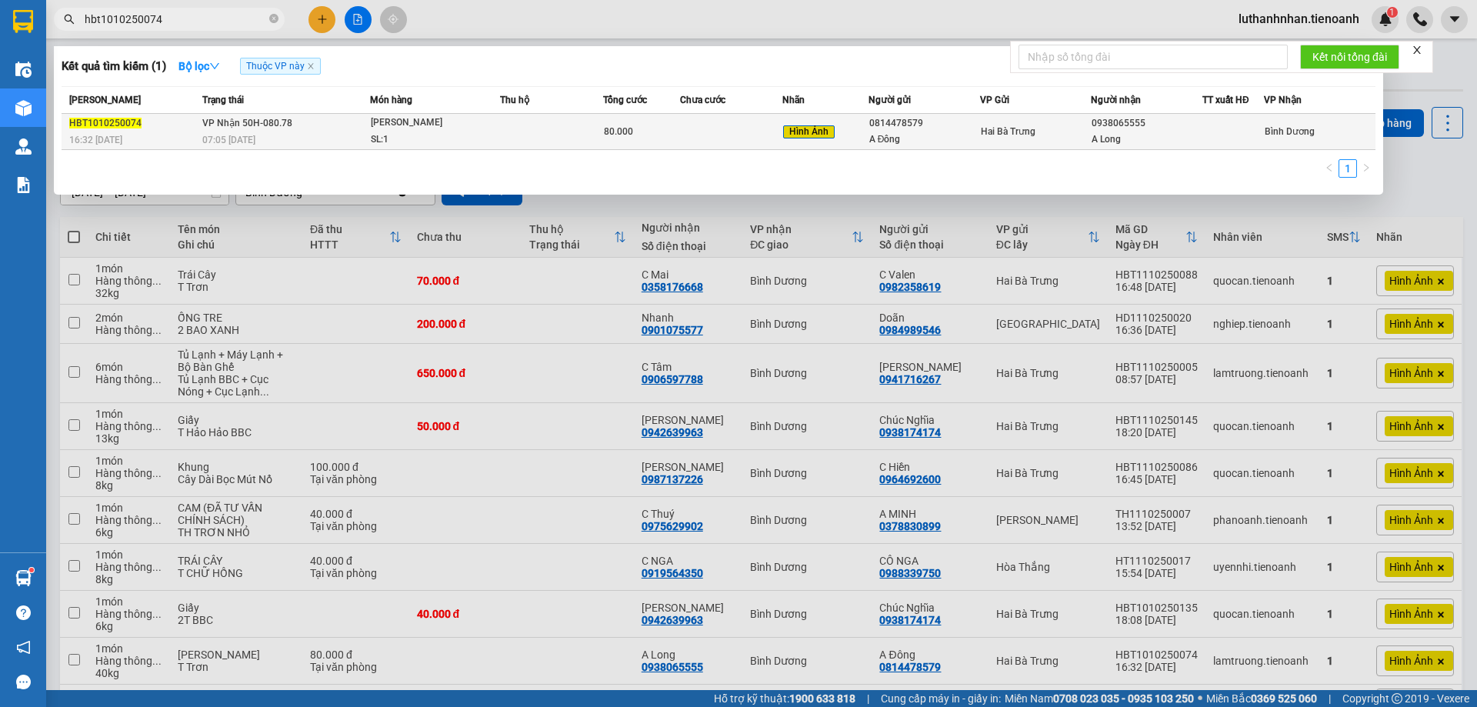
type input "hbt1010250074"
click at [388, 124] on div "[PERSON_NAME]" at bounding box center [428, 123] width 115 height 17
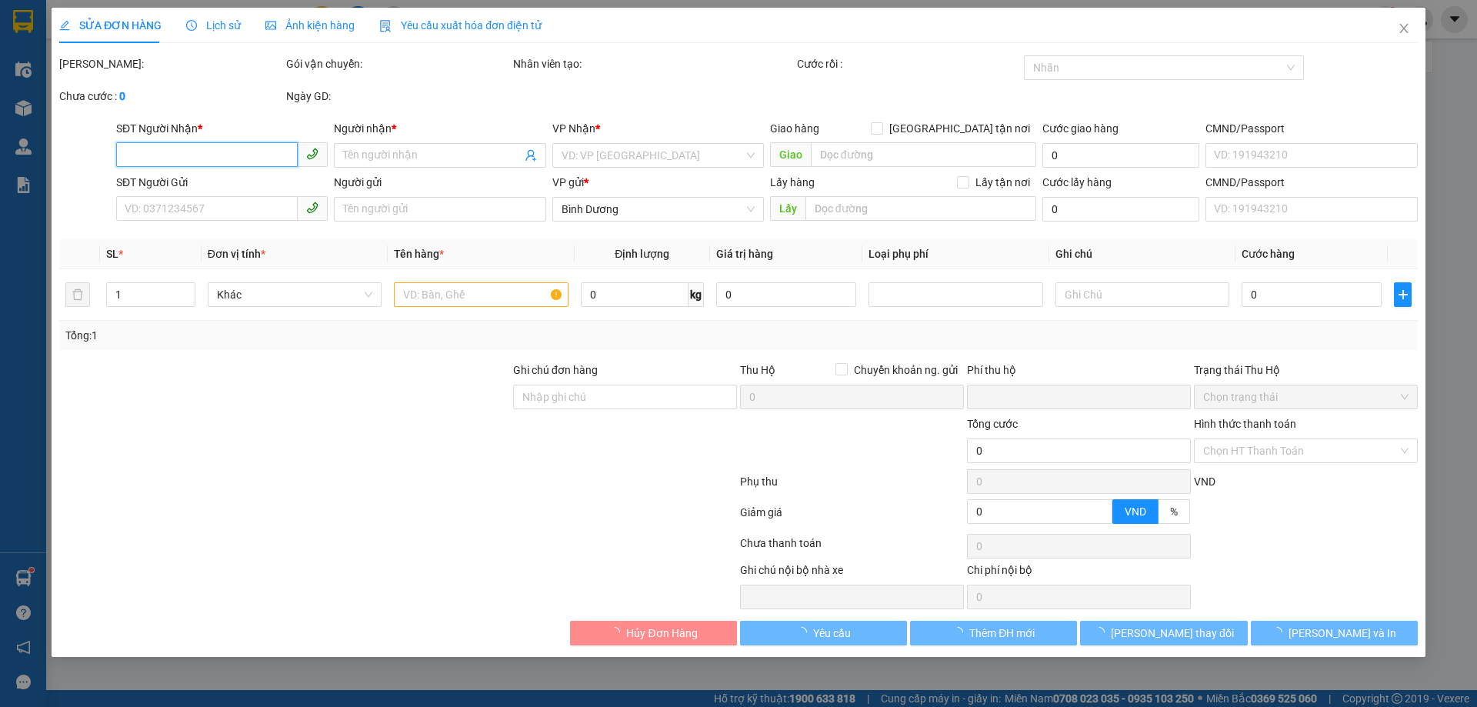
type input "0938065555"
type input "A Long"
type input "0814478579"
type input "A Đông"
type input "0"
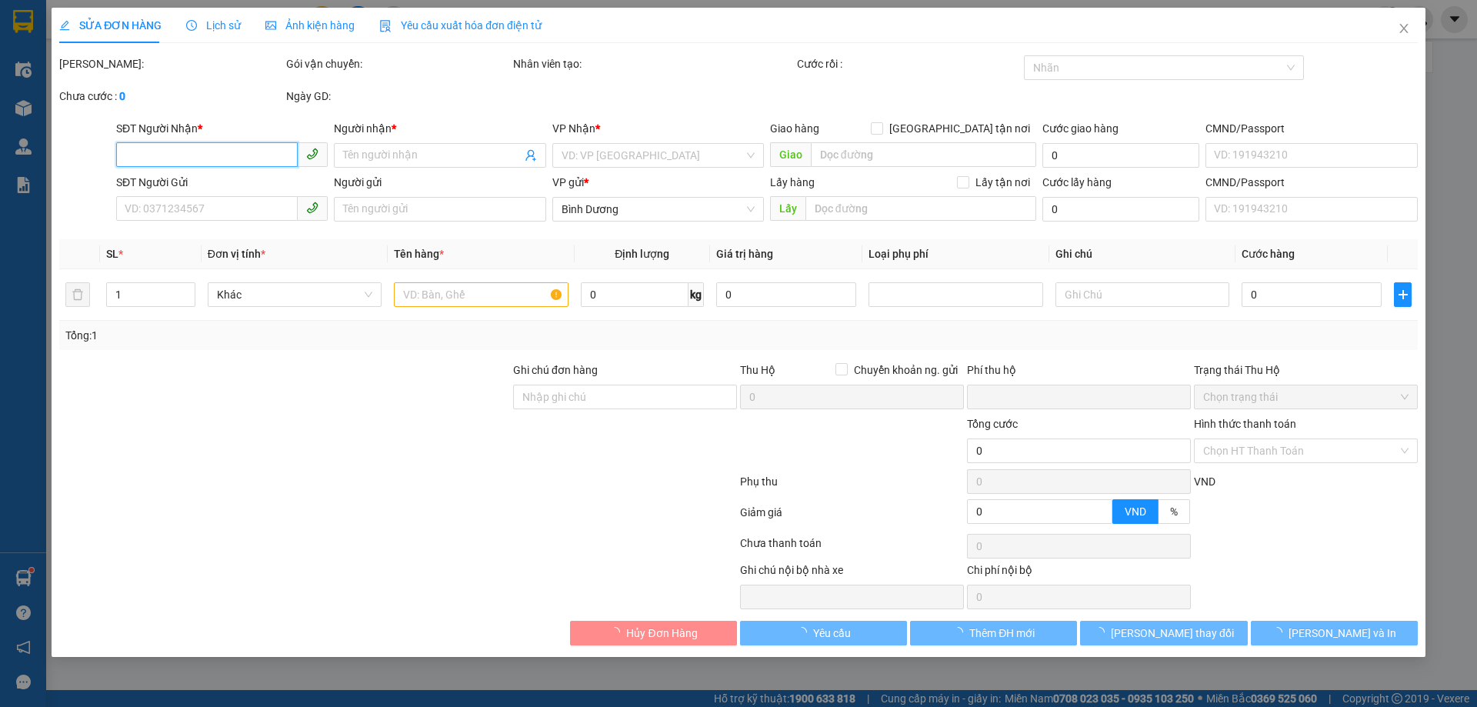
type input "80.000"
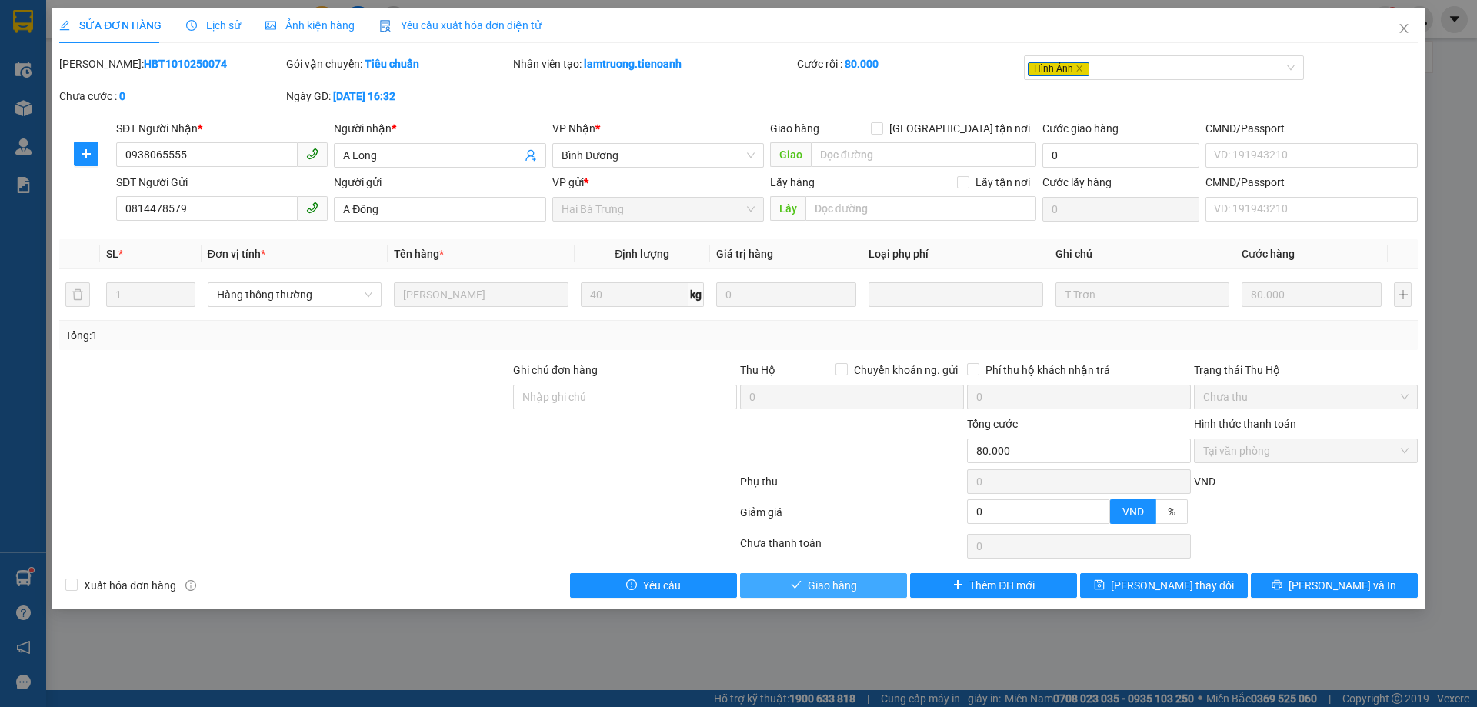
click at [819, 592] on span "Giao hàng" at bounding box center [832, 585] width 49 height 17
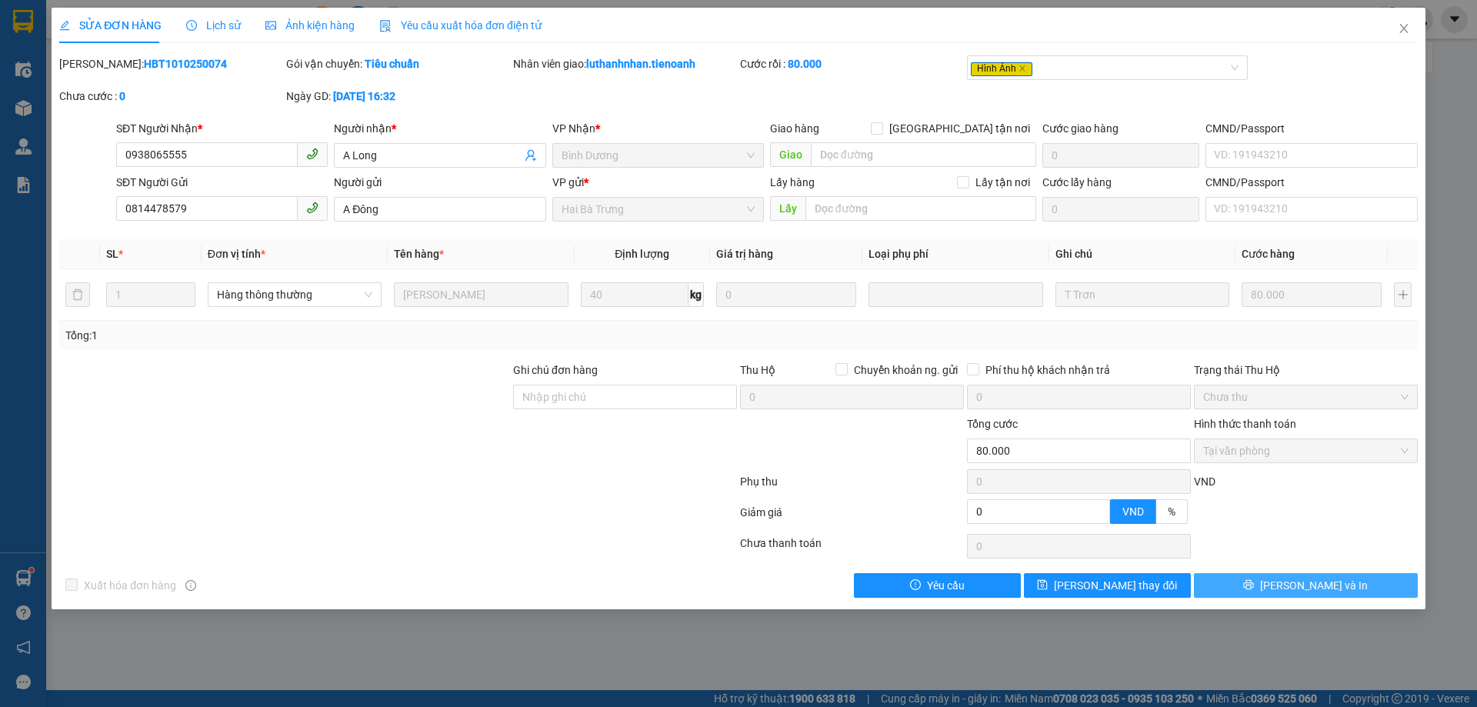
click at [1300, 584] on span "Lưu và In" at bounding box center [1314, 585] width 108 height 17
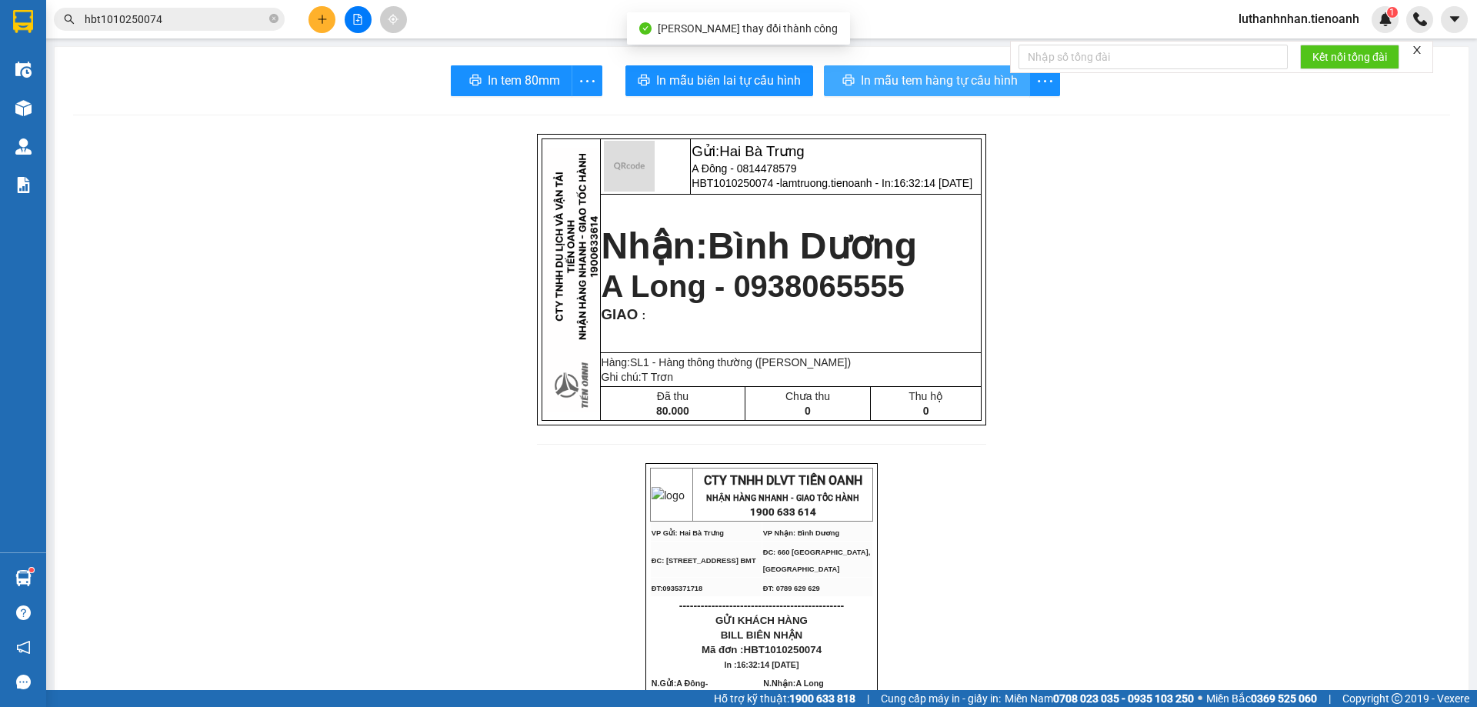
click at [921, 85] on span "In mẫu tem hàng tự cấu hình" at bounding box center [939, 80] width 157 height 19
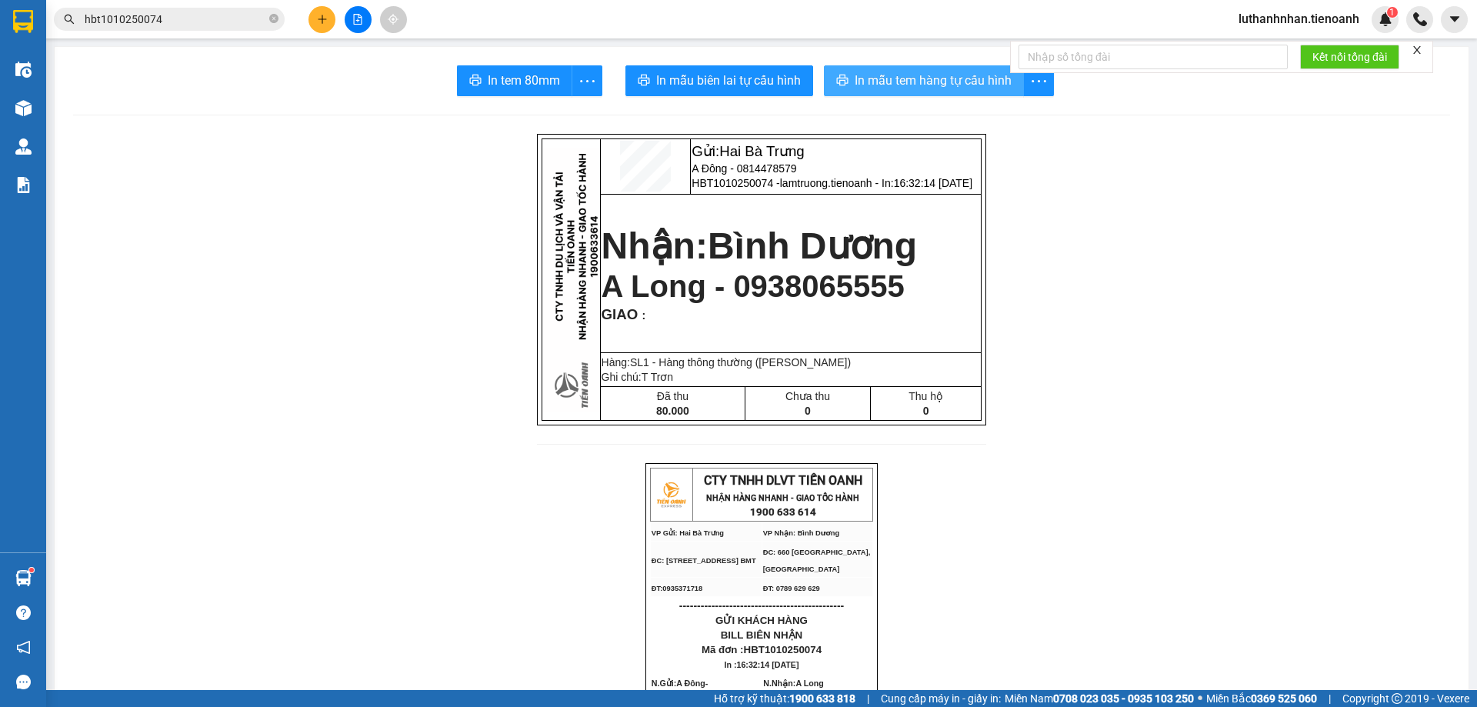
click at [973, 87] on span "In mẫu tem hàng tự cấu hình" at bounding box center [933, 80] width 157 height 19
click at [928, 82] on span "In mẫu tem hàng tự cấu hình" at bounding box center [933, 80] width 157 height 19
click at [321, 28] on button at bounding box center [321, 19] width 27 height 27
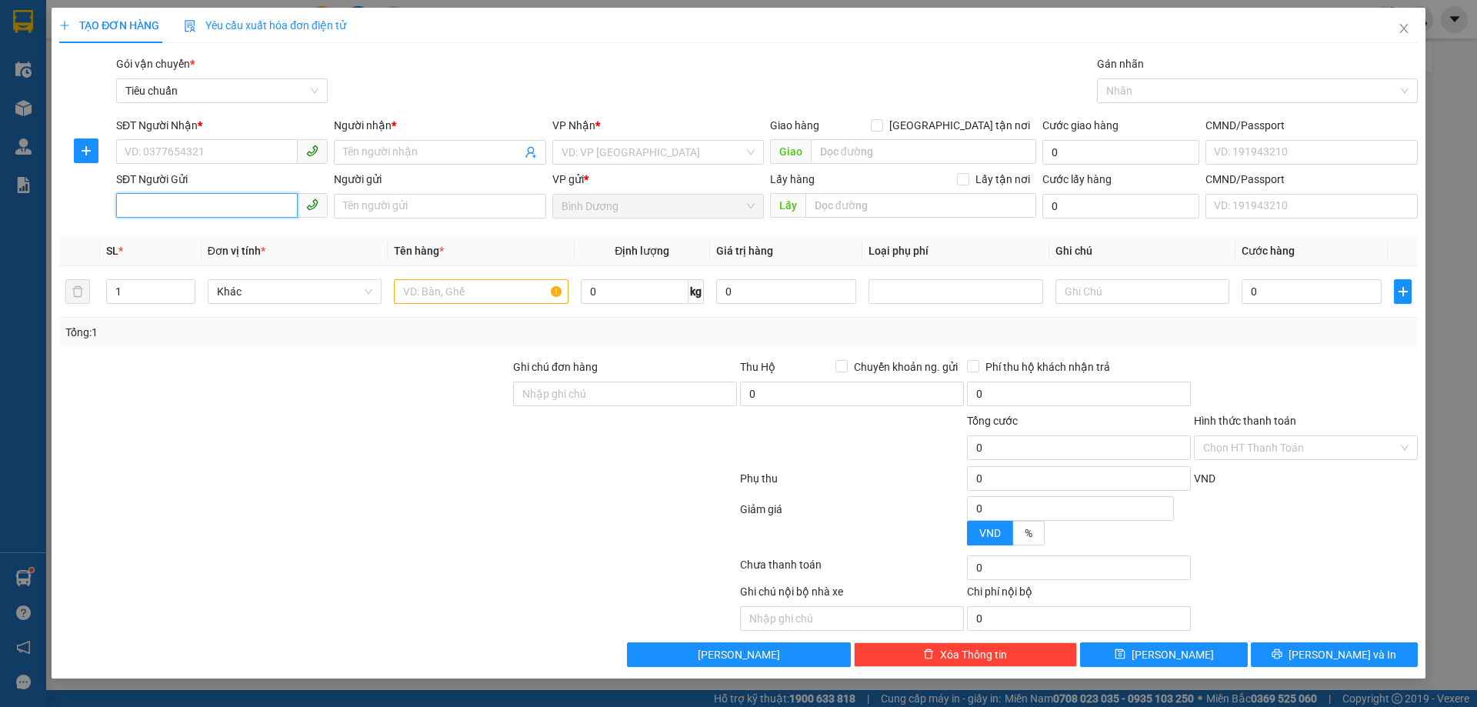
click at [150, 211] on input "SĐT Người Gửi" at bounding box center [207, 205] width 182 height 25
click at [172, 142] on input "SĐT Người Nhận *" at bounding box center [207, 151] width 182 height 25
click at [179, 153] on input "SĐT Người Nhận *" at bounding box center [207, 151] width 182 height 25
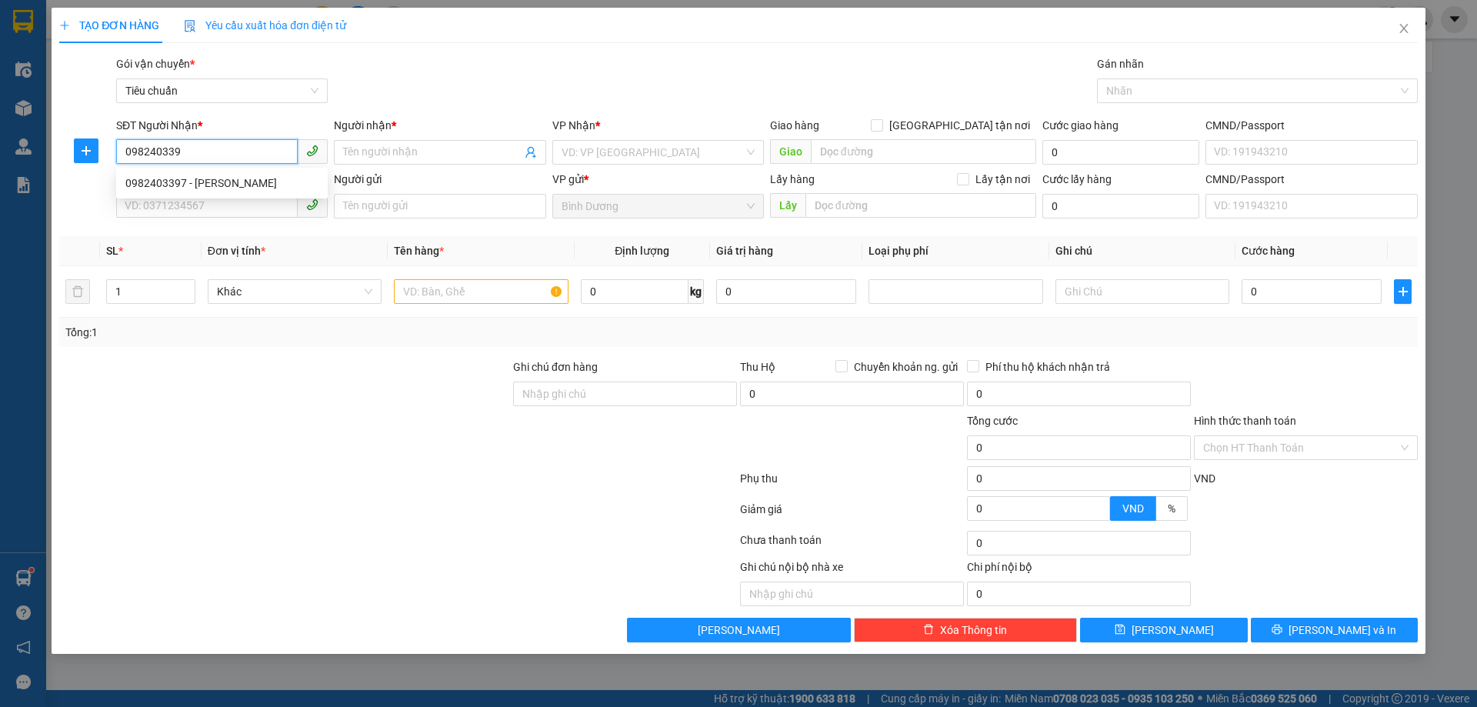
type input "0982403397"
click at [207, 178] on div "0982403397 - C Mai" at bounding box center [221, 183] width 193 height 17
type input "C Mai"
type input "60.000"
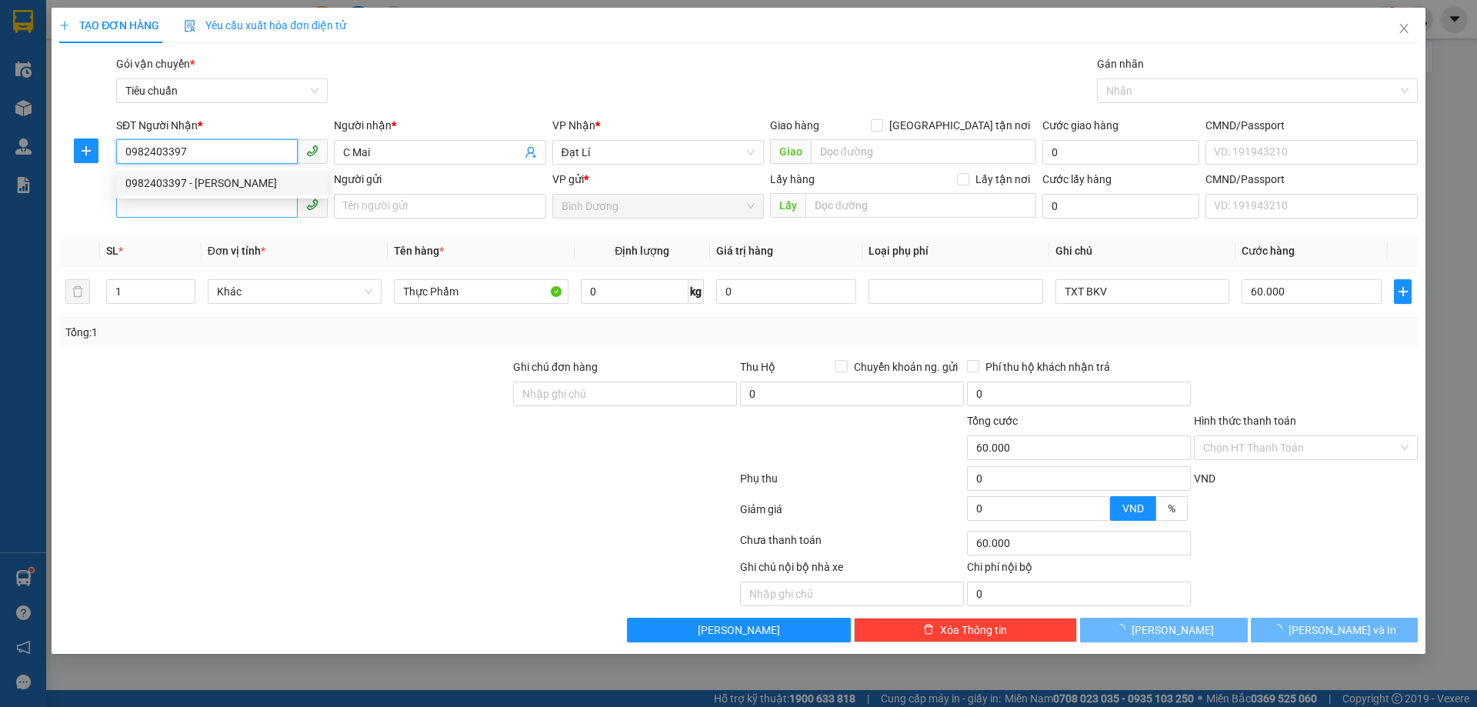
type input "0982403397"
click at [220, 207] on input "SĐT Người Gửi" at bounding box center [207, 205] width 182 height 25
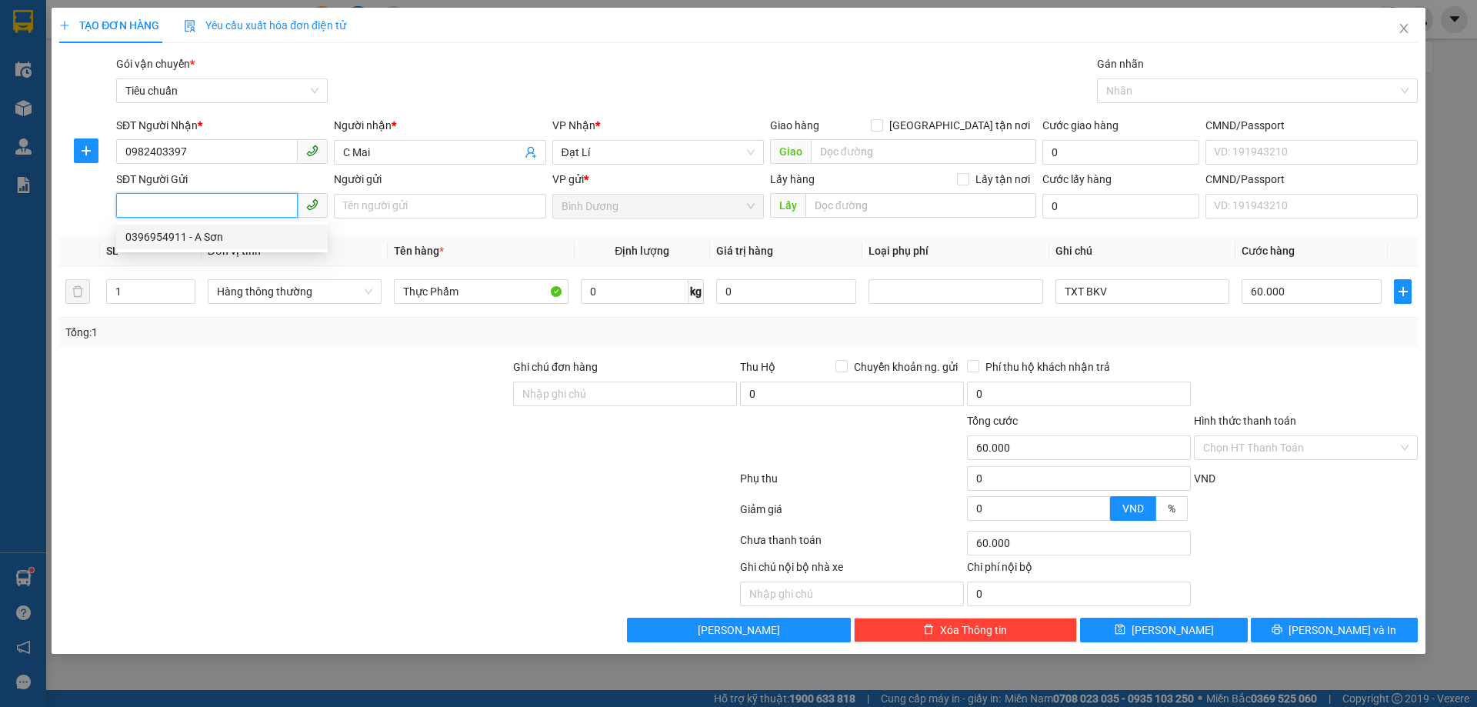
click at [230, 236] on div "0396954911 - A Sơn" at bounding box center [221, 236] width 193 height 17
type input "0396954911"
type input "A Sơn"
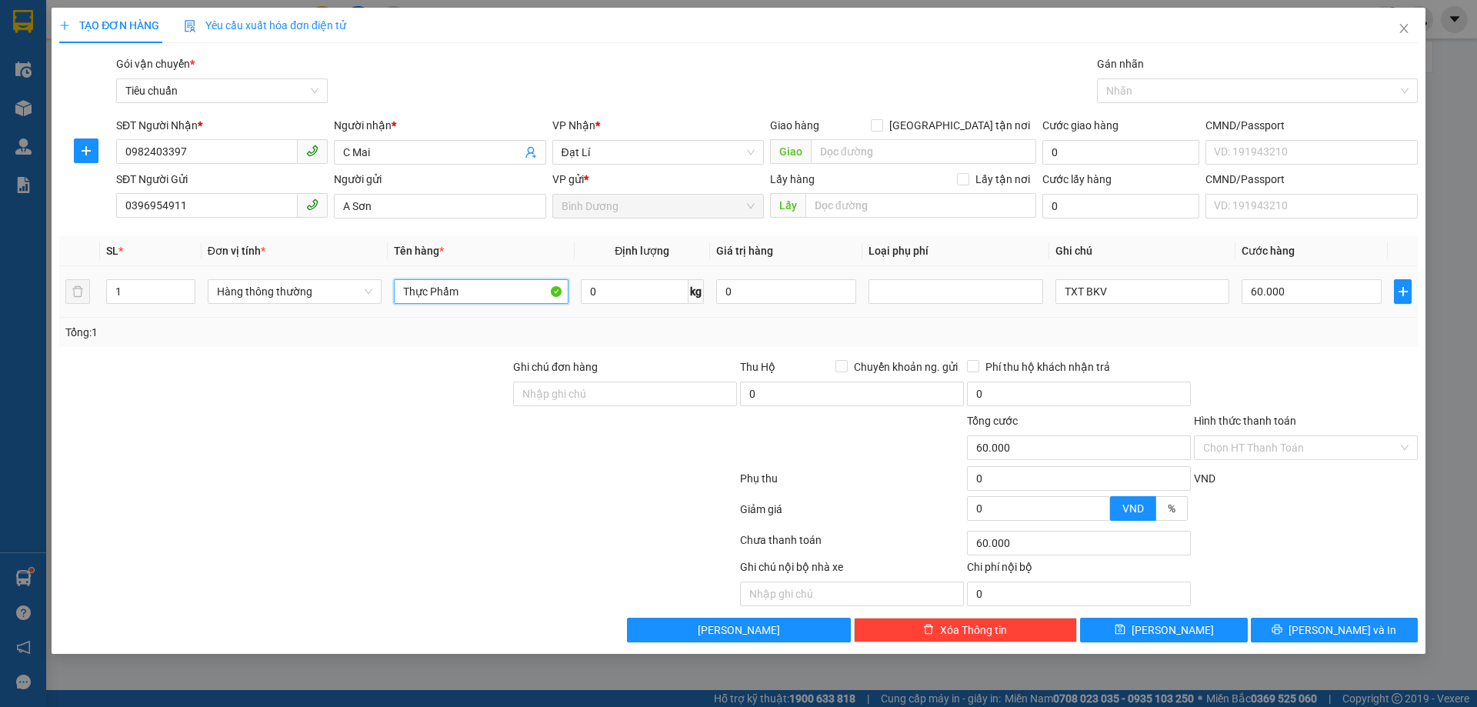
click at [419, 285] on input "Thực Phẩm" at bounding box center [481, 291] width 174 height 25
click at [420, 285] on input "Thực Phẩm" at bounding box center [481, 291] width 174 height 25
type input "THUỐC"
click at [1131, 293] on input "TXT BKV" at bounding box center [1143, 291] width 174 height 25
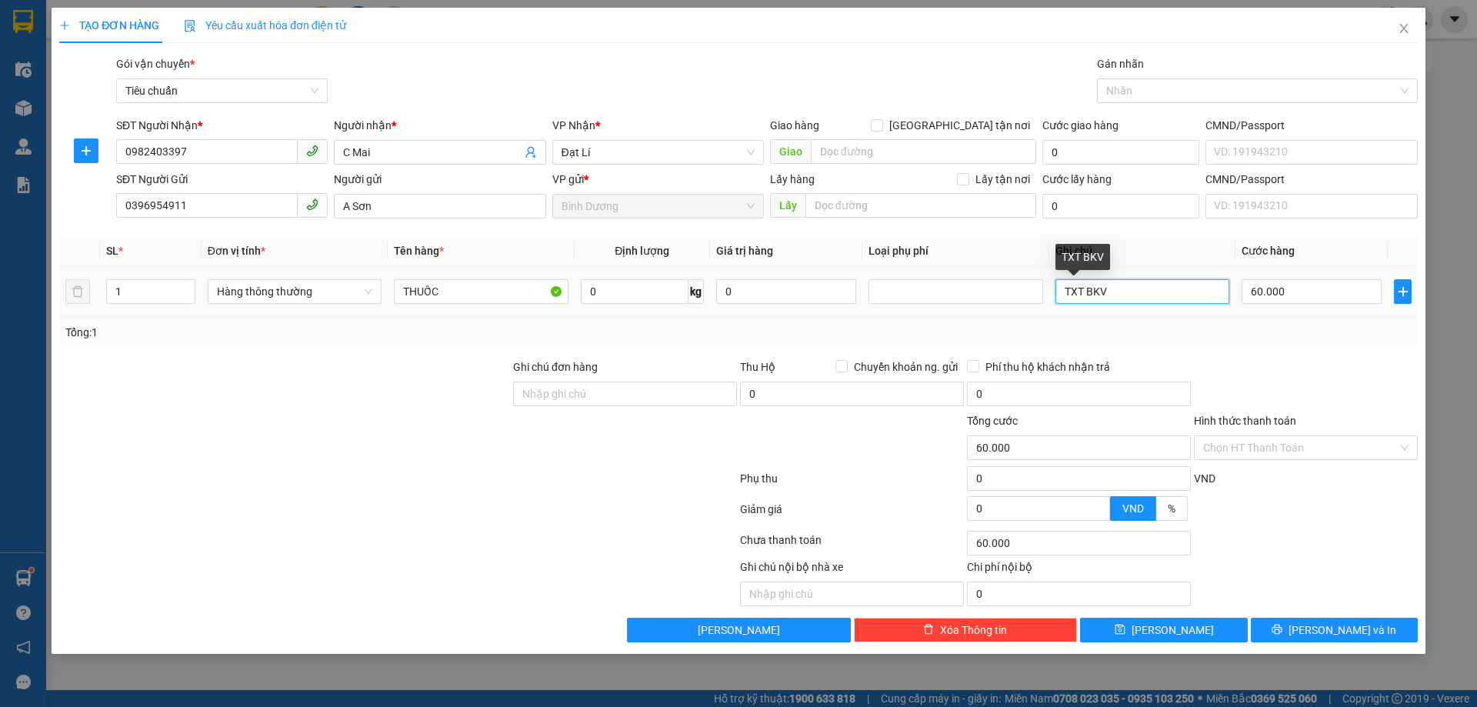
click at [1131, 293] on input "TXT BKV" at bounding box center [1143, 291] width 174 height 25
type input "BNL HỒNG"
drag, startPoint x: 1276, startPoint y: 375, endPoint x: 1285, endPoint y: 355, distance: 21.7
click at [1276, 371] on div at bounding box center [1305, 386] width 227 height 54
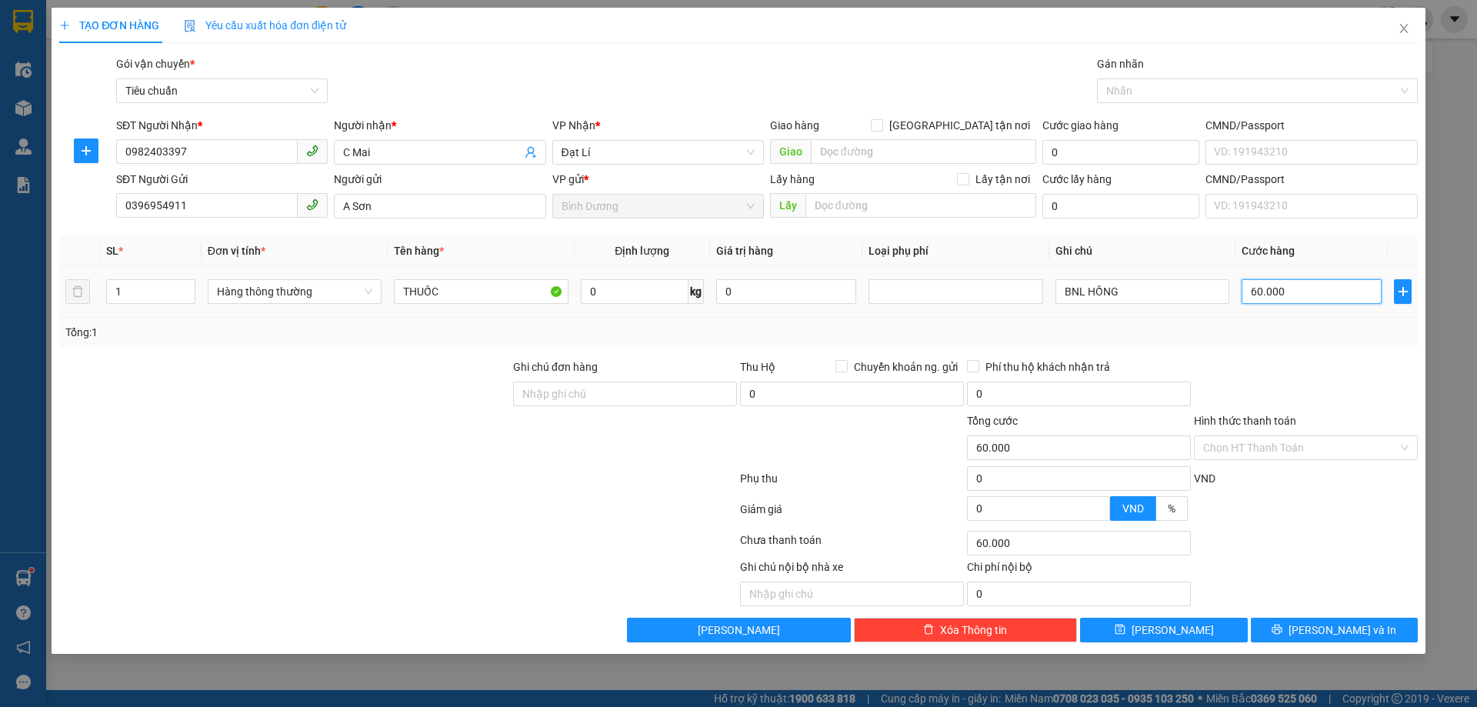
click at [1296, 287] on input "60.000" at bounding box center [1312, 291] width 140 height 25
type input "3"
type input "30"
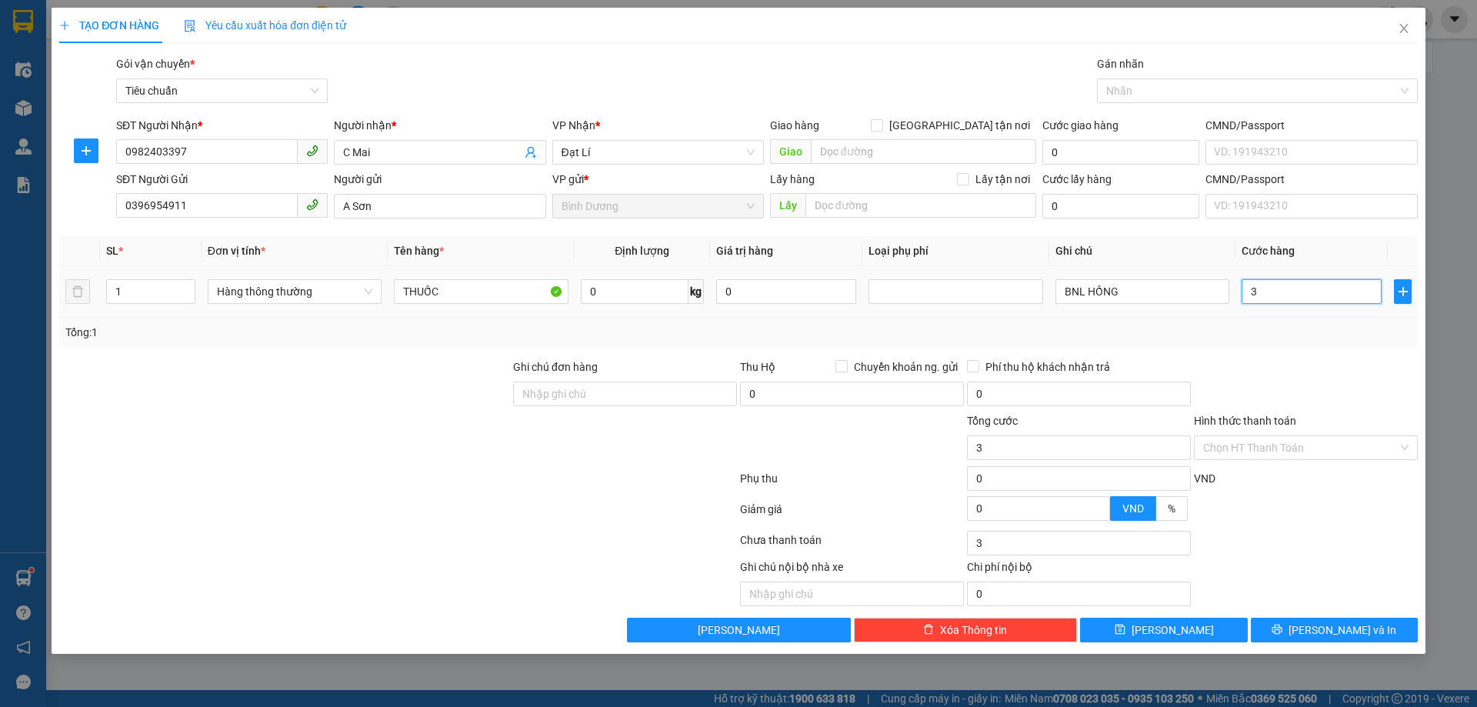
type input "30"
type input "30.000"
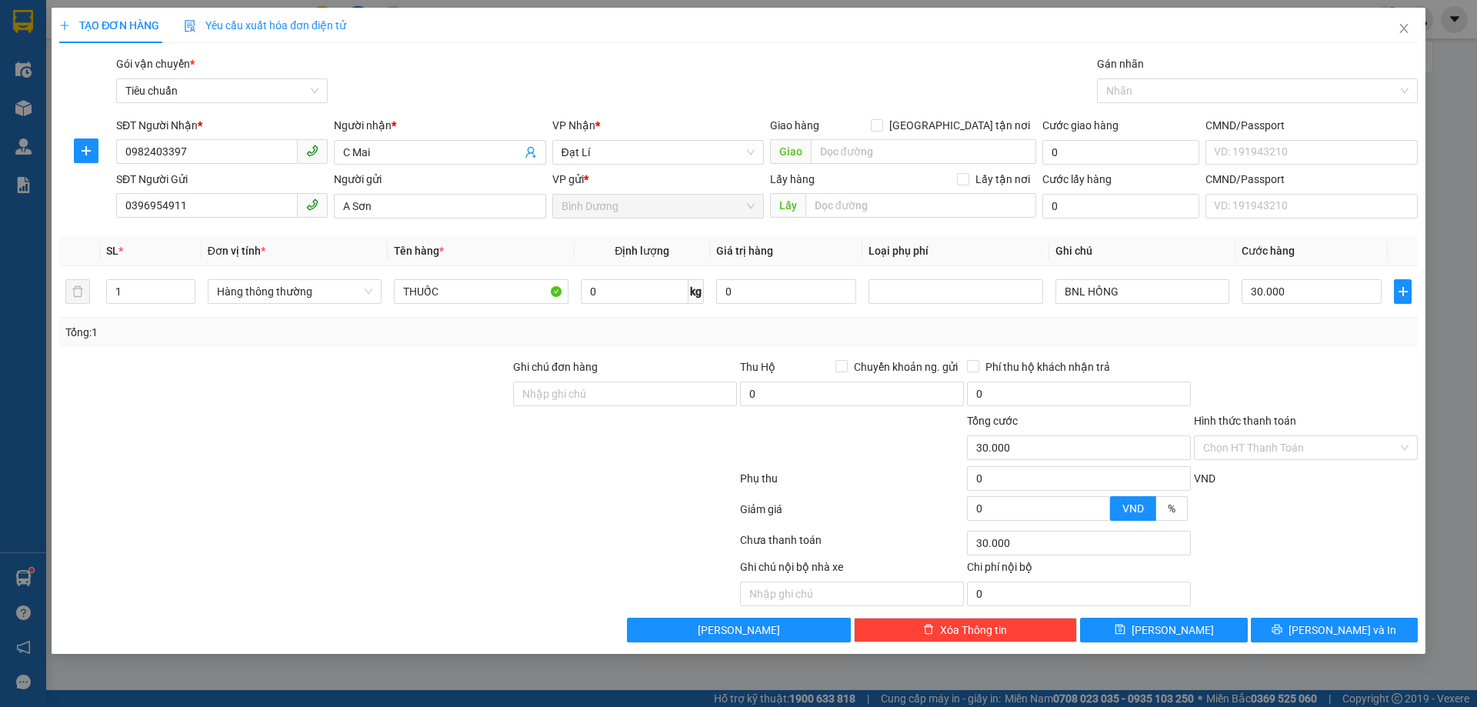
click at [1353, 369] on div at bounding box center [1305, 386] width 227 height 54
click at [1309, 442] on input "Hình thức thanh toán" at bounding box center [1300, 447] width 195 height 23
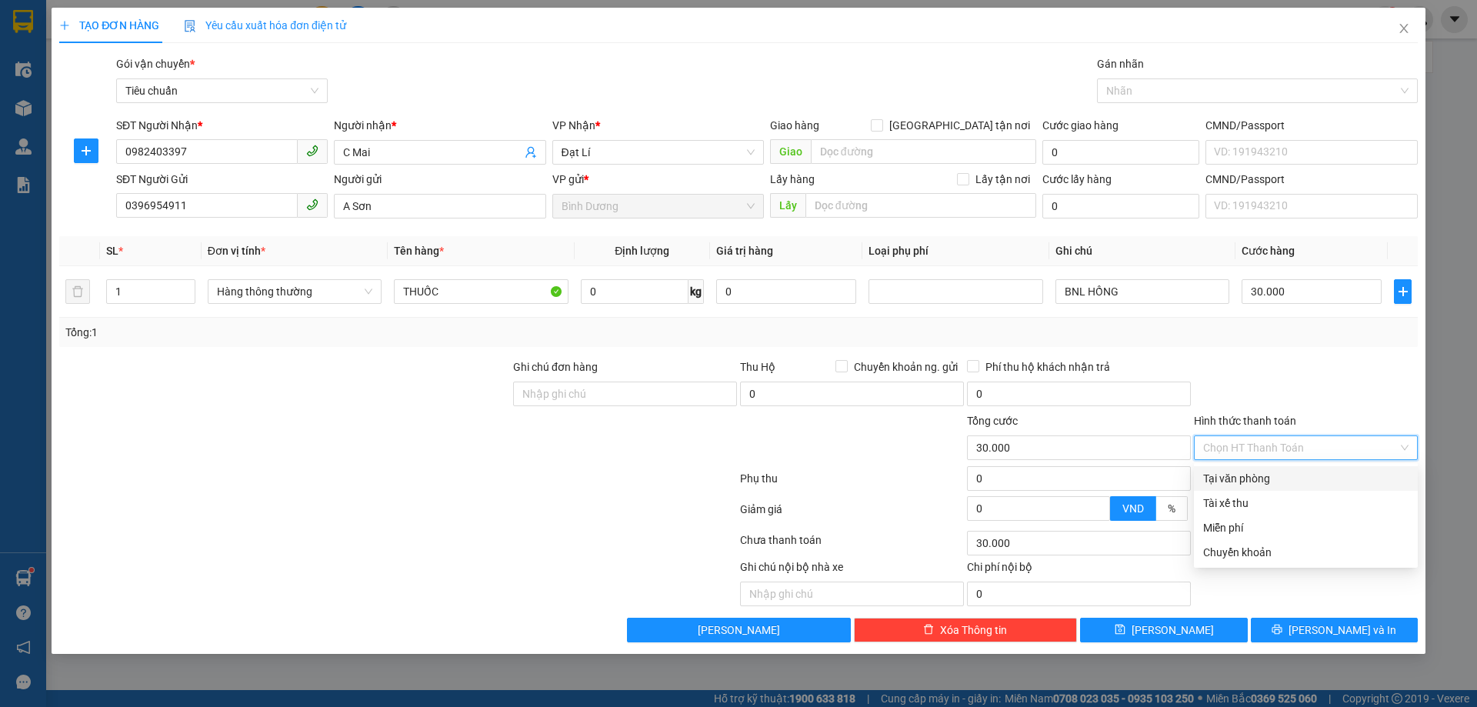
click at [1287, 473] on div "Tại văn phòng" at bounding box center [1305, 478] width 205 height 17
type input "0"
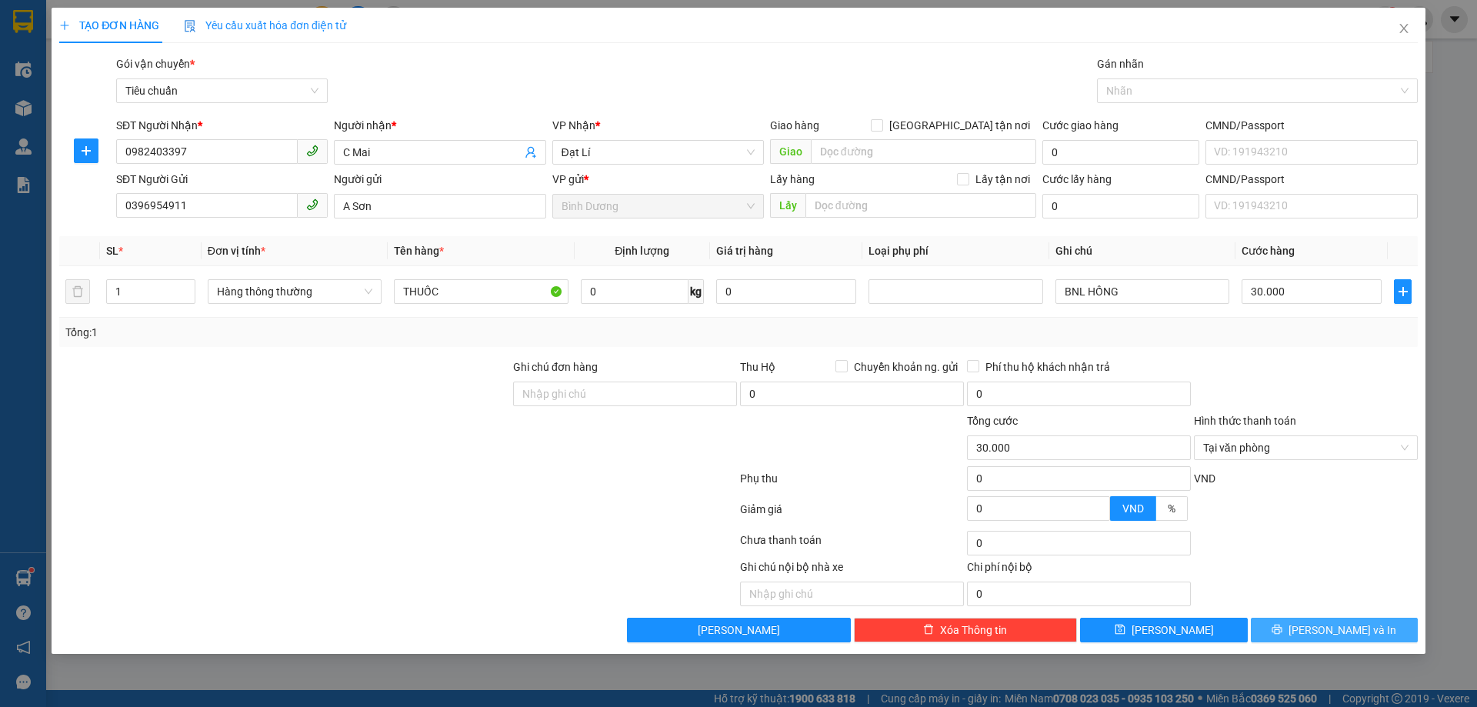
click at [1350, 624] on span "Lưu và In" at bounding box center [1343, 630] width 108 height 17
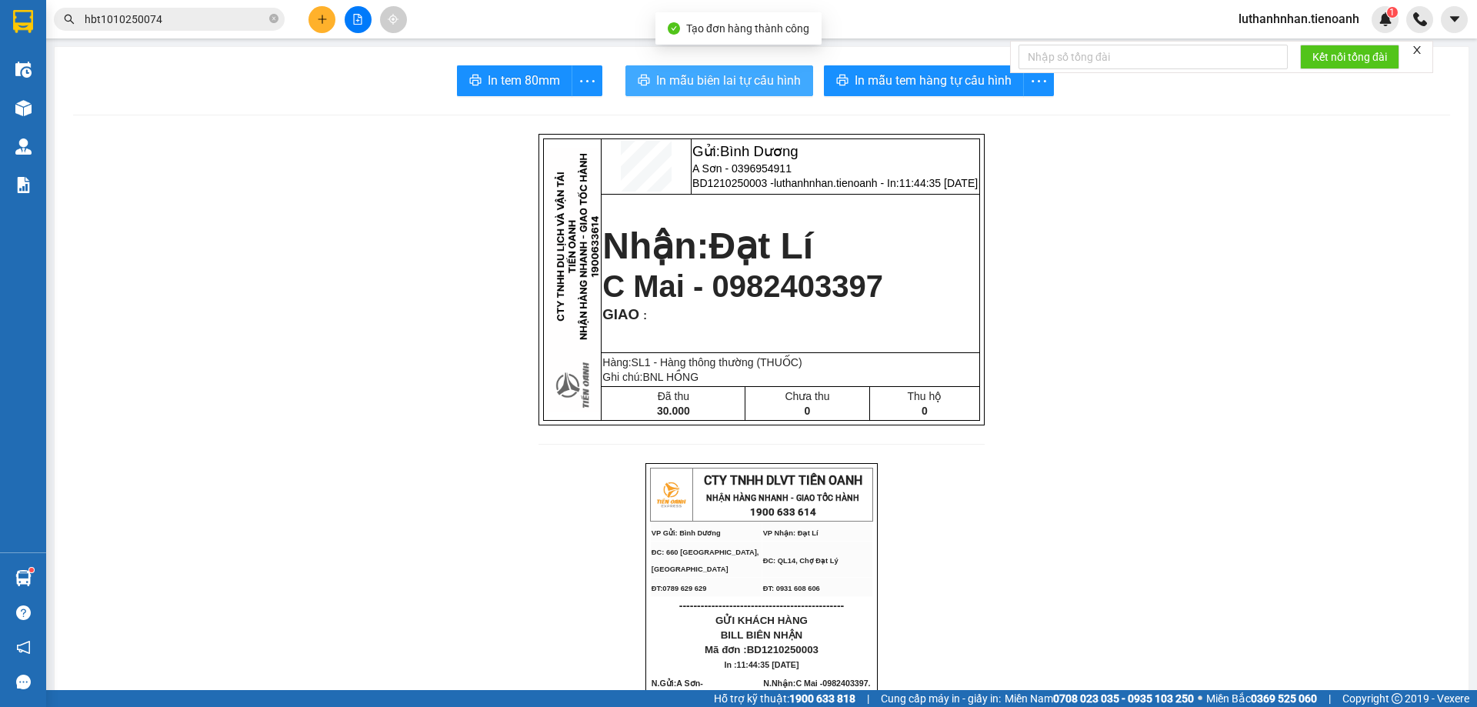
click at [705, 78] on span "In mẫu biên lai tự cấu hình" at bounding box center [728, 80] width 145 height 19
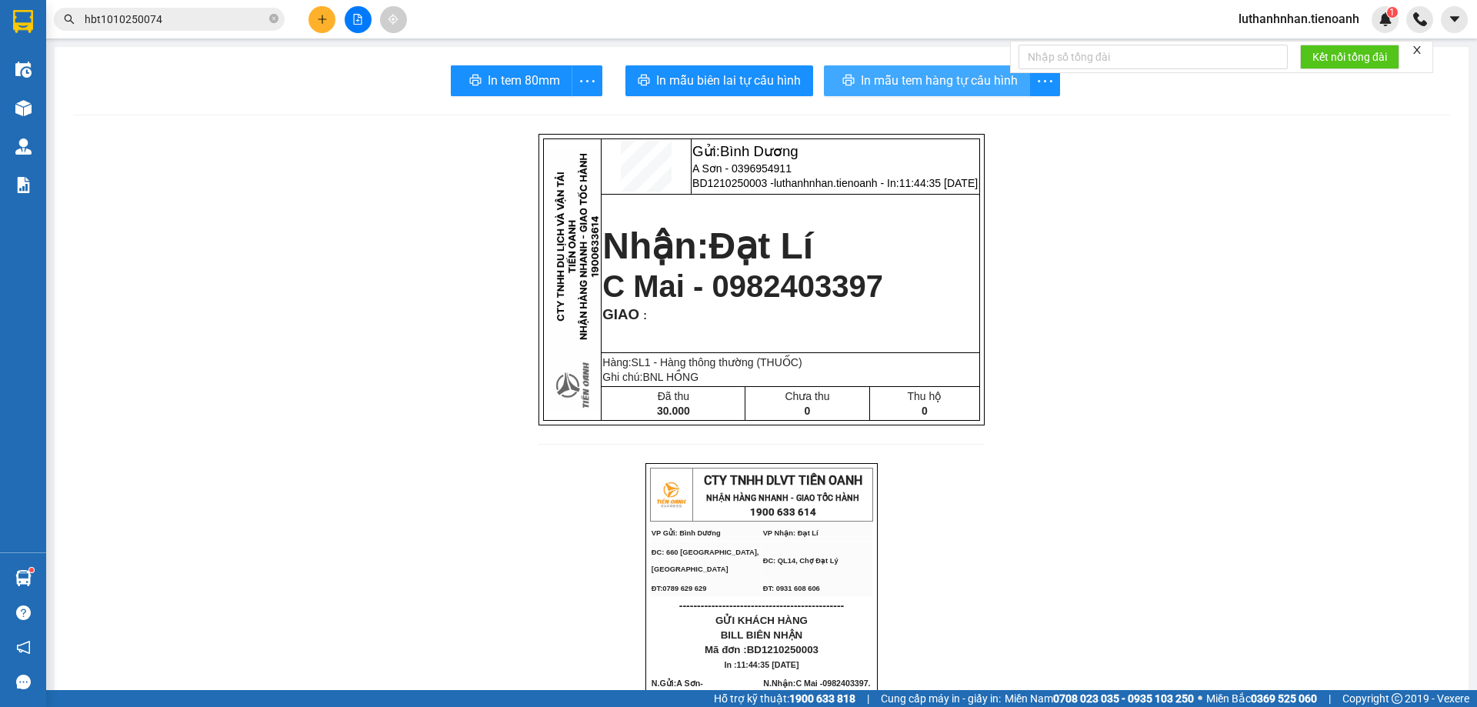
click at [961, 82] on span "In mẫu tem hàng tự cấu hình" at bounding box center [939, 80] width 157 height 19
click at [961, 82] on span "In mẫu tem hàng tự cấu hình" at bounding box center [933, 80] width 157 height 19
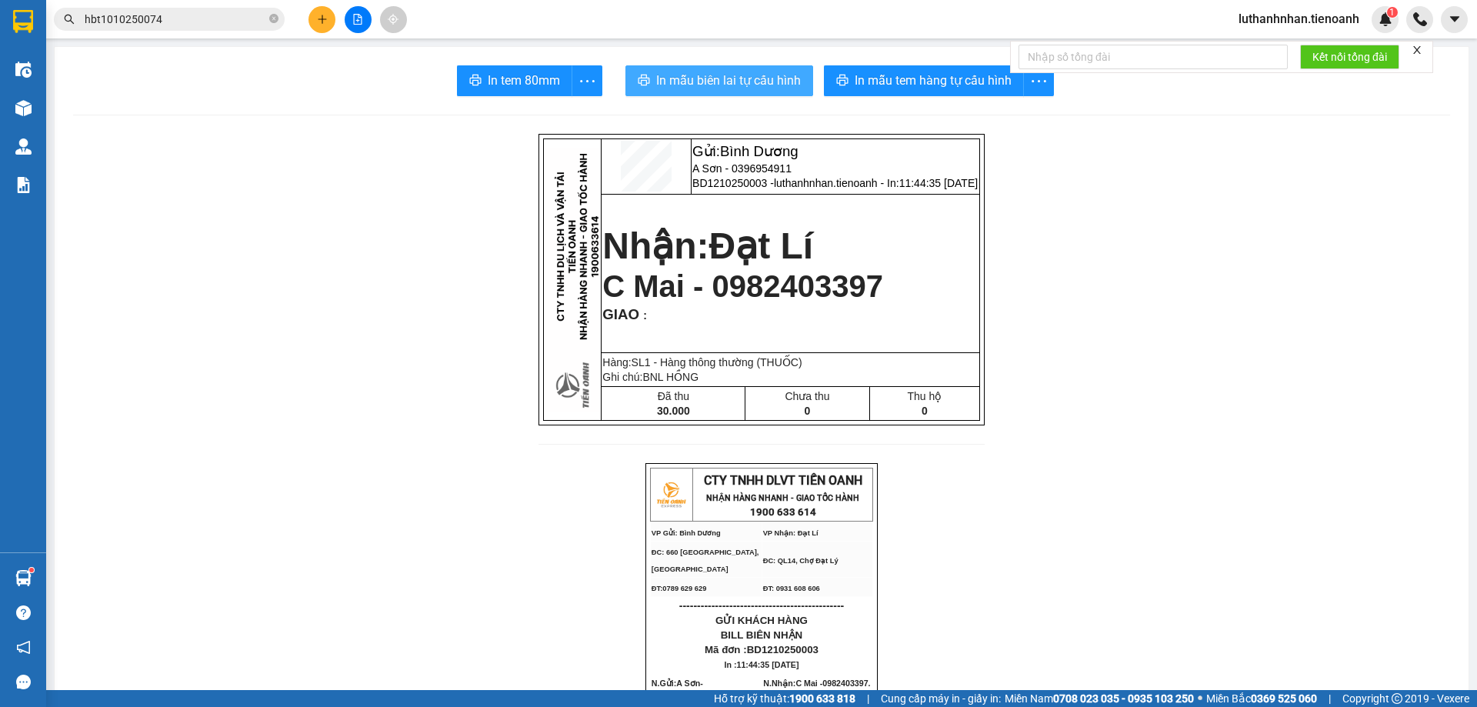
click at [740, 74] on span "In mẫu biên lai tự cấu hình" at bounding box center [728, 80] width 145 height 19
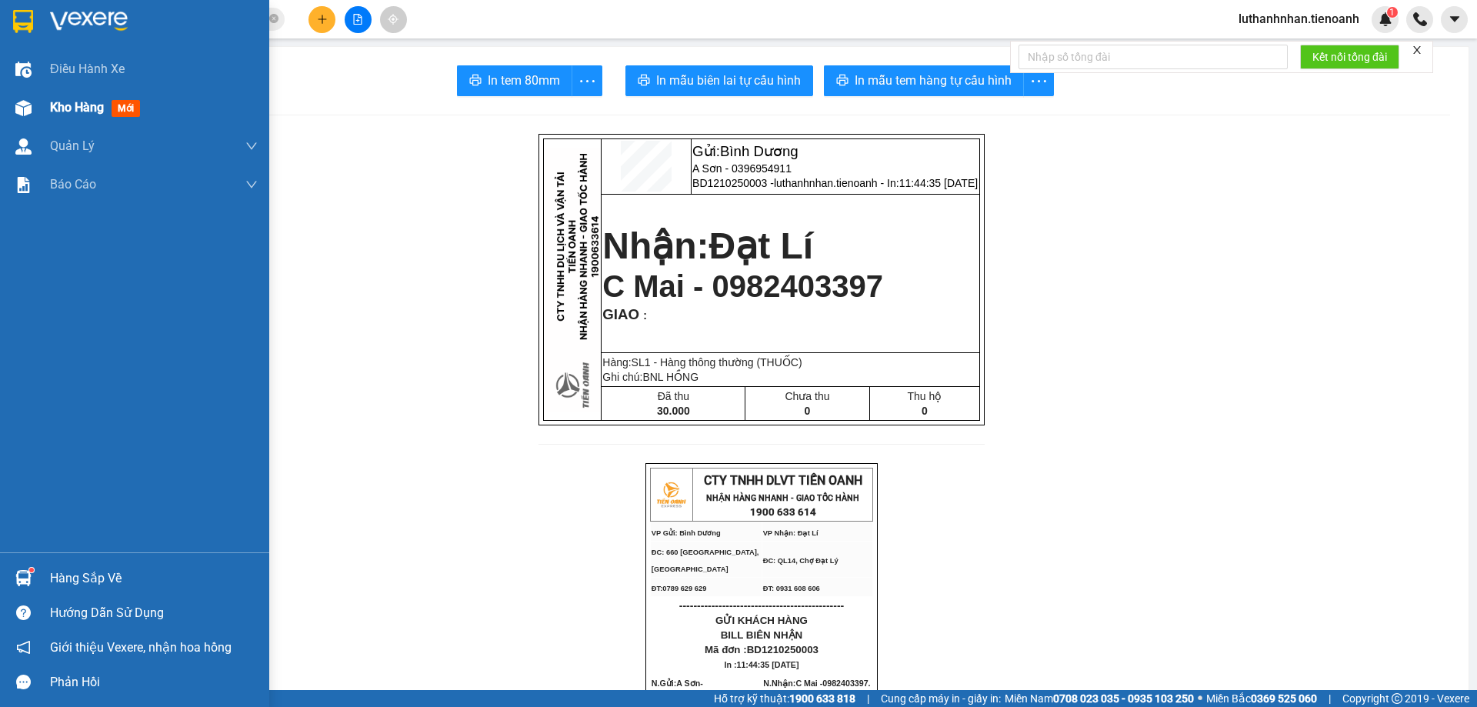
click at [58, 113] on span "Kho hàng" at bounding box center [77, 107] width 54 height 15
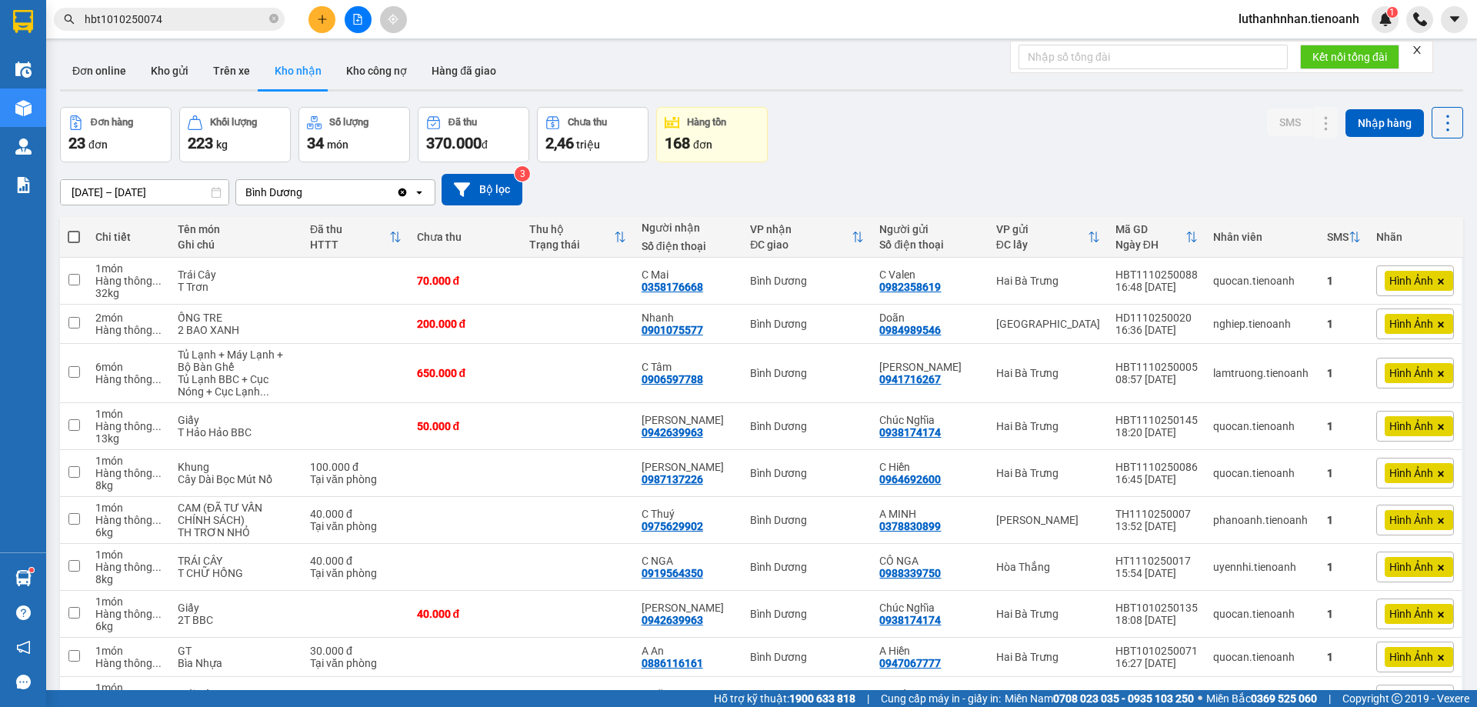
click at [909, 100] on div "ver 1.8.146 Đơn online Kho gửi Trên xe Kho nhận Kho công nợ Hàng đã giao Đơn hà…" at bounding box center [762, 711] width 1416 height 1331
click at [335, 12] on div at bounding box center [357, 19] width 115 height 27
click at [325, 12] on button at bounding box center [321, 19] width 27 height 27
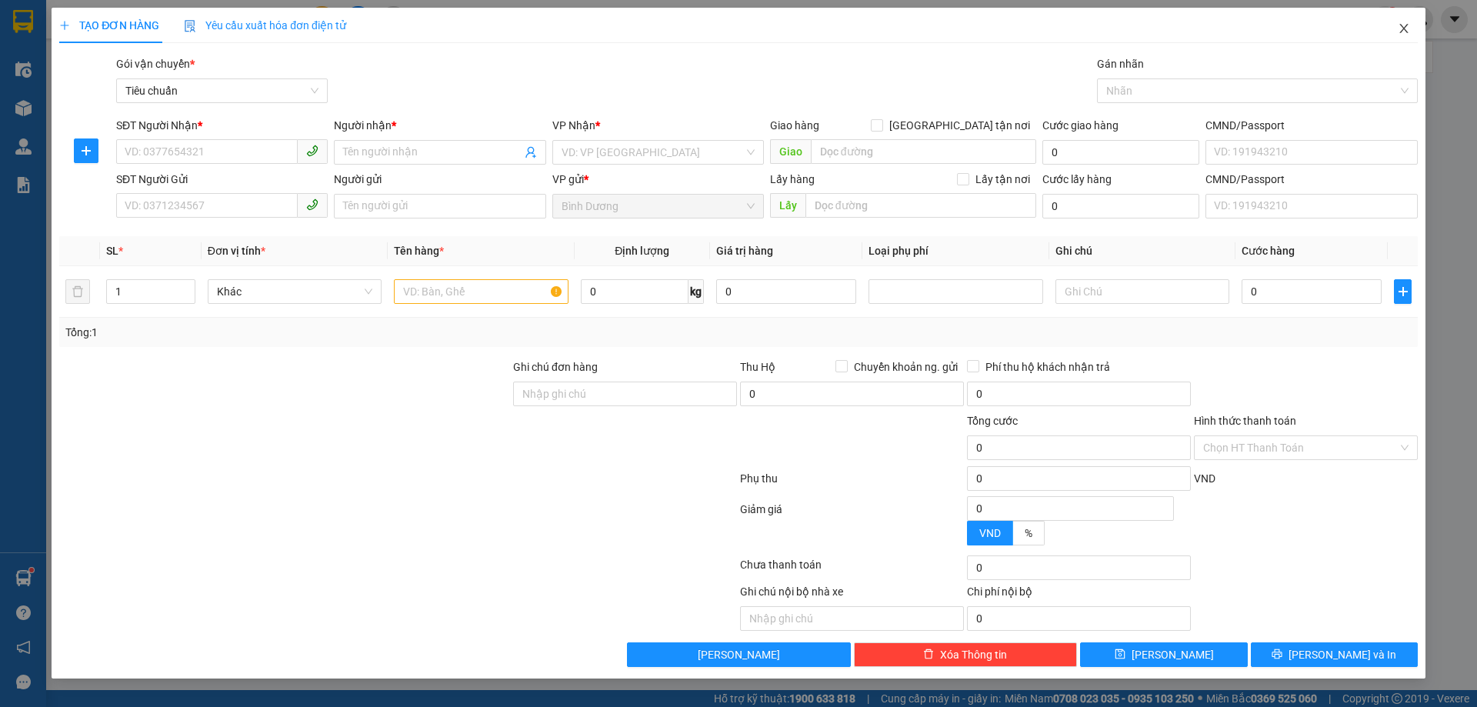
click at [1406, 26] on icon "close" at bounding box center [1403, 28] width 8 height 9
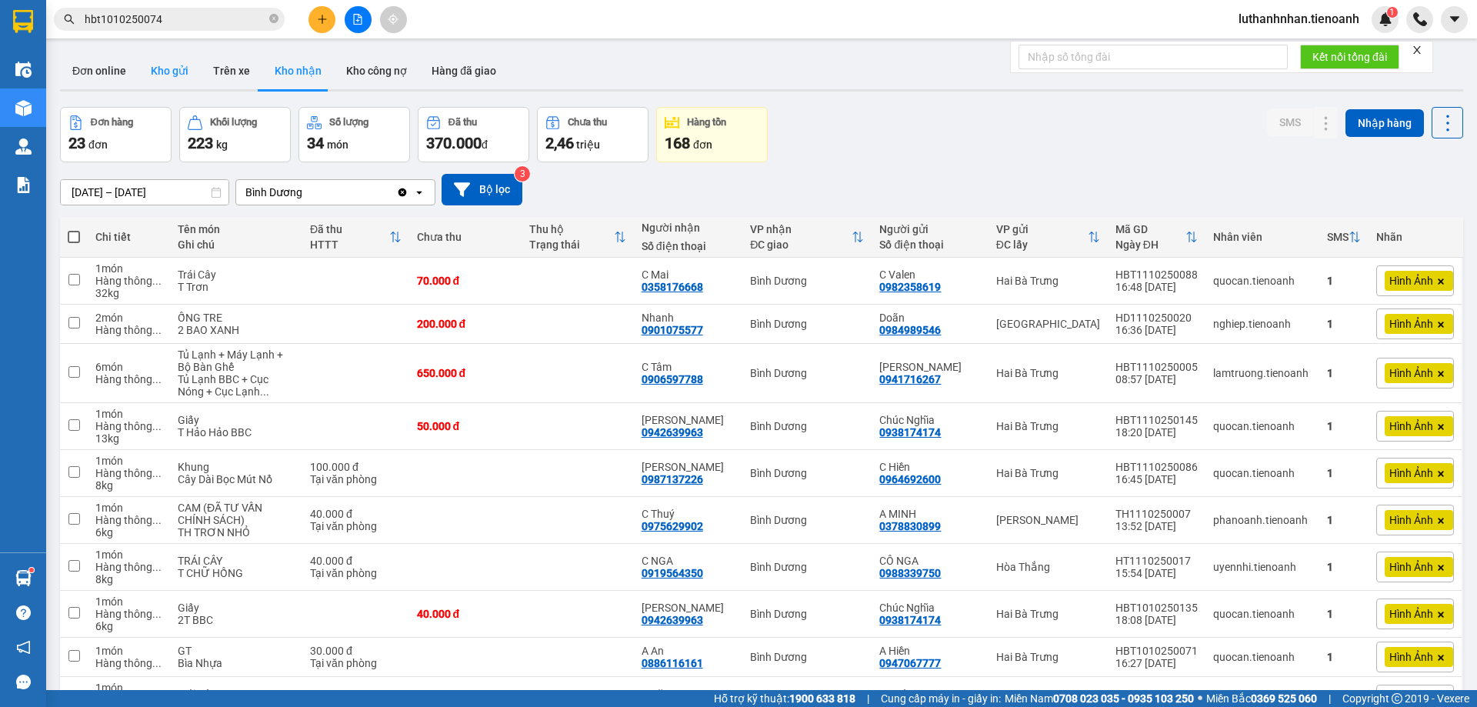
click at [185, 68] on button "Kho gửi" at bounding box center [169, 70] width 62 height 37
